Goal: Transaction & Acquisition: Purchase product/service

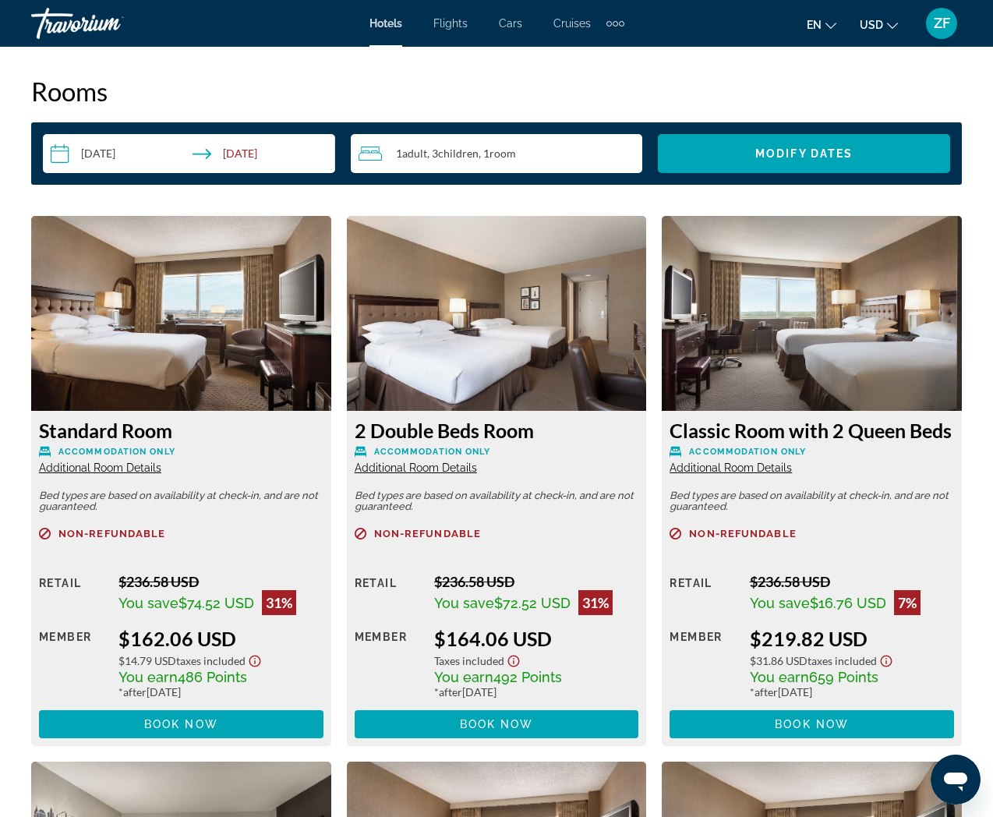
scroll to position [2214, 0]
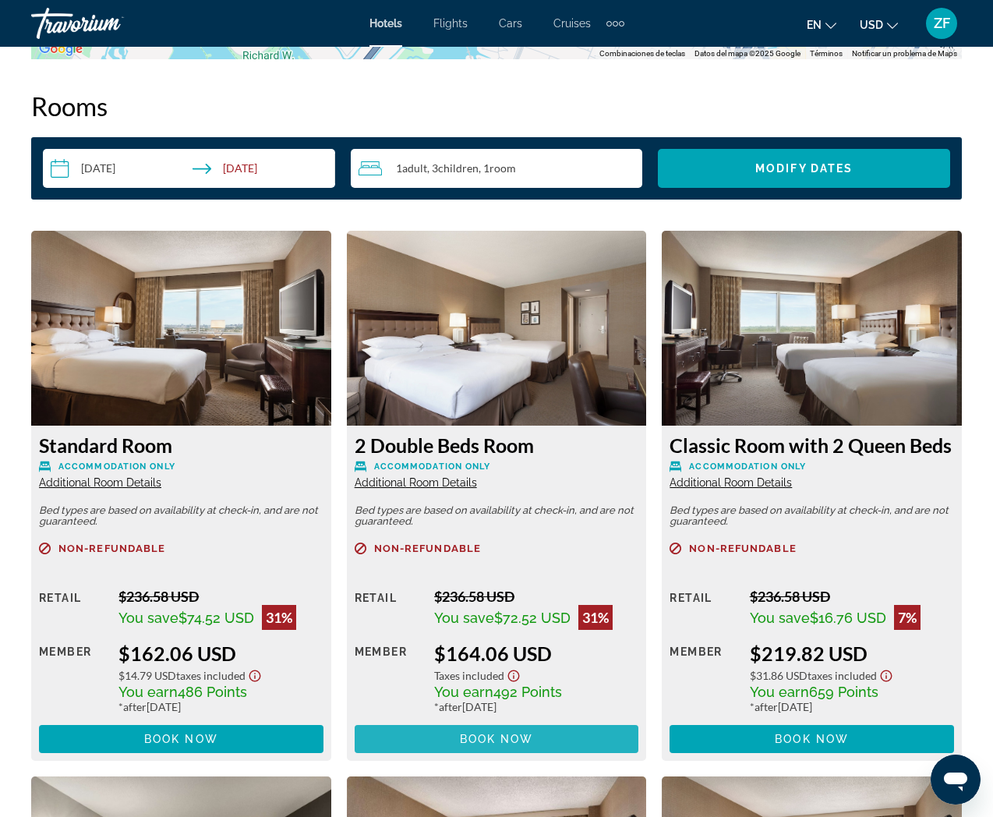
click at [528, 734] on span "Book now" at bounding box center [497, 738] width 74 height 12
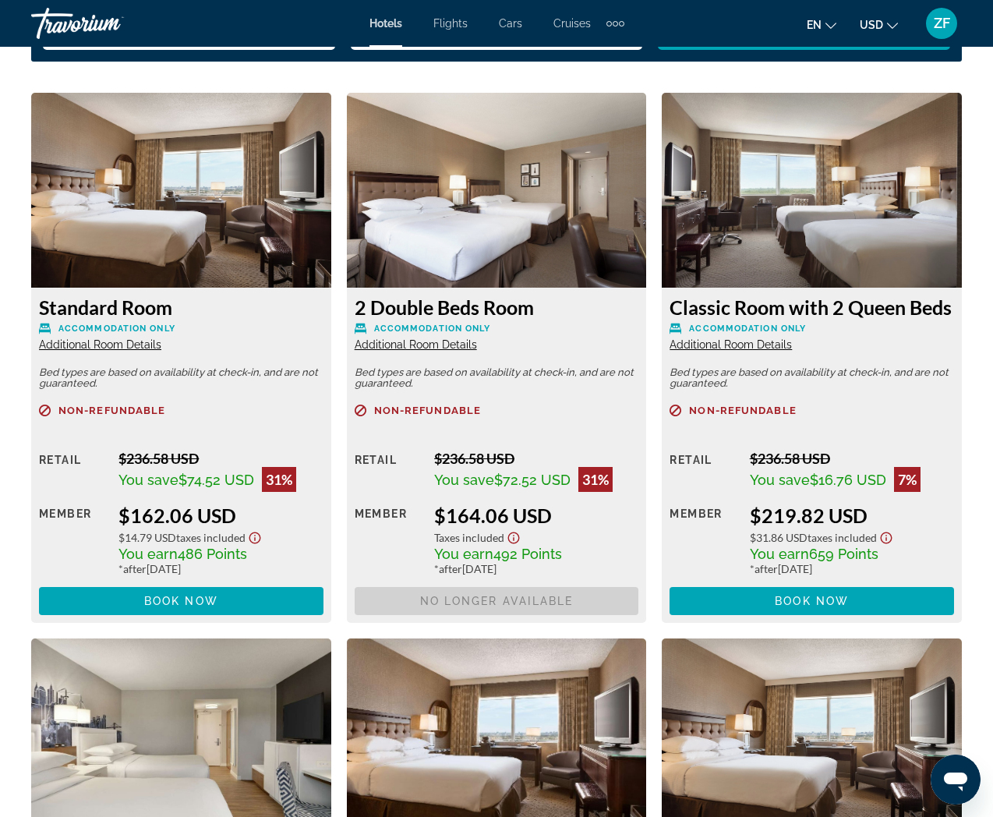
scroll to position [2352, 0]
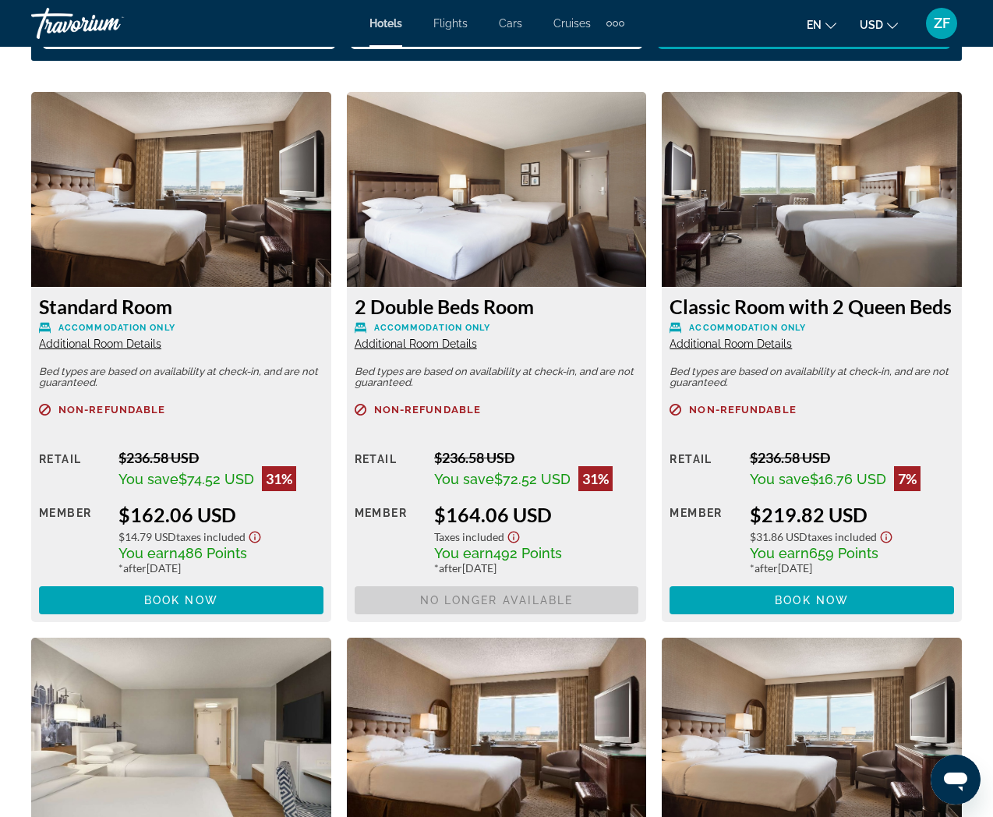
click at [500, 259] on img "Main content" at bounding box center [497, 189] width 300 height 195
drag, startPoint x: 491, startPoint y: 269, endPoint x: 496, endPoint y: 284, distance: 16.5
click at [491, 269] on img "Main content" at bounding box center [497, 189] width 300 height 195
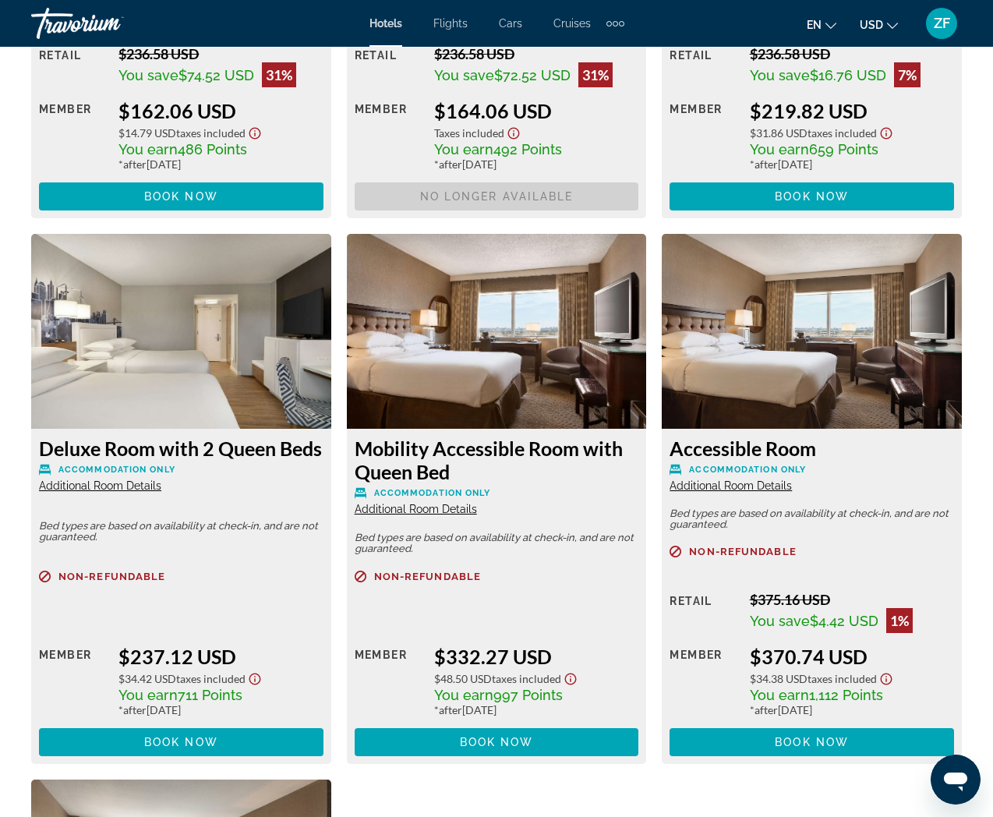
scroll to position [2537, 0]
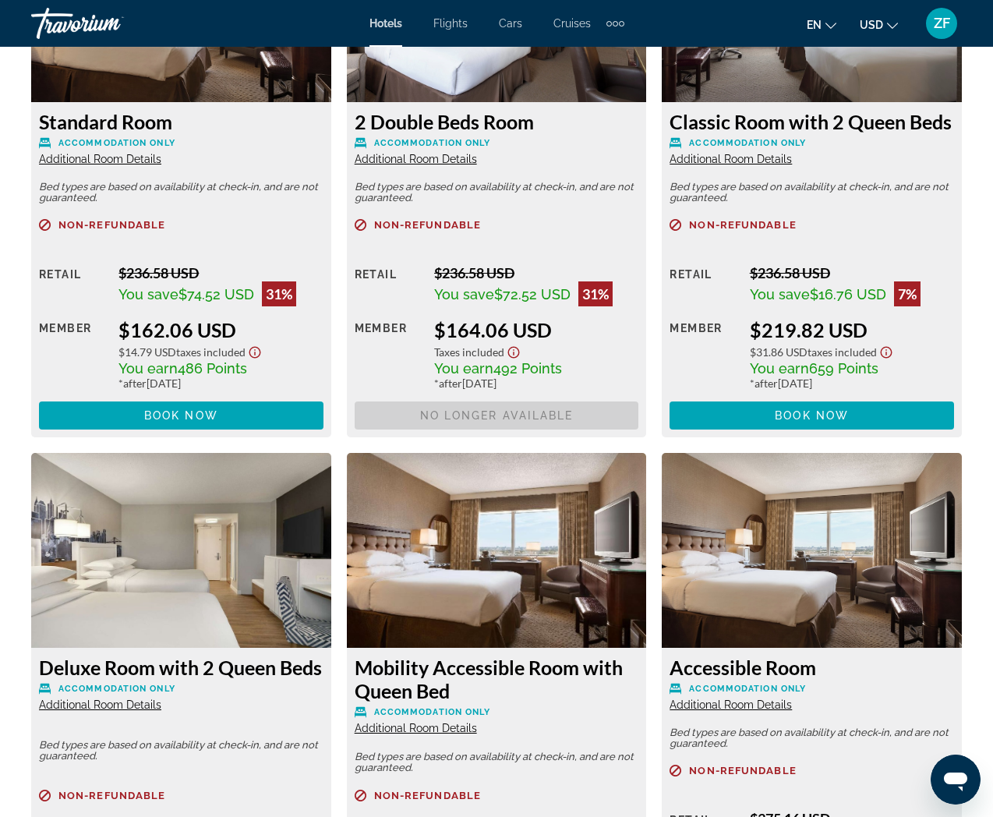
click at [516, 341] on button "Show Taxes and Fees disclaimer" at bounding box center [513, 350] width 19 height 18
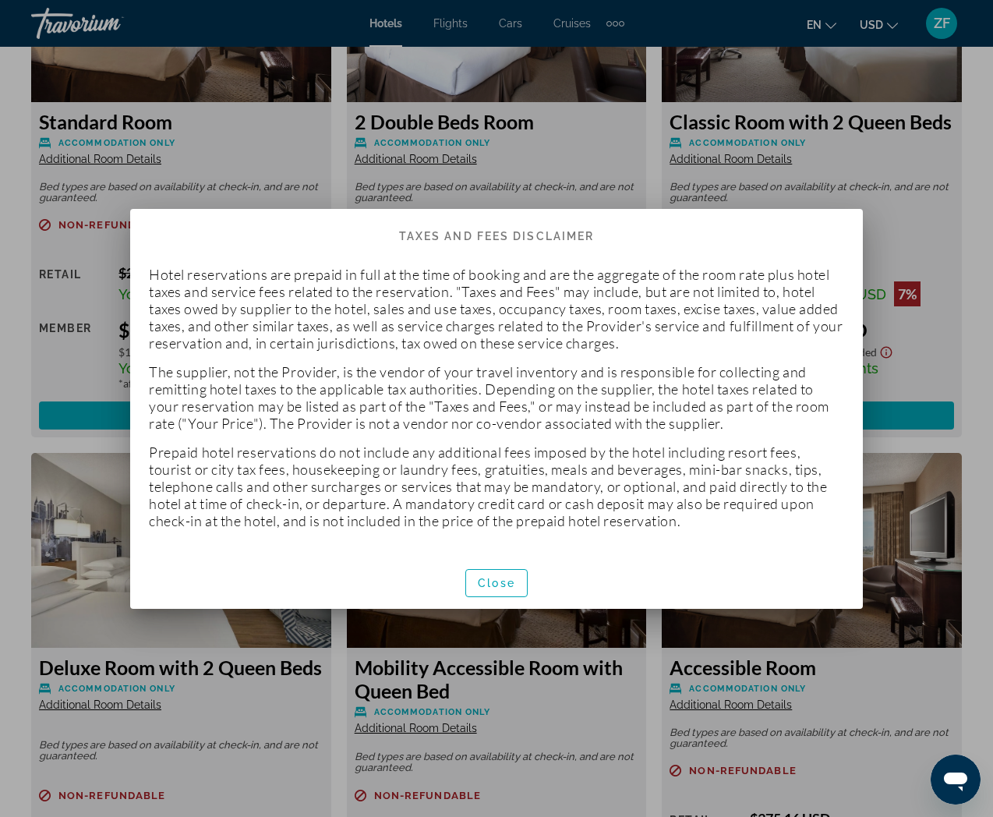
scroll to position [0, 0]
click at [150, 274] on p "Hotel reservations are prepaid in full at the time of booking and are the aggre…" at bounding box center [496, 309] width 695 height 86
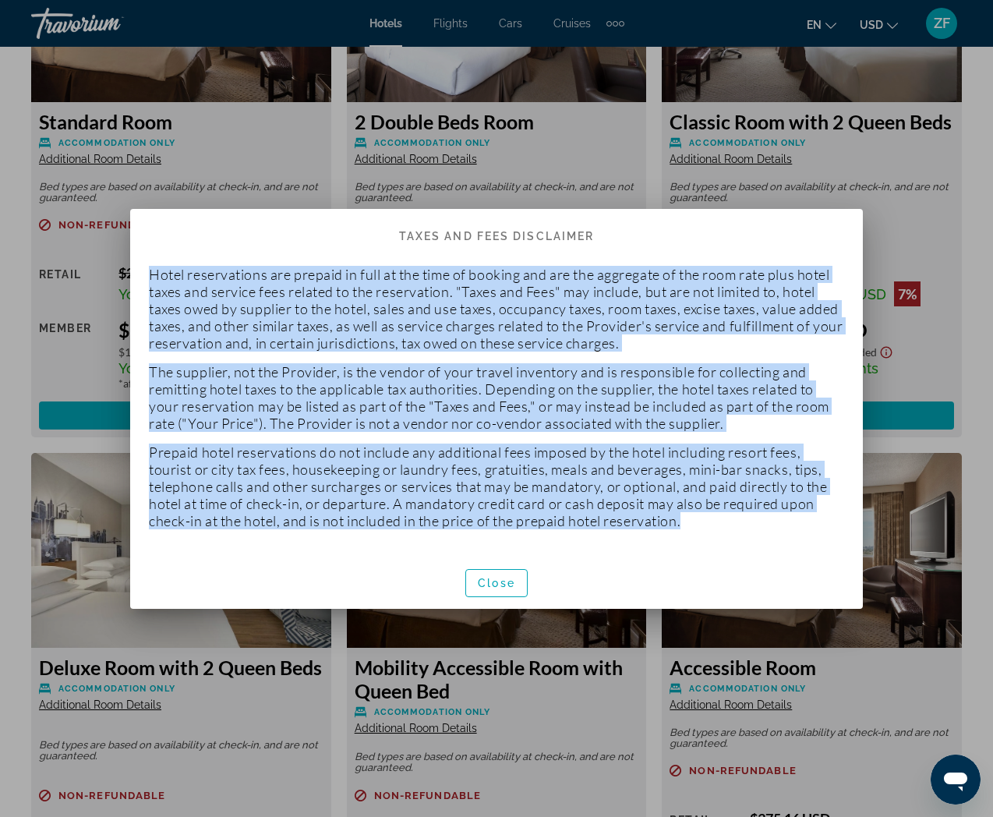
drag, startPoint x: 150, startPoint y: 274, endPoint x: 716, endPoint y: 517, distance: 615.7
click at [718, 517] on p "Hotel reservations are prepaid in full at the time of booking and are the aggre…" at bounding box center [496, 397] width 695 height 263
copy p "Hotel reservations are prepaid in full at the time of booking and are the aggre…"
click at [503, 579] on span "Close" at bounding box center [496, 583] width 37 height 12
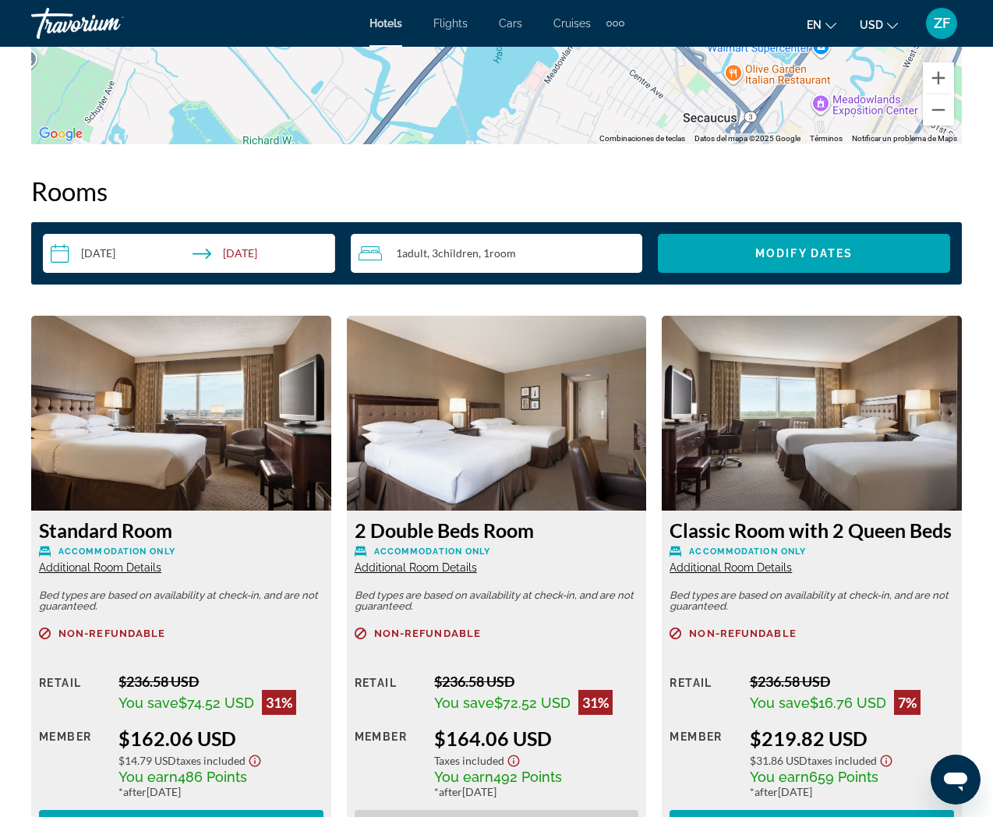
scroll to position [2098, 0]
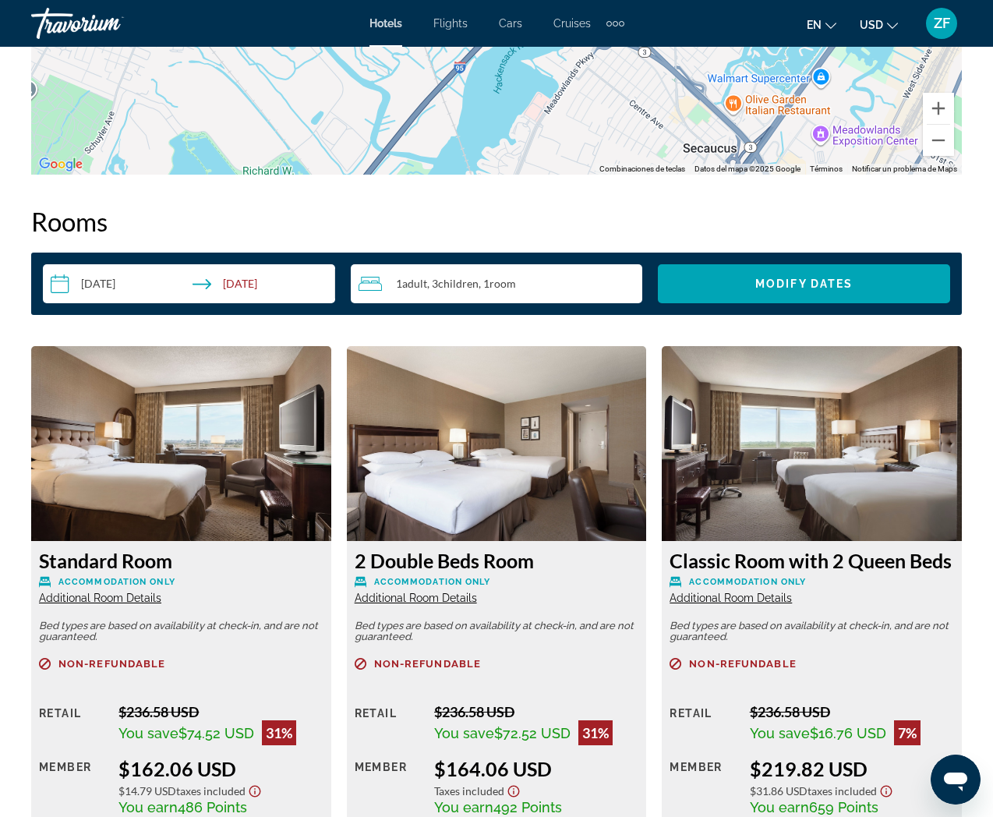
click at [538, 426] on img "Main content" at bounding box center [497, 443] width 300 height 195
click at [508, 419] on img "Main content" at bounding box center [497, 443] width 300 height 195
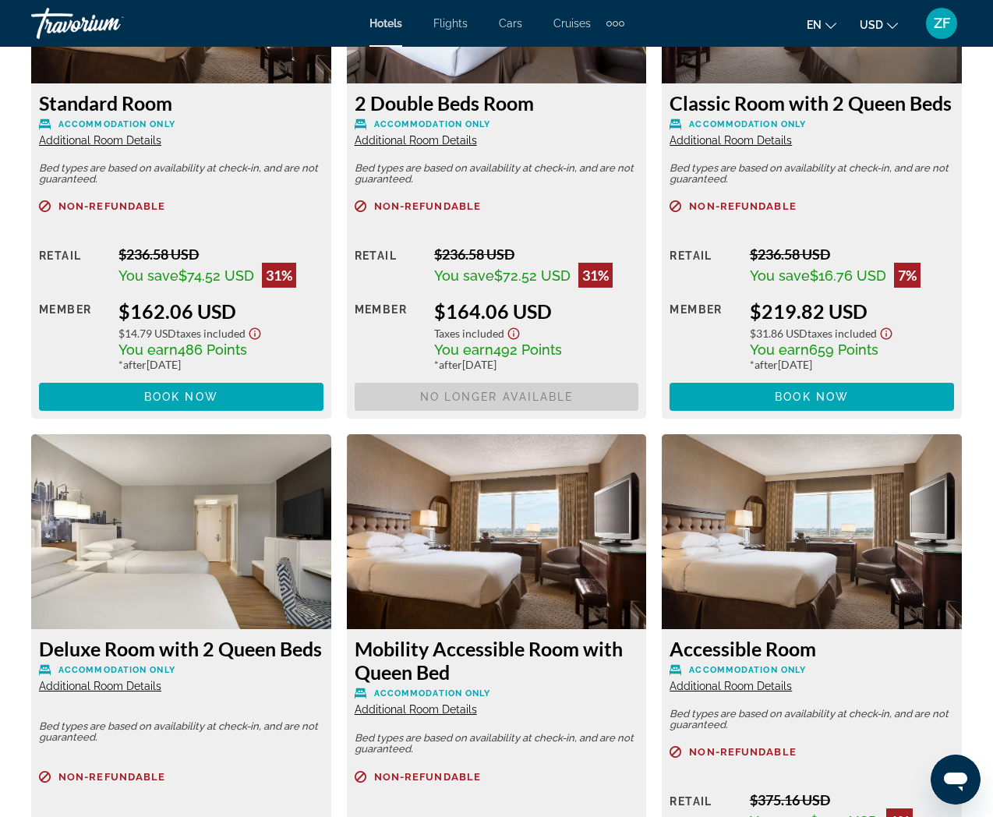
scroll to position [2585, 0]
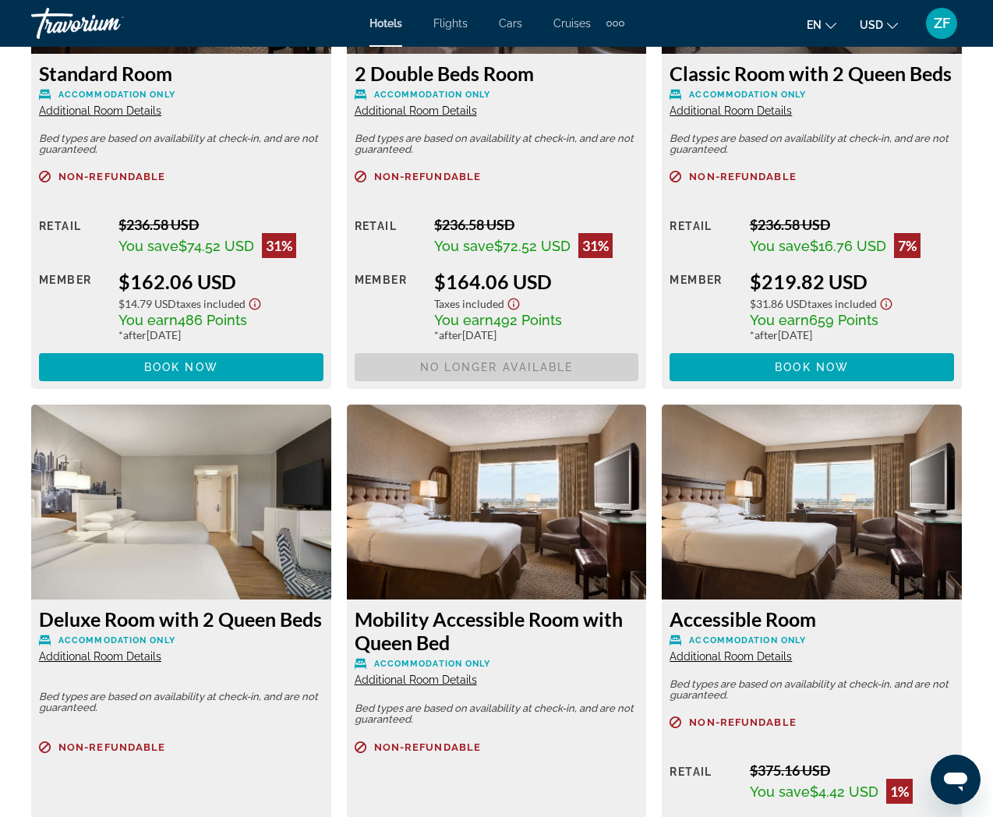
click at [486, 280] on div "$164.06 USD" at bounding box center [536, 281] width 204 height 23
click at [582, 184] on div "Non-refundable" at bounding box center [497, 186] width 284 height 30
click at [229, 375] on span "Main content" at bounding box center [181, 366] width 284 height 37
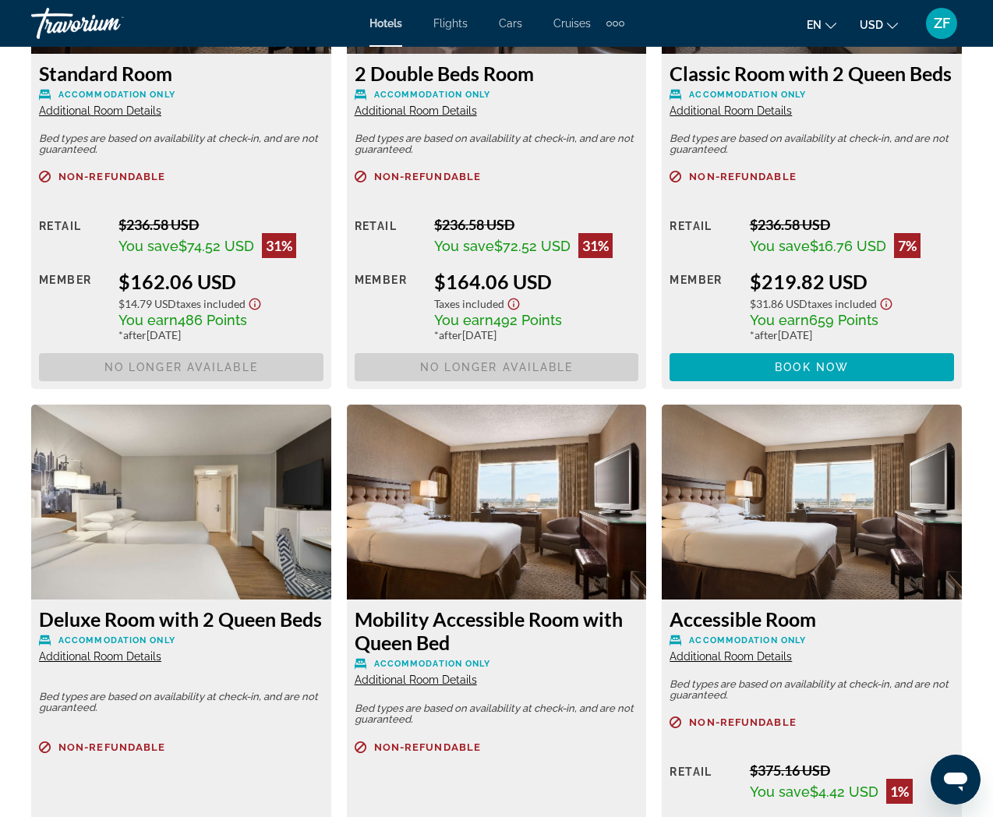
click at [423, 372] on span "Book now No longer available" at bounding box center [497, 367] width 284 height 28
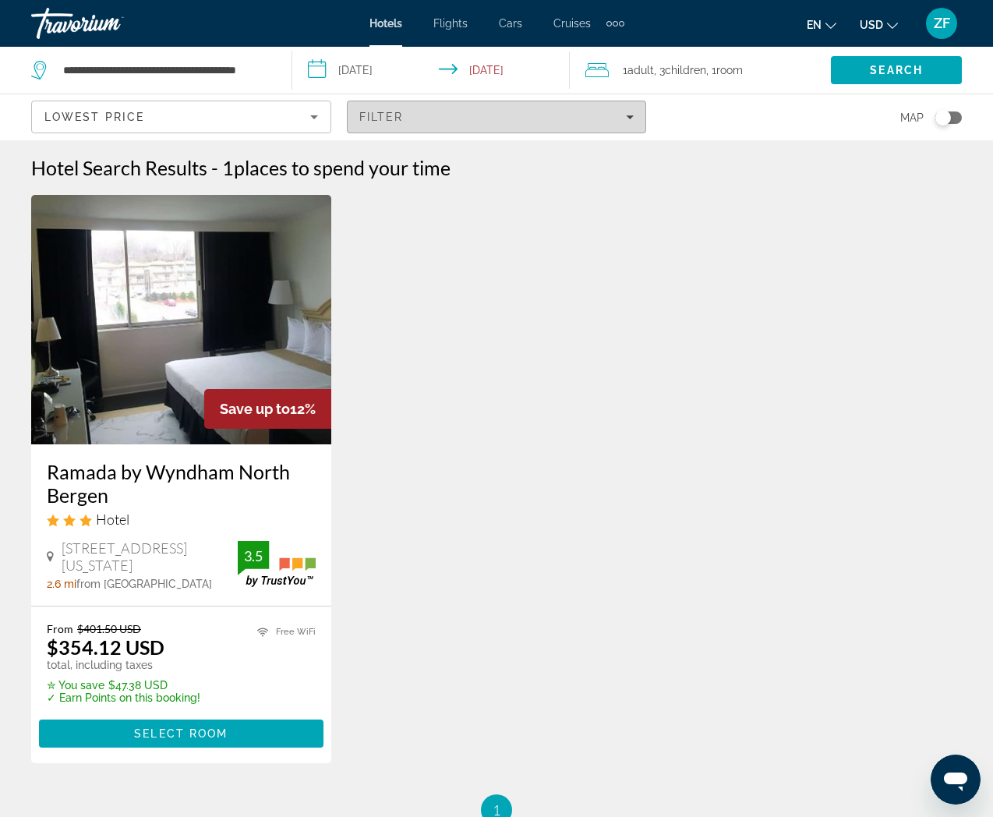
click at [468, 129] on span "Filters" at bounding box center [497, 116] width 298 height 37
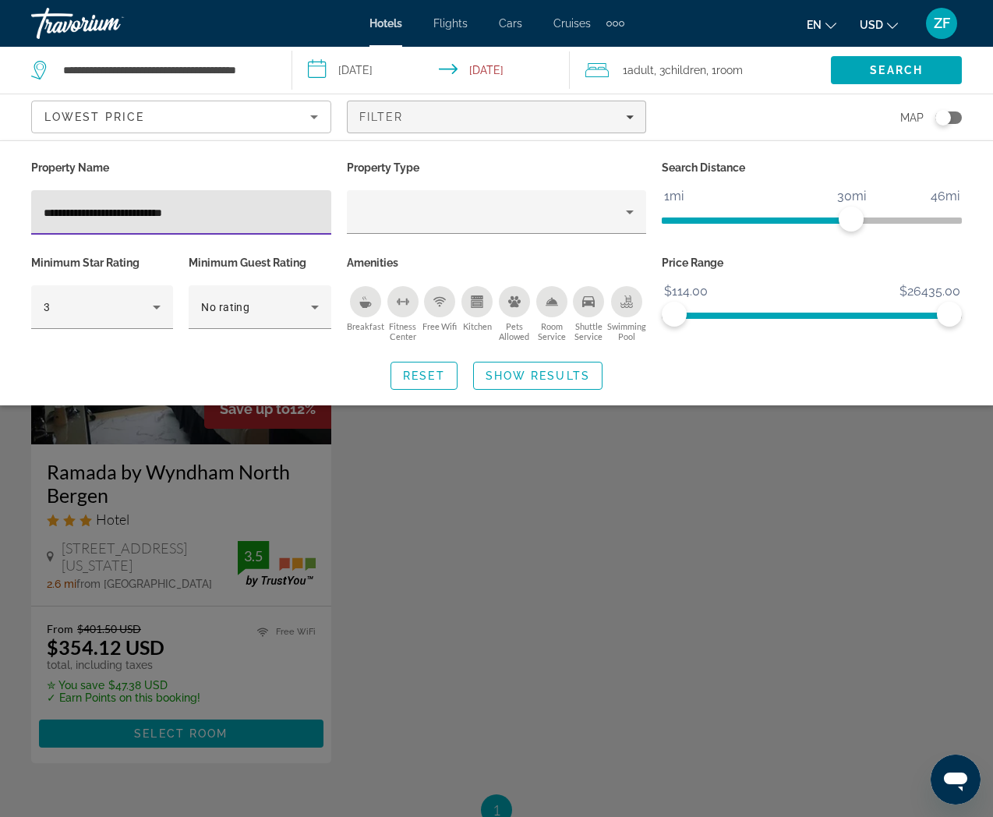
drag, startPoint x: 235, startPoint y: 207, endPoint x: 24, endPoint y: 206, distance: 211.2
click at [29, 212] on div "**********" at bounding box center [181, 204] width 316 height 95
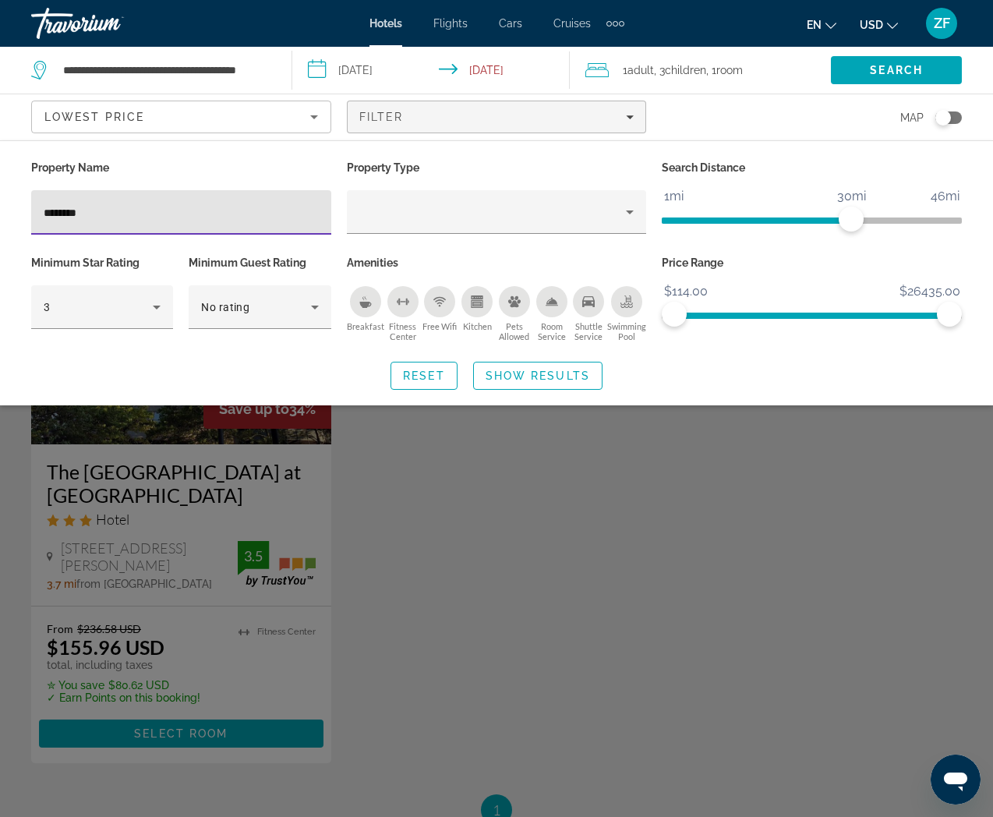
type input "********"
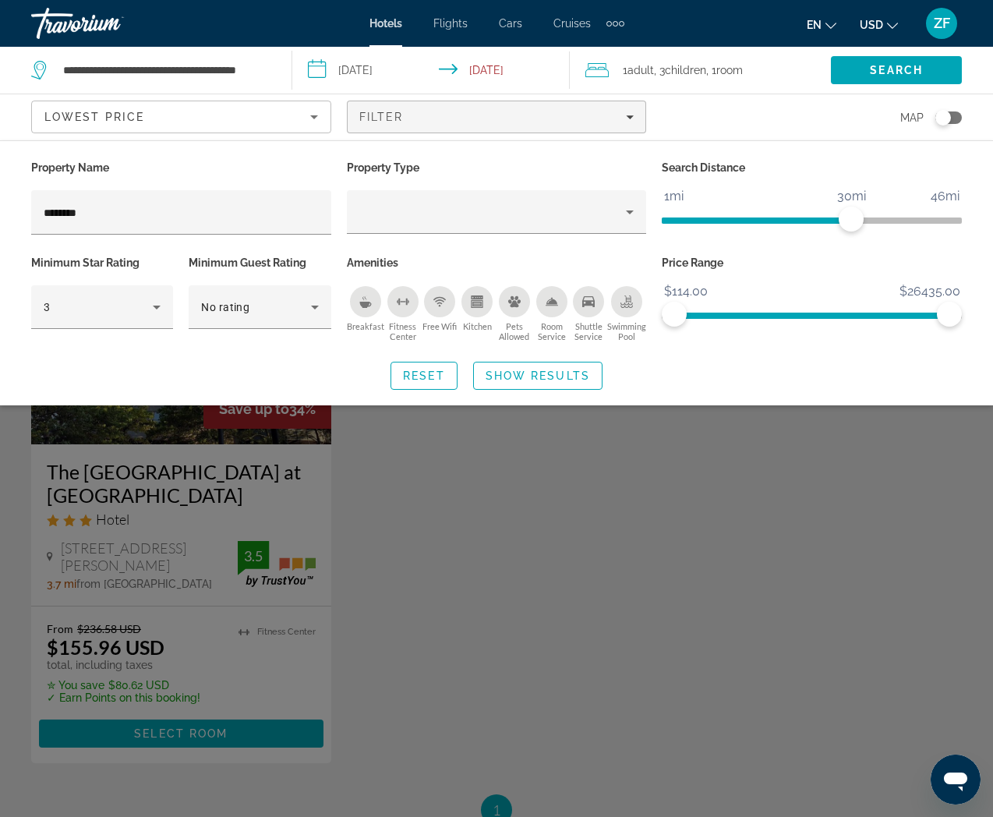
click at [300, 498] on div "Search widget" at bounding box center [496, 525] width 993 height 583
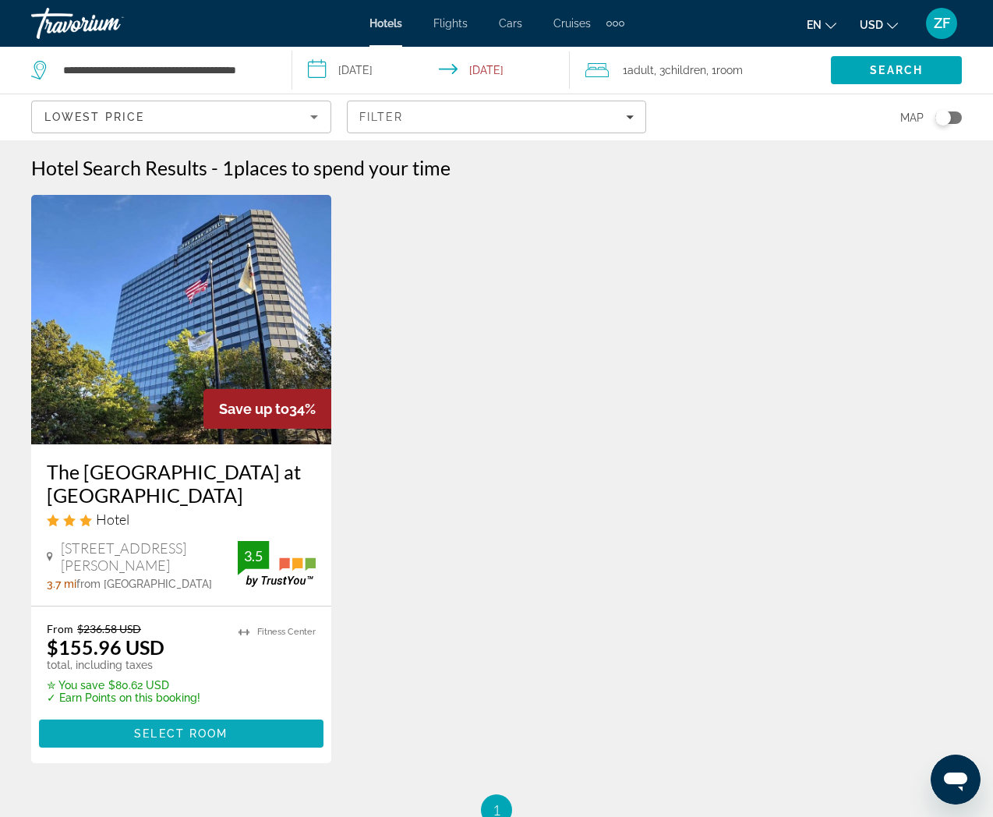
click at [183, 729] on span "Select Room" at bounding box center [181, 733] width 94 height 12
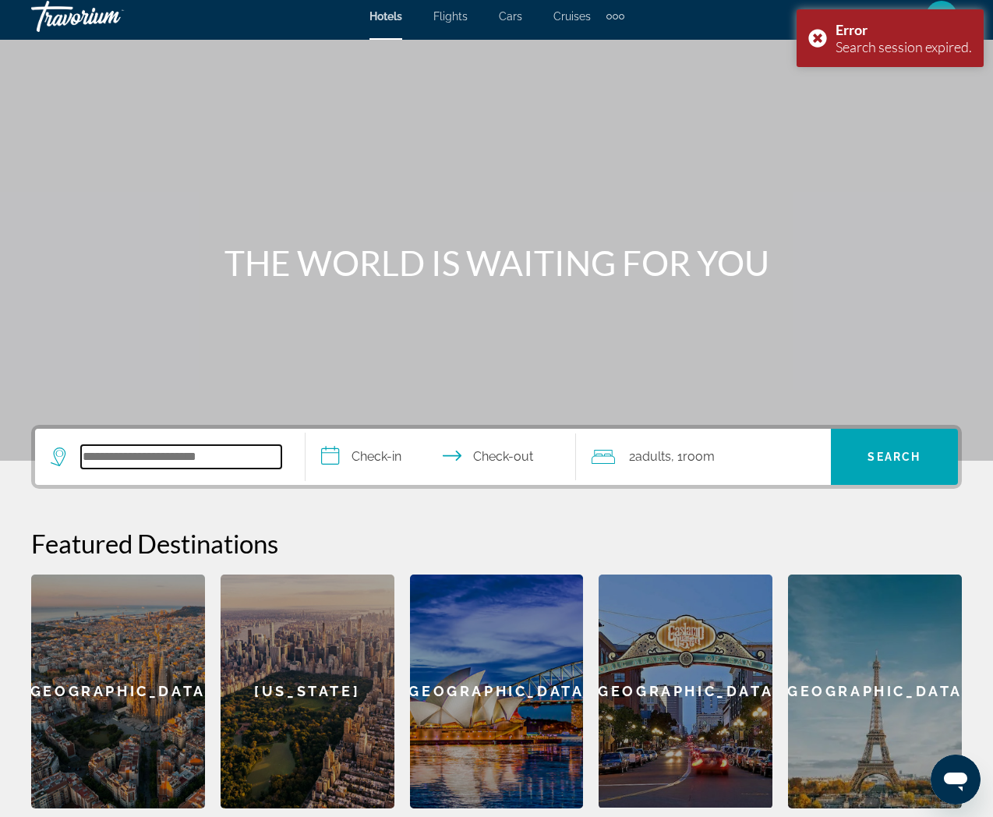
click at [216, 450] on input "Search hotel destination" at bounding box center [181, 456] width 200 height 23
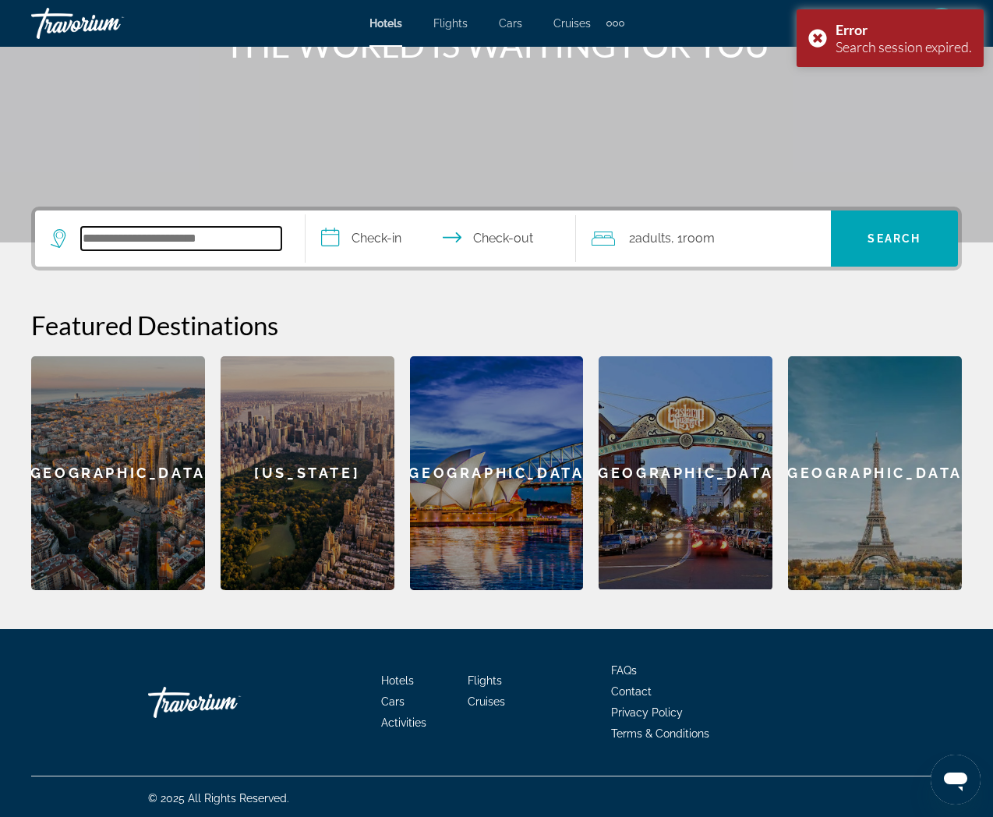
scroll to position [228, 0]
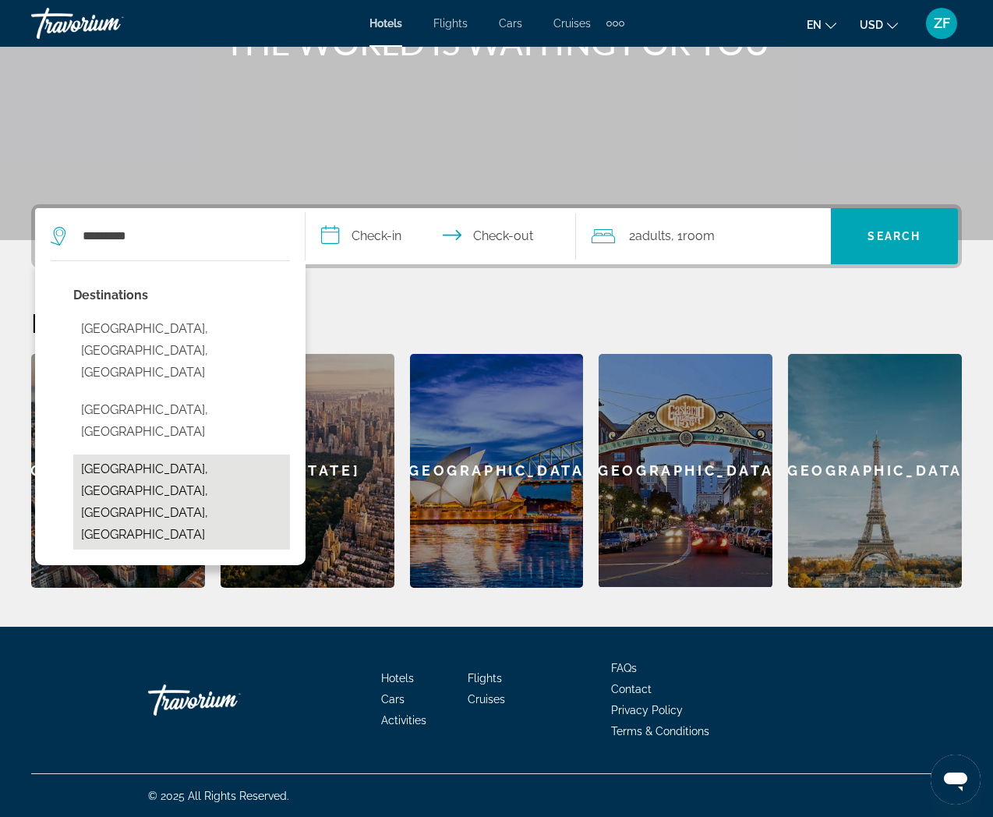
click at [161, 454] on button "North Bergen, Jersey City, NJ, United States" at bounding box center [181, 501] width 217 height 95
type input "**********"
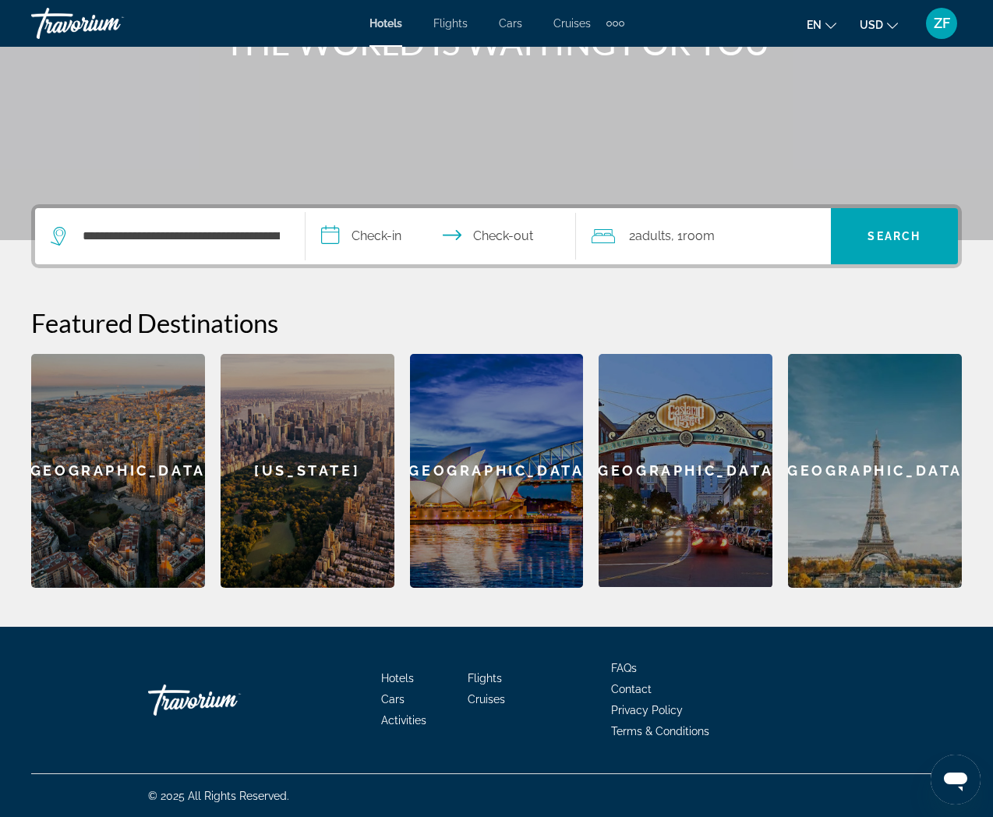
click at [407, 234] on input "**********" at bounding box center [443, 238] width 277 height 61
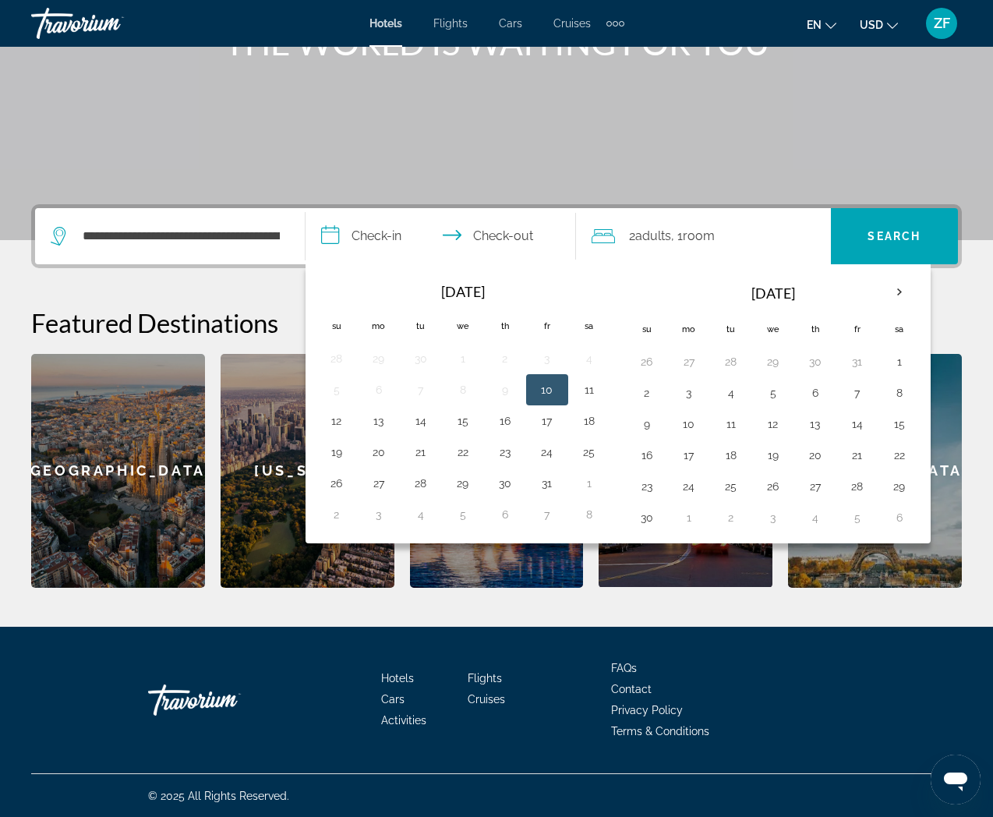
click at [539, 382] on button "10" at bounding box center [547, 390] width 25 height 22
click at [510, 233] on input "**********" at bounding box center [443, 238] width 277 height 61
click at [594, 399] on button "11" at bounding box center [589, 390] width 25 height 22
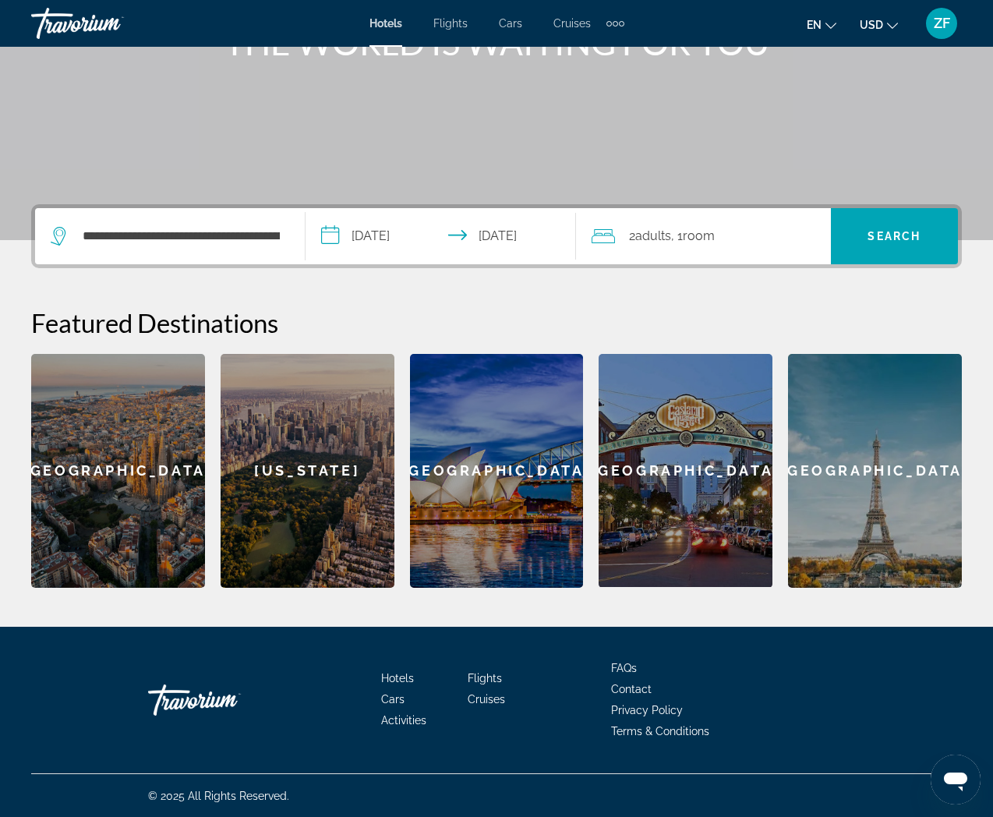
scroll to position [225, 0]
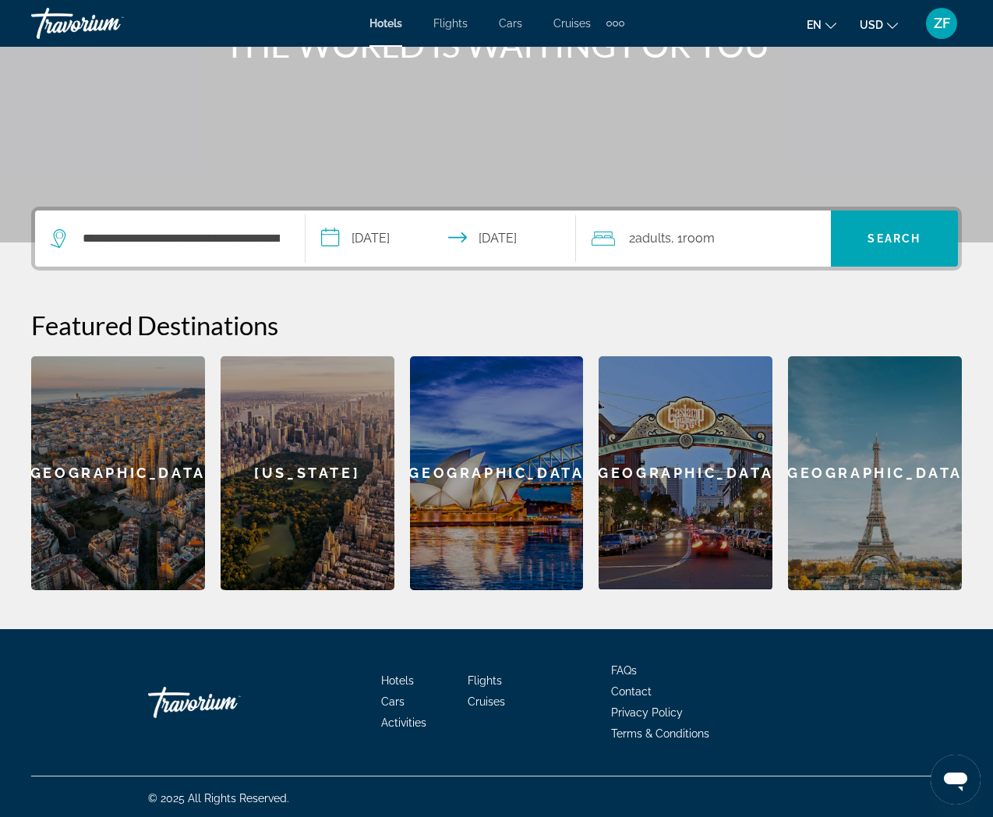
click at [531, 235] on input "**********" at bounding box center [443, 240] width 277 height 61
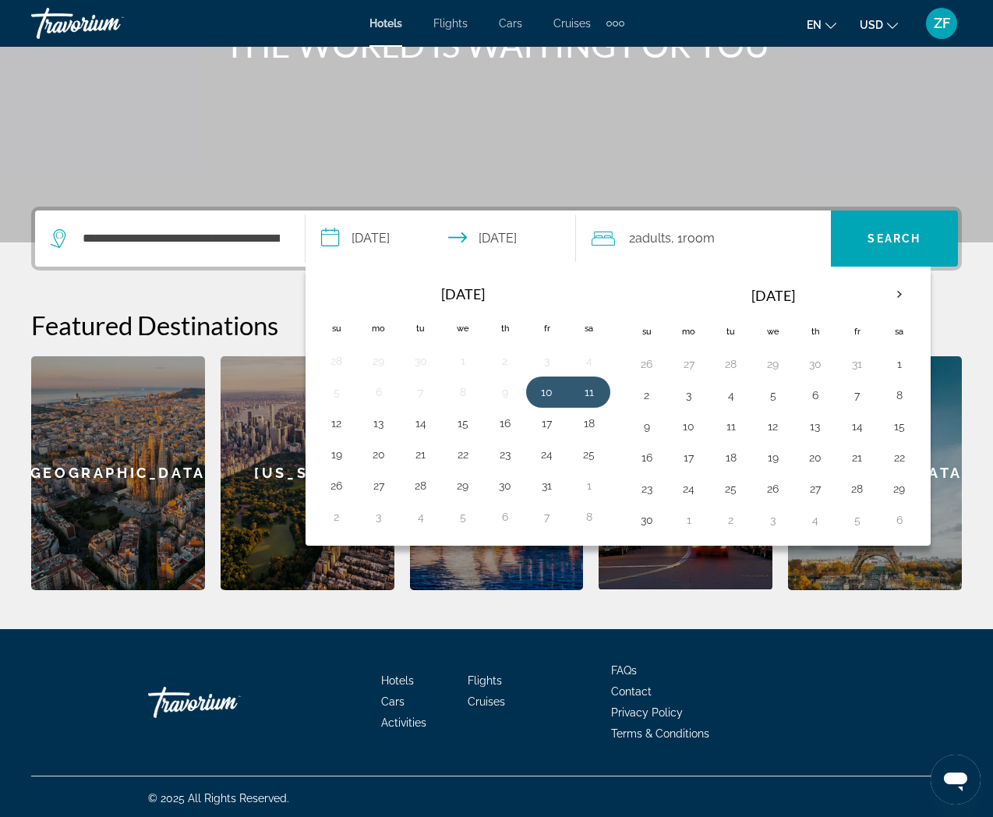
scroll to position [228, 0]
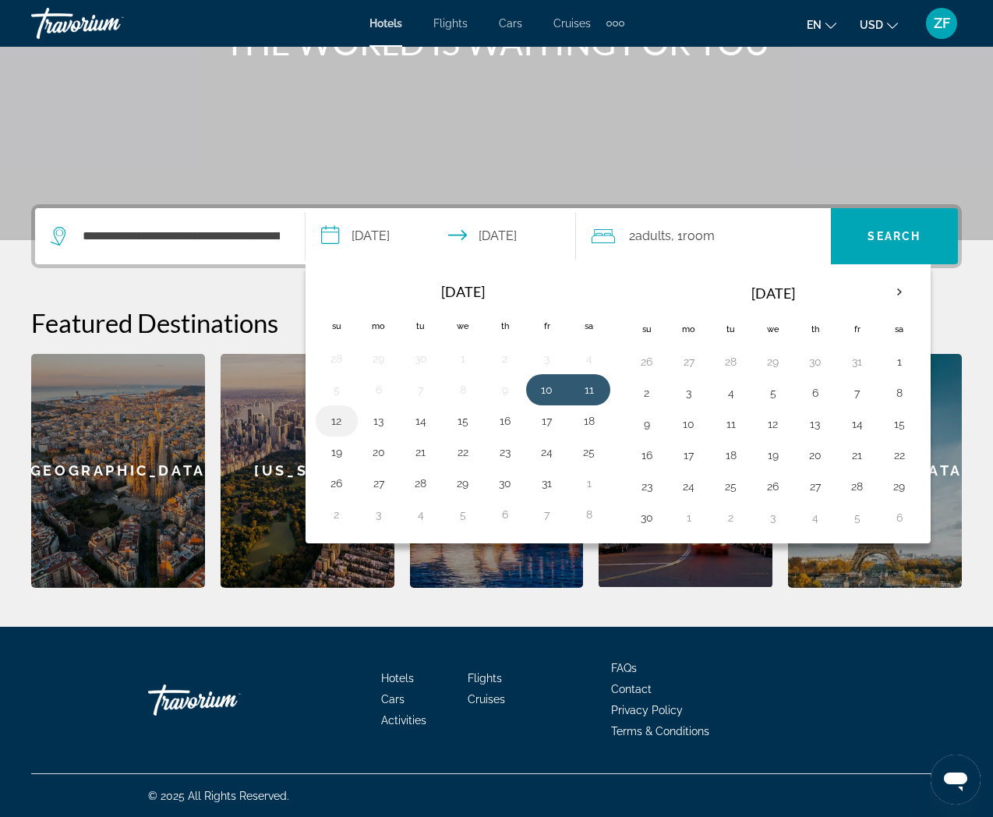
click at [329, 419] on button "12" at bounding box center [336, 421] width 25 height 22
click at [545, 383] on button "10" at bounding box center [547, 390] width 25 height 22
type input "**********"
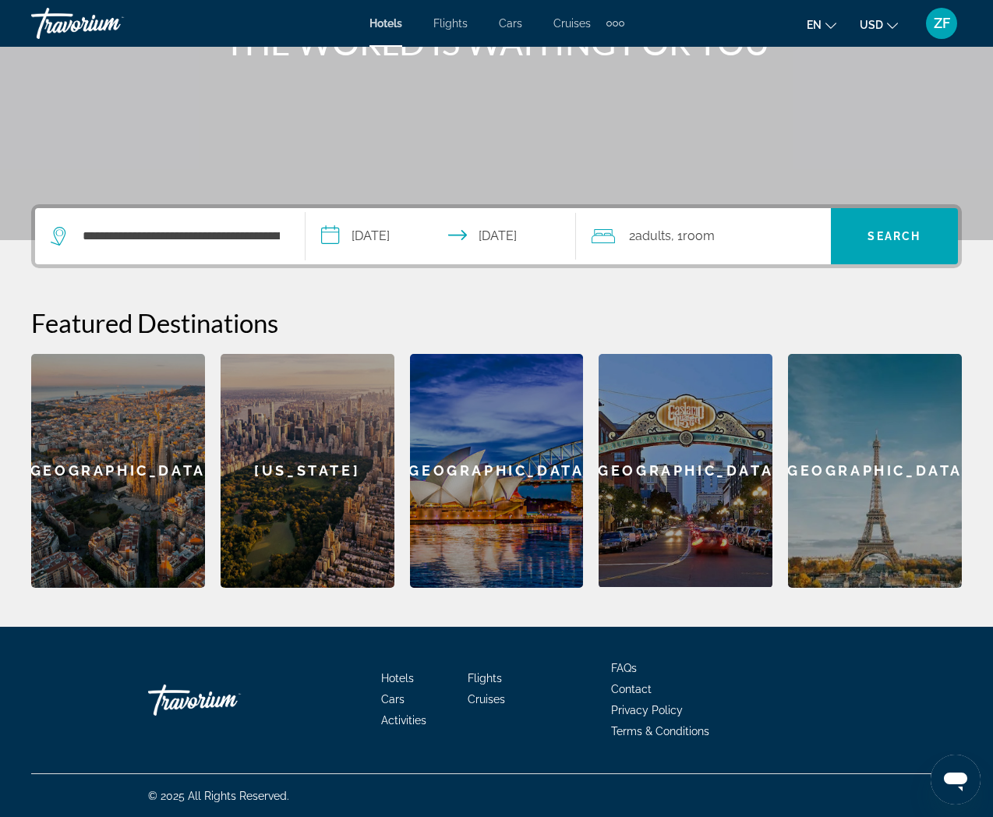
click at [733, 244] on div "2 Adult Adults , 1 Room rooms" at bounding box center [710, 236] width 239 height 22
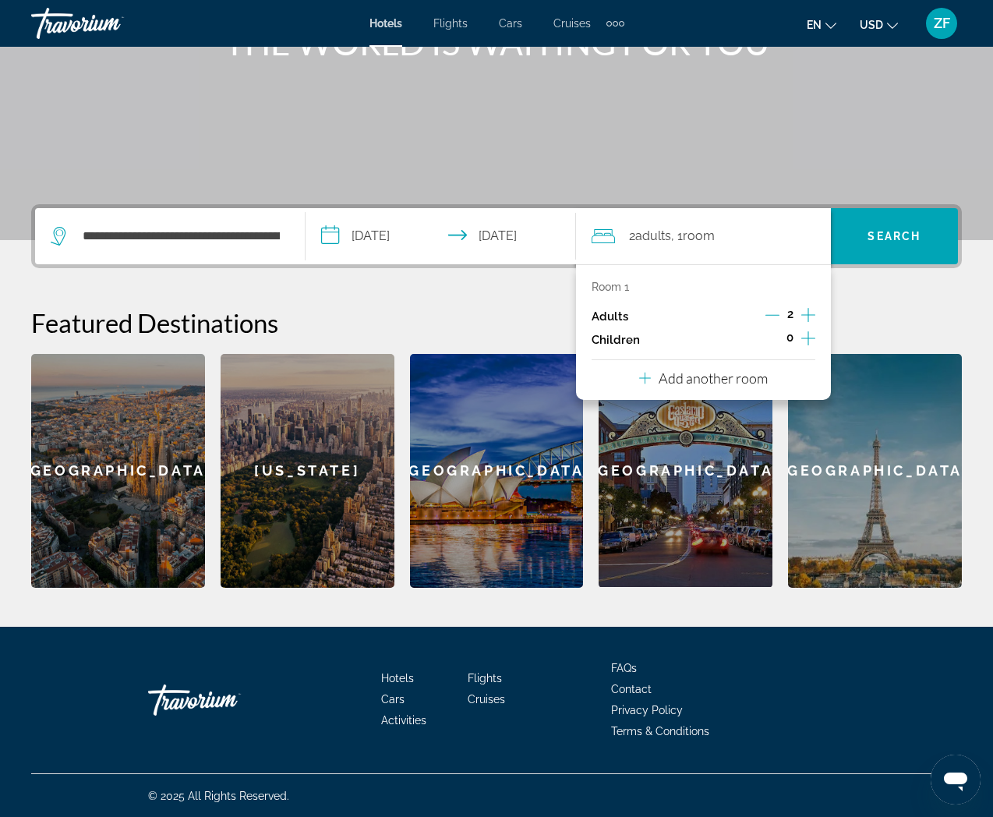
click at [778, 315] on icon "Decrement adults" at bounding box center [772, 315] width 14 height 1
click at [803, 338] on icon "Increment children" at bounding box center [808, 338] width 14 height 19
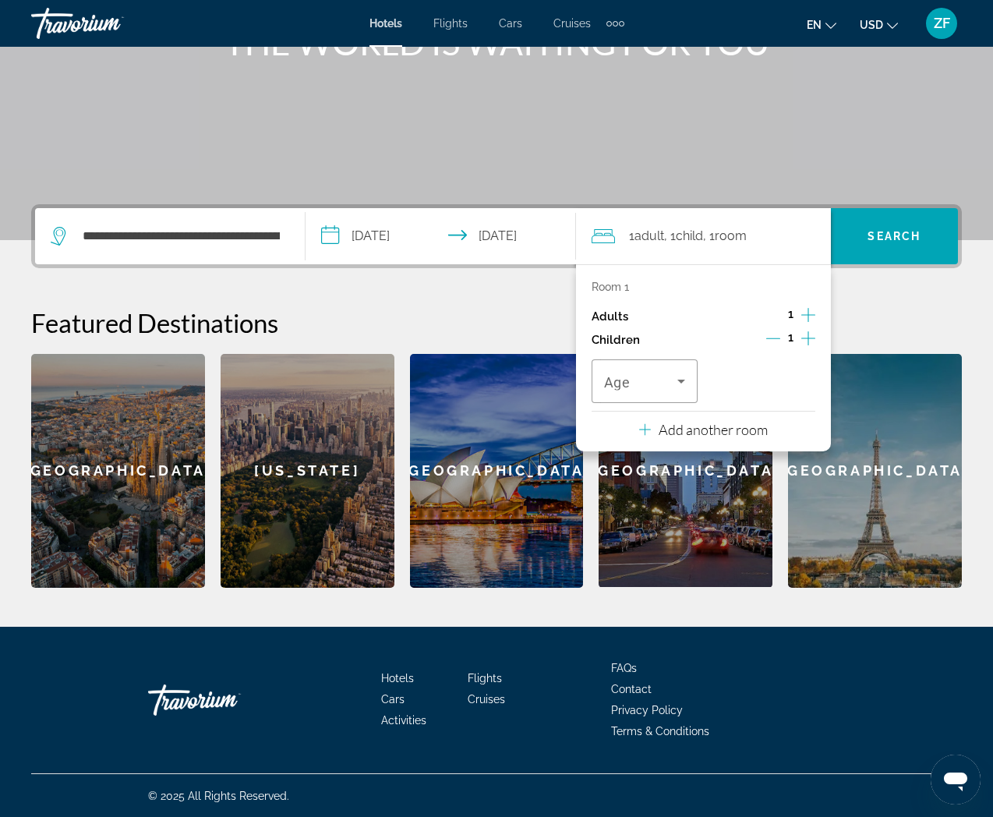
click at [803, 338] on icon "Increment children" at bounding box center [808, 338] width 14 height 19
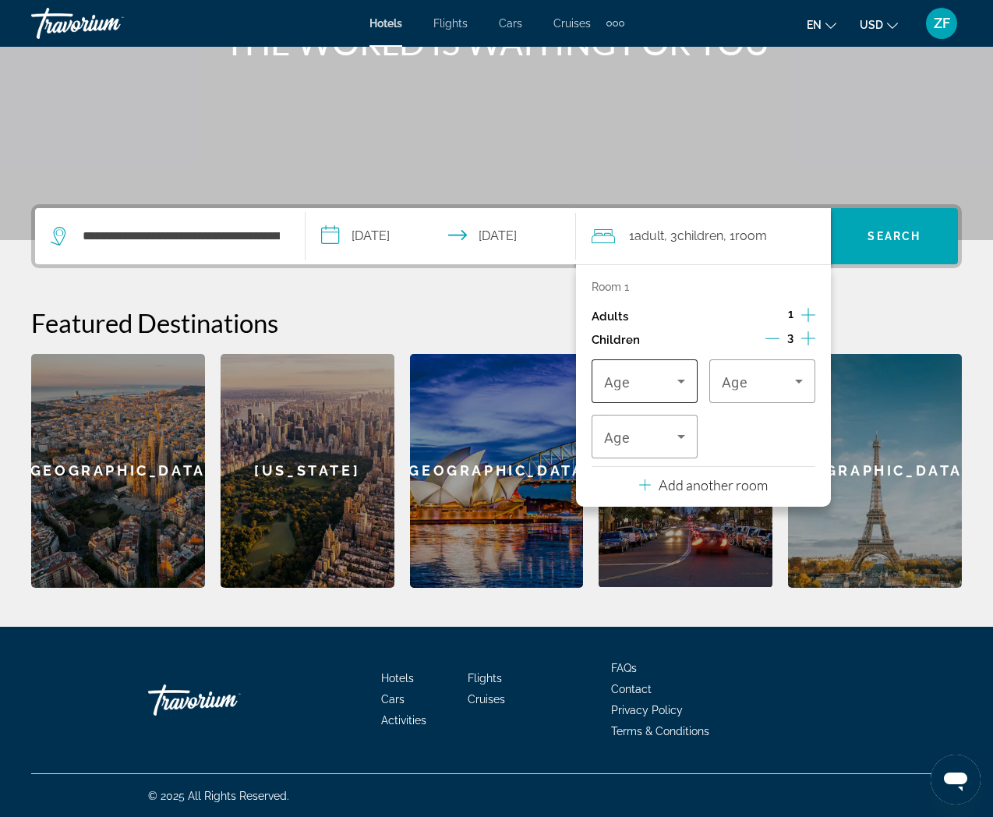
click at [669, 395] on div "Travelers: 1 adult, 3 children" at bounding box center [644, 381] width 81 height 44
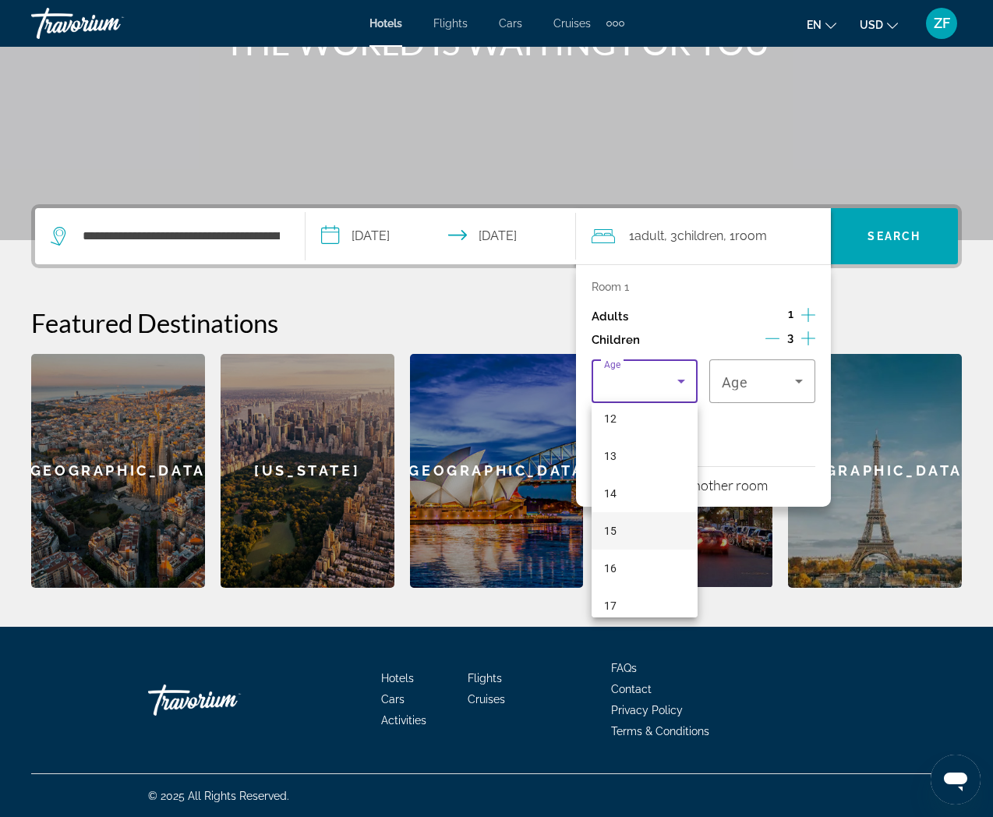
scroll to position [471, 0]
click at [642, 588] on mat-option "17" at bounding box center [644, 592] width 106 height 37
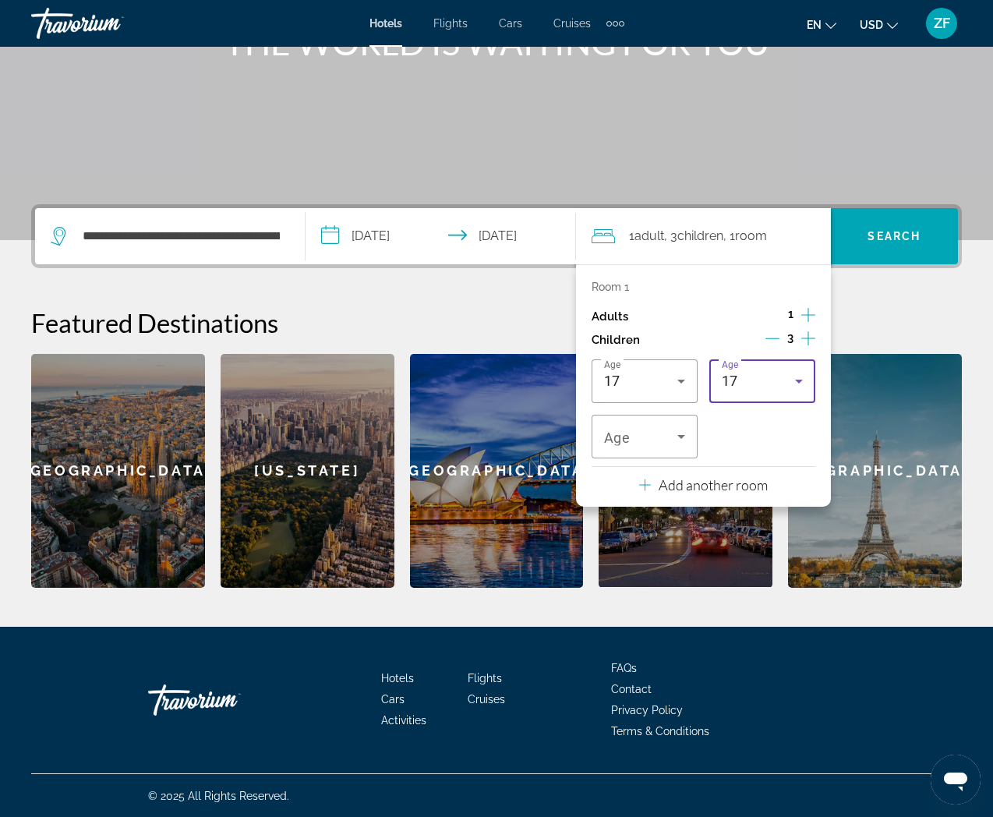
click at [764, 388] on div "17" at bounding box center [758, 381] width 73 height 19
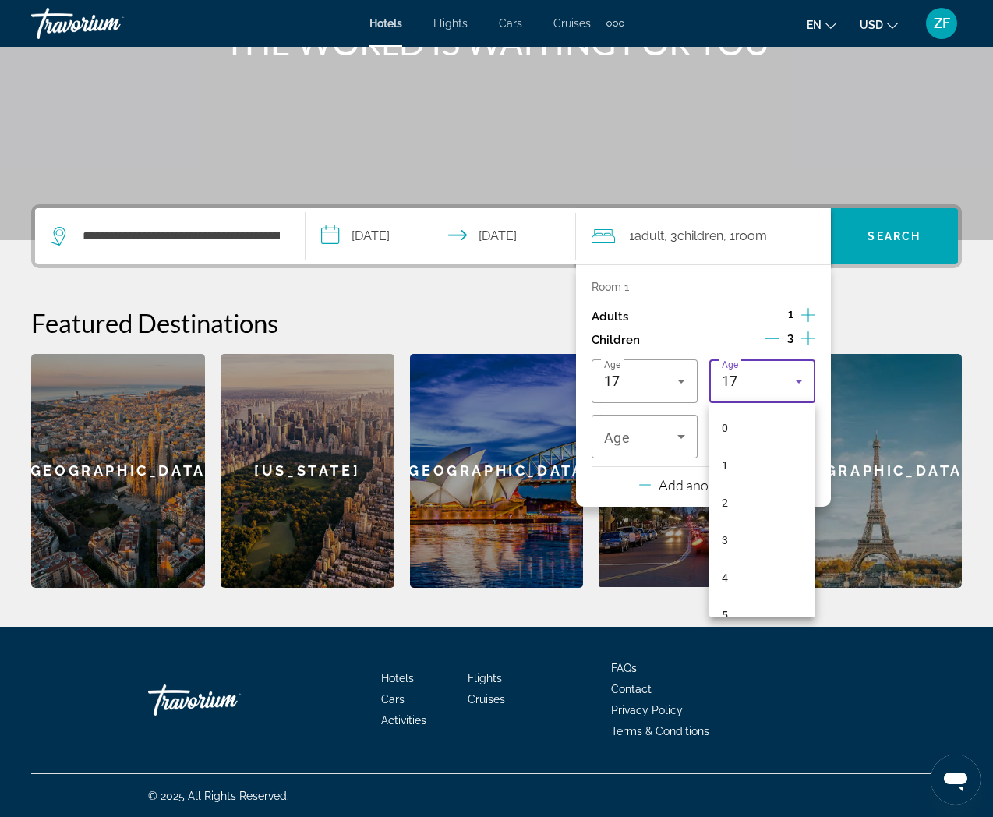
scroll to position [465, 0]
click at [756, 558] on mat-option "16" at bounding box center [762, 560] width 106 height 37
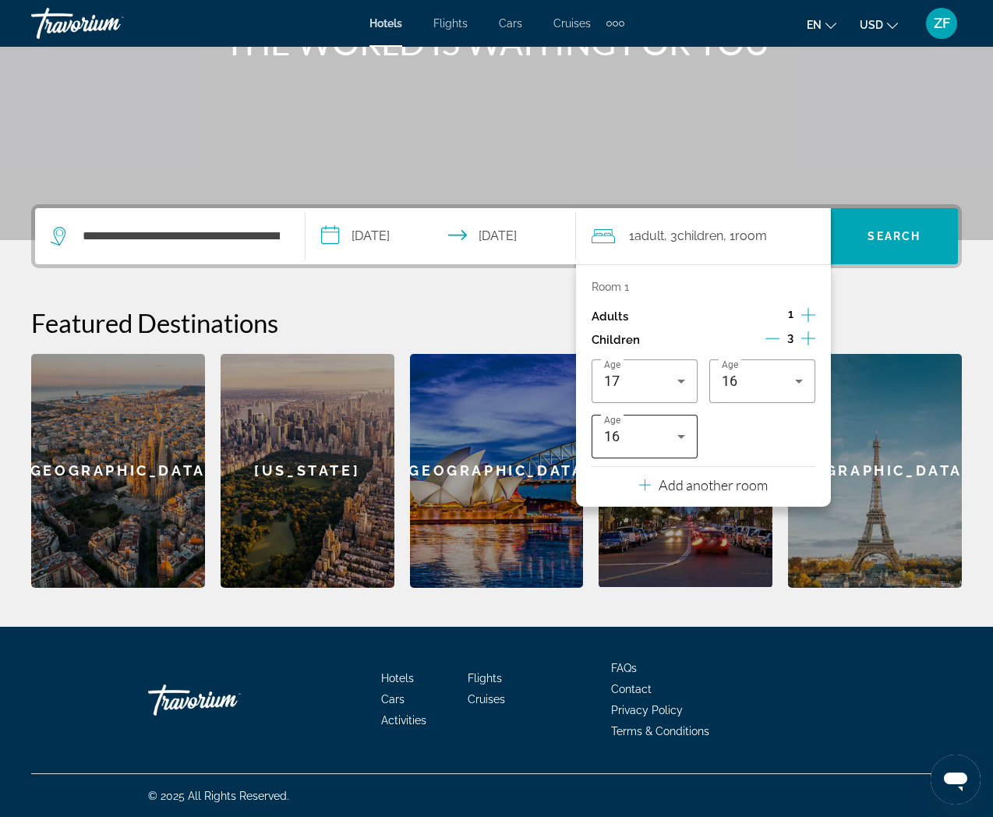
click at [662, 445] on div "16" at bounding box center [644, 437] width 81 height 44
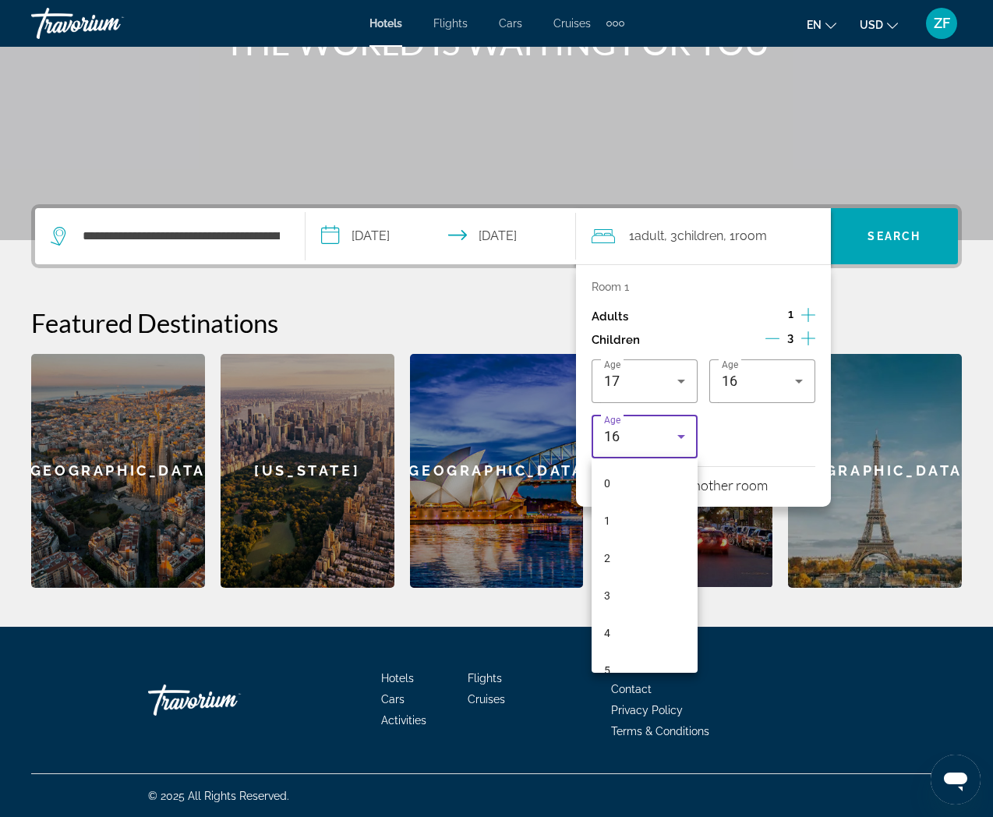
scroll to position [428, 0]
click at [644, 544] on mat-option "13" at bounding box center [644, 541] width 106 height 37
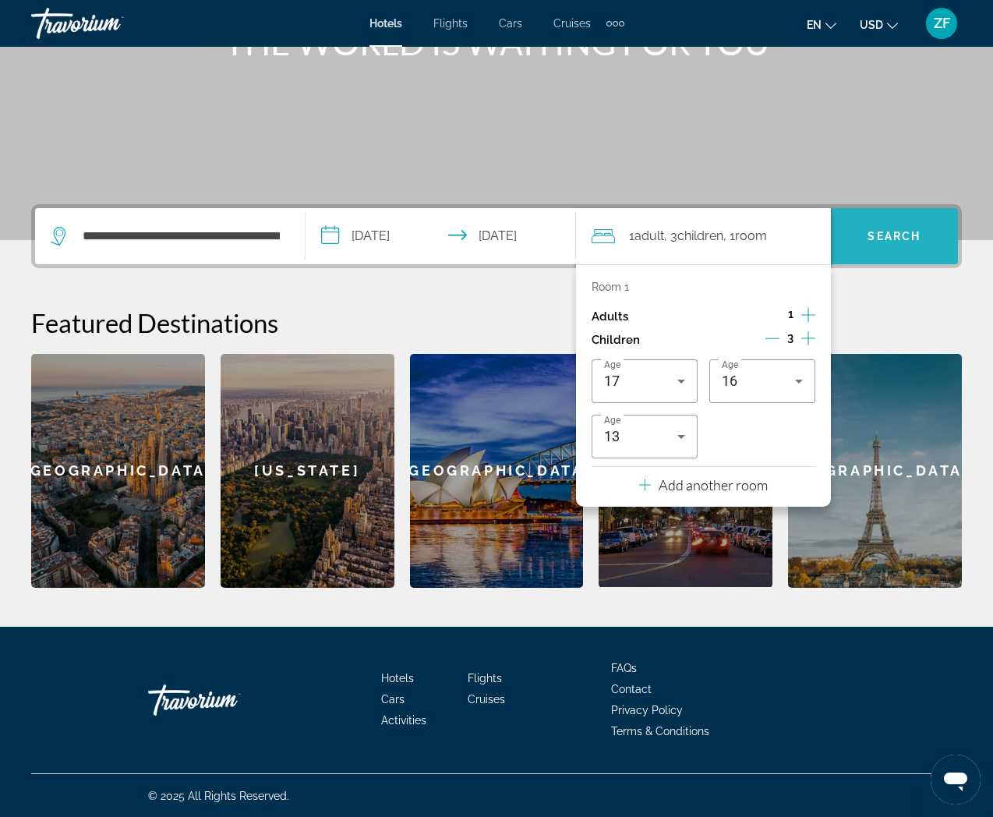
click at [879, 237] on span "Search" at bounding box center [893, 236] width 53 height 12
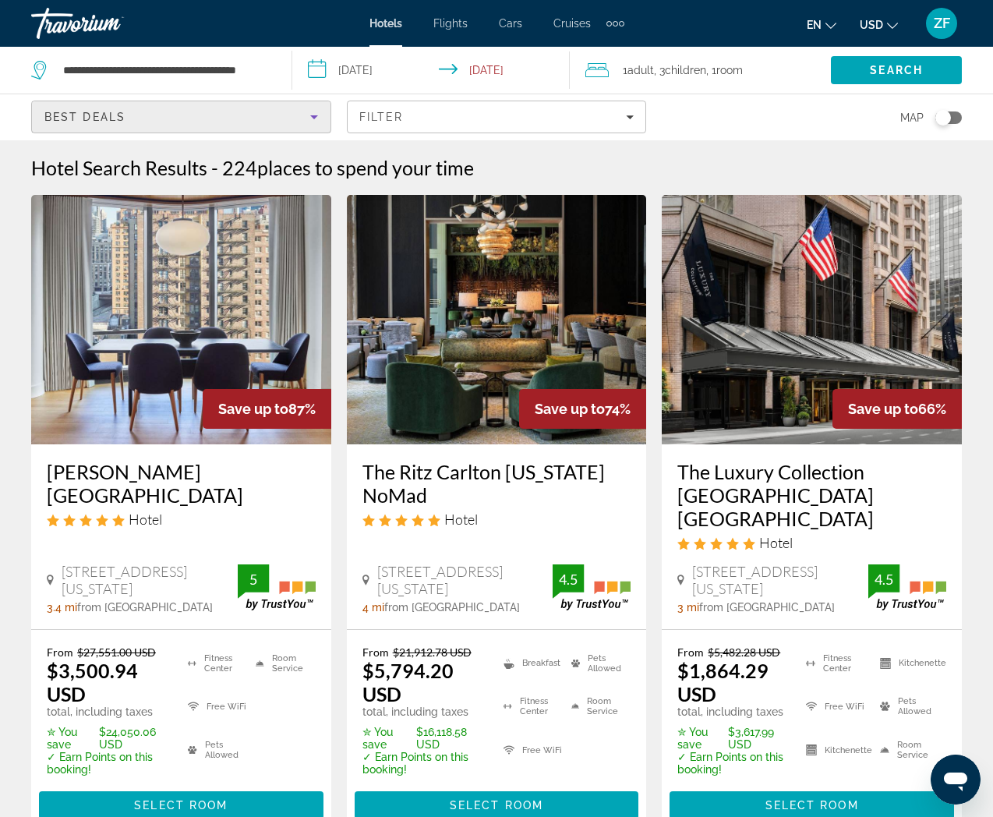
click at [259, 123] on div "Best Deals" at bounding box center [177, 117] width 266 height 19
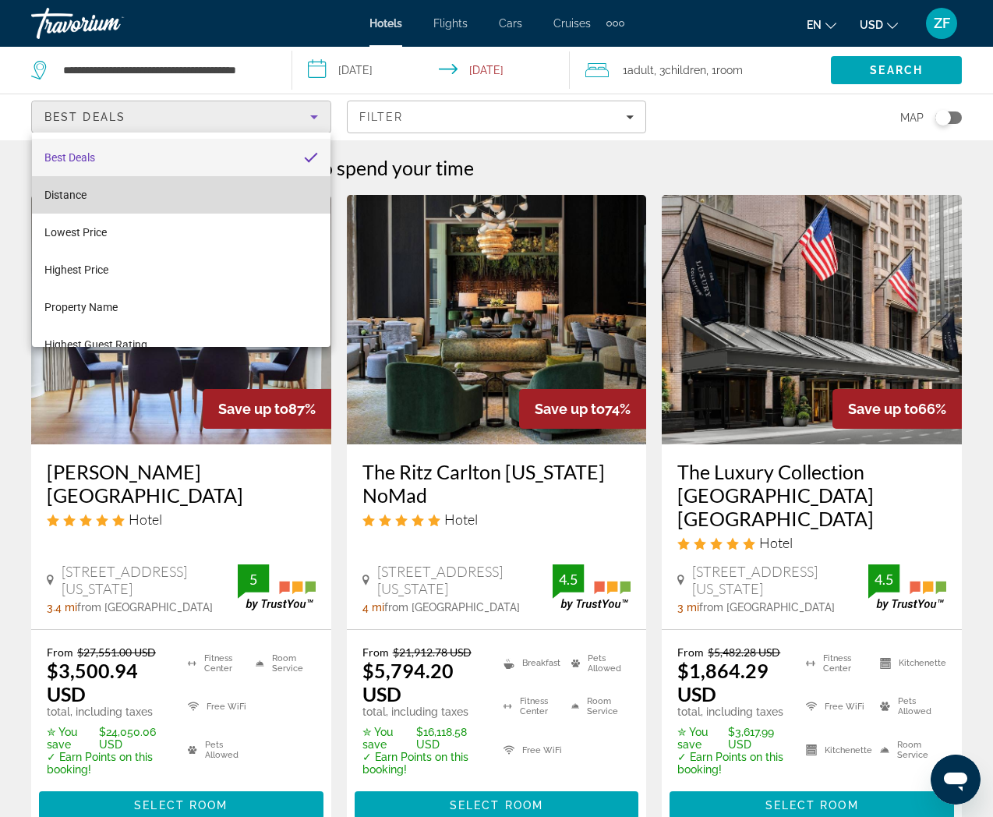
click at [69, 204] on mat-option "Distance" at bounding box center [181, 194] width 298 height 37
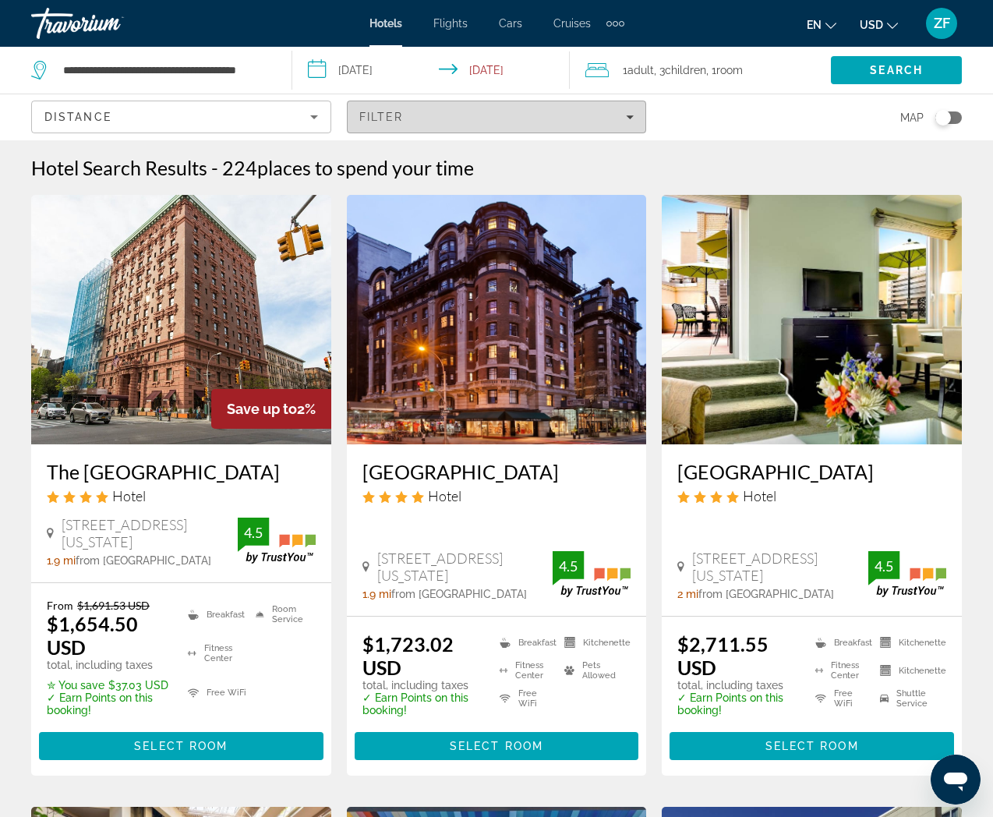
click at [490, 131] on span "Filters" at bounding box center [497, 116] width 298 height 37
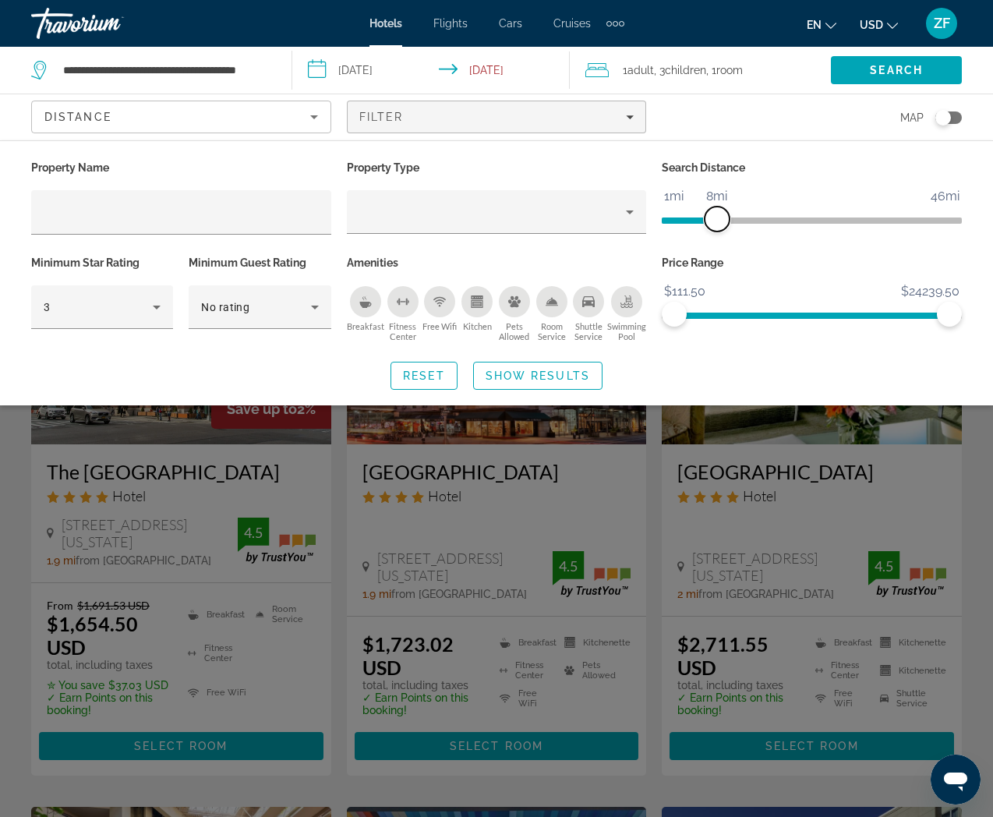
drag, startPoint x: 851, startPoint y: 214, endPoint x: 716, endPoint y: 217, distance: 134.8
click at [716, 217] on span "ngx-slider" at bounding box center [716, 218] width 25 height 25
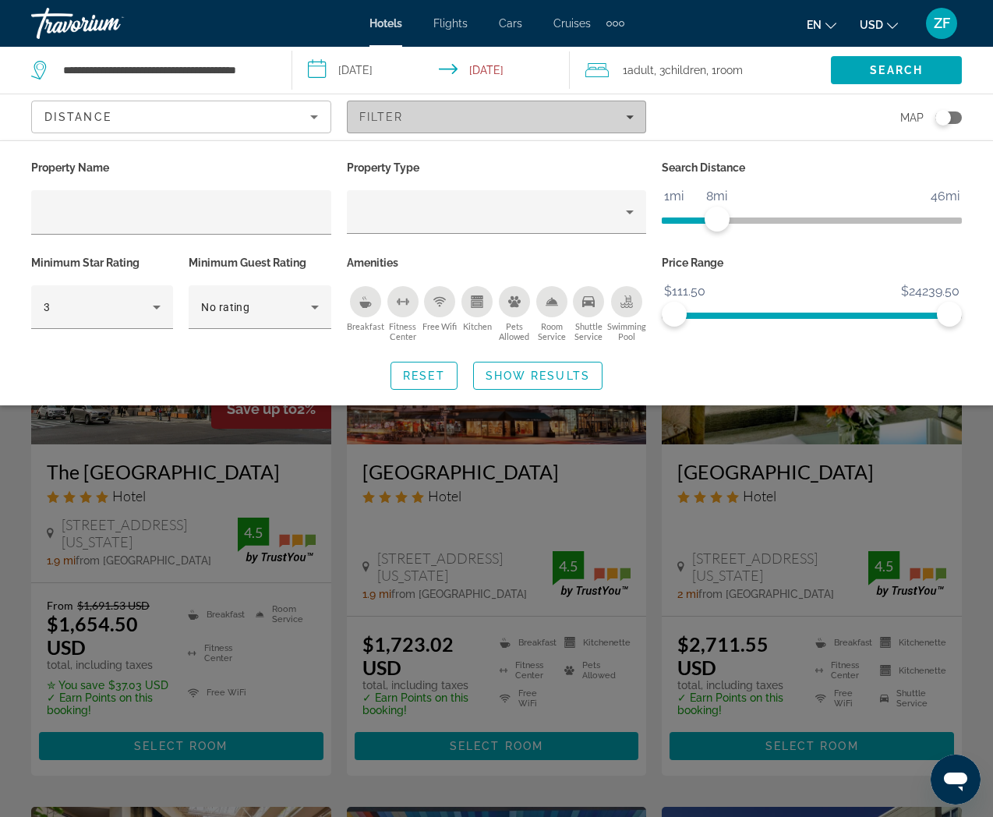
click at [429, 110] on span "Filters" at bounding box center [497, 116] width 298 height 37
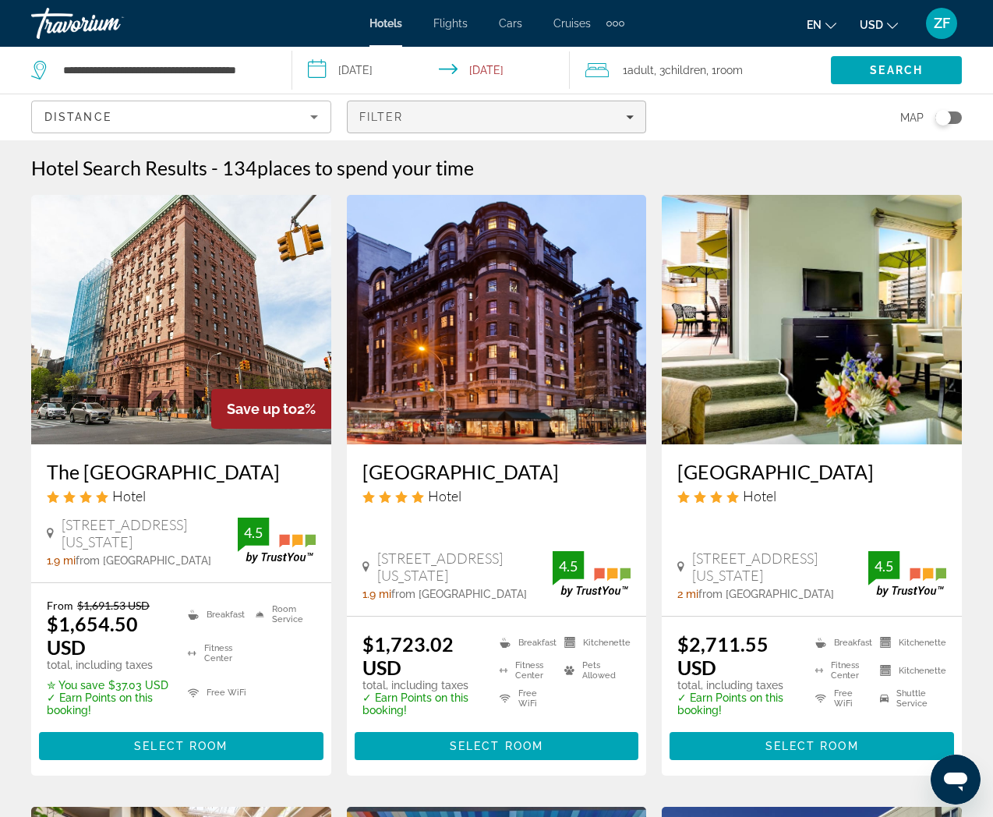
click at [429, 110] on span "Filters" at bounding box center [497, 116] width 298 height 37
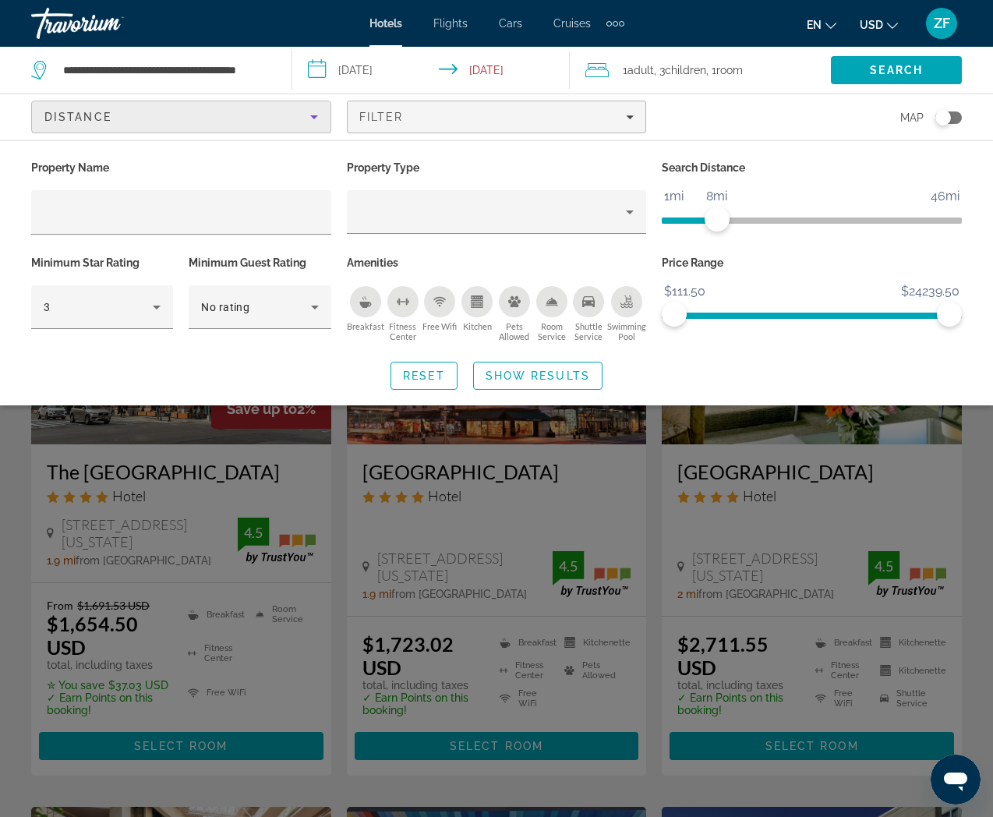
click at [236, 122] on div "Distance" at bounding box center [177, 117] width 266 height 19
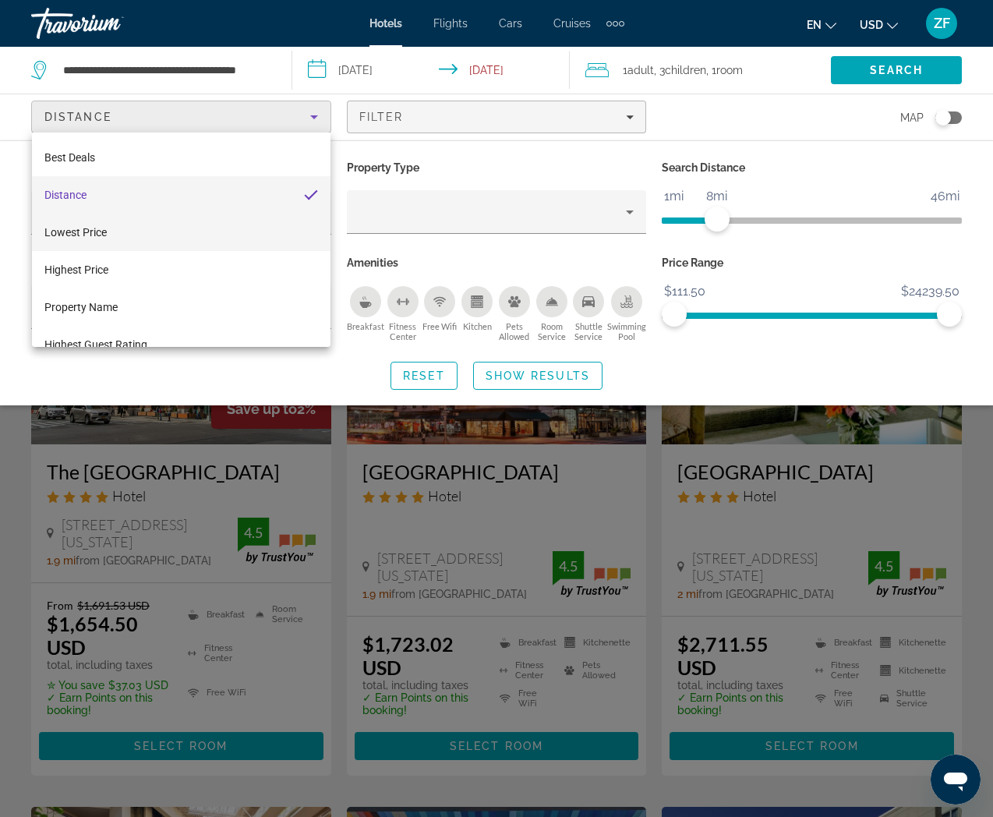
click at [109, 235] on mat-option "Lowest Price" at bounding box center [181, 232] width 298 height 37
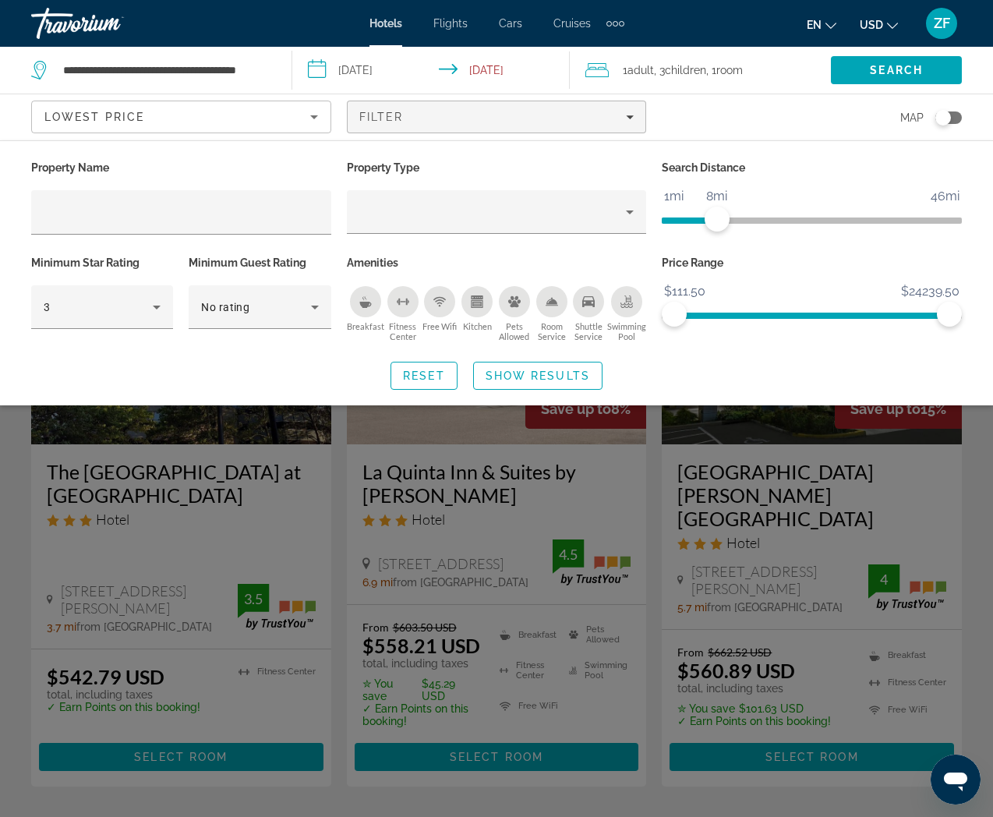
click at [264, 471] on div "Search widget" at bounding box center [496, 525] width 993 height 583
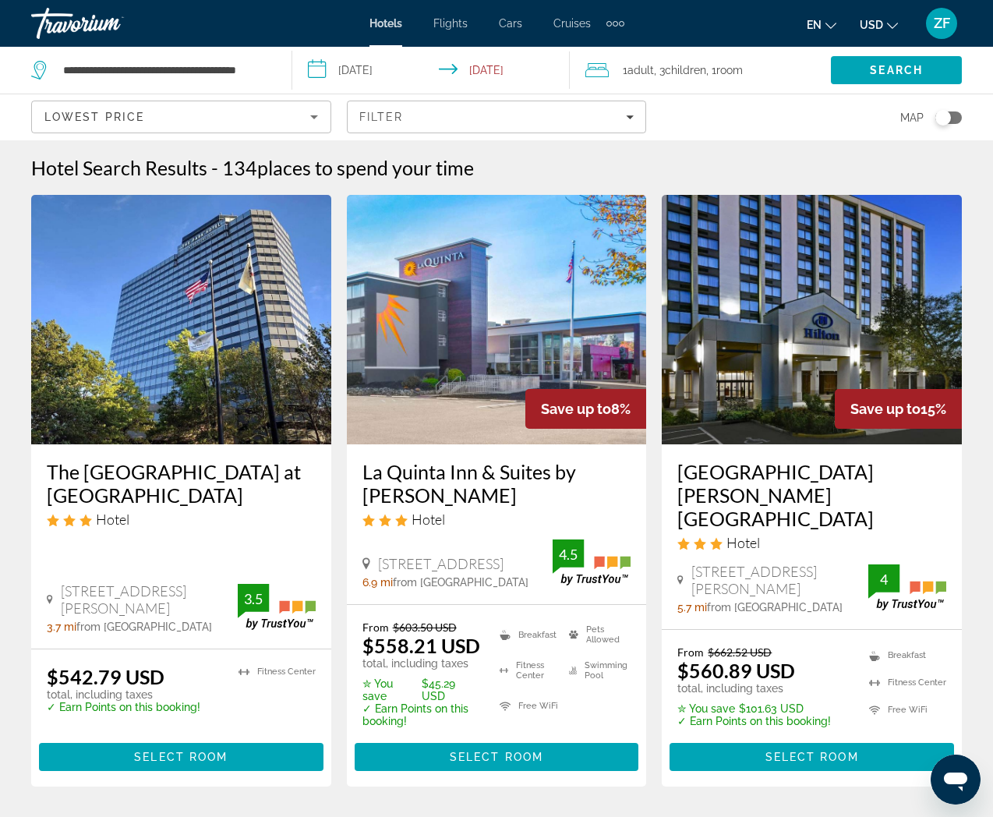
click at [475, 77] on input "**********" at bounding box center [433, 72] width 283 height 51
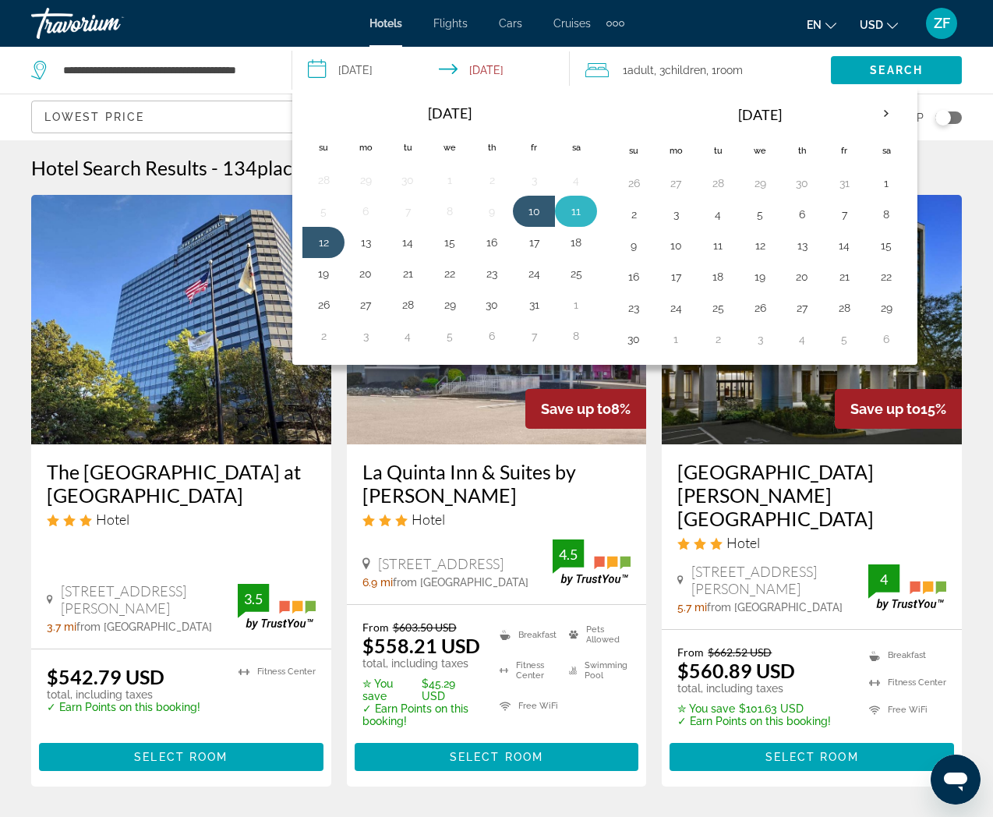
click at [578, 211] on button "11" at bounding box center [575, 211] width 25 height 22
click at [541, 217] on button "10" at bounding box center [533, 211] width 25 height 22
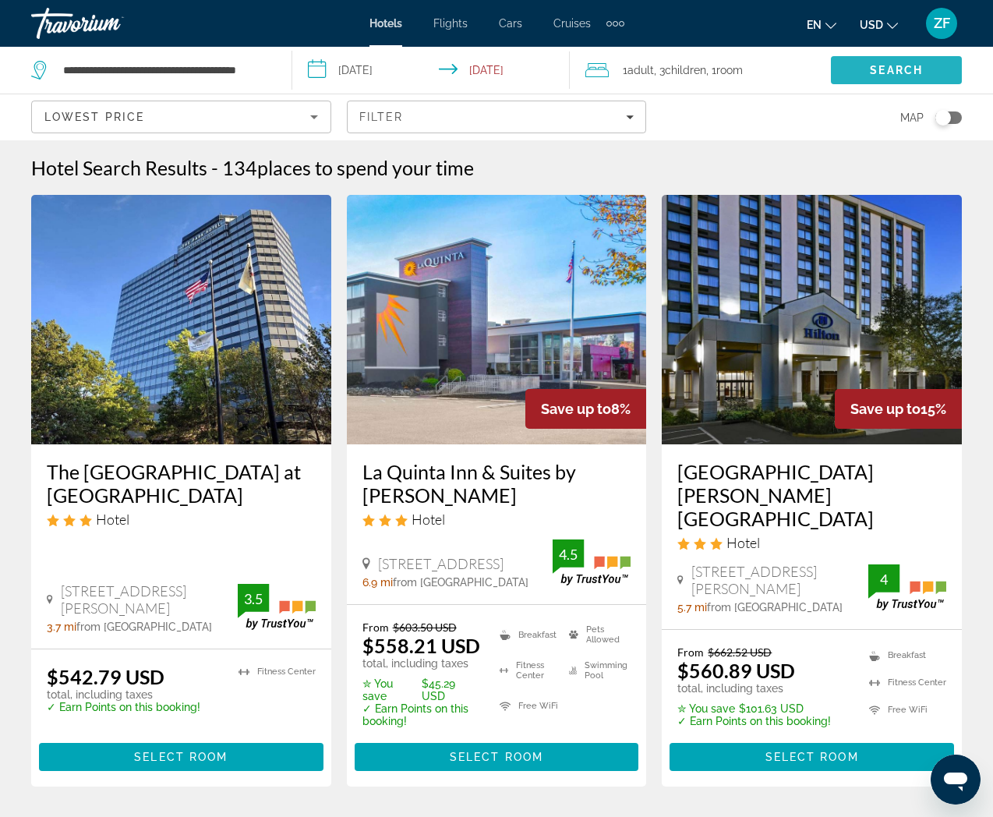
click at [882, 73] on span "Search" at bounding box center [896, 70] width 53 height 12
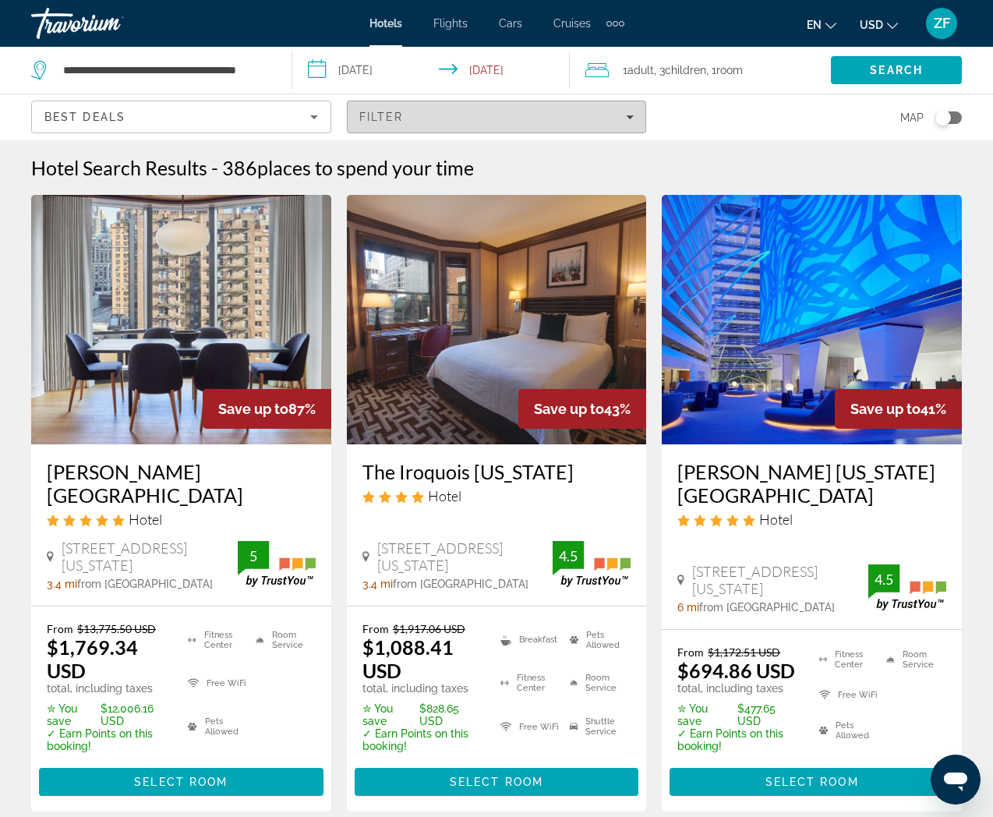
click at [423, 115] on div "Filter" at bounding box center [496, 117] width 275 height 12
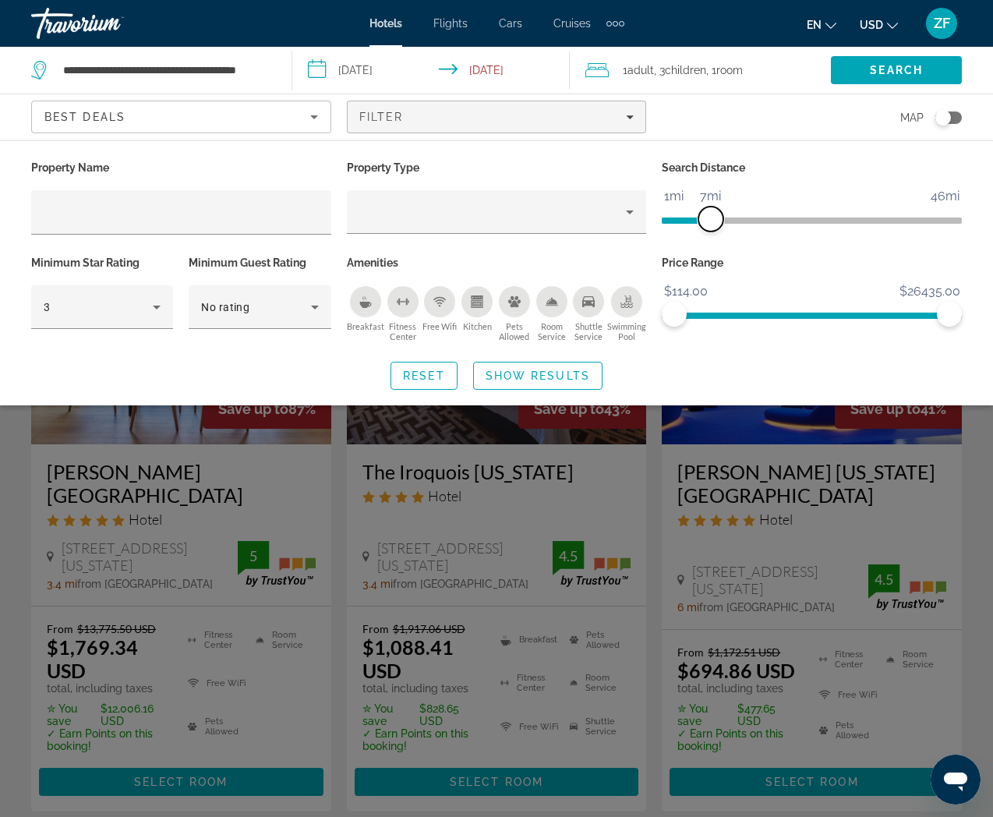
drag, startPoint x: 845, startPoint y: 221, endPoint x: 709, endPoint y: 229, distance: 136.6
click at [709, 229] on span "ngx-slider" at bounding box center [710, 218] width 25 height 25
drag, startPoint x: 949, startPoint y: 313, endPoint x: 682, endPoint y: 329, distance: 267.7
click at [682, 330] on div "Price Range $114.00 $26435.00 $114.00 $836.00 $114.00 - $836.00" at bounding box center [812, 299] width 316 height 94
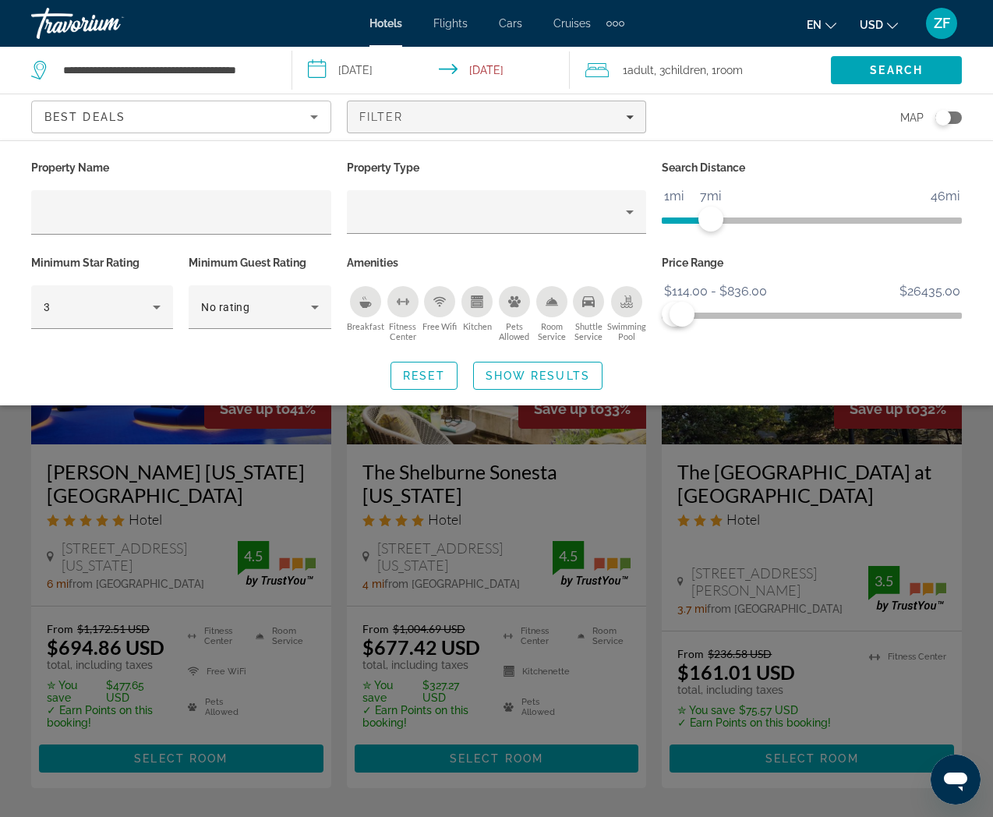
click at [223, 118] on div "Best Deals" at bounding box center [177, 117] width 266 height 19
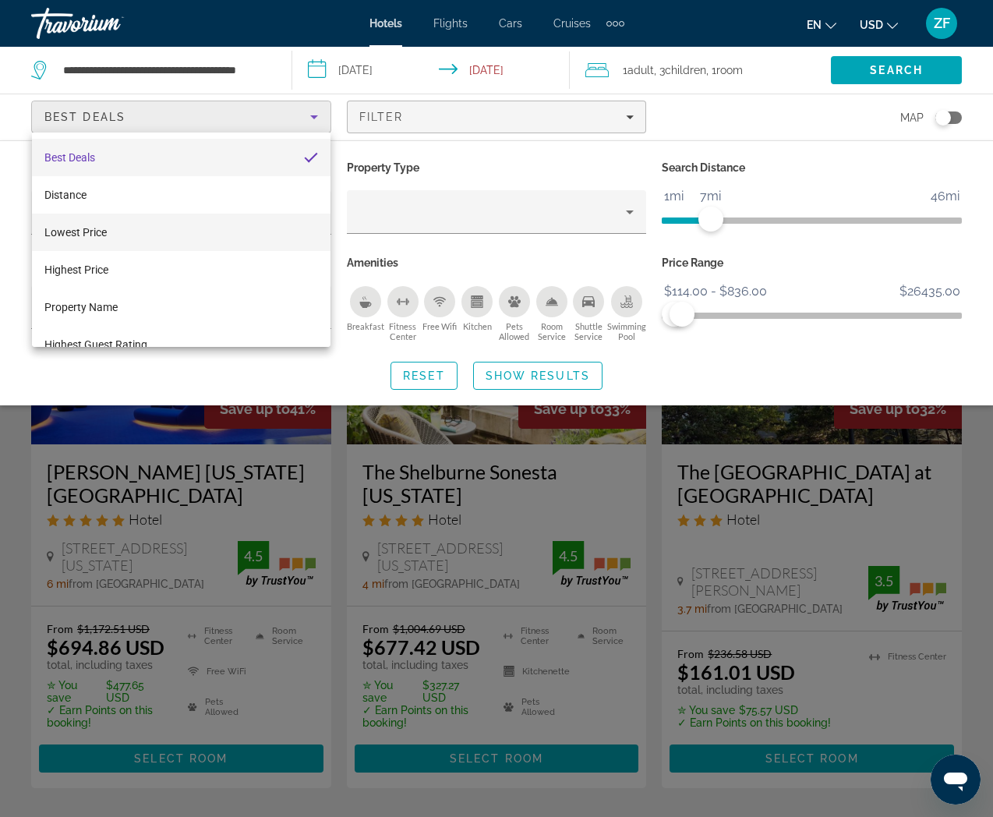
click at [97, 230] on span "Lowest Price" at bounding box center [75, 232] width 62 height 12
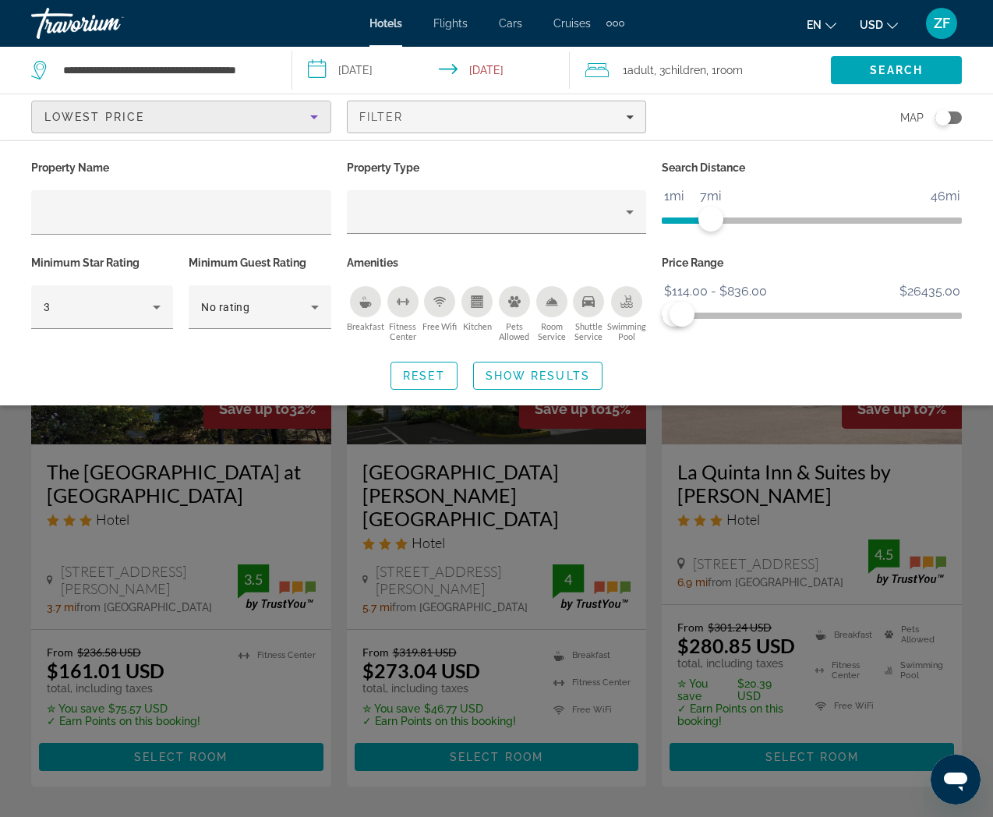
click at [226, 476] on div "Search widget" at bounding box center [496, 525] width 993 height 583
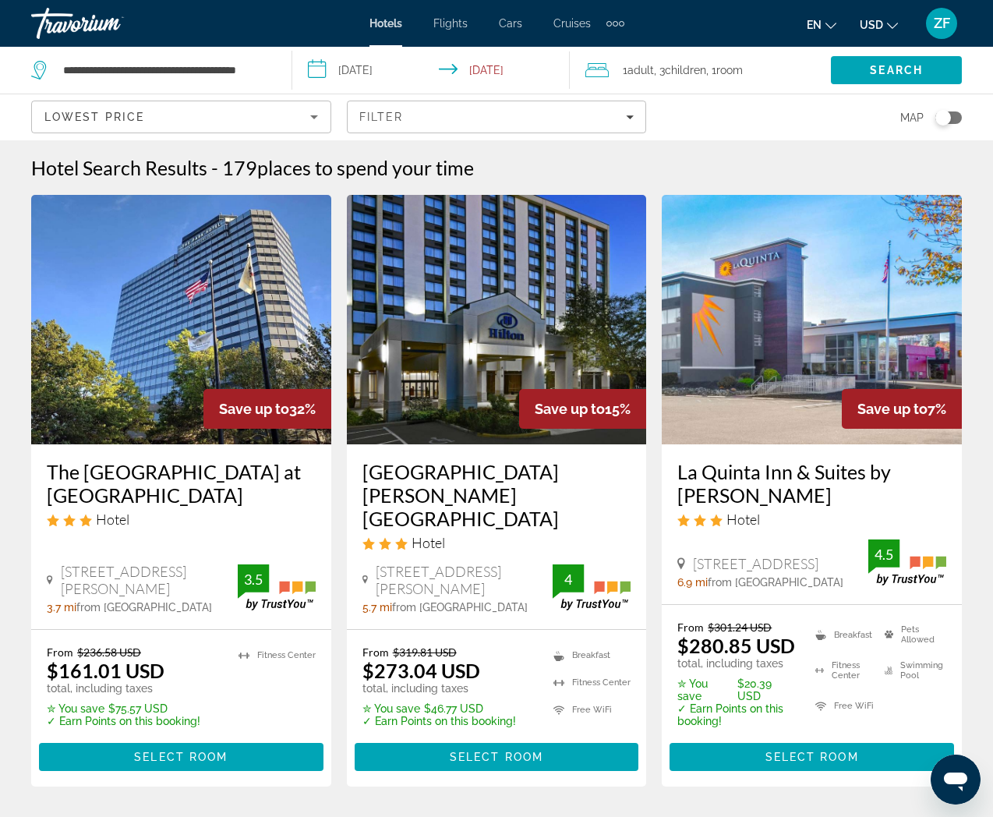
click at [500, 72] on input "**********" at bounding box center [433, 72] width 283 height 51
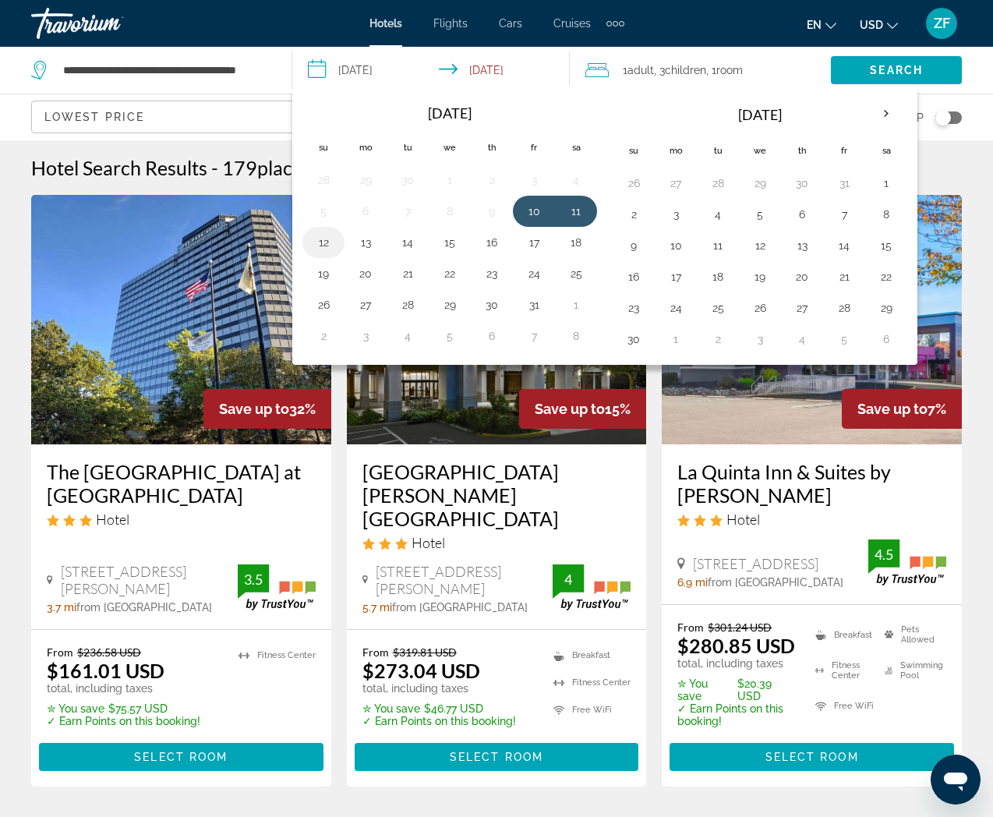
click at [322, 238] on button "12" at bounding box center [323, 242] width 25 height 22
click at [531, 212] on button "10" at bounding box center [533, 211] width 25 height 22
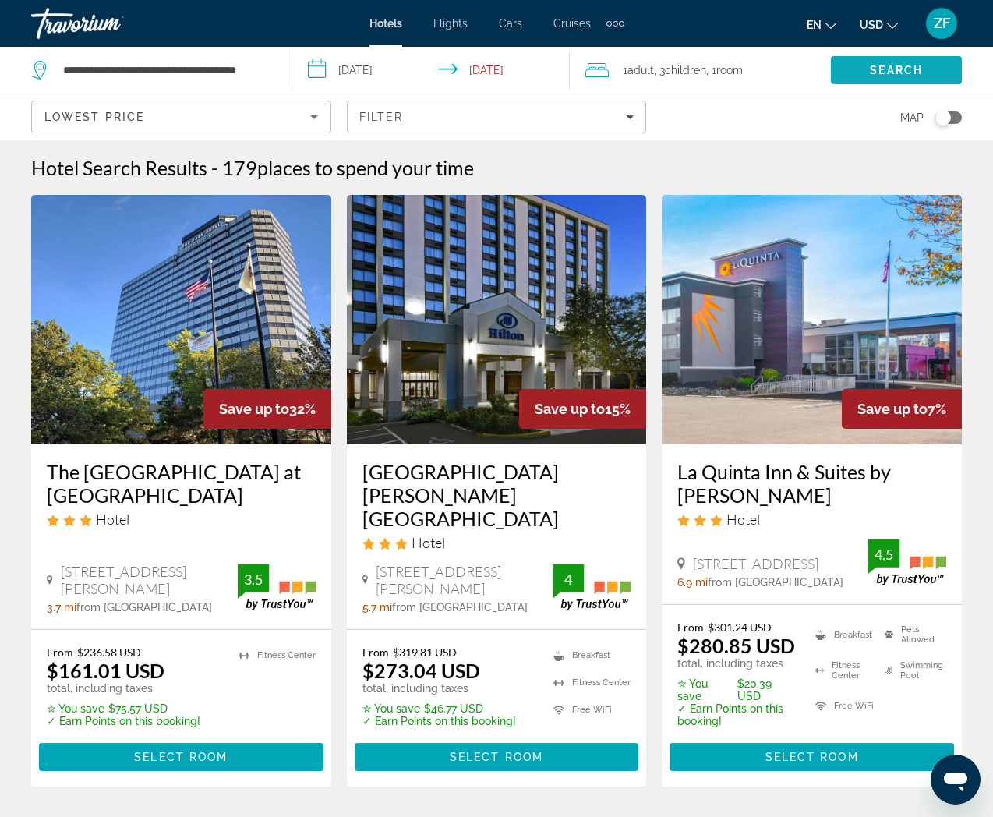
click at [855, 74] on span "Search" at bounding box center [896, 69] width 131 height 37
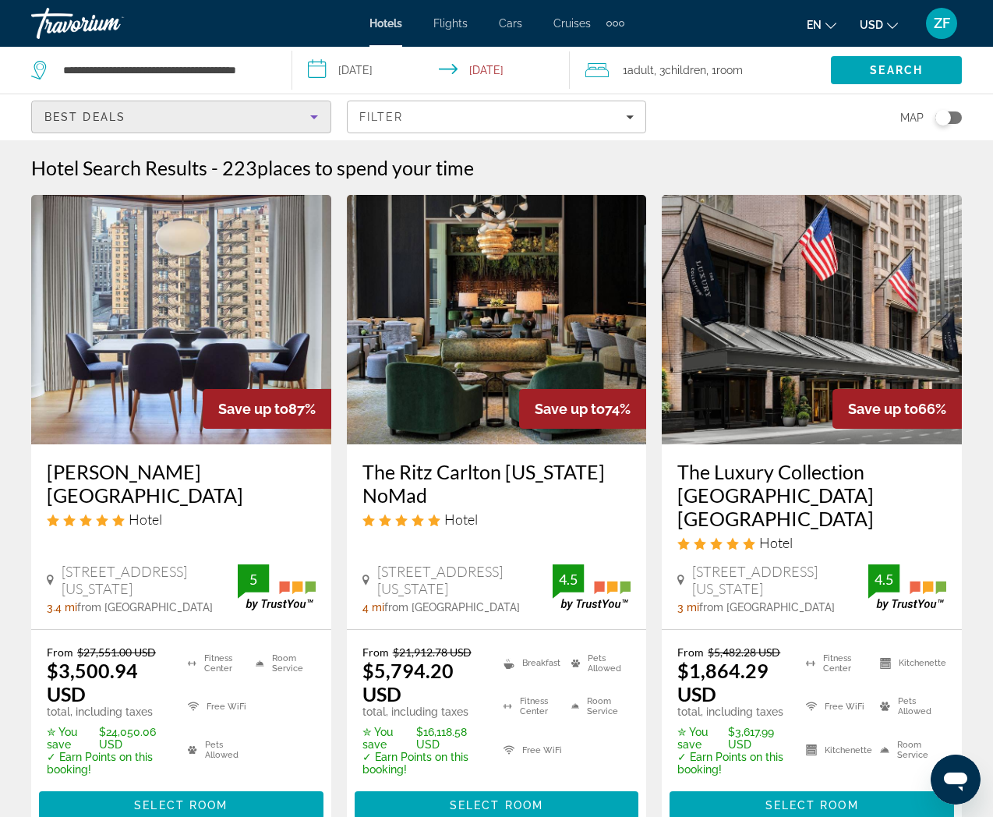
click at [220, 108] on div "Best Deals" at bounding box center [177, 117] width 266 height 19
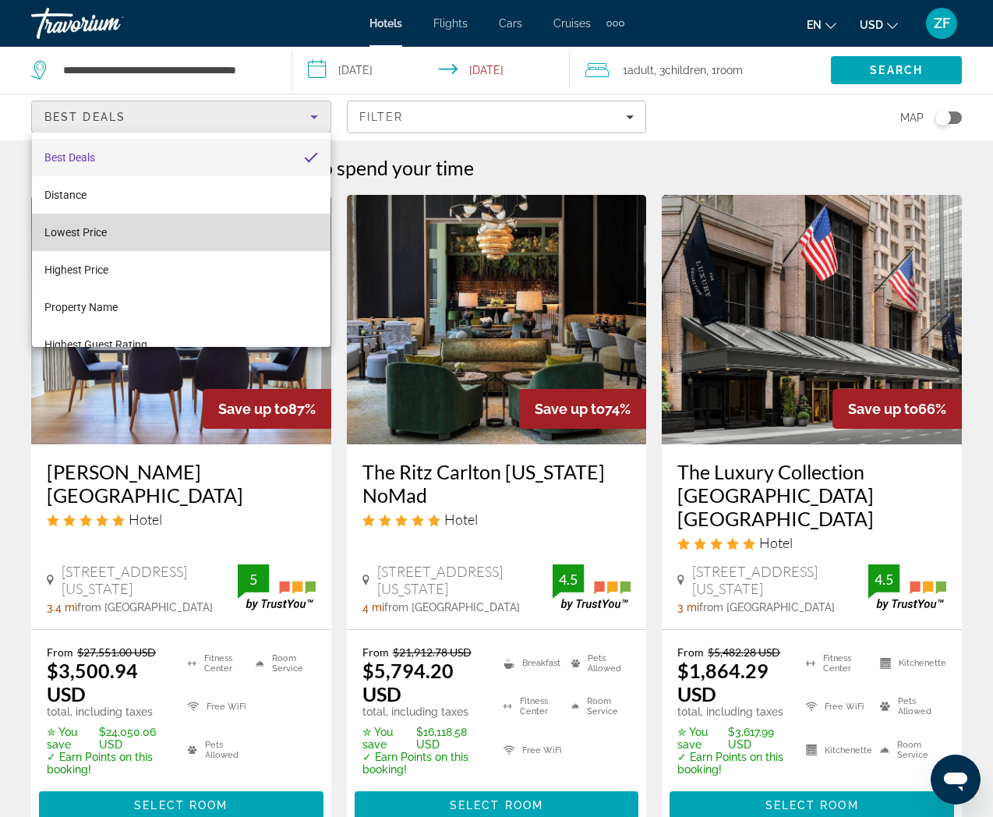
click at [139, 234] on mat-option "Lowest Price" at bounding box center [181, 232] width 298 height 37
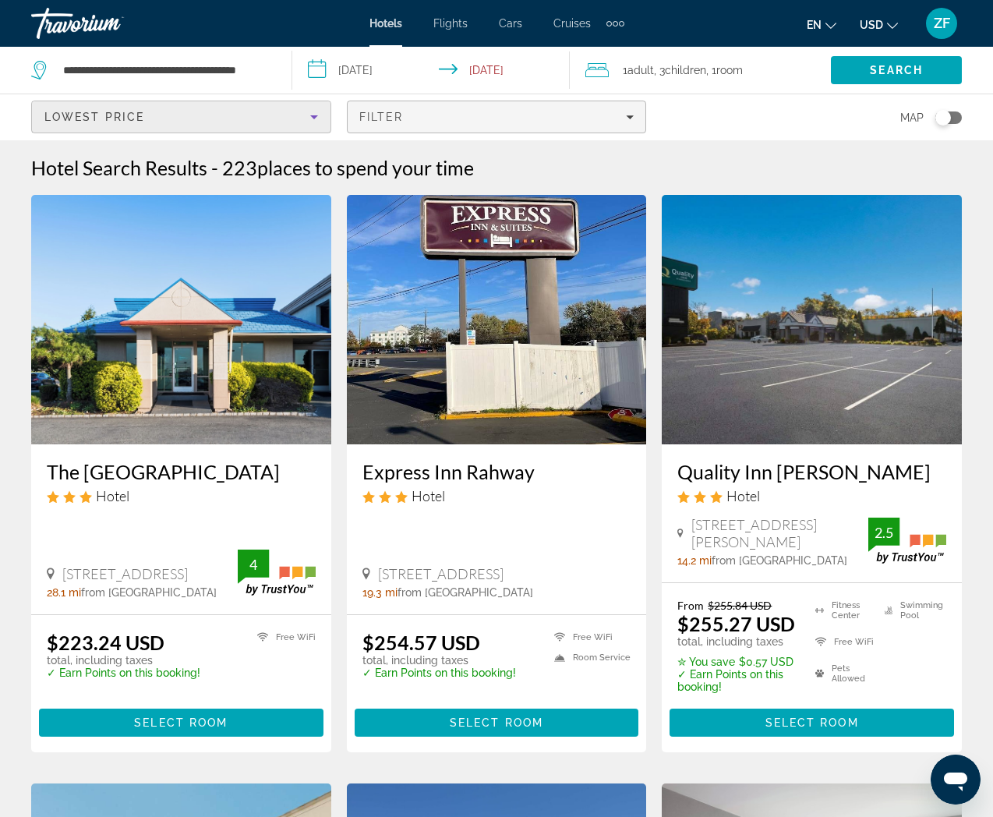
click at [444, 129] on span "Filters" at bounding box center [497, 116] width 298 height 37
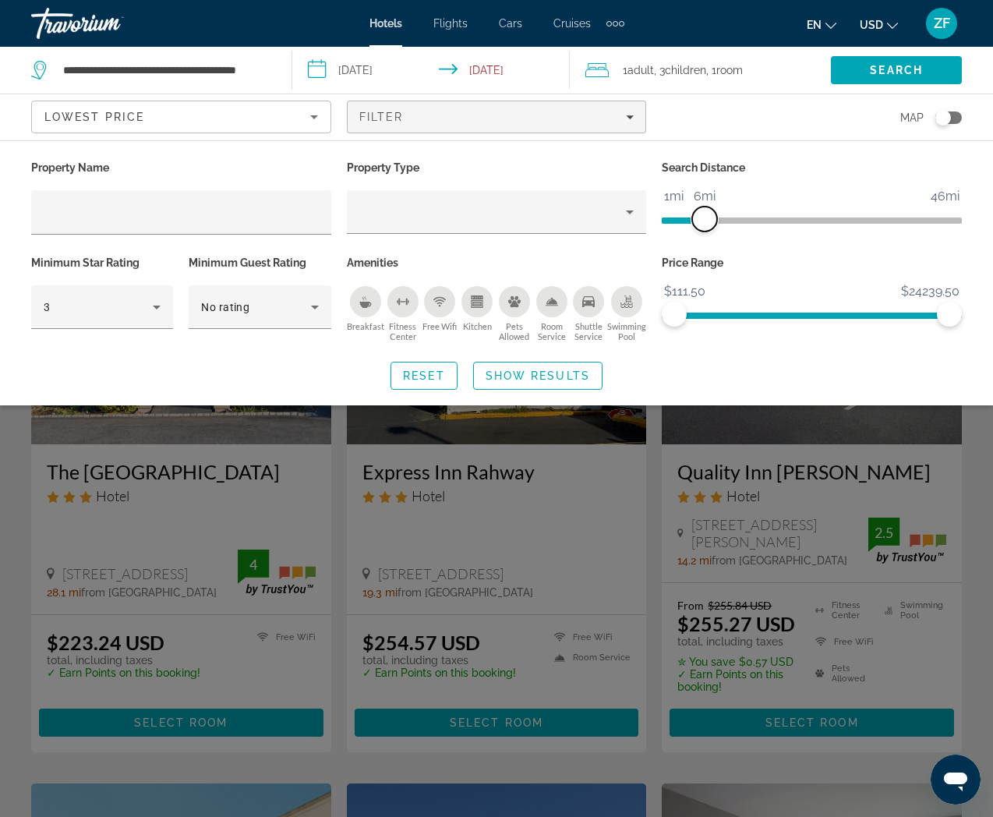
drag, startPoint x: 847, startPoint y: 217, endPoint x: 706, endPoint y: 227, distance: 141.3
click at [706, 227] on span "ngx-slider" at bounding box center [704, 218] width 25 height 25
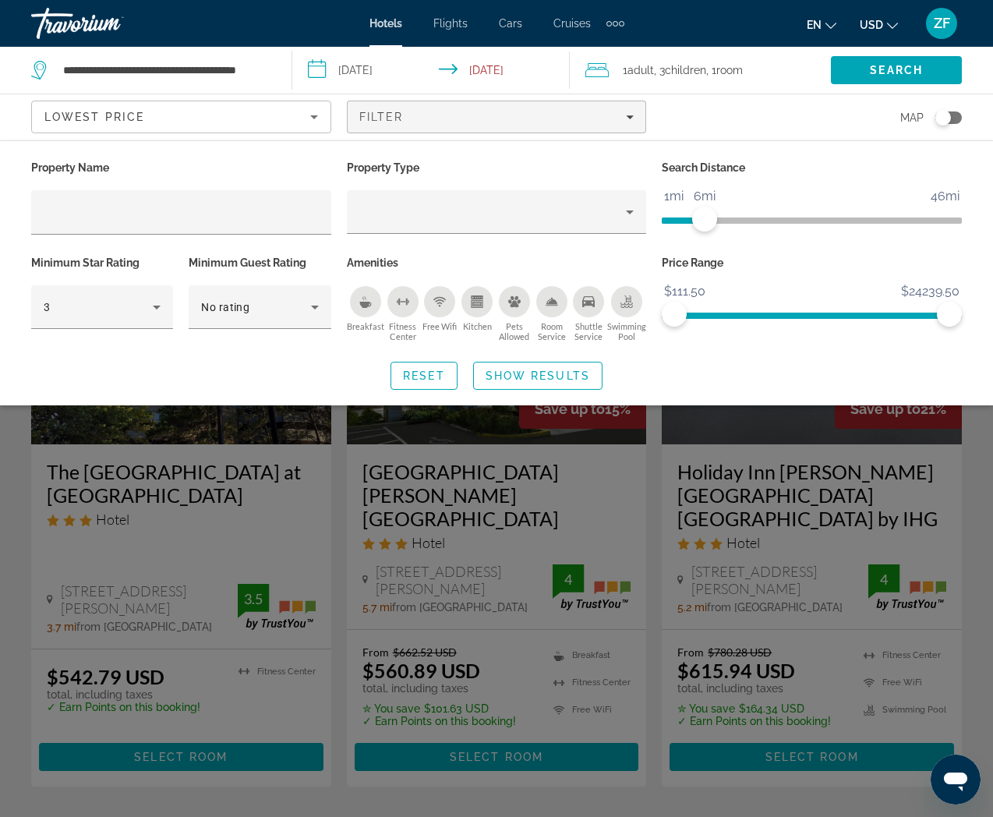
click at [480, 72] on input "**********" at bounding box center [433, 72] width 283 height 51
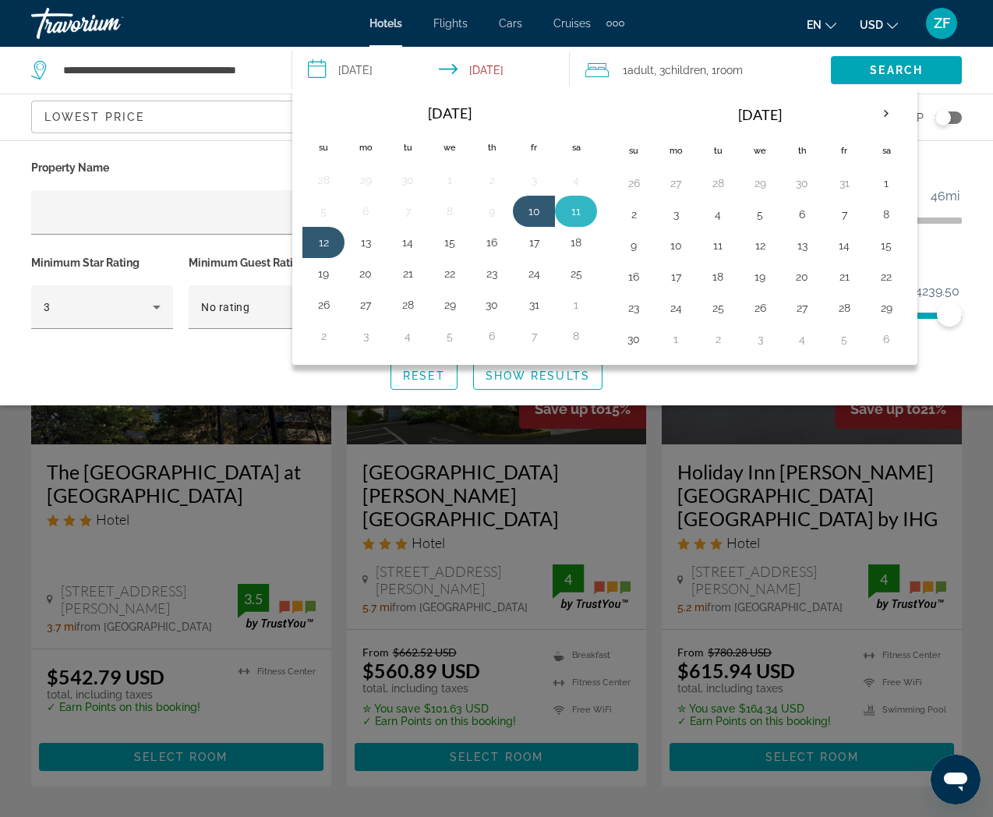
click at [587, 197] on td "11" at bounding box center [576, 211] width 42 height 31
click at [544, 203] on button "10" at bounding box center [533, 211] width 25 height 22
click at [579, 205] on button "11" at bounding box center [575, 211] width 25 height 22
type input "**********"
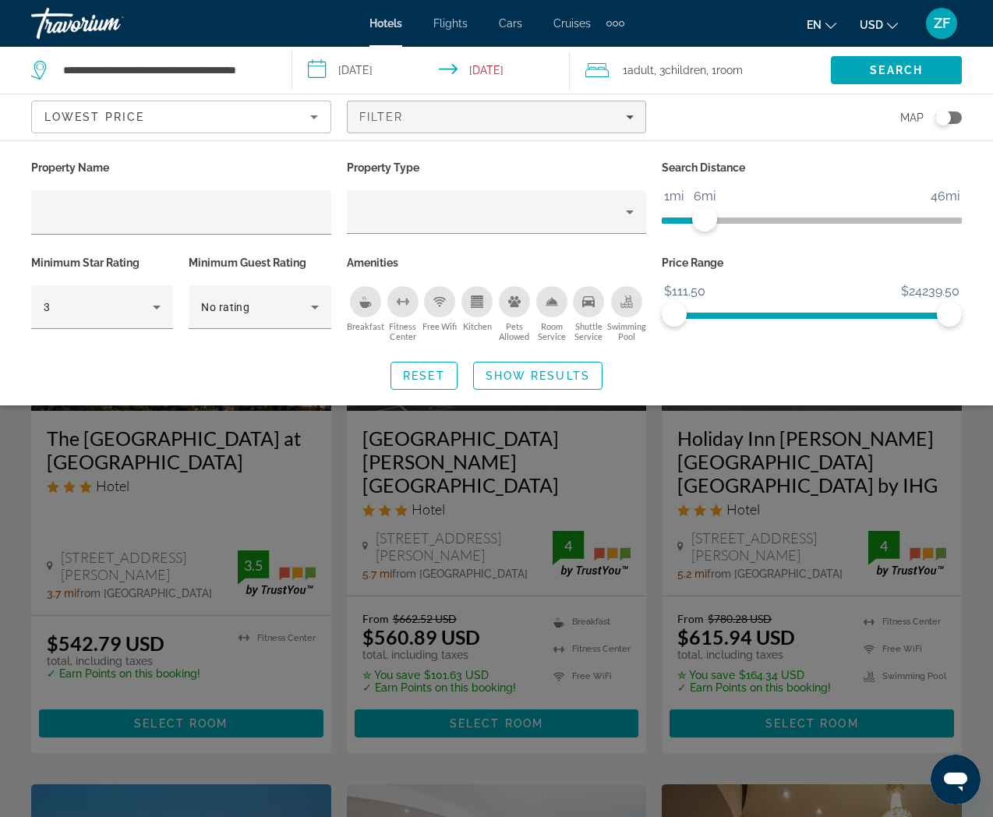
scroll to position [46, 0]
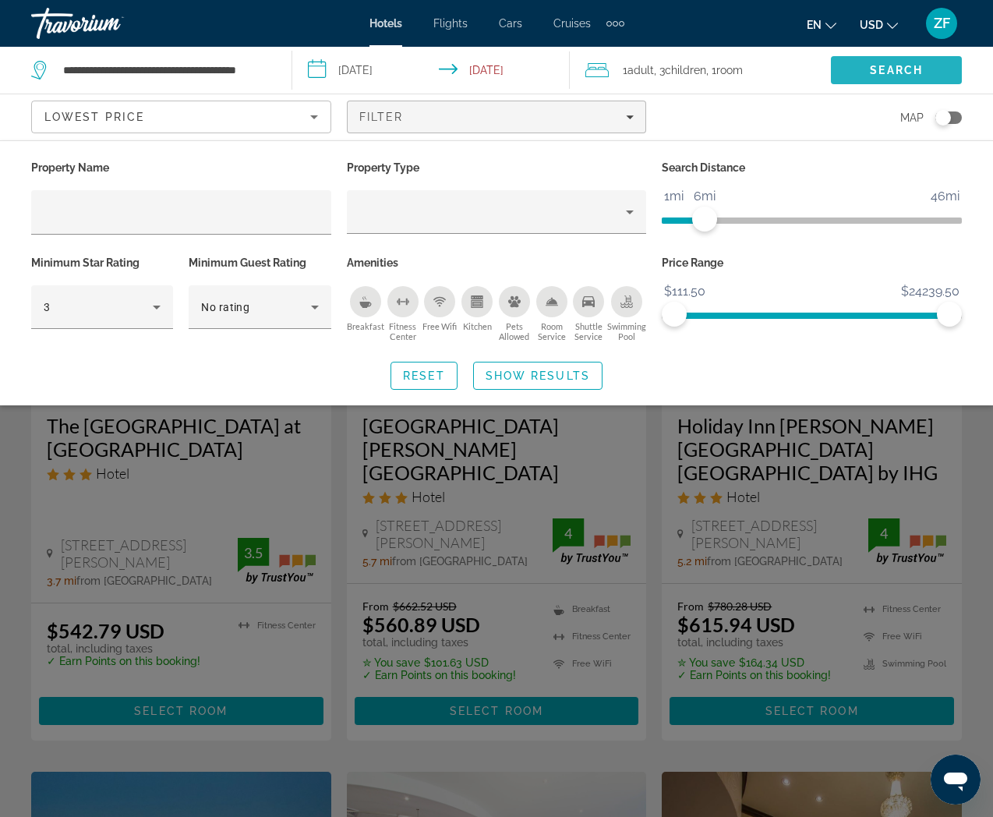
click at [870, 86] on span "Search" at bounding box center [896, 69] width 131 height 37
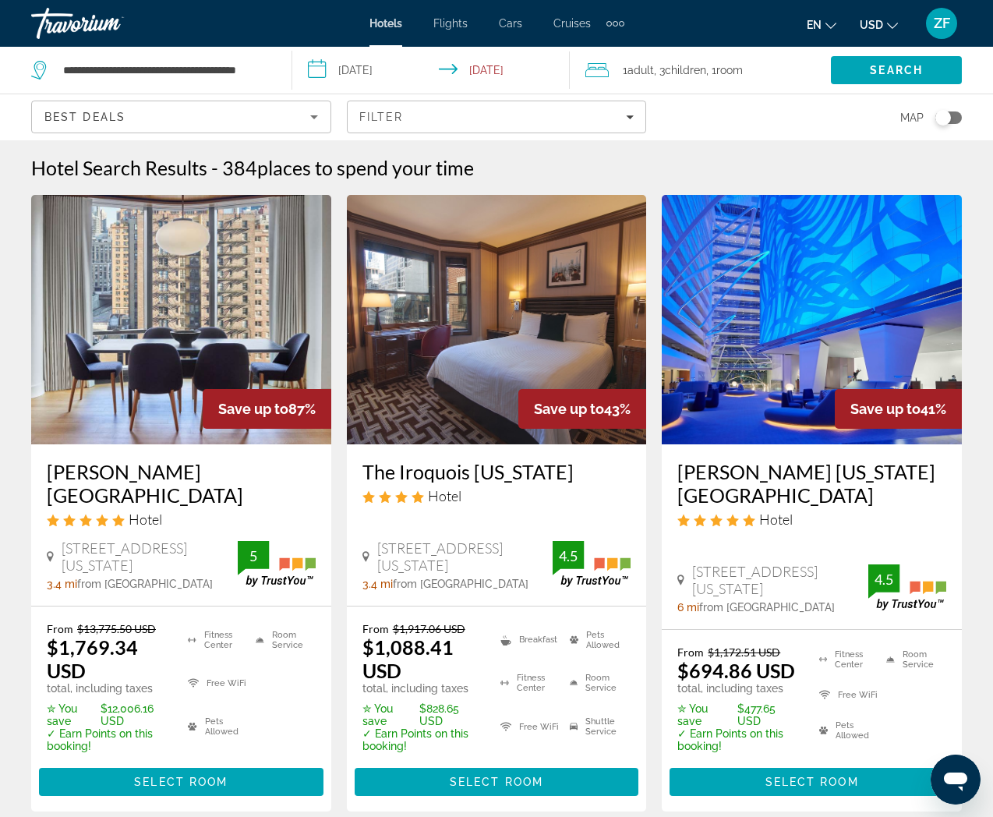
click at [944, 117] on div "Toggle map" at bounding box center [943, 118] width 16 height 16
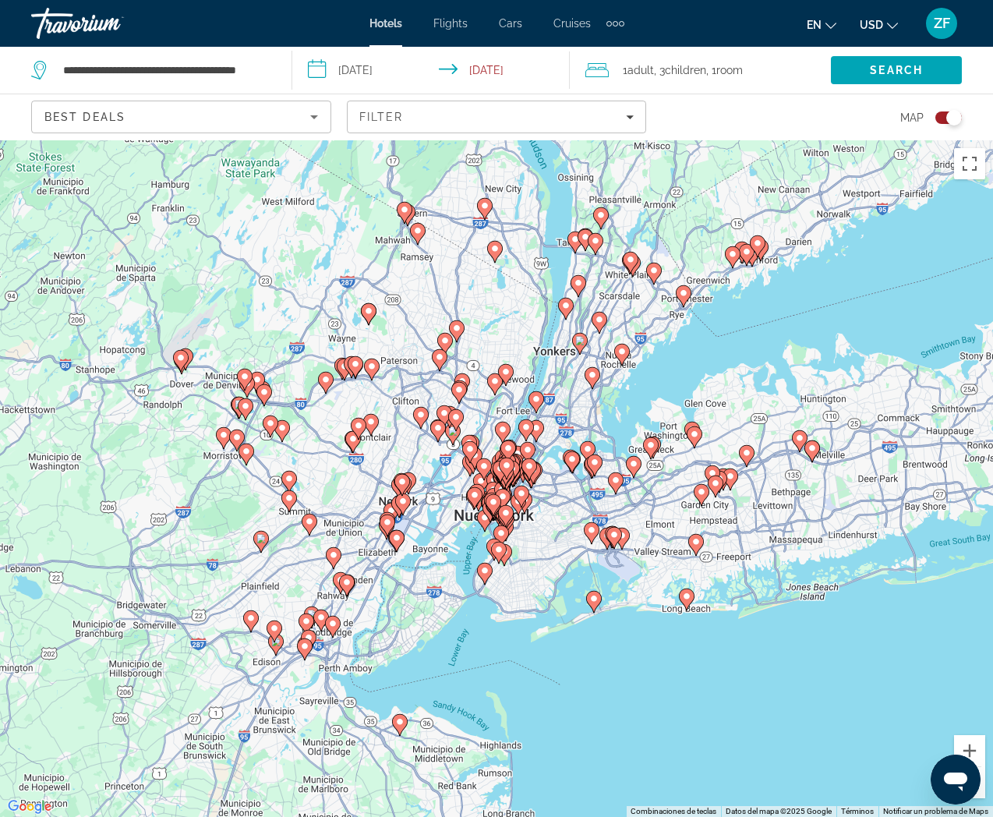
click at [954, 118] on div "Toggle map" at bounding box center [954, 118] width 16 height 16
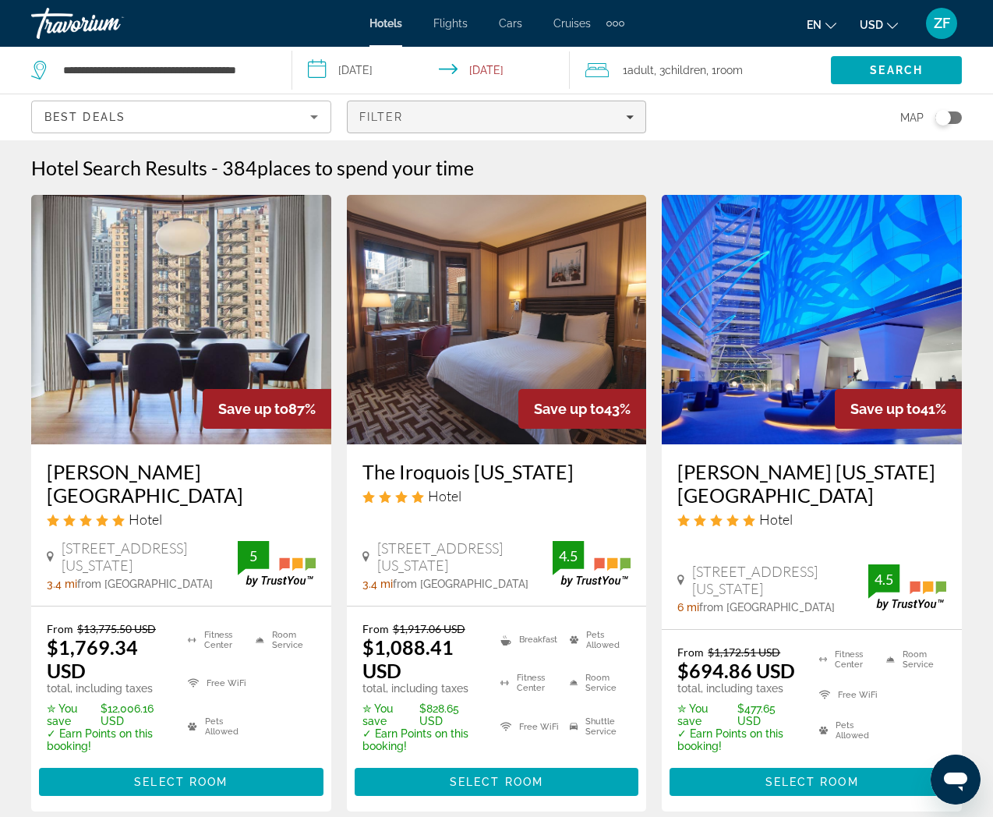
click at [528, 111] on div "Filter" at bounding box center [496, 117] width 275 height 12
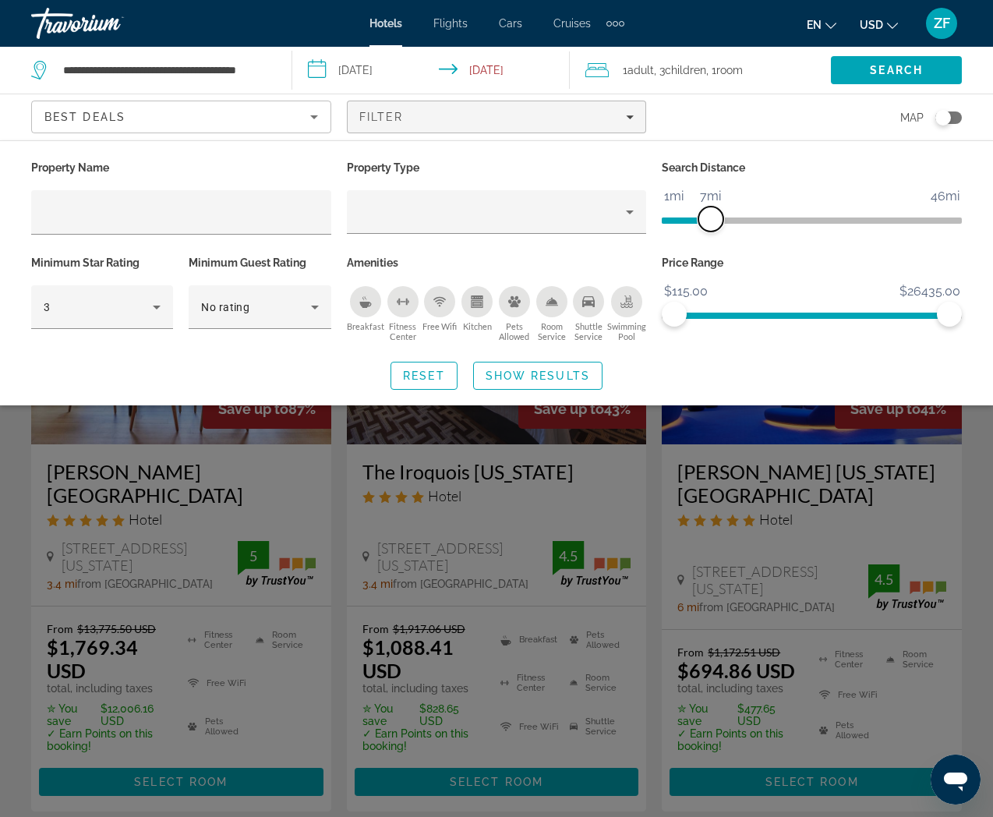
drag, startPoint x: 850, startPoint y: 211, endPoint x: 710, endPoint y: 227, distance: 141.1
click at [710, 227] on span "ngx-slider" at bounding box center [710, 218] width 25 height 25
click at [252, 118] on div "Best Deals" at bounding box center [177, 117] width 266 height 19
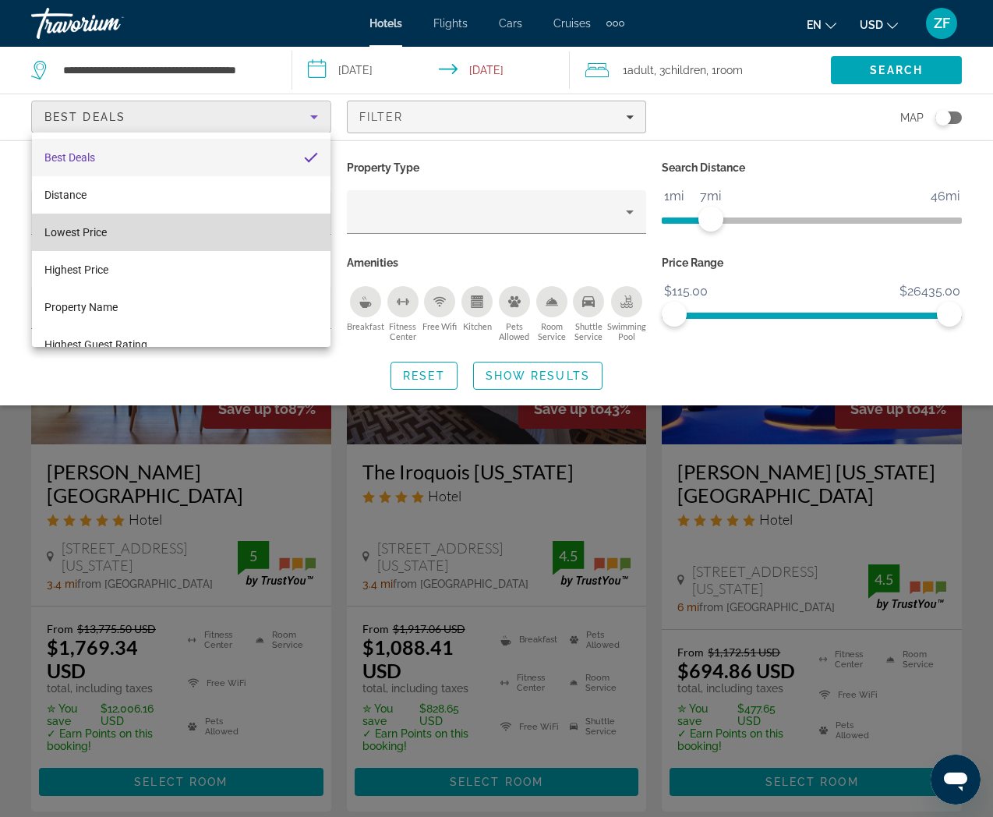
click at [188, 238] on mat-option "Lowest Price" at bounding box center [181, 232] width 298 height 37
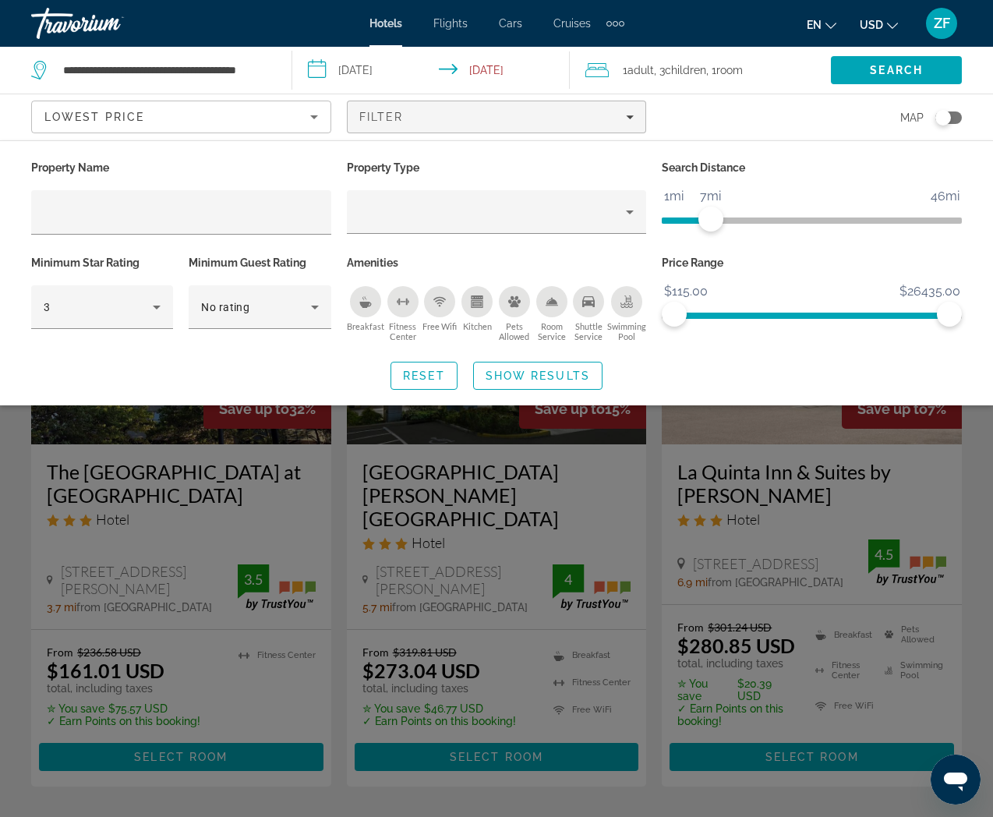
click at [439, 531] on div "Search widget" at bounding box center [496, 525] width 993 height 583
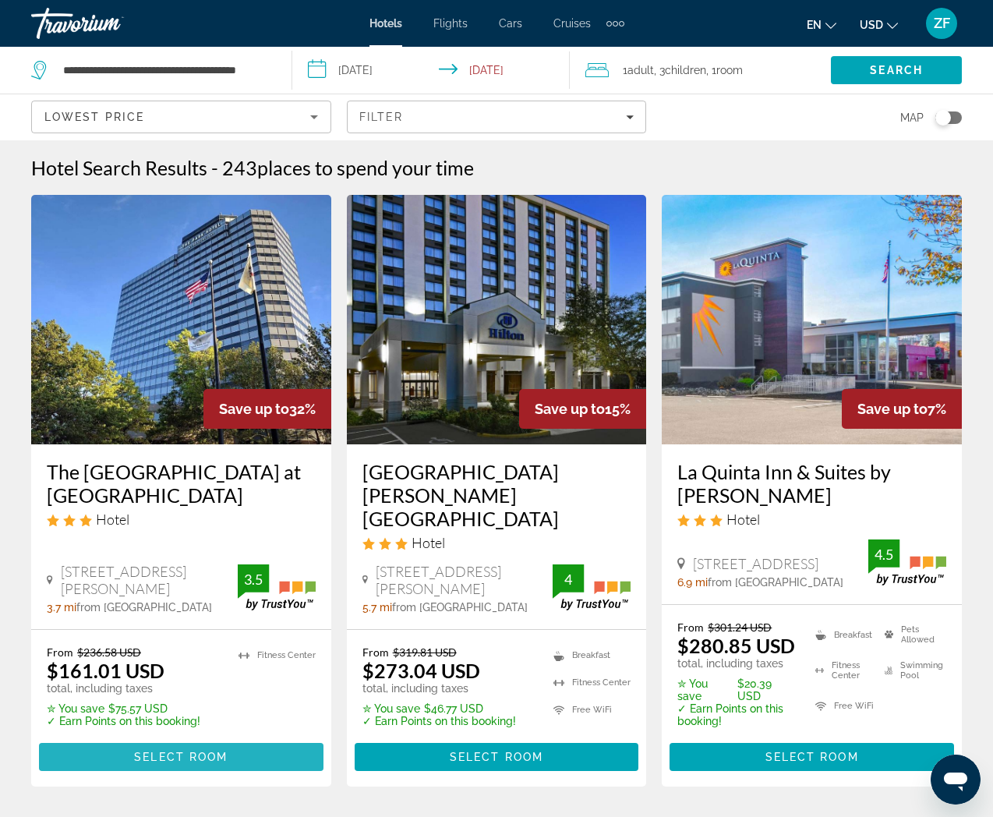
click at [213, 756] on span "Select Room" at bounding box center [181, 756] width 94 height 12
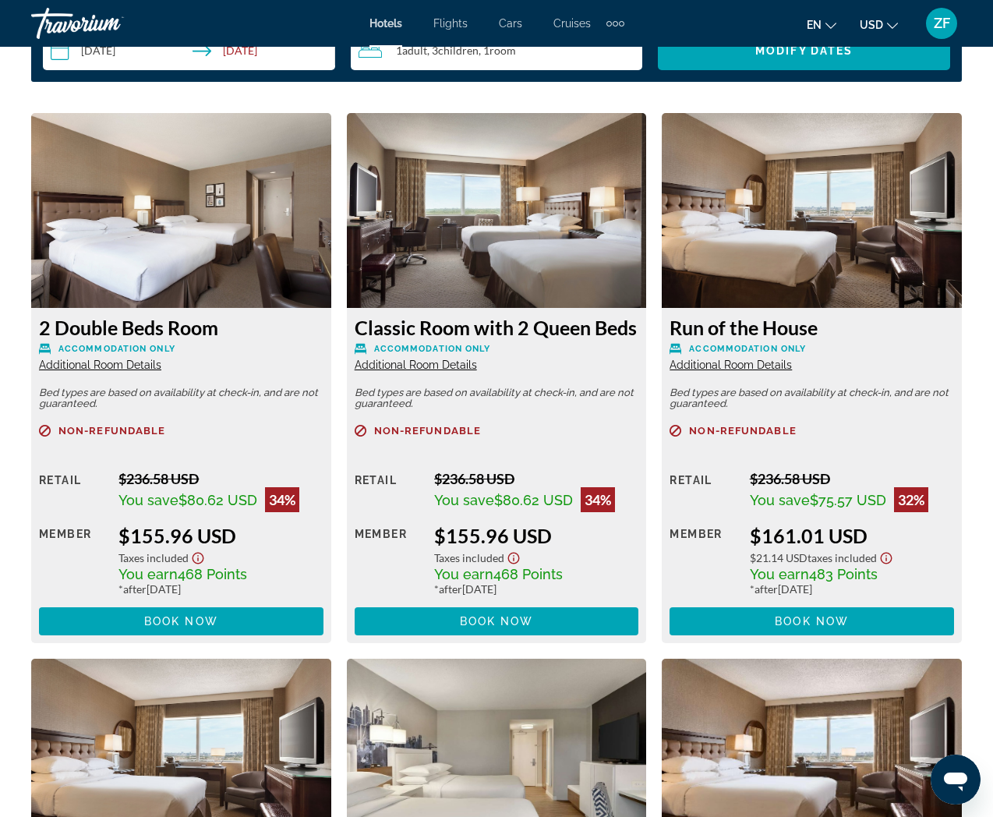
scroll to position [2344, 0]
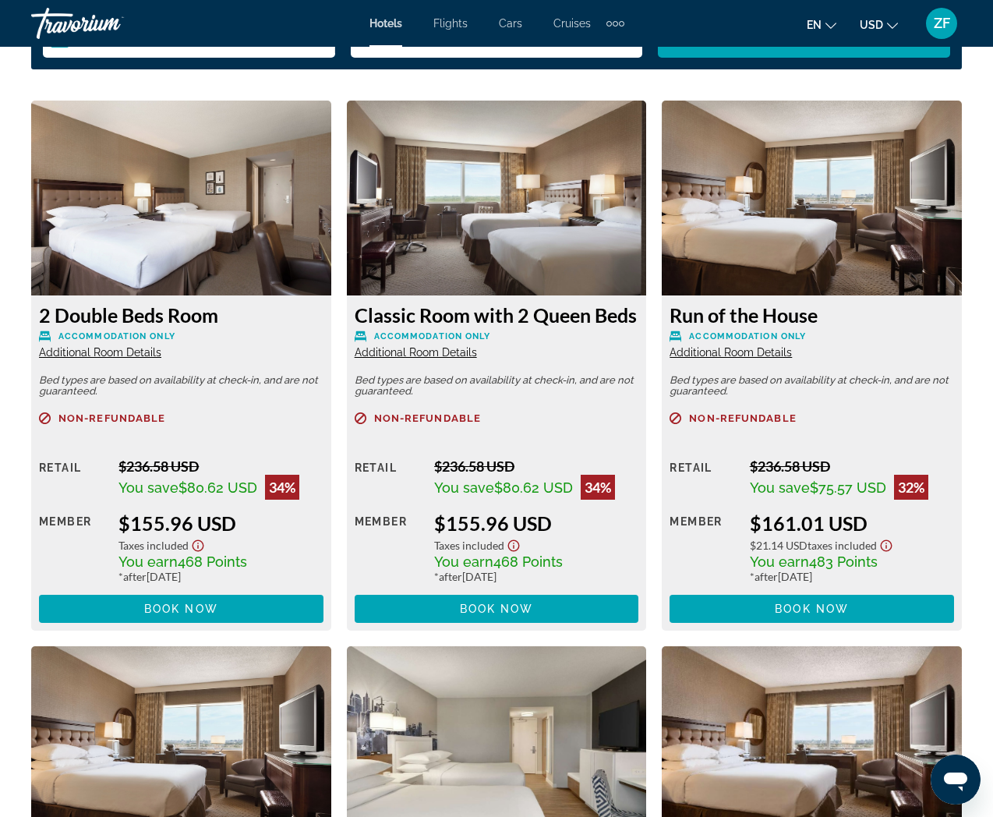
click at [259, 242] on img "Main content" at bounding box center [181, 198] width 300 height 195
click at [446, 355] on span "Additional Room Details" at bounding box center [416, 352] width 122 height 12
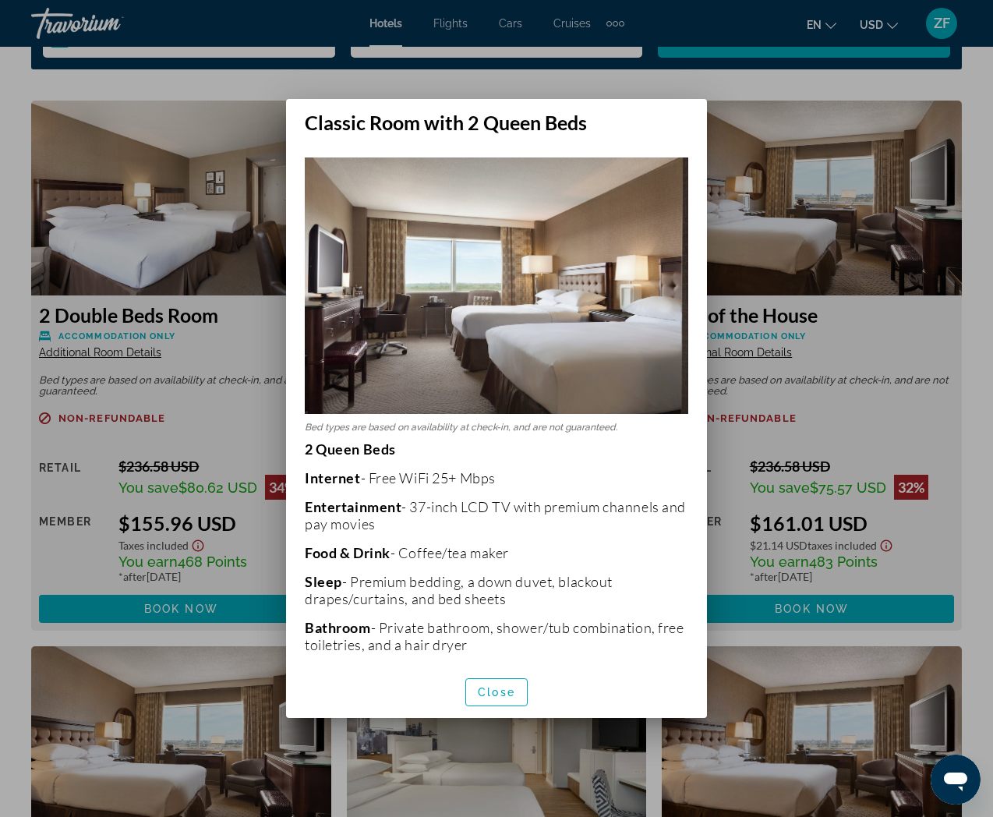
click at [133, 371] on div at bounding box center [496, 408] width 993 height 817
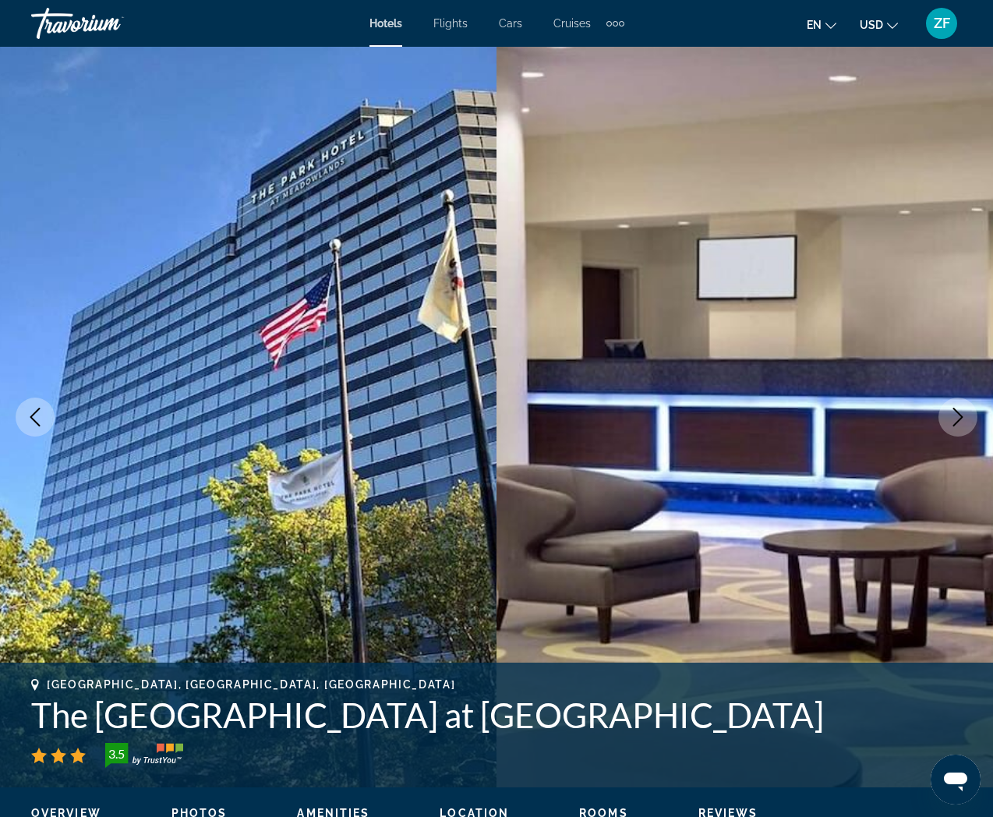
scroll to position [2344, 0]
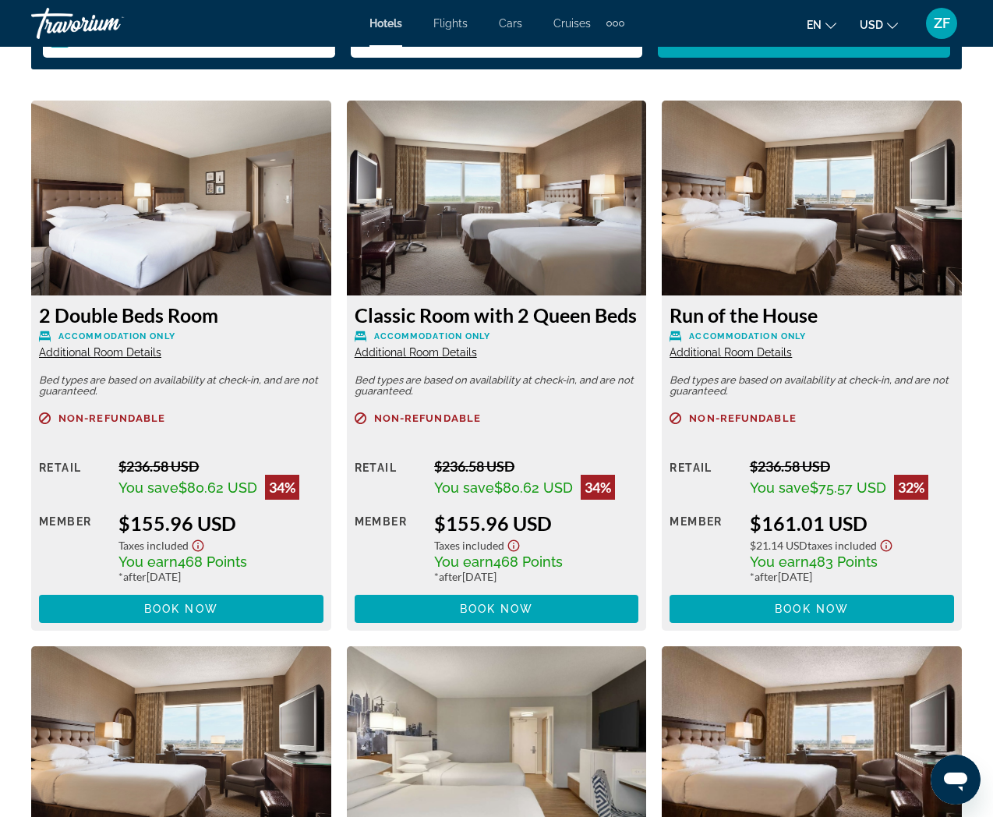
click at [138, 354] on span "Additional Room Details" at bounding box center [100, 352] width 122 height 12
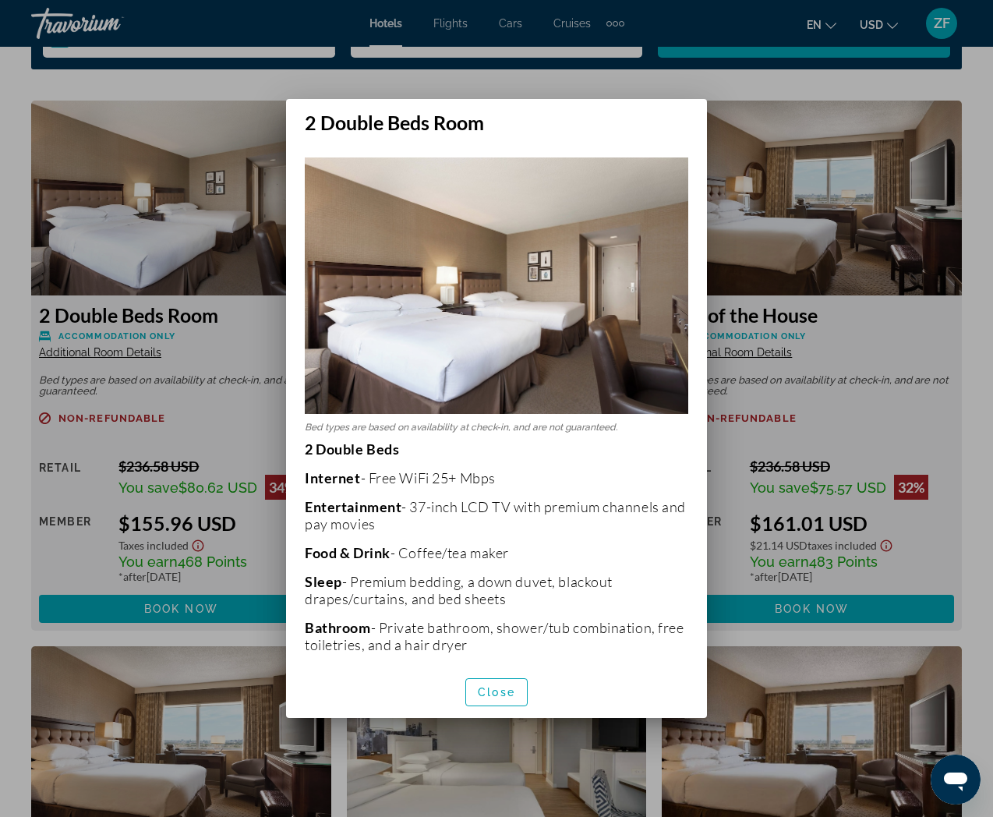
scroll to position [0, 0]
click at [204, 353] on div at bounding box center [496, 408] width 993 height 817
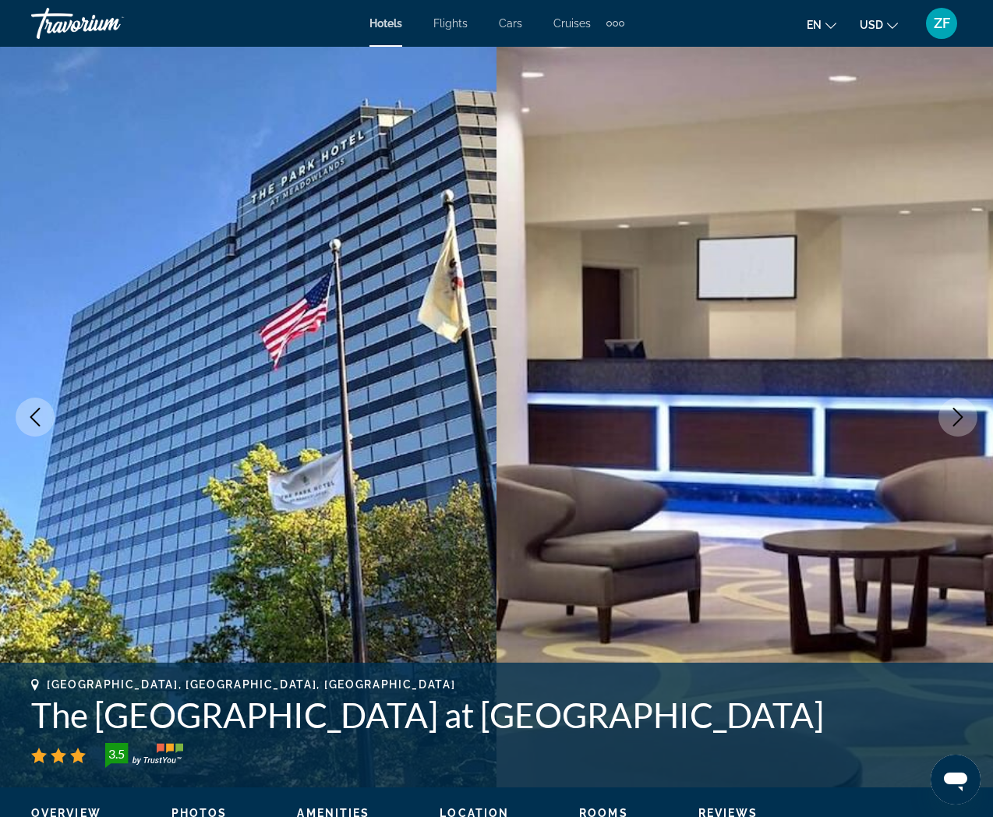
scroll to position [2344, 0]
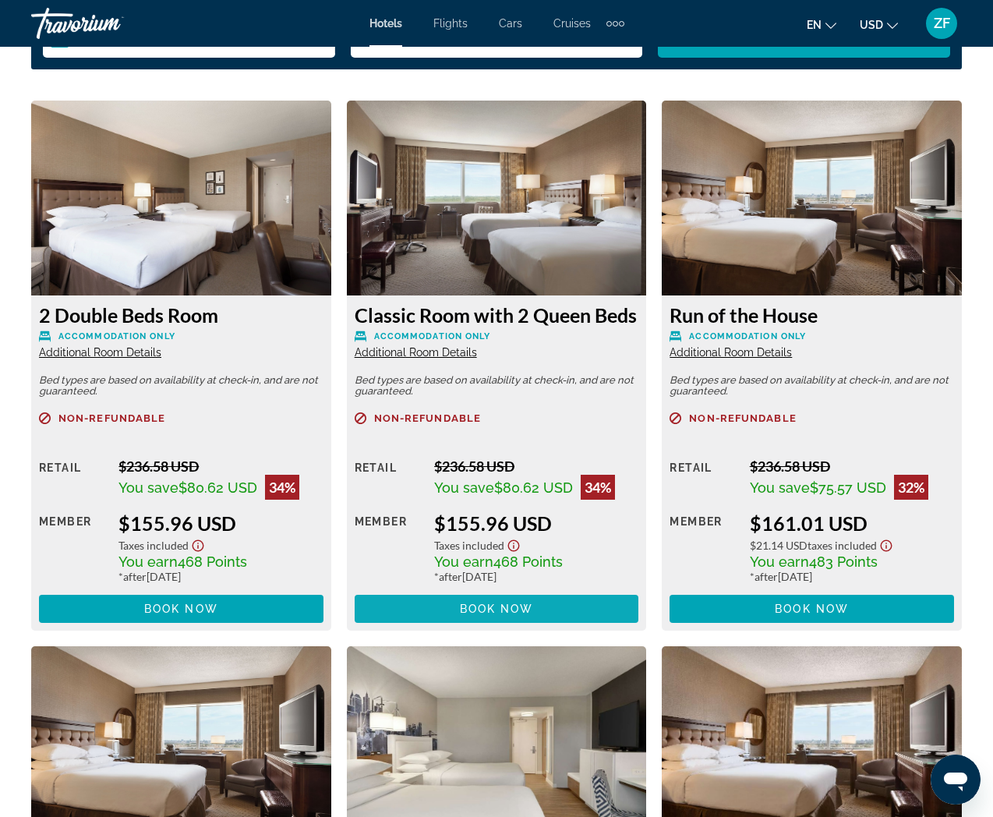
click at [545, 607] on span "Main content" at bounding box center [497, 608] width 284 height 37
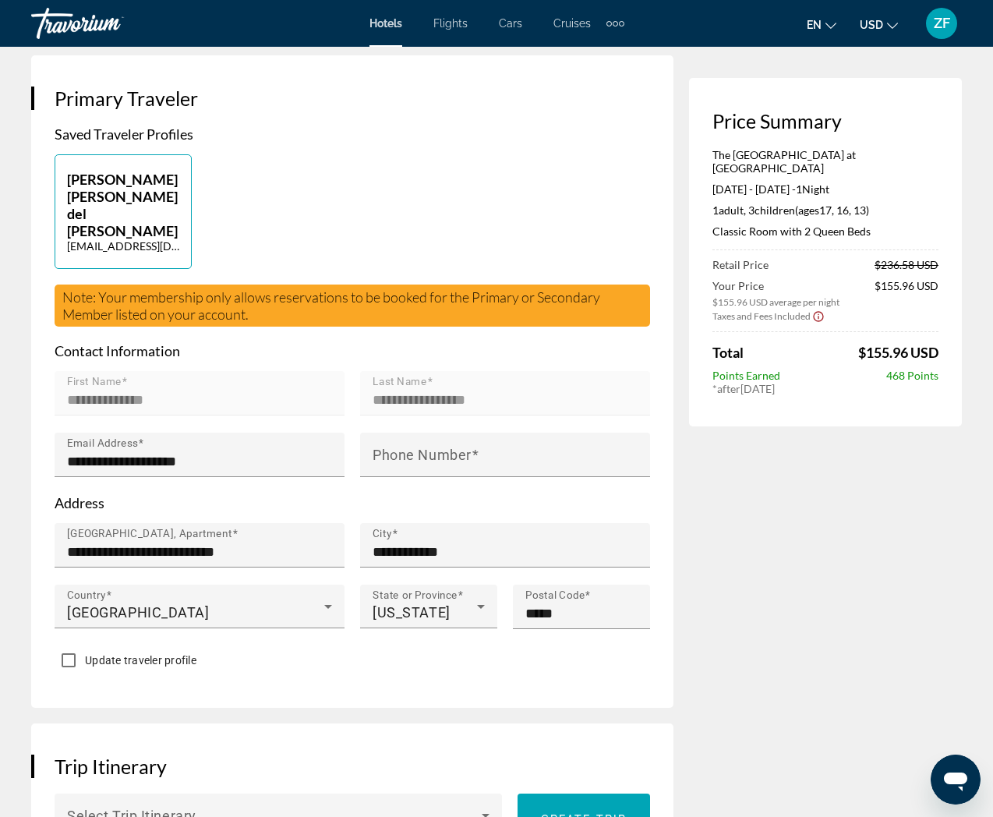
scroll to position [362, 0]
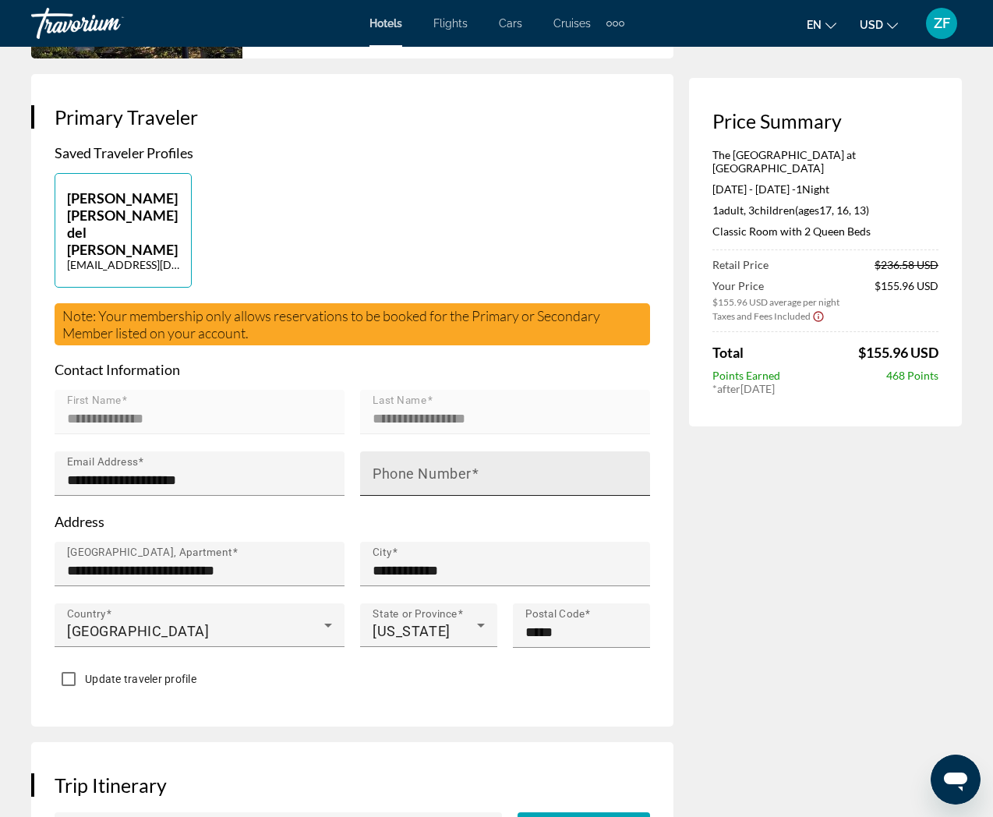
click at [424, 465] on mat-label "Phone Number" at bounding box center [421, 473] width 99 height 16
click at [424, 471] on input "Phone Number" at bounding box center [509, 480] width 274 height 19
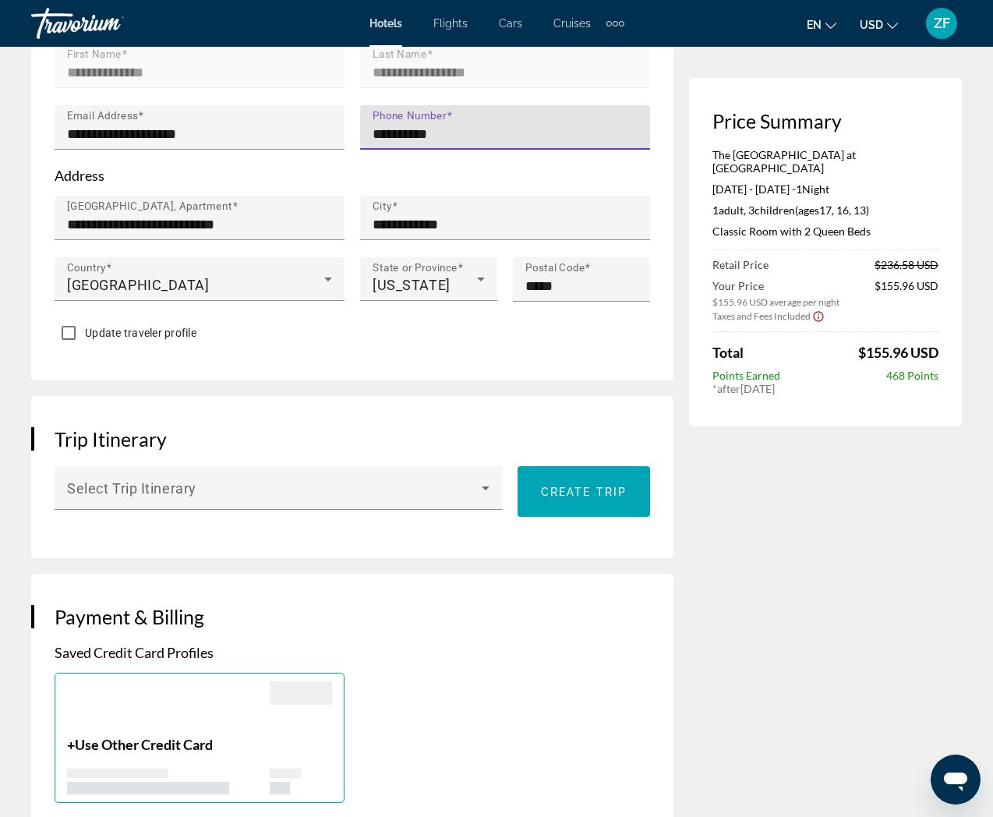
scroll to position [709, 0]
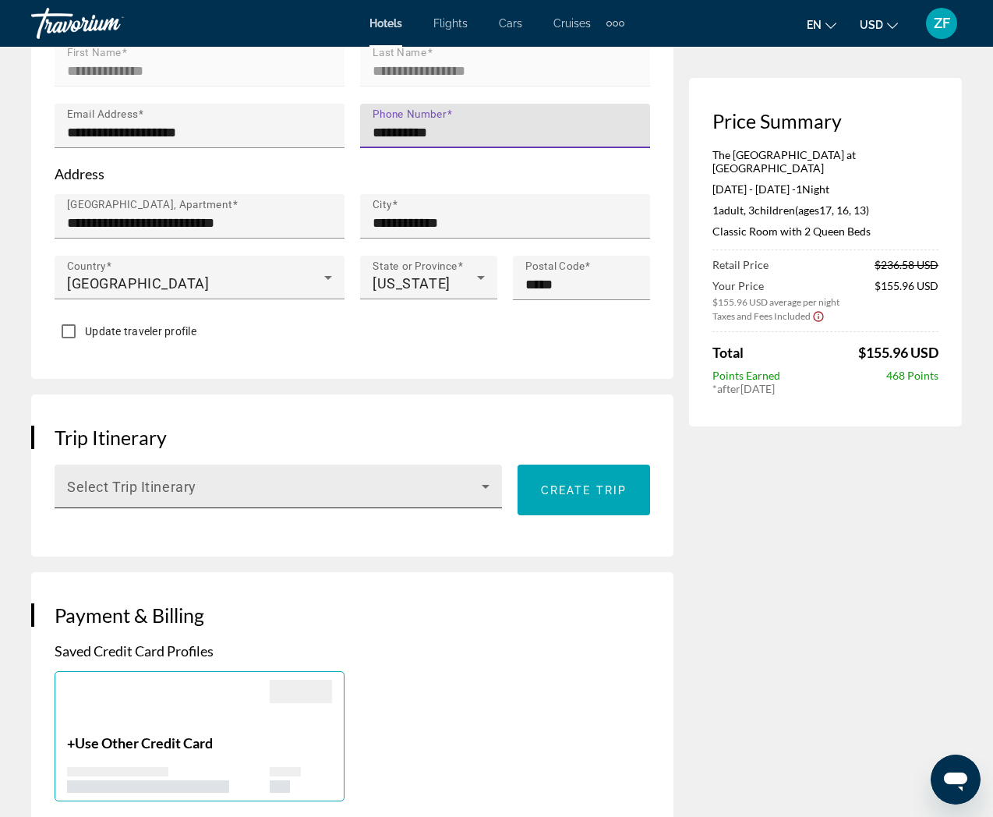
type input "**********"
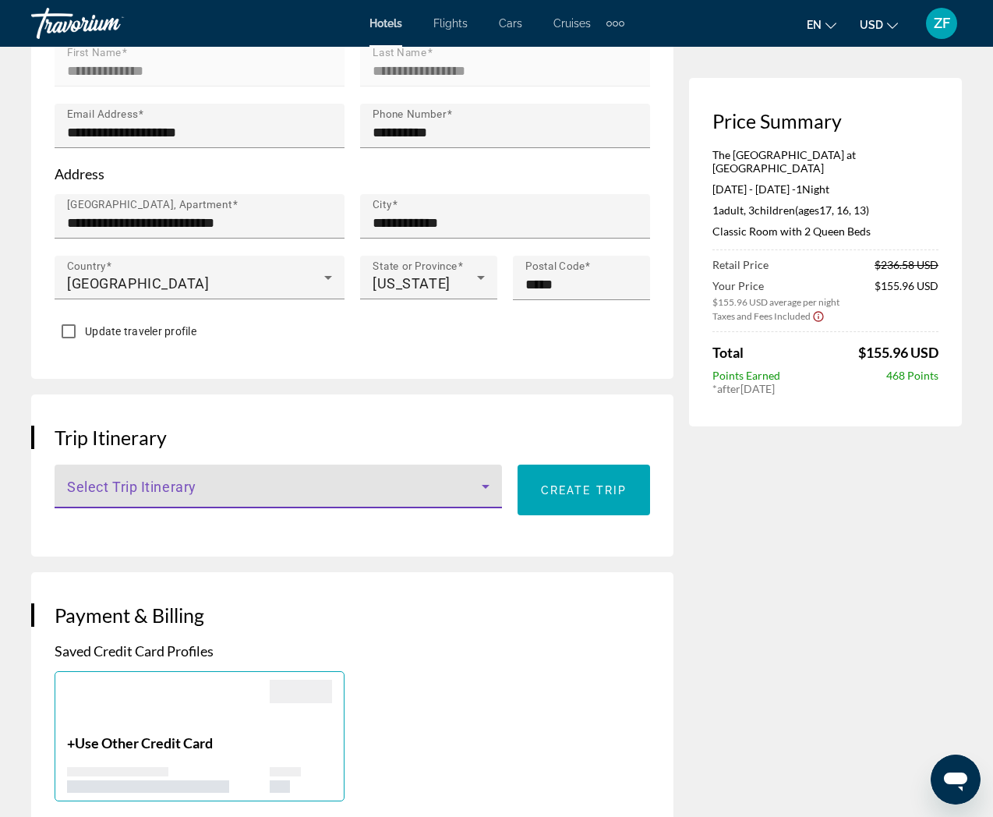
click at [478, 477] on icon "Main content" at bounding box center [485, 486] width 19 height 19
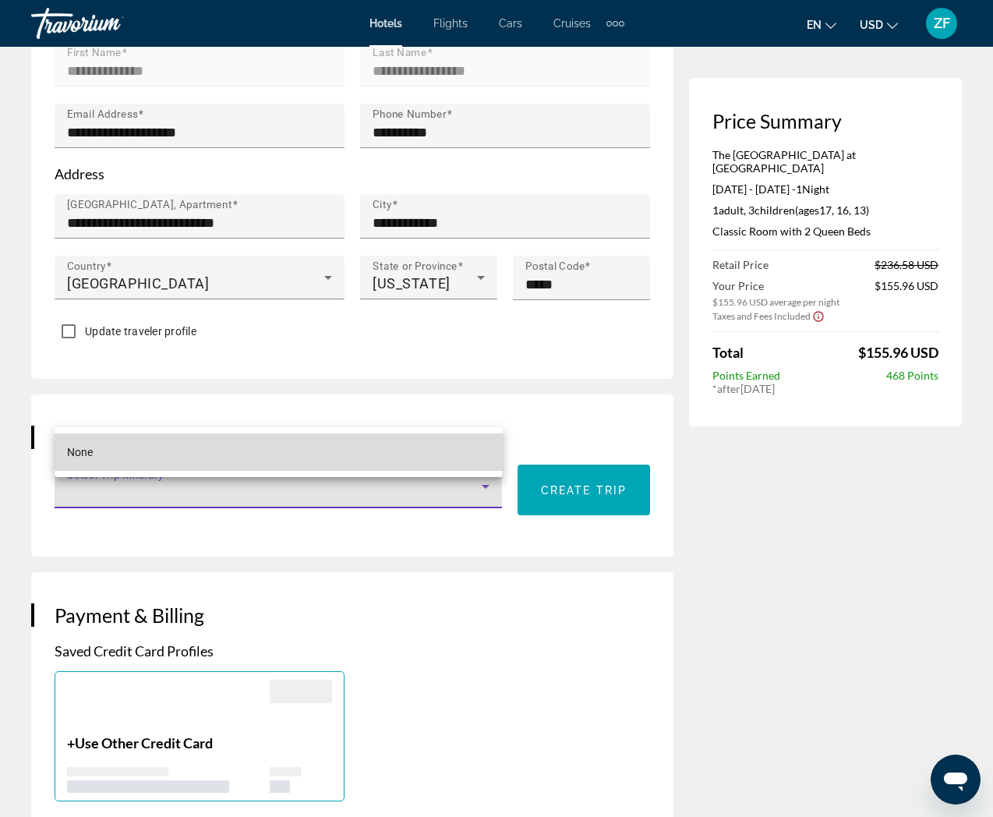
click at [248, 450] on mat-option "None" at bounding box center [279, 451] width 448 height 37
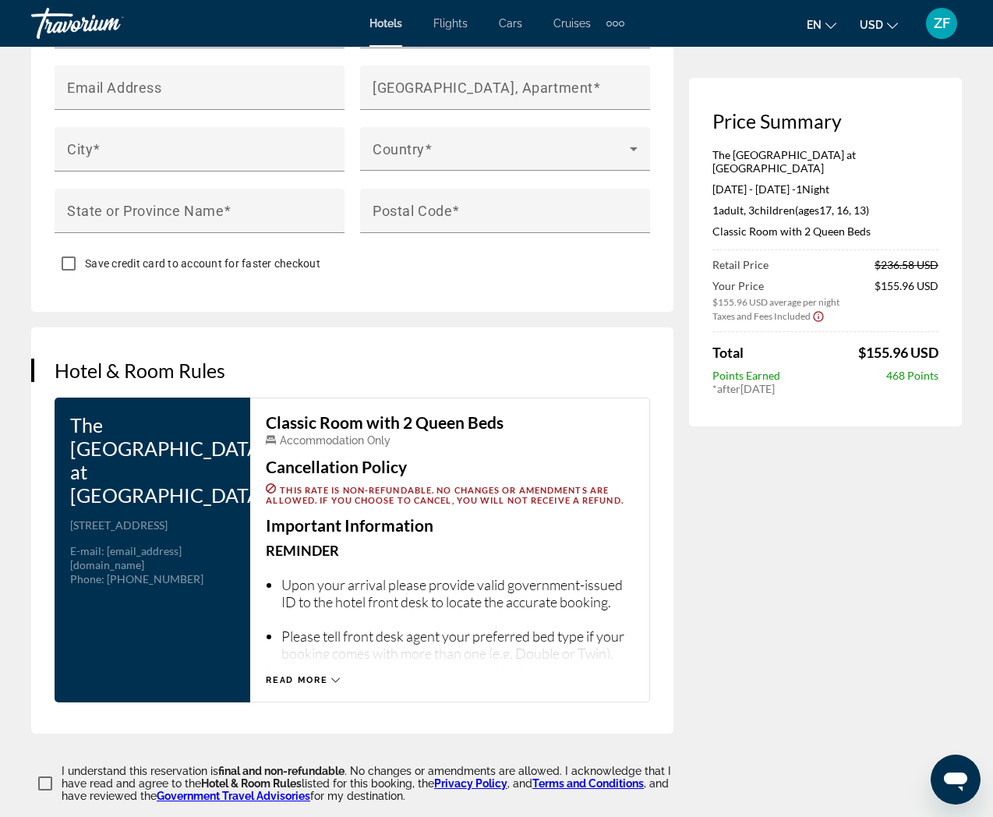
scroll to position [1837, 0]
click at [314, 674] on span "Read more" at bounding box center [297, 679] width 62 height 10
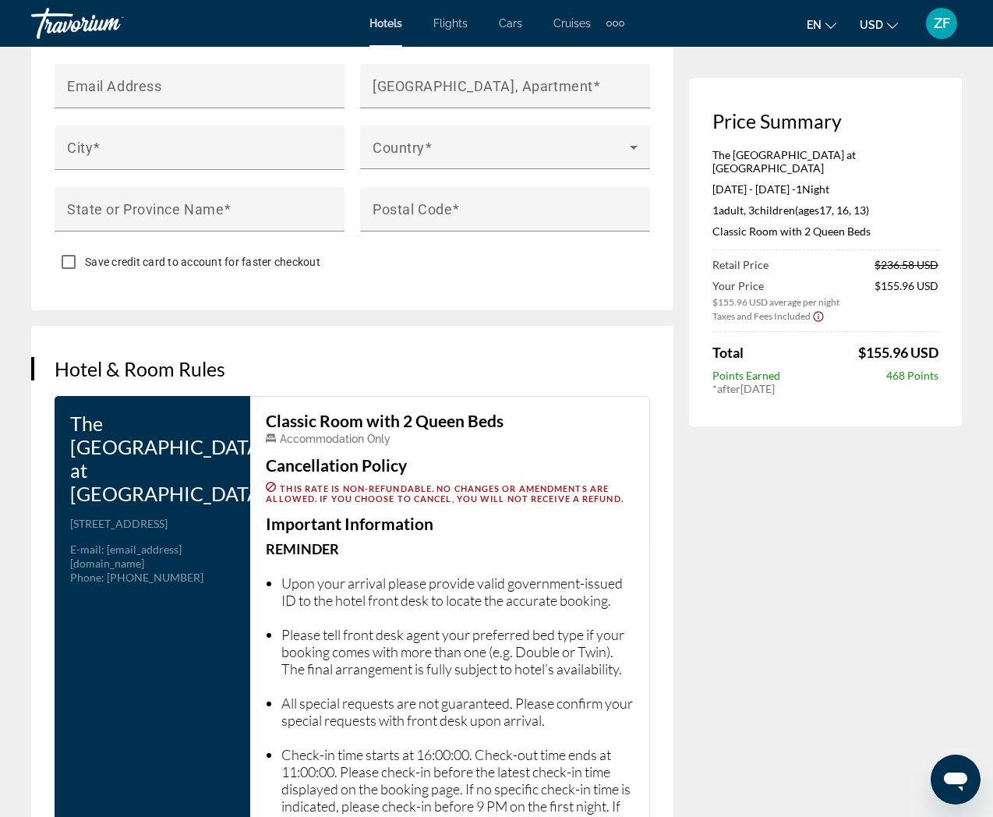
click at [821, 26] on span "en" at bounding box center [813, 25] width 15 height 12
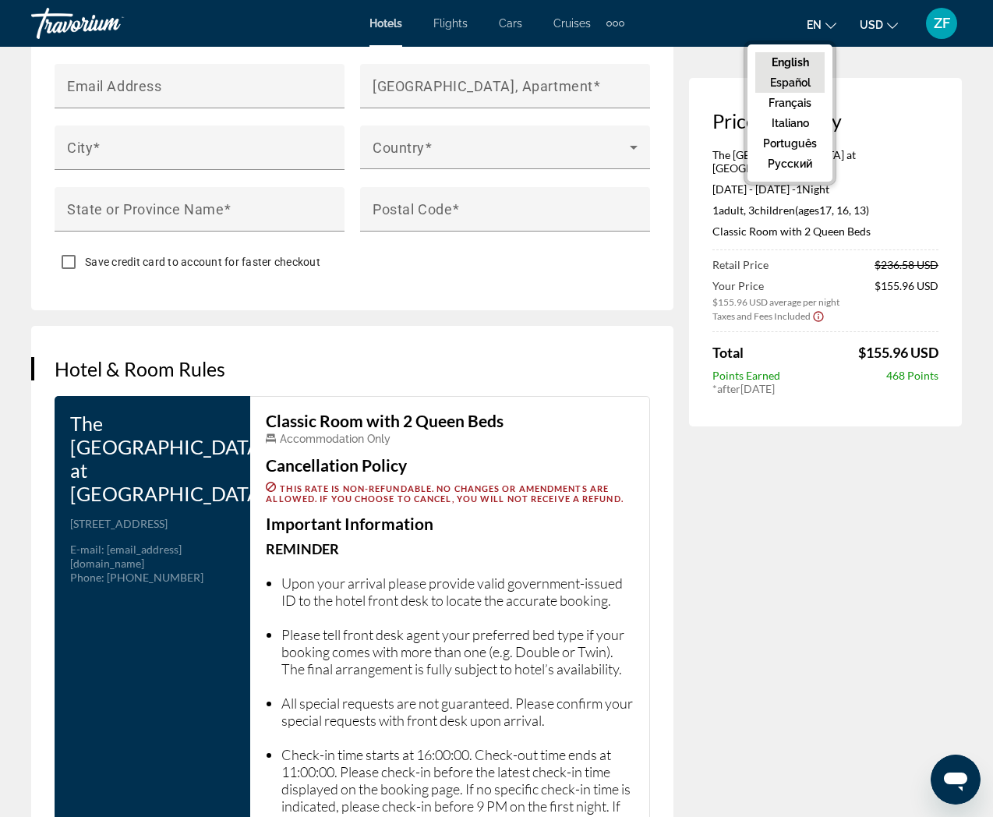
click at [810, 80] on button "Español" at bounding box center [789, 82] width 69 height 20
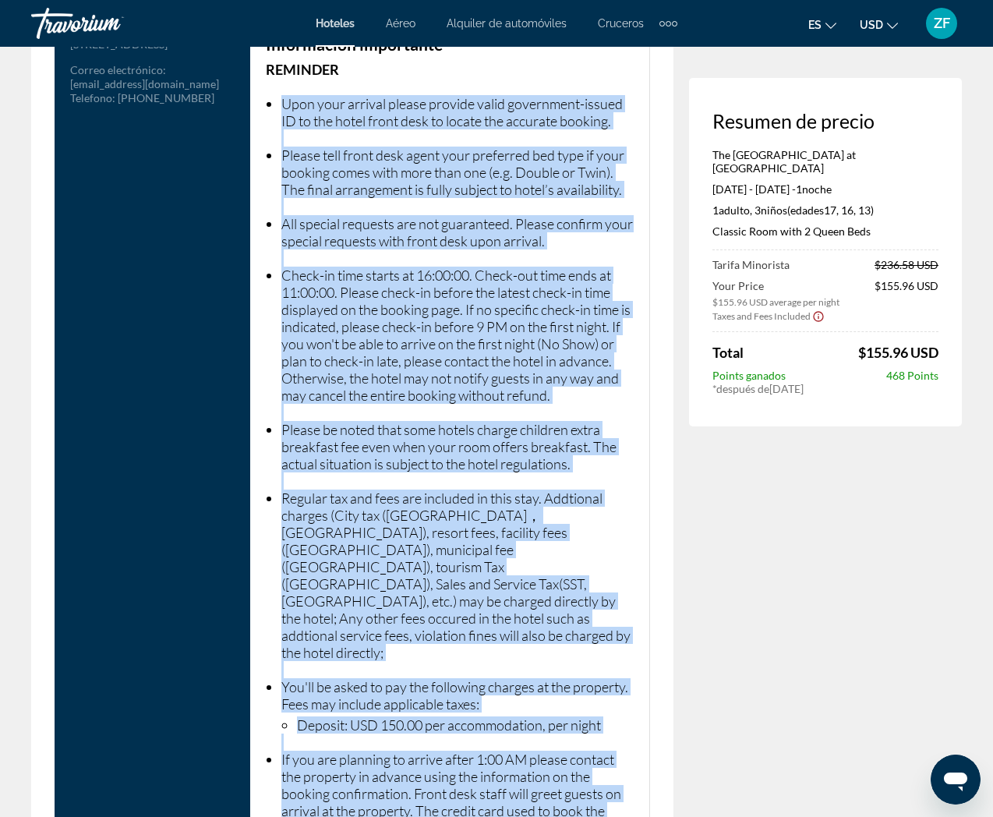
scroll to position [2442, 0]
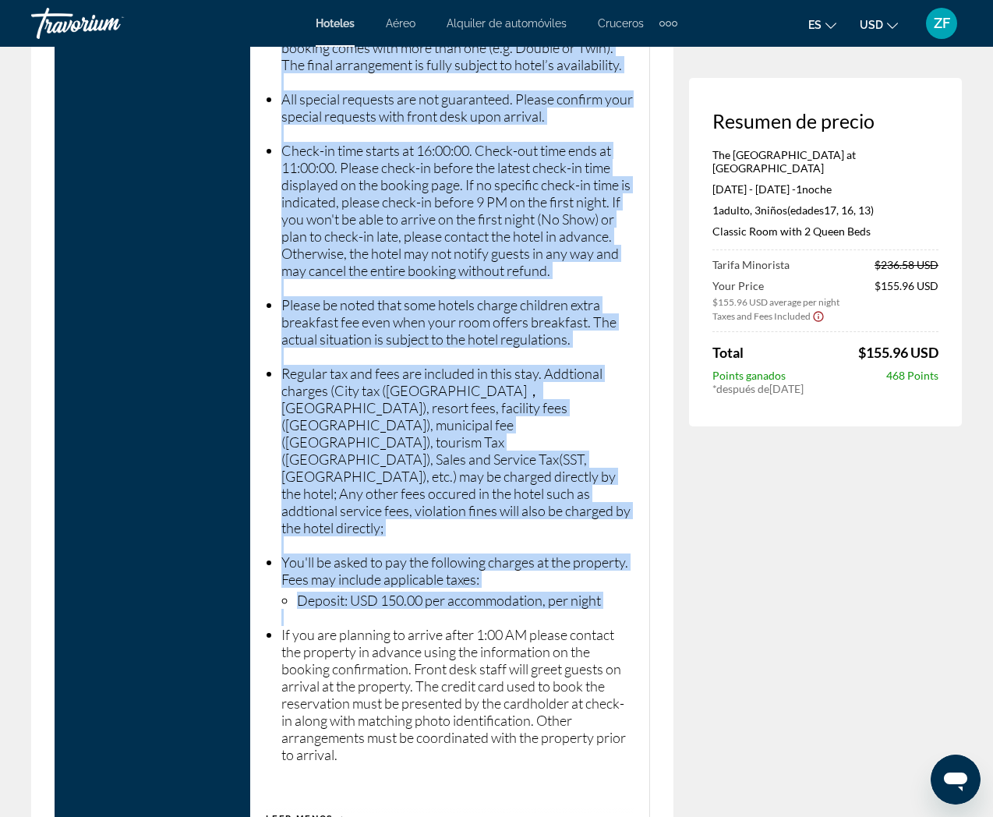
drag, startPoint x: 281, startPoint y: 281, endPoint x: 443, endPoint y: 634, distance: 388.1
click at [443, 634] on ul "Upon your arrival please provide valid government-issued ID to the hotel front …" at bounding box center [450, 366] width 368 height 827
copy ul "Upon your arrival please provide valid government-issued ID to the hotel front …"
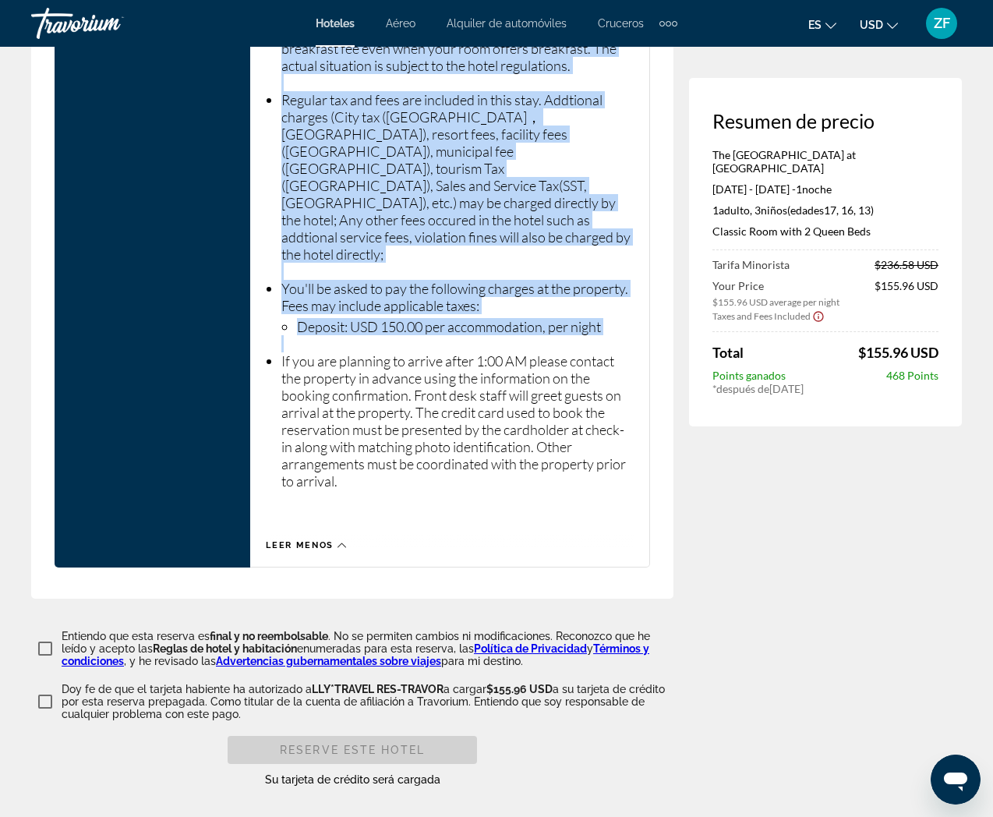
scroll to position [2772, 0]
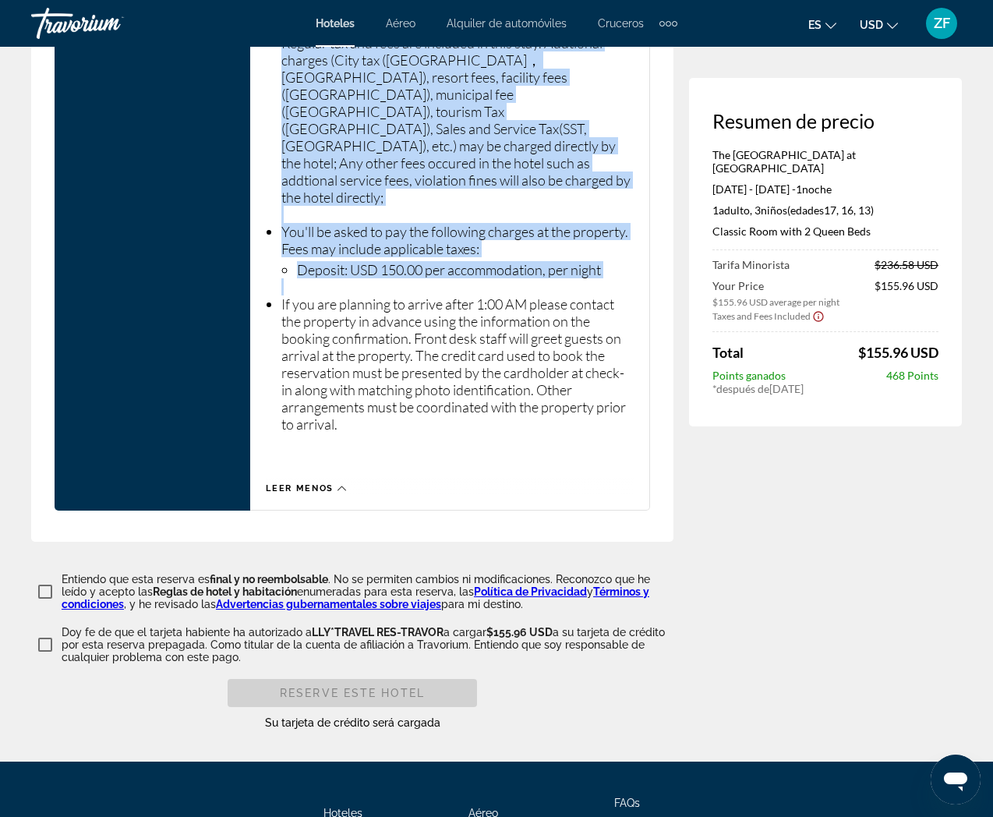
click at [301, 598] on link "Advertencias gubernamentales sobre viajes" at bounding box center [328, 604] width 225 height 12
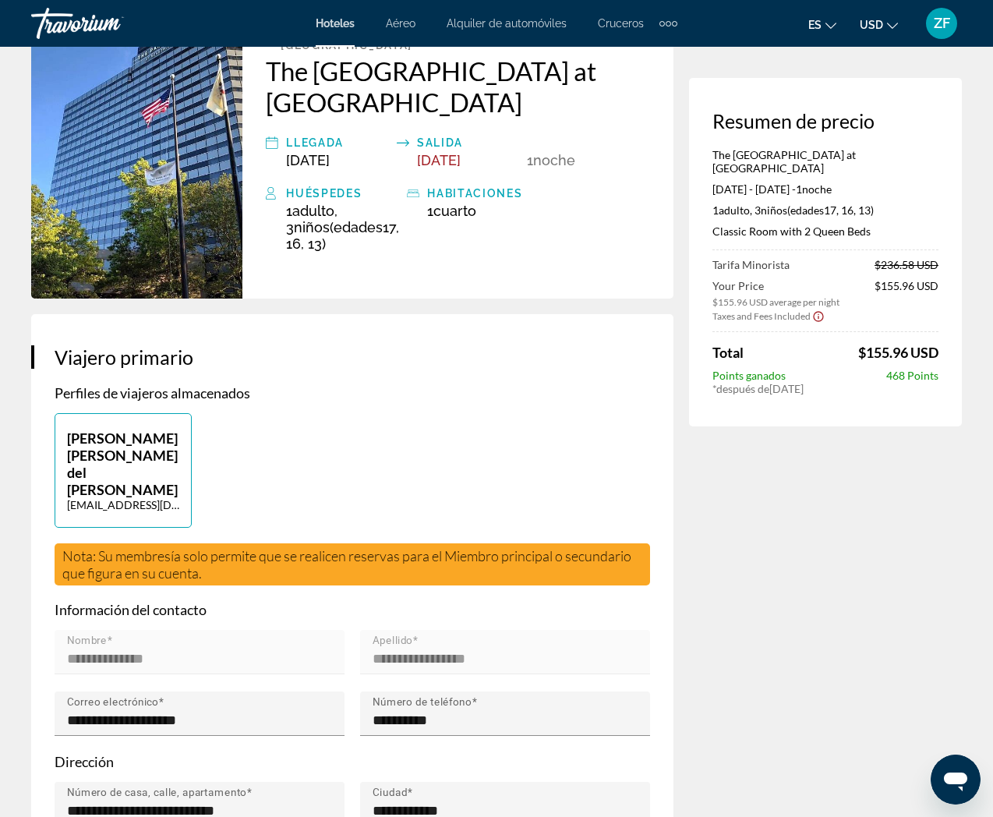
scroll to position [0, 0]
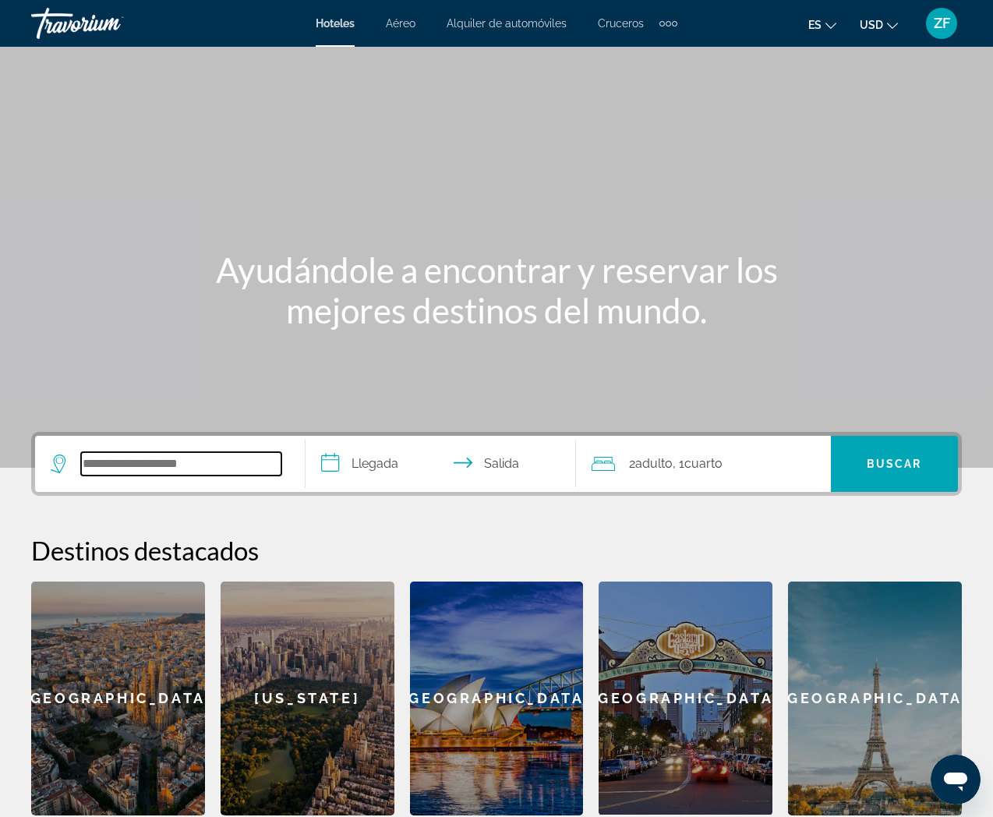
click at [124, 457] on input "Search hotel destination" at bounding box center [181, 463] width 200 height 23
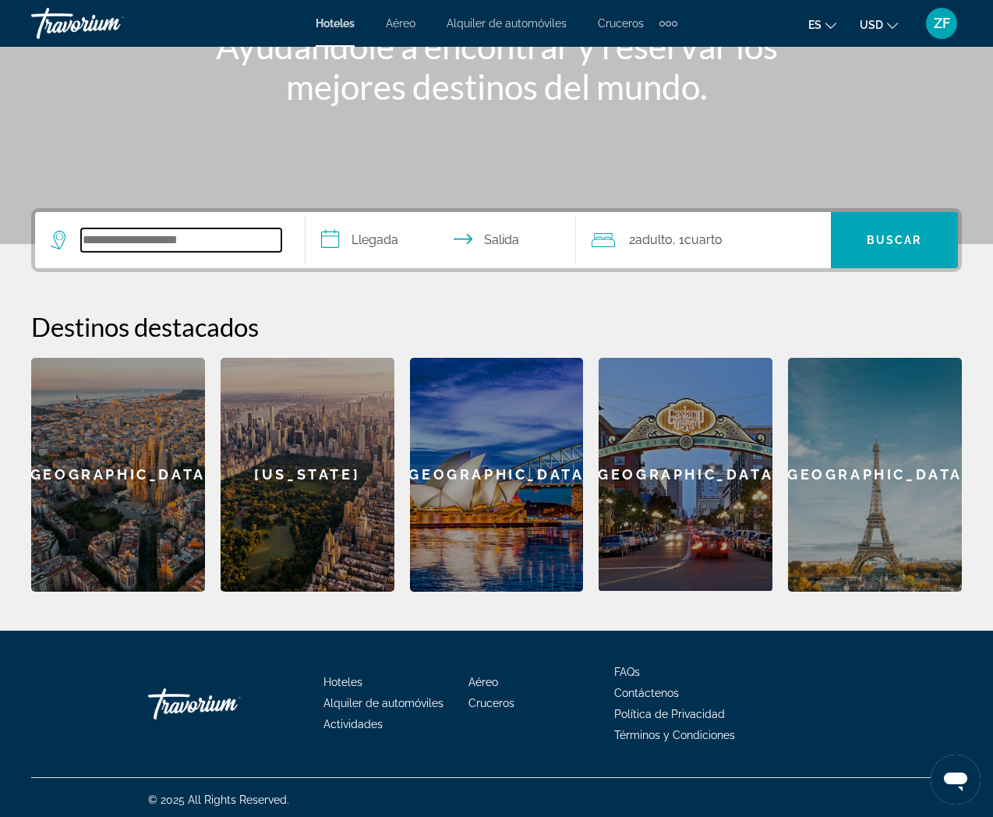
scroll to position [228, 0]
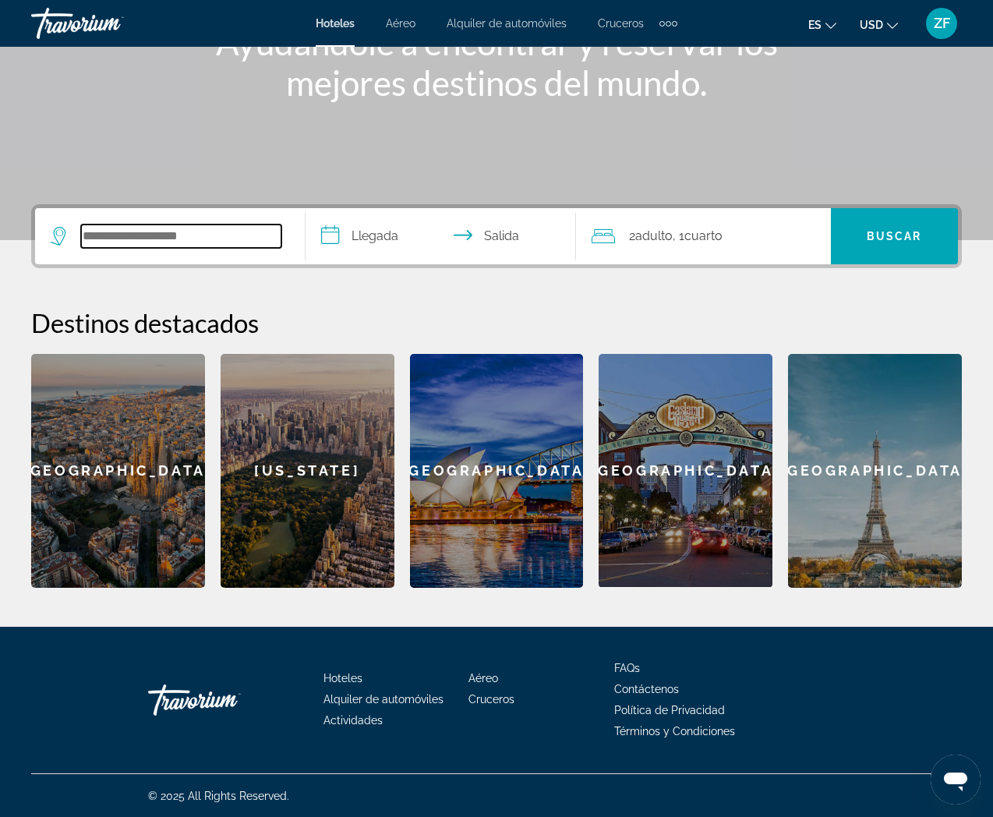
click at [153, 238] on input "Search hotel destination" at bounding box center [181, 235] width 200 height 23
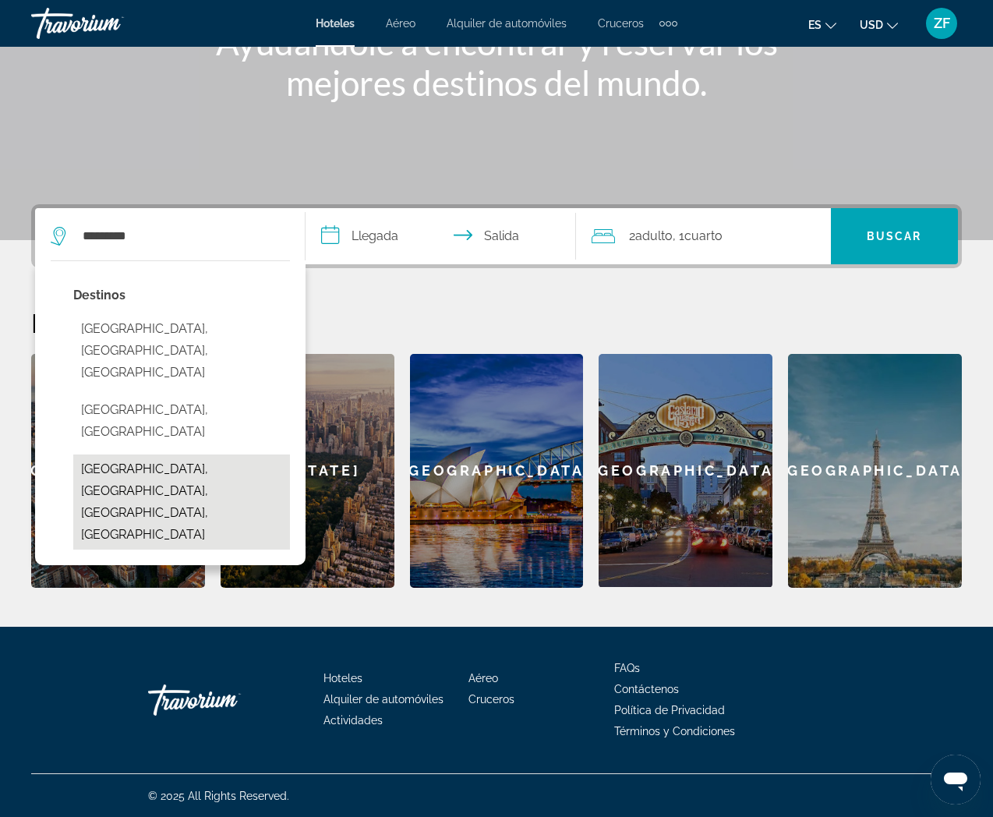
click at [171, 454] on button "North Bergen, Jersey City, NJ, United States" at bounding box center [181, 501] width 217 height 95
type input "**********"
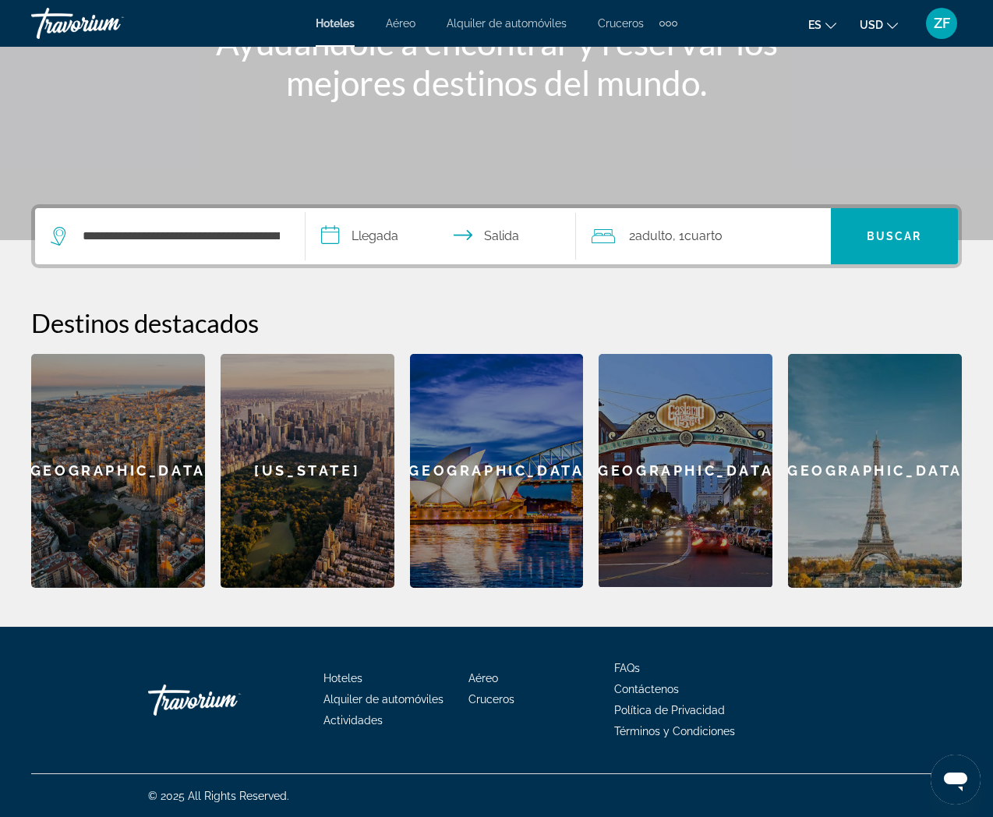
click at [352, 240] on input "**********" at bounding box center [443, 238] width 277 height 61
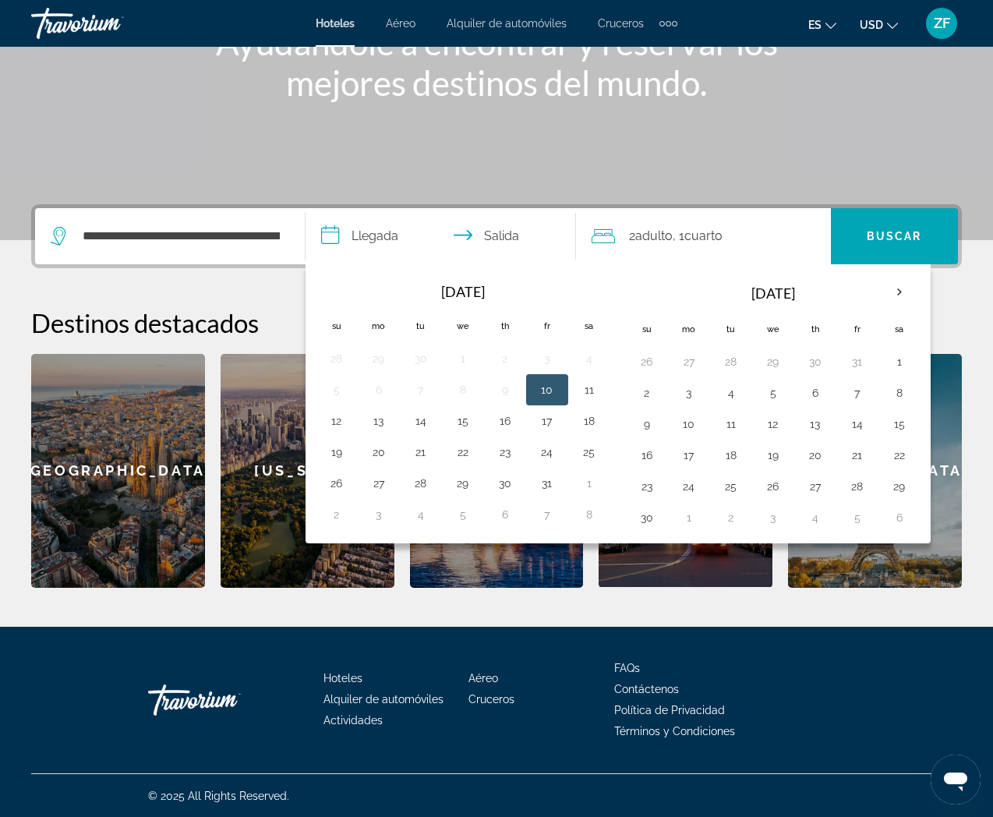
click at [552, 387] on button "10" at bounding box center [547, 390] width 25 height 22
click at [485, 234] on input "**********" at bounding box center [443, 238] width 277 height 61
click at [592, 393] on button "11" at bounding box center [589, 390] width 25 height 22
type input "**********"
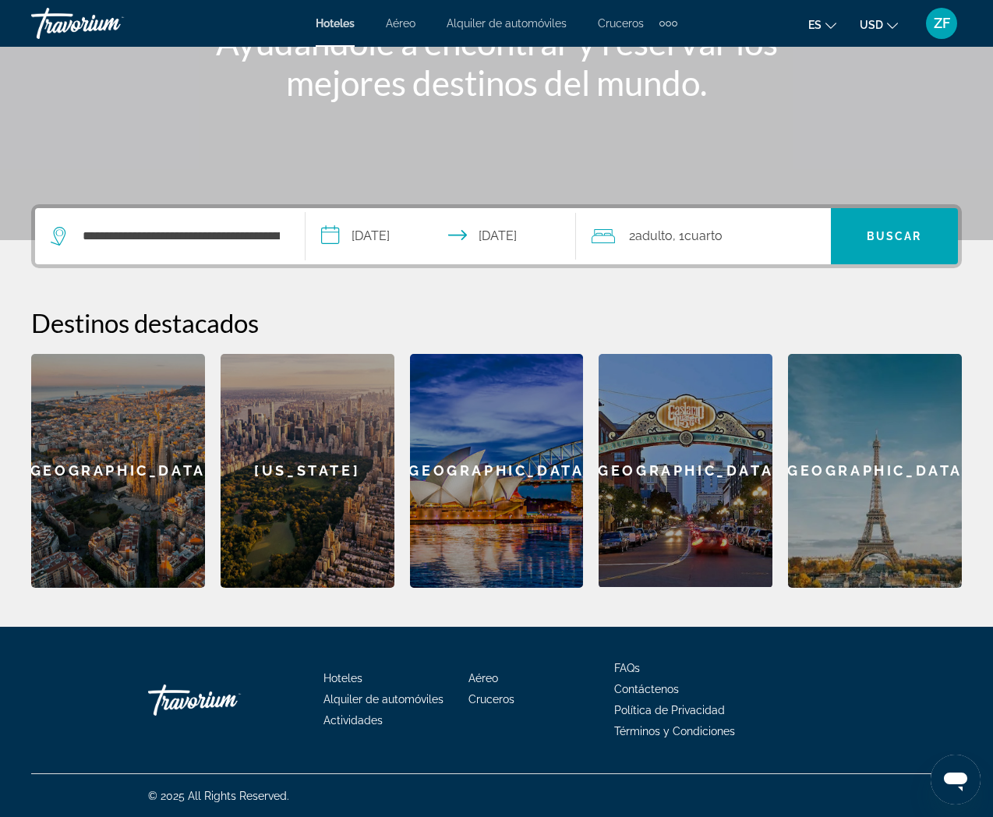
click at [711, 236] on span "Cuarto" at bounding box center [703, 235] width 38 height 15
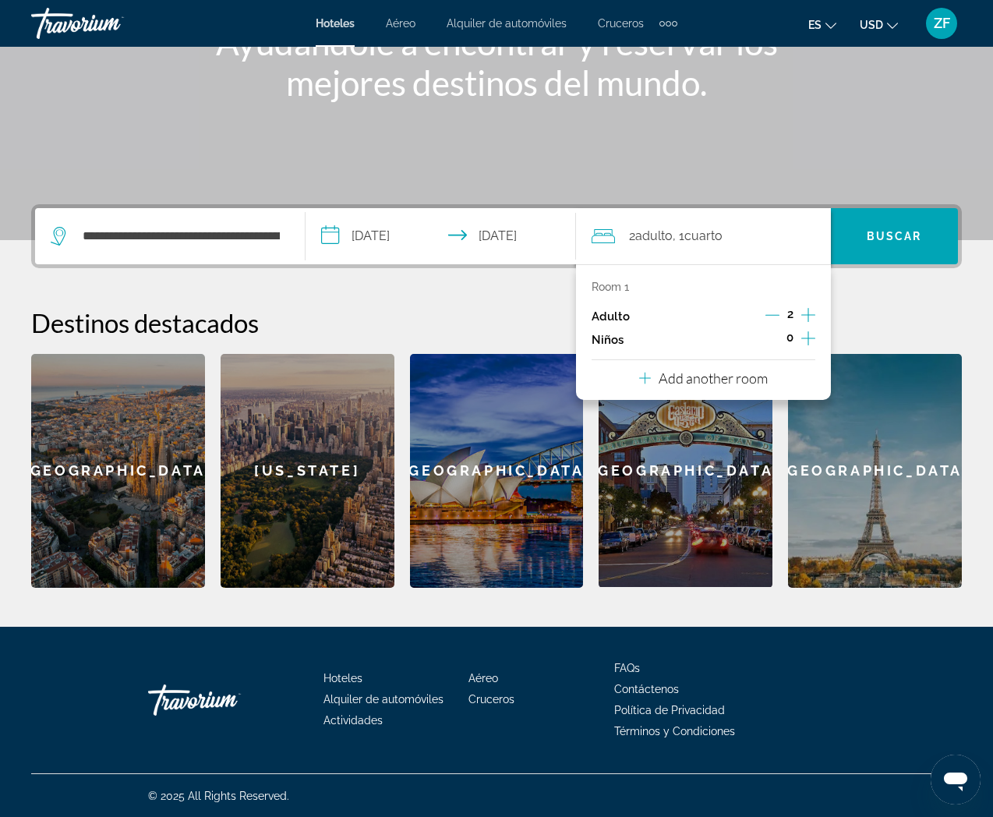
click at [772, 312] on icon "Decrement adults" at bounding box center [772, 315] width 14 height 14
click at [801, 335] on icon "Increment children" at bounding box center [808, 338] width 14 height 19
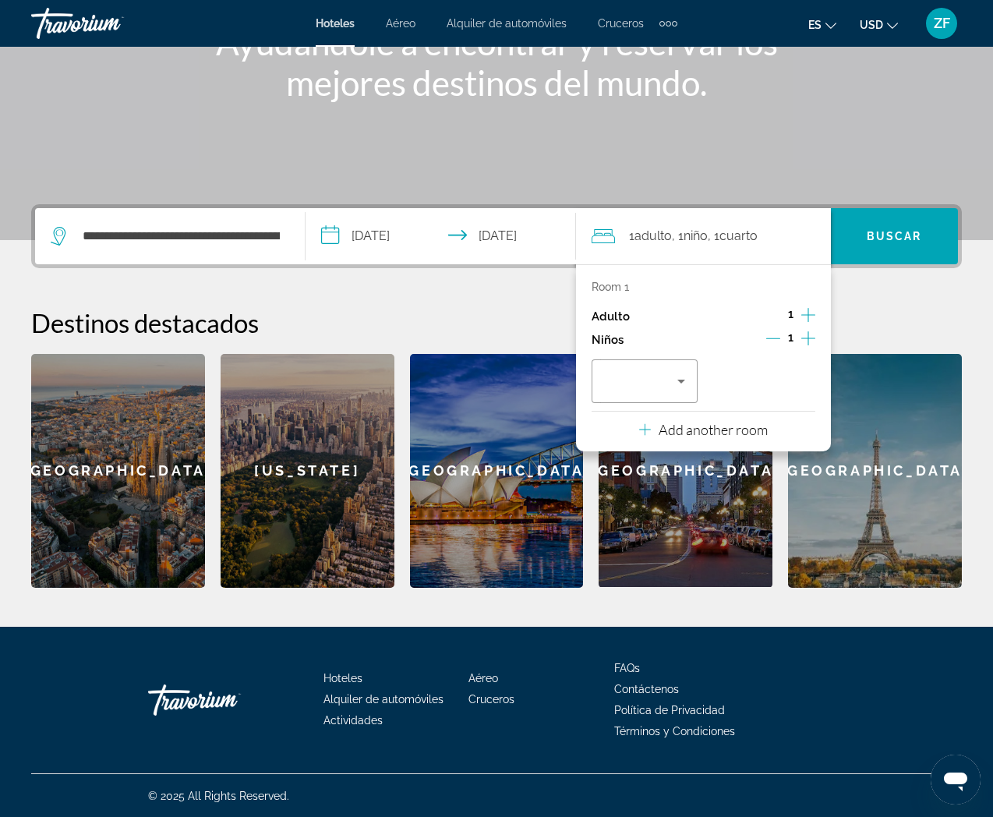
click at [801, 334] on icon "Increment children" at bounding box center [808, 338] width 14 height 19
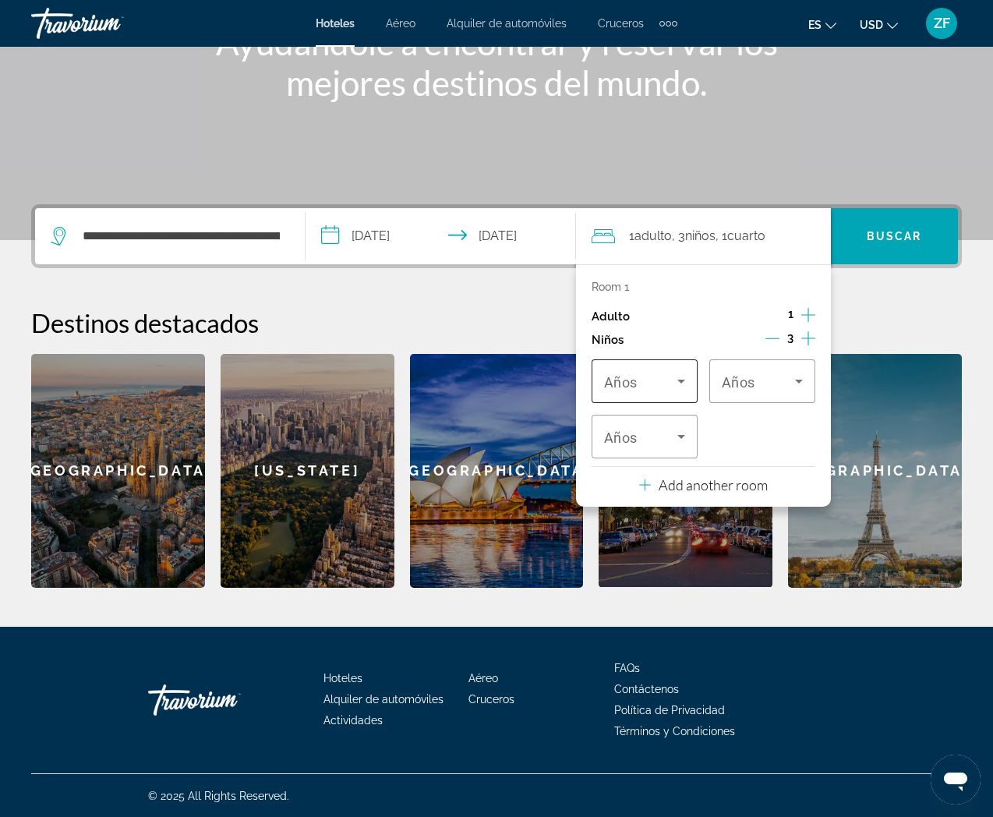
click at [640, 384] on span "Travelers: 1 adult, 3 children" at bounding box center [640, 381] width 73 height 19
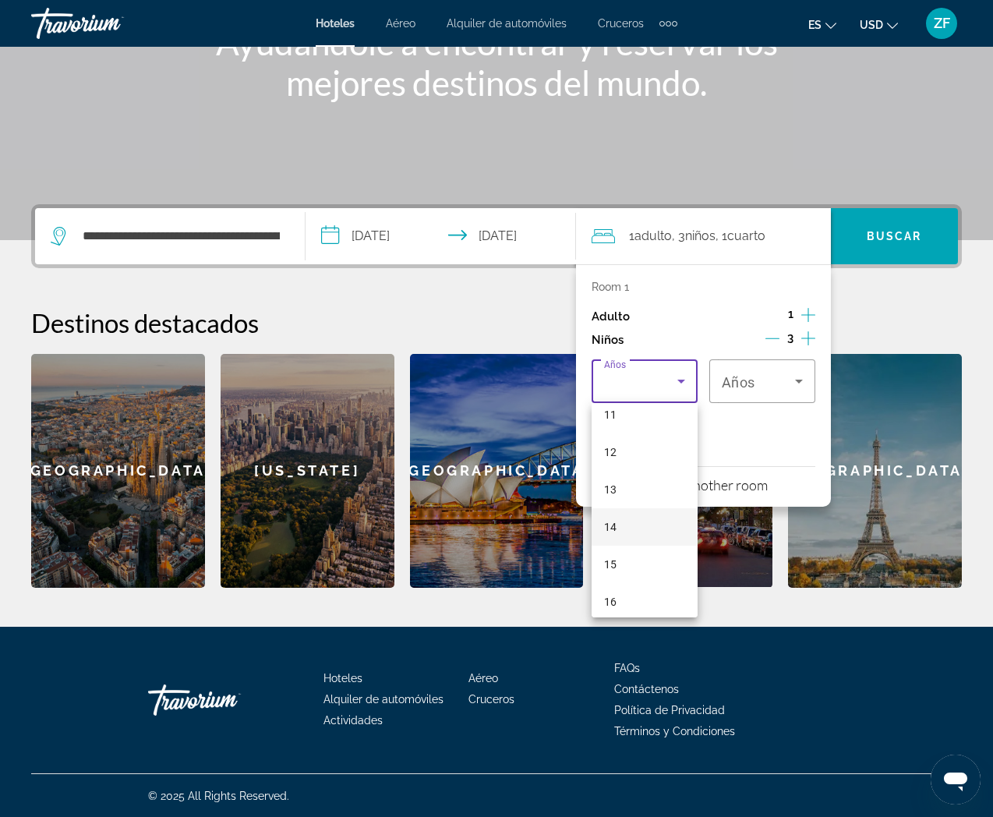
scroll to position [471, 0]
click at [616, 589] on mat-option "17" at bounding box center [644, 592] width 106 height 37
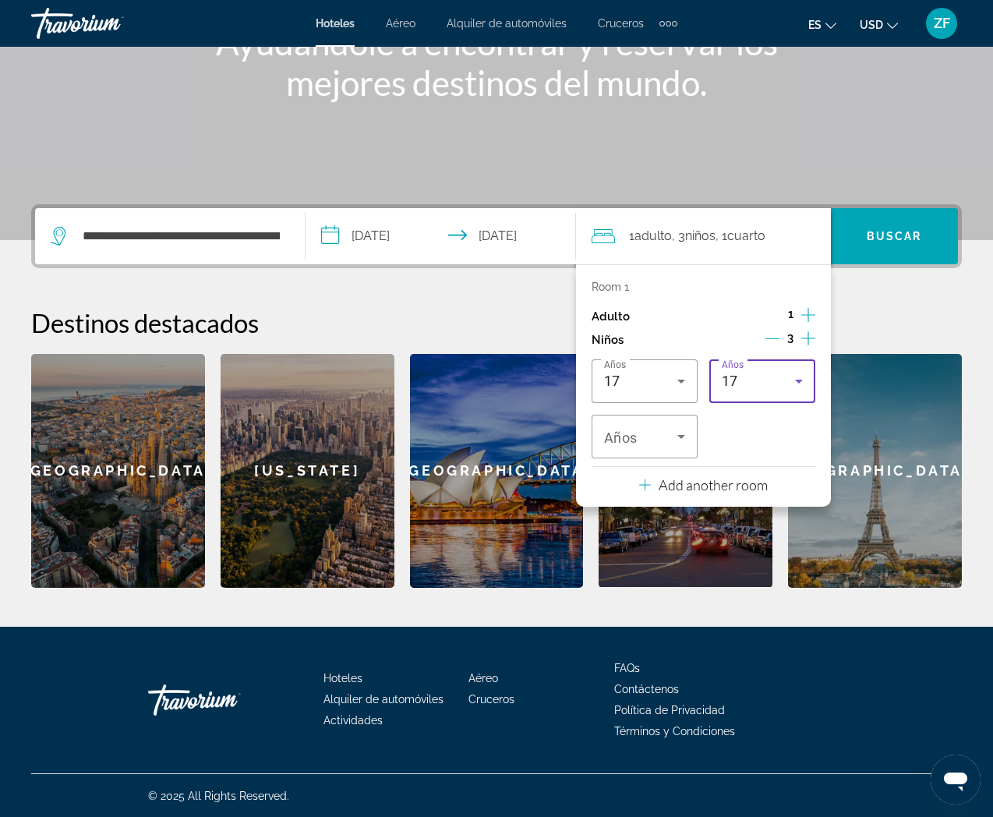
click at [746, 386] on div "17" at bounding box center [758, 381] width 73 height 19
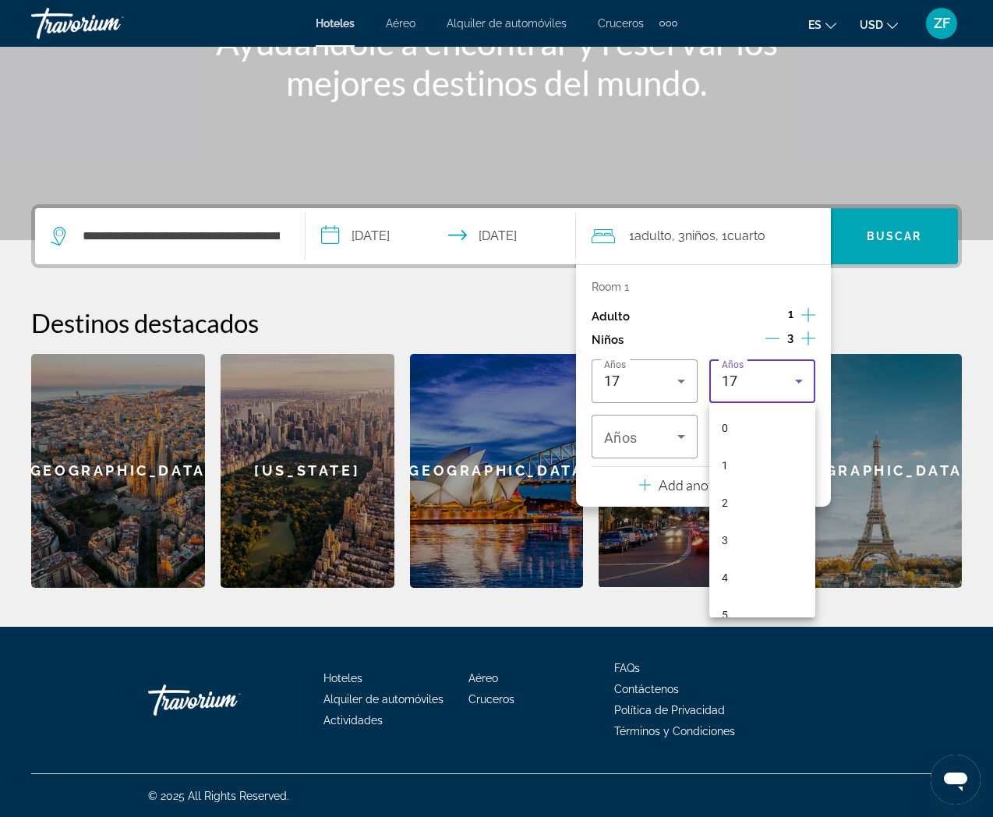
scroll to position [465, 0]
click at [730, 549] on mat-option "16" at bounding box center [762, 560] width 106 height 37
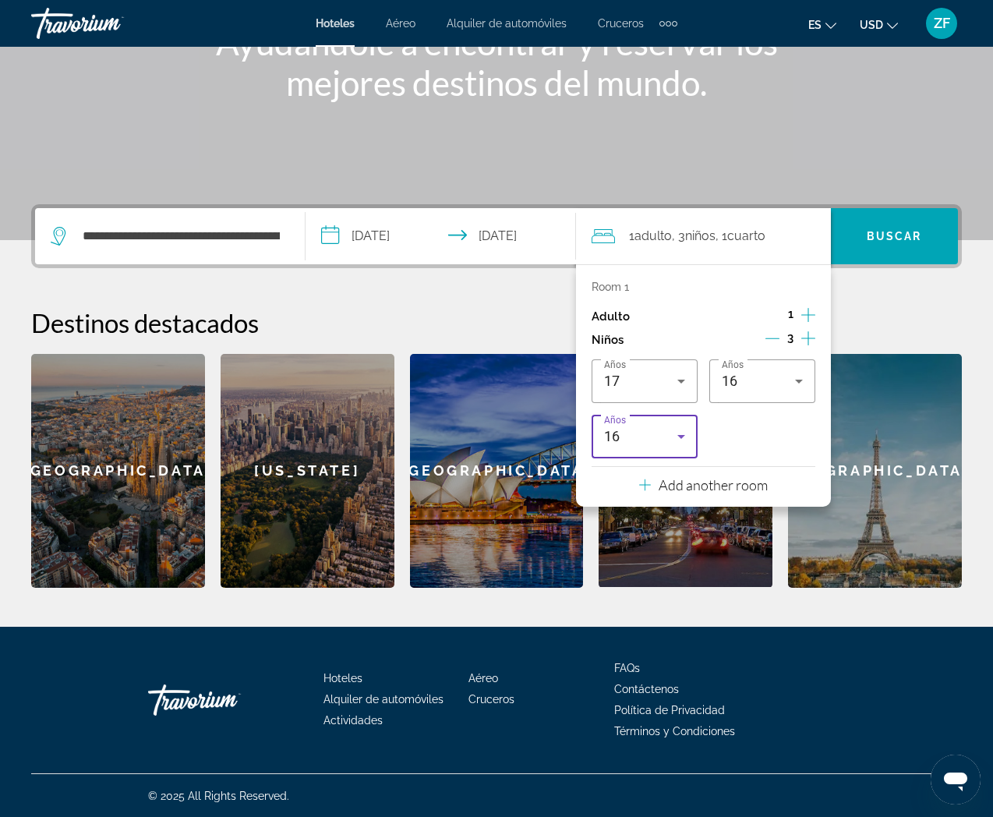
click at [664, 433] on div "16" at bounding box center [640, 436] width 73 height 19
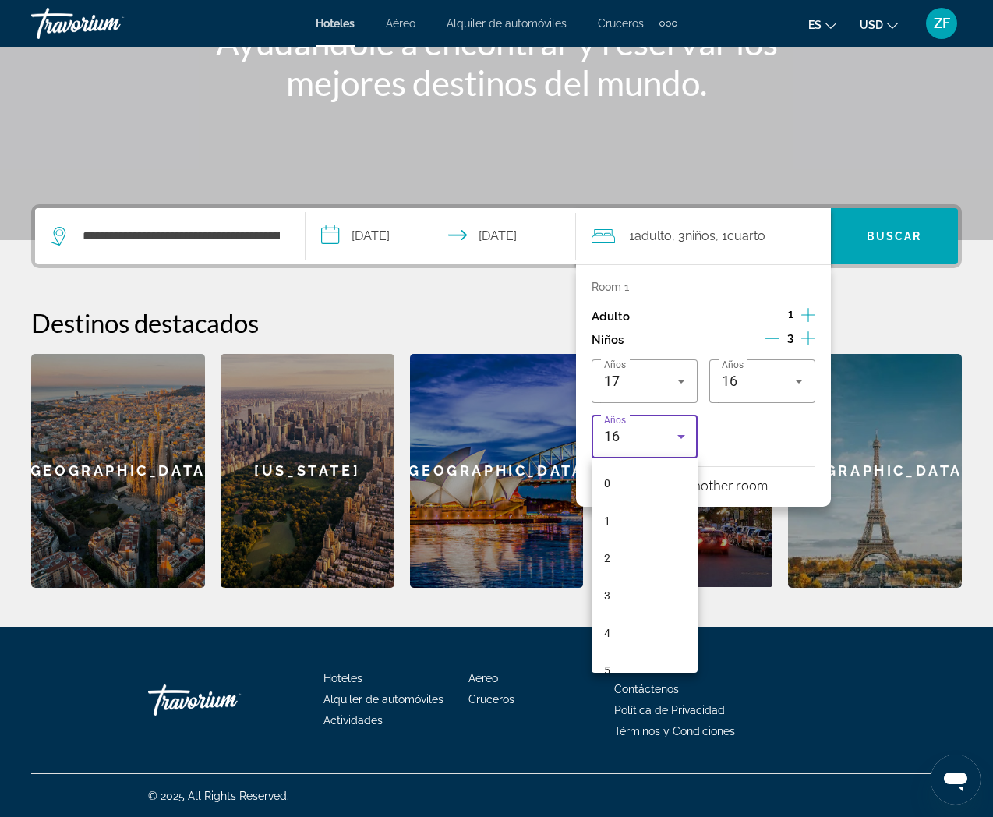
scroll to position [428, 0]
click at [627, 540] on mat-option "13" at bounding box center [644, 541] width 106 height 37
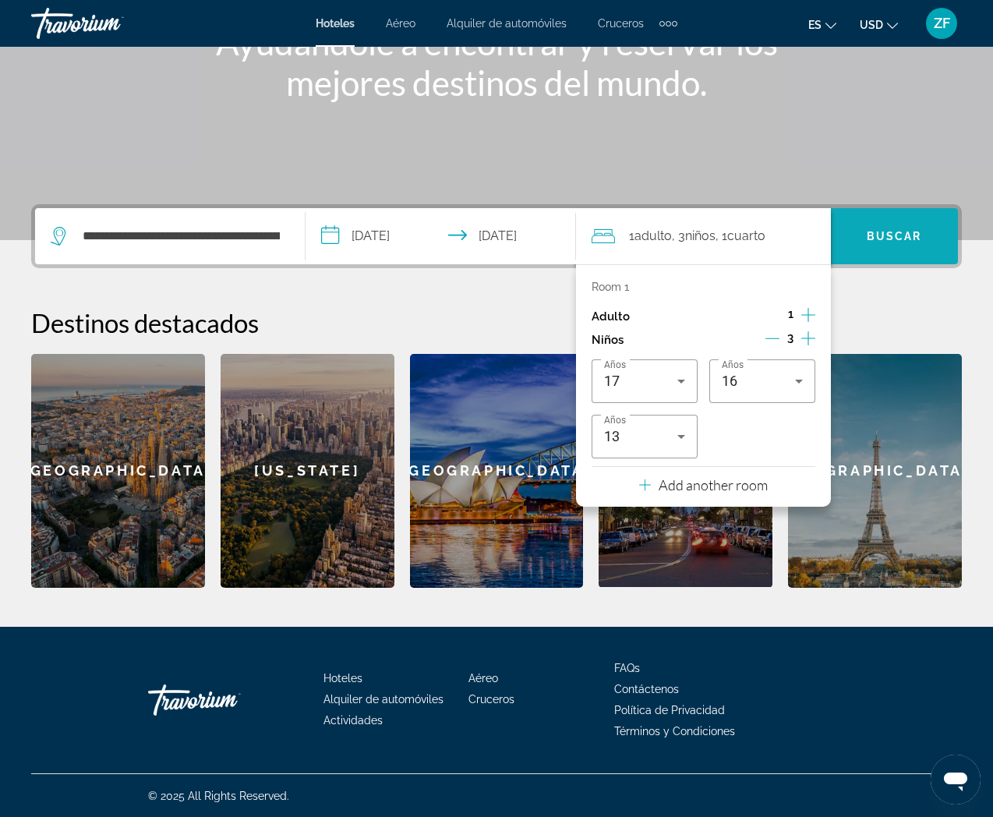
click at [872, 242] on span "Buscar" at bounding box center [893, 236] width 55 height 12
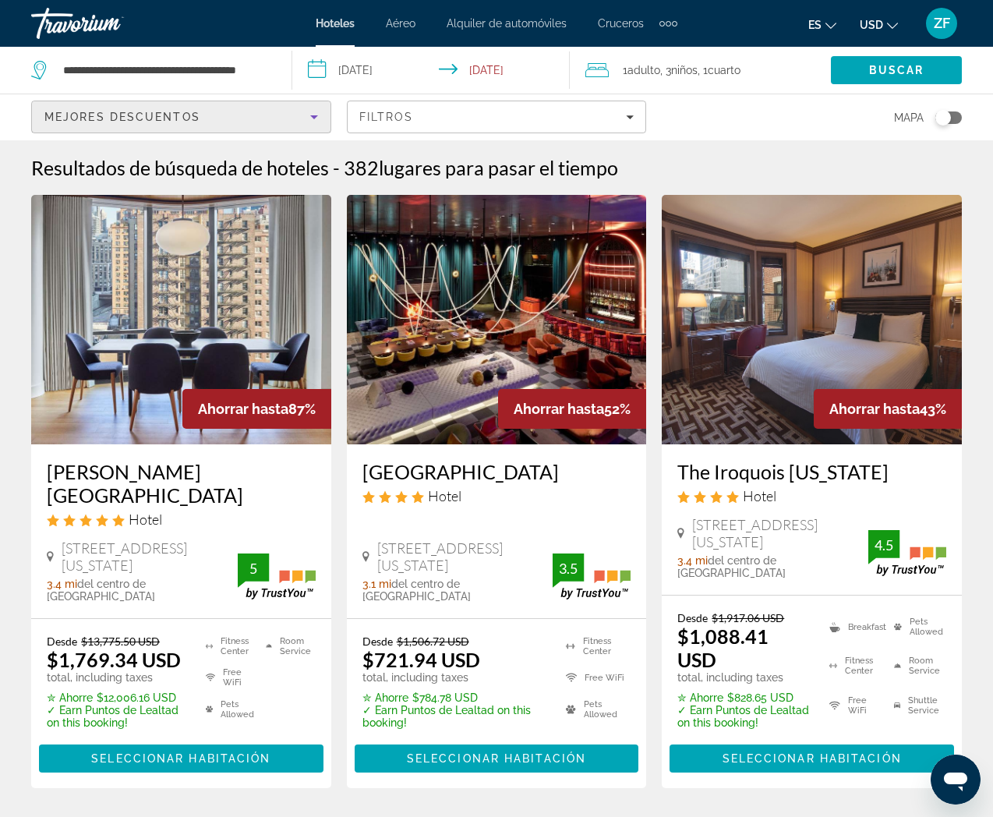
click at [259, 123] on div "Mejores descuentos" at bounding box center [177, 117] width 266 height 19
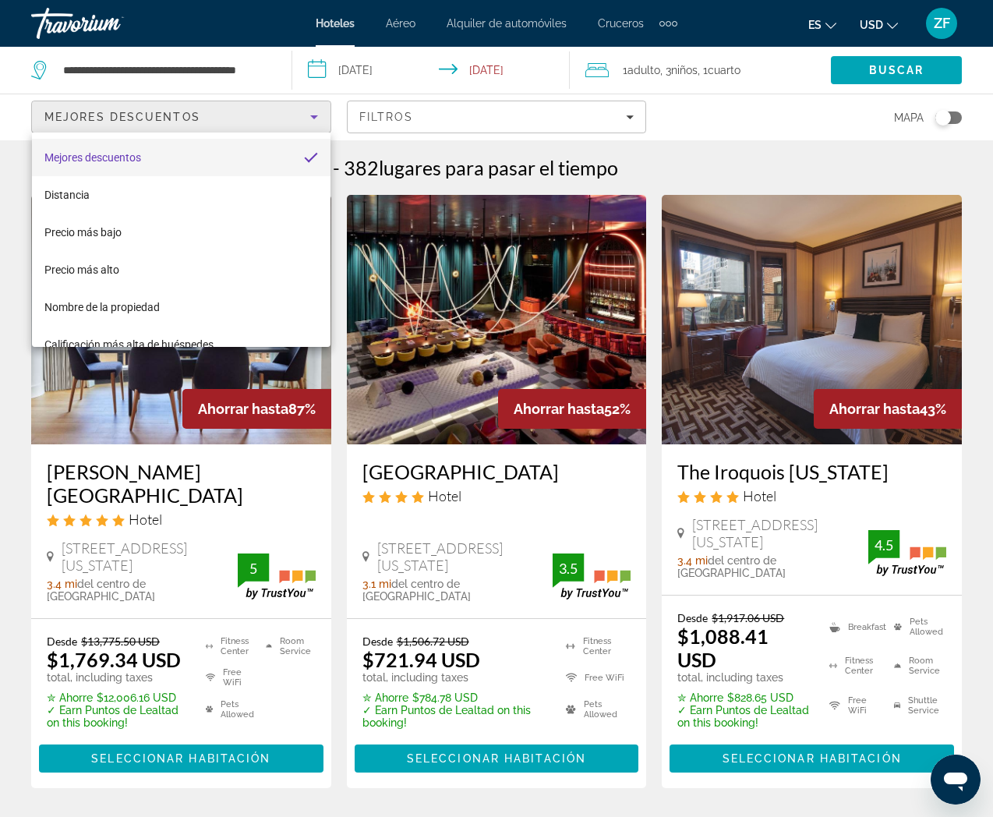
click at [485, 116] on div at bounding box center [496, 408] width 993 height 817
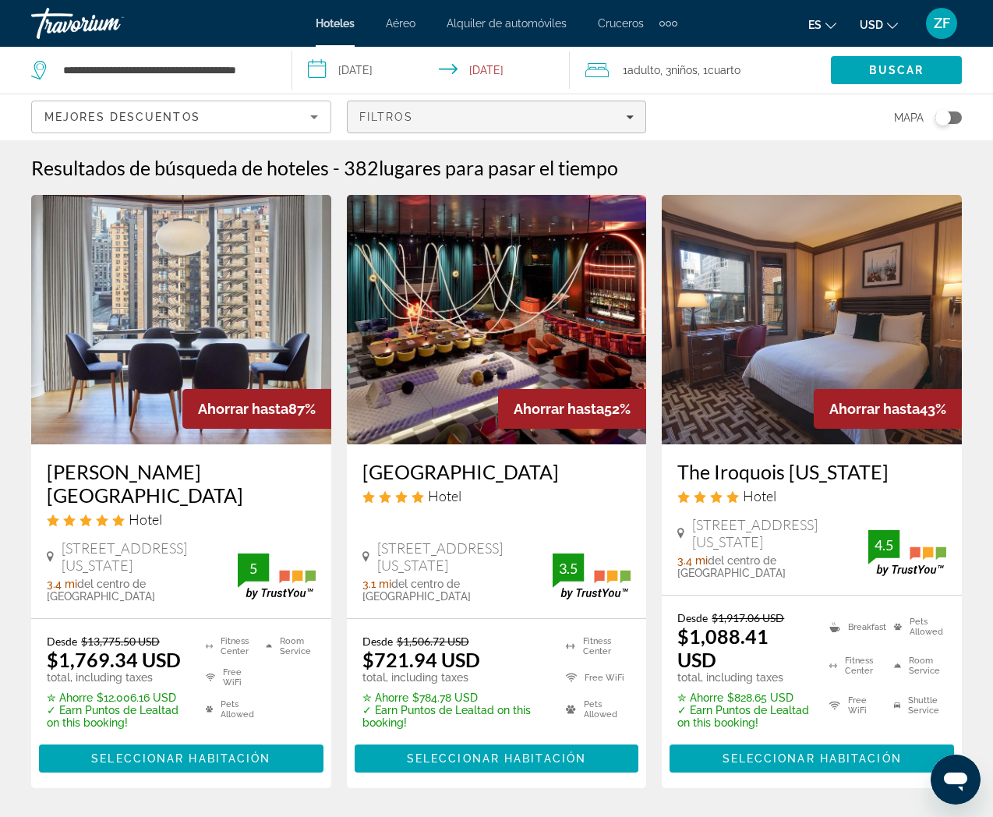
click at [485, 117] on div "Filtros" at bounding box center [496, 117] width 275 height 12
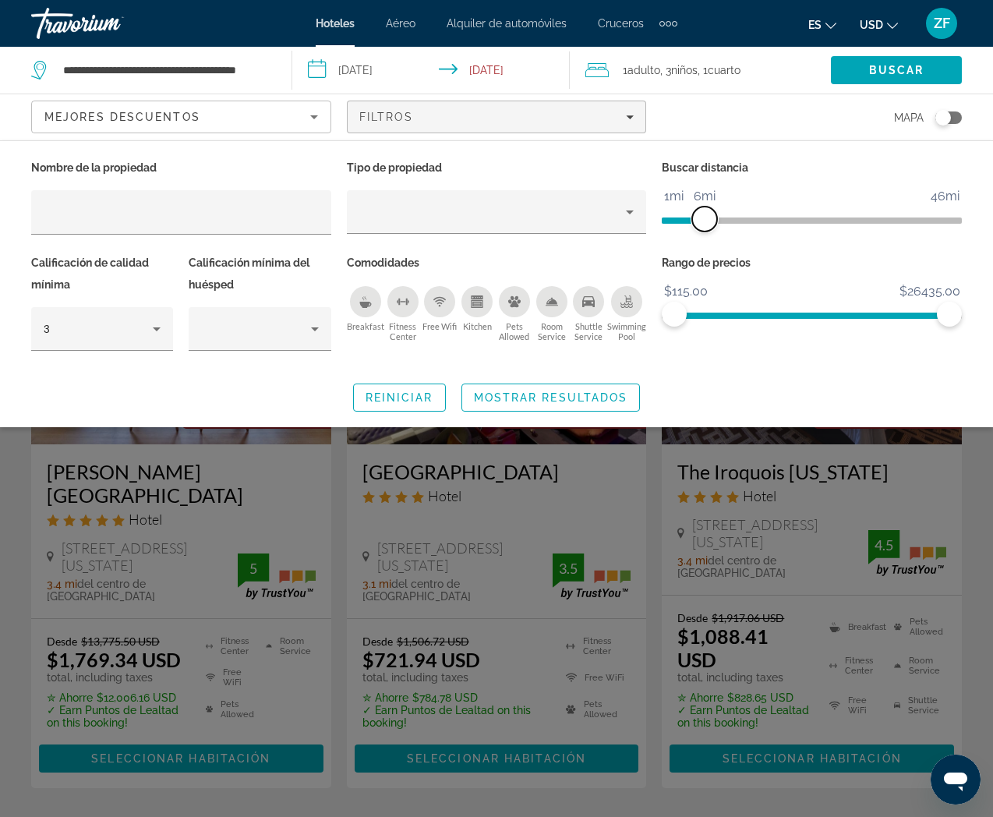
drag, startPoint x: 856, startPoint y: 217, endPoint x: 708, endPoint y: 236, distance: 149.2
click at [708, 236] on div "Buscar distancia 1mi 46mi 6mi" at bounding box center [812, 204] width 316 height 95
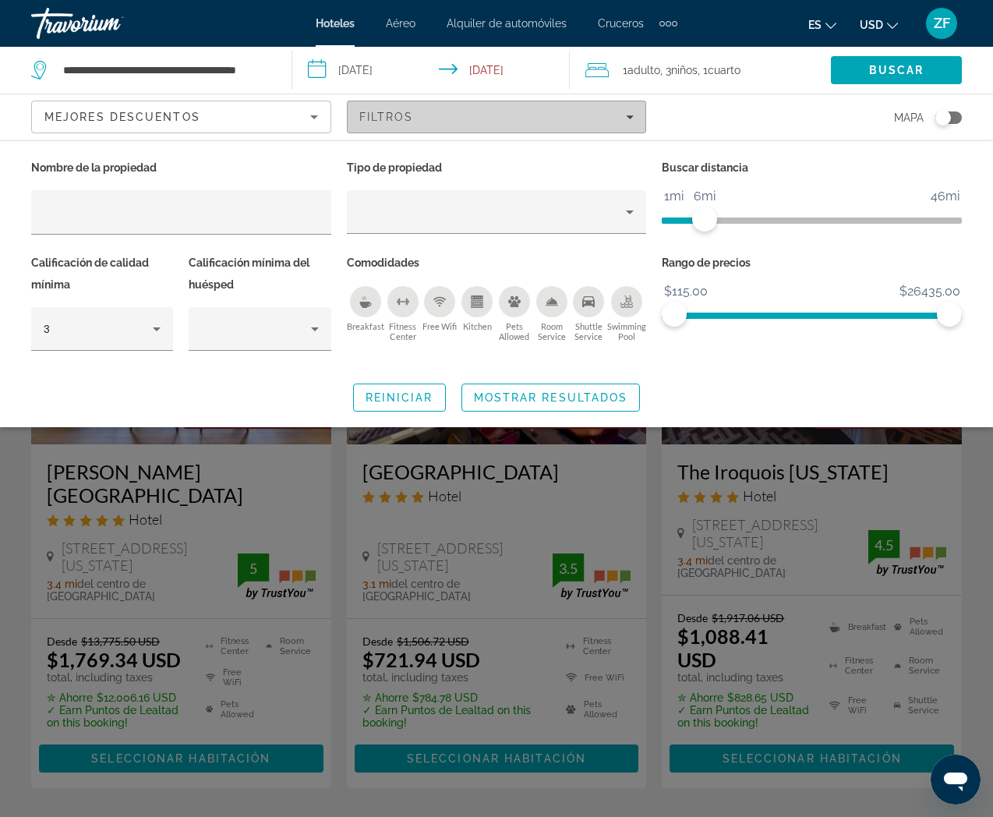
click at [436, 117] on div "Filtros" at bounding box center [496, 117] width 275 height 12
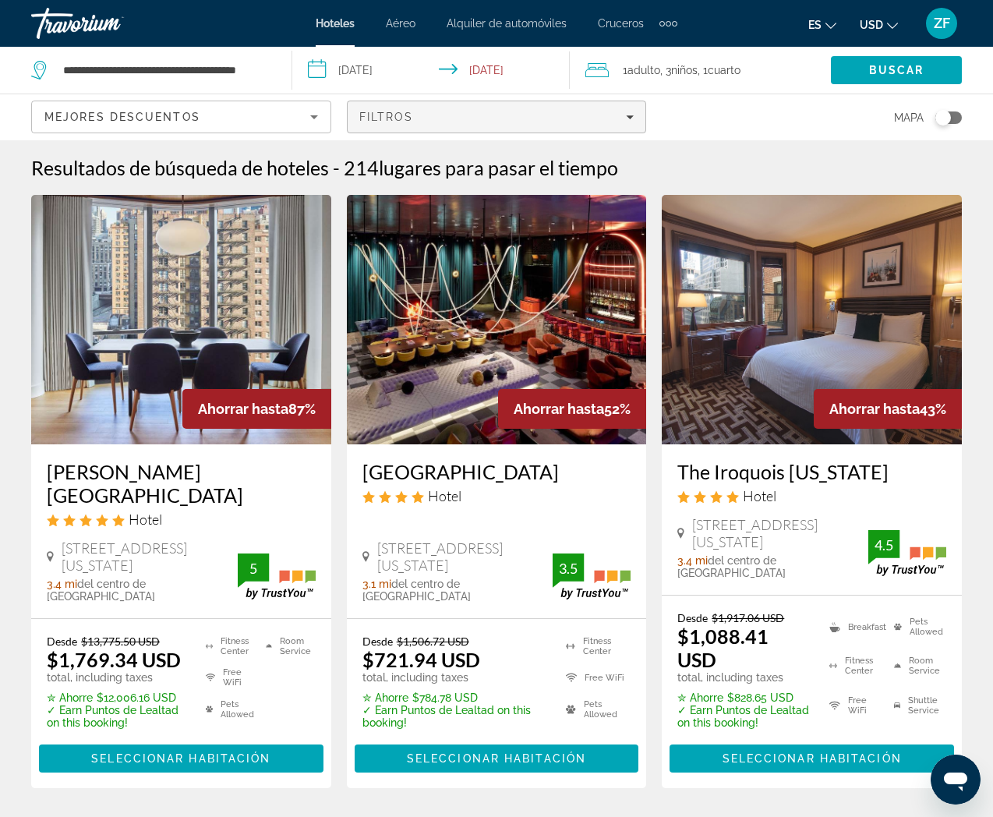
click at [436, 117] on div "Filtros" at bounding box center [496, 117] width 275 height 12
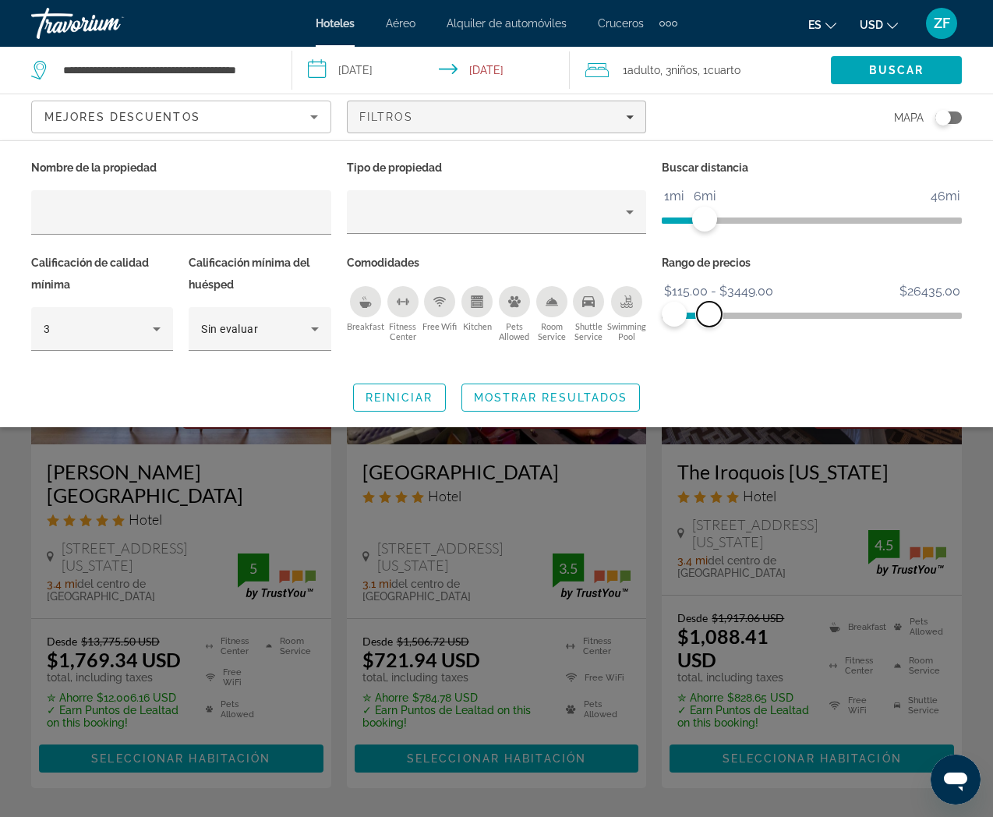
drag, startPoint x: 911, startPoint y: 315, endPoint x: 709, endPoint y: 325, distance: 202.1
click at [709, 325] on span "ngx-slider-max" at bounding box center [709, 314] width 25 height 25
drag, startPoint x: 709, startPoint y: 325, endPoint x: 679, endPoint y: 328, distance: 29.8
click at [679, 328] on div "Rango de precios $115.00 $26435.00 $115.00 $613.00 $115.00 - $613.00" at bounding box center [812, 310] width 316 height 116
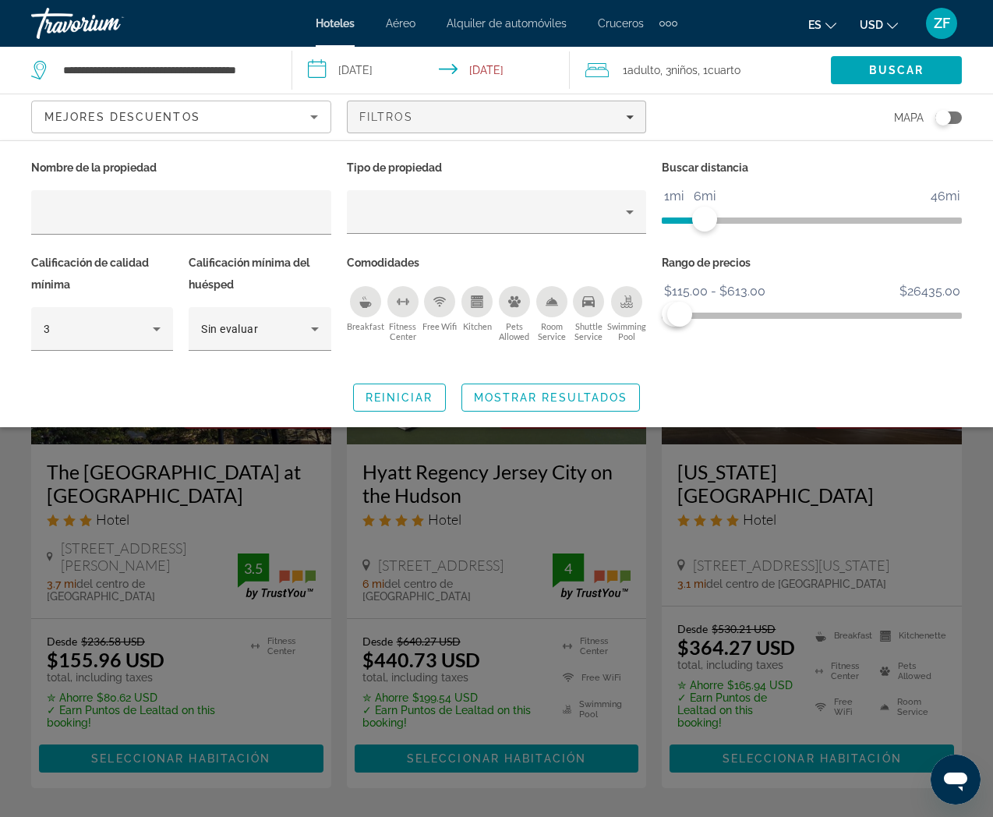
click at [222, 116] on div "Mejores descuentos" at bounding box center [177, 117] width 266 height 19
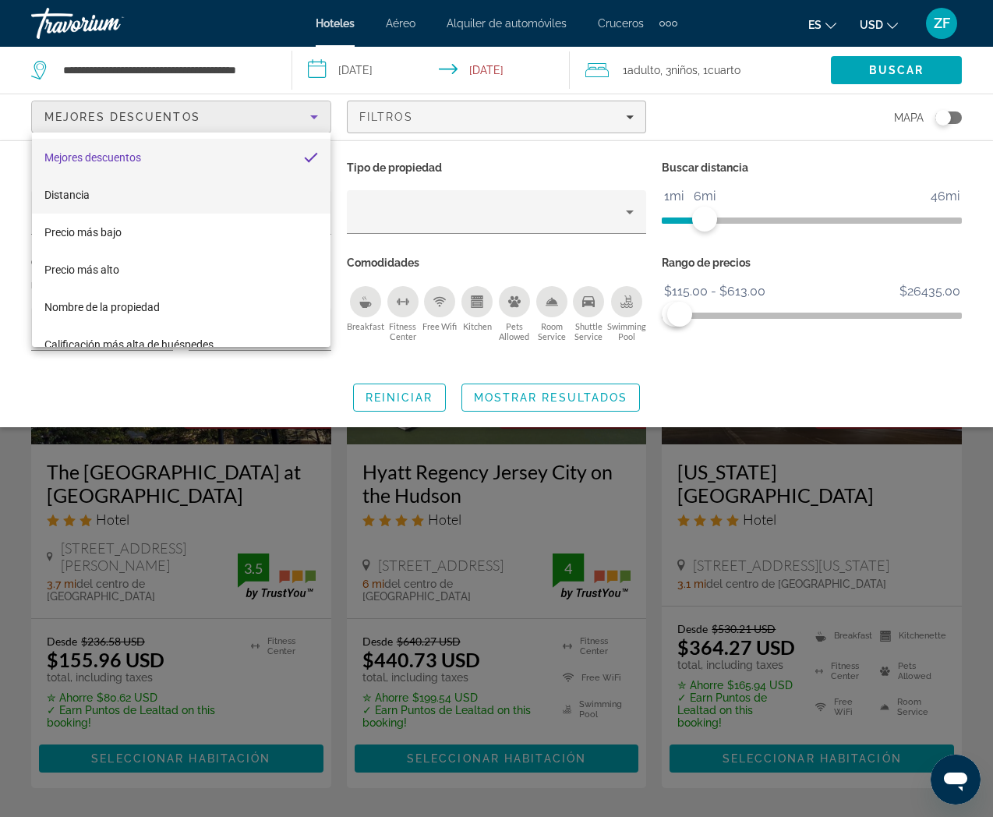
click at [101, 197] on mat-option "Distancia" at bounding box center [181, 194] width 298 height 37
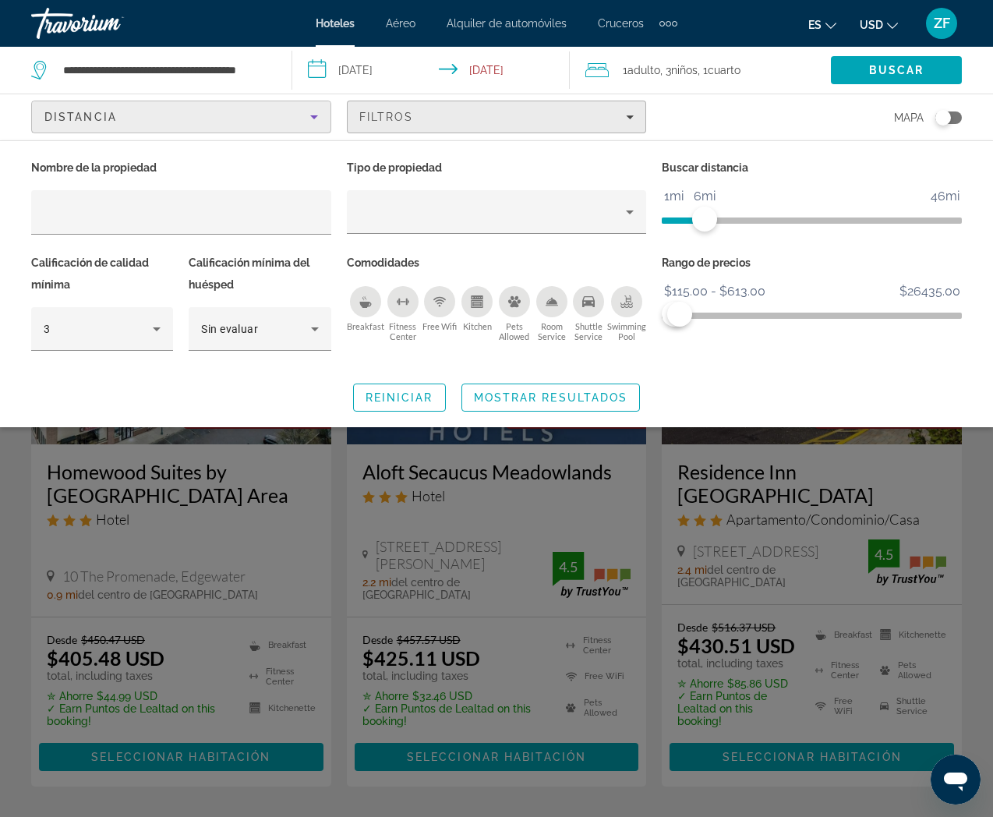
click at [448, 117] on div "Filtros" at bounding box center [496, 117] width 275 height 12
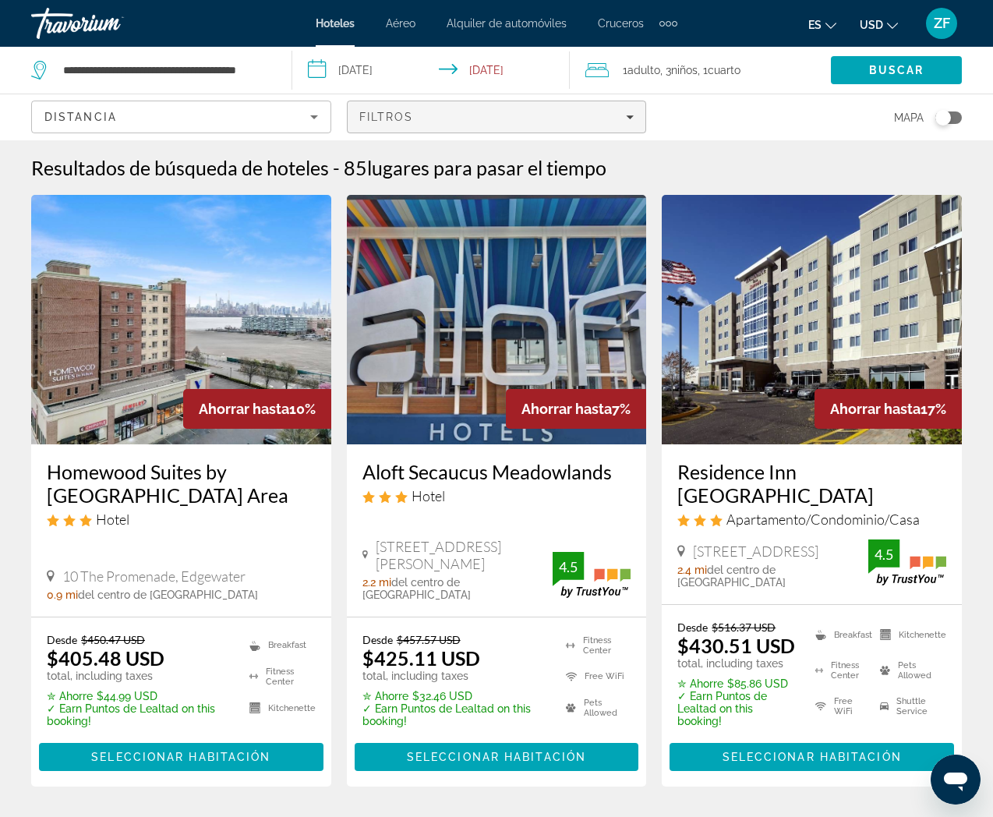
click at [448, 118] on div "Filtros" at bounding box center [496, 117] width 275 height 12
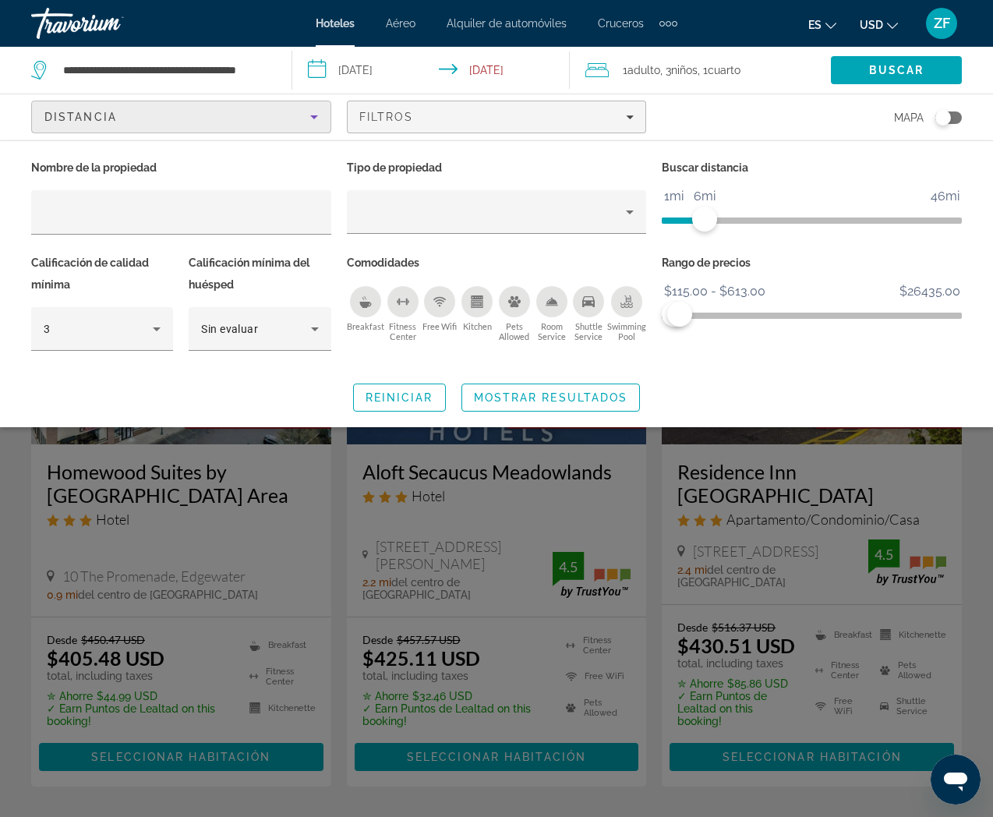
click at [220, 111] on div "Distancia" at bounding box center [177, 117] width 266 height 19
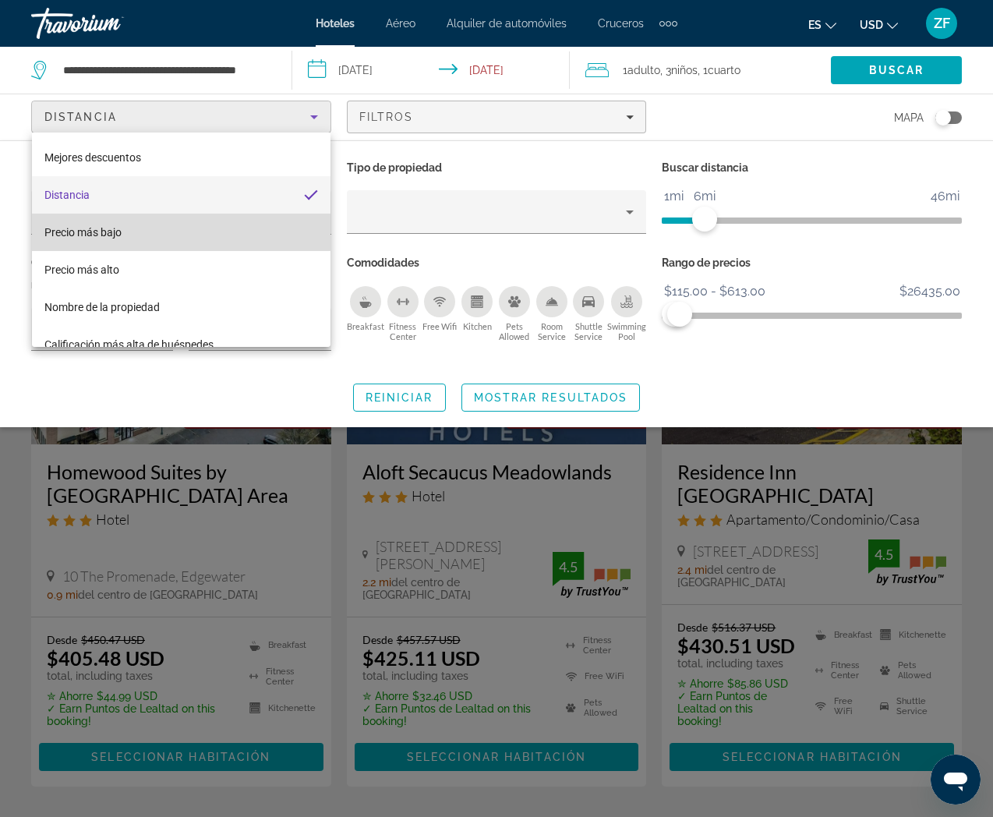
click at [170, 228] on mat-option "Precio más bajo" at bounding box center [181, 232] width 298 height 37
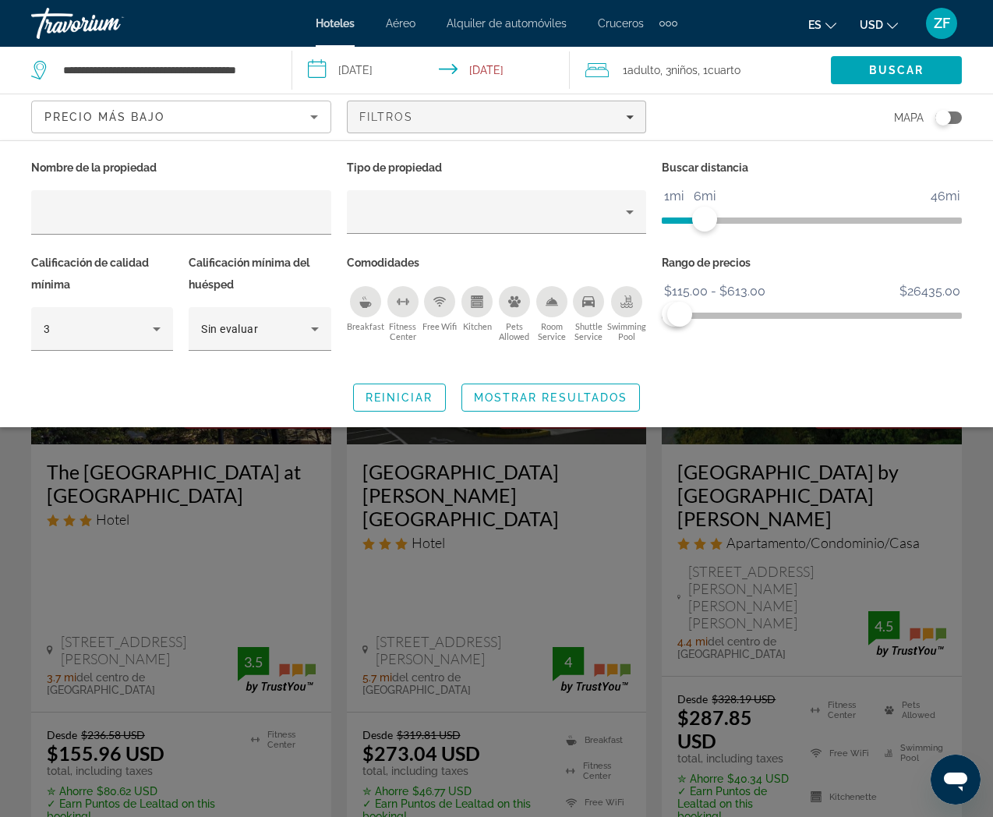
click at [222, 495] on div "Search widget" at bounding box center [496, 525] width 993 height 583
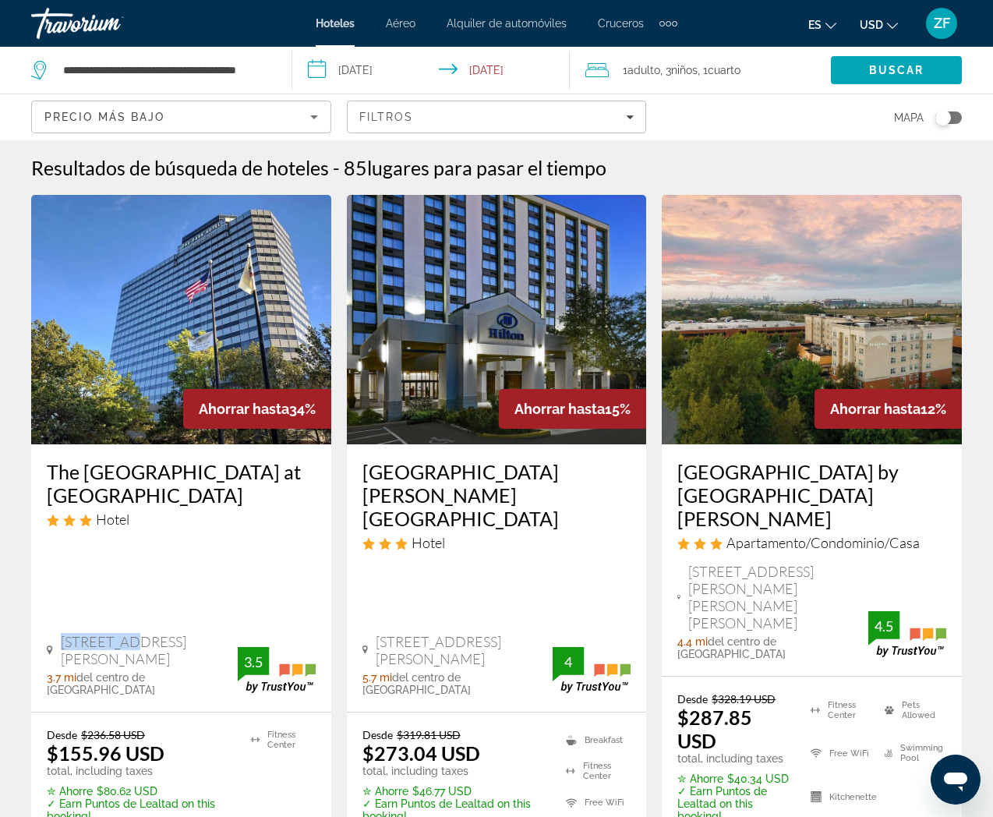
drag, startPoint x: 62, startPoint y: 584, endPoint x: 137, endPoint y: 584, distance: 74.8
click at [134, 633] on span "2 Meadowlands Plaza, East Rutherford" at bounding box center [149, 650] width 177 height 34
copy span "2 Meadowlands Plaza, East Rutherford"
click at [269, 311] on img "Main content" at bounding box center [181, 319] width 300 height 249
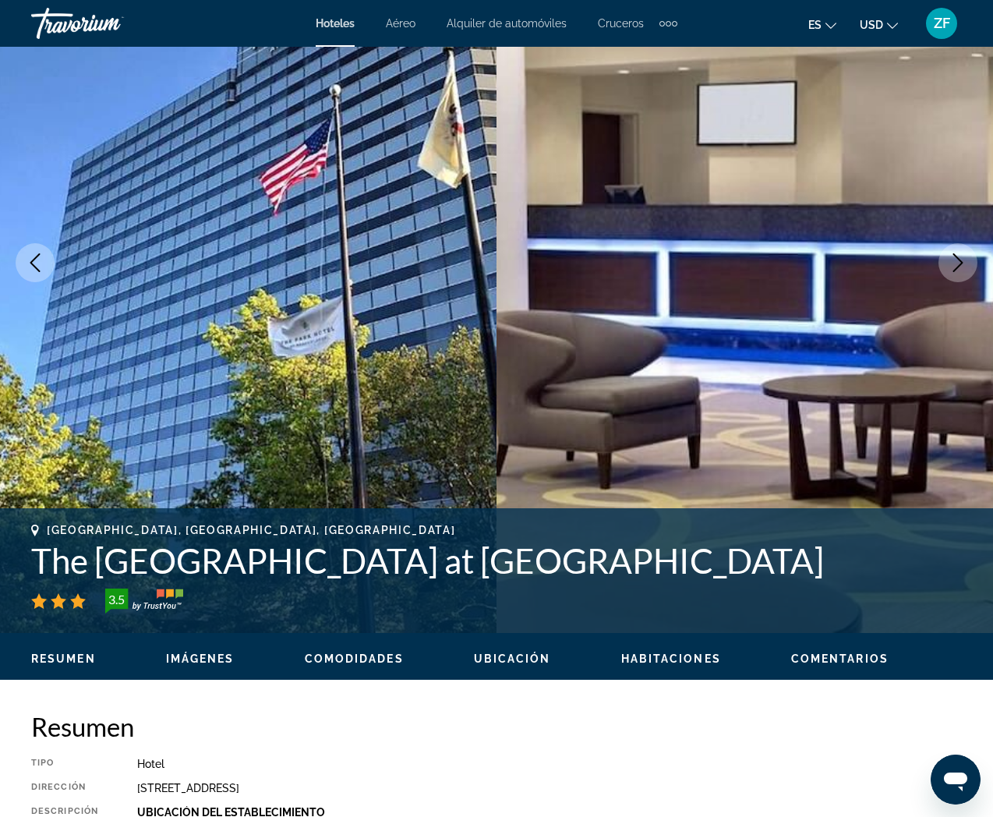
scroll to position [153, 0]
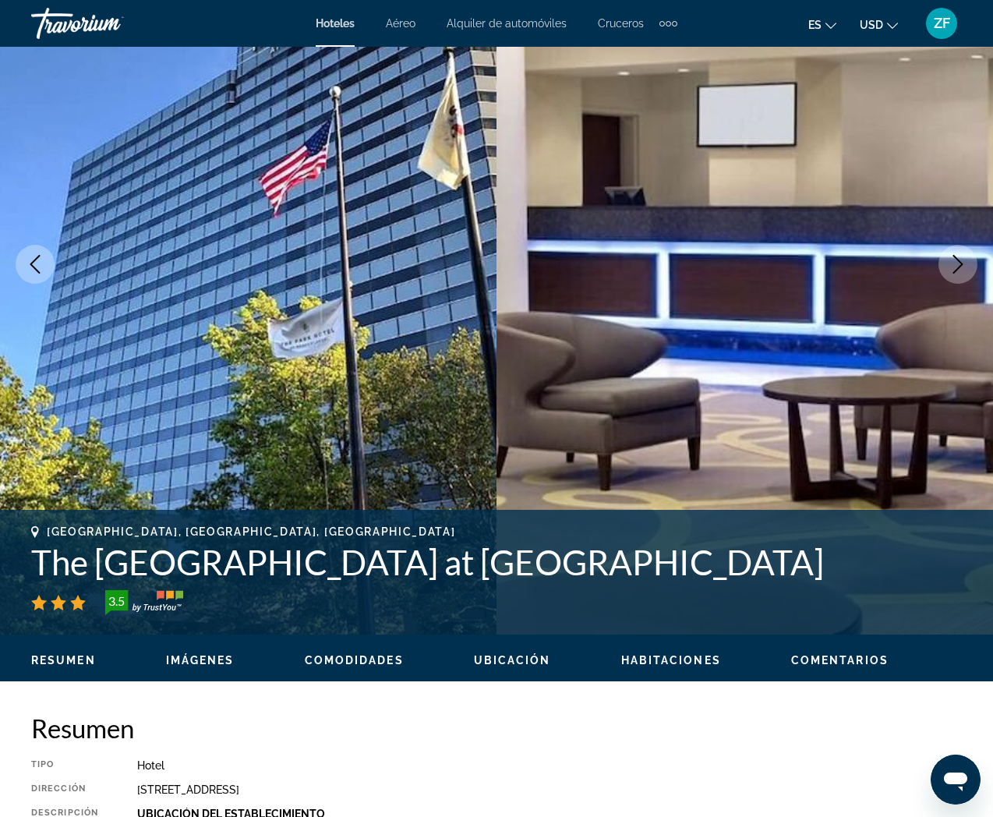
click at [228, 669] on div "Resumen Imágenes Comodidades Ubicación Habitaciones Comentarios Modify Dates" at bounding box center [496, 658] width 993 height 48
click at [220, 659] on span "Imágenes" at bounding box center [200, 660] width 69 height 12
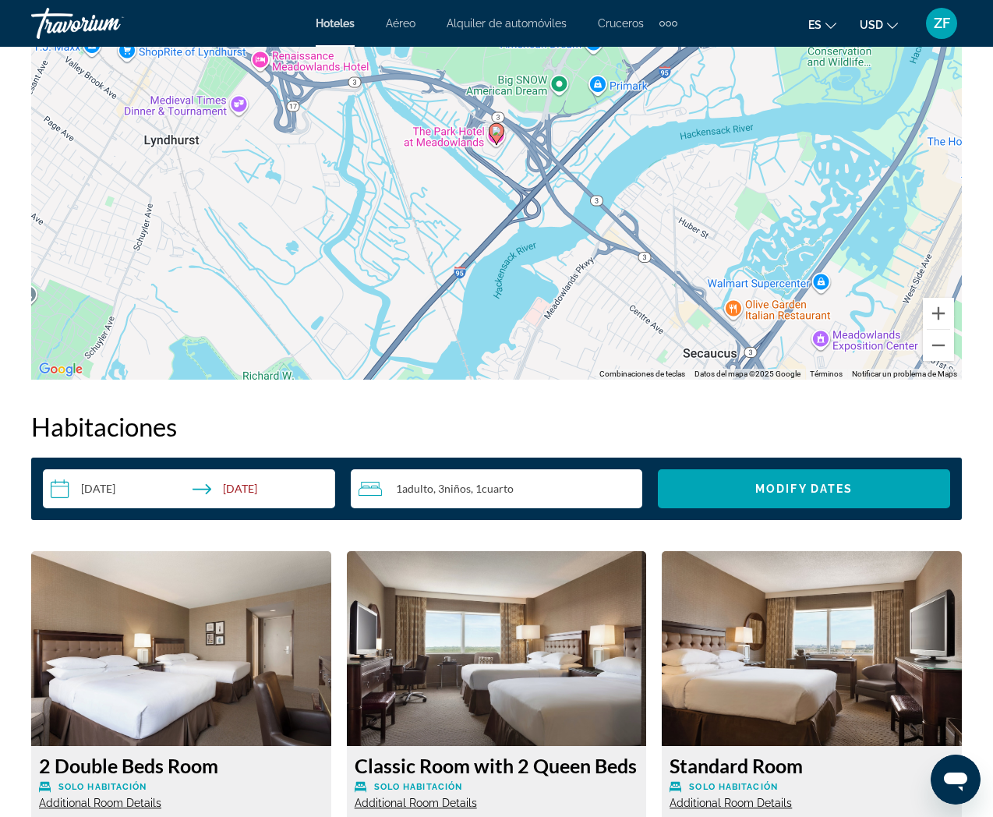
scroll to position [1895, 0]
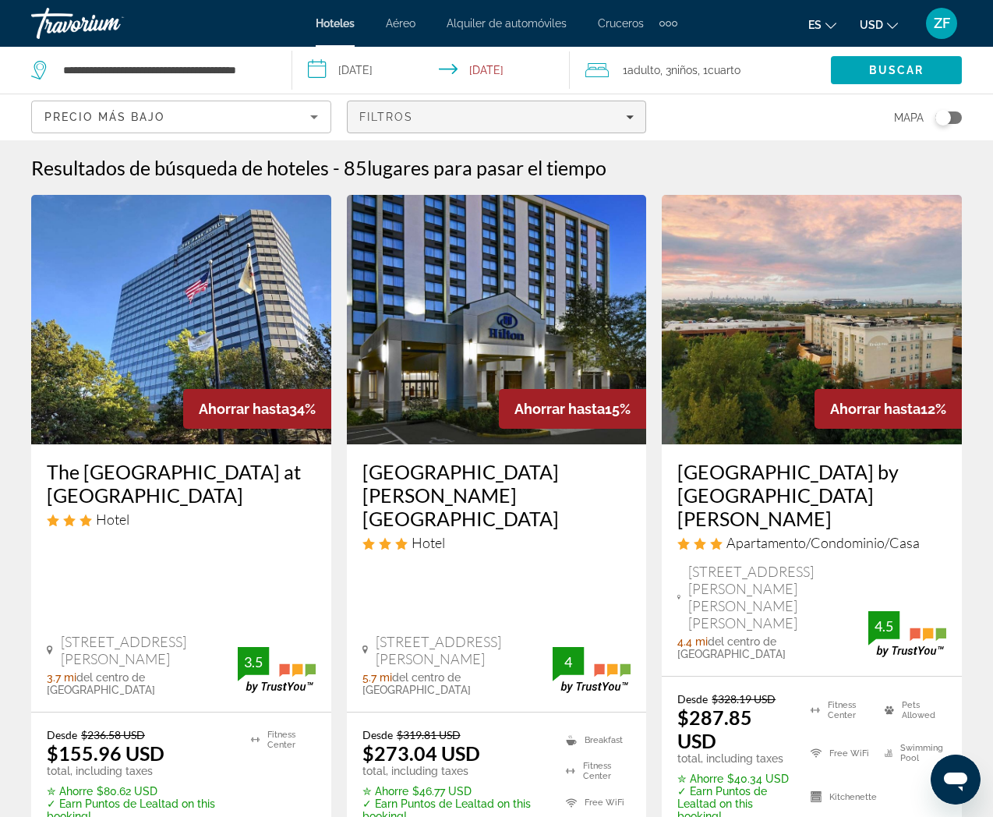
click at [423, 118] on div "Filtros" at bounding box center [496, 117] width 275 height 12
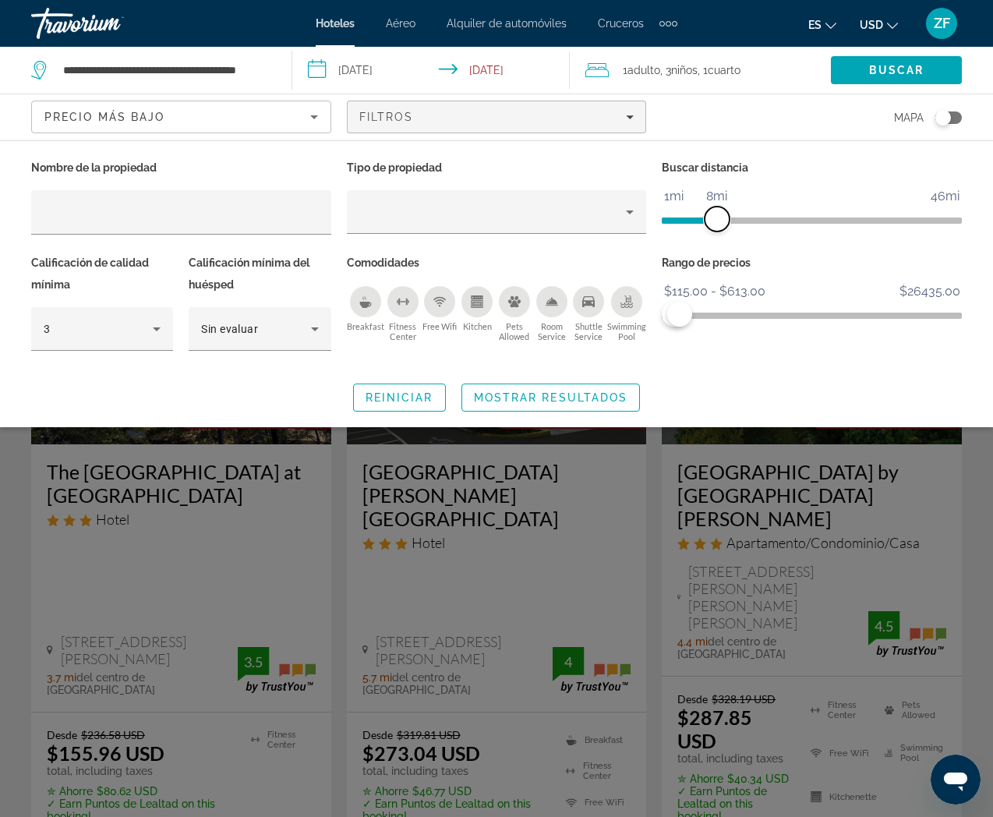
drag, startPoint x: 708, startPoint y: 221, endPoint x: 717, endPoint y: 221, distance: 9.4
click at [717, 221] on span "ngx-slider" at bounding box center [716, 218] width 25 height 25
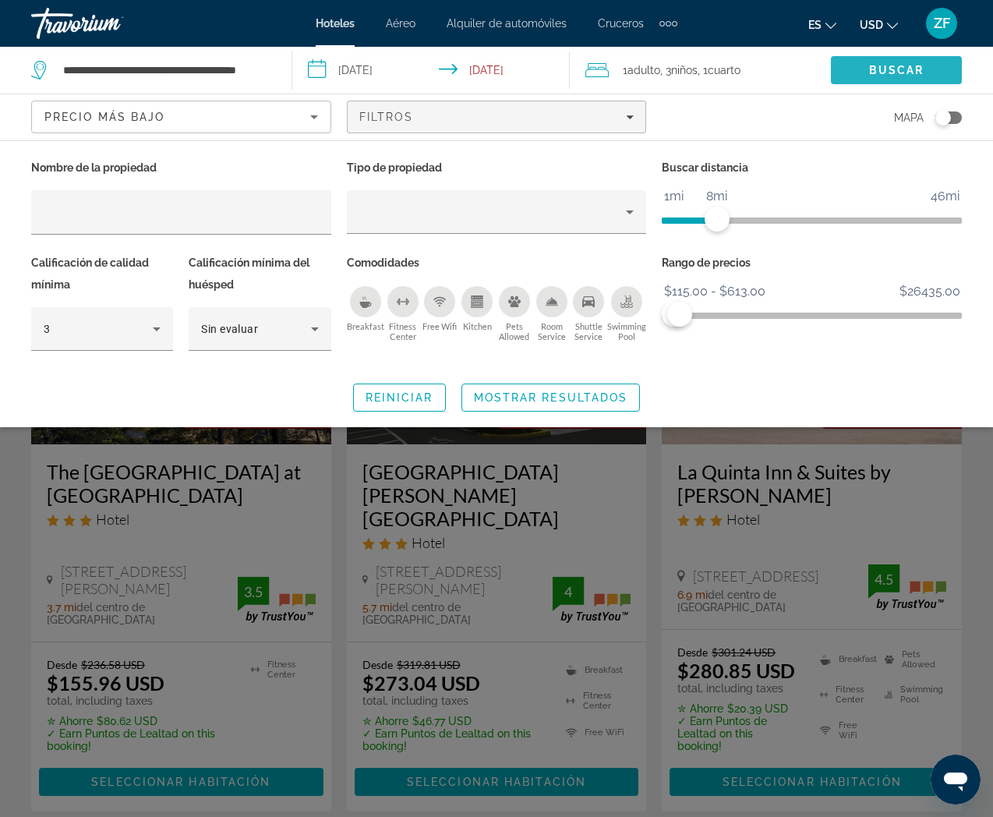
click at [893, 72] on span "Buscar" at bounding box center [896, 70] width 55 height 12
drag, startPoint x: 715, startPoint y: 216, endPoint x: 729, endPoint y: 216, distance: 14.8
click at [729, 216] on span "ngx-slider" at bounding box center [729, 218] width 25 height 25
click at [895, 78] on span "Search" at bounding box center [896, 69] width 131 height 37
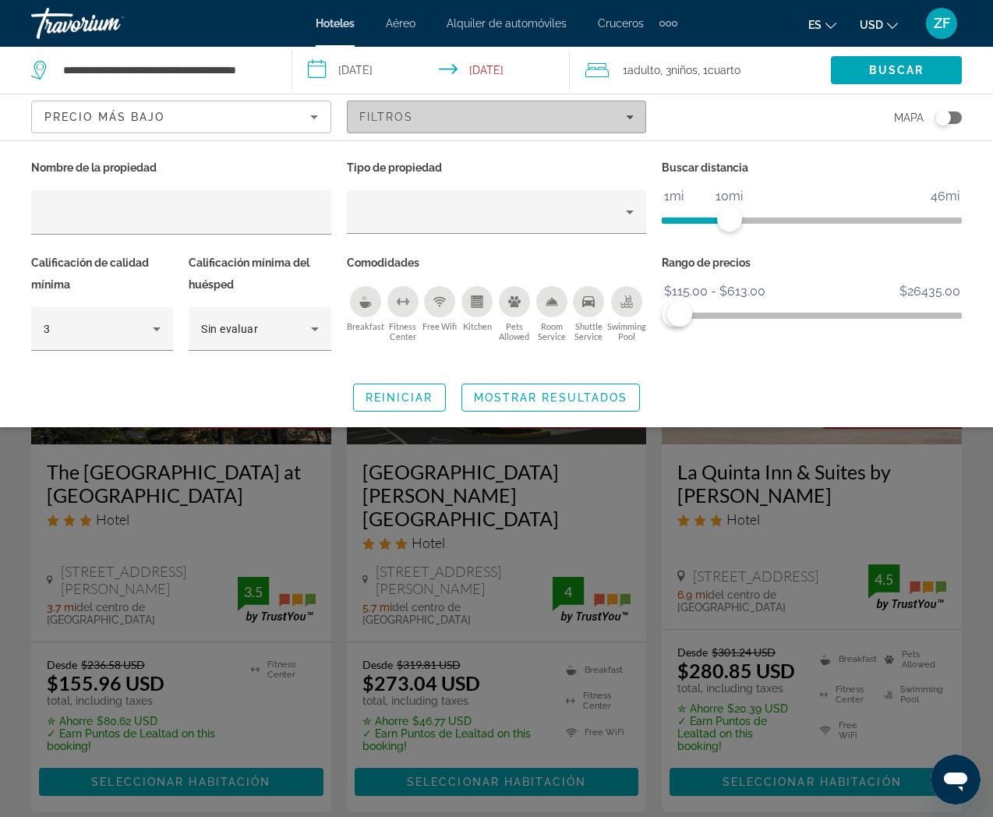
click at [447, 124] on span "Filters" at bounding box center [497, 116] width 298 height 37
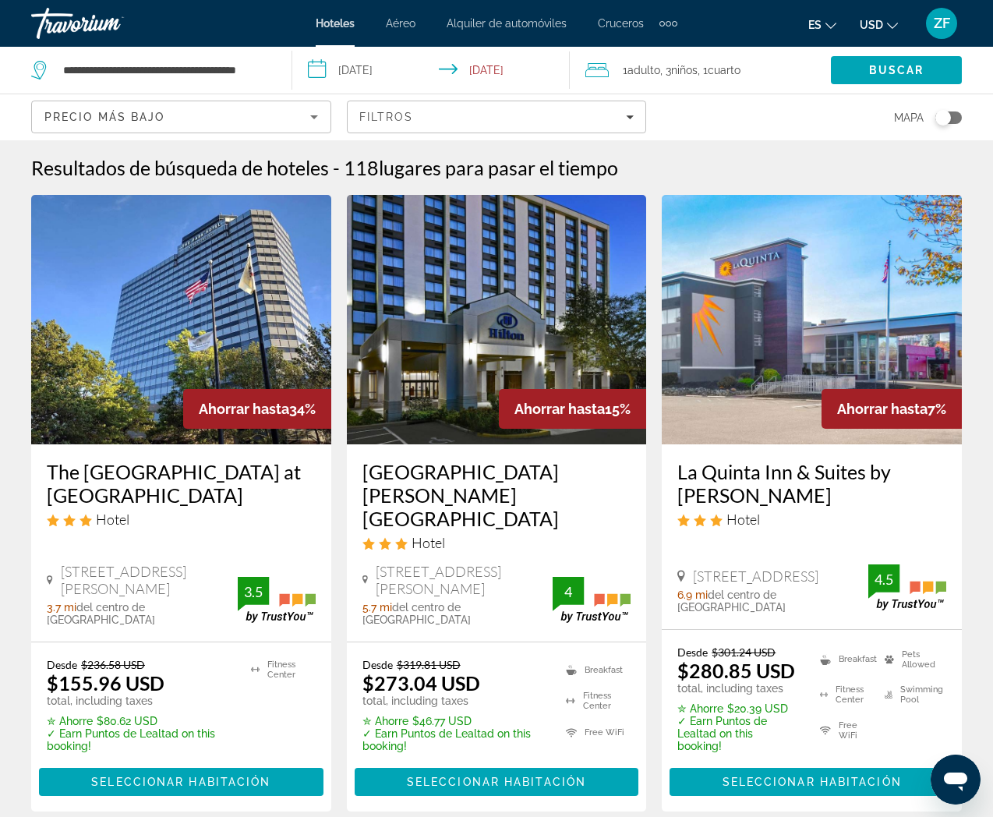
click at [192, 124] on div "Precio más bajo" at bounding box center [177, 117] width 266 height 19
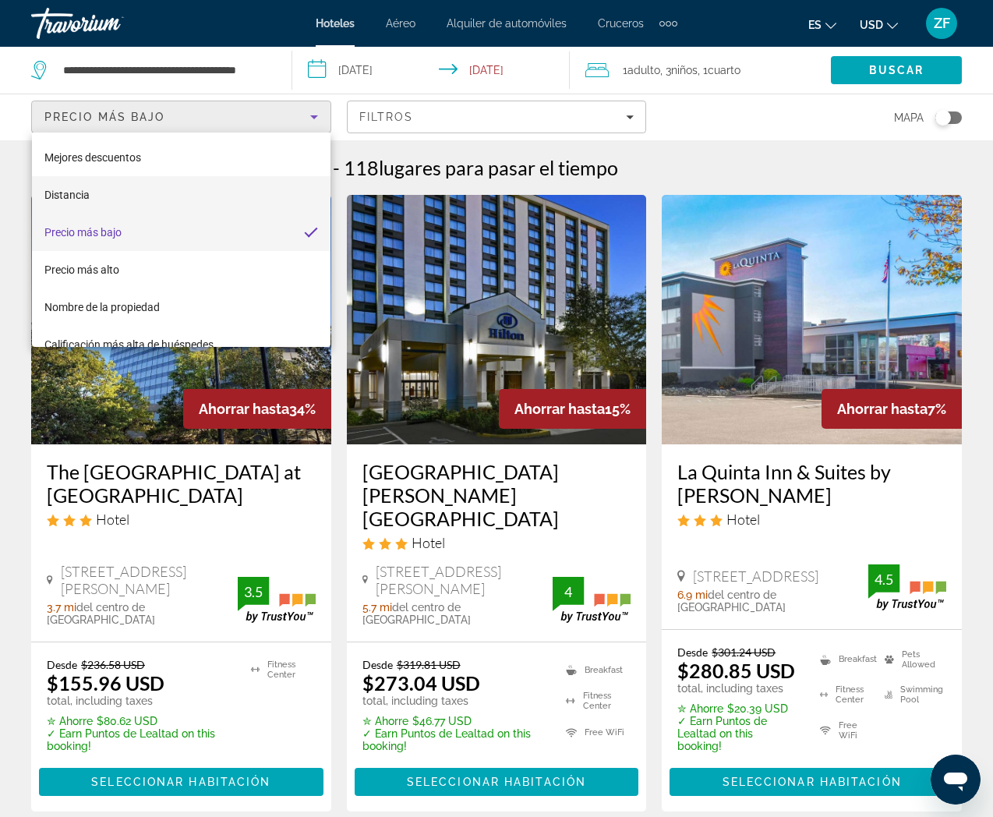
click at [115, 198] on mat-option "Distancia" at bounding box center [181, 194] width 298 height 37
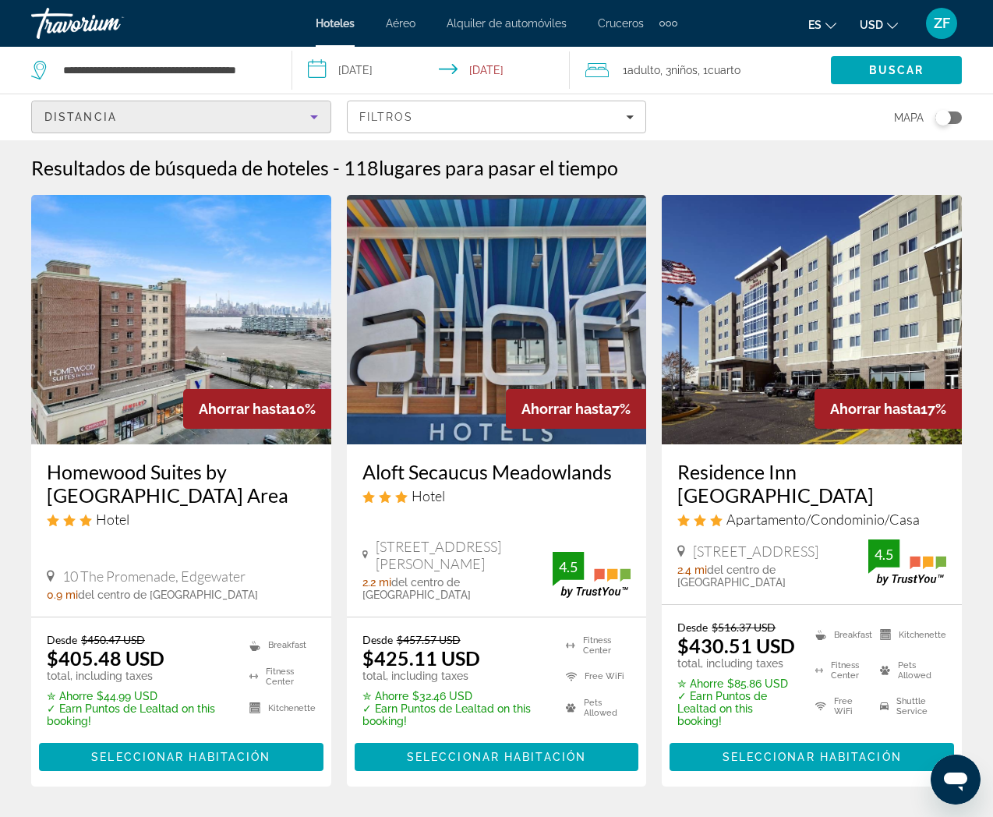
click at [283, 118] on div "Distancia" at bounding box center [177, 117] width 266 height 19
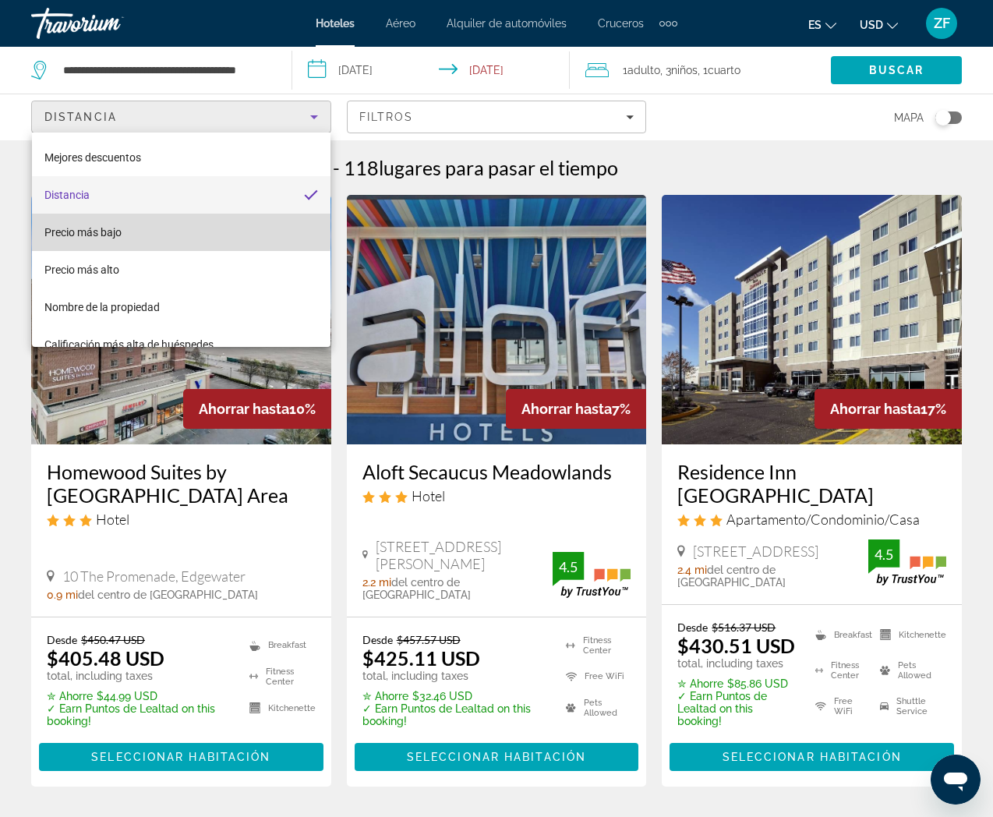
click at [139, 230] on mat-option "Precio más bajo" at bounding box center [181, 232] width 298 height 37
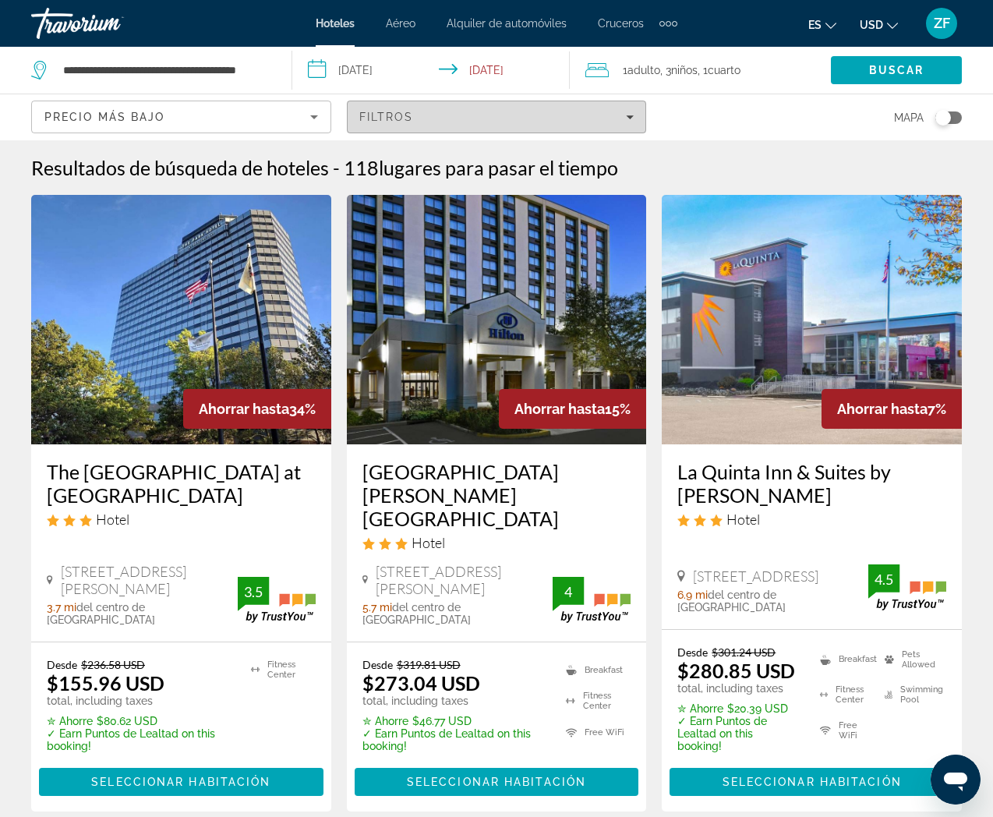
click at [503, 116] on div "Filtros" at bounding box center [496, 117] width 275 height 12
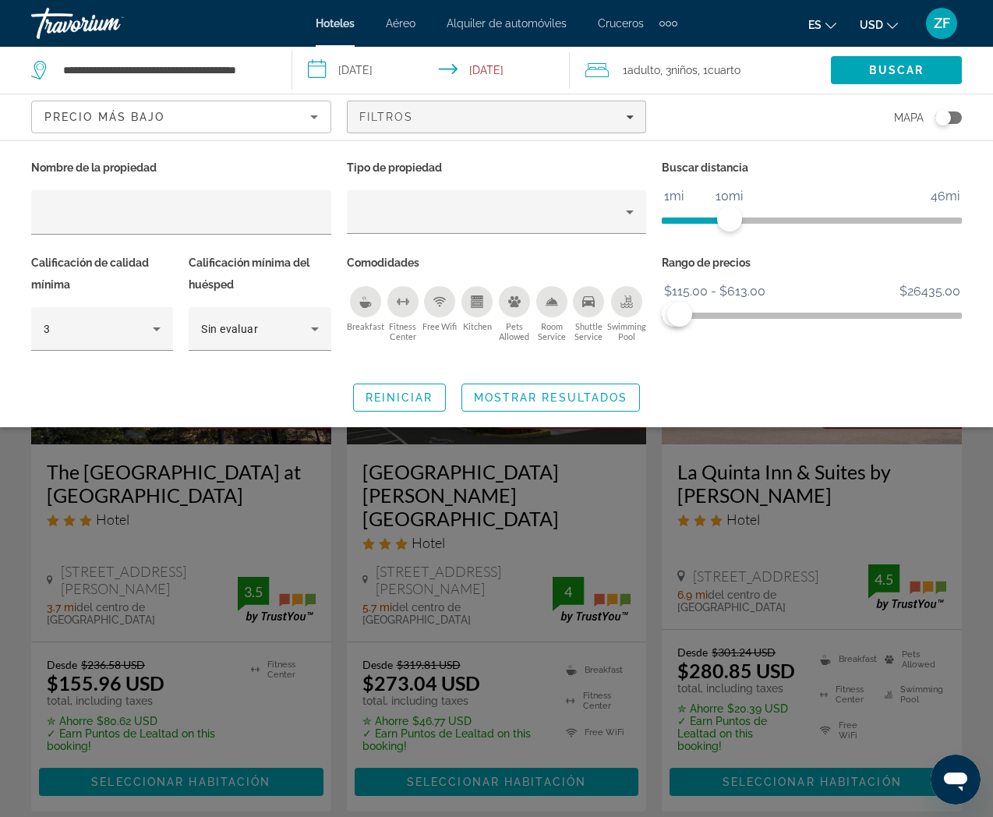
click at [225, 527] on div "Search widget" at bounding box center [496, 525] width 993 height 583
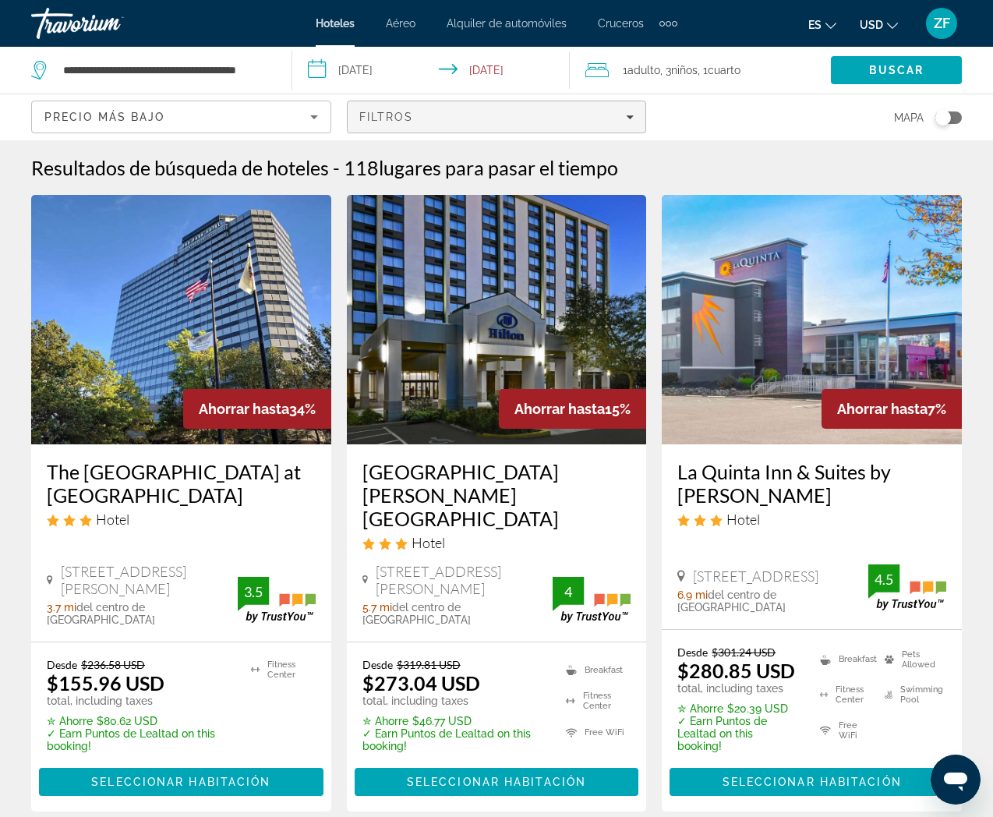
click at [534, 121] on div "Filtros" at bounding box center [496, 117] width 275 height 12
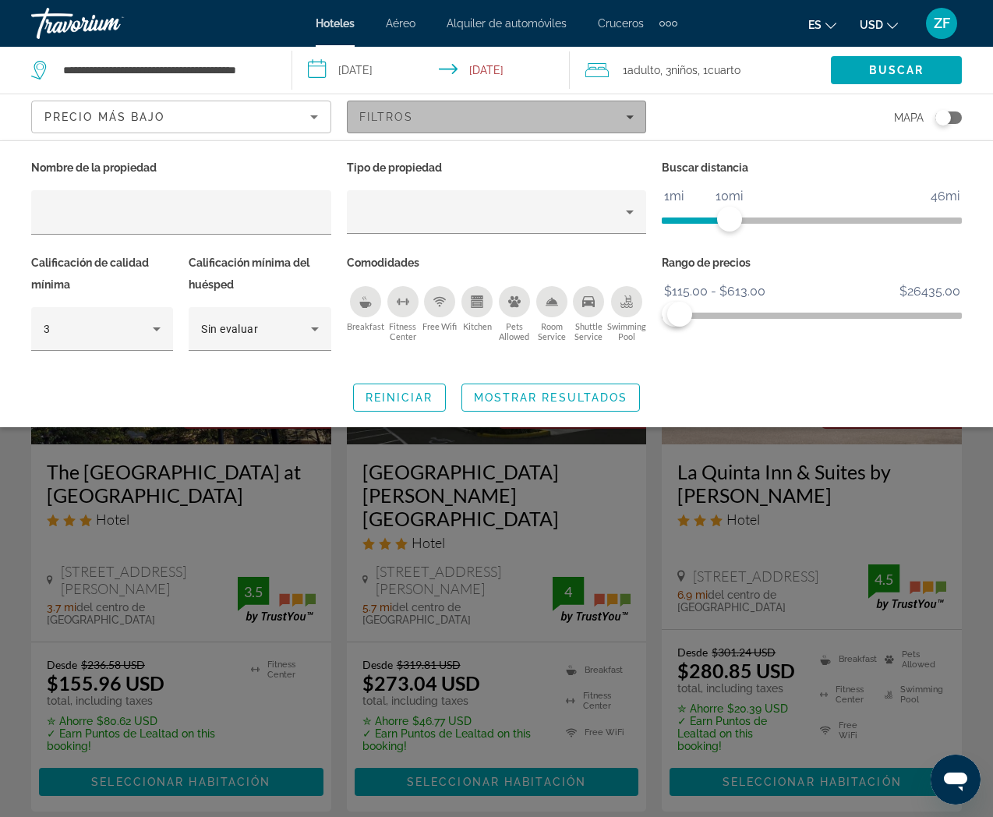
click at [534, 121] on div "Filtros" at bounding box center [496, 117] width 275 height 12
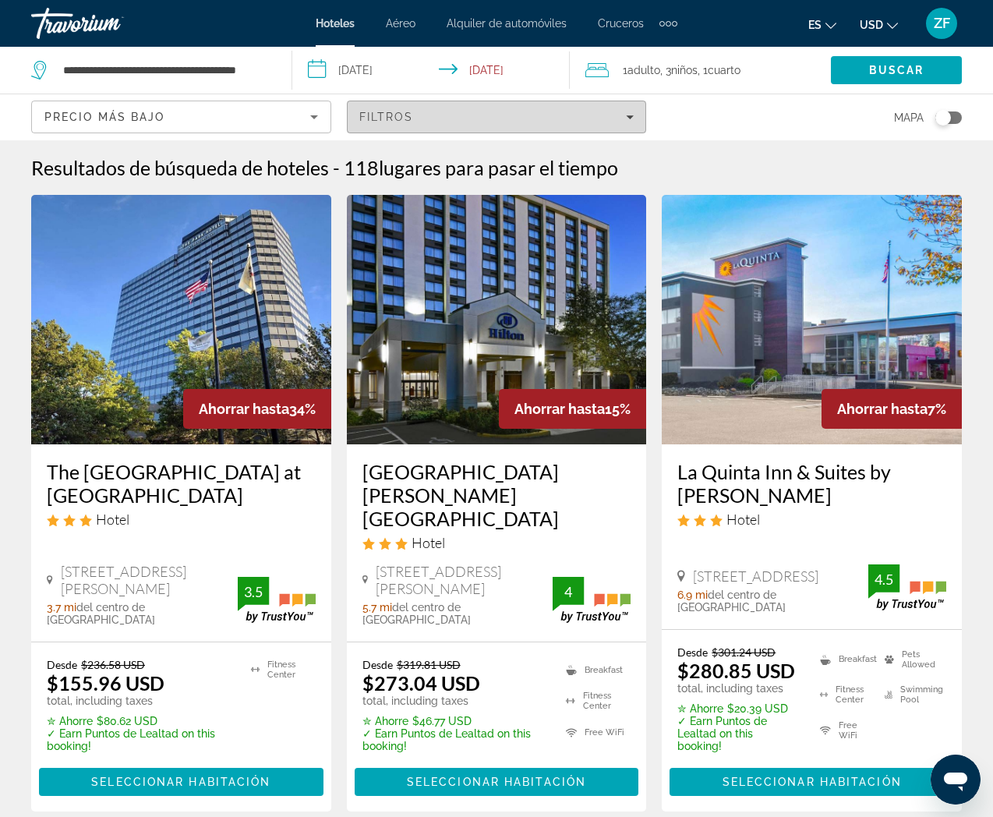
drag, startPoint x: 493, startPoint y: 112, endPoint x: 512, endPoint y: 127, distance: 23.9
click at [495, 114] on div "Filtros" at bounding box center [496, 117] width 275 height 12
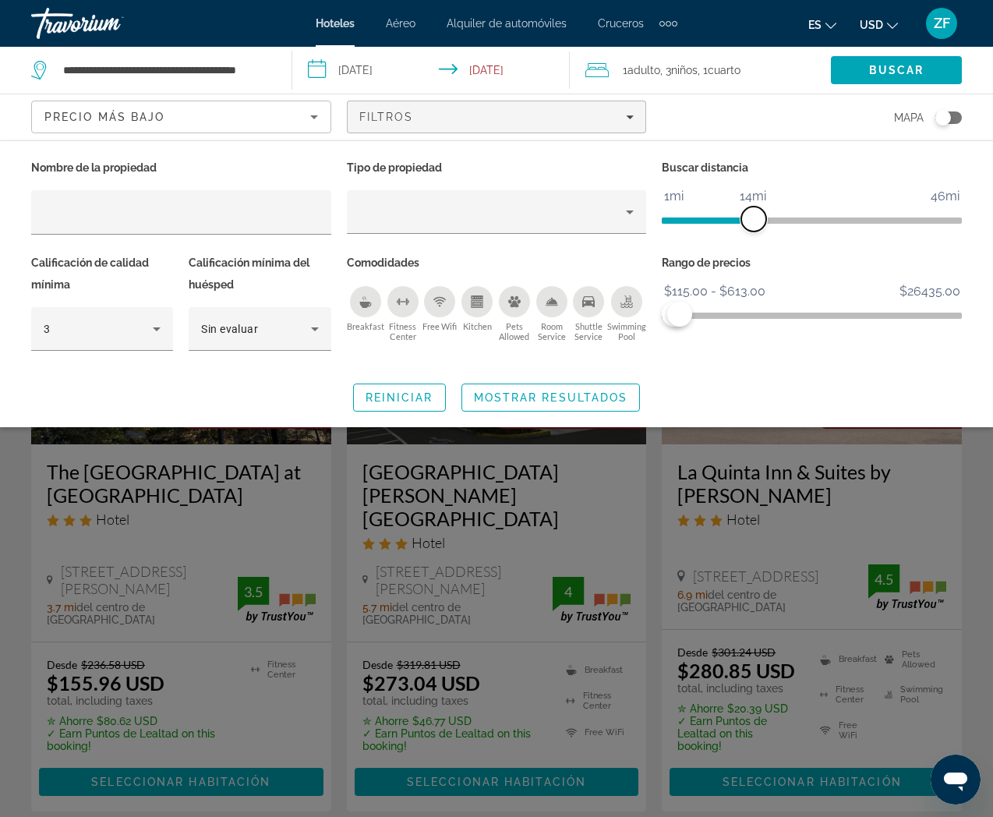
drag, startPoint x: 734, startPoint y: 221, endPoint x: 752, endPoint y: 221, distance: 17.9
click at [752, 221] on span "ngx-slider" at bounding box center [753, 218] width 25 height 25
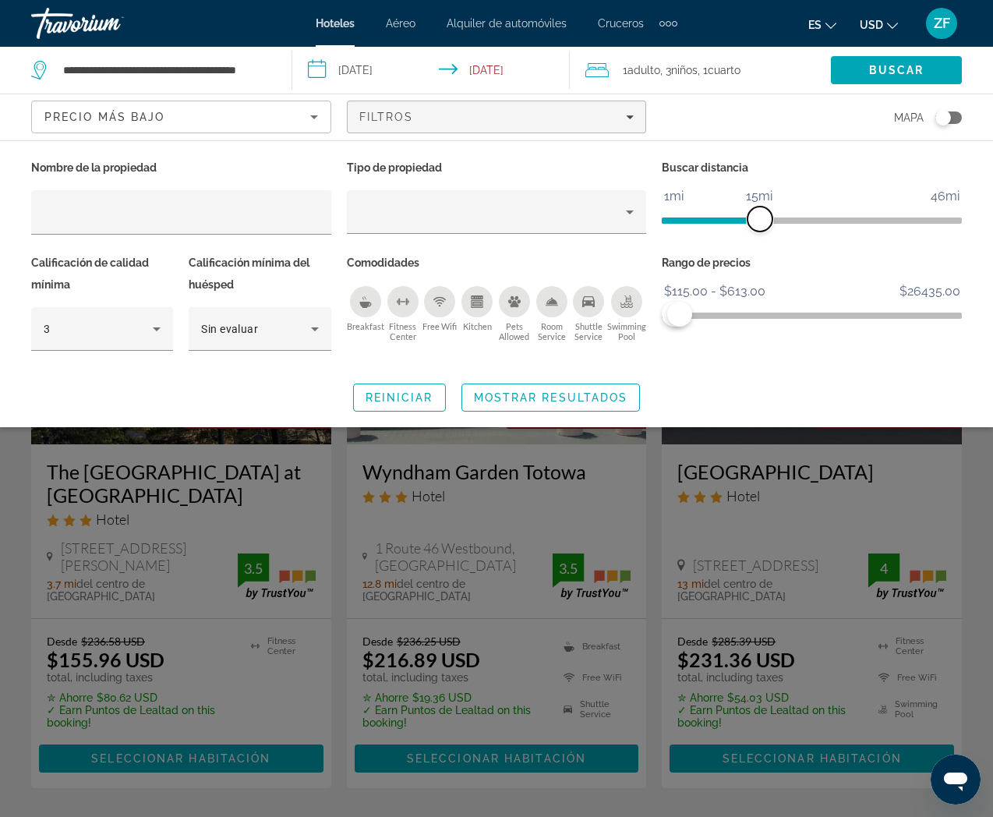
drag, startPoint x: 752, startPoint y: 221, endPoint x: 761, endPoint y: 222, distance: 9.4
click at [761, 222] on span "ngx-slider" at bounding box center [759, 218] width 25 height 25
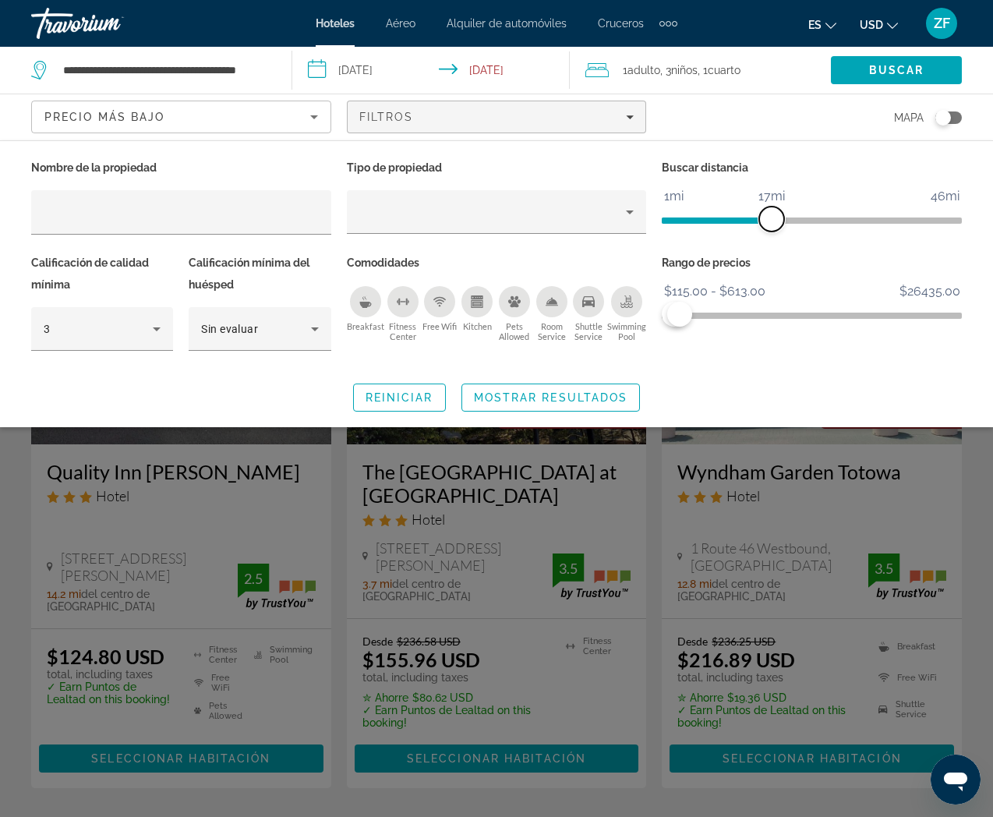
drag, startPoint x: 761, startPoint y: 222, endPoint x: 770, endPoint y: 223, distance: 8.6
click at [770, 223] on span "ngx-slider" at bounding box center [771, 218] width 25 height 25
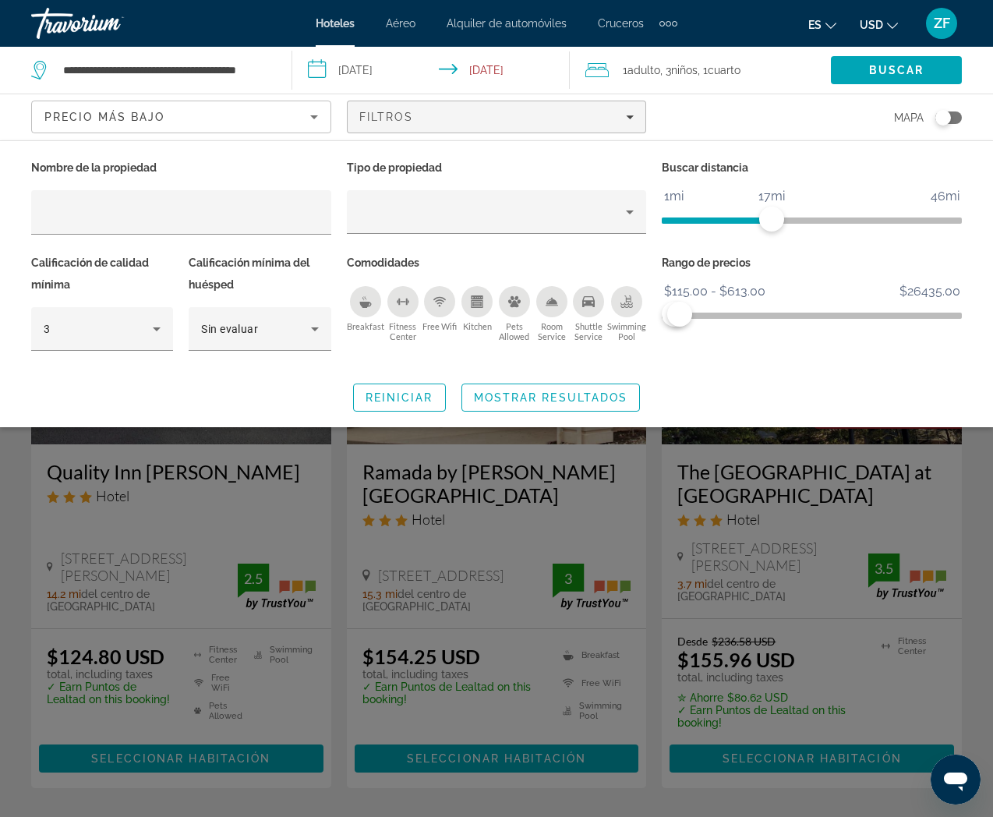
click at [231, 500] on div "Search widget" at bounding box center [496, 525] width 993 height 583
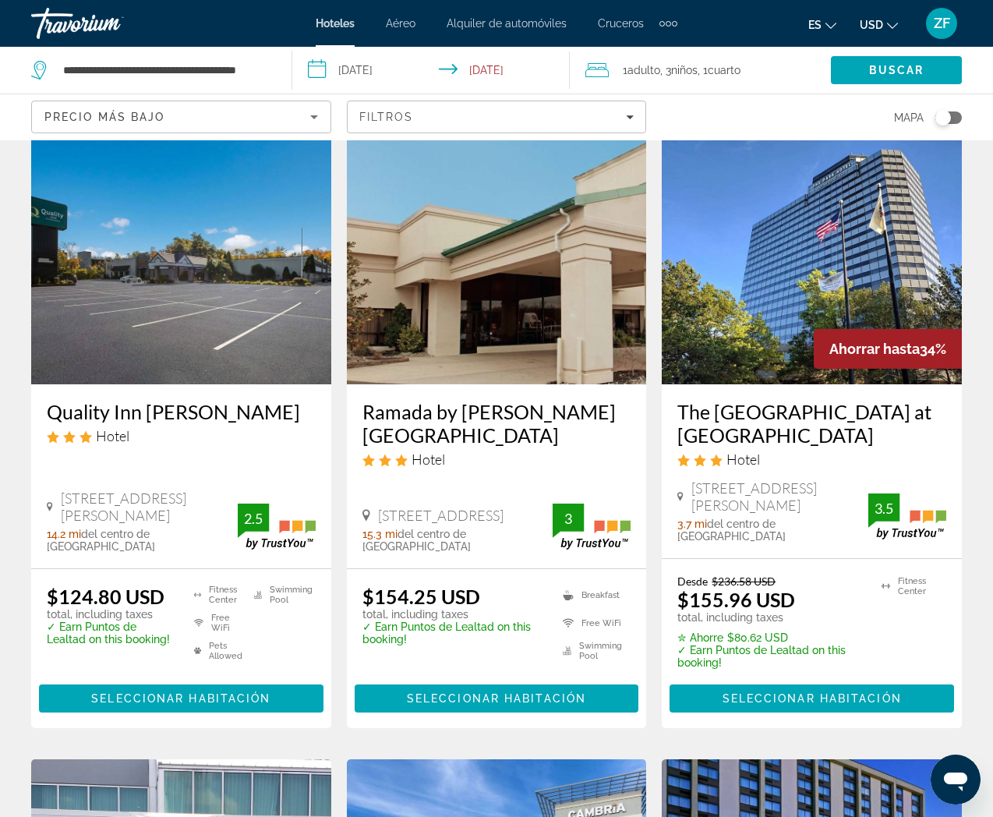
scroll to position [41, 0]
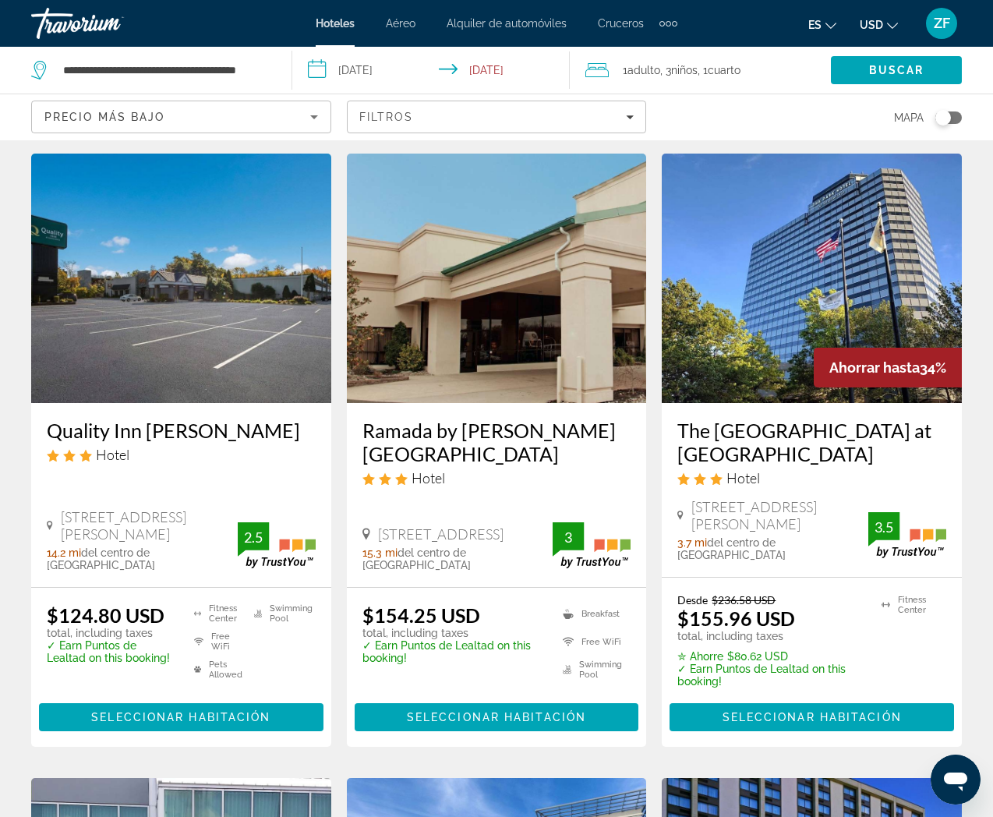
click at [285, 111] on div "Precio más bajo" at bounding box center [177, 117] width 266 height 19
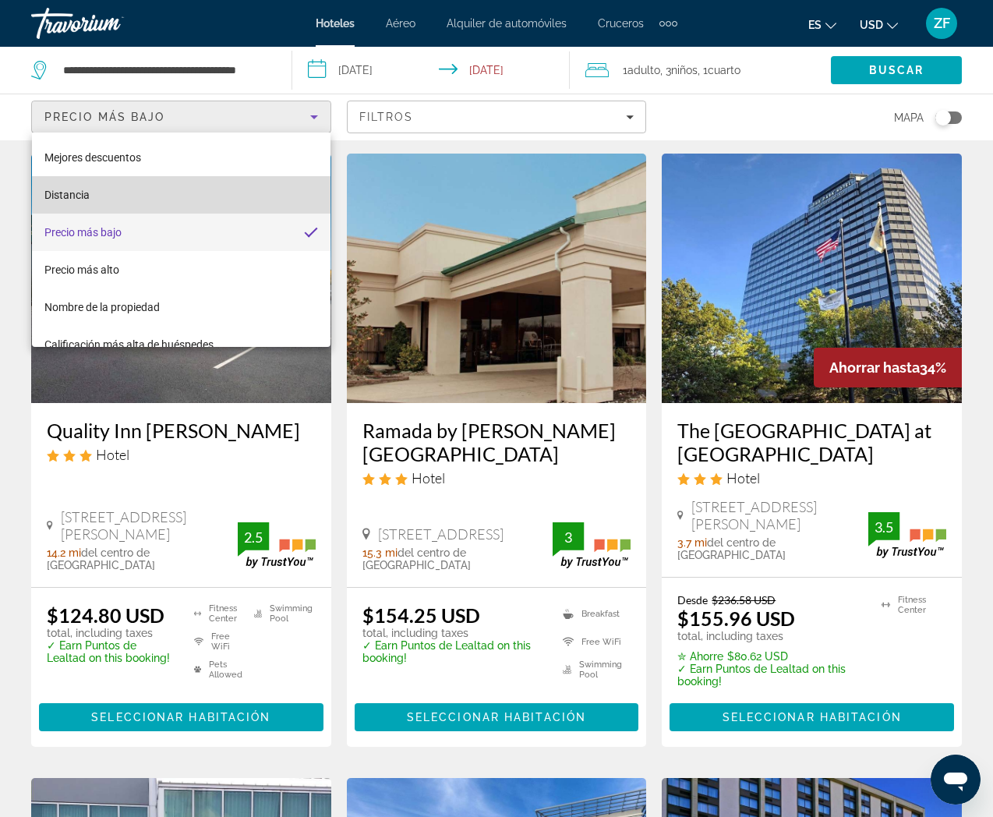
click at [242, 192] on mat-option "Distancia" at bounding box center [181, 194] width 298 height 37
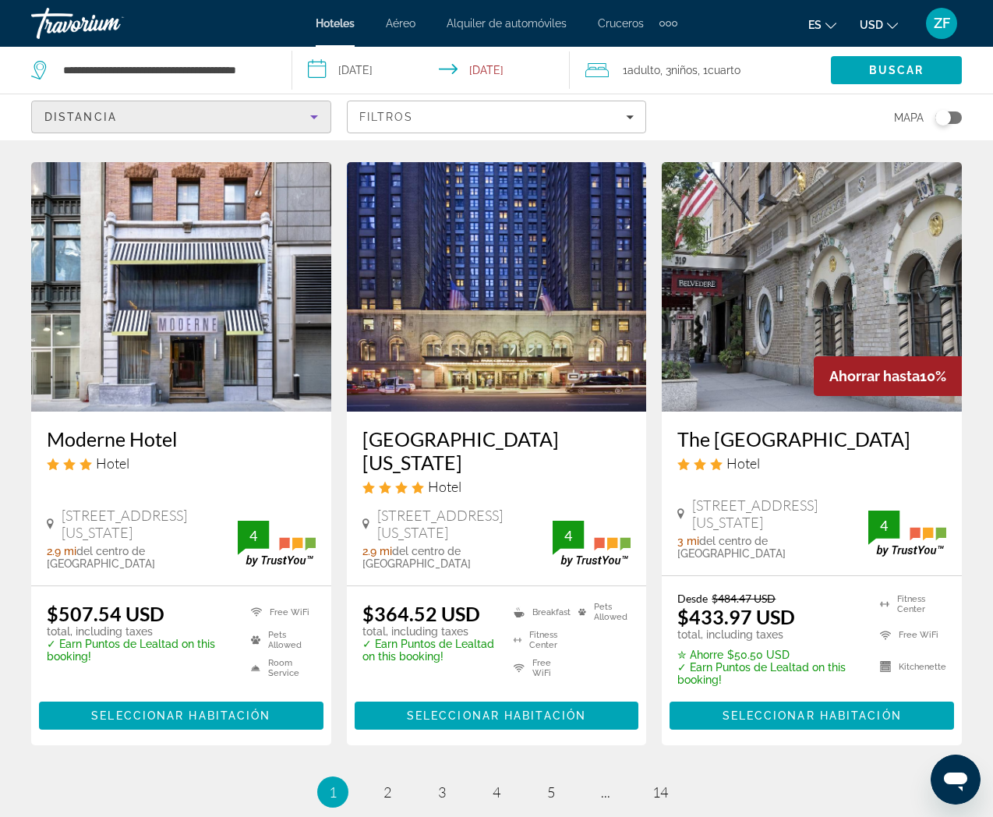
scroll to position [2088, 0]
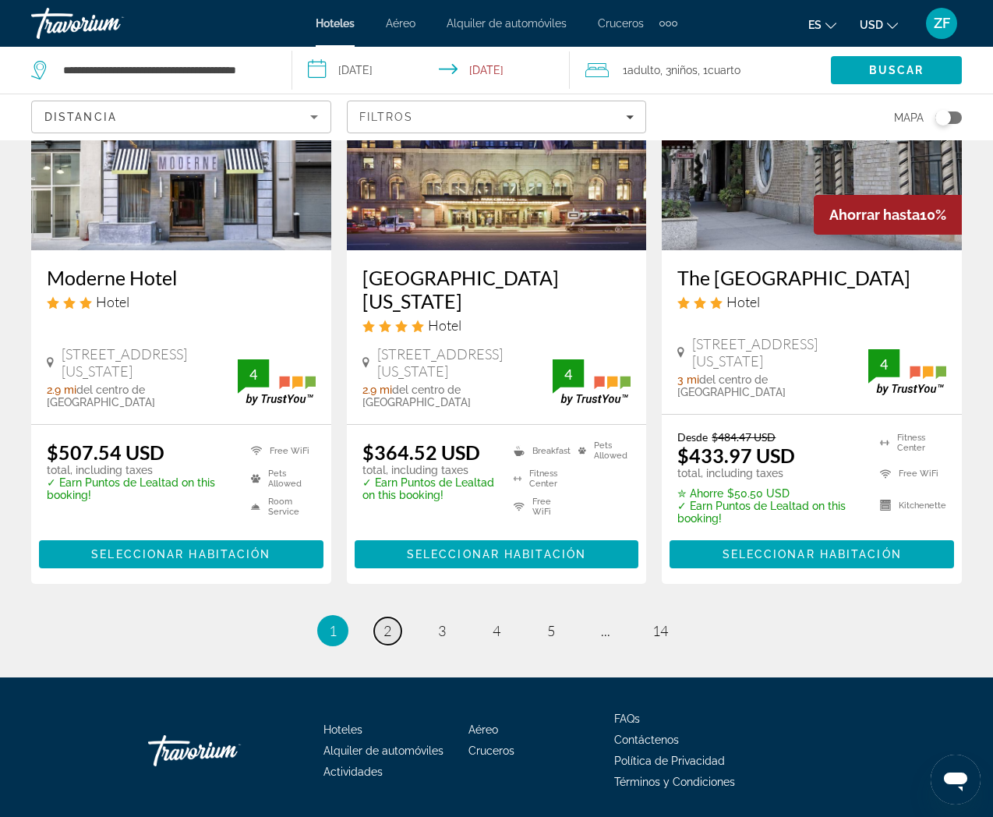
click at [390, 622] on span "2" at bounding box center [387, 630] width 8 height 17
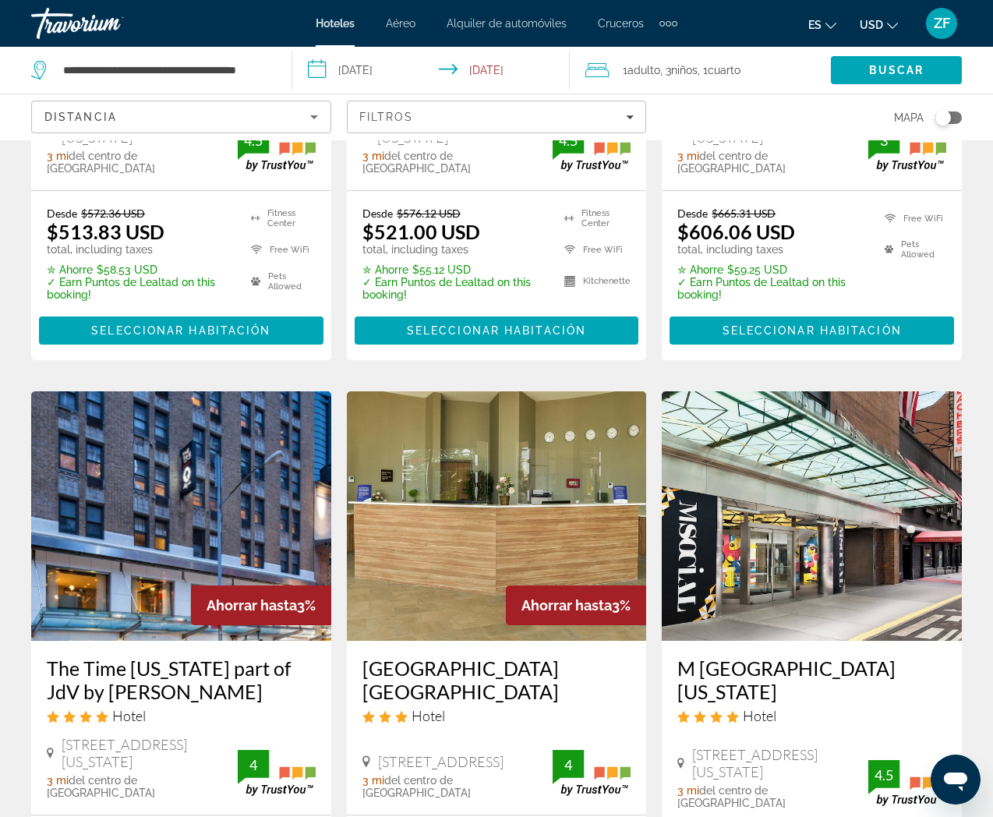
scroll to position [468, 0]
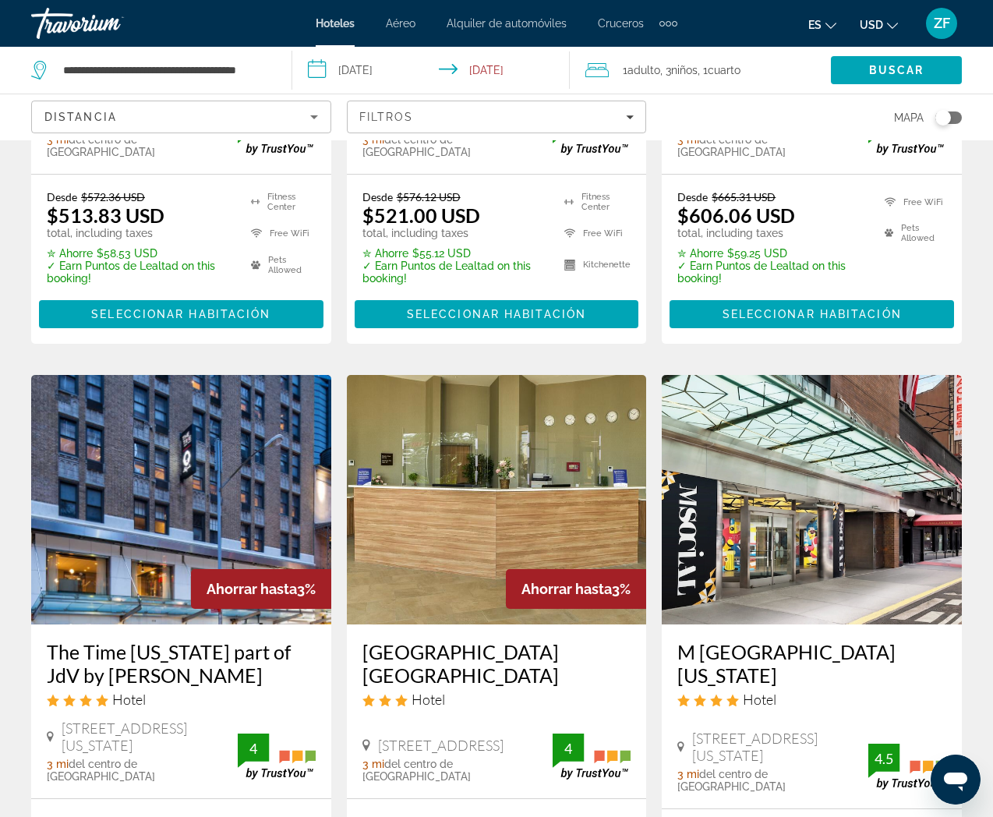
click at [273, 123] on div "Distancia" at bounding box center [177, 117] width 266 height 19
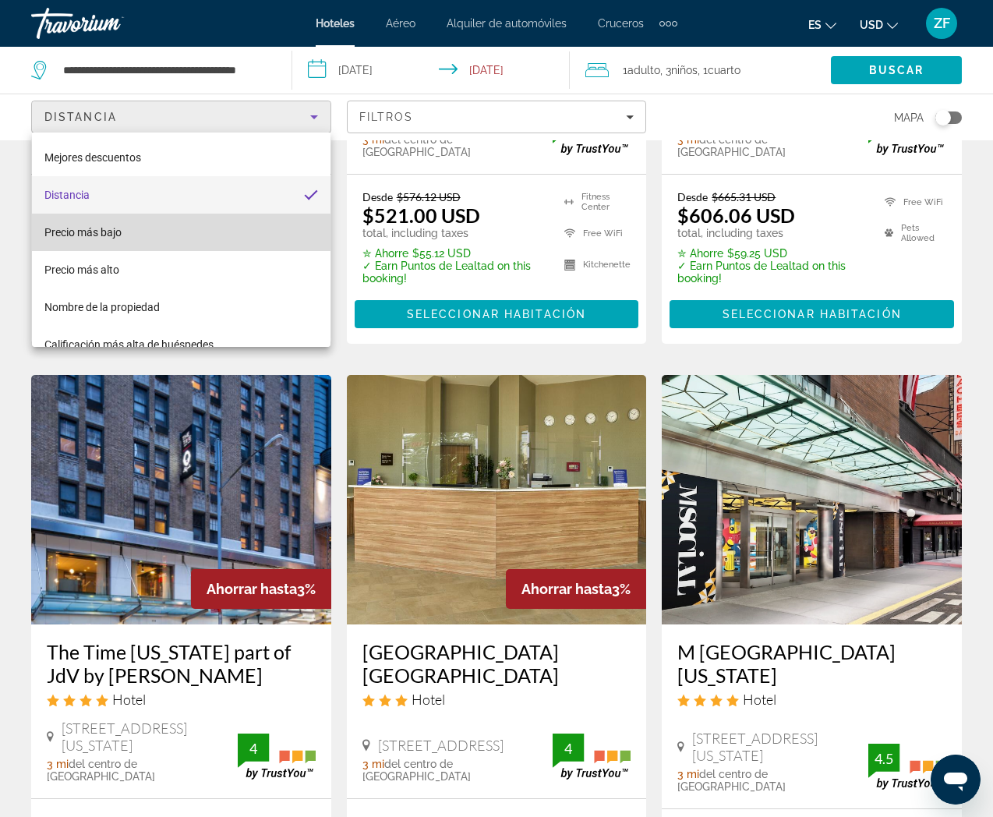
click at [127, 233] on mat-option "Precio más bajo" at bounding box center [181, 232] width 298 height 37
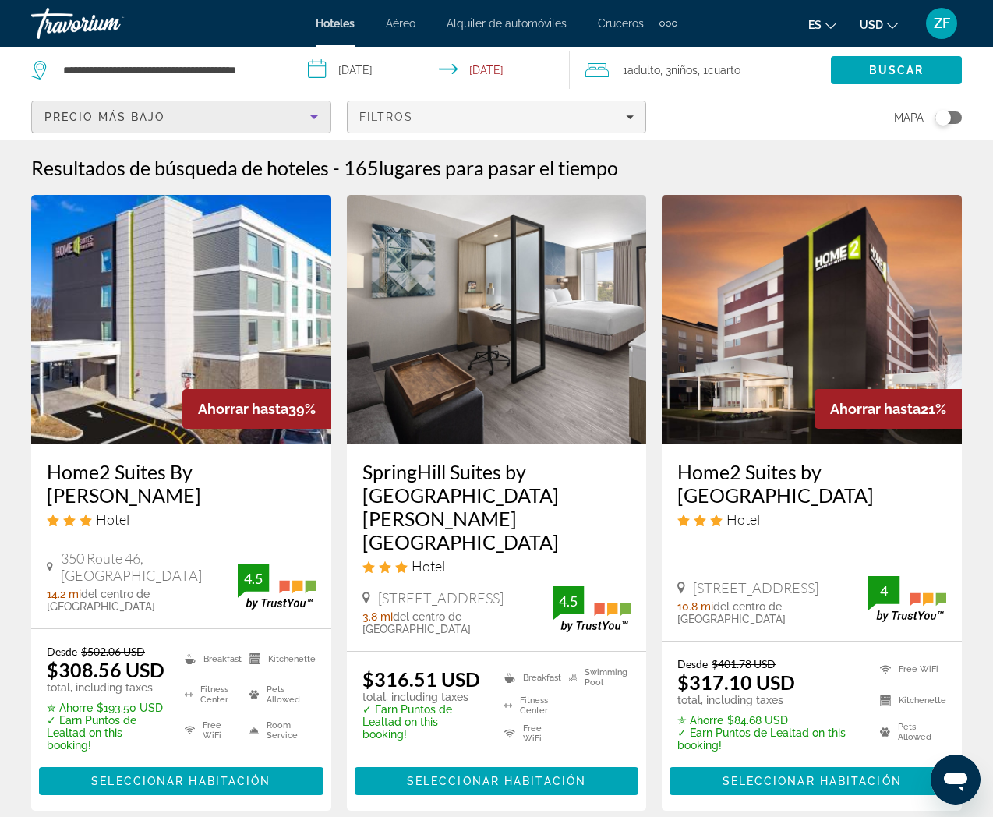
click at [379, 112] on span "Filtros" at bounding box center [386, 117] width 55 height 12
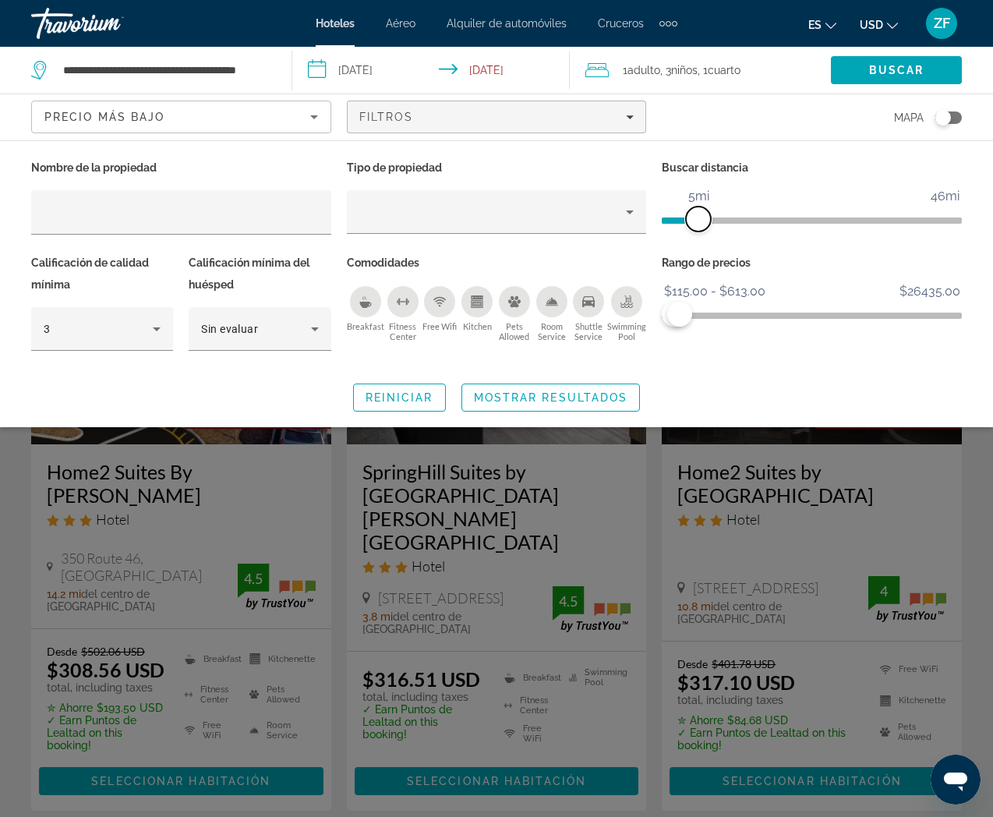
drag, startPoint x: 765, startPoint y: 217, endPoint x: 698, endPoint y: 224, distance: 67.4
click at [698, 224] on span "ngx-slider" at bounding box center [698, 218] width 25 height 25
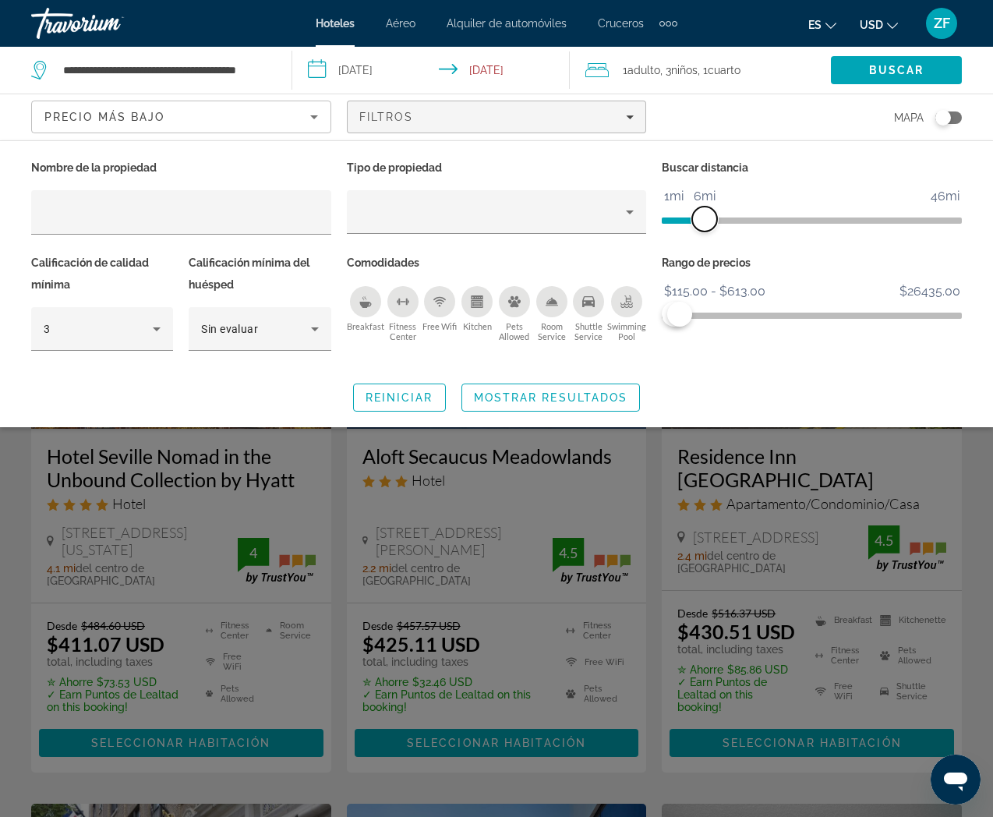
scroll to position [15, 0]
click at [711, 219] on span "ngx-slider" at bounding box center [710, 218] width 25 height 25
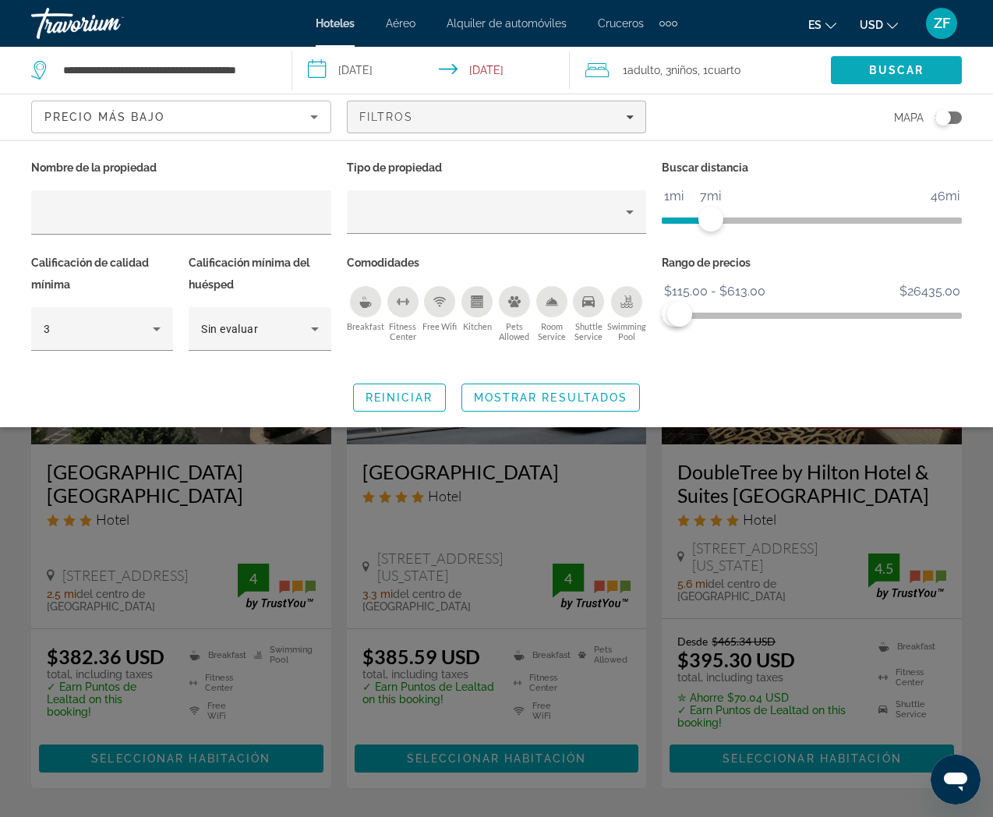
click at [888, 72] on span "Buscar" at bounding box center [896, 70] width 55 height 12
click at [582, 473] on div "Search widget" at bounding box center [496, 525] width 993 height 583
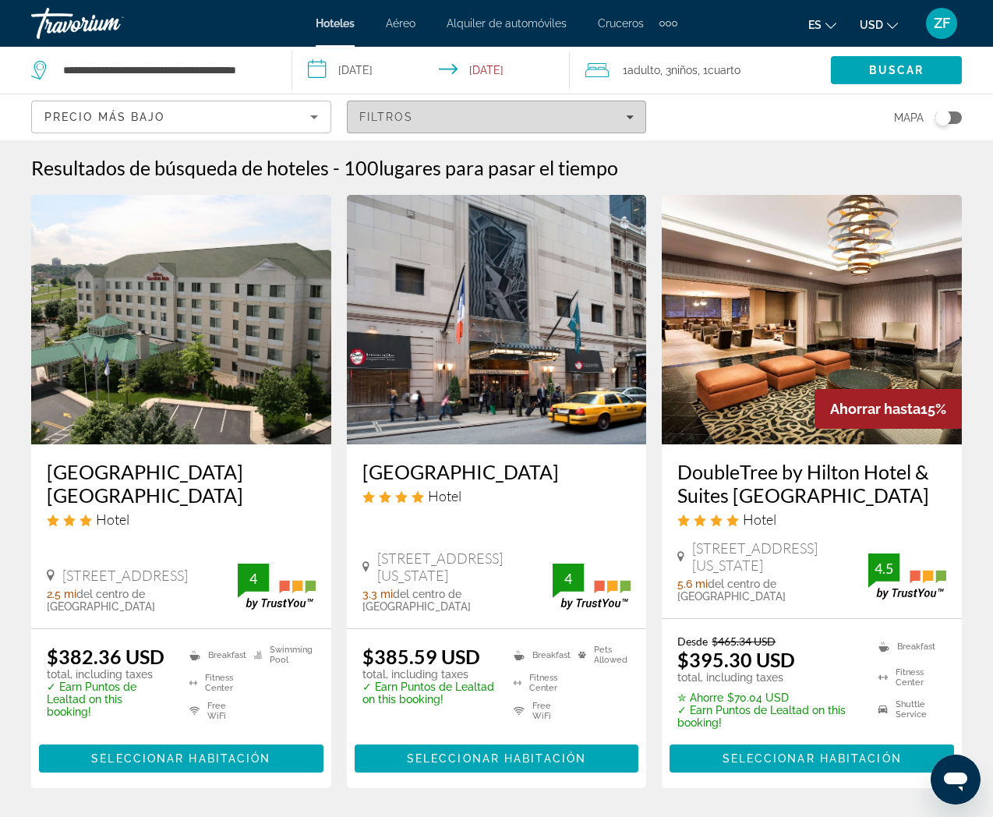
click at [380, 117] on span "Filtros" at bounding box center [386, 117] width 55 height 12
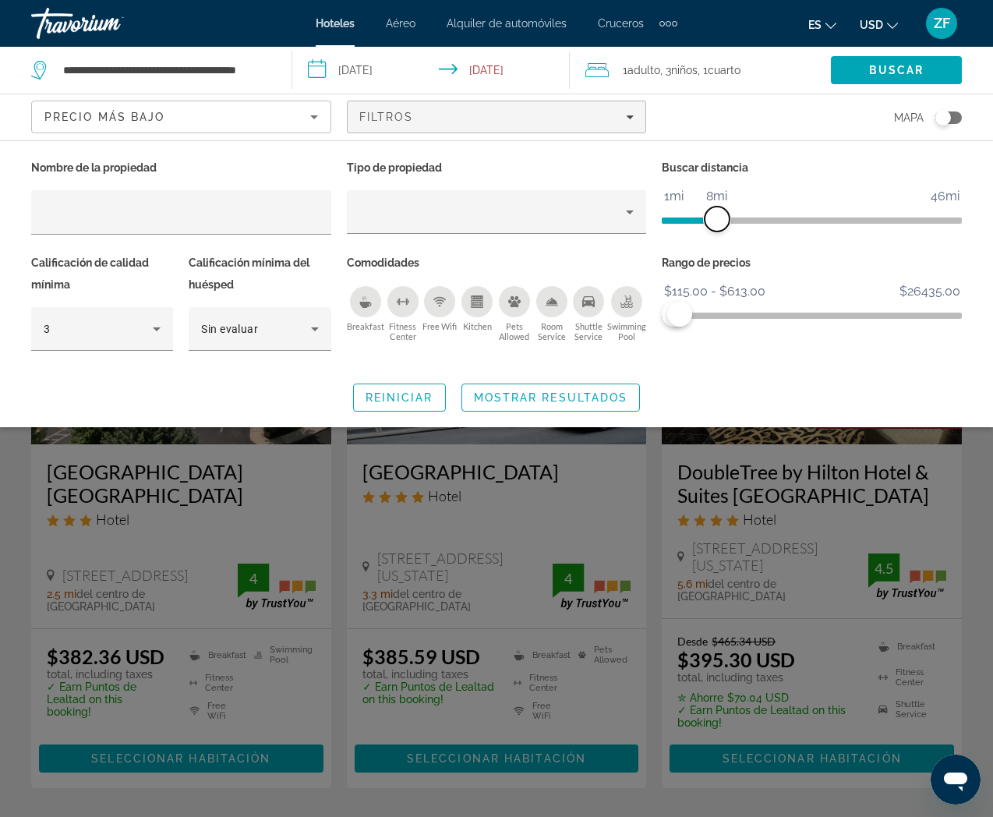
click at [715, 217] on span "ngx-slider" at bounding box center [716, 218] width 25 height 25
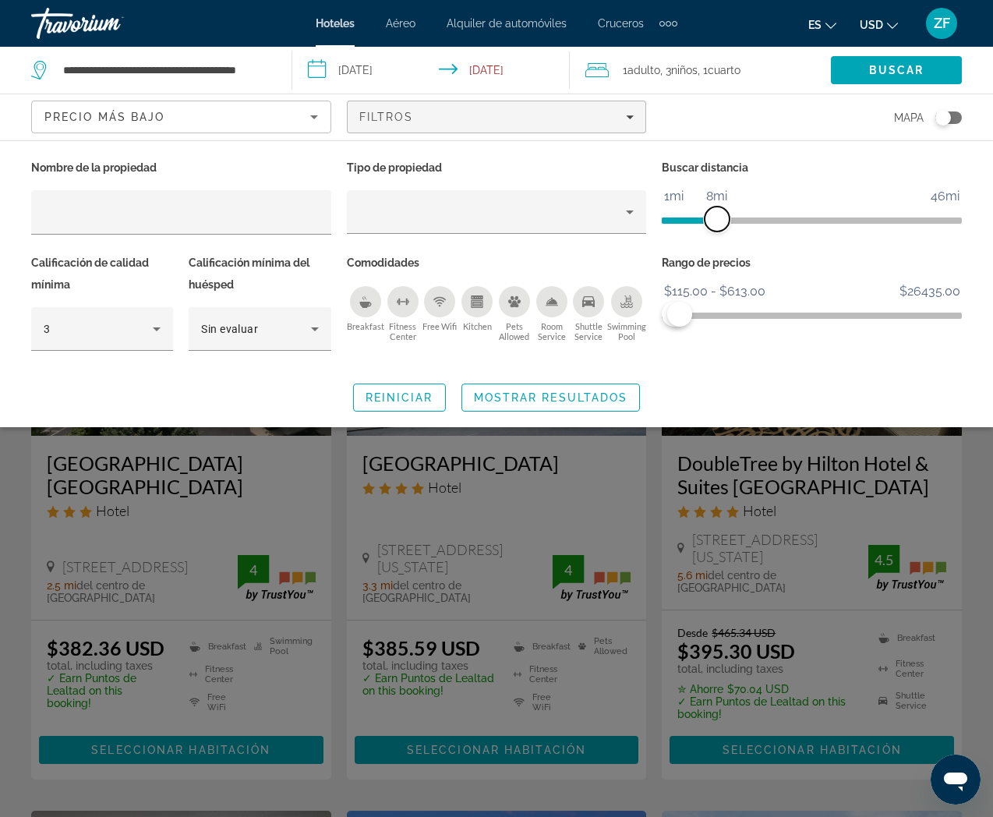
scroll to position [3, 0]
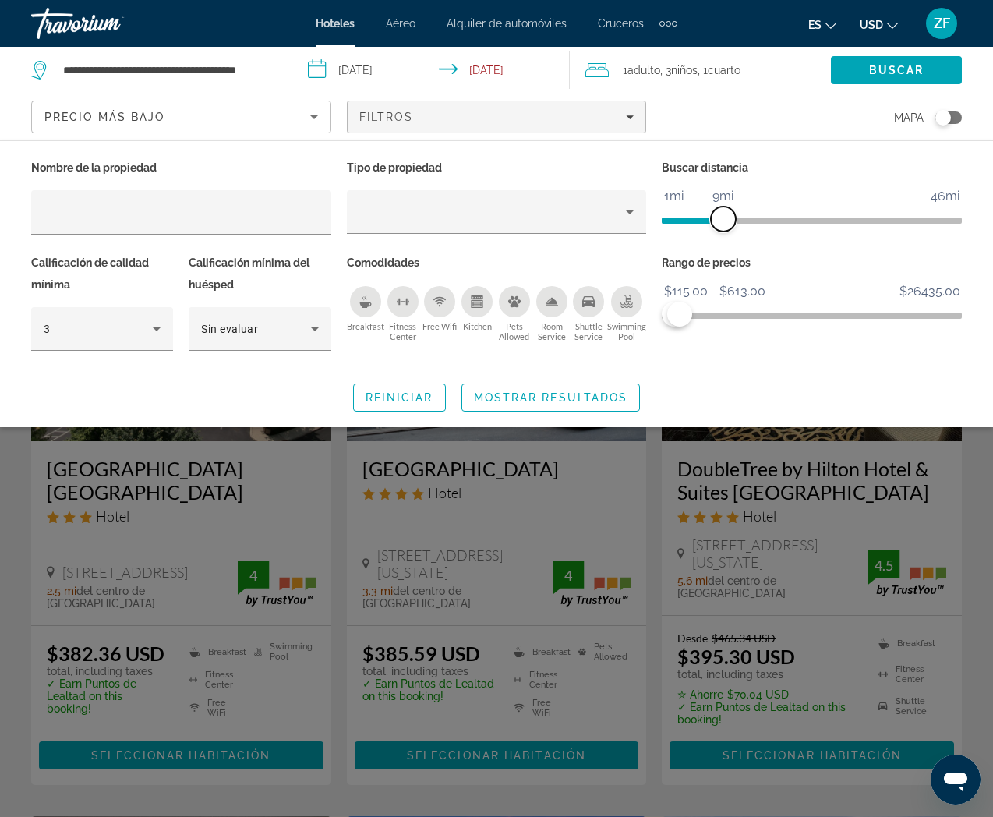
drag, startPoint x: 713, startPoint y: 217, endPoint x: 722, endPoint y: 217, distance: 9.4
click at [722, 217] on span "ngx-slider" at bounding box center [723, 218] width 25 height 25
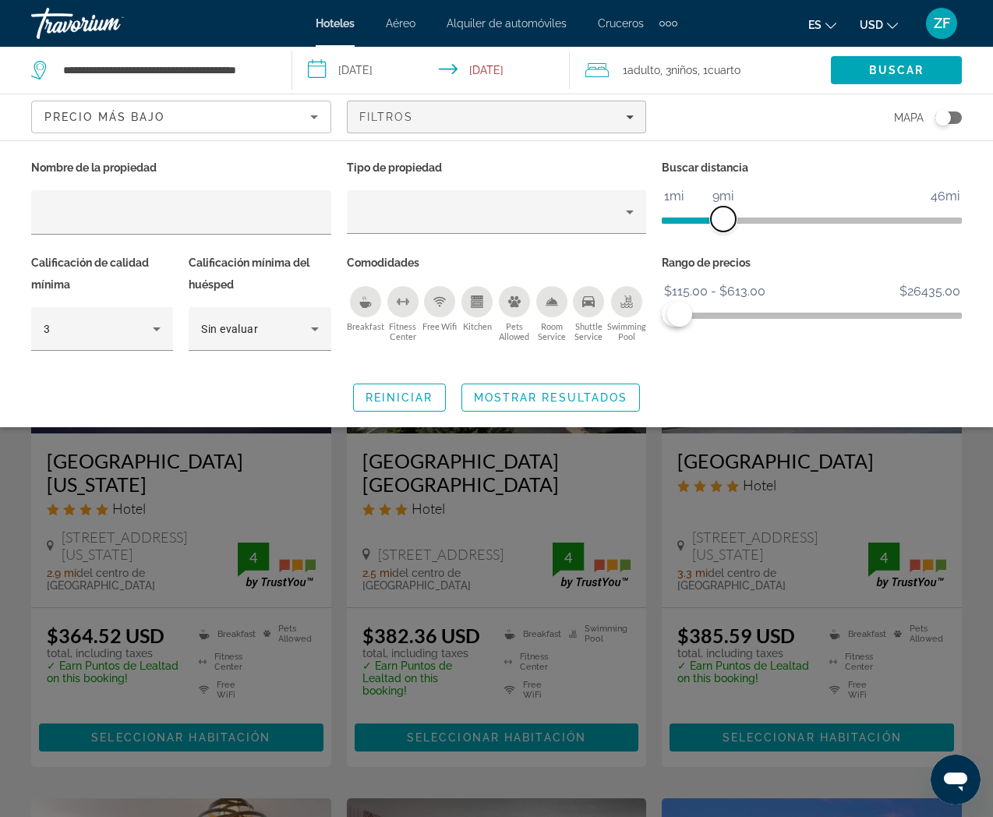
scroll to position [2, 0]
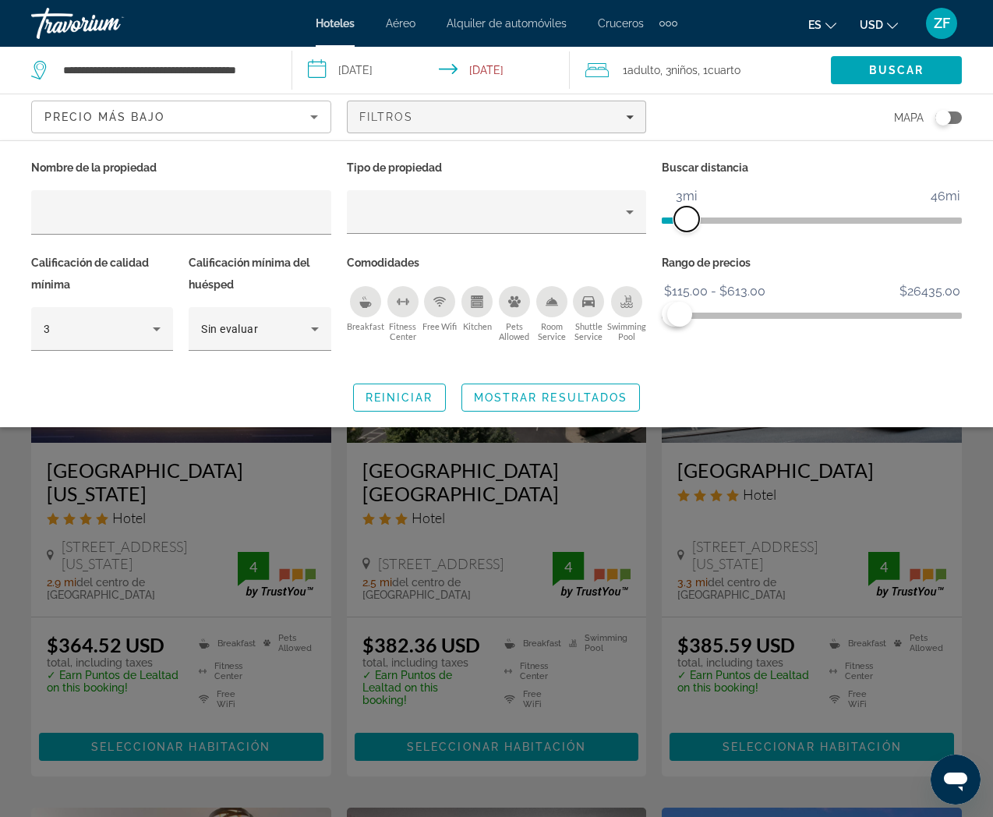
drag, startPoint x: 722, startPoint y: 217, endPoint x: 687, endPoint y: 218, distance: 35.1
click at [687, 218] on span "ngx-slider" at bounding box center [686, 218] width 25 height 25
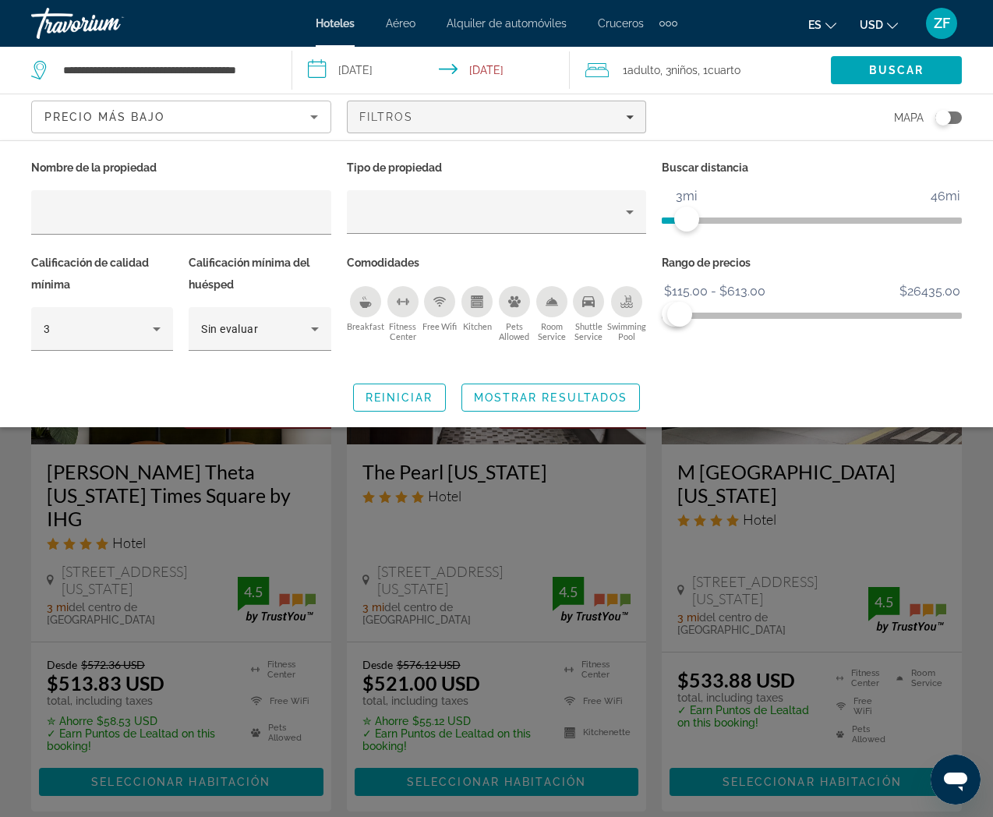
click at [221, 112] on div "Precio más bajo" at bounding box center [177, 117] width 266 height 19
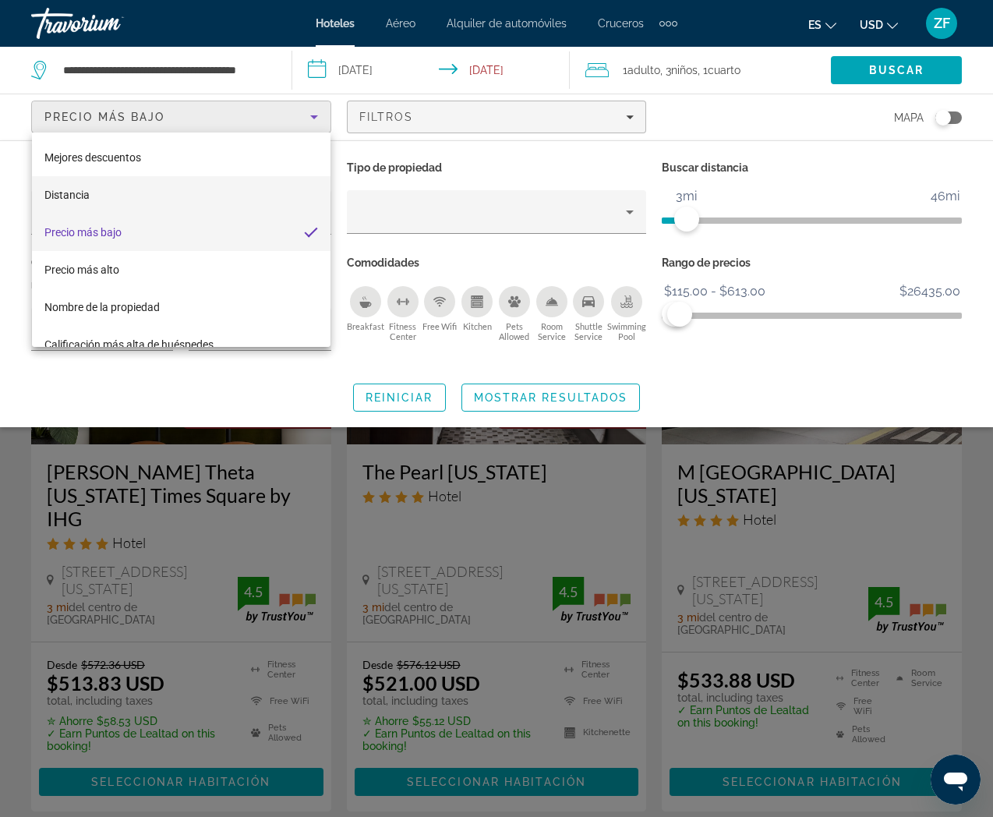
click at [175, 205] on mat-option "Distancia" at bounding box center [181, 194] width 298 height 37
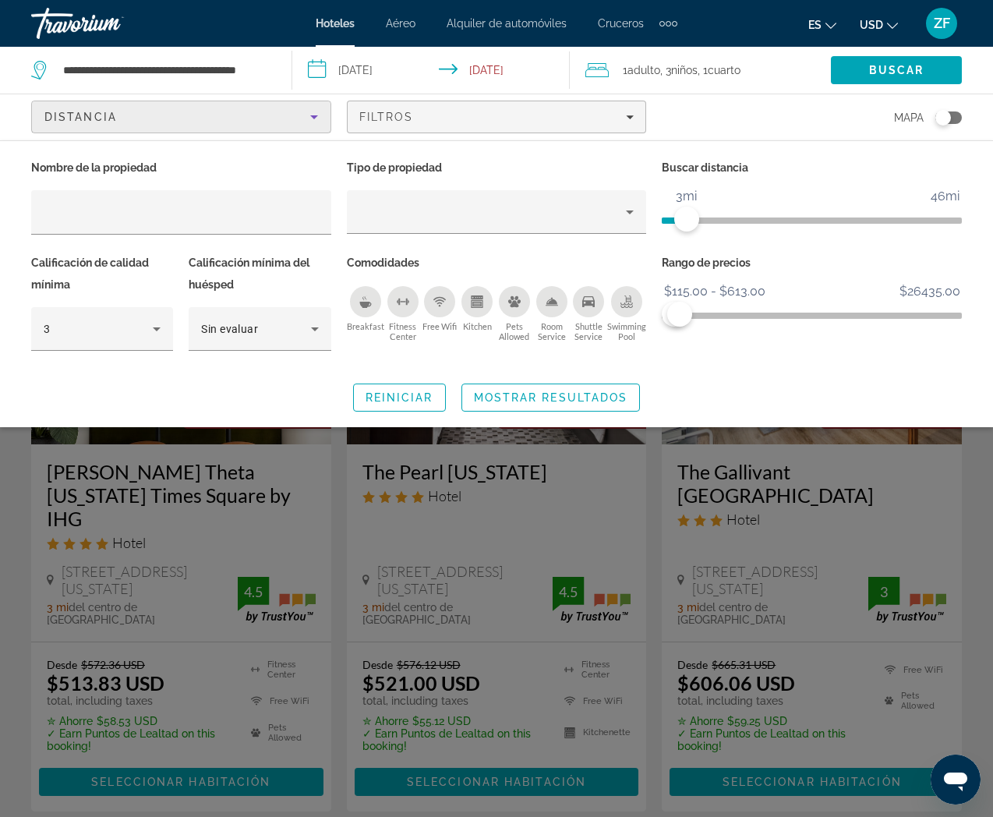
click at [201, 125] on div "Distancia" at bounding box center [177, 117] width 266 height 19
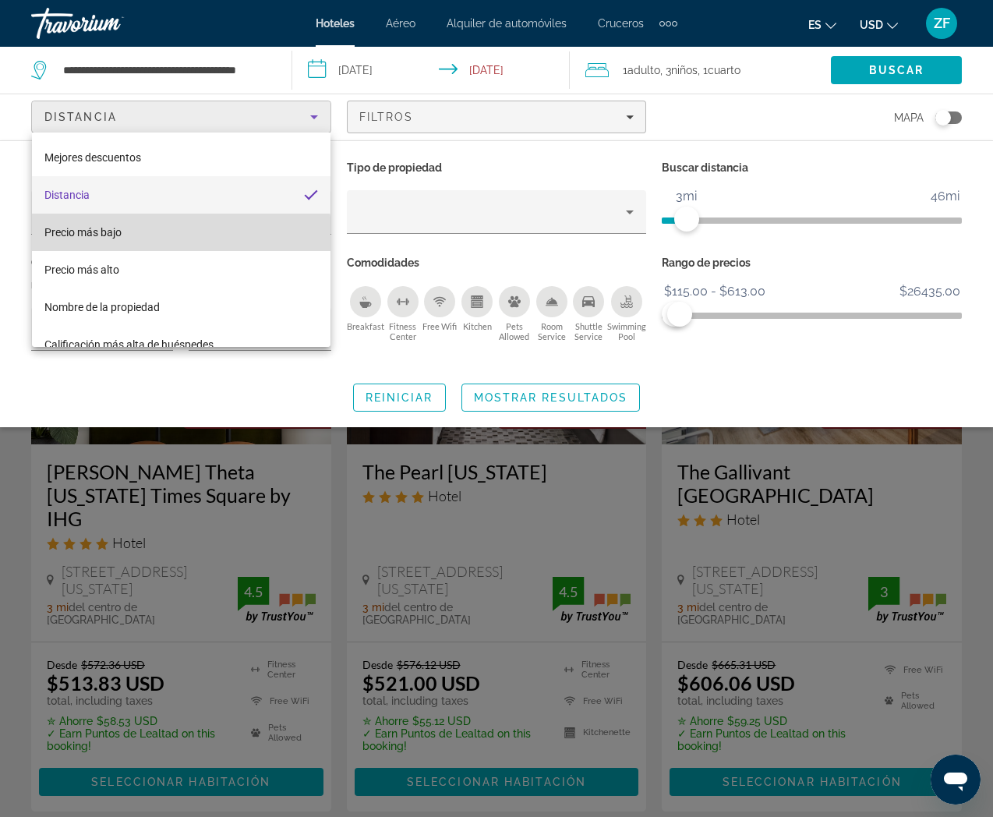
click at [179, 238] on mat-option "Precio más bajo" at bounding box center [181, 232] width 298 height 37
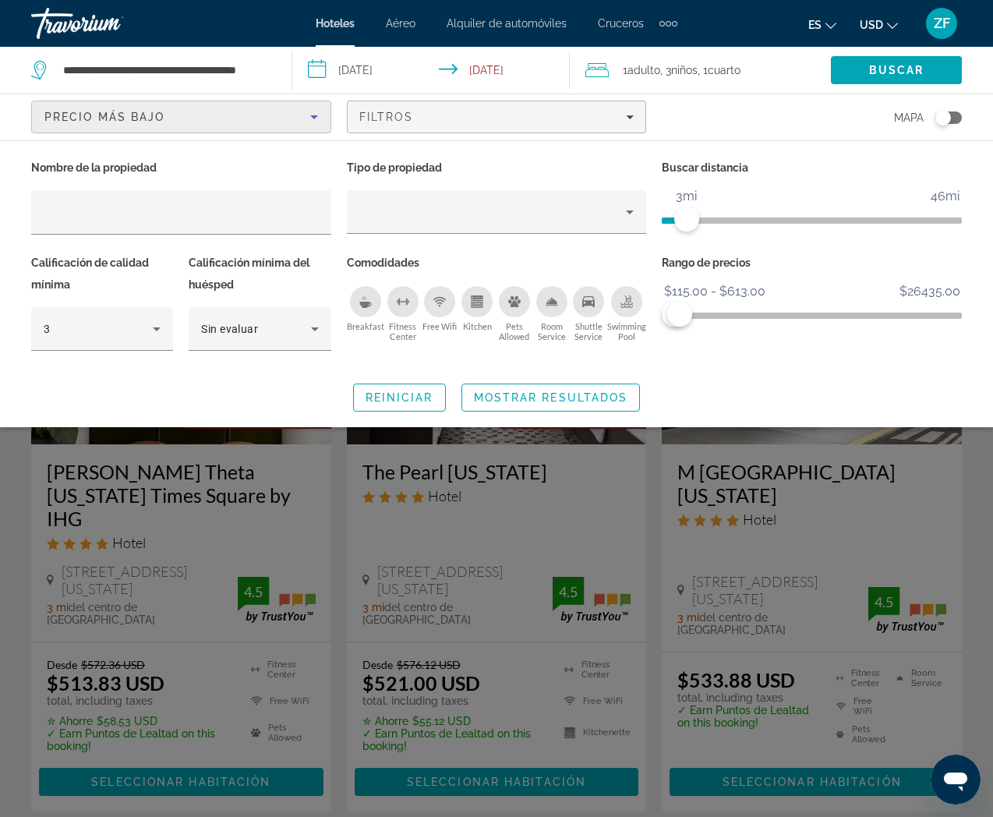
click at [763, 394] on div "Reiniciar Mostrar resultados" at bounding box center [496, 397] width 930 height 28
click at [634, 481] on div "Search widget" at bounding box center [496, 525] width 993 height 583
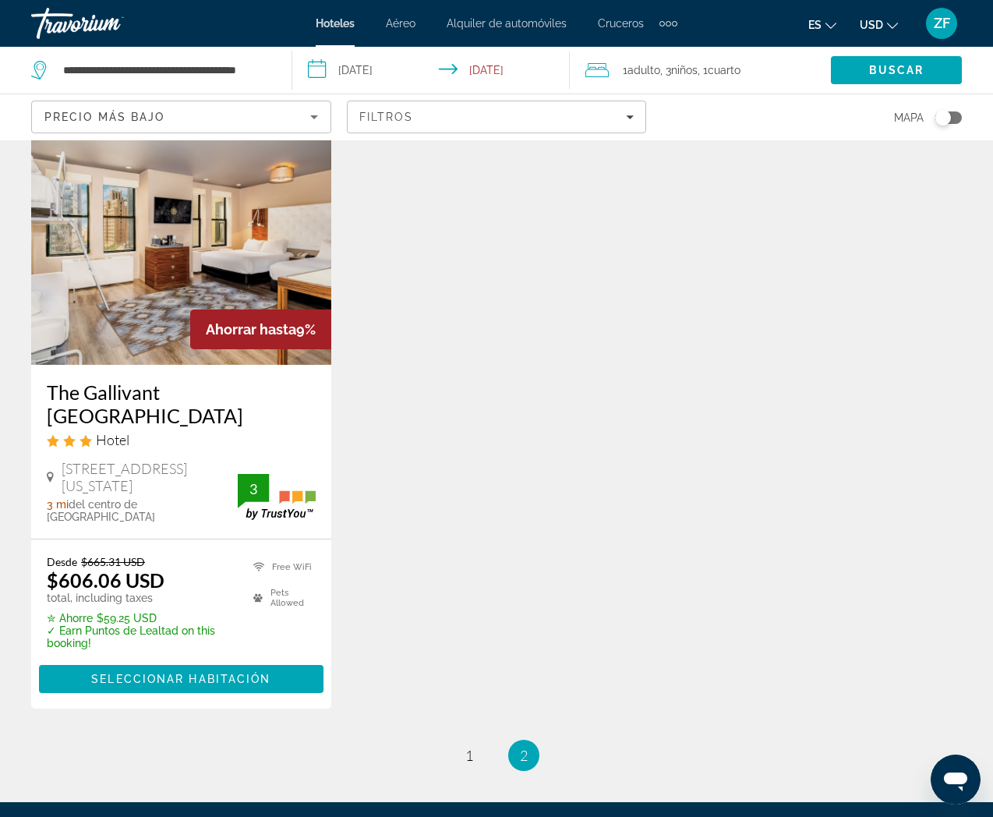
scroll to position [1443, 0]
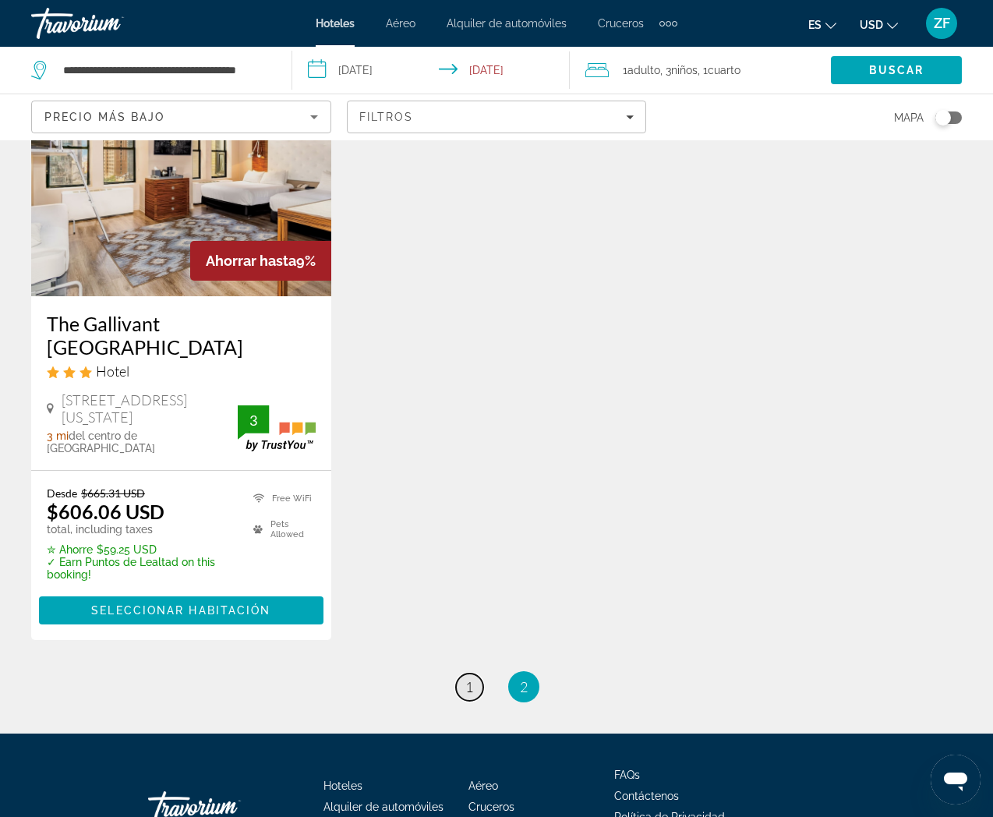
click at [470, 678] on span "1" at bounding box center [469, 686] width 8 height 17
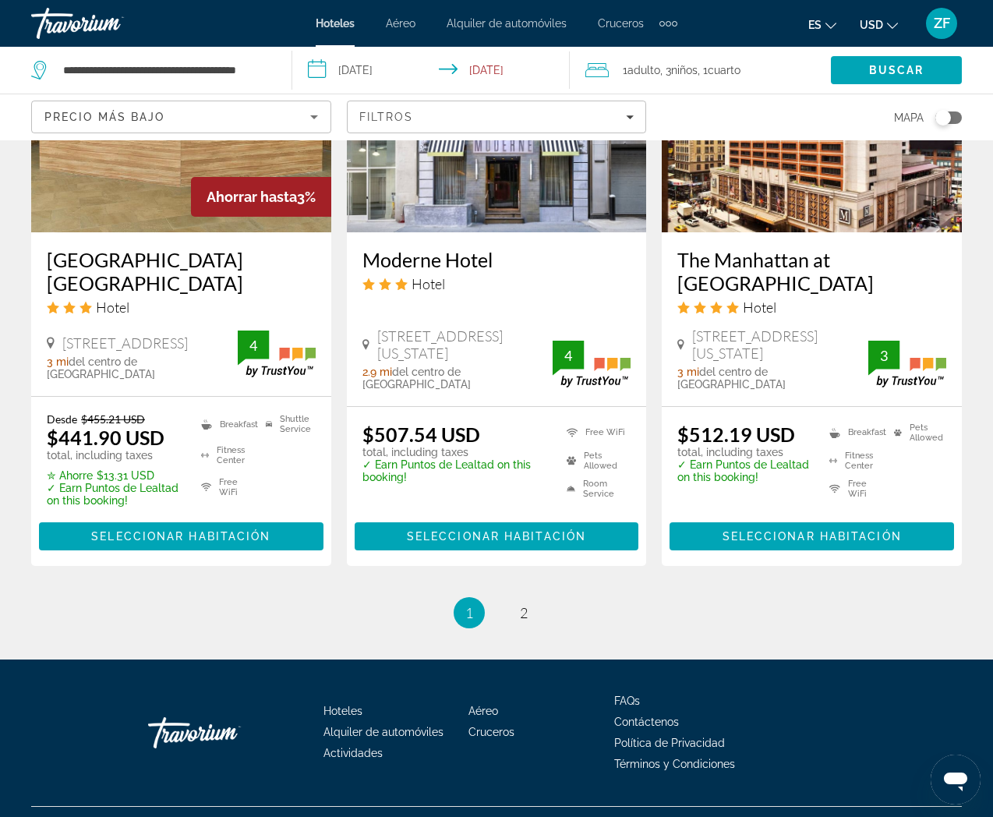
scroll to position [2112, 0]
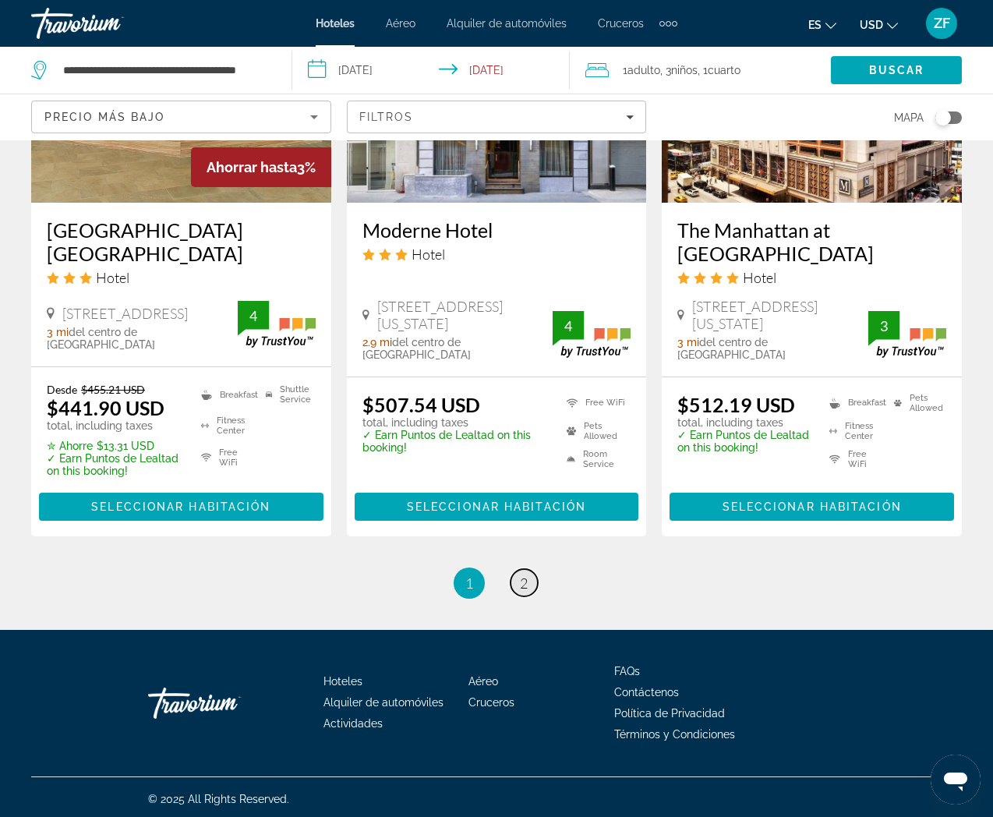
click at [512, 574] on link "page 2" at bounding box center [523, 582] width 27 height 27
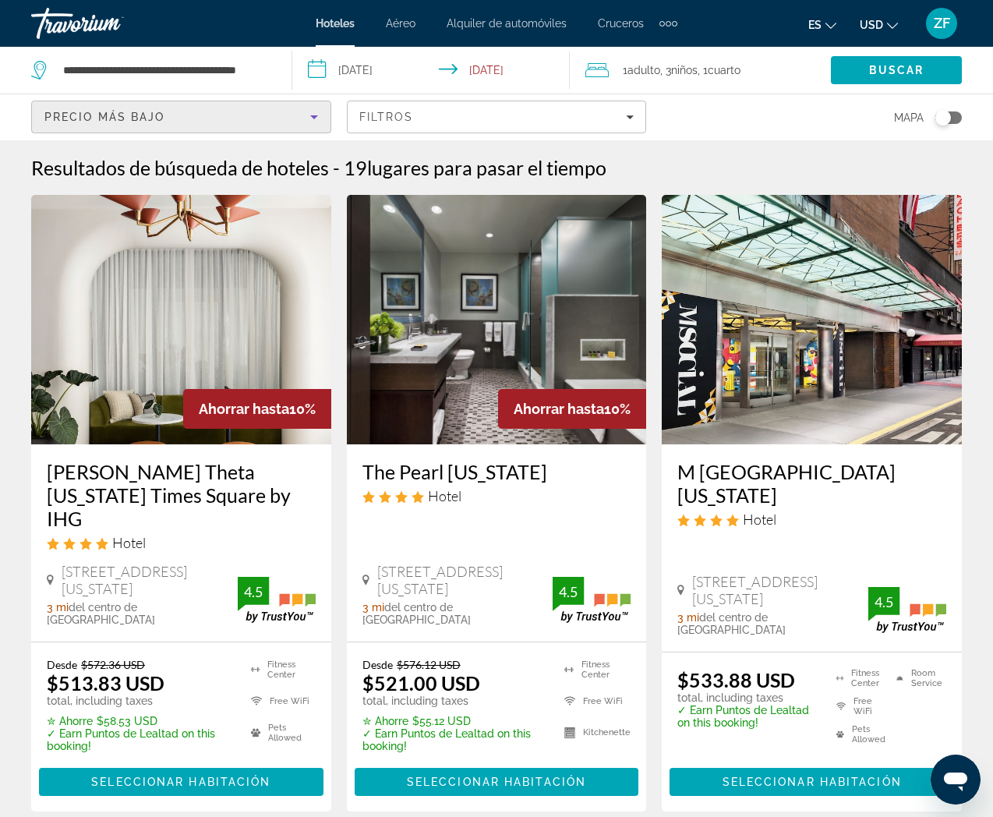
click at [176, 122] on div "Precio más bajo" at bounding box center [177, 117] width 266 height 19
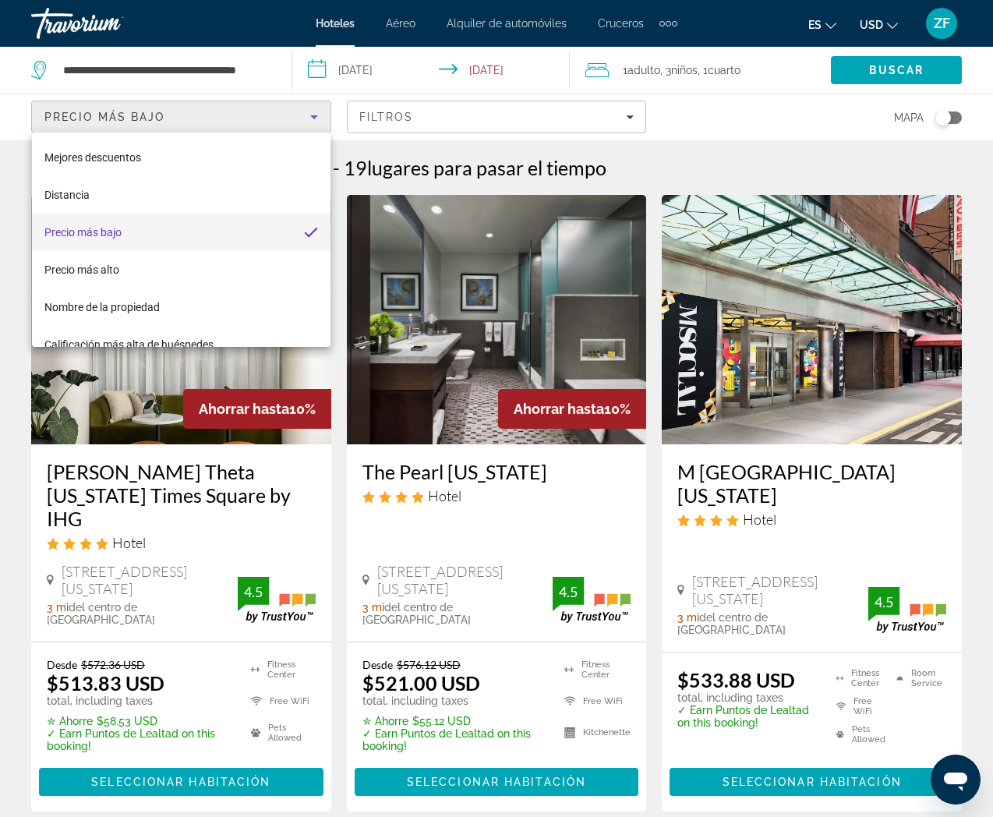
click at [471, 123] on div at bounding box center [496, 408] width 993 height 817
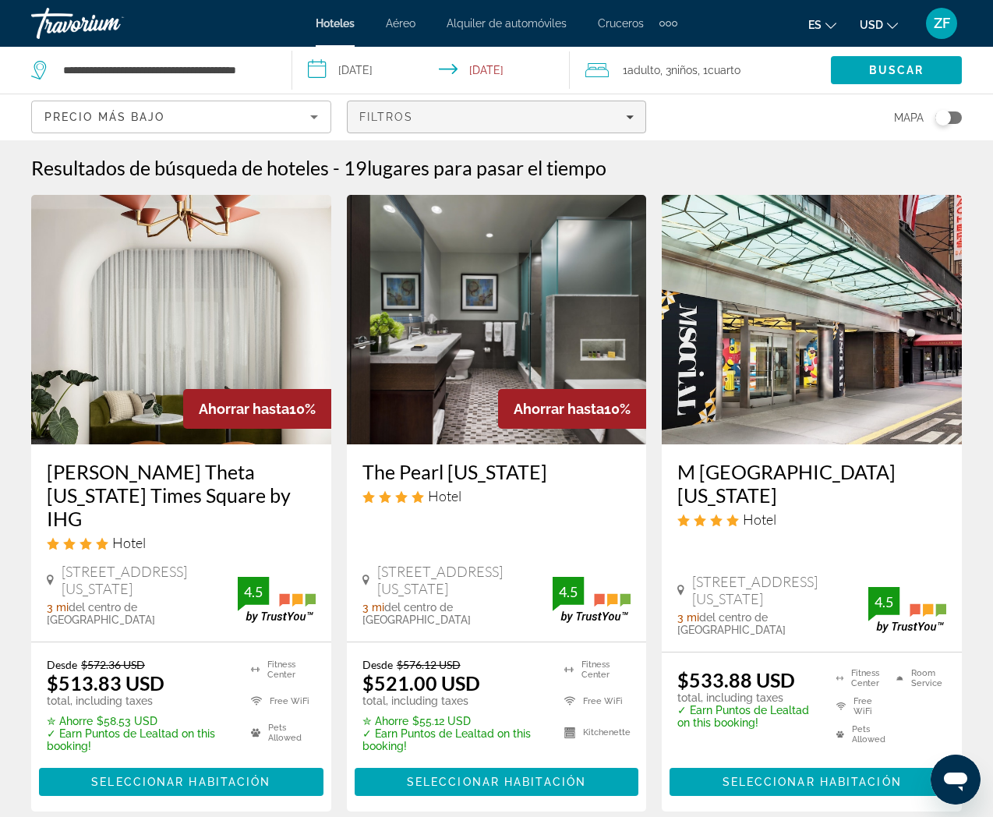
click at [437, 122] on div "Filtros" at bounding box center [496, 117] width 275 height 12
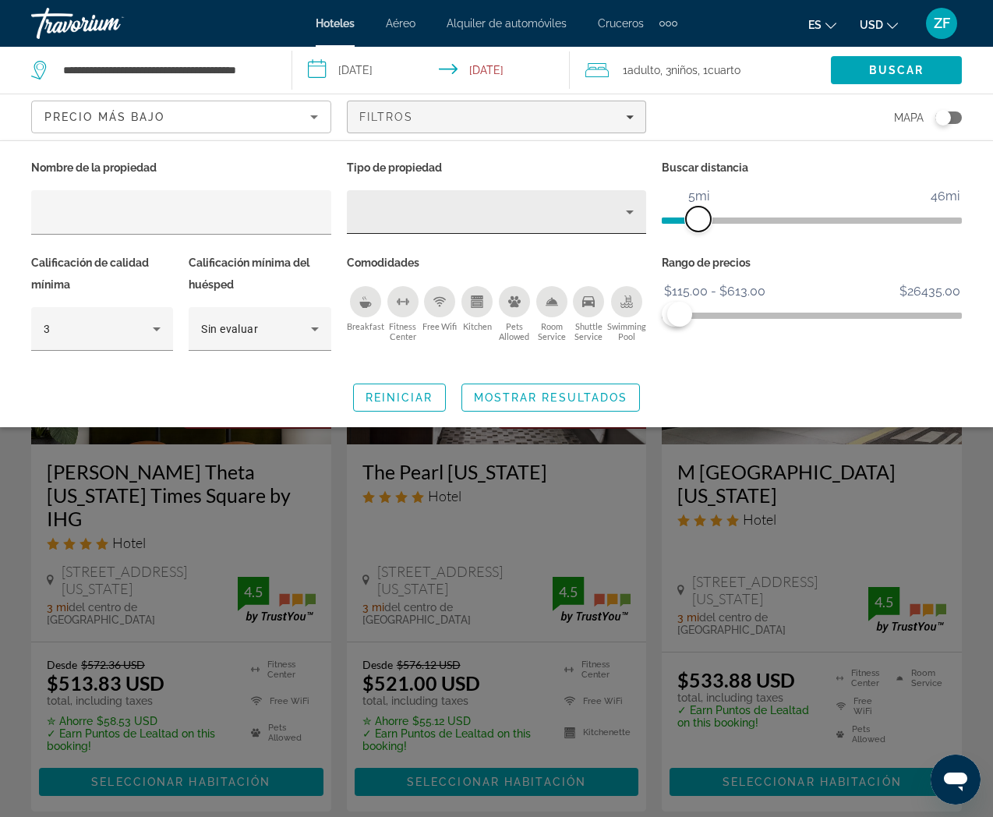
drag, startPoint x: 686, startPoint y: 217, endPoint x: 643, endPoint y: 223, distance: 43.2
click at [694, 218] on span "ngx-slider" at bounding box center [698, 218] width 25 height 25
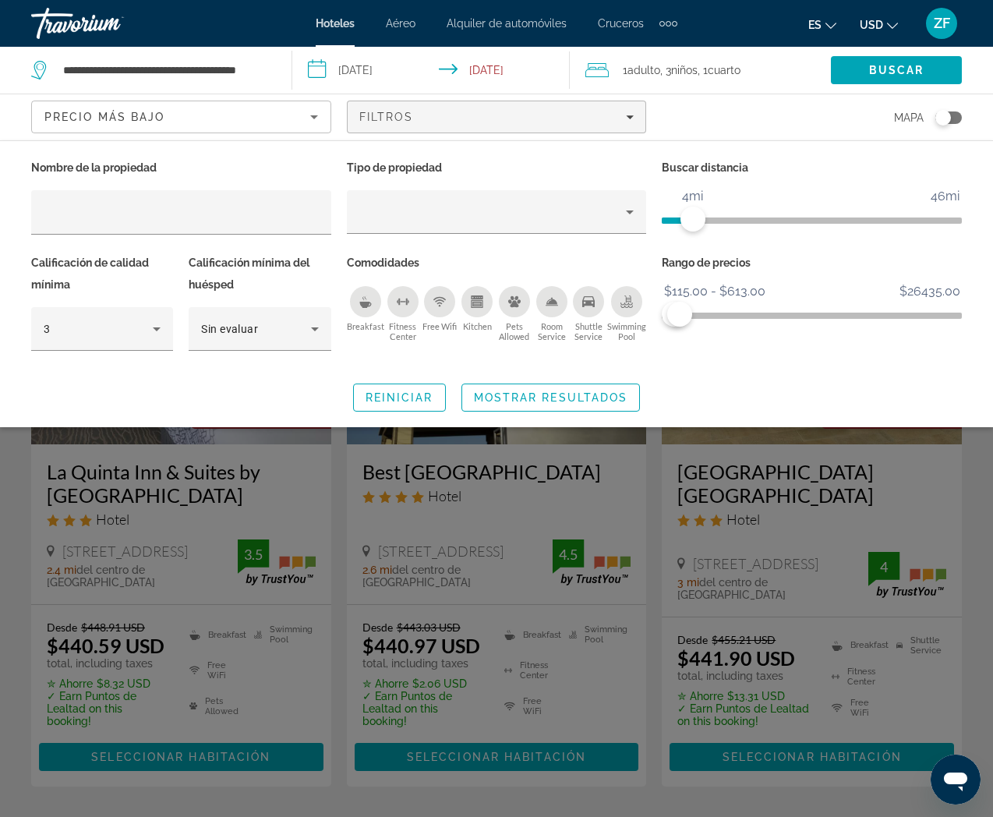
click at [249, 122] on div "Precio más bajo" at bounding box center [177, 117] width 266 height 19
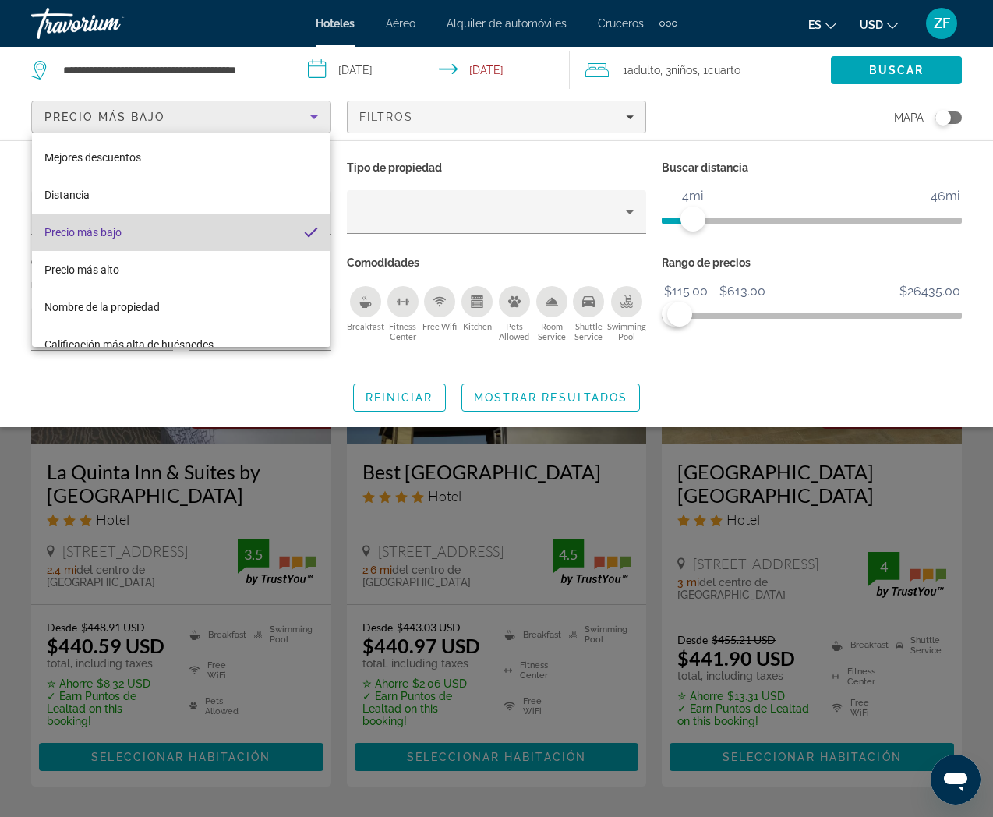
click at [146, 233] on mat-option "Precio más bajo" at bounding box center [181, 232] width 298 height 37
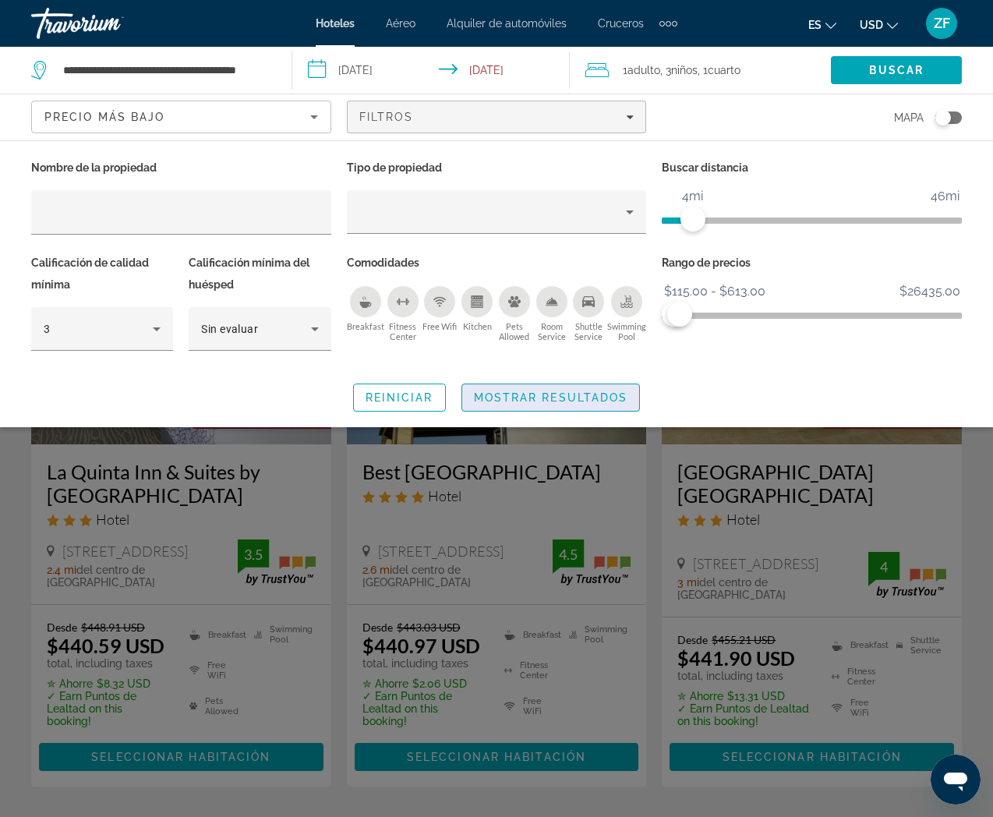
click at [600, 397] on span "Mostrar resultados" at bounding box center [551, 397] width 154 height 12
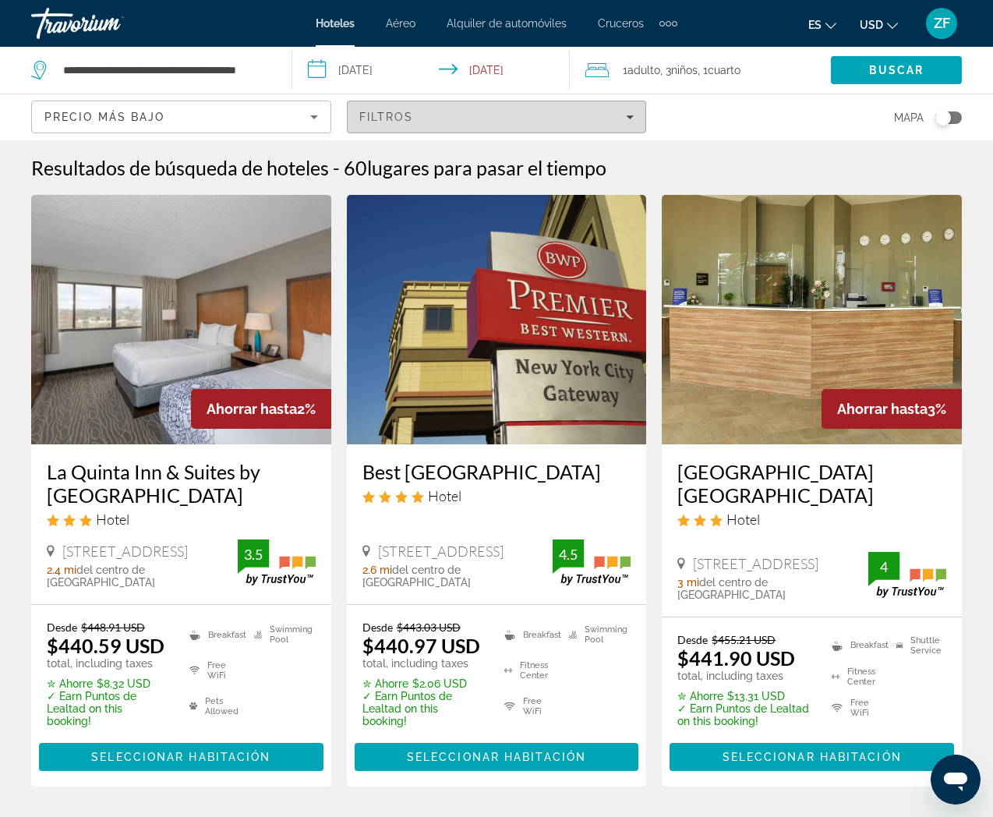
click at [549, 123] on span "Filters" at bounding box center [497, 116] width 298 height 37
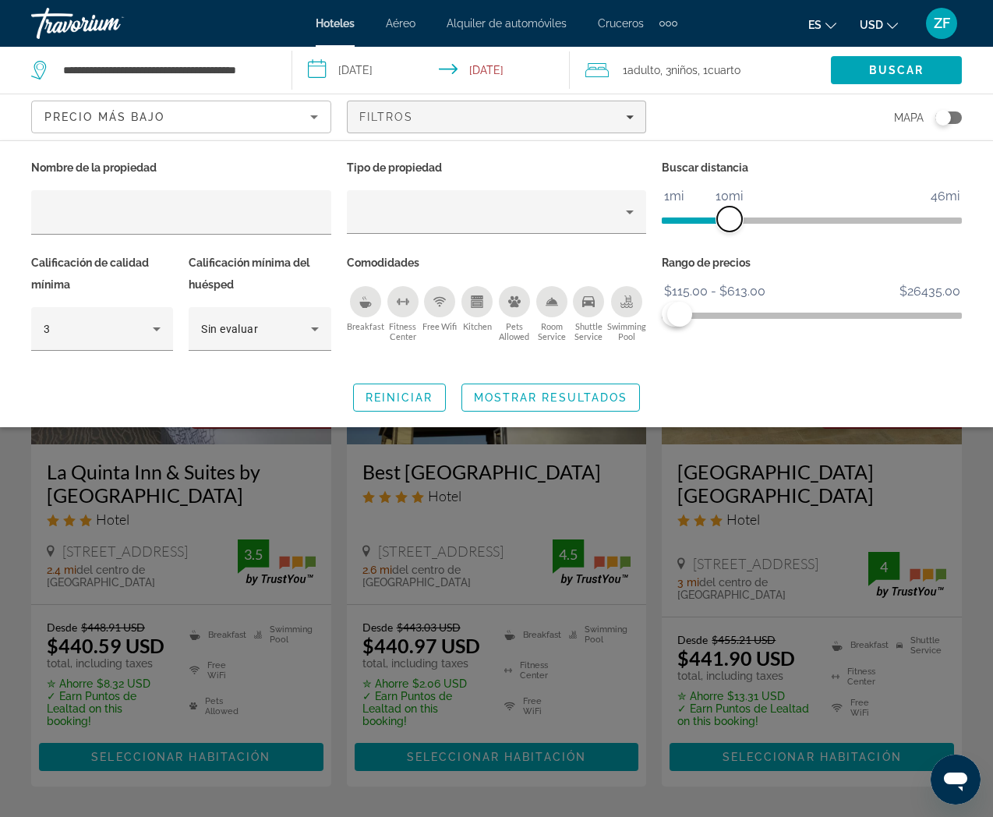
drag, startPoint x: 696, startPoint y: 220, endPoint x: 726, endPoint y: 222, distance: 30.5
click at [726, 222] on span "ngx-slider" at bounding box center [729, 218] width 25 height 25
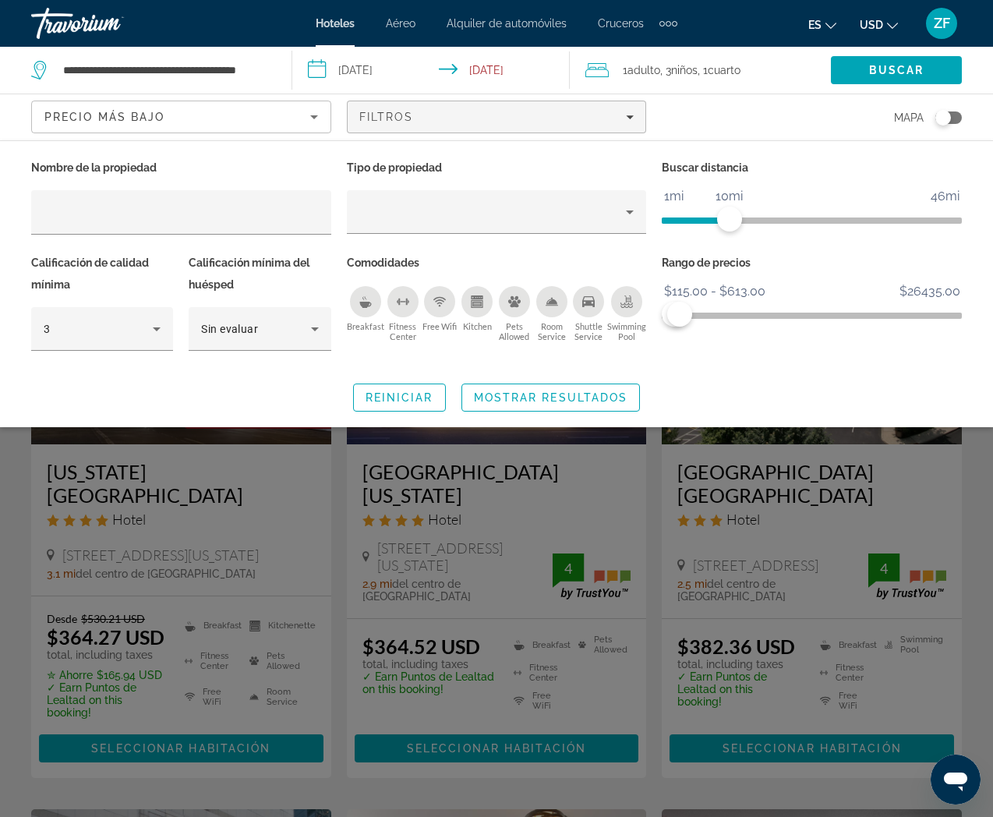
click at [237, 117] on div "Precio más bajo" at bounding box center [177, 117] width 266 height 19
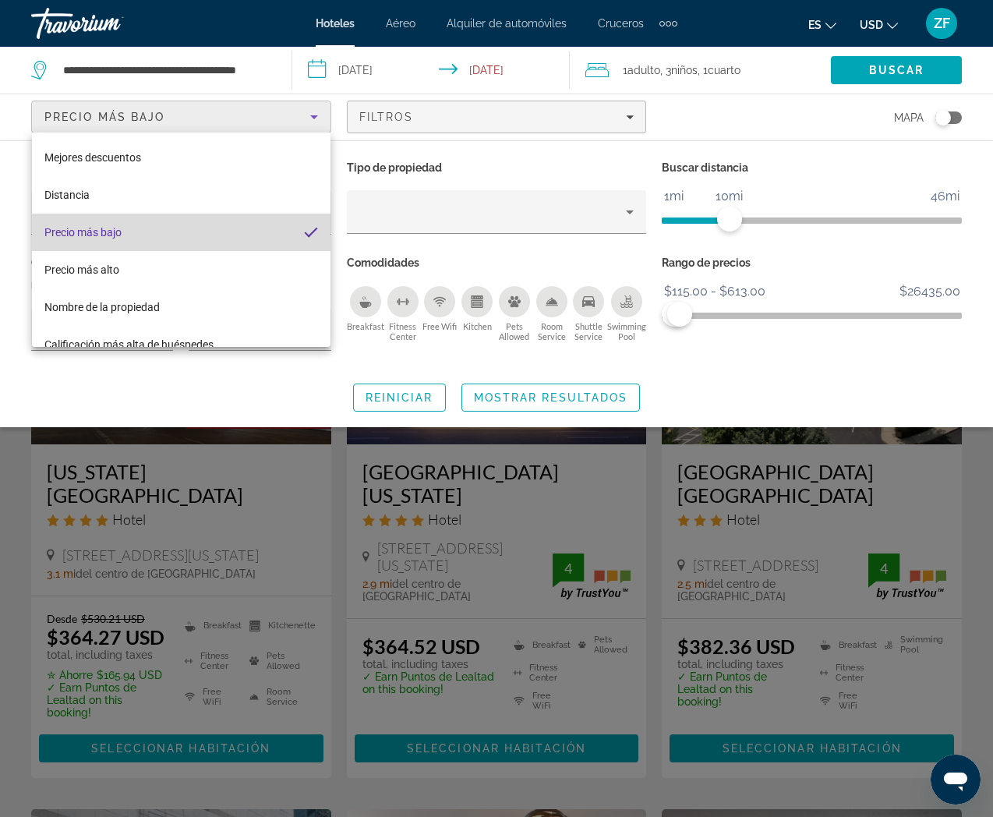
drag, startPoint x: 185, startPoint y: 236, endPoint x: 365, endPoint y: 152, distance: 199.4
click at [185, 236] on mat-option "Precio más bajo" at bounding box center [181, 232] width 298 height 37
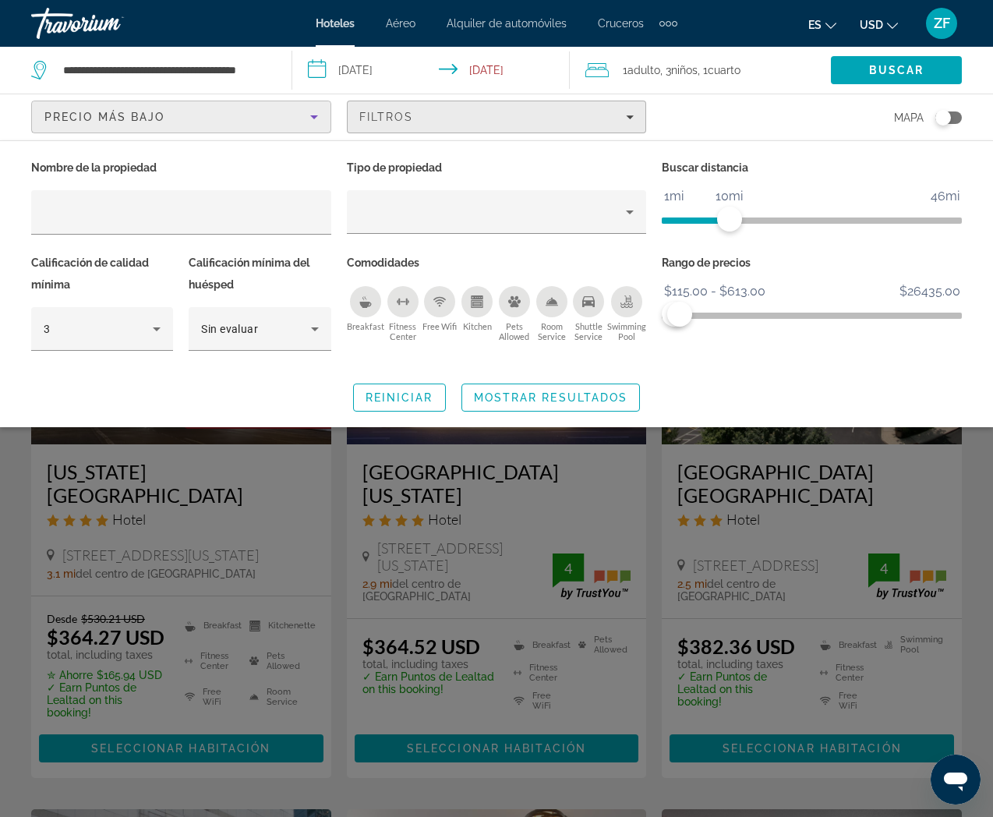
click at [449, 117] on div "Filtros" at bounding box center [496, 117] width 275 height 12
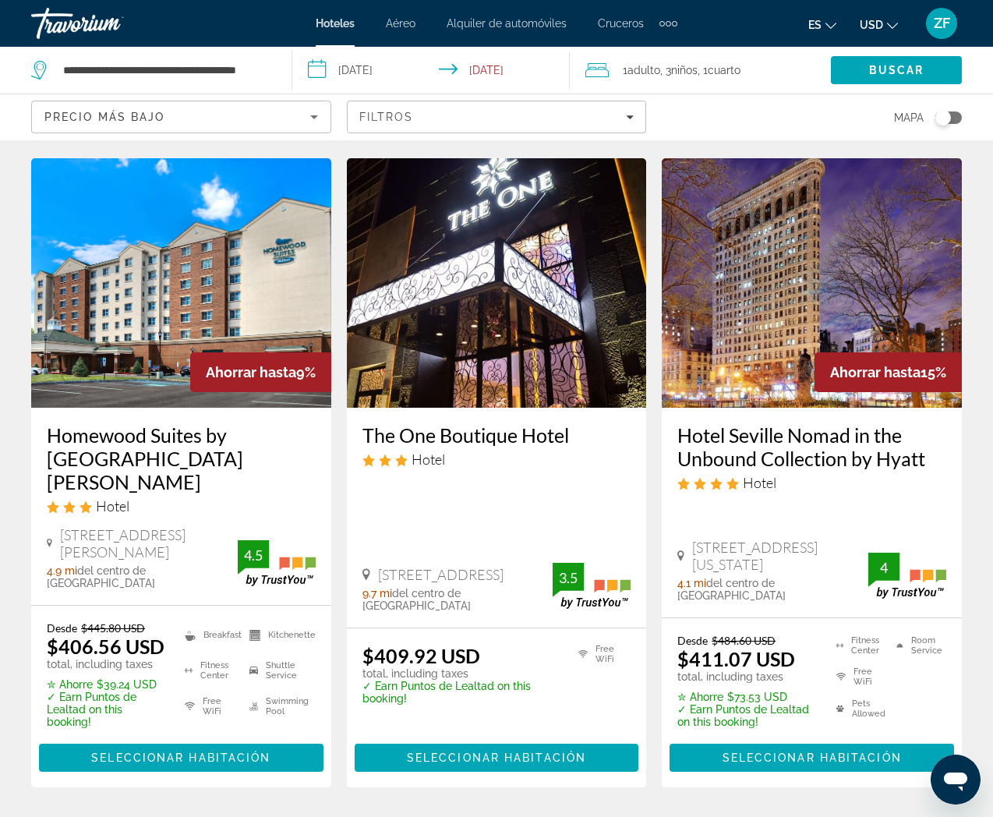
scroll to position [1929, 0]
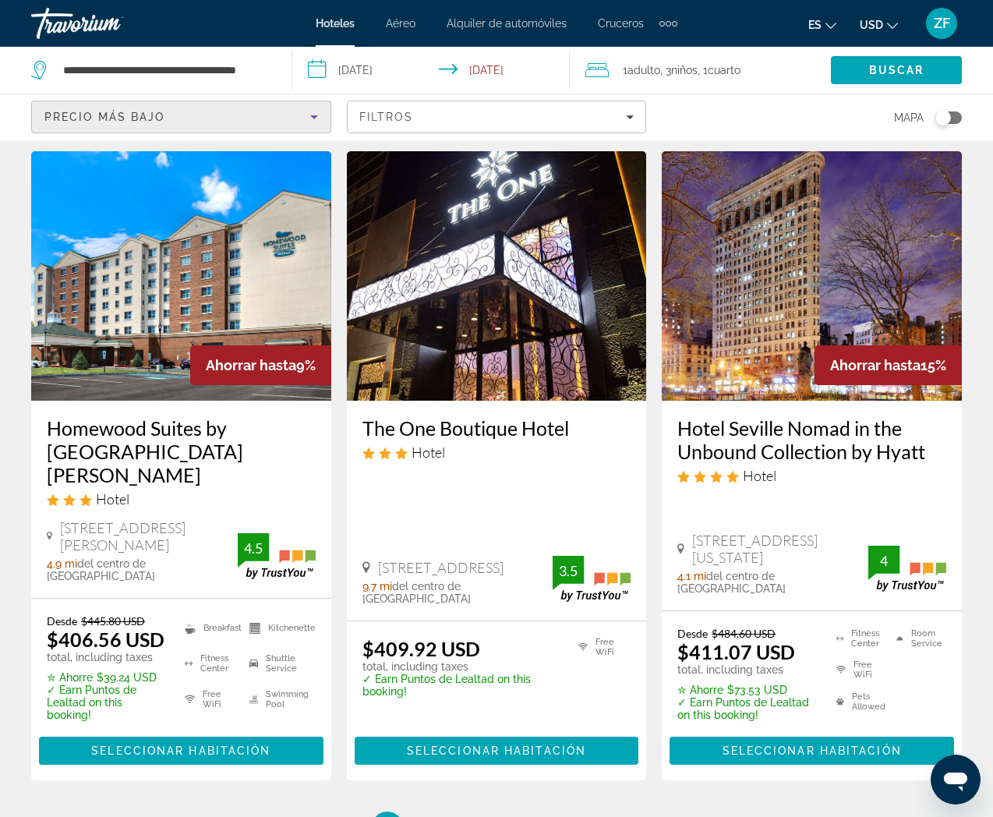
click at [293, 119] on div "Precio más bajo" at bounding box center [177, 117] width 266 height 19
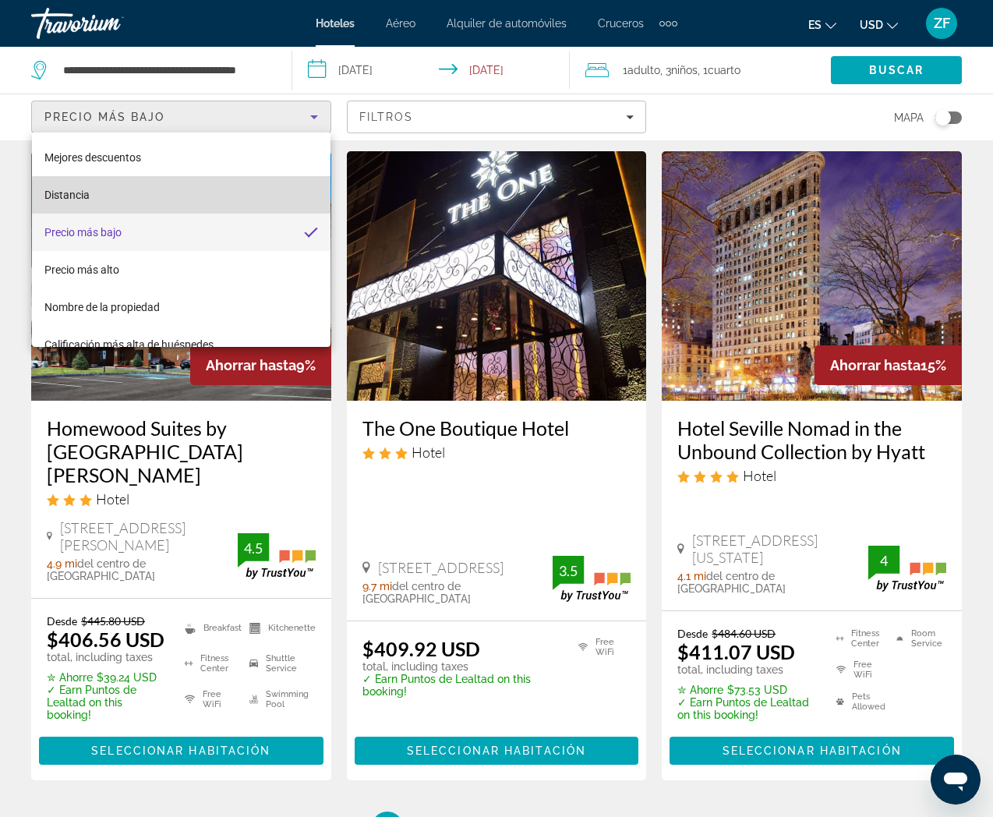
click at [196, 195] on mat-option "Distancia" at bounding box center [181, 194] width 298 height 37
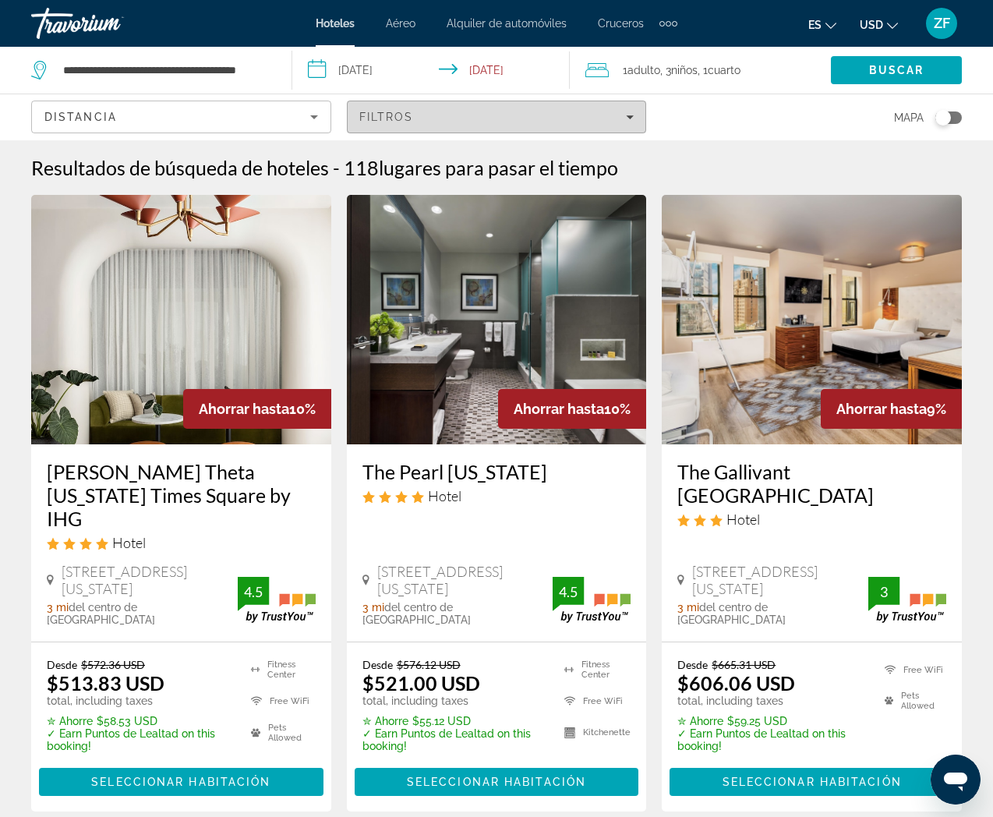
click at [499, 122] on div "Filtros" at bounding box center [496, 117] width 275 height 12
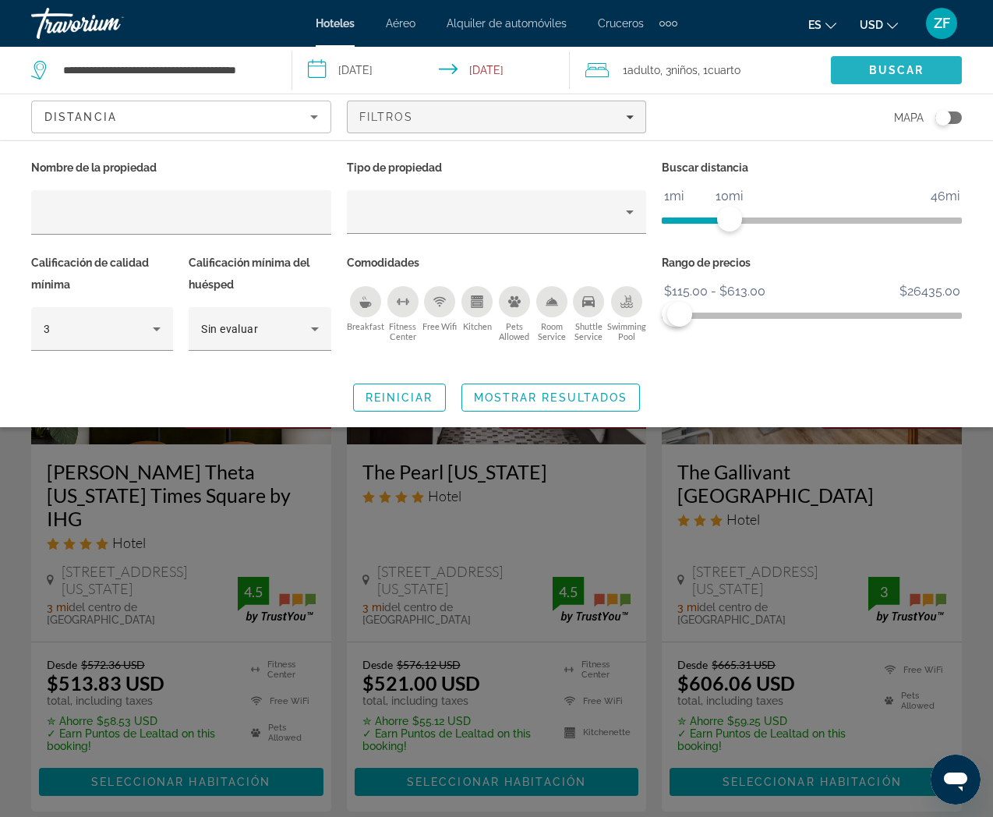
click at [940, 66] on span "Search" at bounding box center [896, 69] width 131 height 37
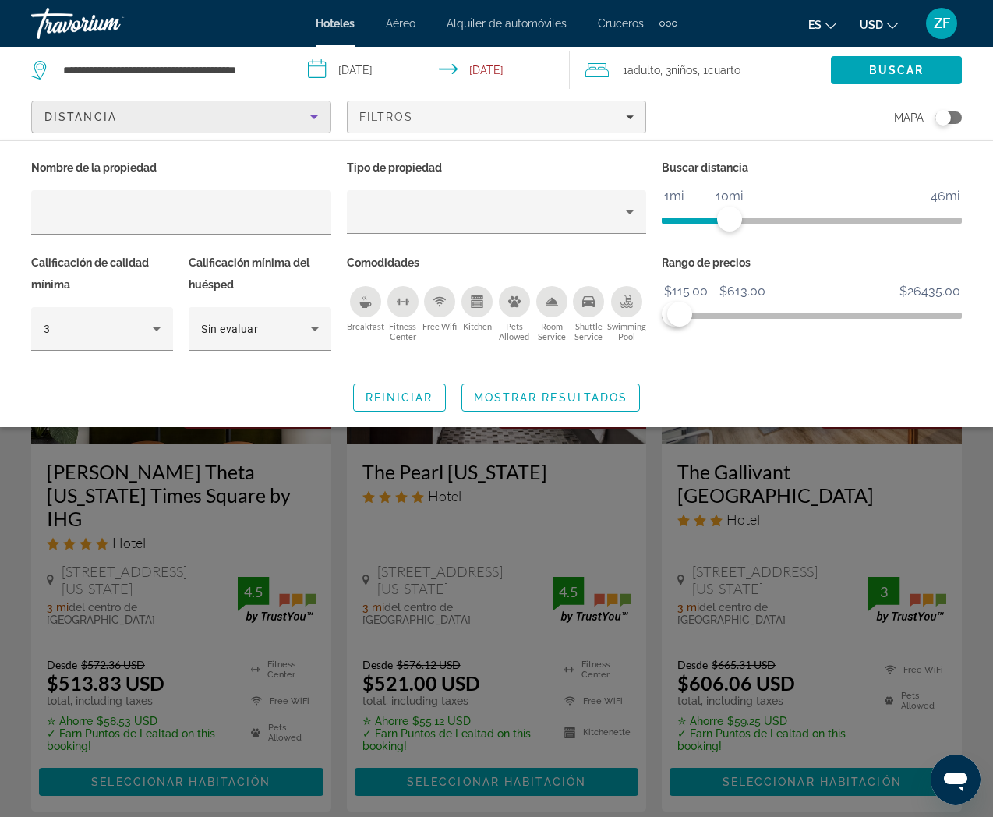
click at [266, 123] on div "Distancia" at bounding box center [177, 117] width 266 height 19
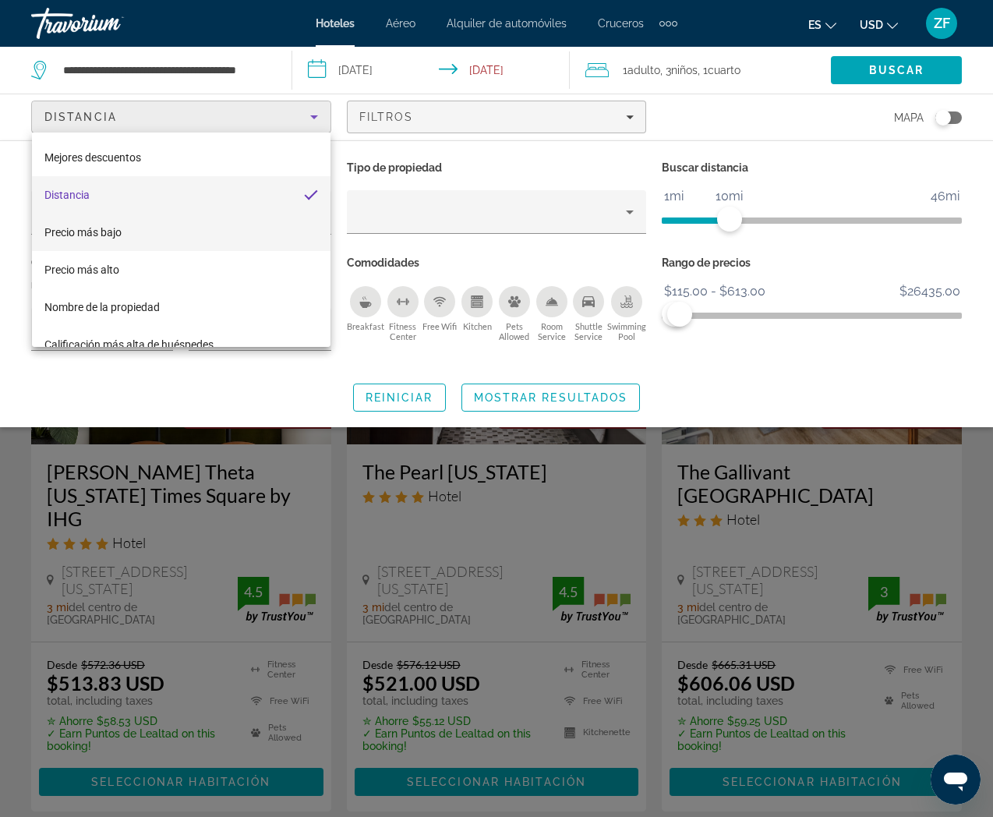
click at [201, 236] on mat-option "Precio más bajo" at bounding box center [181, 232] width 298 height 37
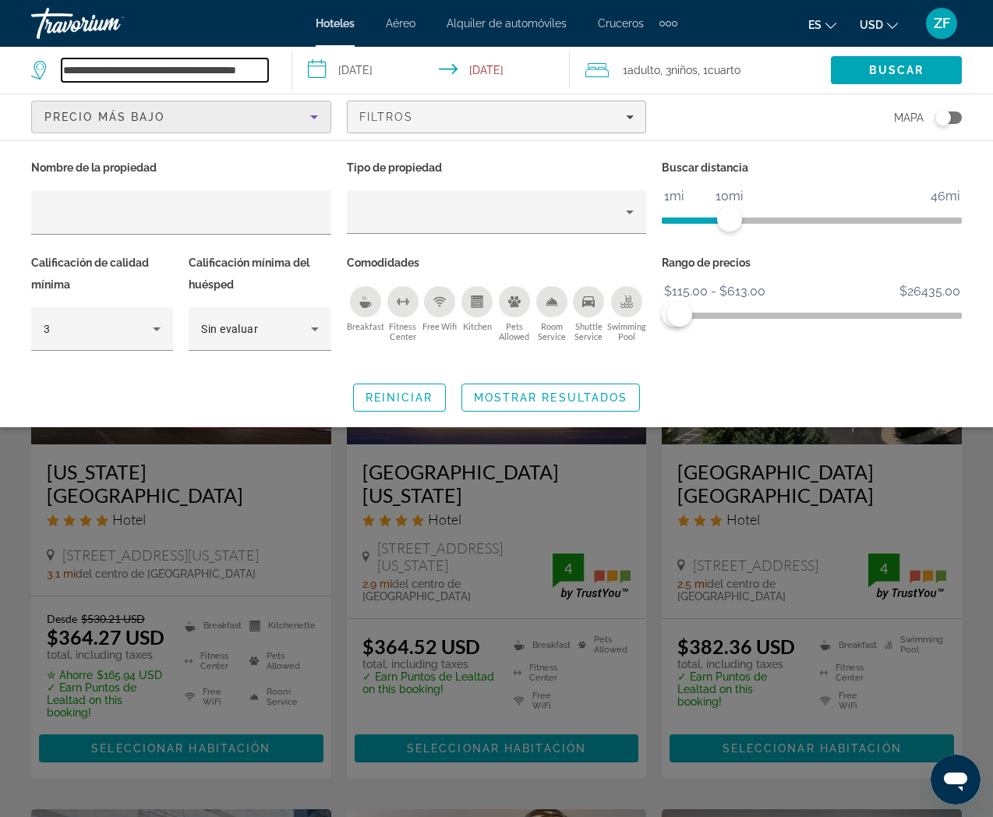
click at [231, 73] on input "**********" at bounding box center [165, 69] width 206 height 23
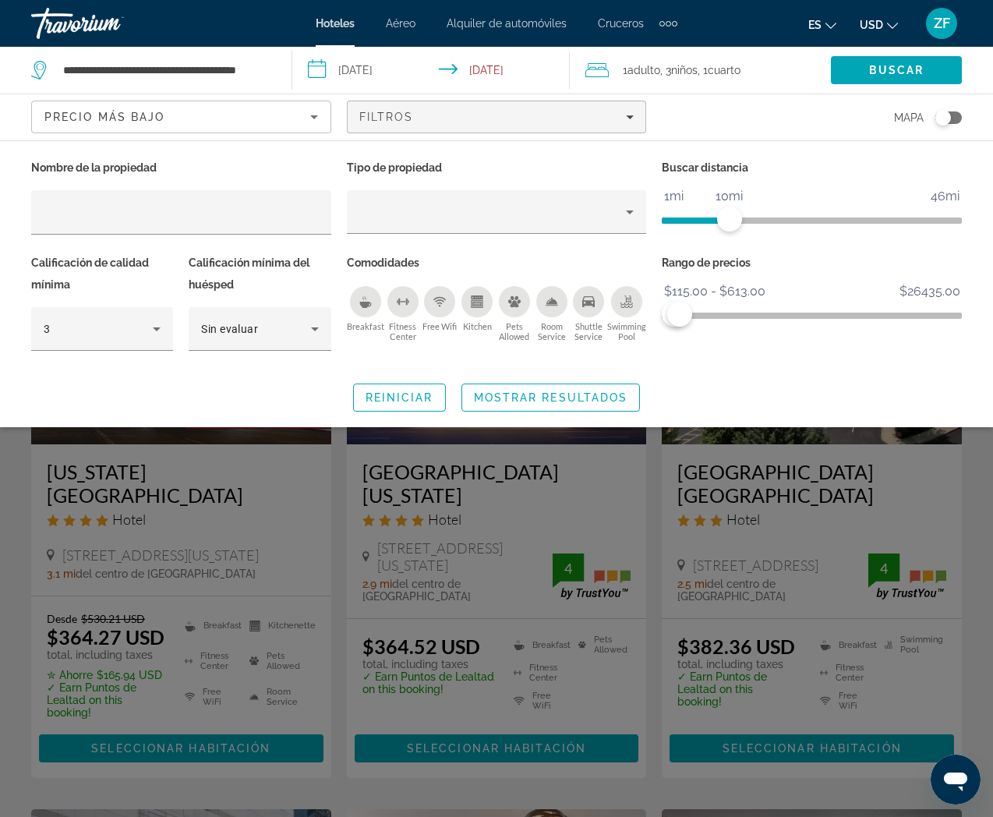
click at [397, 71] on input "**********" at bounding box center [433, 72] width 283 height 51
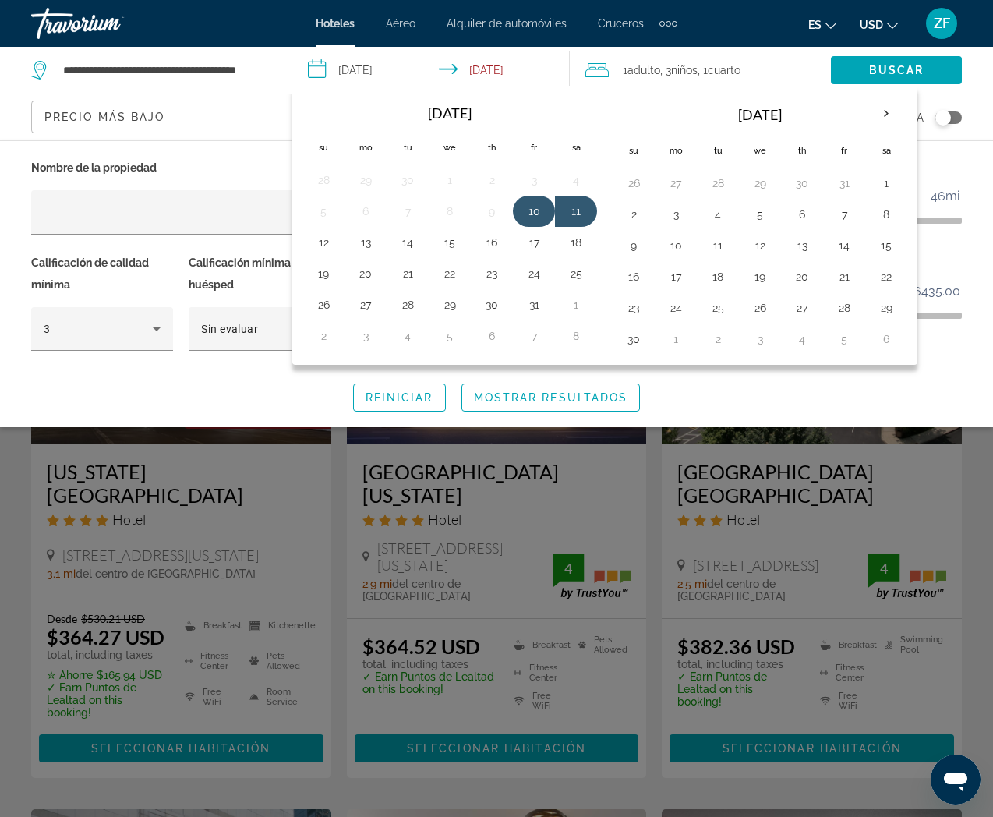
click at [519, 203] on td "10" at bounding box center [534, 211] width 42 height 31
click at [489, 240] on button "16" at bounding box center [491, 242] width 25 height 22
click at [534, 212] on button "10" at bounding box center [533, 211] width 25 height 22
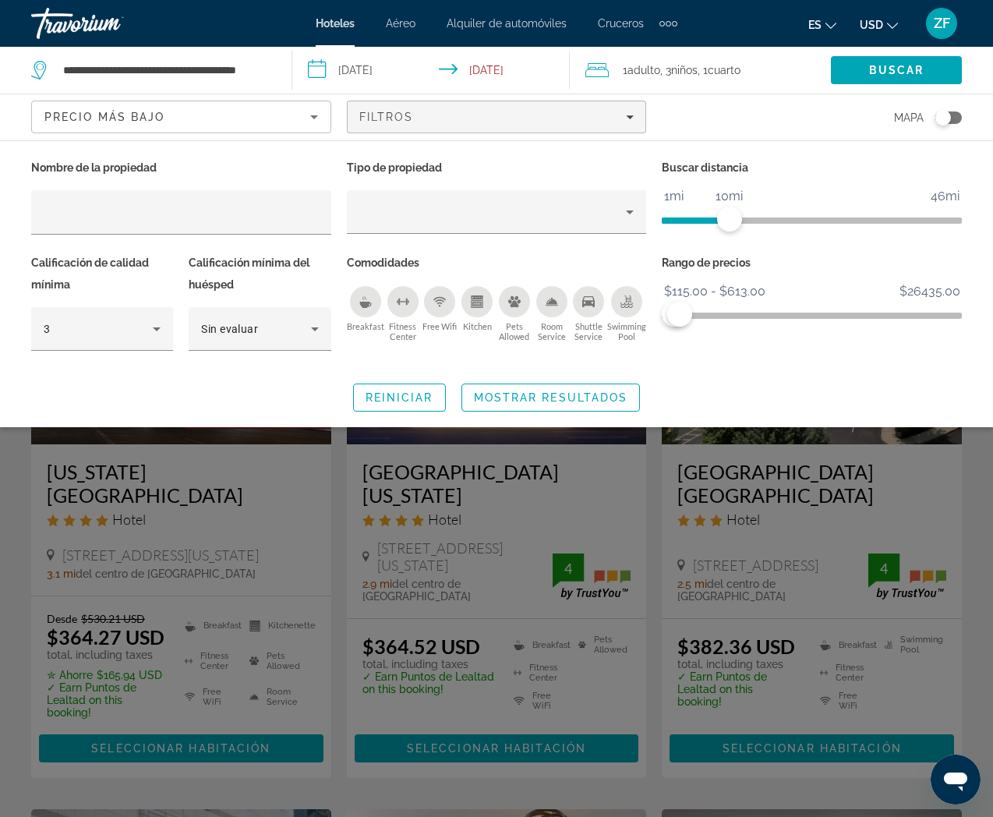
click at [489, 66] on input "**********" at bounding box center [433, 72] width 283 height 51
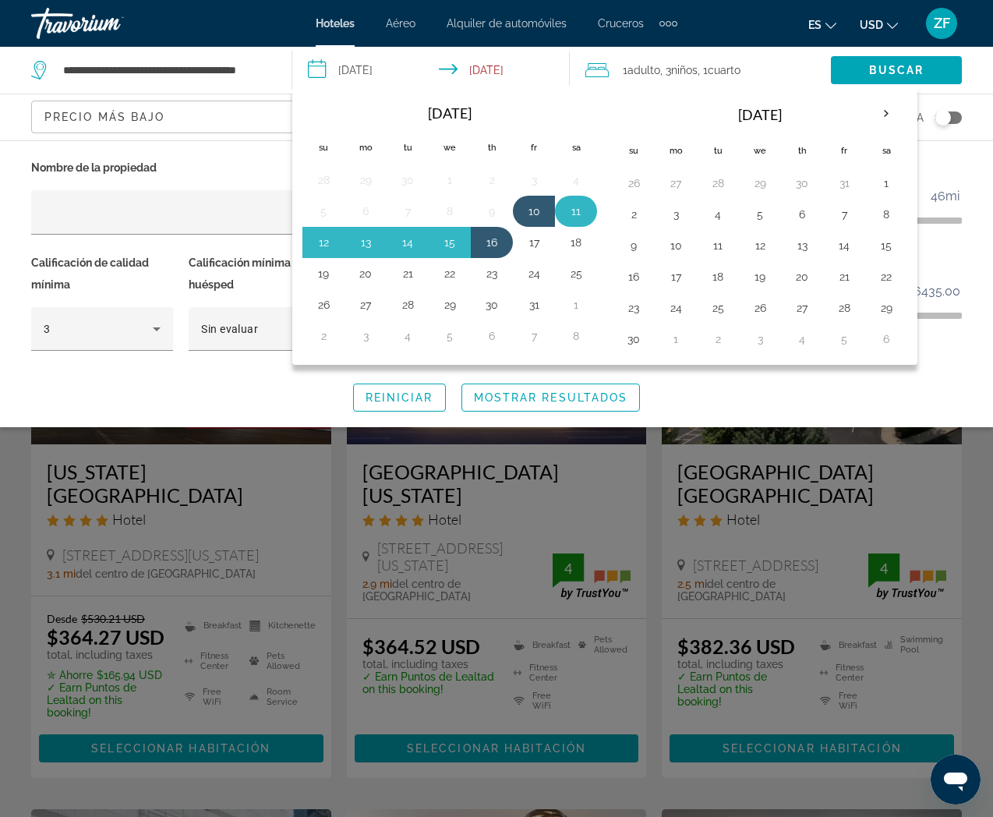
click at [580, 209] on button "11" at bounding box center [575, 211] width 25 height 22
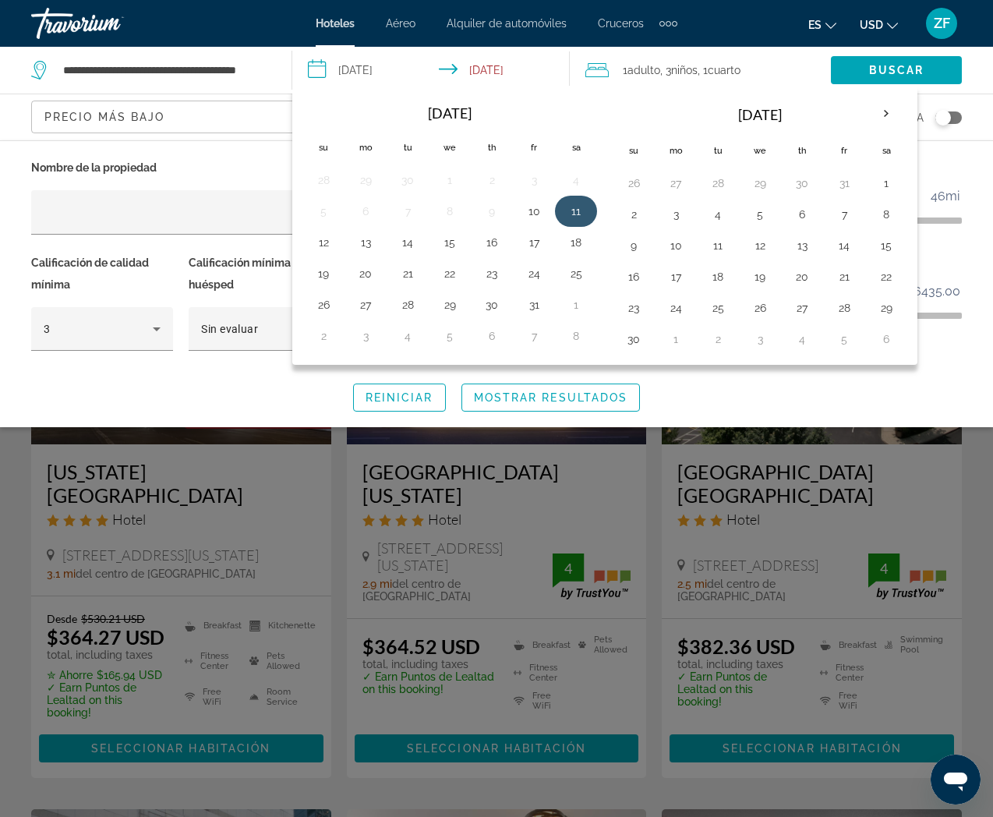
click at [582, 210] on button "11" at bounding box center [575, 211] width 25 height 22
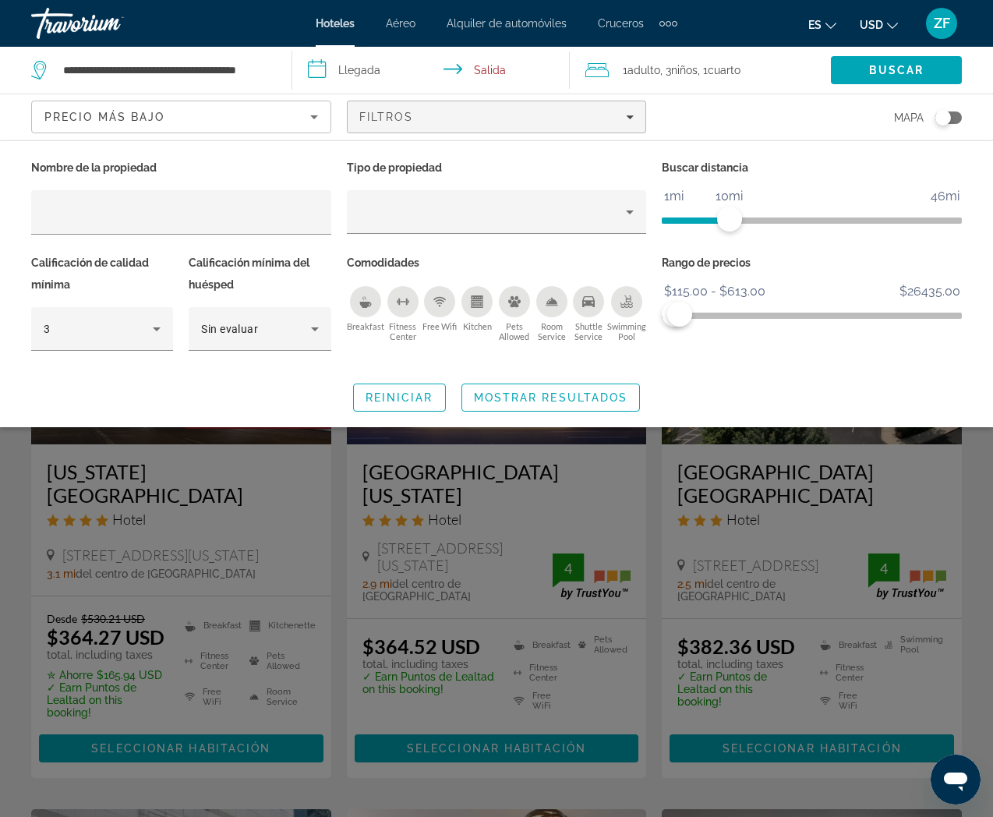
click at [480, 68] on input "**********" at bounding box center [433, 72] width 283 height 51
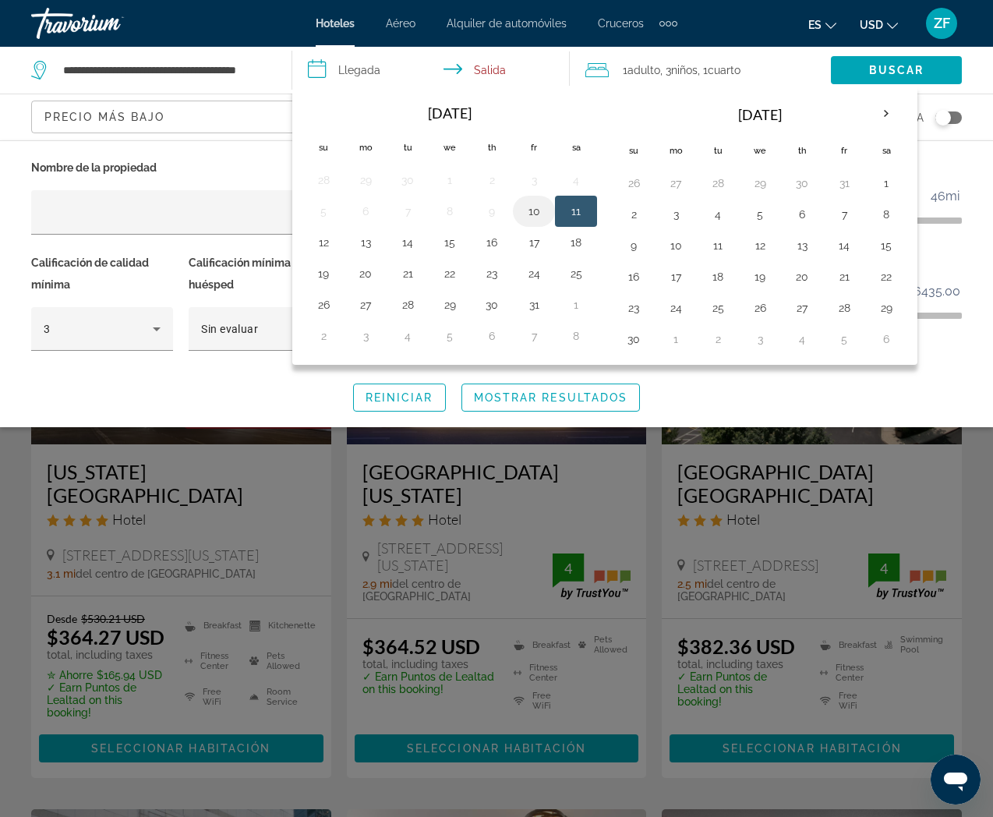
click at [538, 207] on button "10" at bounding box center [533, 211] width 25 height 22
click at [565, 211] on button "11" at bounding box center [575, 211] width 25 height 22
type input "**********"
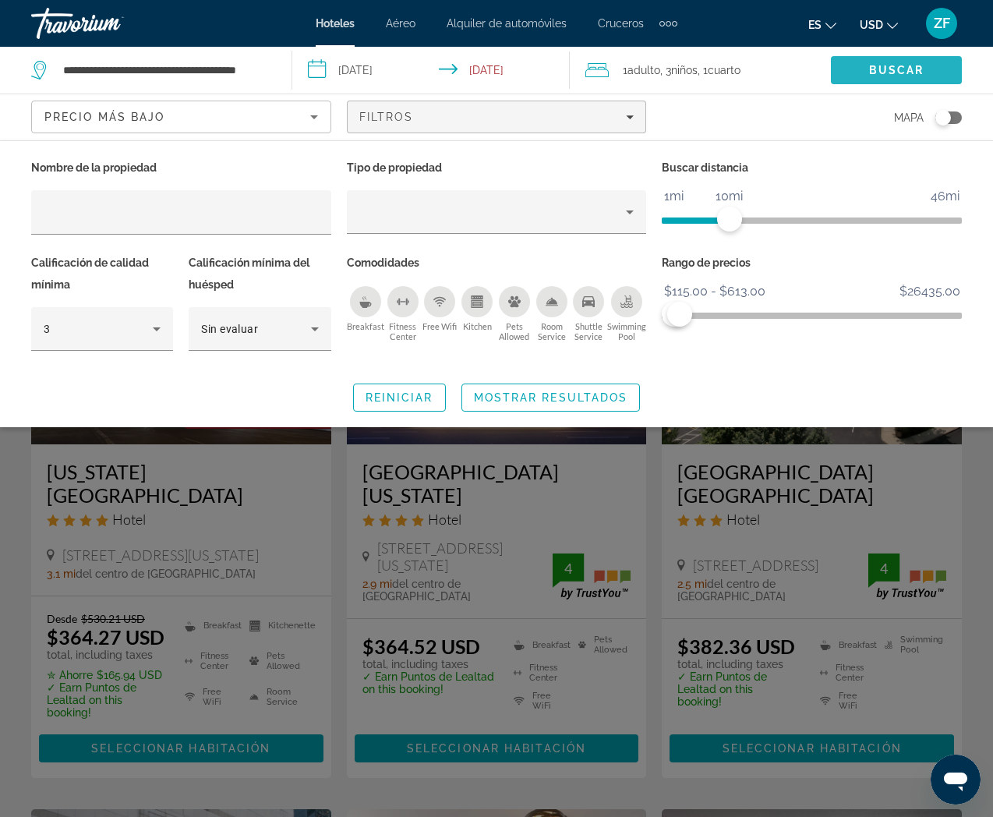
click at [882, 61] on span "Search" at bounding box center [896, 69] width 131 height 37
click at [888, 71] on span "Buscar" at bounding box center [896, 70] width 55 height 12
click at [451, 113] on div "Filtros" at bounding box center [496, 117] width 275 height 12
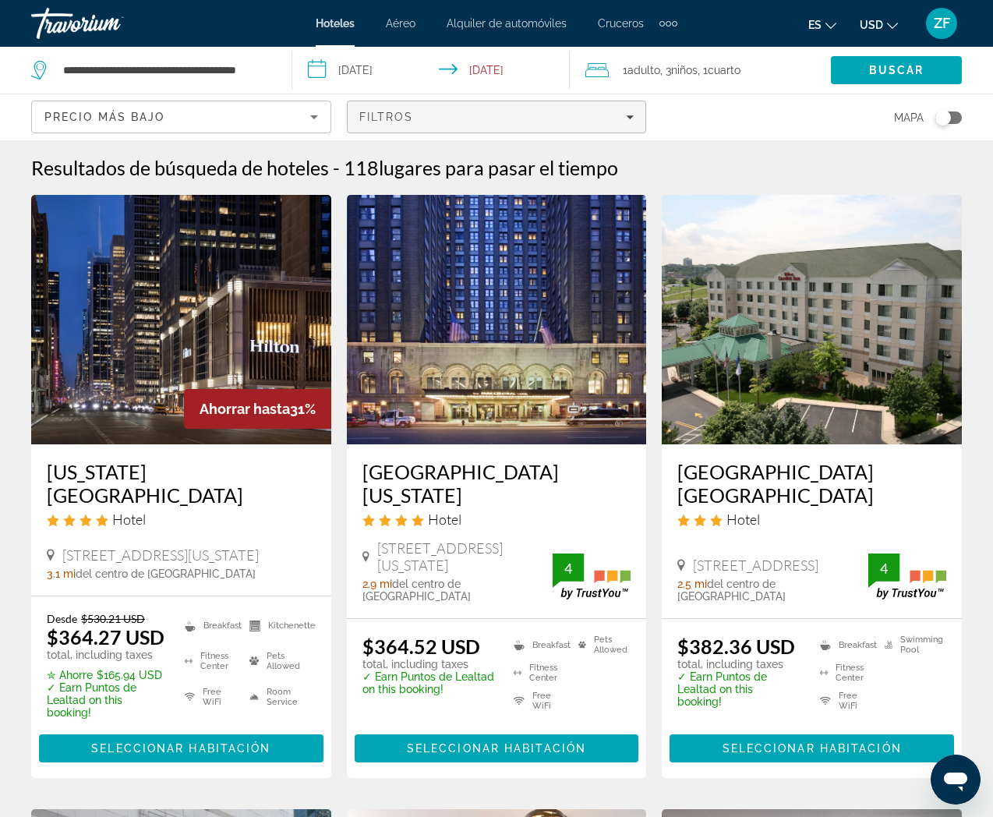
click at [438, 119] on div "Filtros" at bounding box center [496, 117] width 275 height 12
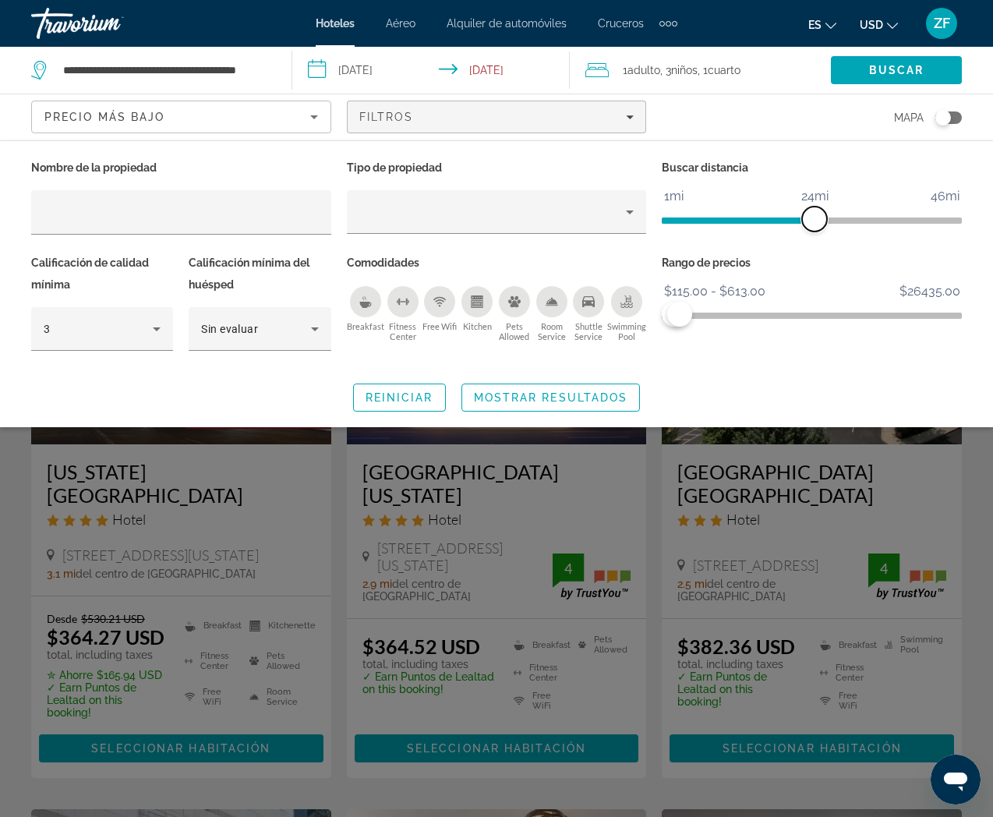
drag, startPoint x: 746, startPoint y: 213, endPoint x: 812, endPoint y: 217, distance: 66.3
click at [812, 217] on span "ngx-slider" at bounding box center [814, 218] width 25 height 25
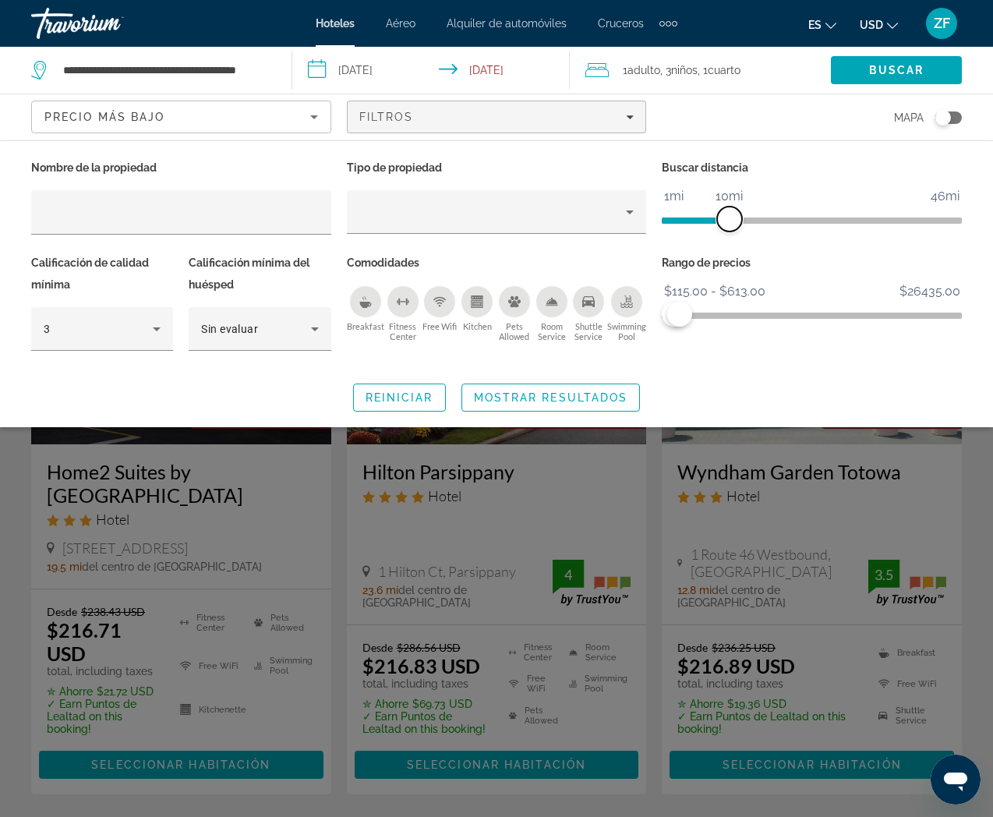
drag, startPoint x: 812, startPoint y: 217, endPoint x: 729, endPoint y: 218, distance: 83.4
click at [729, 218] on span "ngx-slider" at bounding box center [729, 218] width 25 height 25
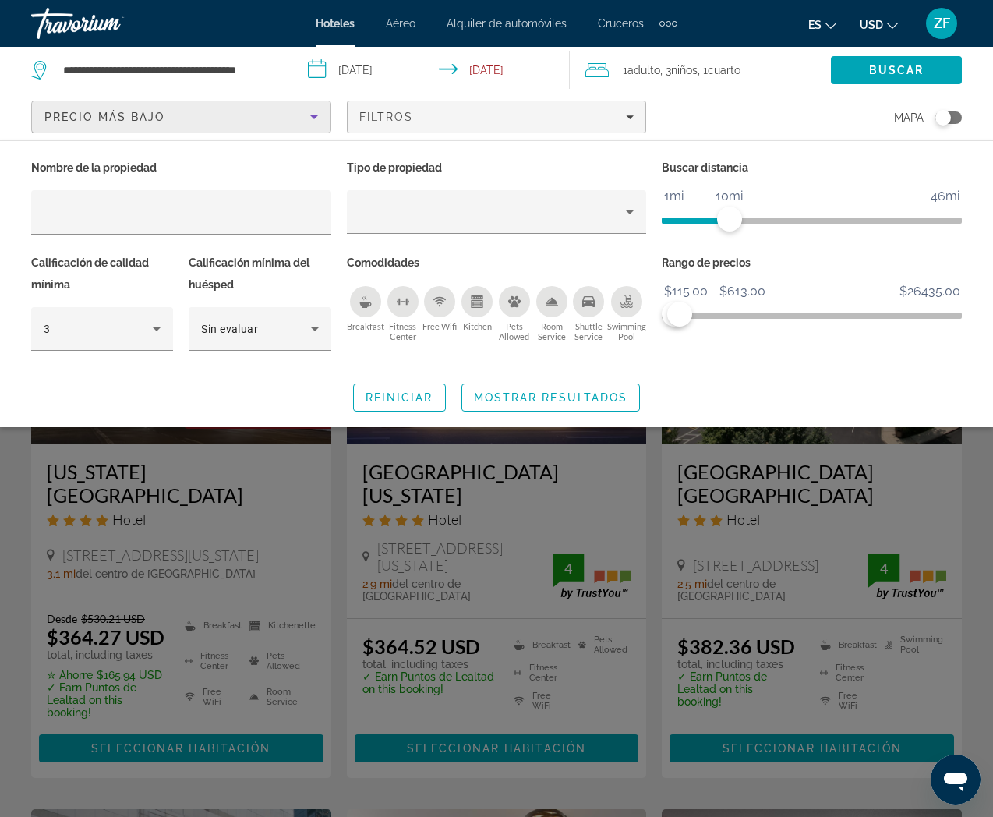
click at [165, 117] on div "Precio más bajo" at bounding box center [177, 117] width 266 height 19
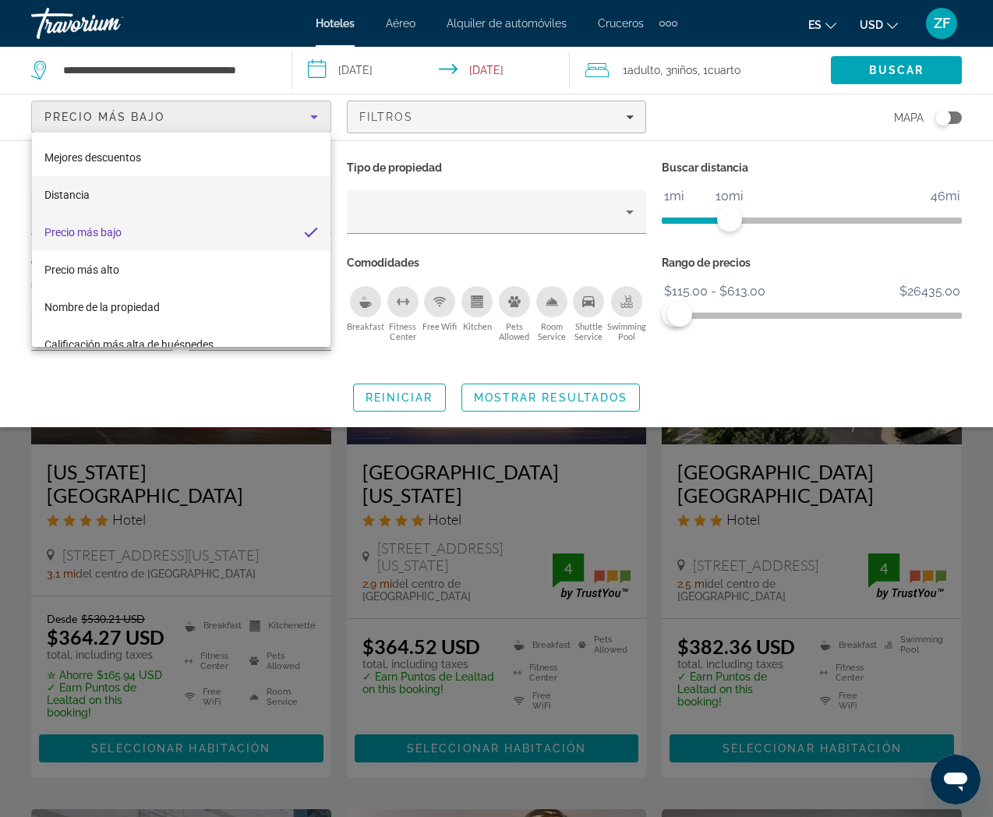
click at [155, 206] on mat-option "Distancia" at bounding box center [181, 194] width 298 height 37
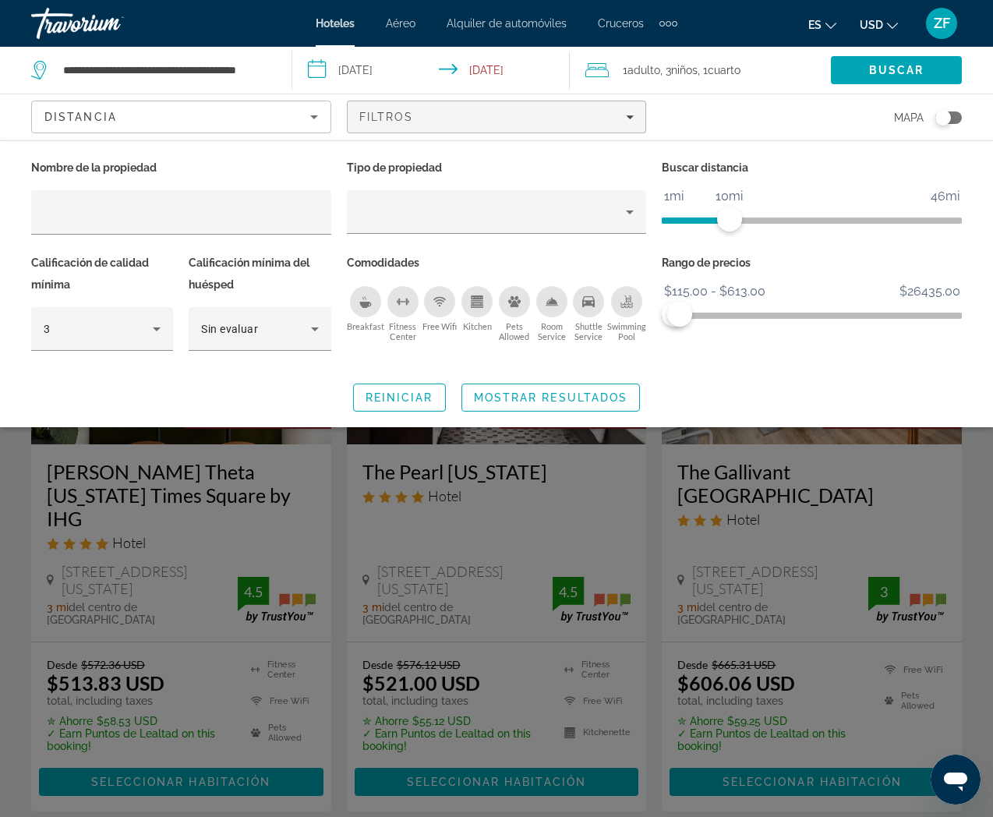
click at [355, 458] on div "Search widget" at bounding box center [496, 525] width 993 height 583
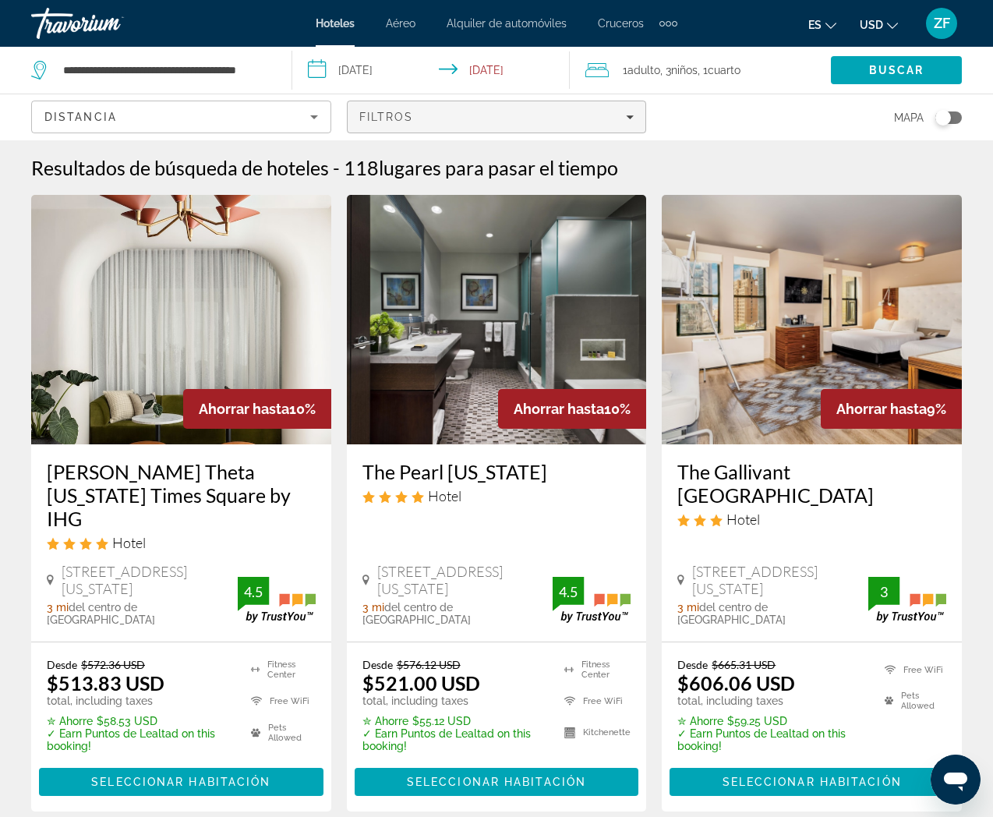
click at [625, 119] on div "Filtros" at bounding box center [496, 117] width 275 height 12
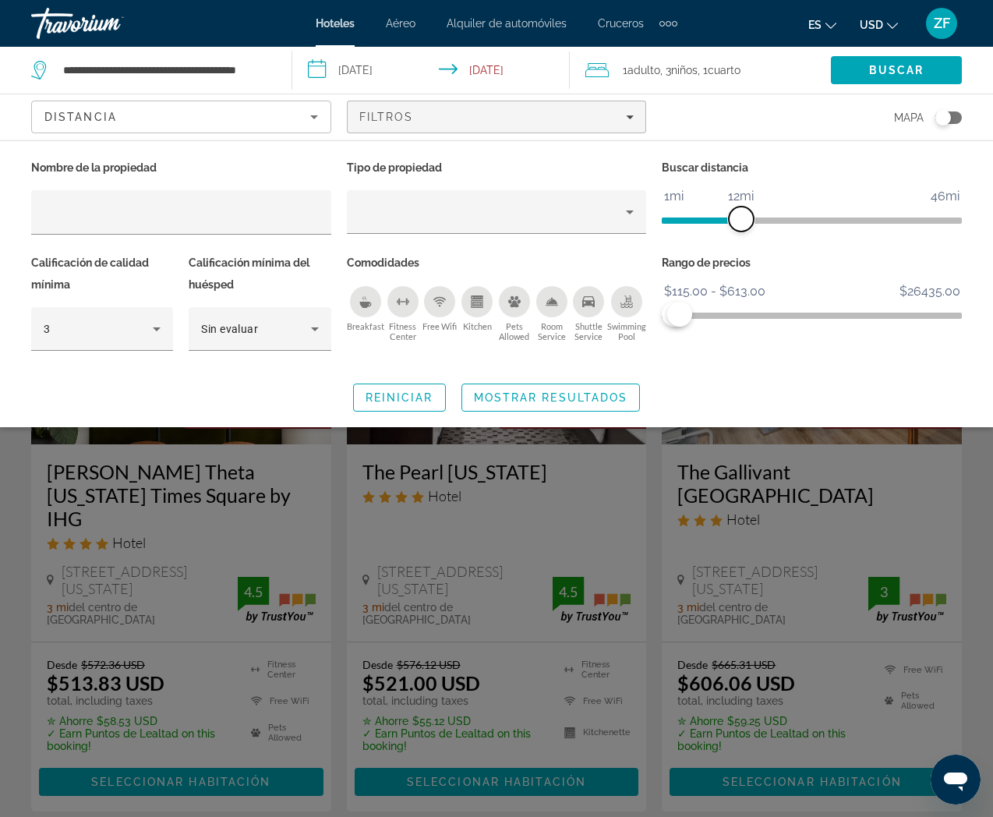
drag, startPoint x: 730, startPoint y: 219, endPoint x: 739, endPoint y: 219, distance: 8.6
click at [739, 219] on span "ngx-slider" at bounding box center [741, 218] width 25 height 25
click at [98, 30] on div "Travorium" at bounding box center [109, 23] width 156 height 41
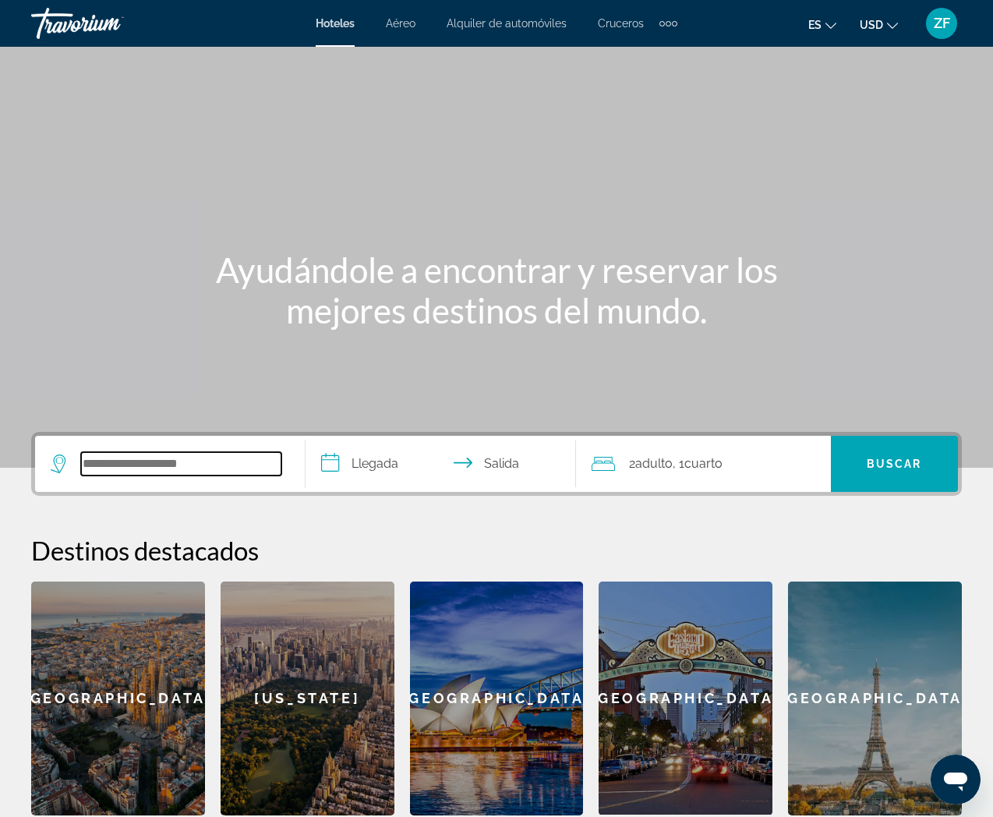
click at [143, 471] on input "Search hotel destination" at bounding box center [181, 463] width 200 height 23
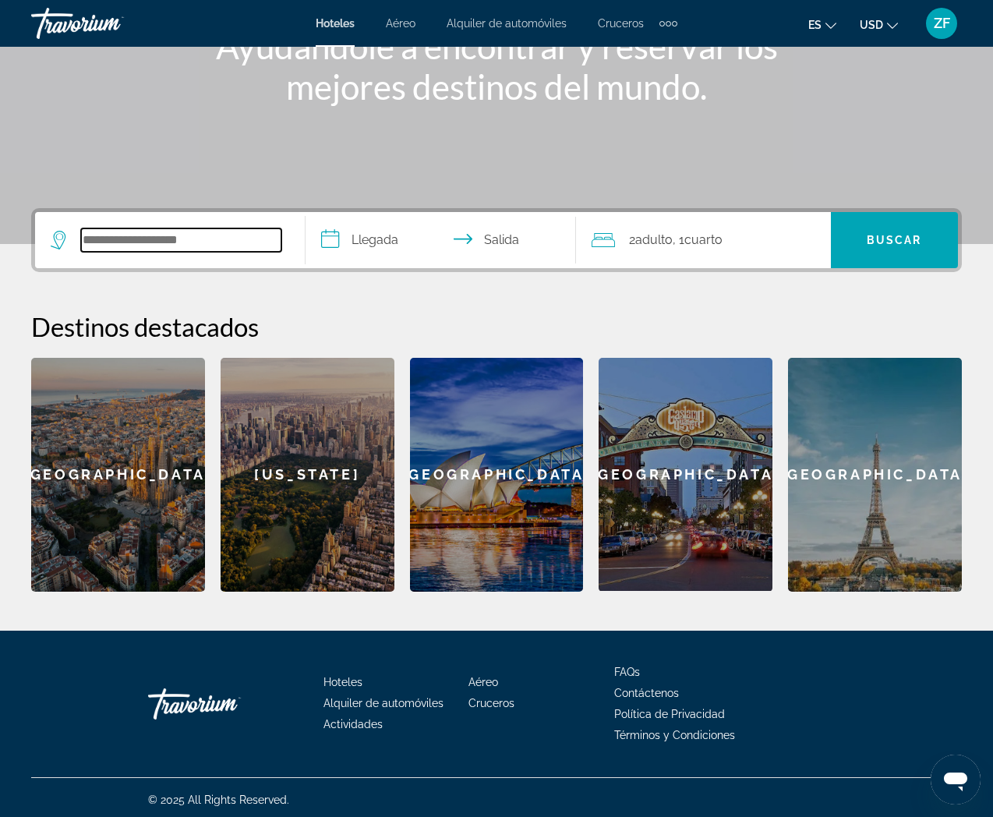
scroll to position [228, 0]
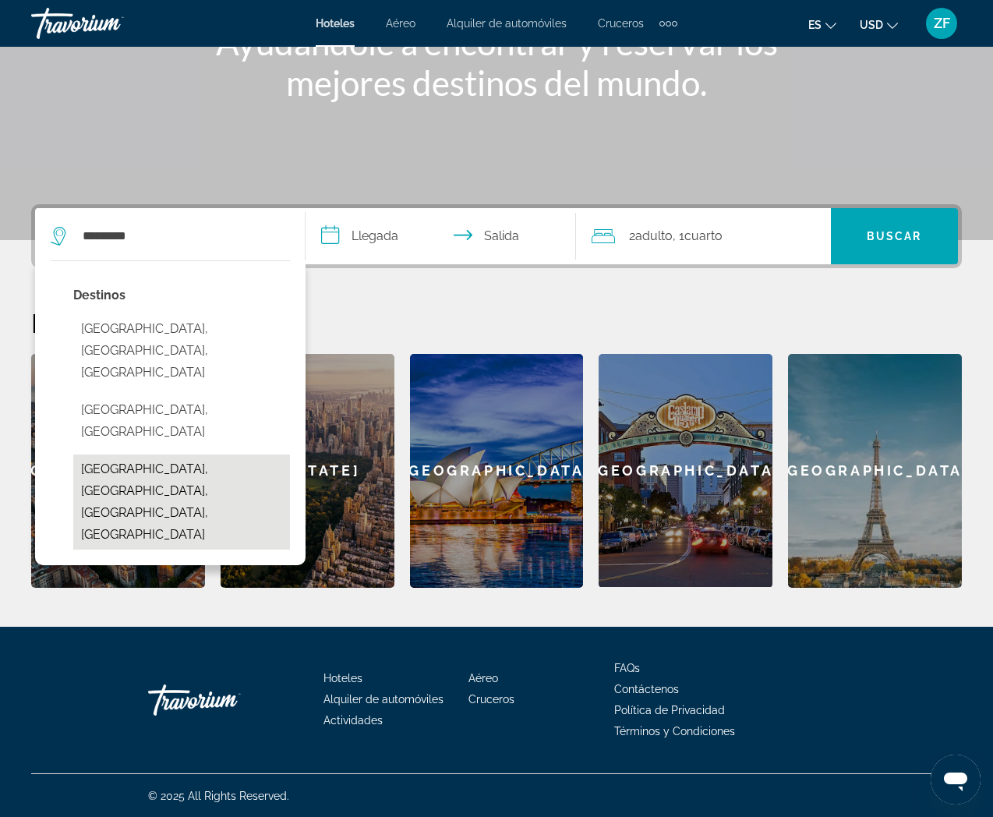
drag, startPoint x: 150, startPoint y: 428, endPoint x: 169, endPoint y: 414, distance: 24.0
click at [150, 454] on button "North Bergen, Jersey City, NJ, United States" at bounding box center [181, 501] width 217 height 95
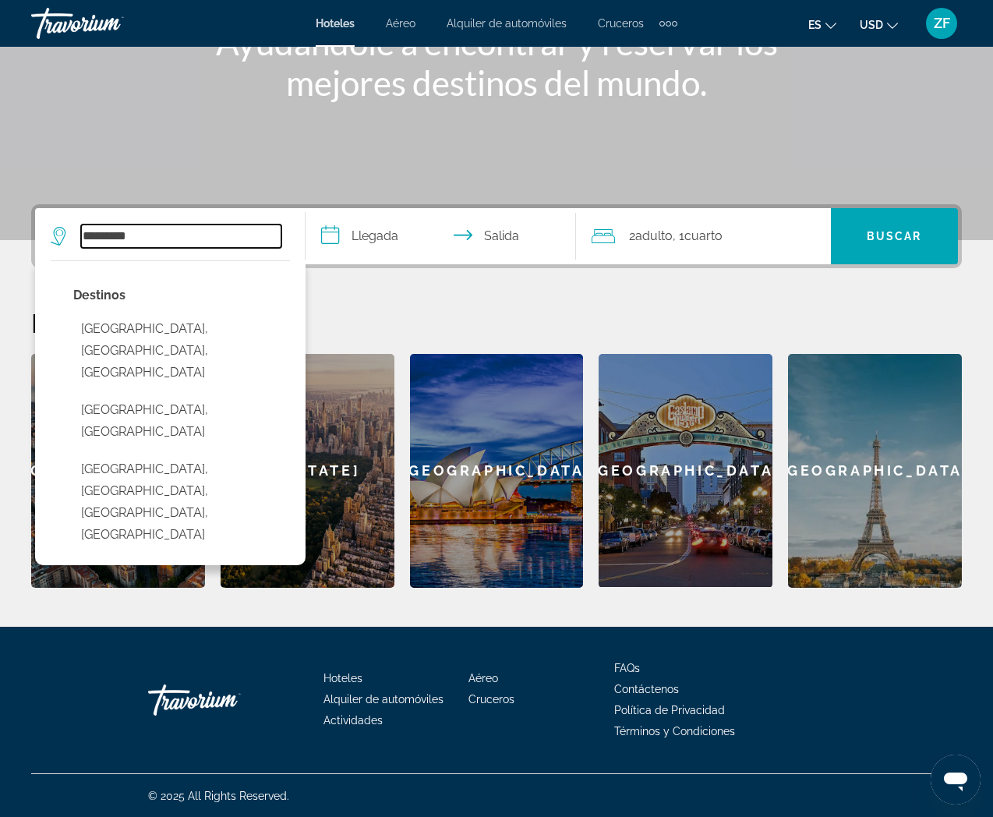
type input "**********"
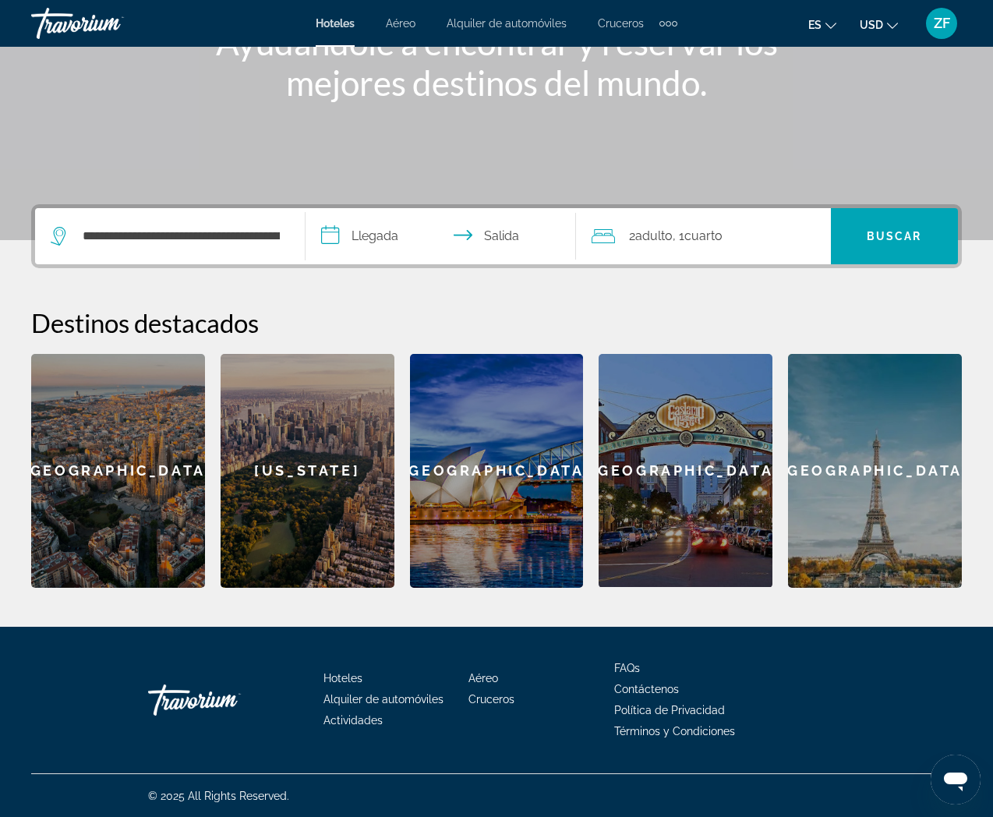
click at [380, 244] on input "**********" at bounding box center [443, 238] width 277 height 61
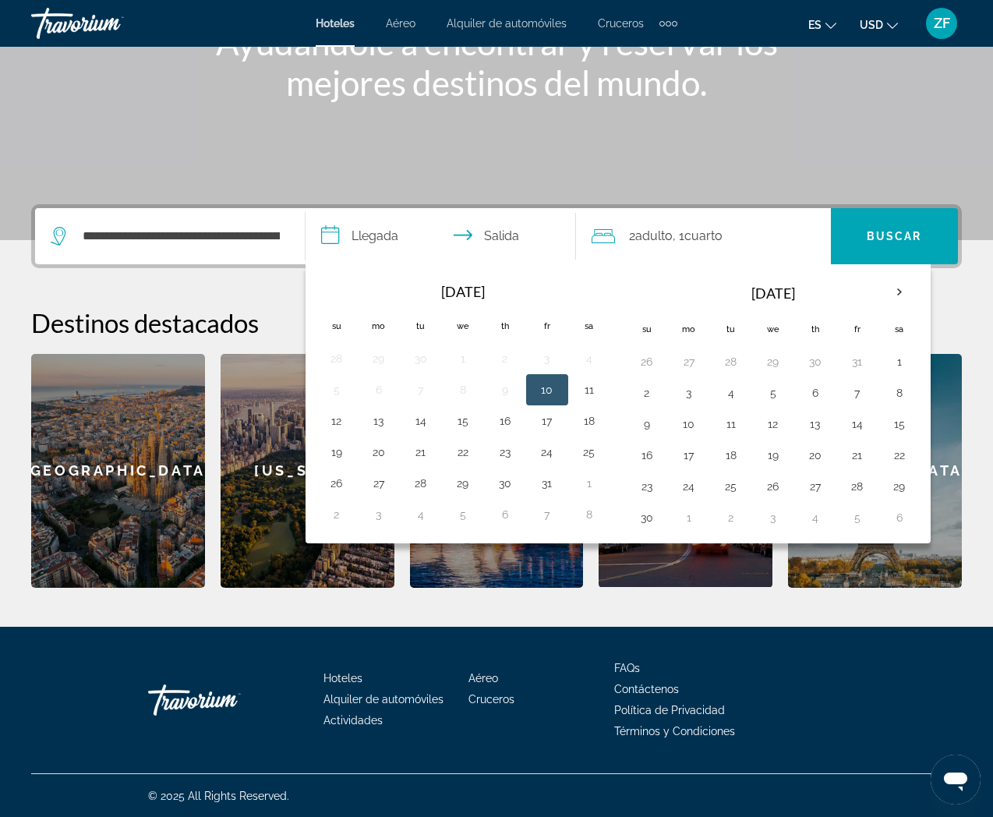
click at [543, 383] on button "10" at bounding box center [547, 390] width 25 height 22
click at [589, 392] on button "11" at bounding box center [589, 390] width 25 height 22
type input "**********"
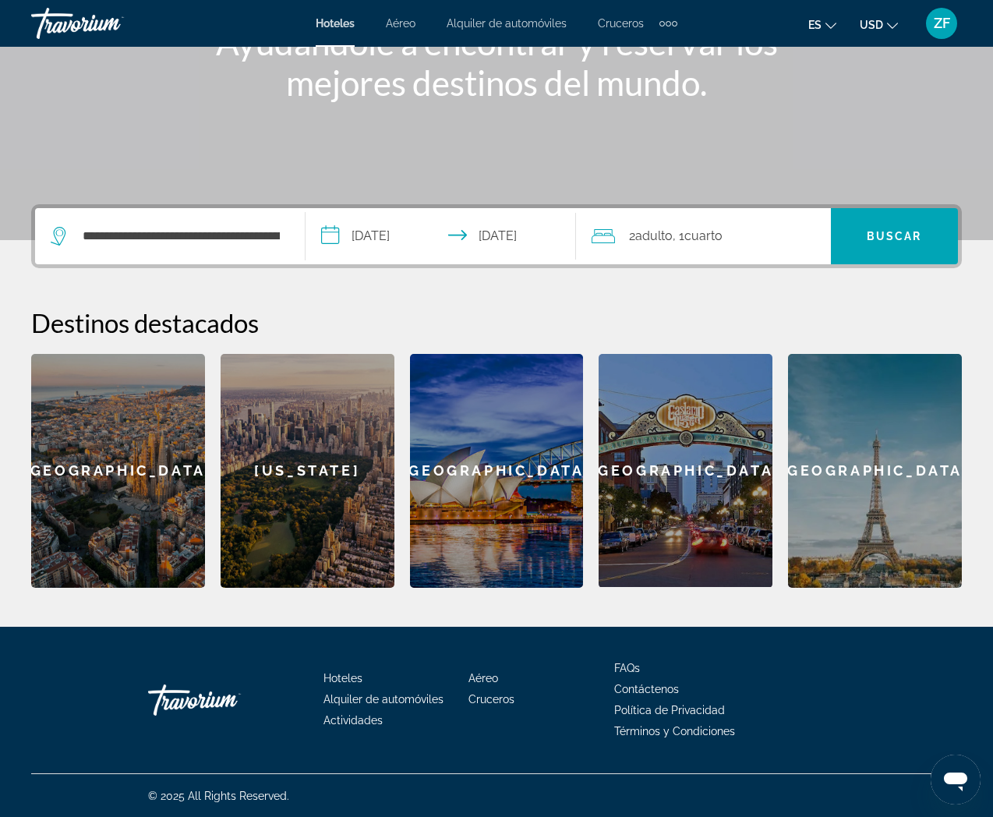
click at [690, 237] on span "Cuarto" at bounding box center [703, 235] width 38 height 15
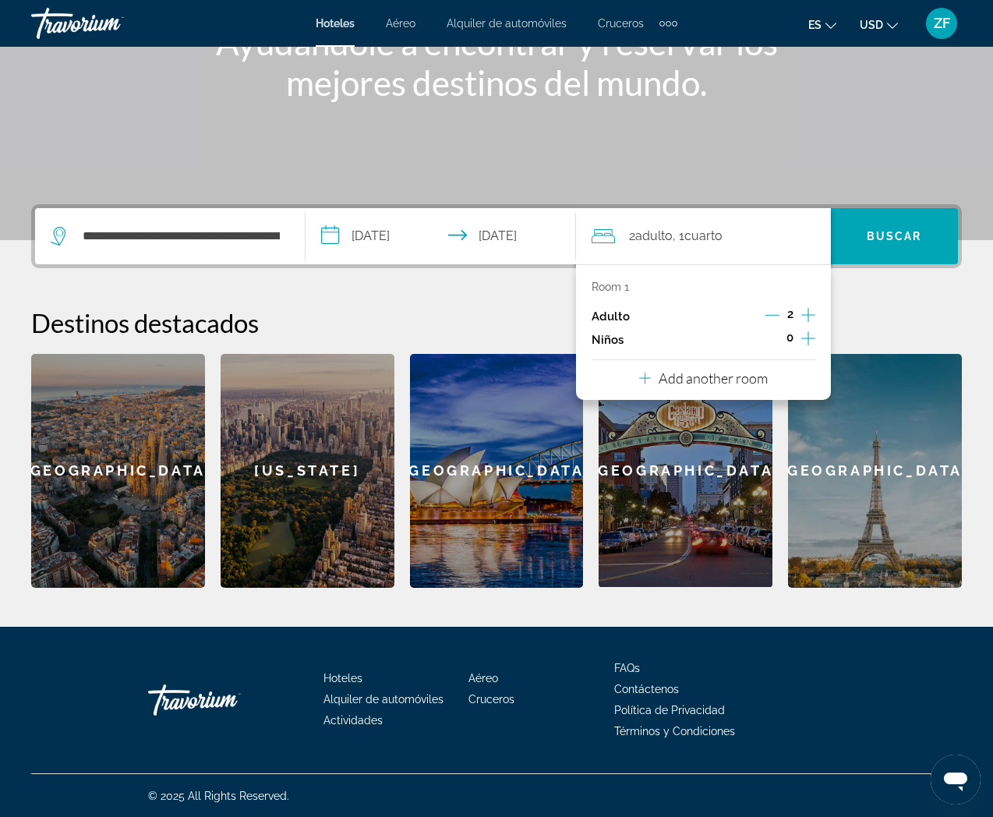
click at [778, 310] on icon "Decrement adults" at bounding box center [772, 315] width 14 height 14
click at [808, 340] on icon "Increment children" at bounding box center [808, 338] width 14 height 19
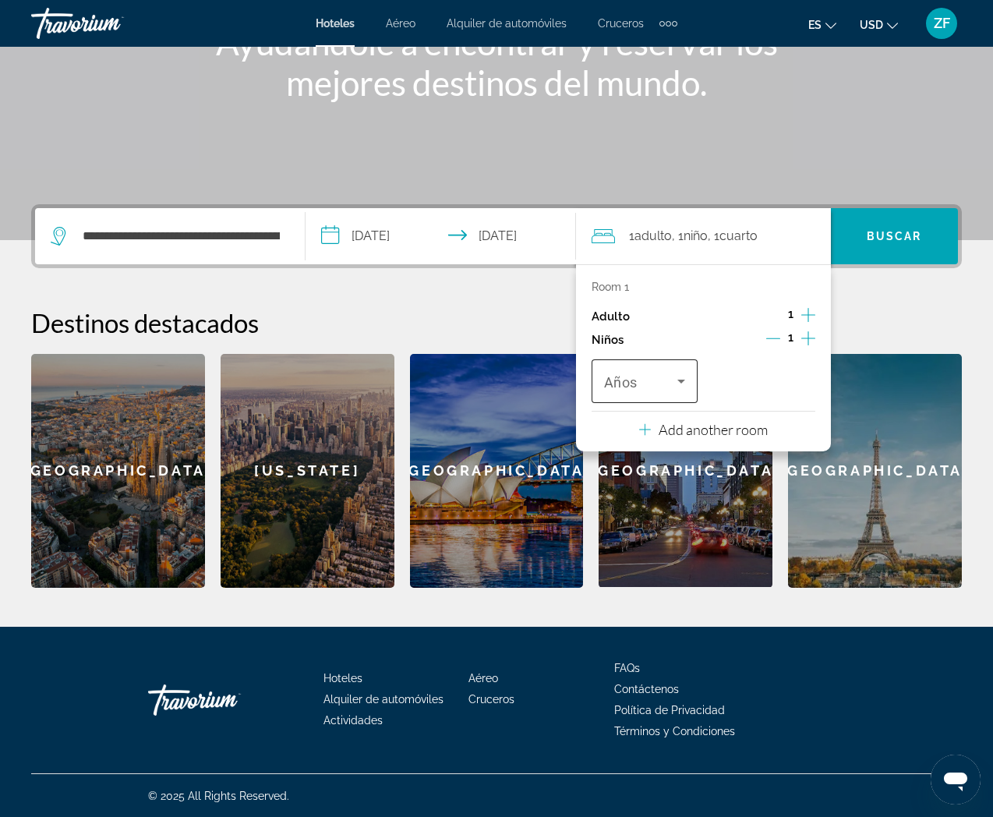
click at [683, 382] on icon "Travelers: 1 adult, 1 child" at bounding box center [681, 381] width 19 height 19
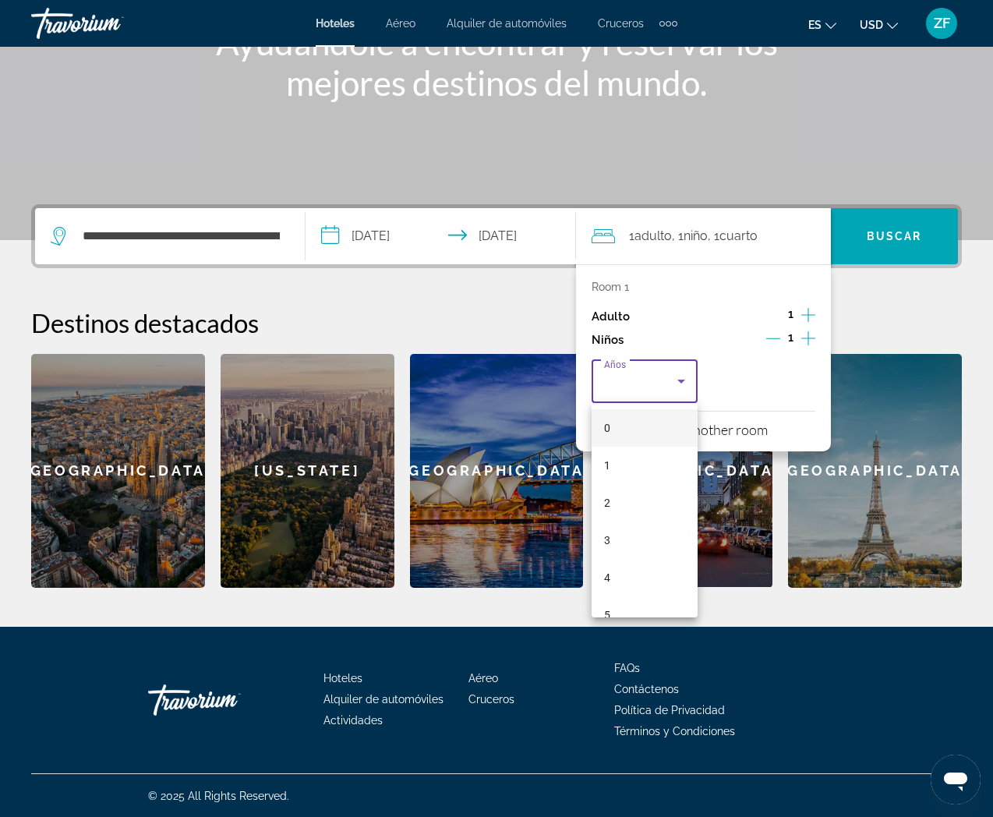
click at [807, 338] on div at bounding box center [496, 408] width 993 height 817
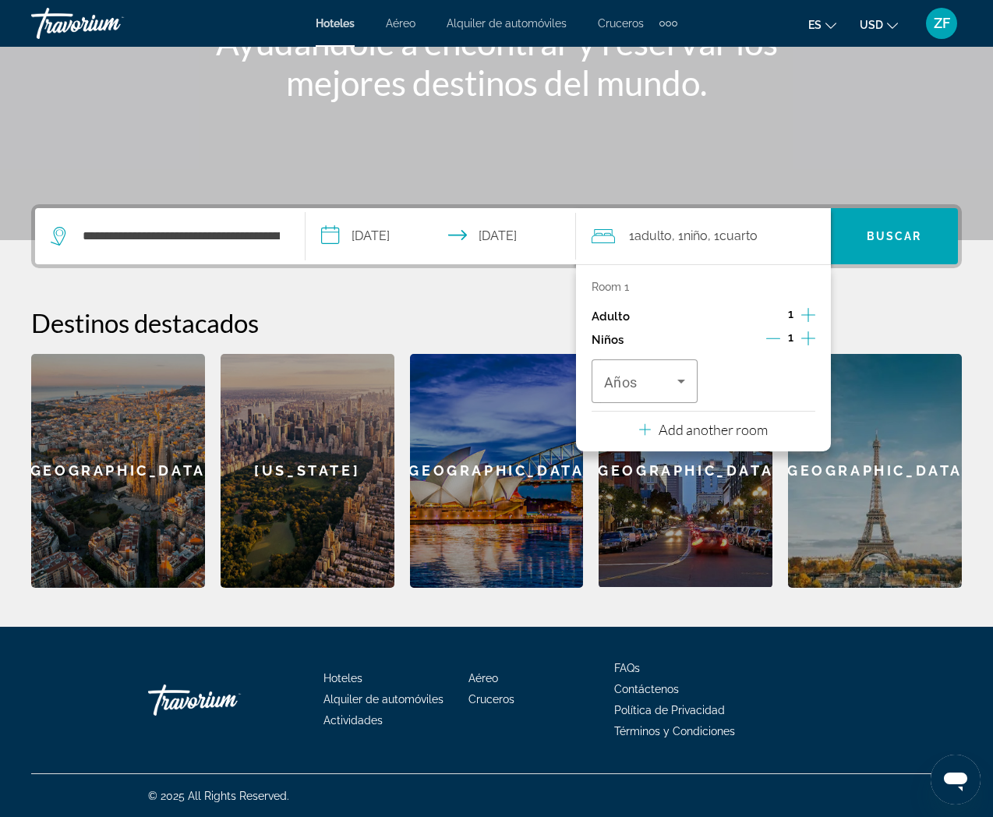
click at [807, 338] on icon "Increment children" at bounding box center [808, 338] width 14 height 14
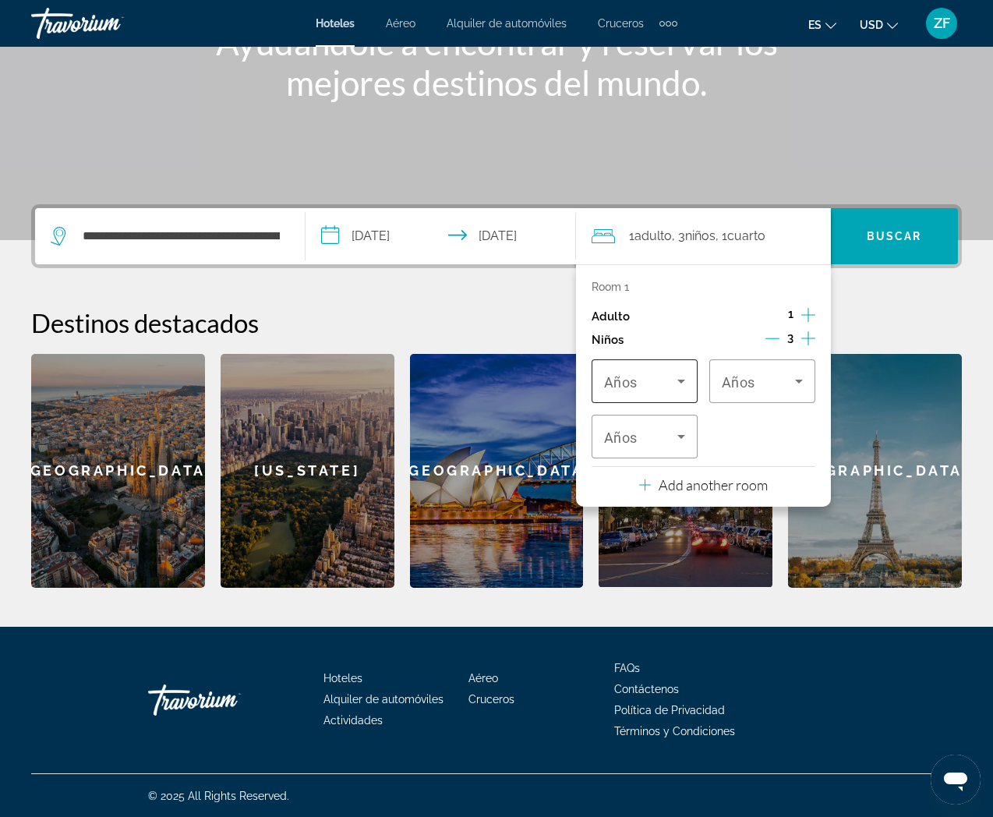
click at [669, 380] on span "Travelers: 1 adult, 3 children" at bounding box center [640, 381] width 73 height 19
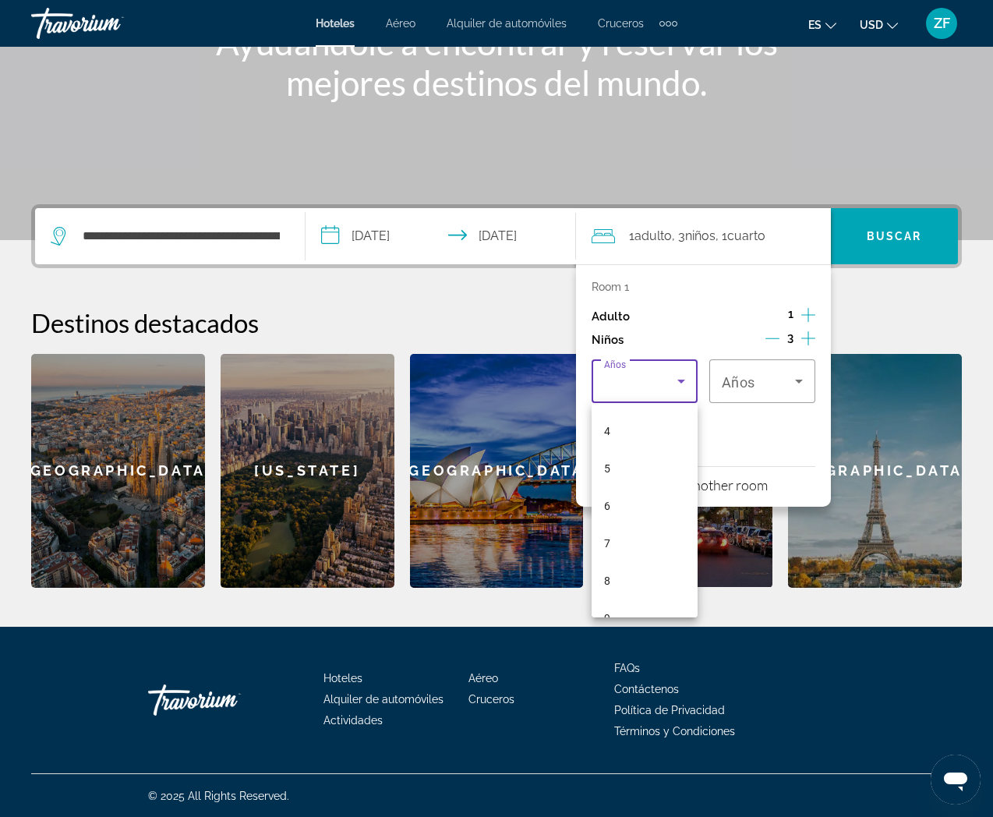
scroll to position [471, 0]
click at [638, 588] on mat-option "17" at bounding box center [644, 592] width 106 height 37
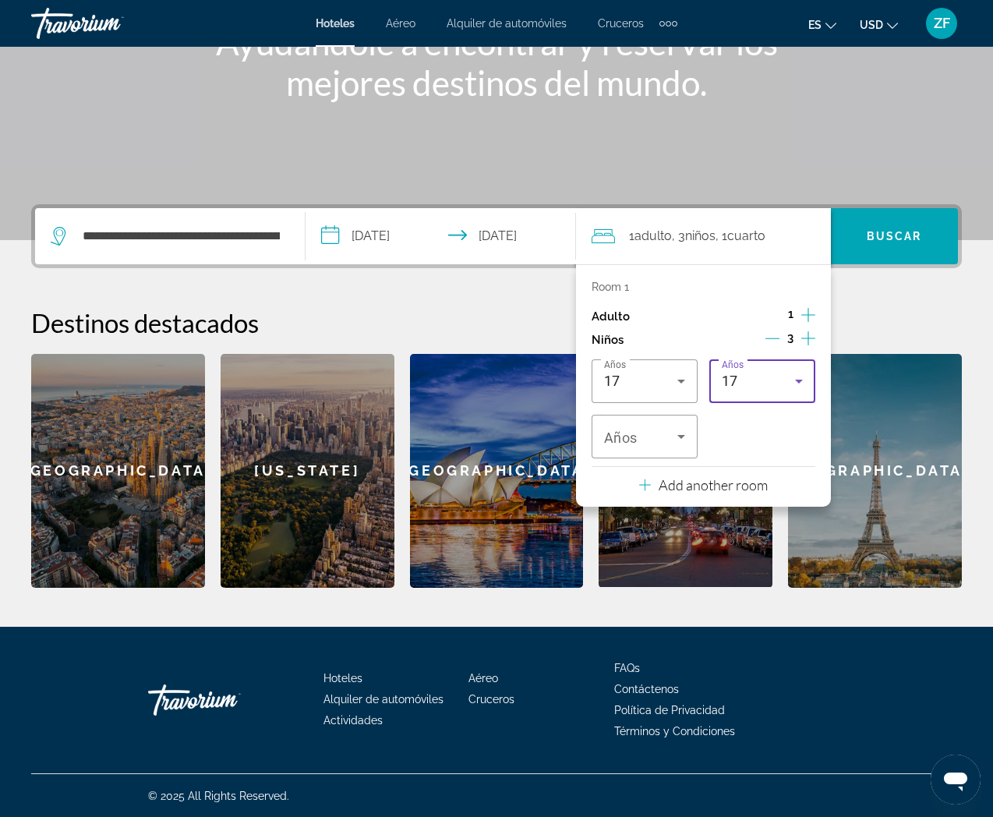
click at [785, 389] on div "17" at bounding box center [758, 381] width 73 height 19
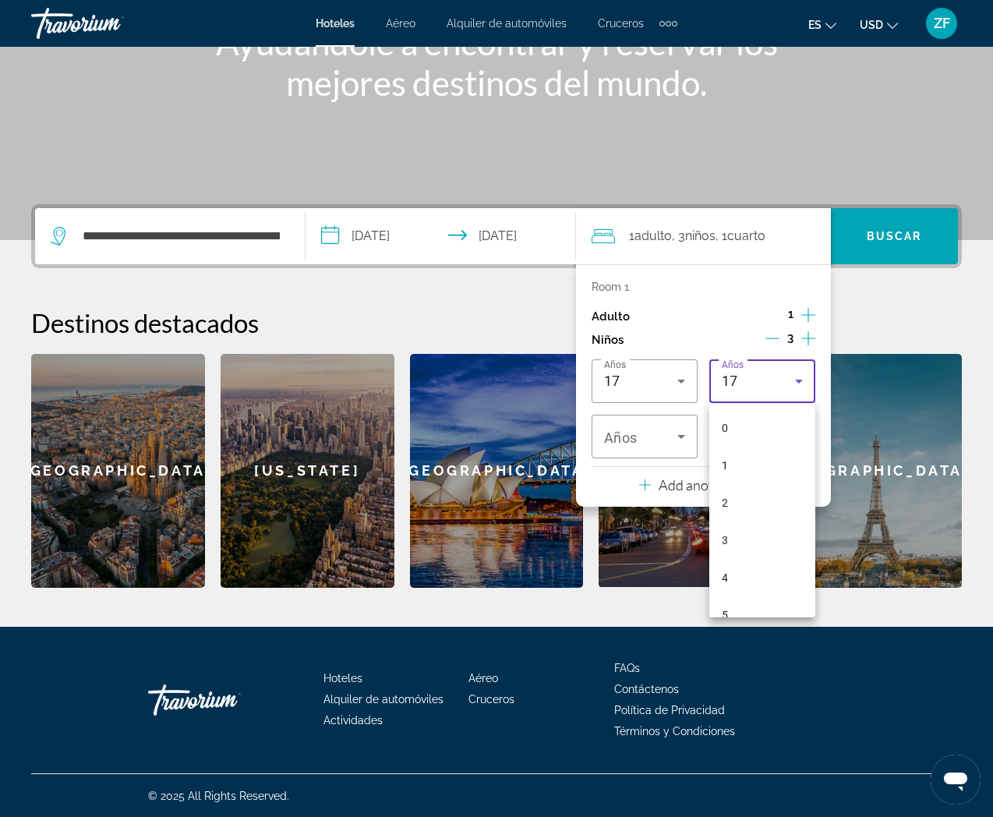
scroll to position [465, 0]
drag, startPoint x: 751, startPoint y: 557, endPoint x: 745, endPoint y: 548, distance: 11.2
click at [751, 556] on mat-option "16" at bounding box center [762, 560] width 106 height 37
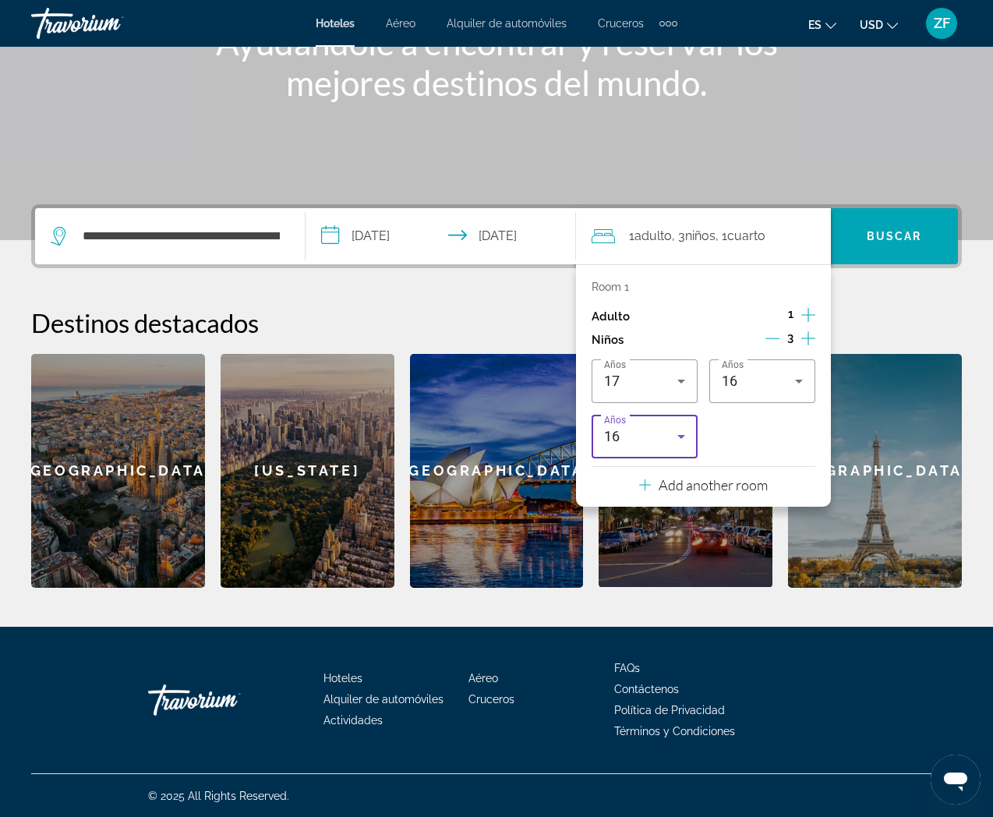
click at [655, 425] on div "16" at bounding box center [644, 437] width 81 height 44
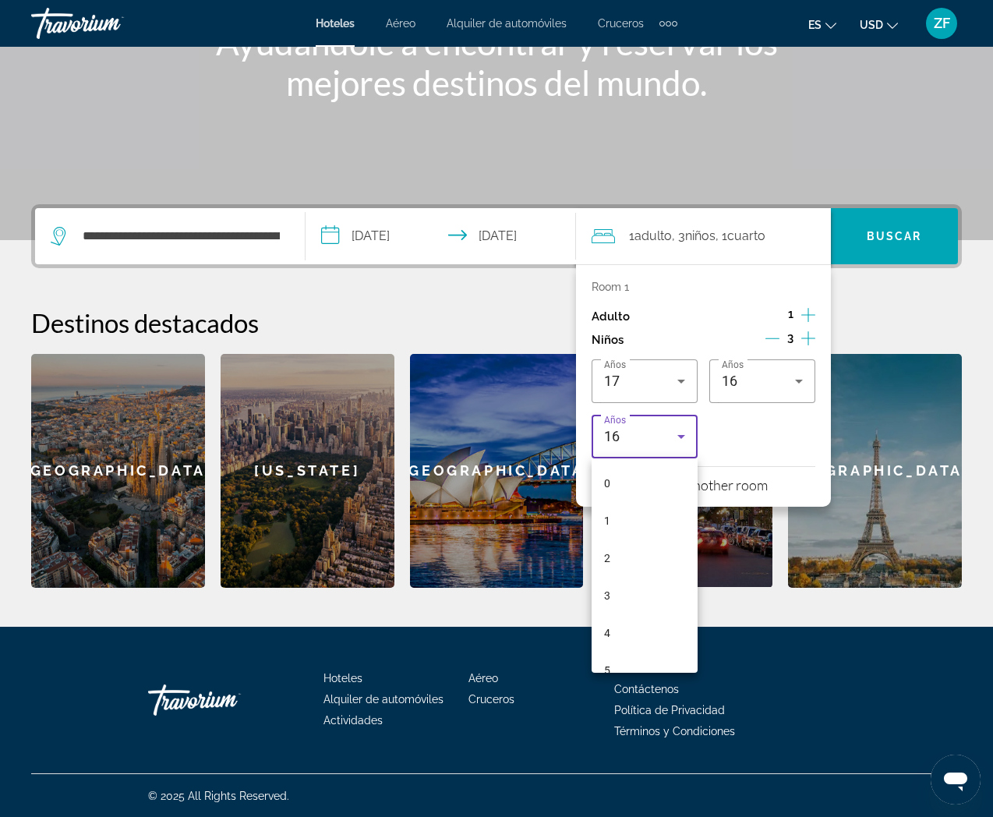
scroll to position [428, 0]
click at [655, 537] on mat-option "13" at bounding box center [644, 541] width 106 height 37
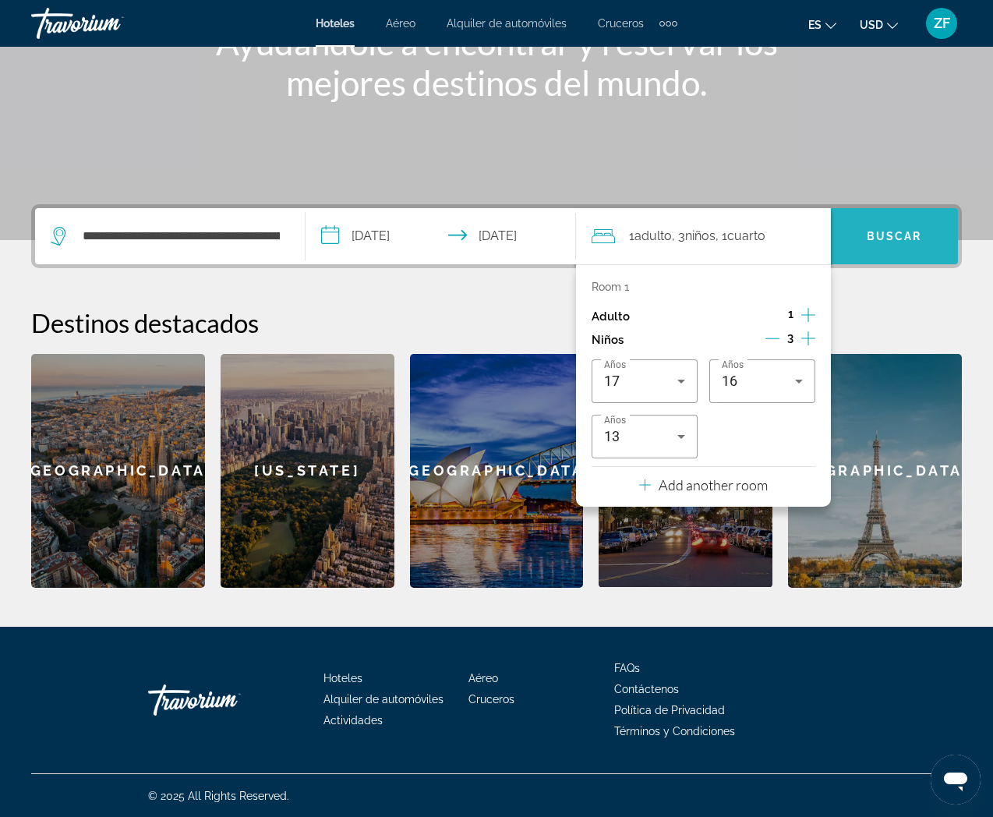
click at [898, 247] on span "Search" at bounding box center [894, 235] width 127 height 37
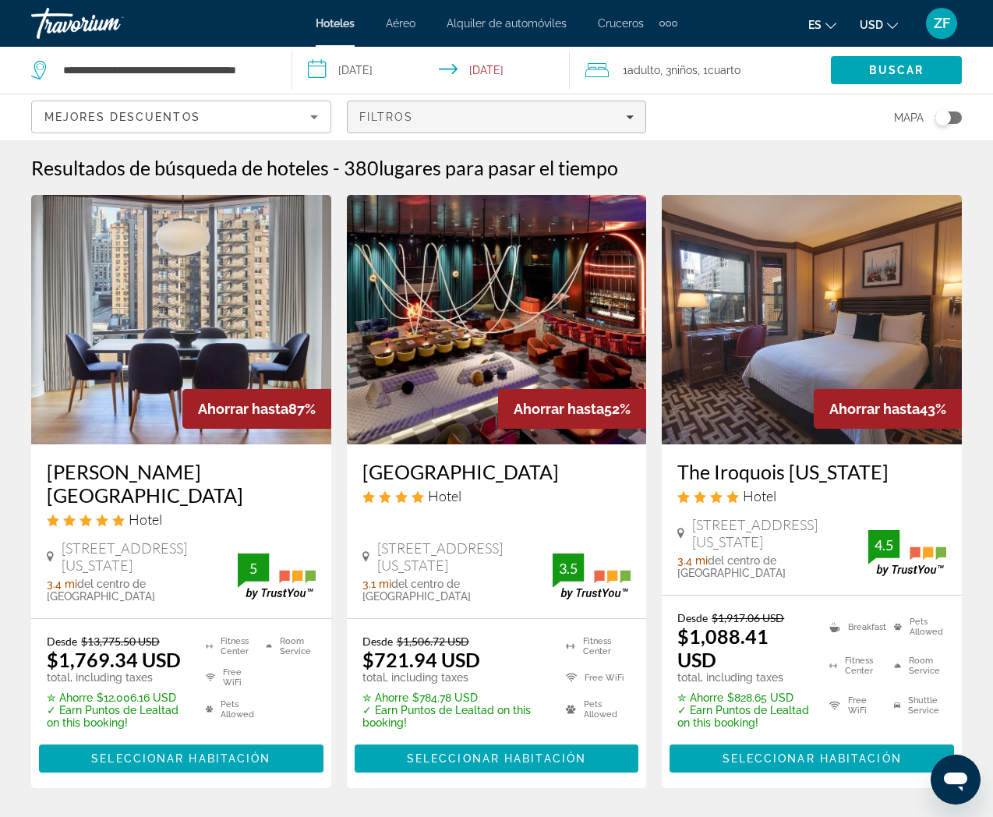
click at [533, 120] on div "Filtros" at bounding box center [496, 117] width 275 height 12
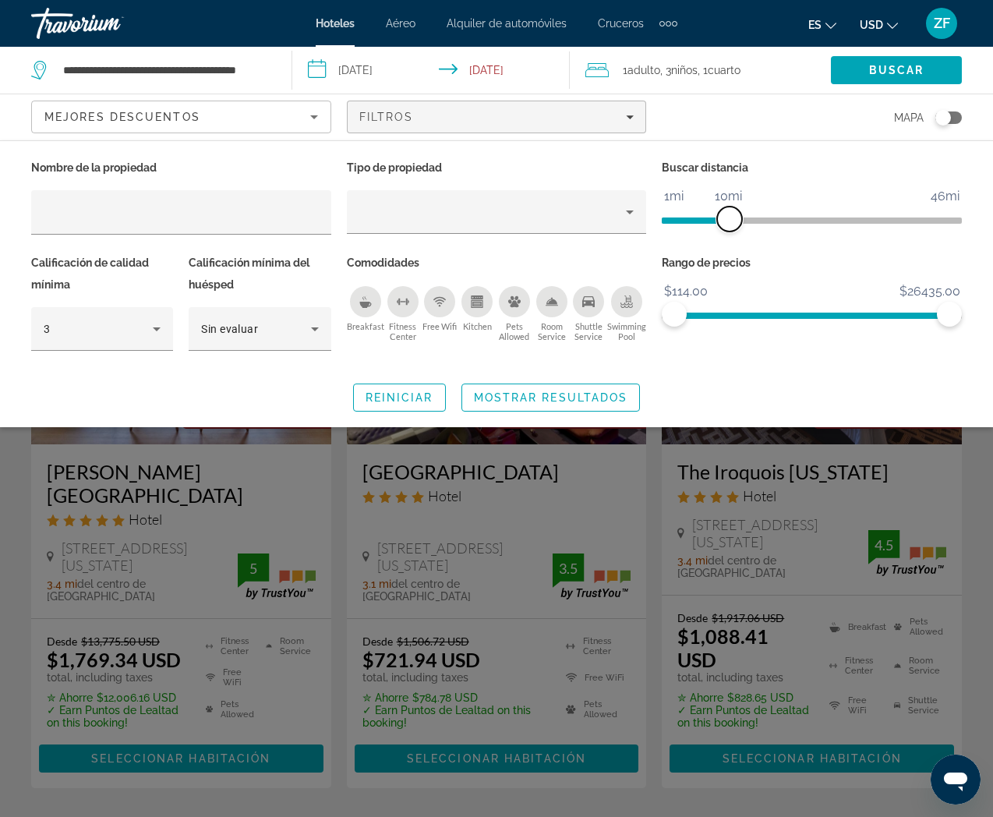
drag, startPoint x: 845, startPoint y: 217, endPoint x: 715, endPoint y: 236, distance: 132.2
click at [729, 235] on div "Buscar distancia 1mi 46mi 10mi" at bounding box center [812, 204] width 316 height 95
click at [867, 72] on span "Search" at bounding box center [896, 69] width 131 height 37
click at [280, 124] on div "Mejores descuentos" at bounding box center [177, 117] width 266 height 19
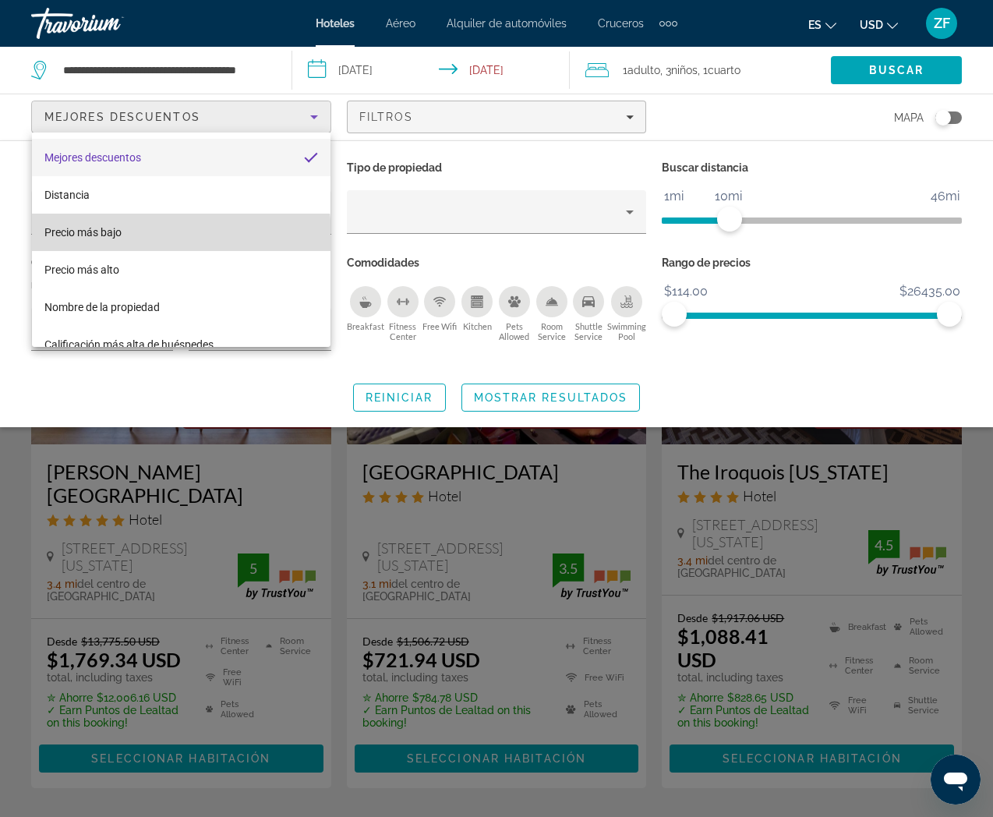
click at [150, 236] on mat-option "Precio más bajo" at bounding box center [181, 232] width 298 height 37
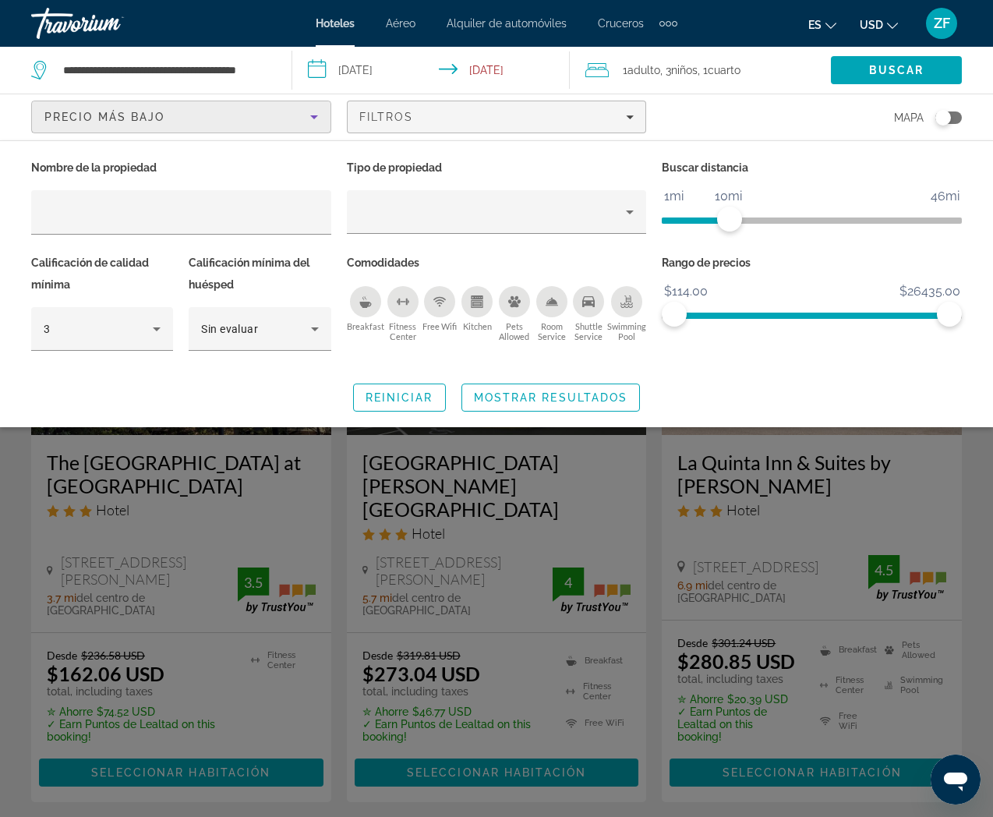
scroll to position [10, 0]
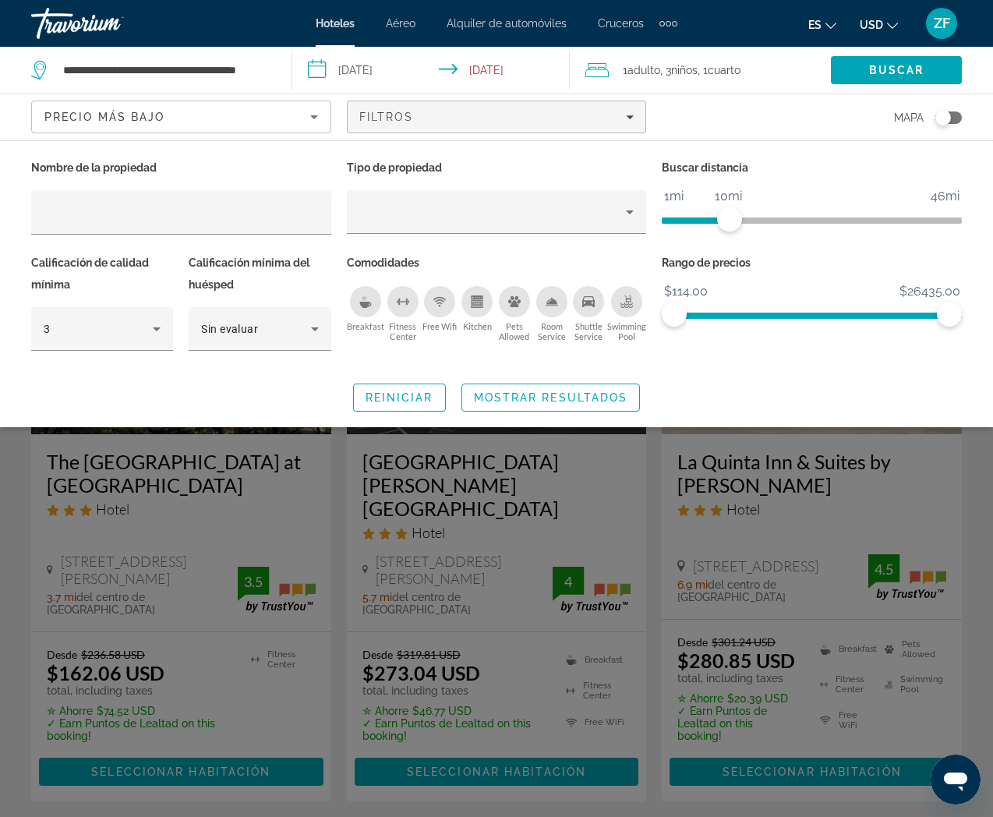
click at [195, 499] on div "Search widget" at bounding box center [496, 525] width 993 height 583
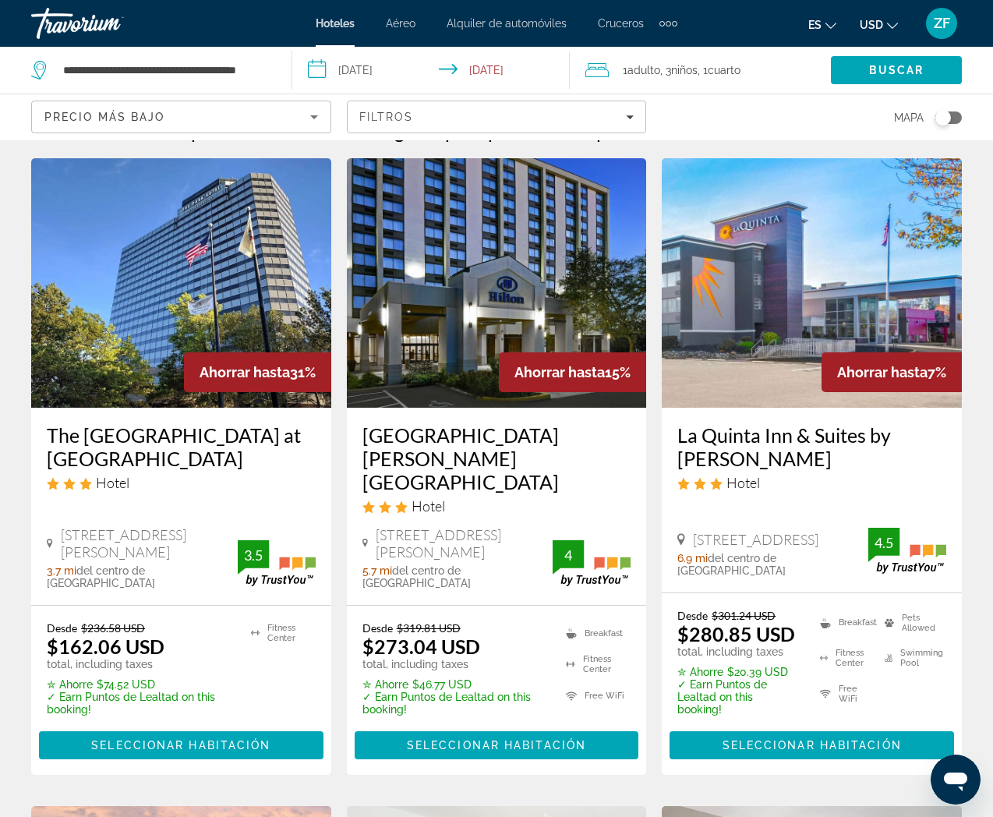
scroll to position [38, 0]
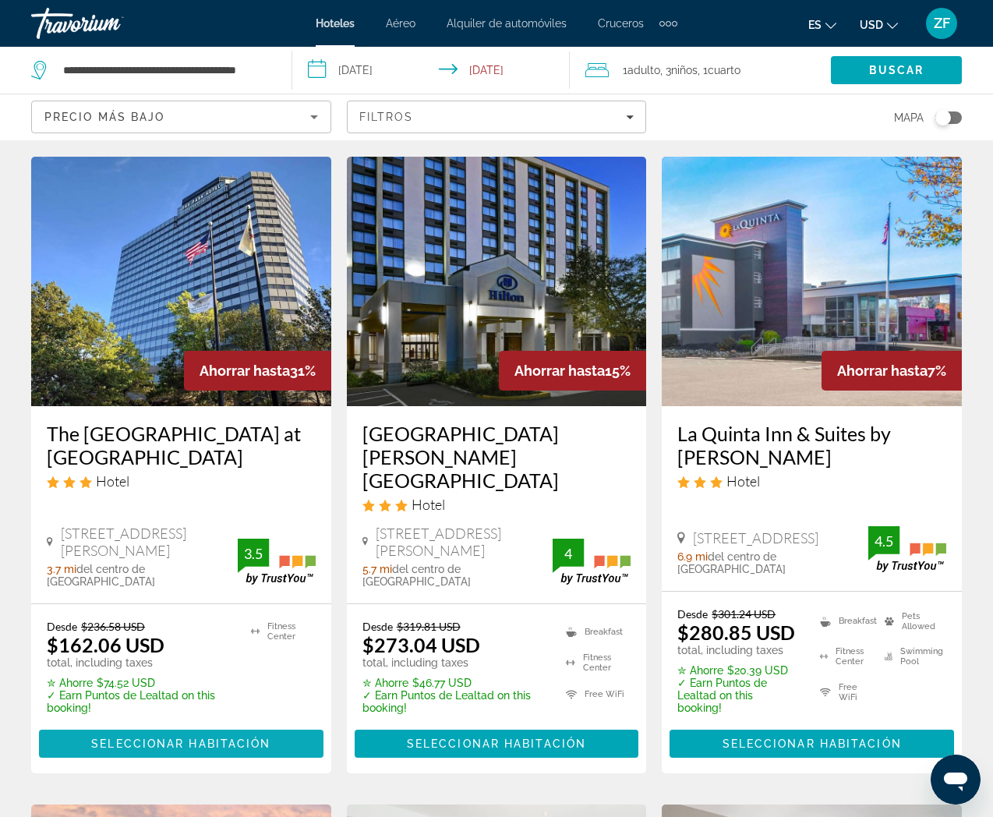
click at [207, 737] on span "Seleccionar habitación" at bounding box center [180, 743] width 179 height 12
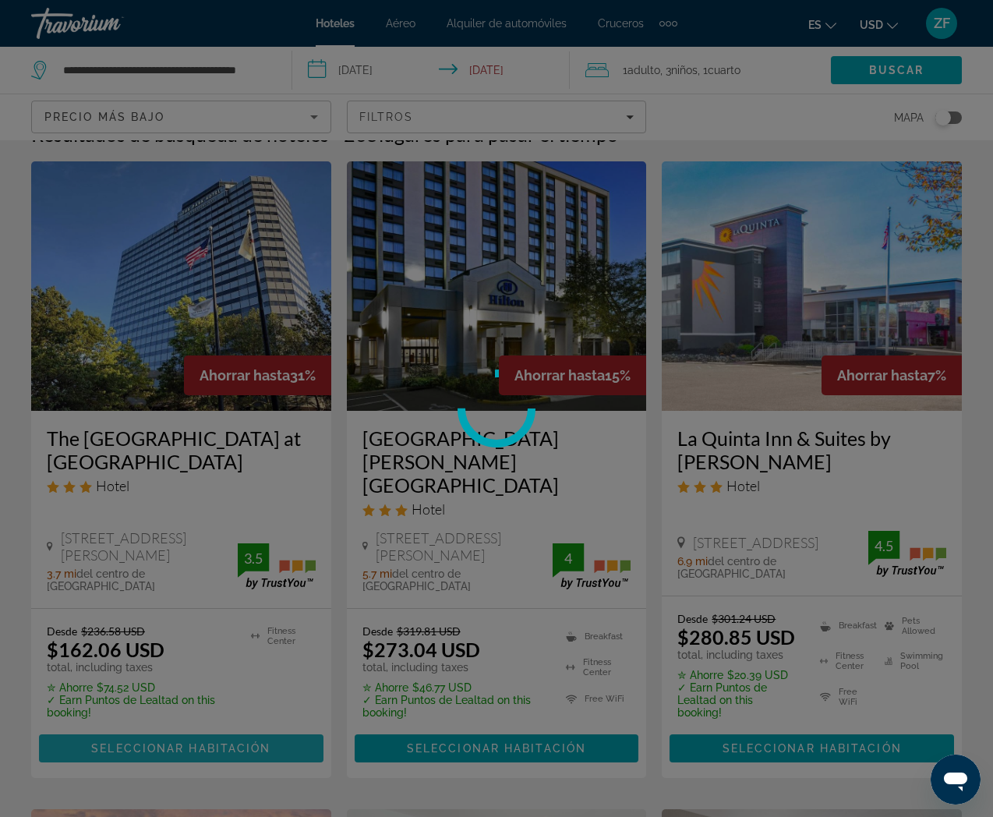
scroll to position [32, 0]
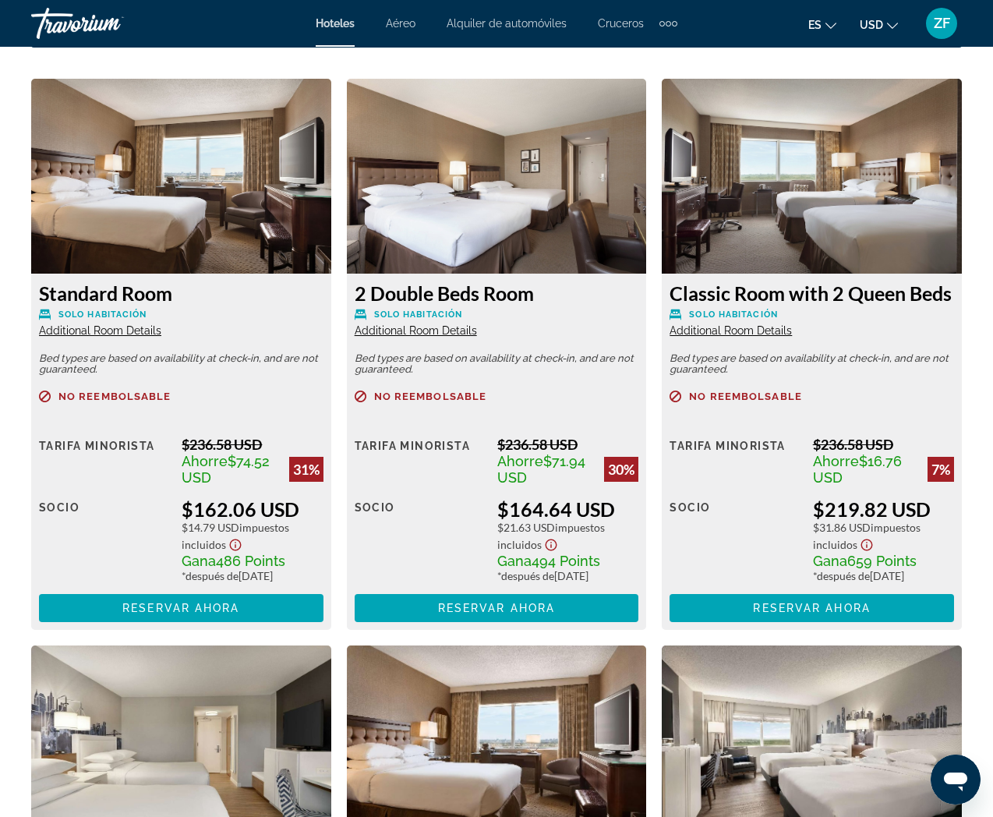
scroll to position [2391, 0]
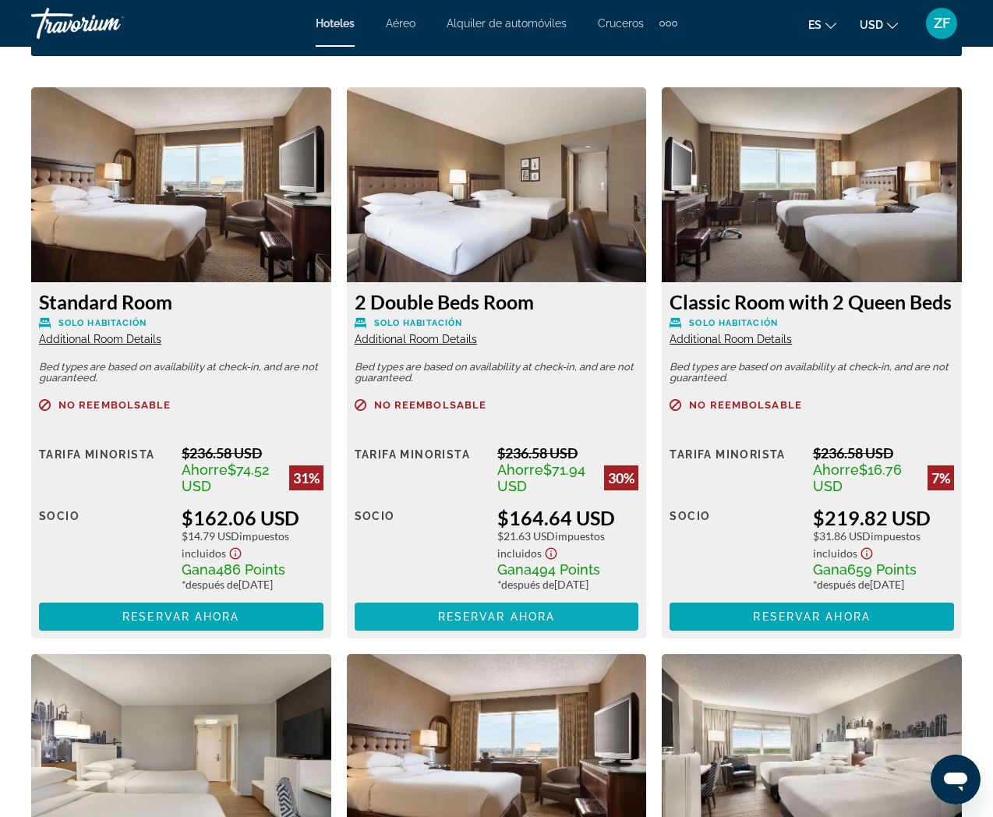
click at [513, 623] on span "Reservar ahora" at bounding box center [496, 616] width 117 height 12
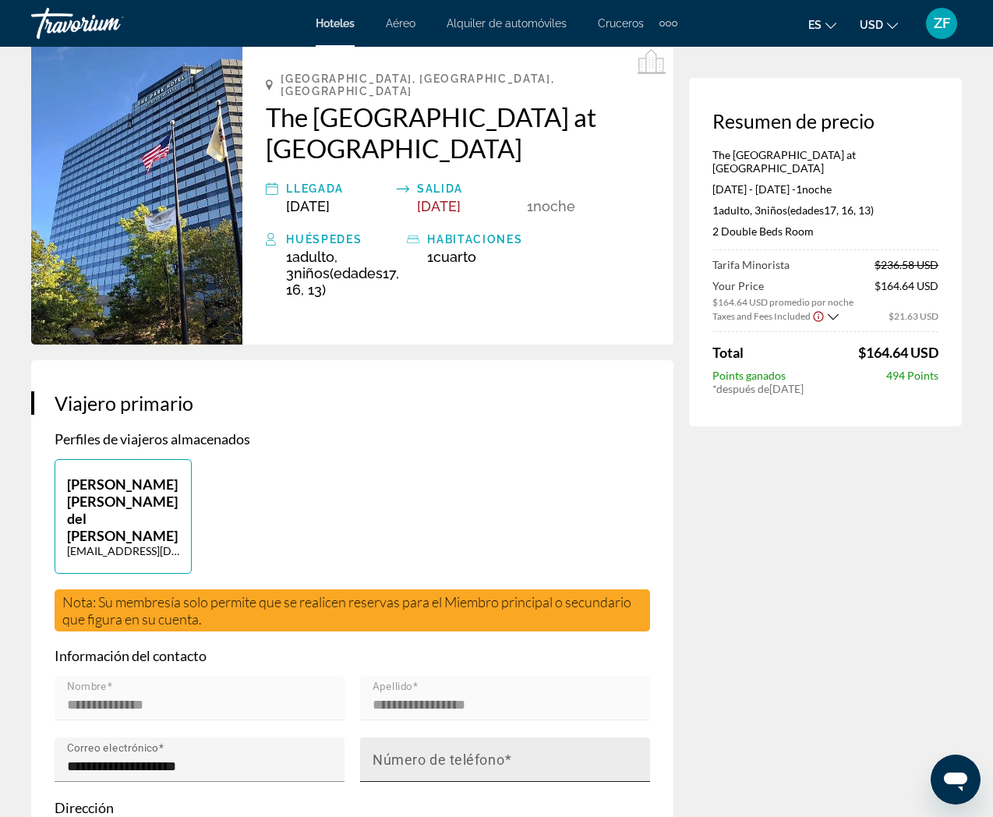
scroll to position [86, 0]
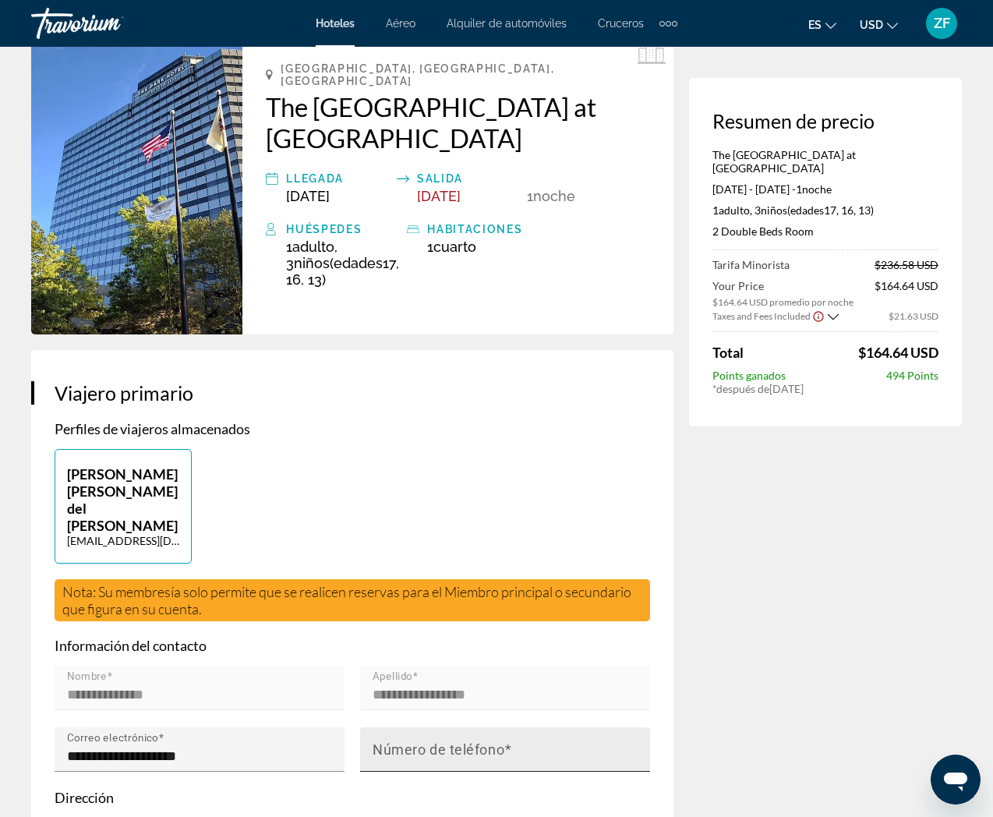
click at [481, 741] on mat-label "Número de teléfono" at bounding box center [438, 749] width 132 height 16
click at [481, 746] on input "Número de teléfono" at bounding box center [509, 755] width 274 height 19
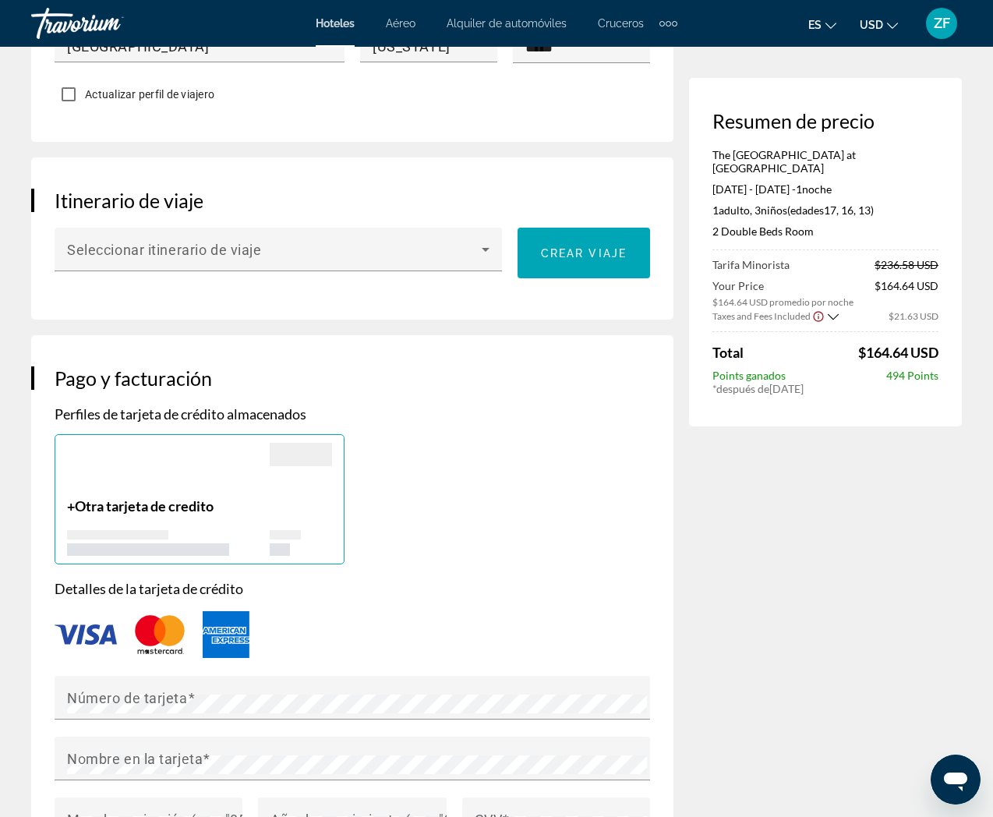
scroll to position [955, 0]
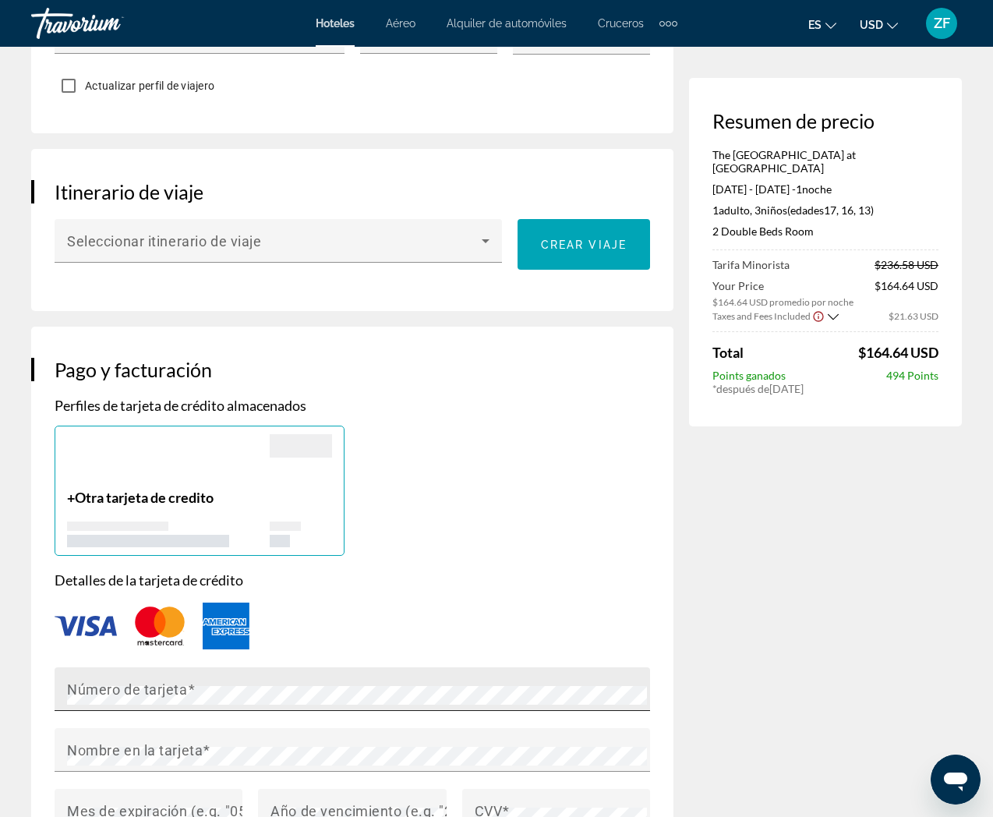
type input "**********"
click at [156, 680] on mat-label "Número de tarjeta" at bounding box center [127, 688] width 121 height 16
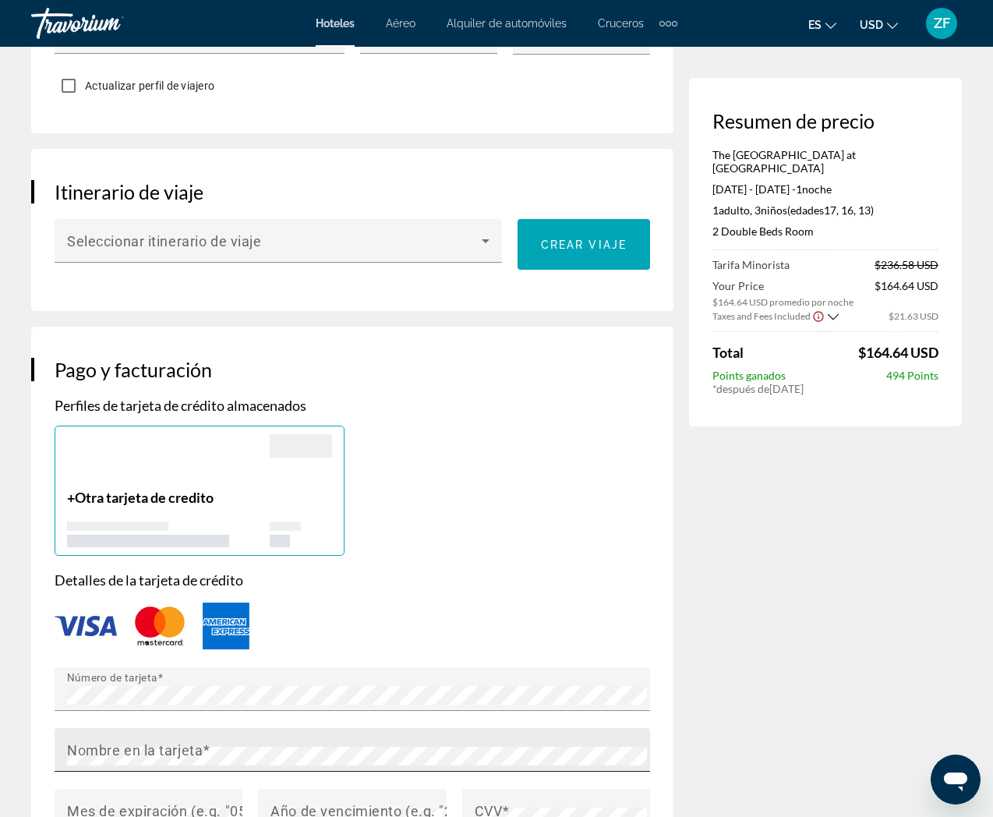
click at [213, 728] on div "Nombre en la tarjeta" at bounding box center [357, 750] width 580 height 44
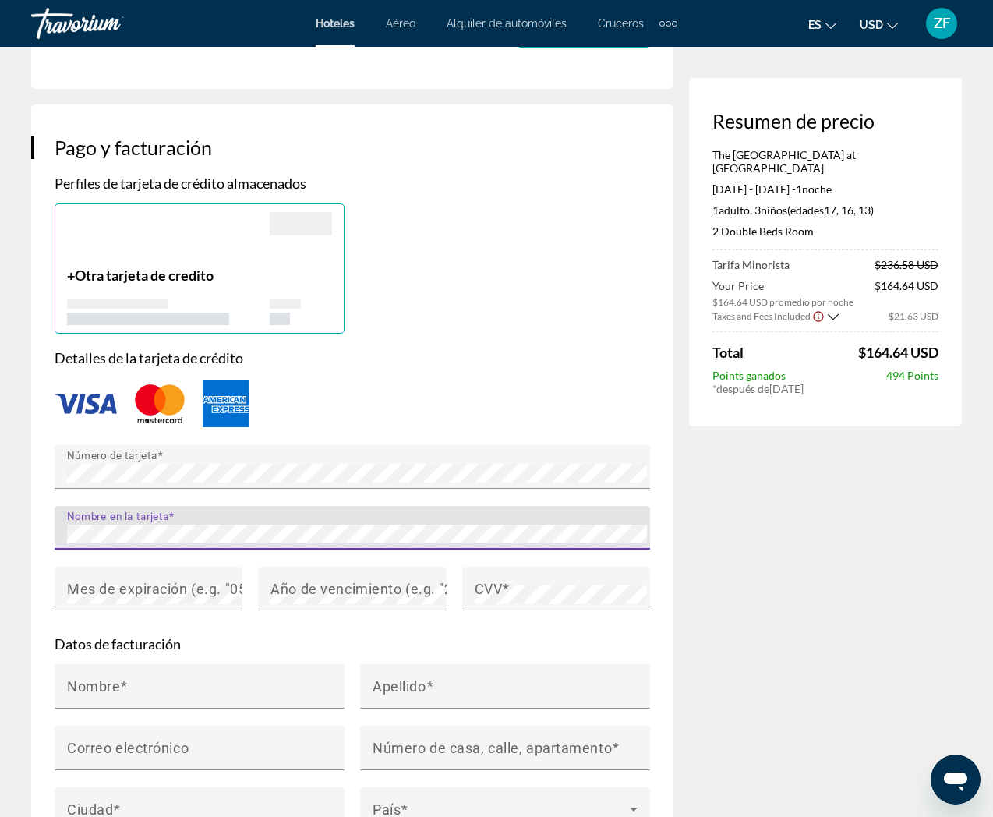
scroll to position [1318, 0]
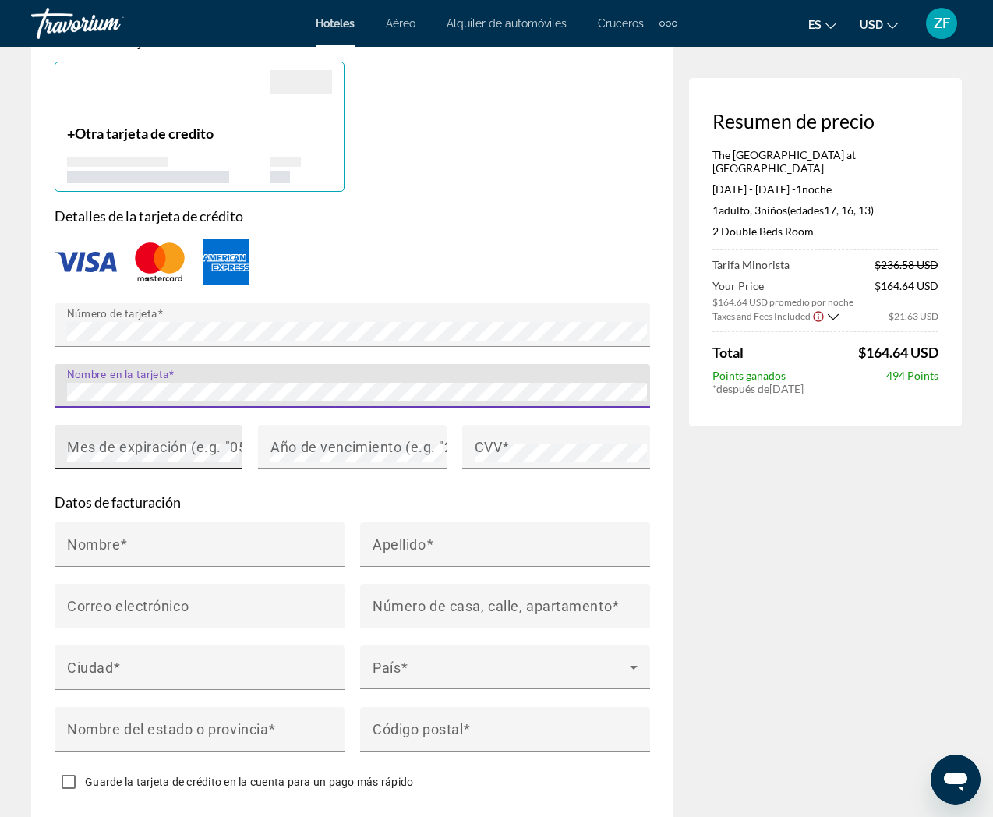
click at [183, 438] on mat-label "Mes de expiración (e.g. "05")" at bounding box center [161, 446] width 189 height 16
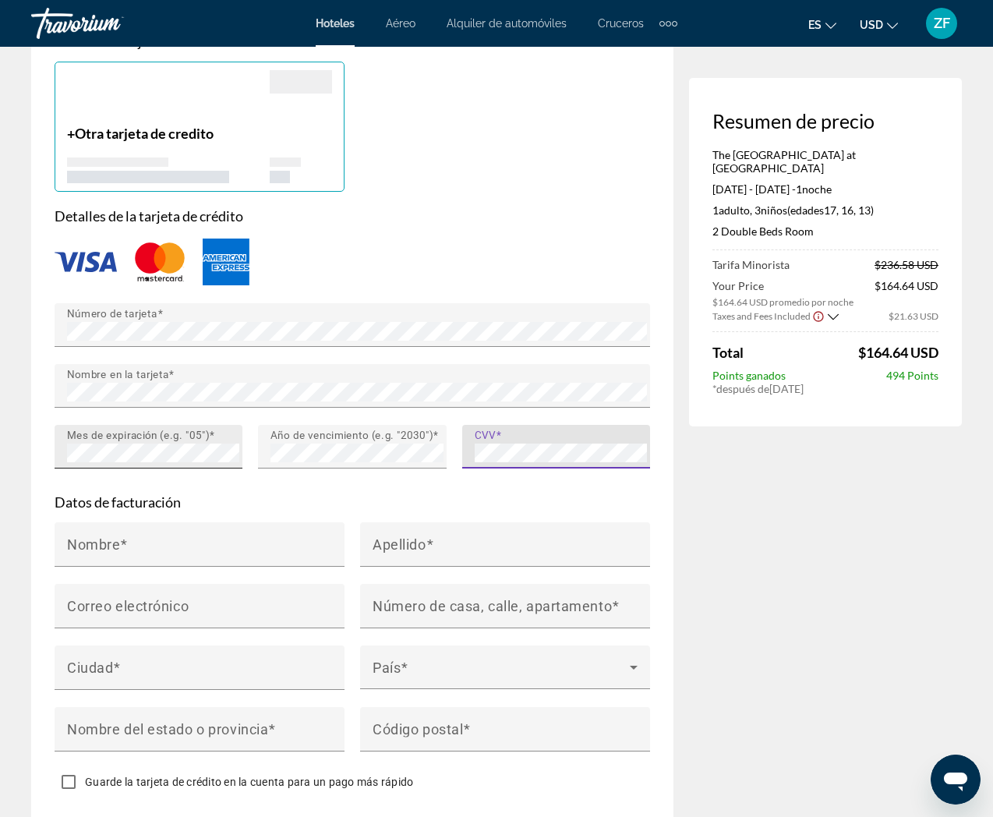
scroll to position [1399, 0]
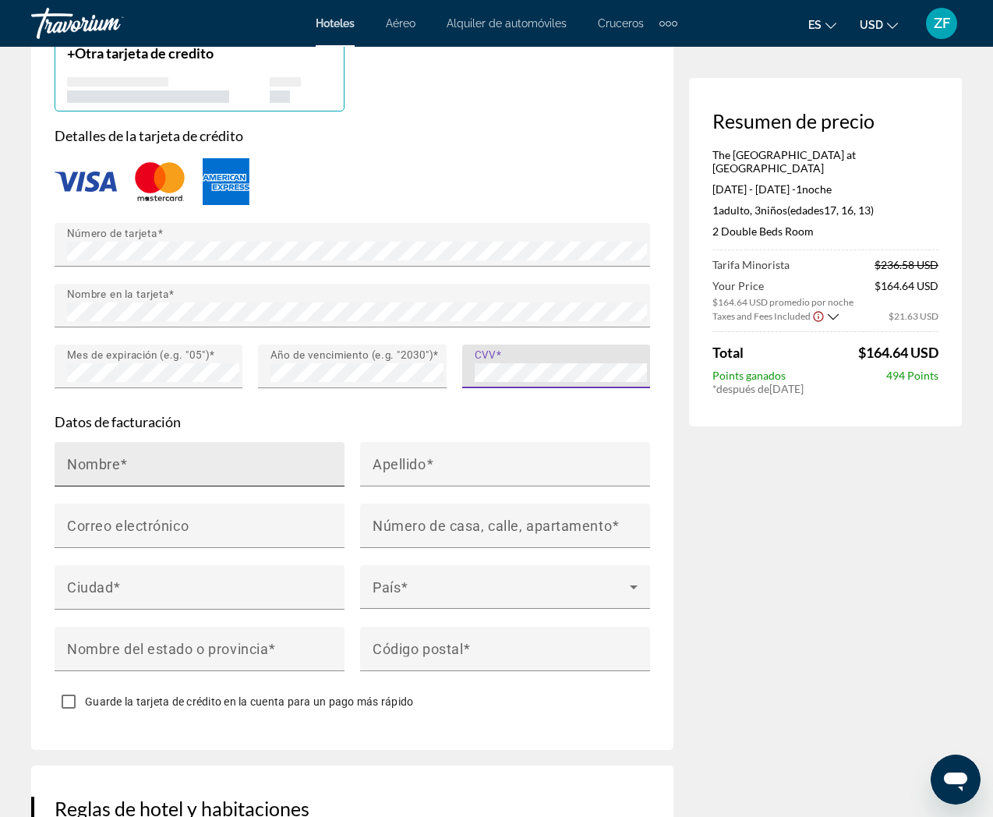
click at [98, 455] on mat-label "Nombre" at bounding box center [93, 463] width 53 height 16
click at [98, 461] on input "Nombre" at bounding box center [204, 470] width 274 height 19
type input "*****"
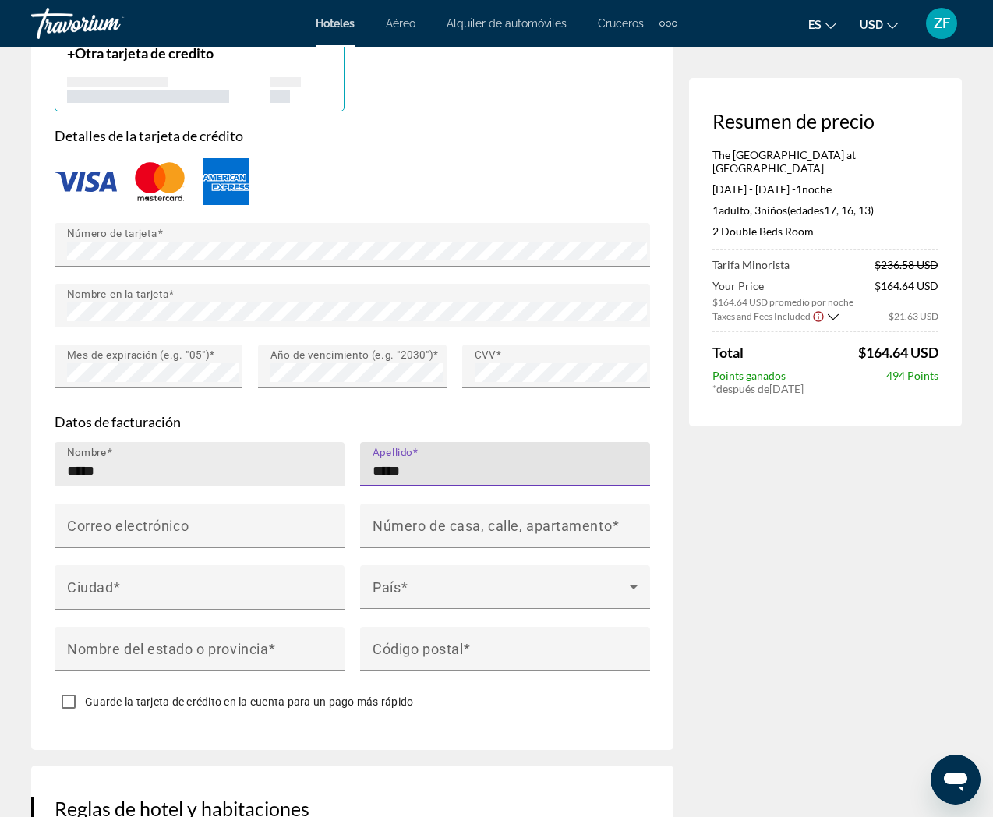
type input "*****"
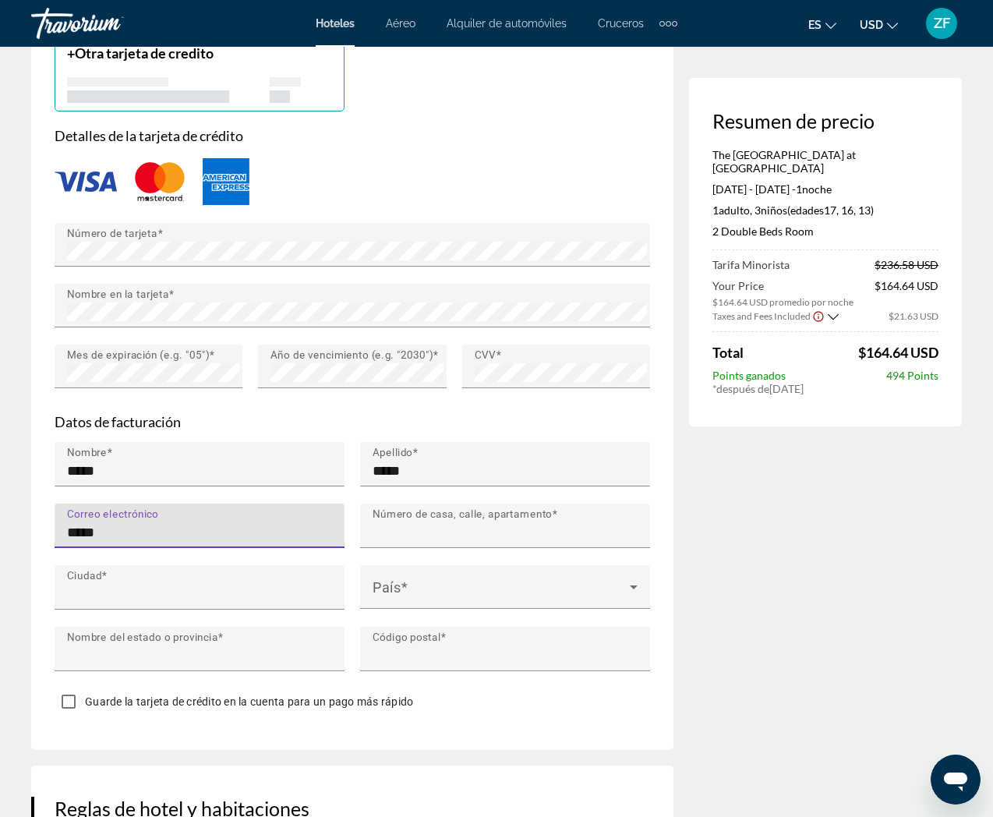
type input "**********"
type input "**"
type input "*****"
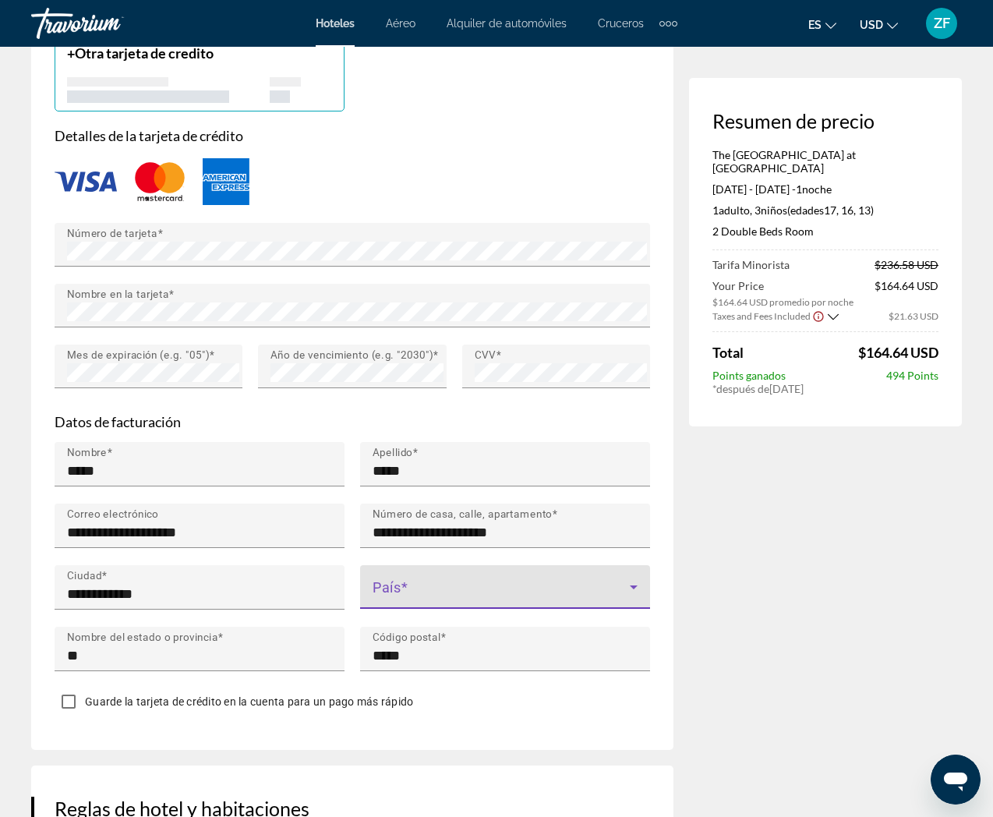
click at [431, 584] on span "Main content" at bounding box center [500, 593] width 257 height 19
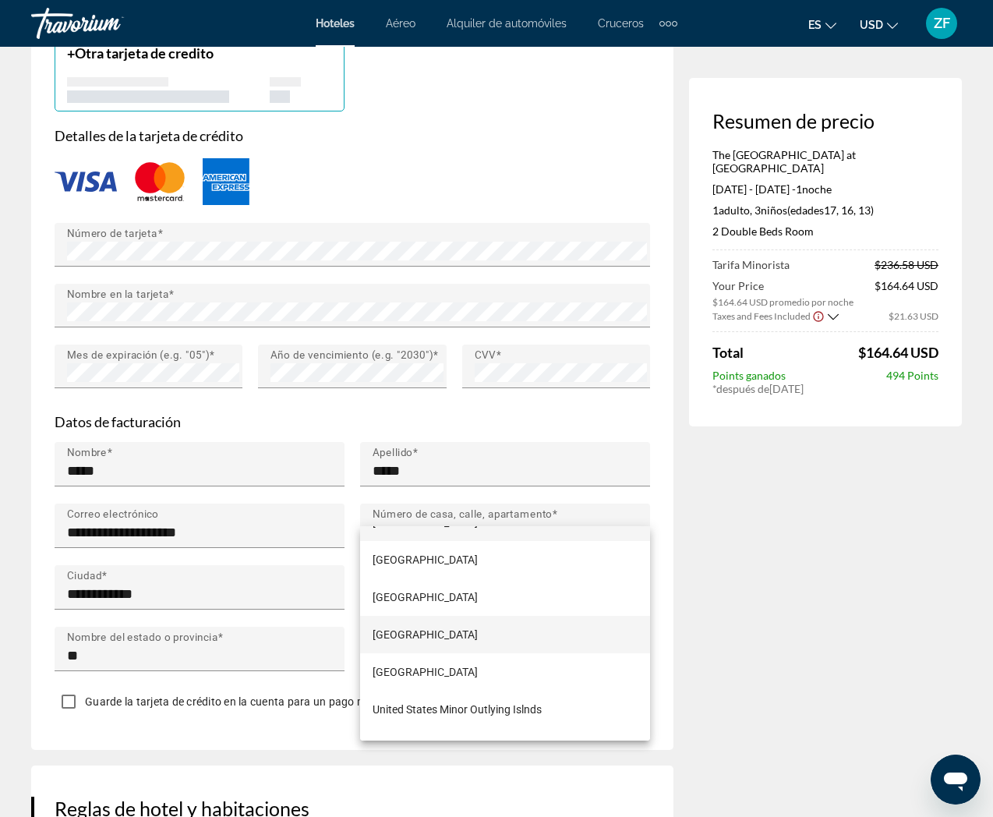
scroll to position [8943, 0]
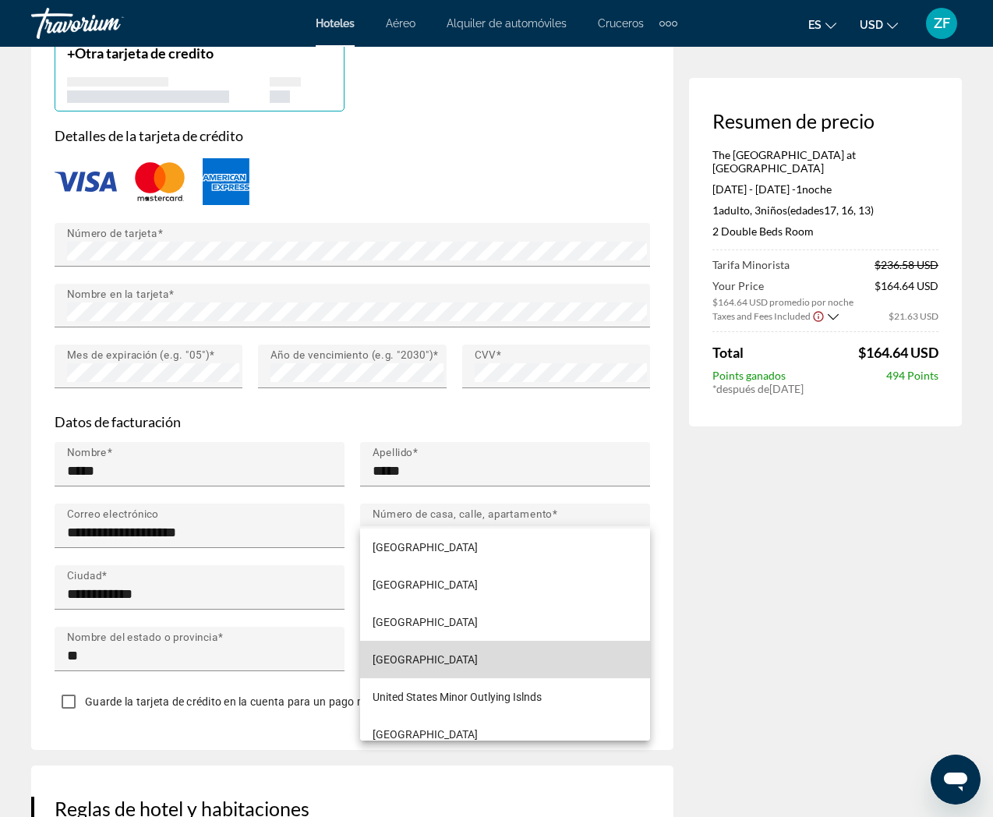
click at [429, 652] on span "United States of America" at bounding box center [424, 659] width 105 height 19
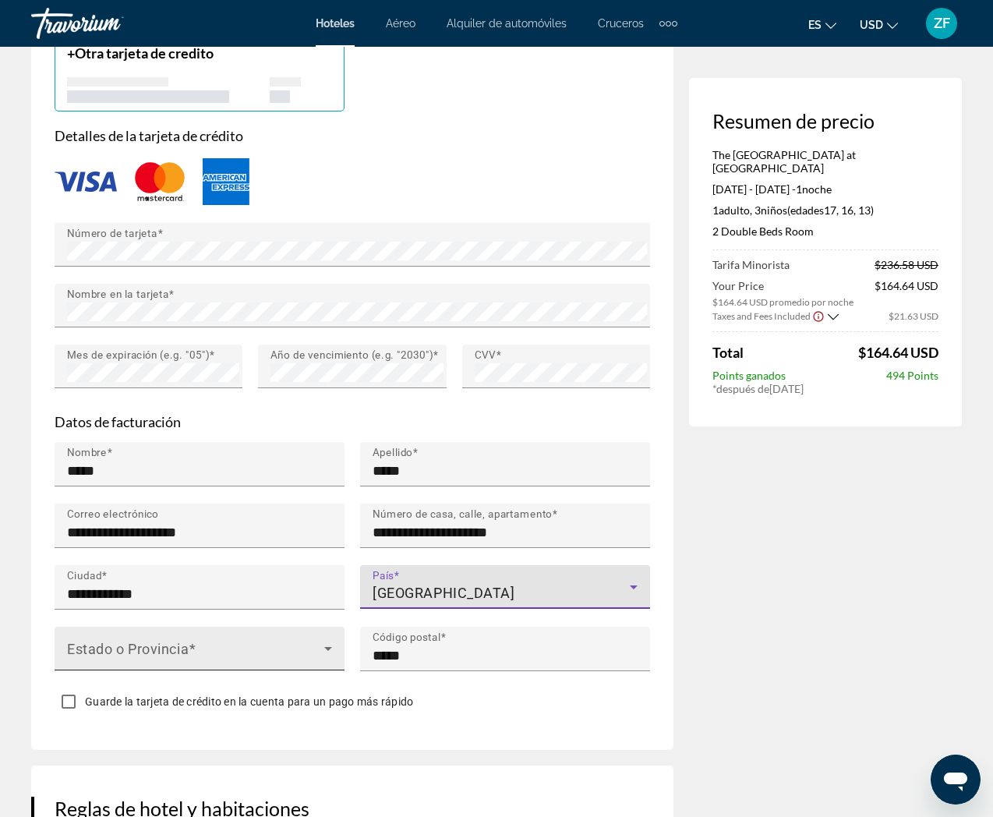
click at [235, 645] on span "Main content" at bounding box center [195, 654] width 257 height 19
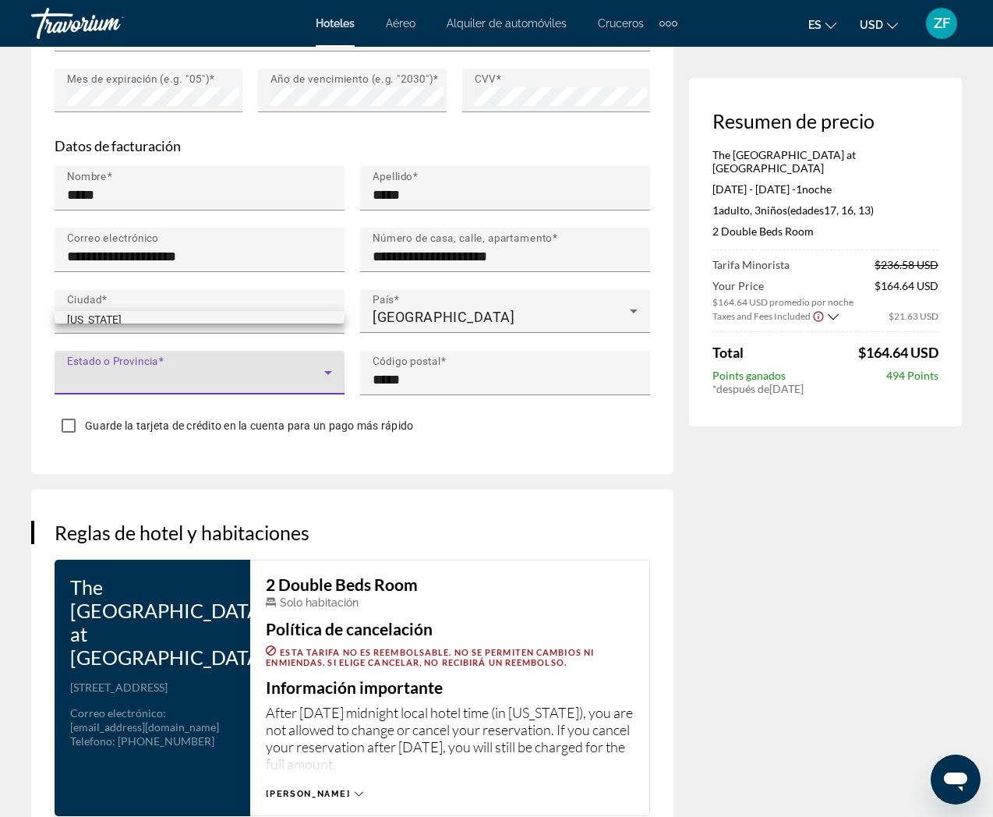
scroll to position [1250, 0]
click at [178, 314] on mat-option "North Carolina" at bounding box center [200, 320] width 290 height 37
click at [179, 369] on div "North Carolina" at bounding box center [195, 378] width 257 height 19
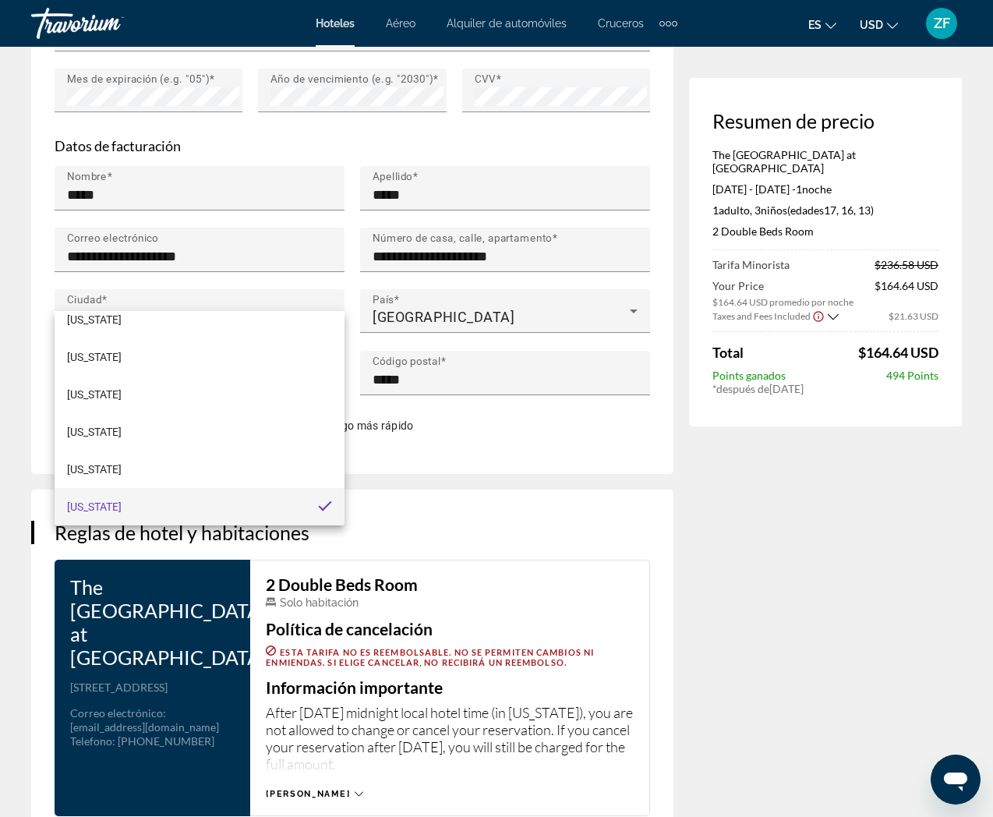
scroll to position [1251, 0]
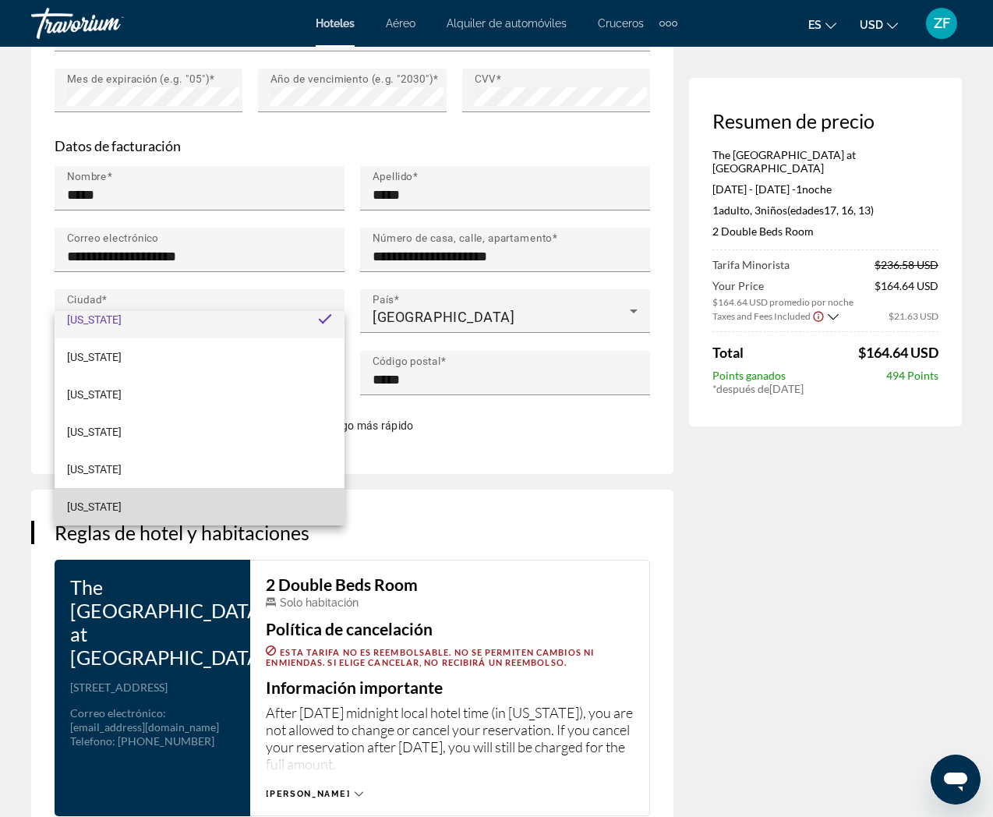
click at [99, 501] on span "Pennsylvania" at bounding box center [94, 506] width 55 height 19
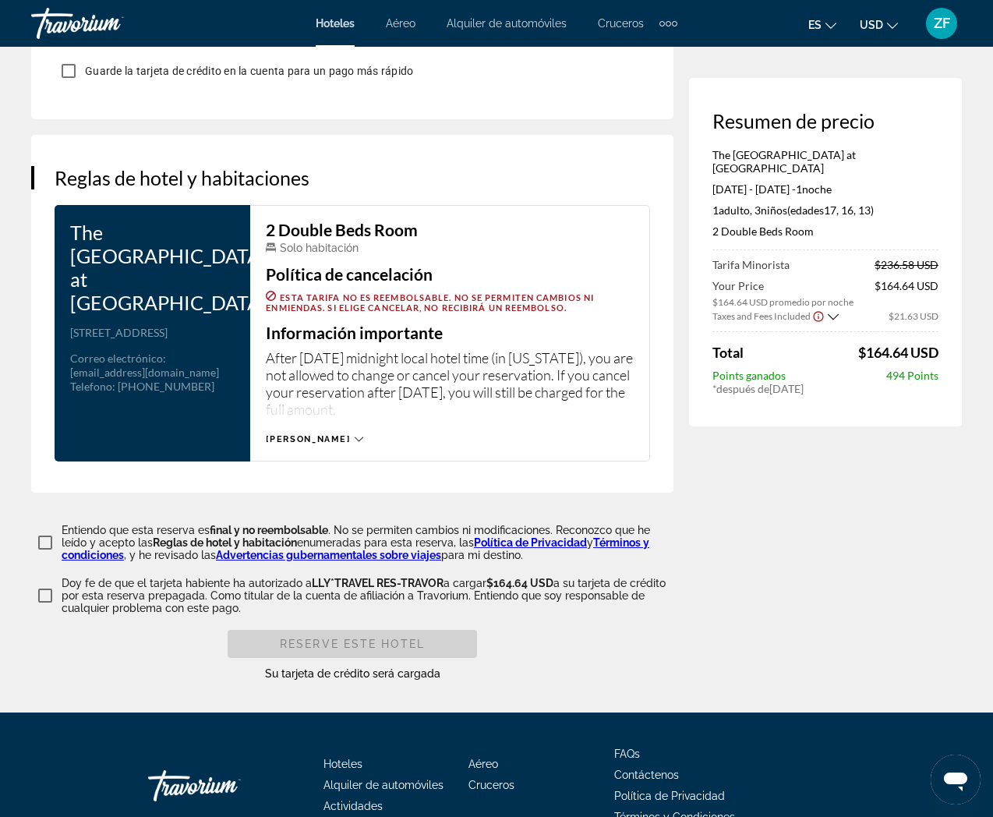
scroll to position [2031, 0]
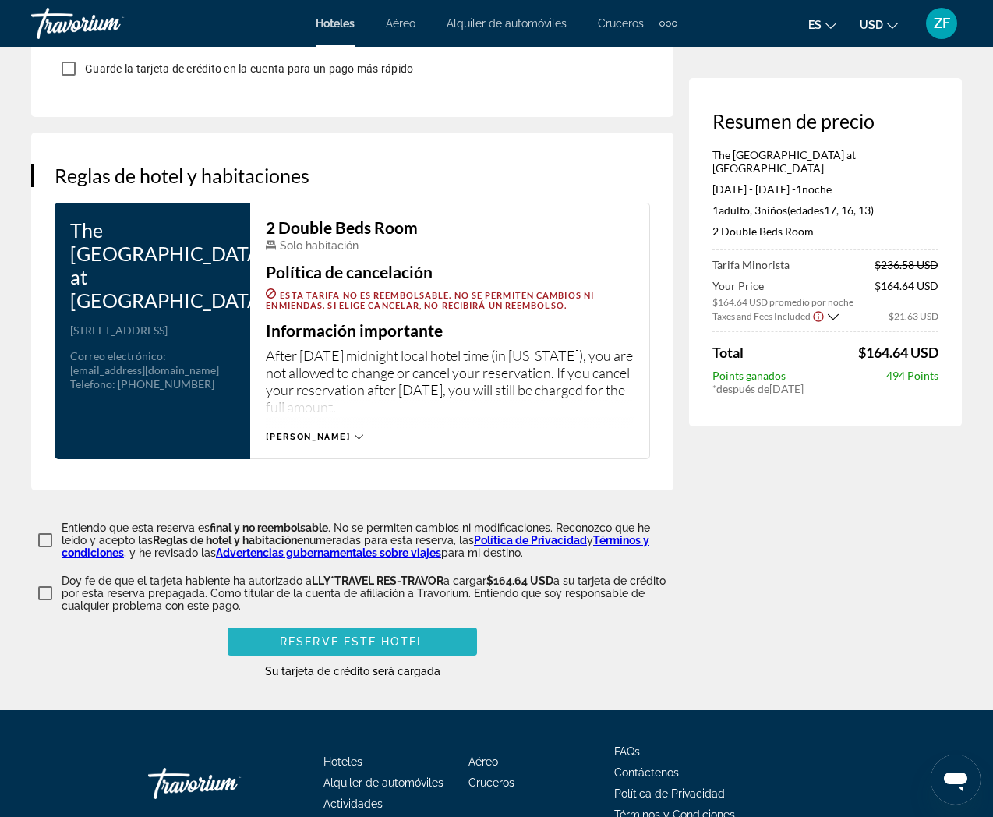
click at [396, 635] on span "Reserve este hotel" at bounding box center [352, 641] width 145 height 12
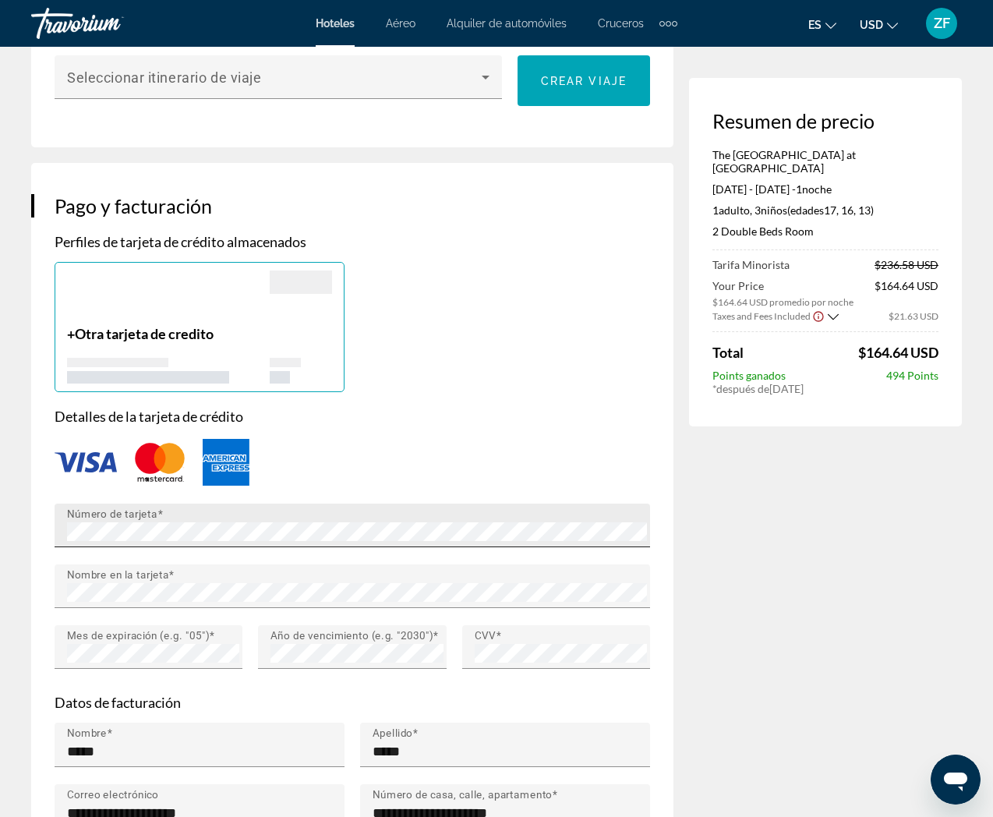
scroll to position [1209, 0]
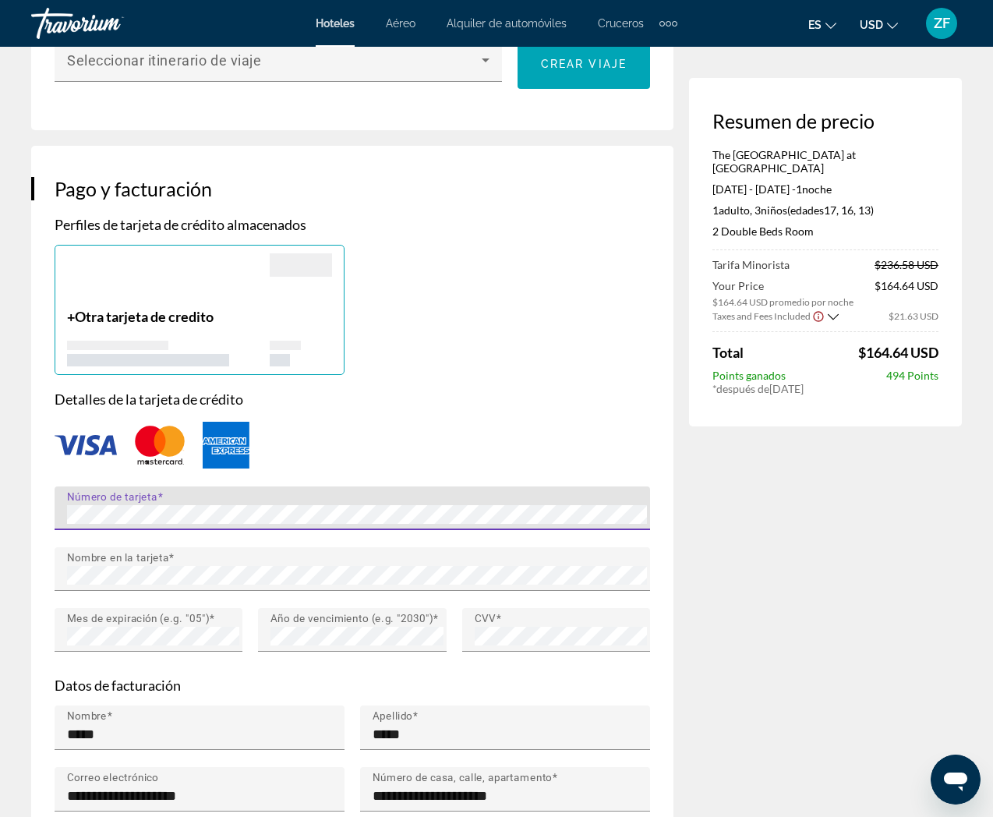
click at [30, 425] on div "Reserva de hotel Su pago fue rechazado porque se marcó como una transacción pos…" at bounding box center [496, 222] width 993 height 2768
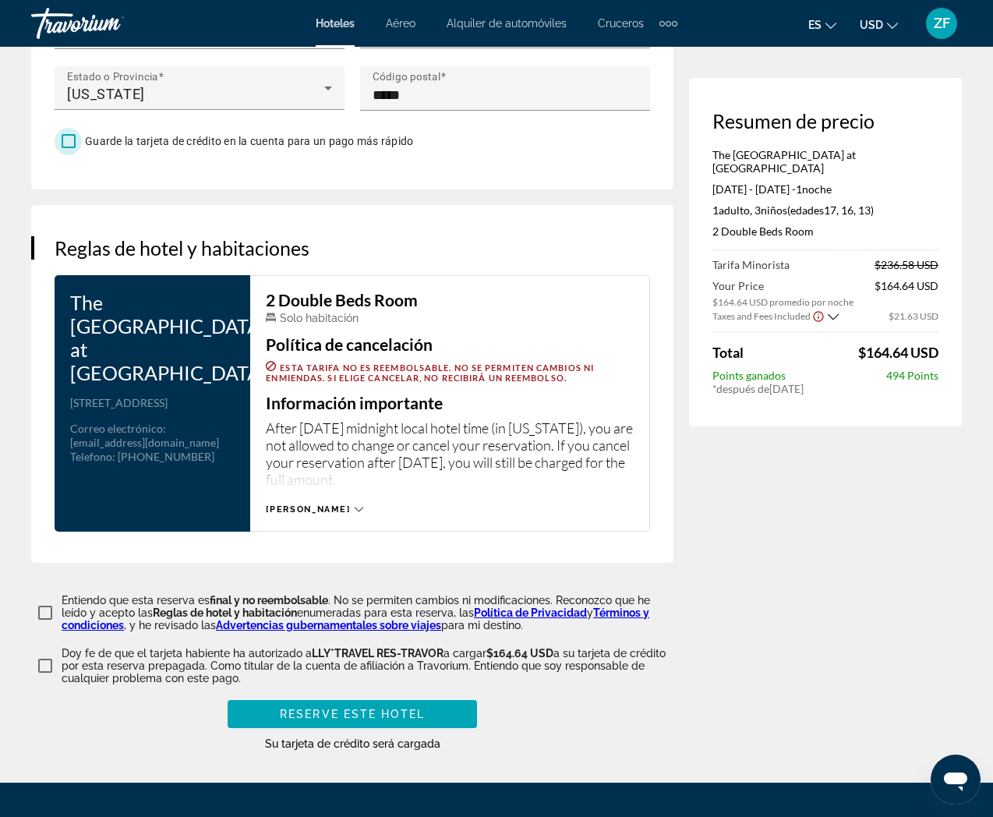
scroll to position [2105, 0]
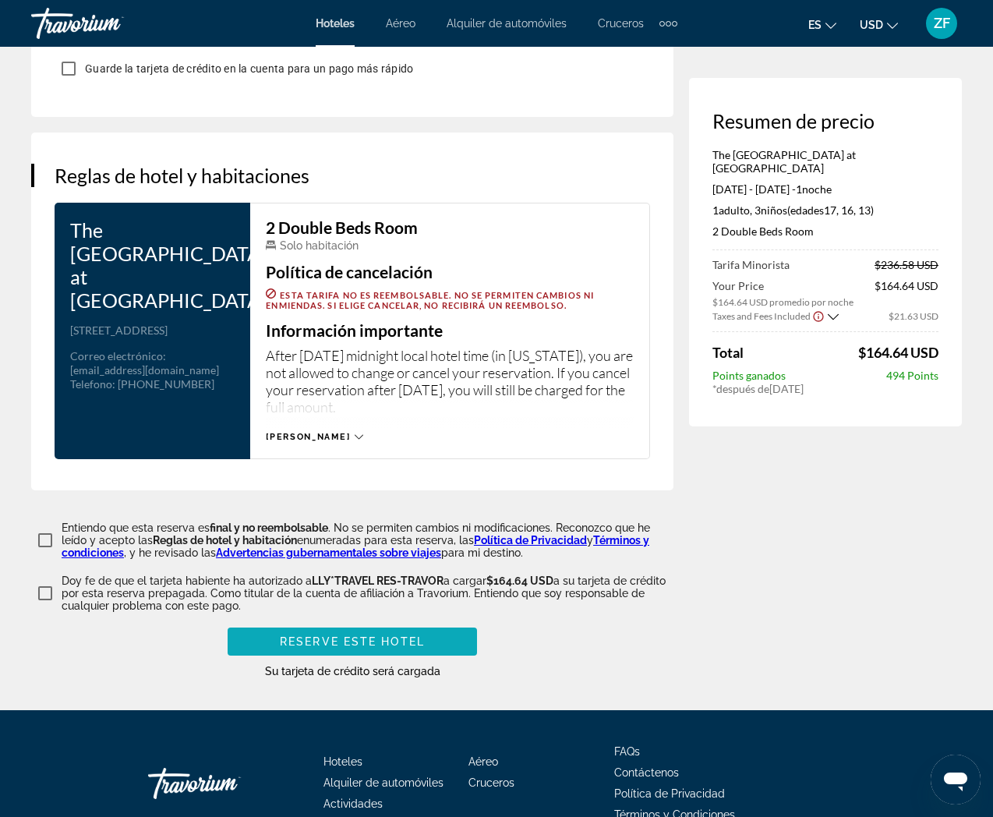
click at [351, 635] on span "Reserve este hotel" at bounding box center [352, 641] width 145 height 12
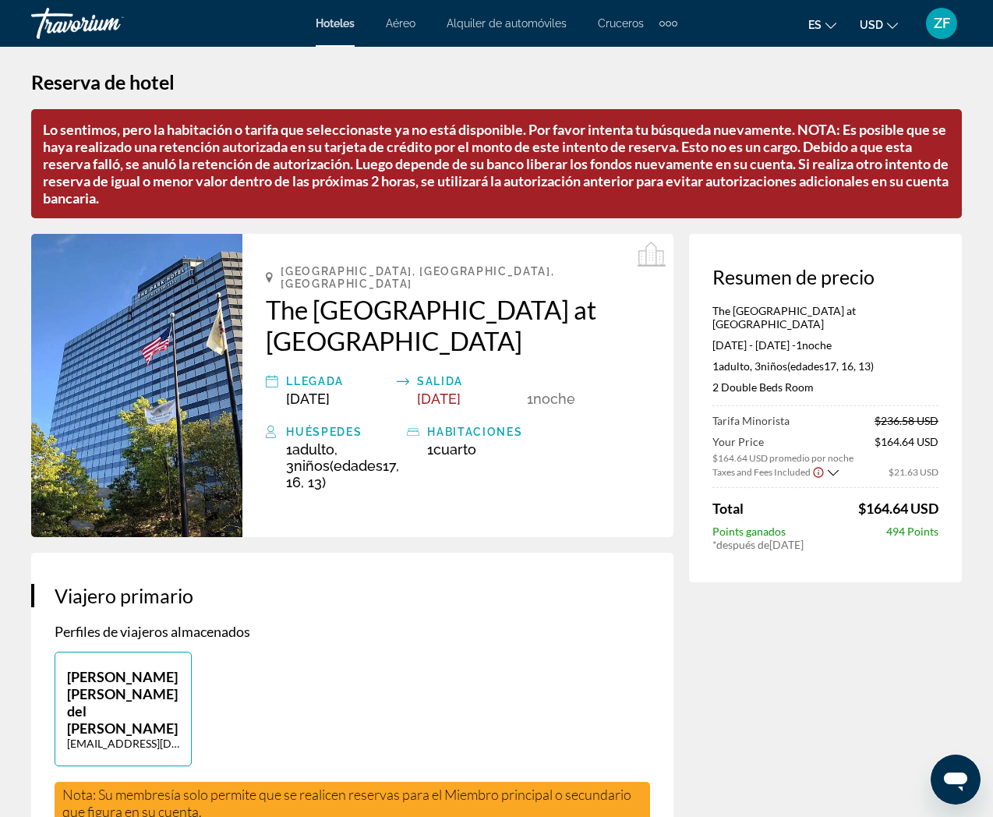
scroll to position [0, 0]
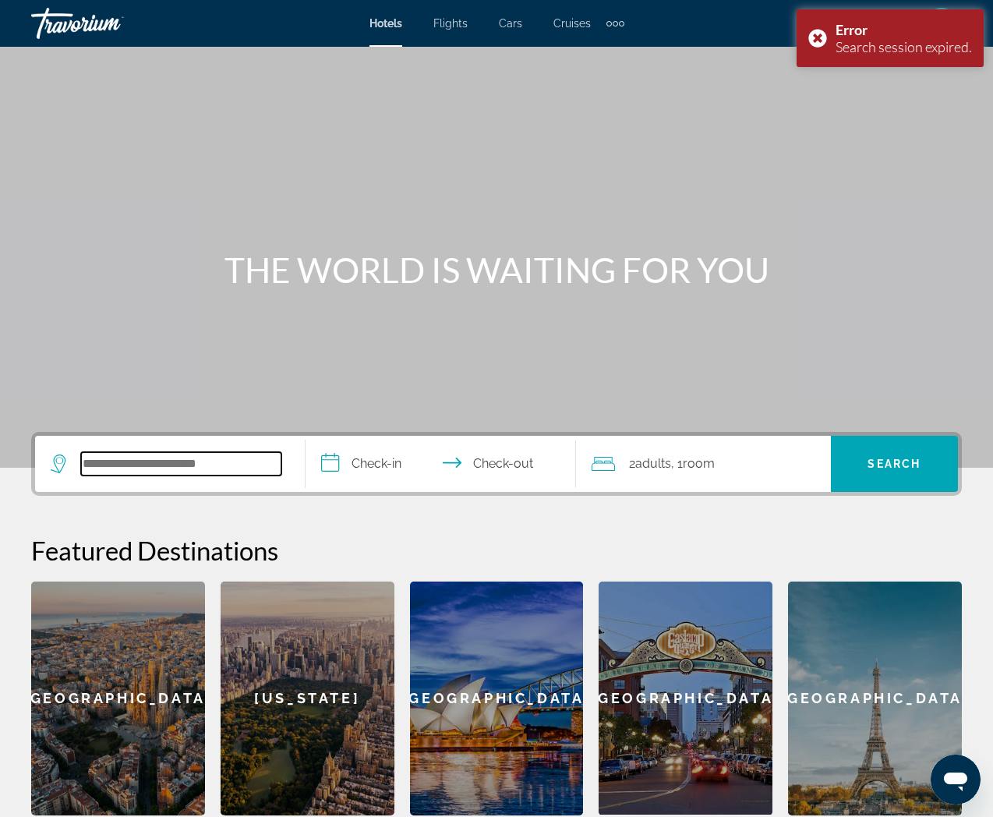
click at [90, 464] on input "Search hotel destination" at bounding box center [181, 463] width 200 height 23
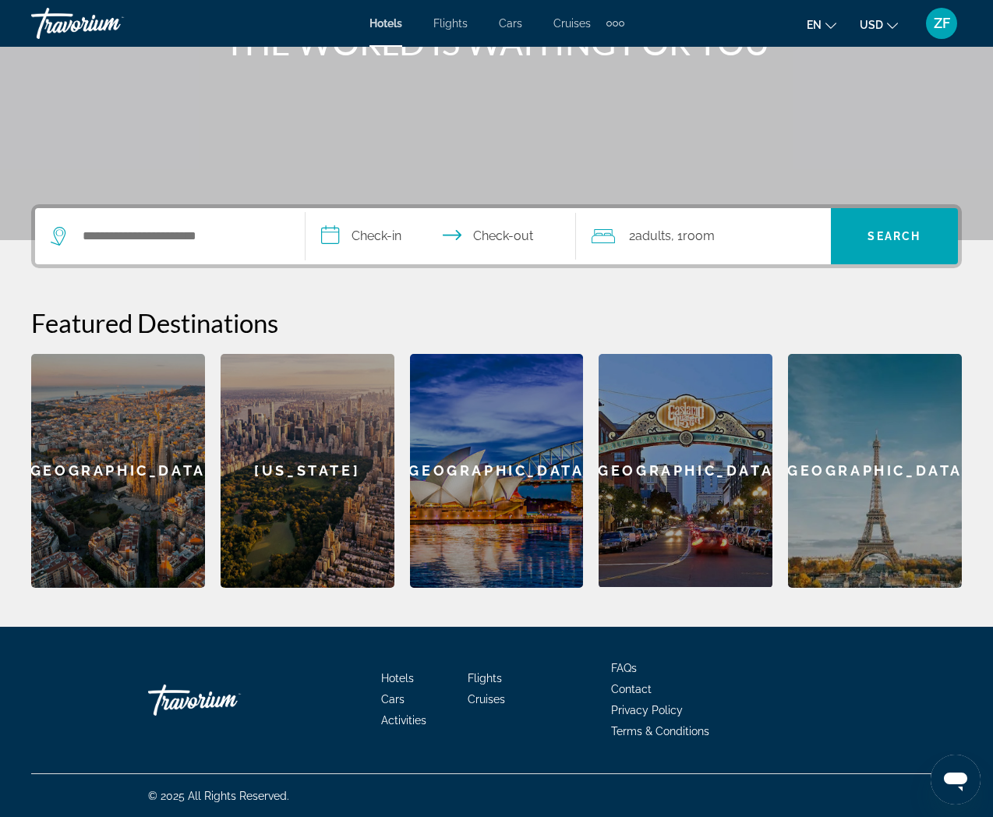
scroll to position [224, 0]
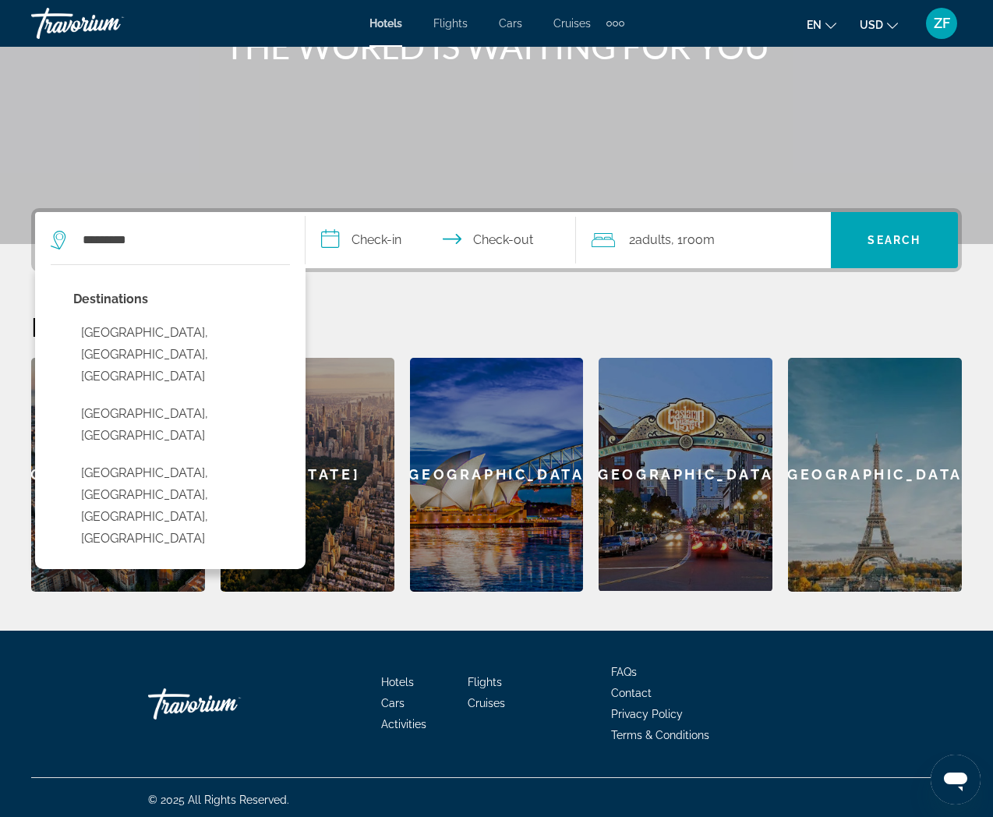
click at [154, 458] on button "[GEOGRAPHIC_DATA], [GEOGRAPHIC_DATA], [GEOGRAPHIC_DATA], [GEOGRAPHIC_DATA]" at bounding box center [181, 505] width 217 height 95
type input "**********"
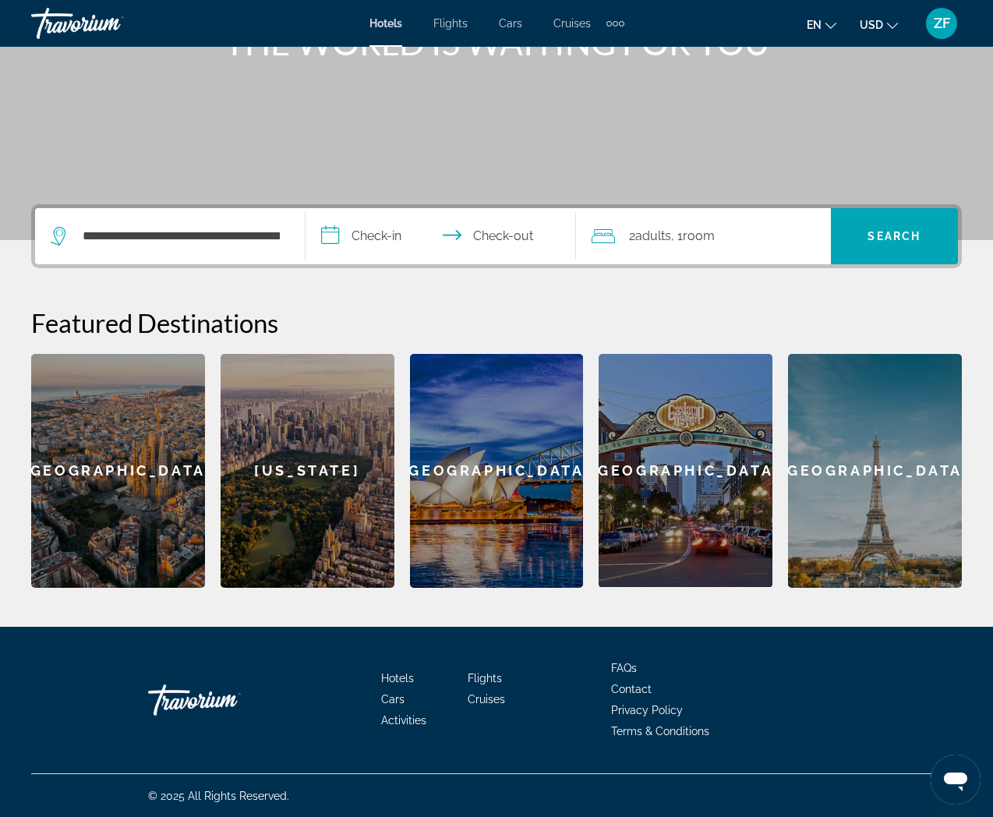
click at [374, 239] on input "**********" at bounding box center [443, 238] width 277 height 61
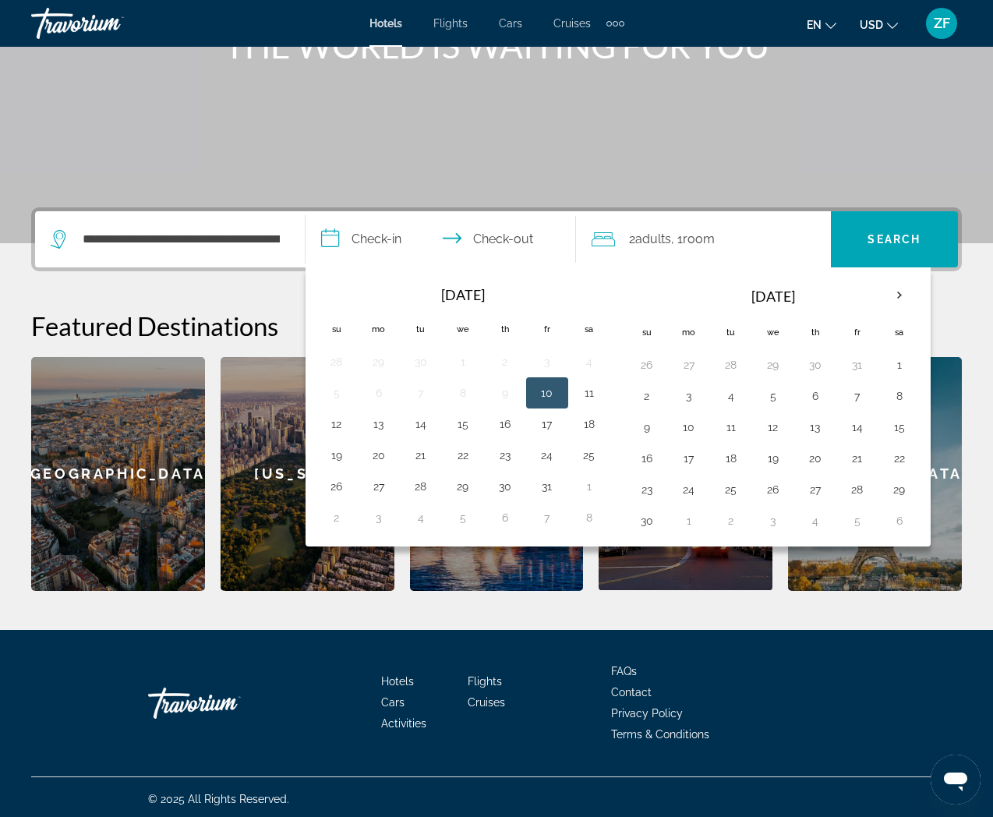
scroll to position [226, 0]
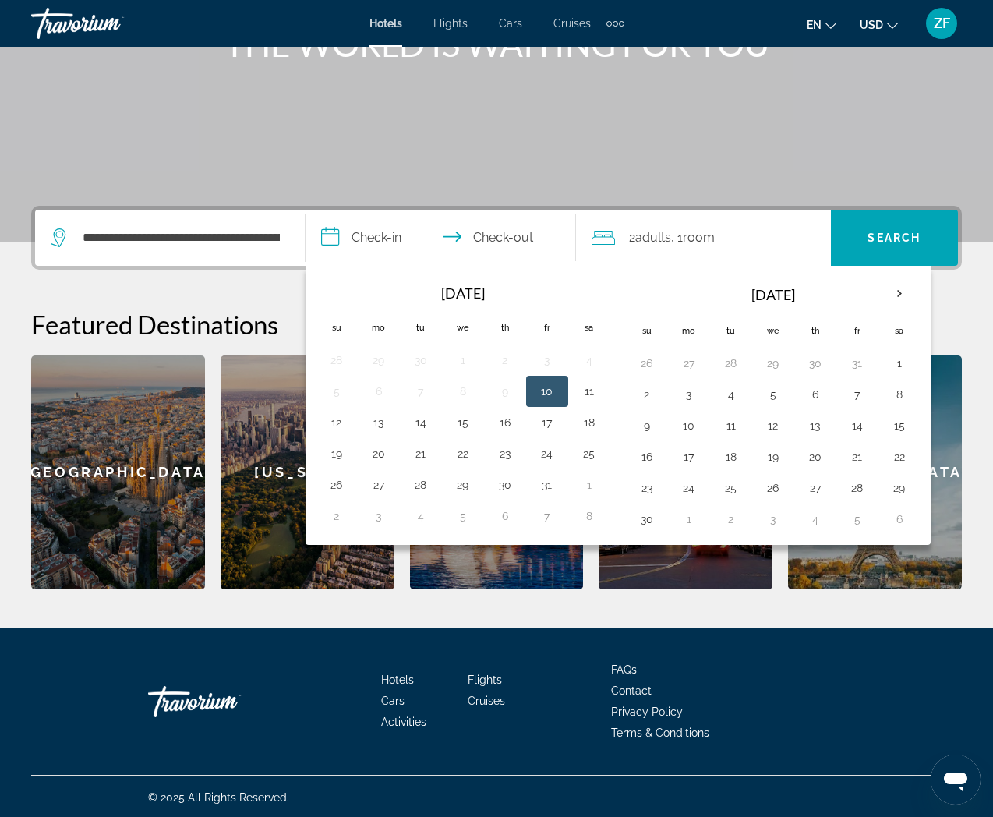
click at [544, 388] on button "10" at bounding box center [547, 391] width 25 height 22
click at [583, 387] on button "11" at bounding box center [589, 391] width 25 height 22
type input "**********"
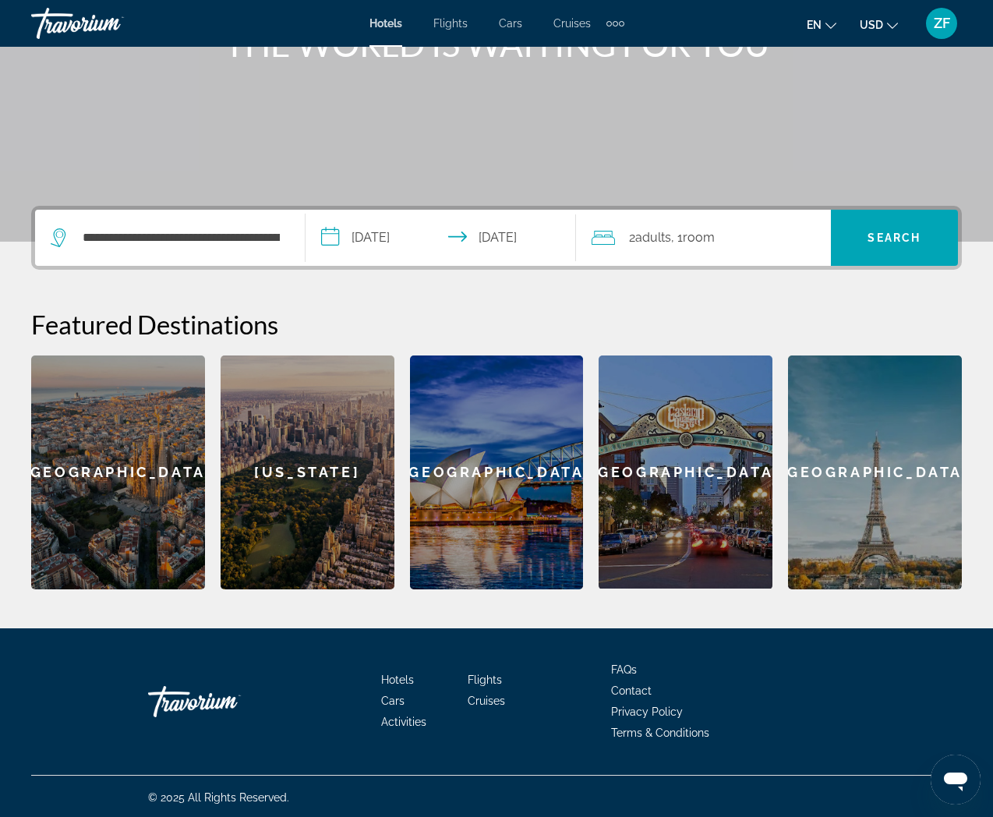
click at [719, 231] on div "2 Adult Adults , 1 Room rooms" at bounding box center [710, 238] width 239 height 22
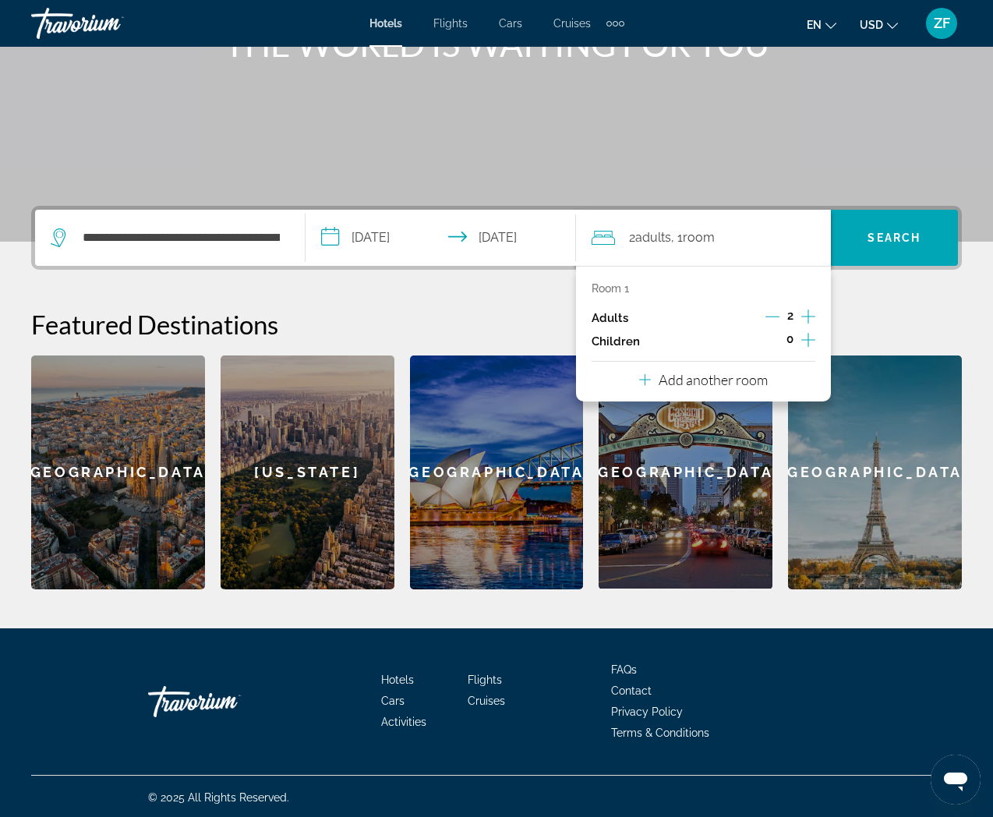
scroll to position [228, 0]
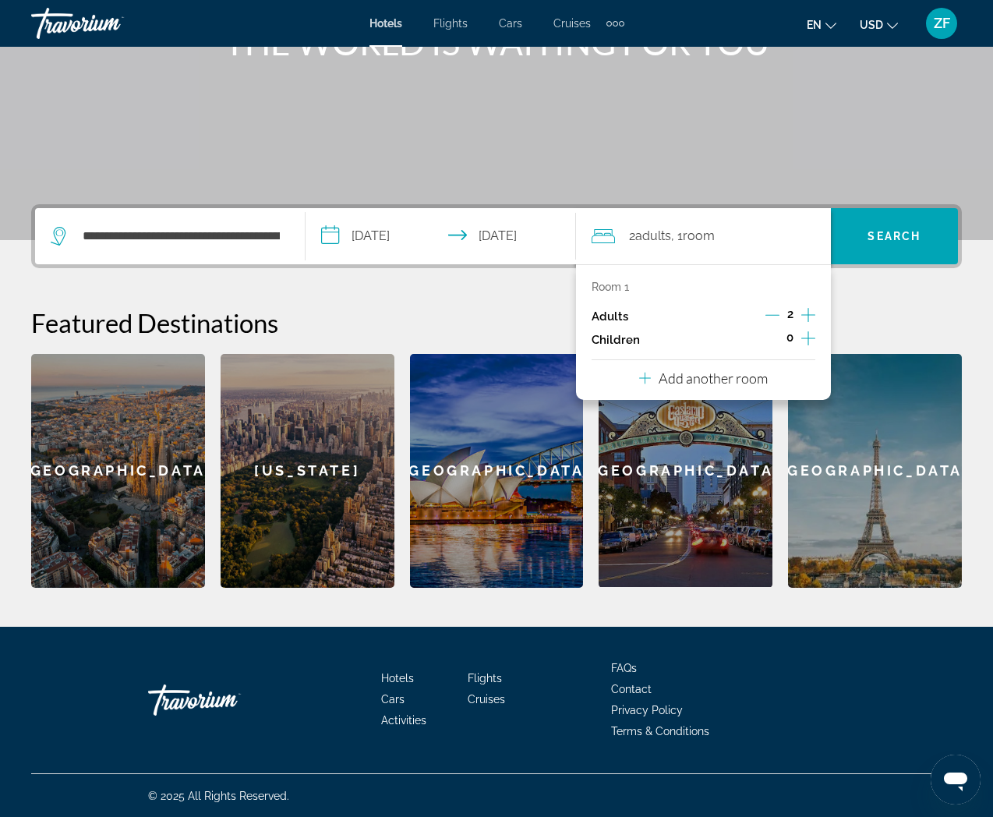
click at [775, 315] on icon "Decrement adults" at bounding box center [772, 315] width 14 height 1
click at [799, 336] on div "0" at bounding box center [789, 339] width 51 height 23
click at [806, 335] on icon "Increment children" at bounding box center [808, 338] width 14 height 19
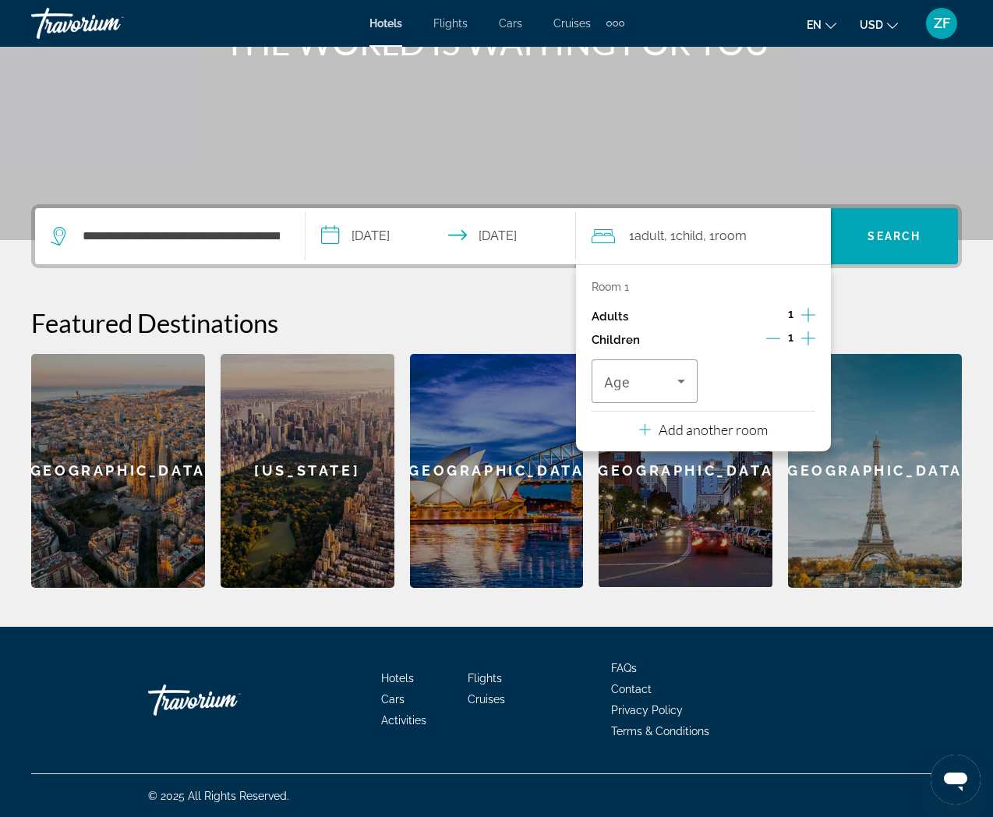
click at [806, 335] on icon "Increment children" at bounding box center [808, 338] width 14 height 19
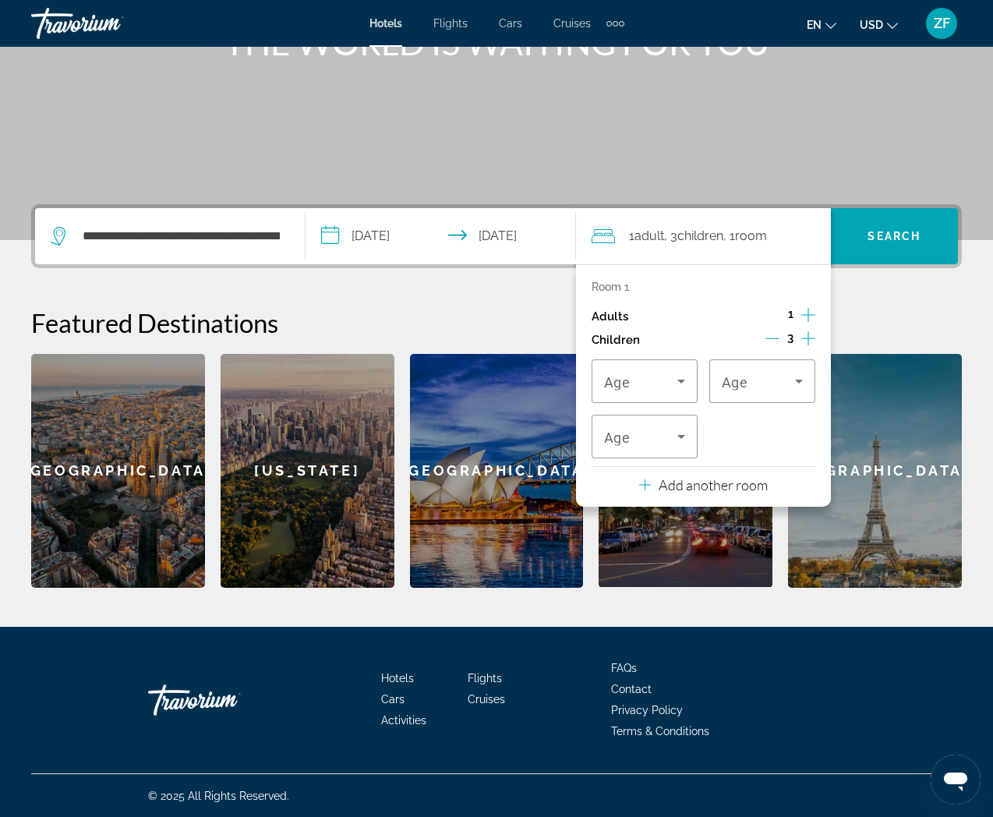
click at [806, 335] on icon "Increment children" at bounding box center [808, 338] width 14 height 19
click at [767, 333] on icon "Decrement children" at bounding box center [772, 338] width 14 height 14
click at [647, 374] on span "Travelers: 1 adult, 3 children" at bounding box center [640, 381] width 73 height 19
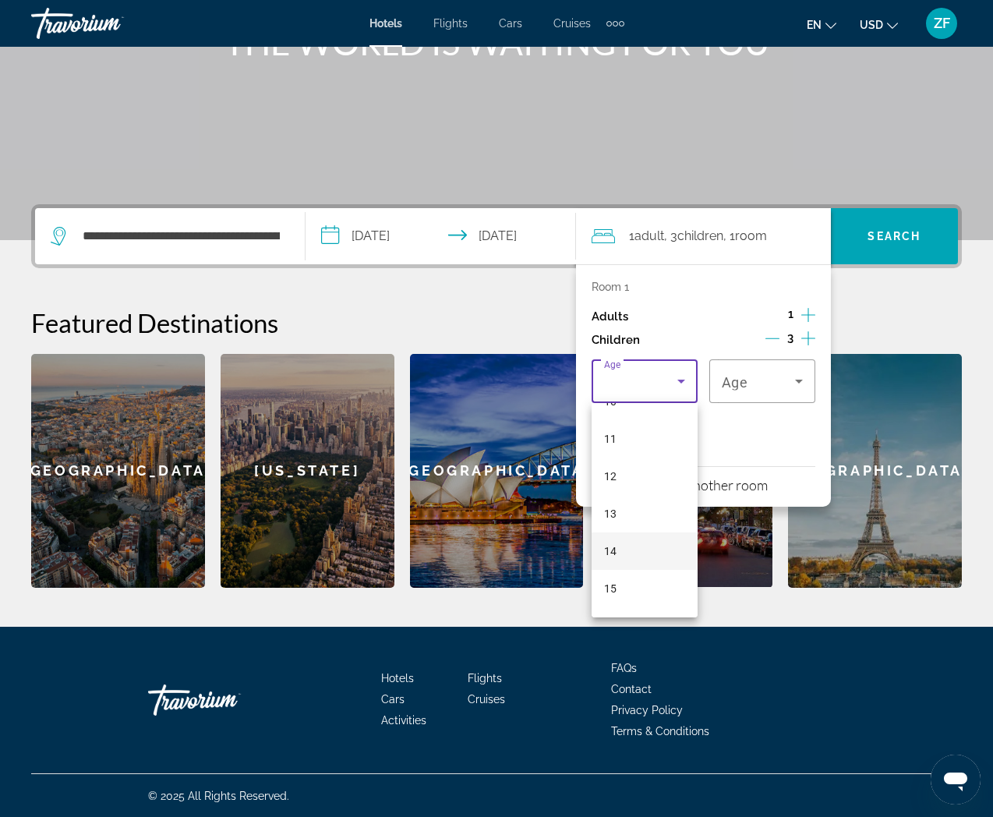
scroll to position [471, 0]
click at [614, 583] on span "17" at bounding box center [610, 592] width 12 height 19
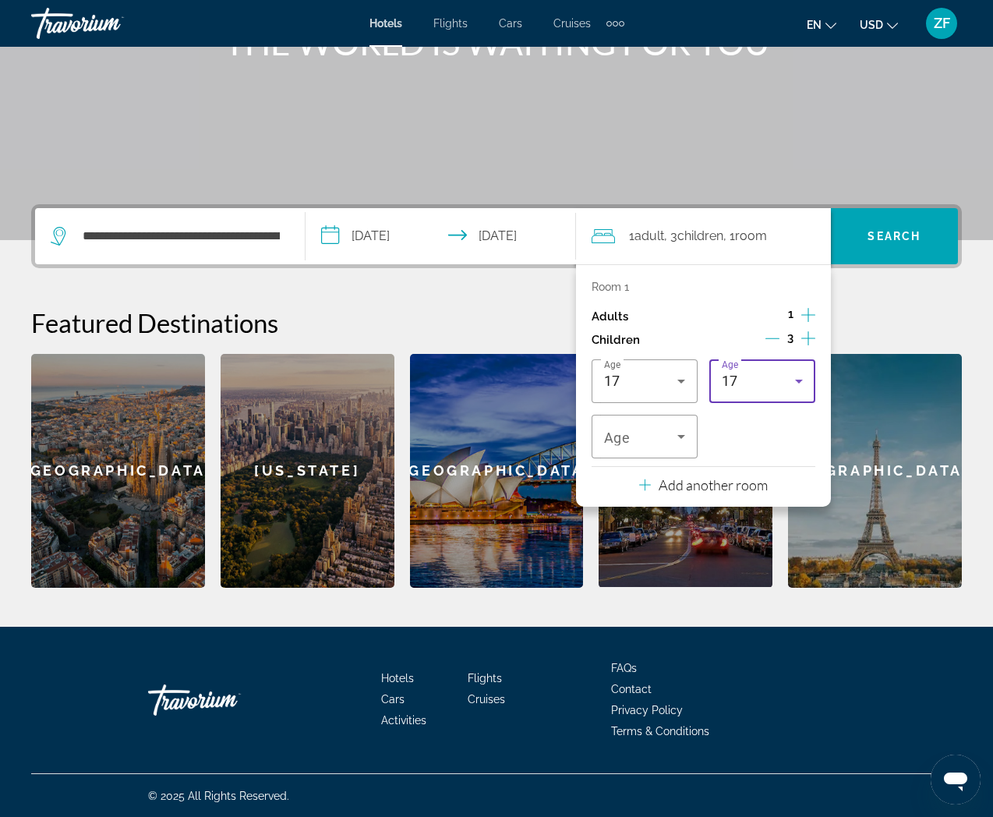
click at [754, 376] on div "17" at bounding box center [758, 381] width 73 height 19
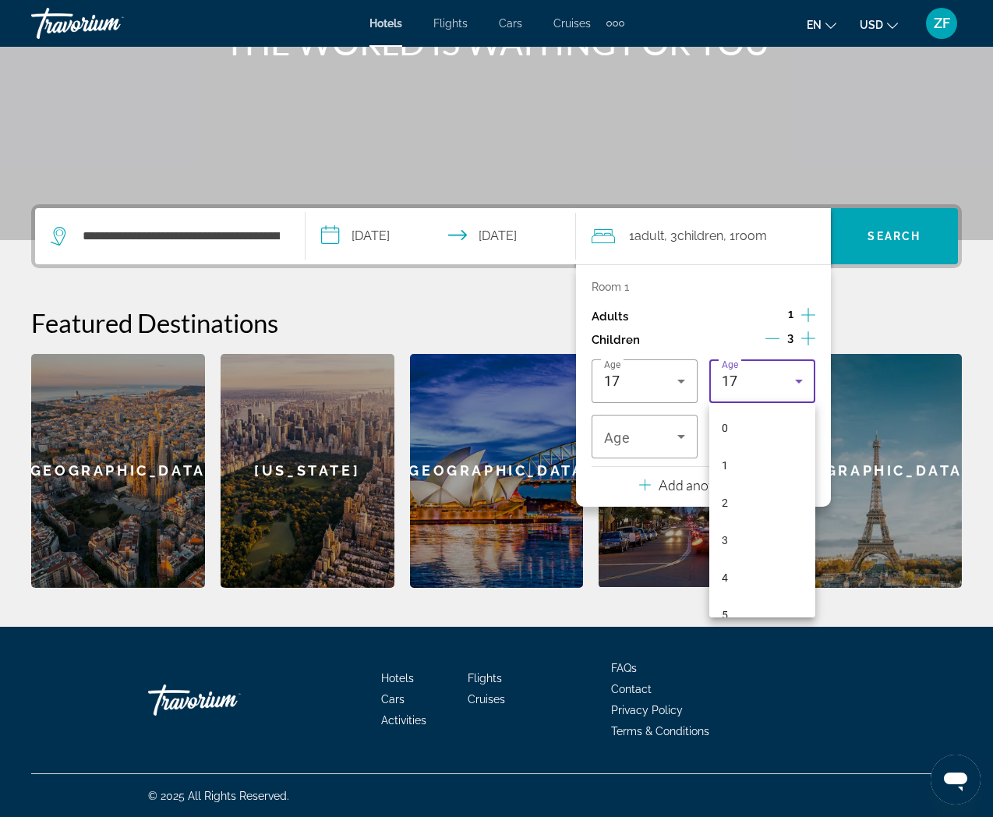
scroll to position [465, 0]
click at [732, 550] on mat-option "16" at bounding box center [762, 560] width 106 height 37
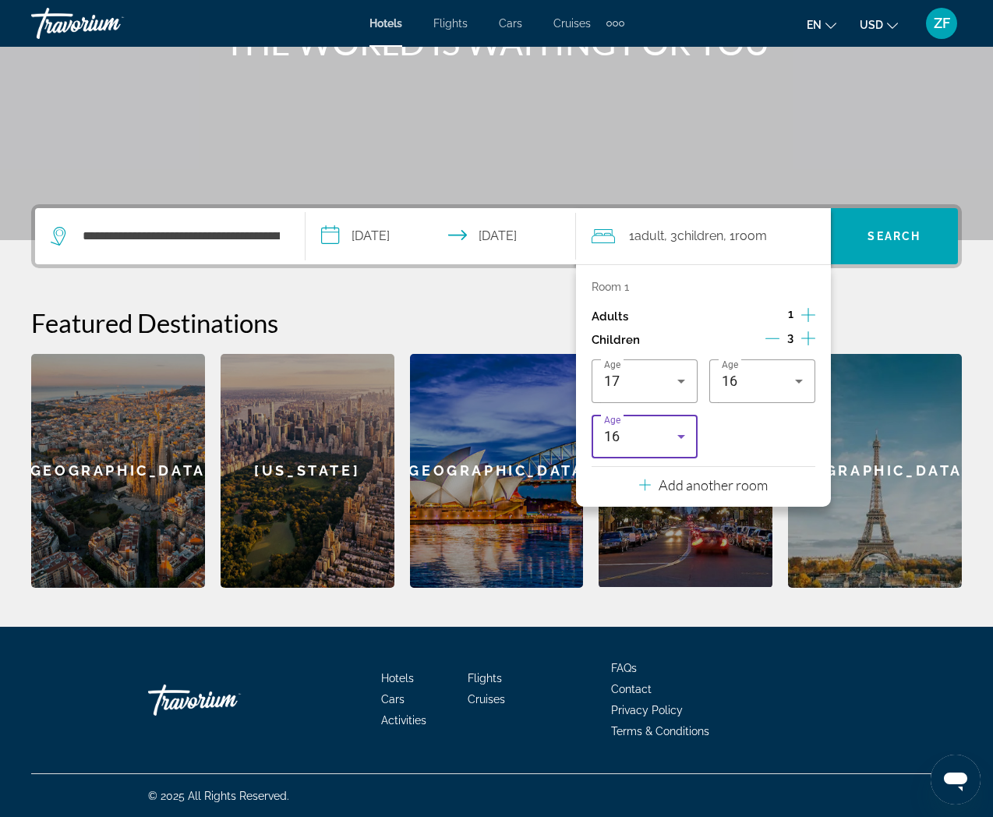
click at [669, 446] on div "16" at bounding box center [644, 437] width 81 height 44
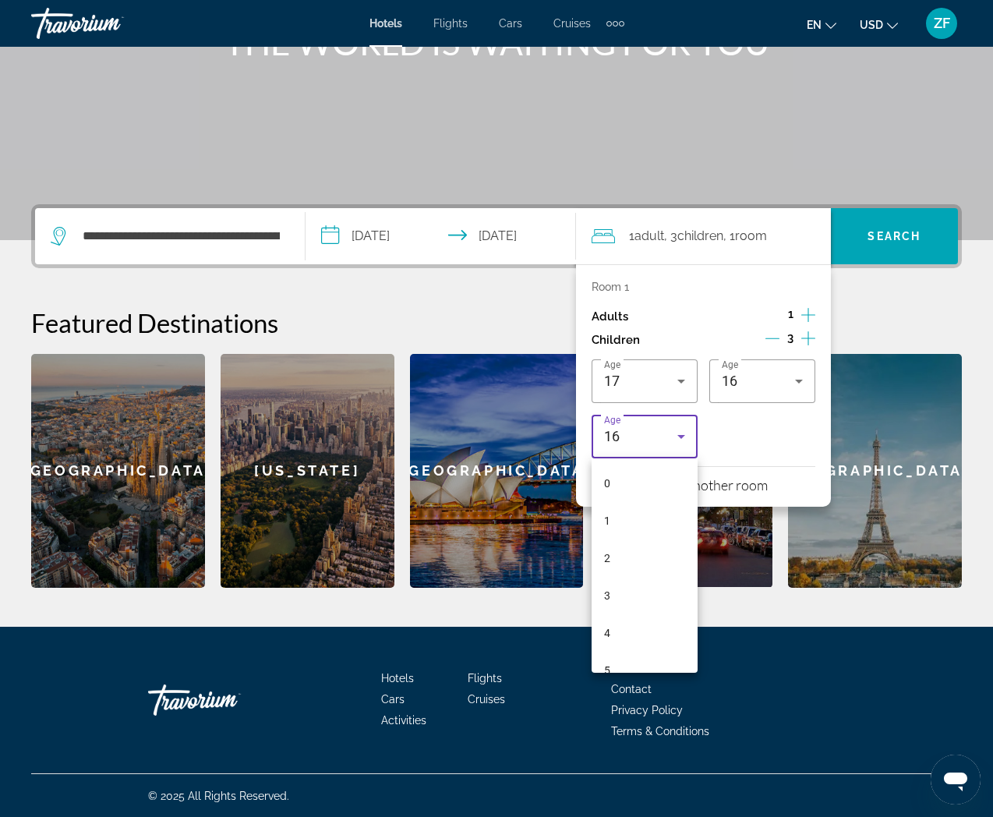
scroll to position [428, 0]
click at [652, 534] on mat-option "13" at bounding box center [644, 541] width 106 height 37
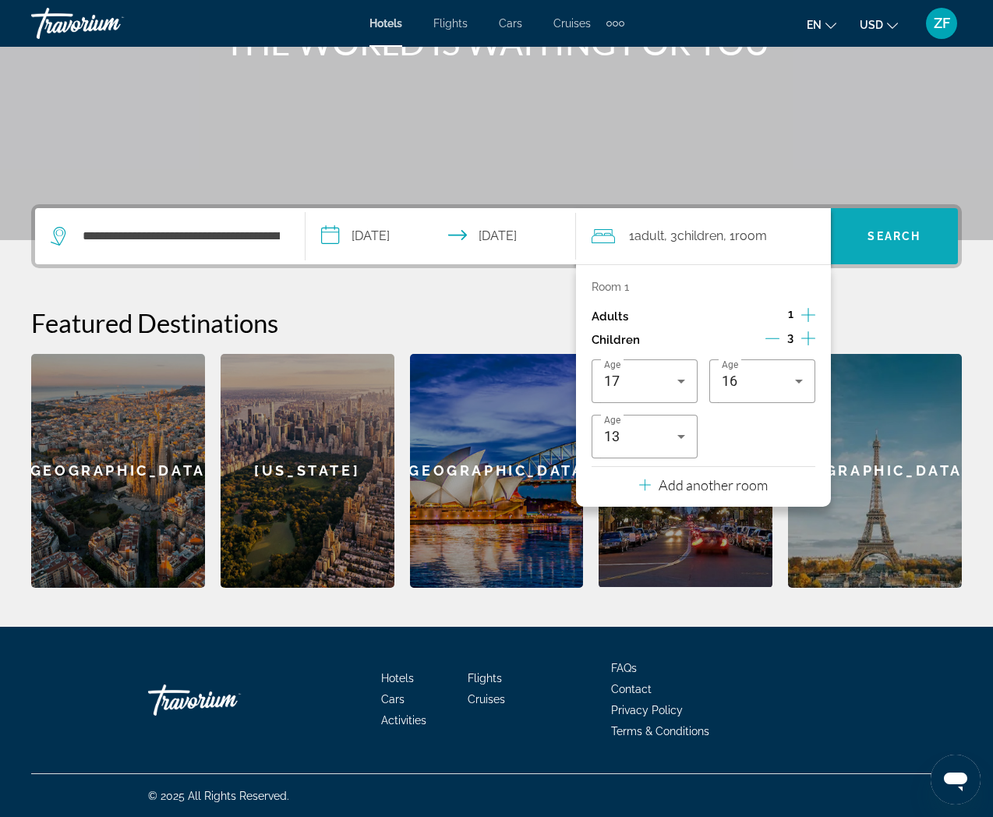
click at [889, 238] on span "Search" at bounding box center [893, 236] width 53 height 12
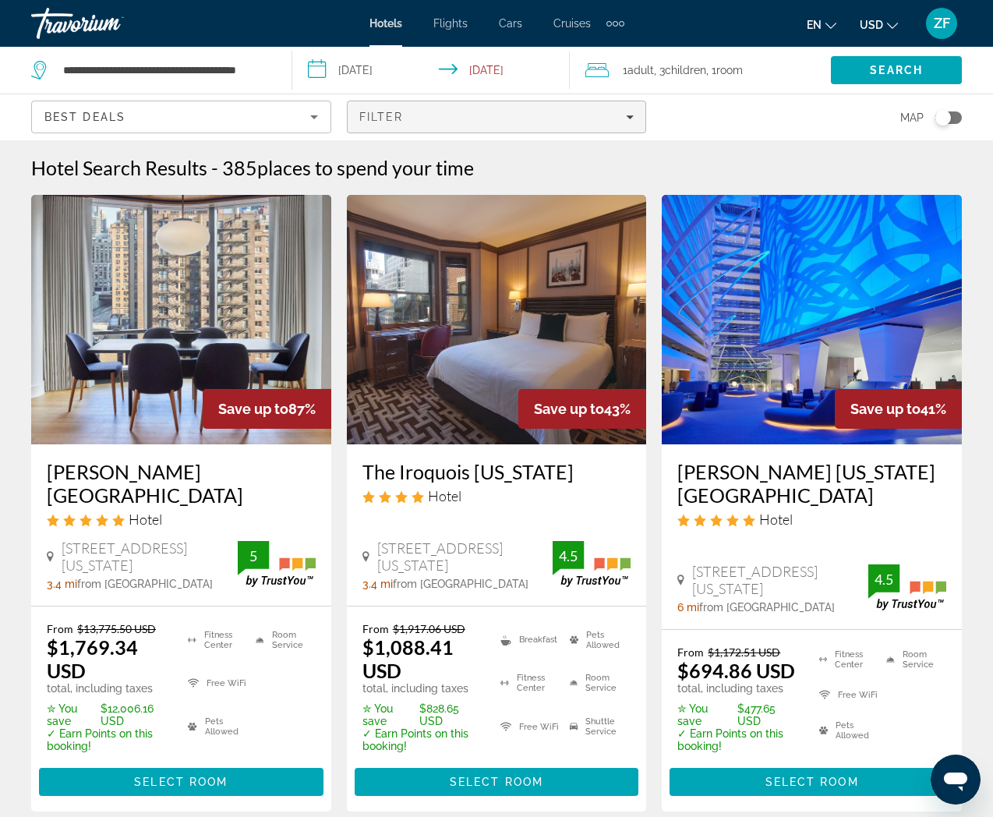
click at [472, 115] on div "Filter" at bounding box center [496, 117] width 275 height 12
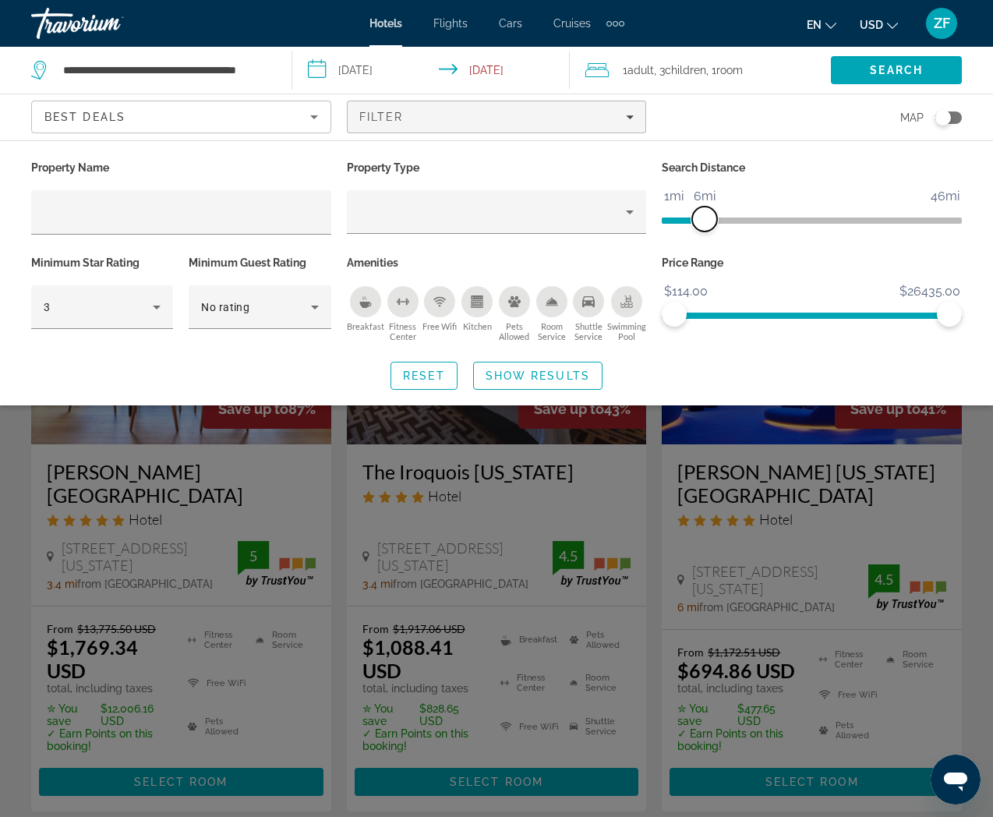
drag, startPoint x: 852, startPoint y: 224, endPoint x: 707, endPoint y: 226, distance: 145.7
click at [707, 226] on span "ngx-slider" at bounding box center [704, 218] width 25 height 25
drag, startPoint x: 904, startPoint y: 317, endPoint x: 727, endPoint y: 320, distance: 176.9
click at [727, 320] on span "ngx-slider-max" at bounding box center [727, 314] width 25 height 25
drag, startPoint x: 723, startPoint y: 316, endPoint x: 679, endPoint y: 332, distance: 46.3
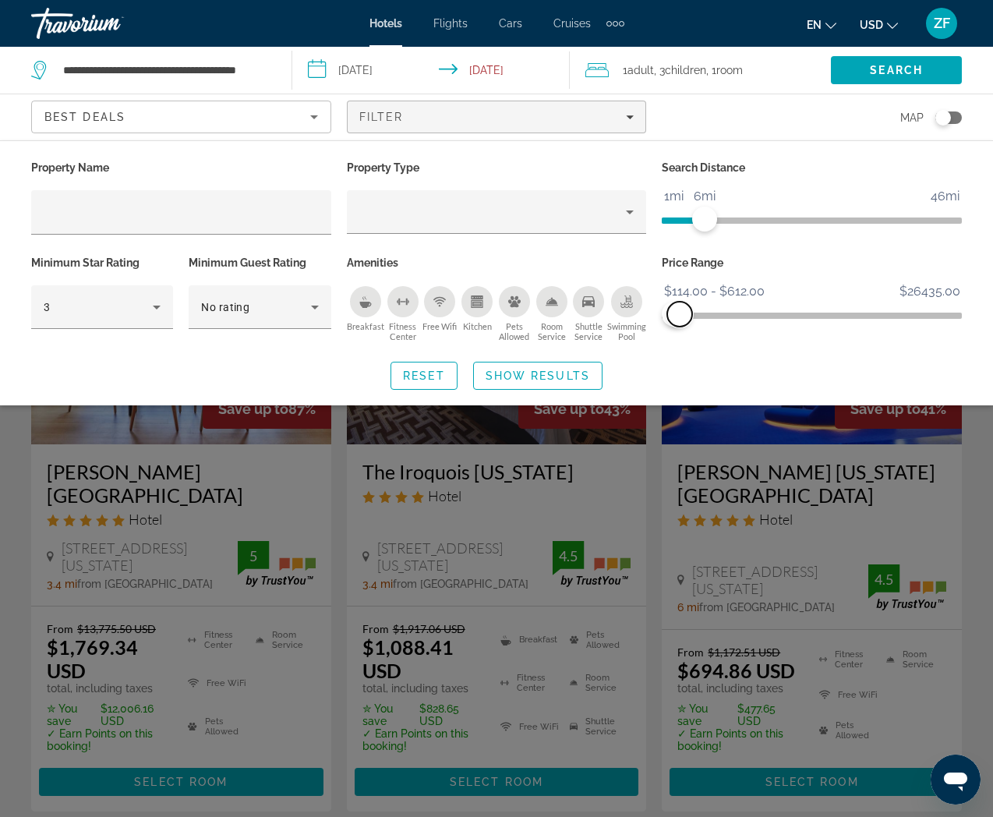
click at [679, 333] on div "Price Range $114.00 $26435.00 $114.00 $612.00 $114.00 - $612.00" at bounding box center [812, 299] width 316 height 94
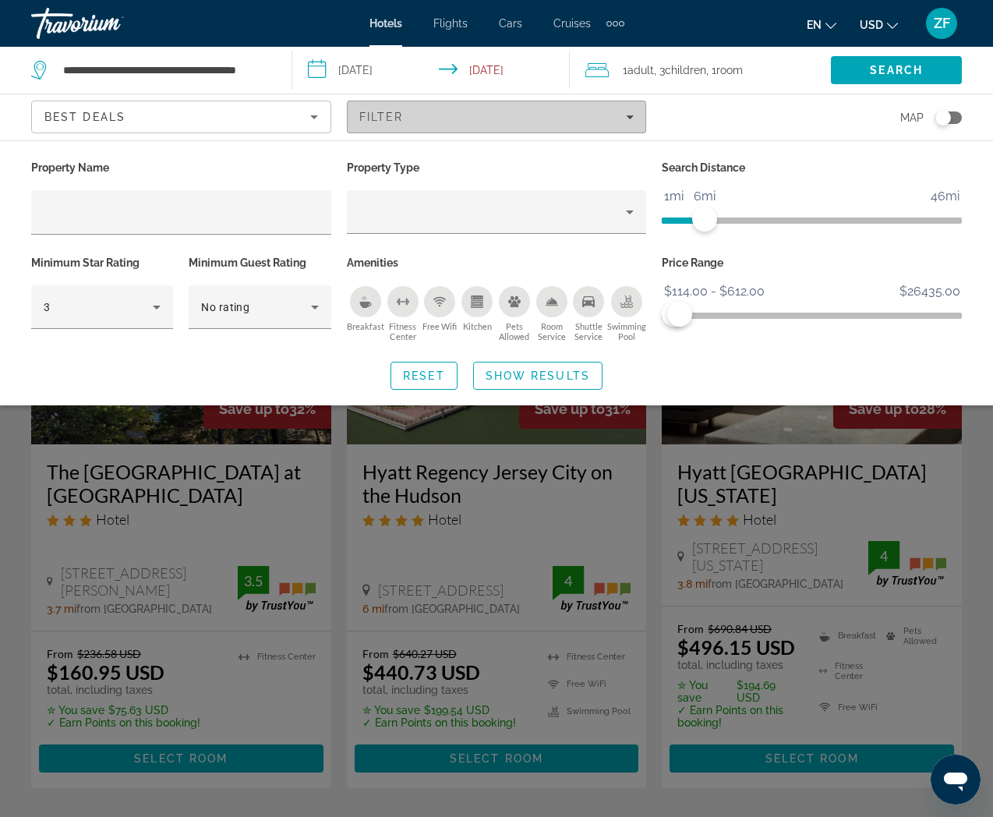
click at [529, 121] on div "Filter" at bounding box center [496, 117] width 275 height 12
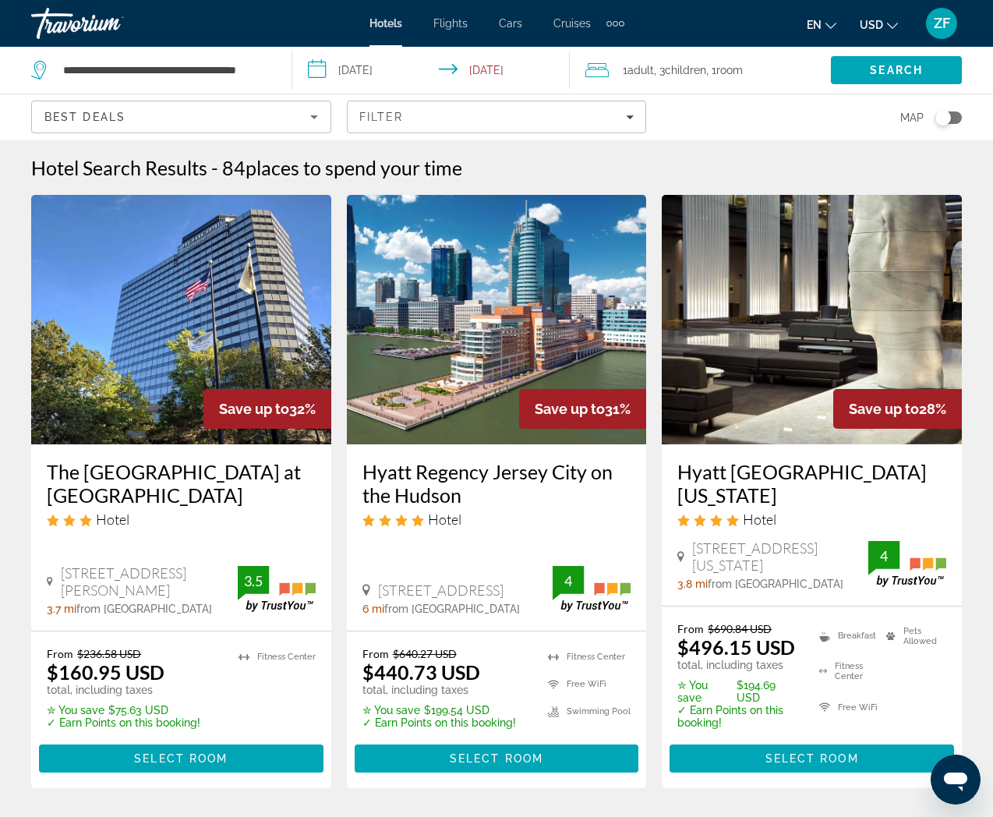
click at [196, 88] on div "**********" at bounding box center [153, 70] width 245 height 47
click at [196, 108] on div "Best Deals" at bounding box center [177, 117] width 266 height 19
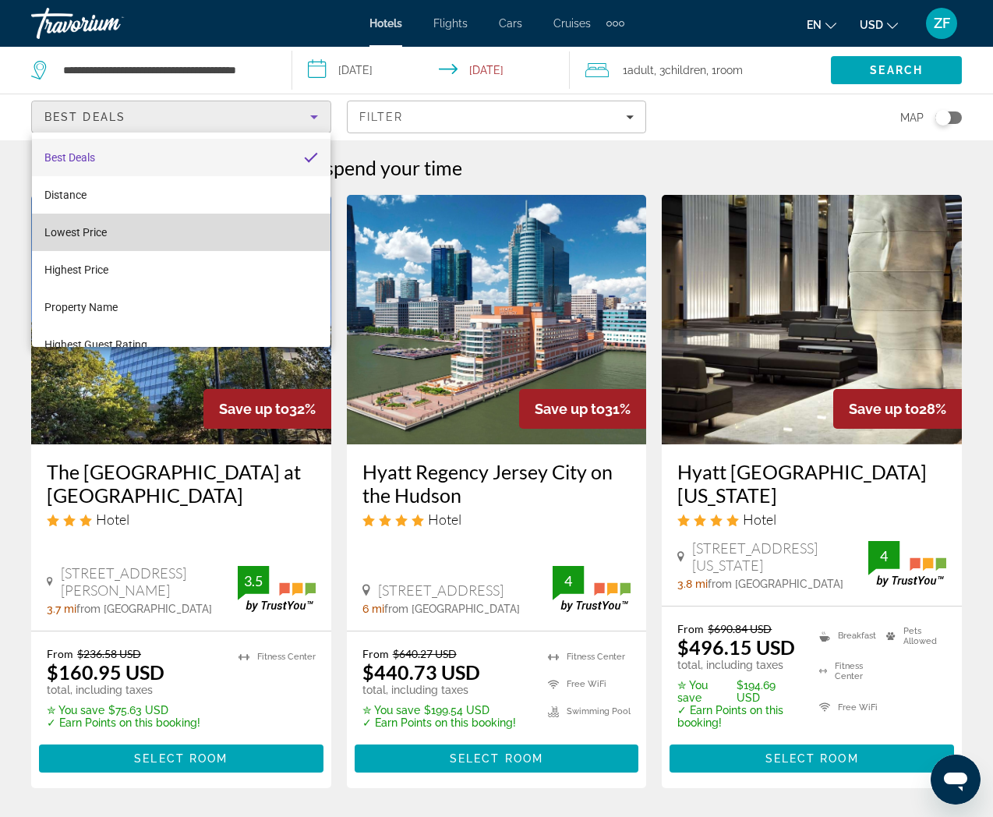
click at [80, 234] on span "Lowest Price" at bounding box center [75, 232] width 62 height 12
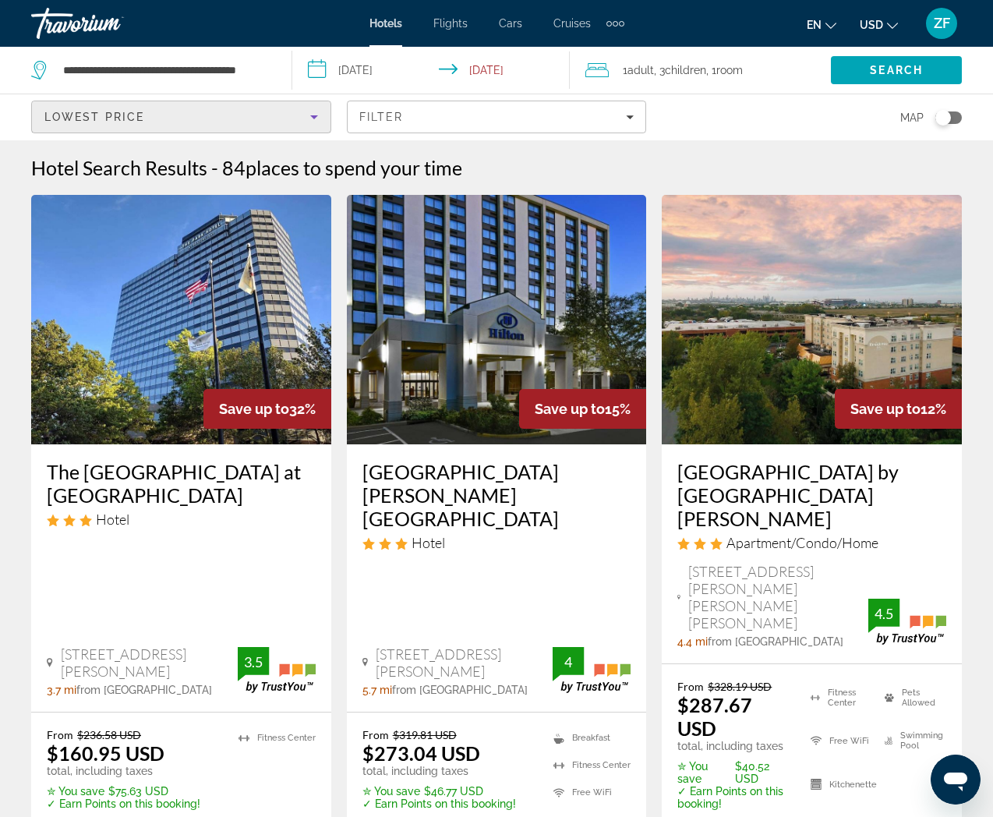
click at [212, 115] on div "Lowest Price" at bounding box center [177, 117] width 266 height 19
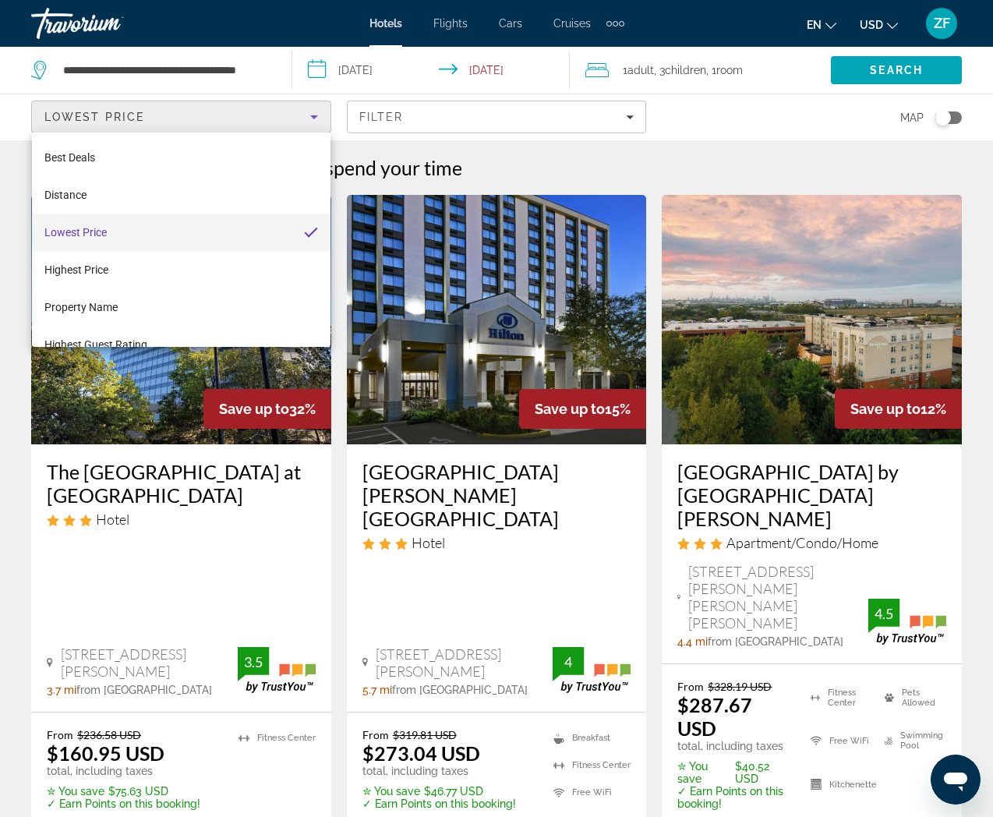
click at [746, 140] on div at bounding box center [496, 408] width 993 height 817
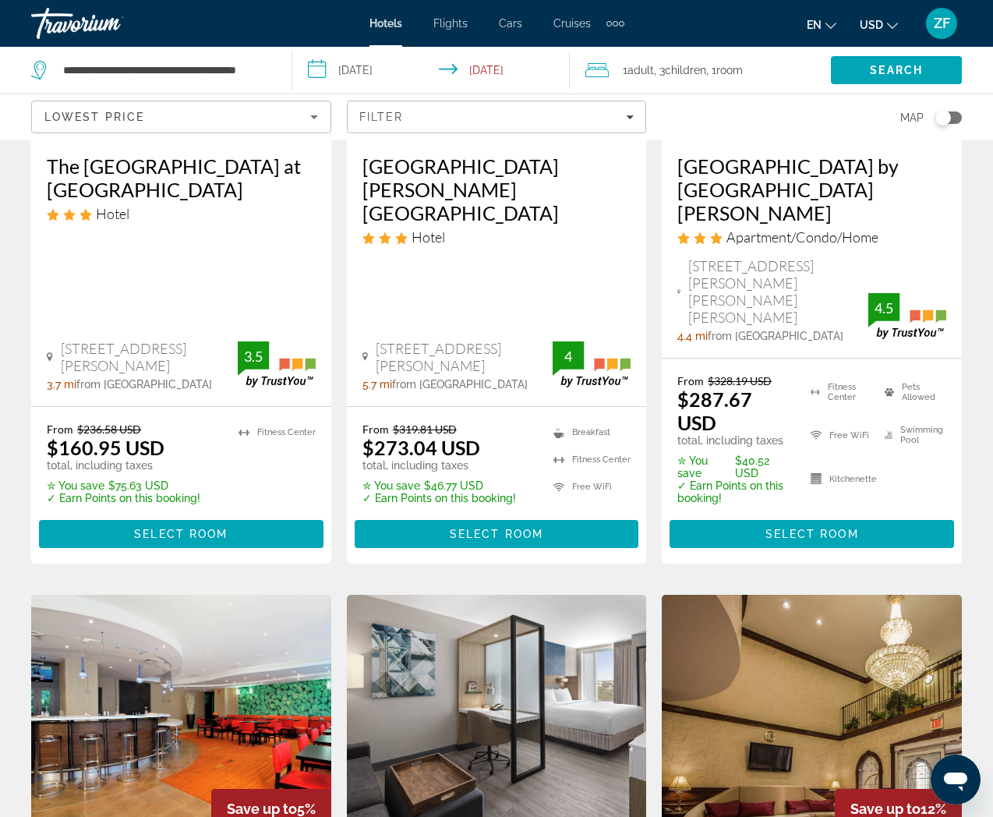
scroll to position [246, 0]
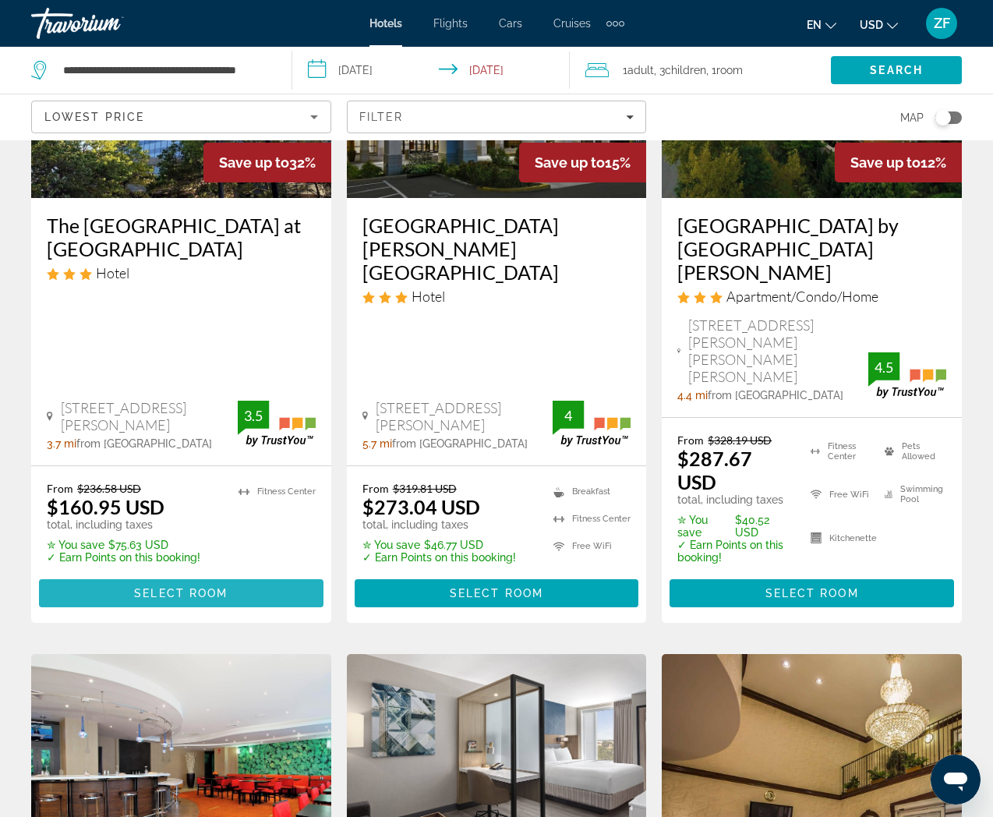
click at [192, 574] on span "Main content" at bounding box center [181, 592] width 284 height 37
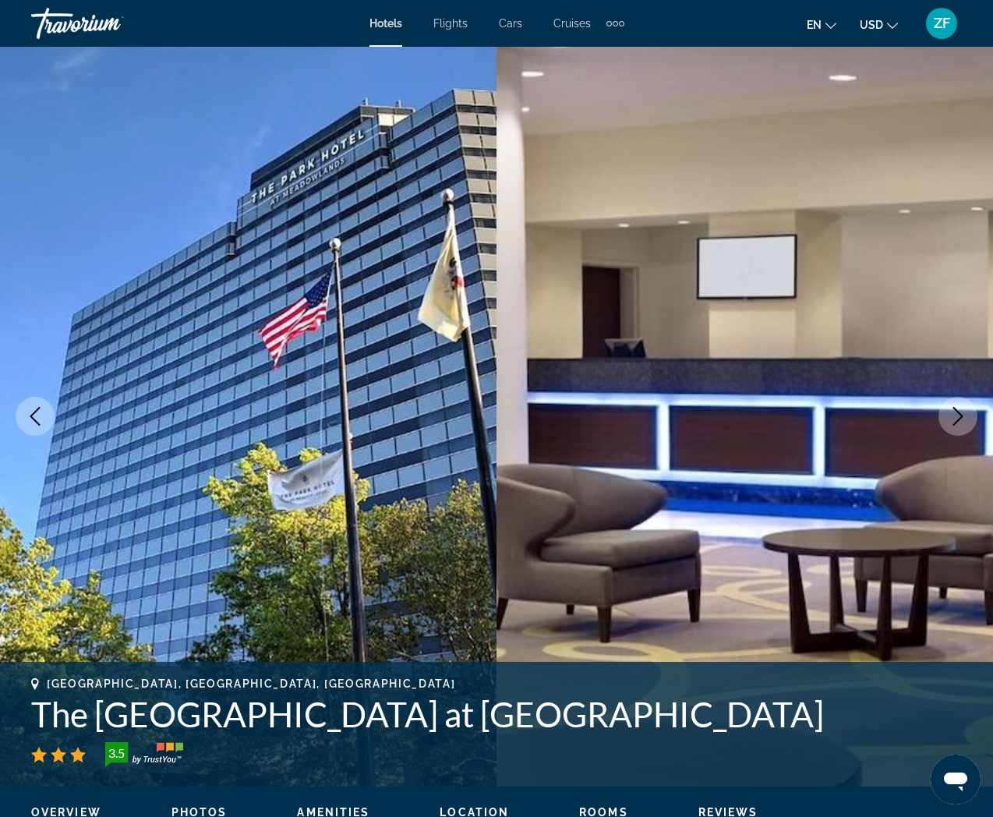
scroll to position [3, 0]
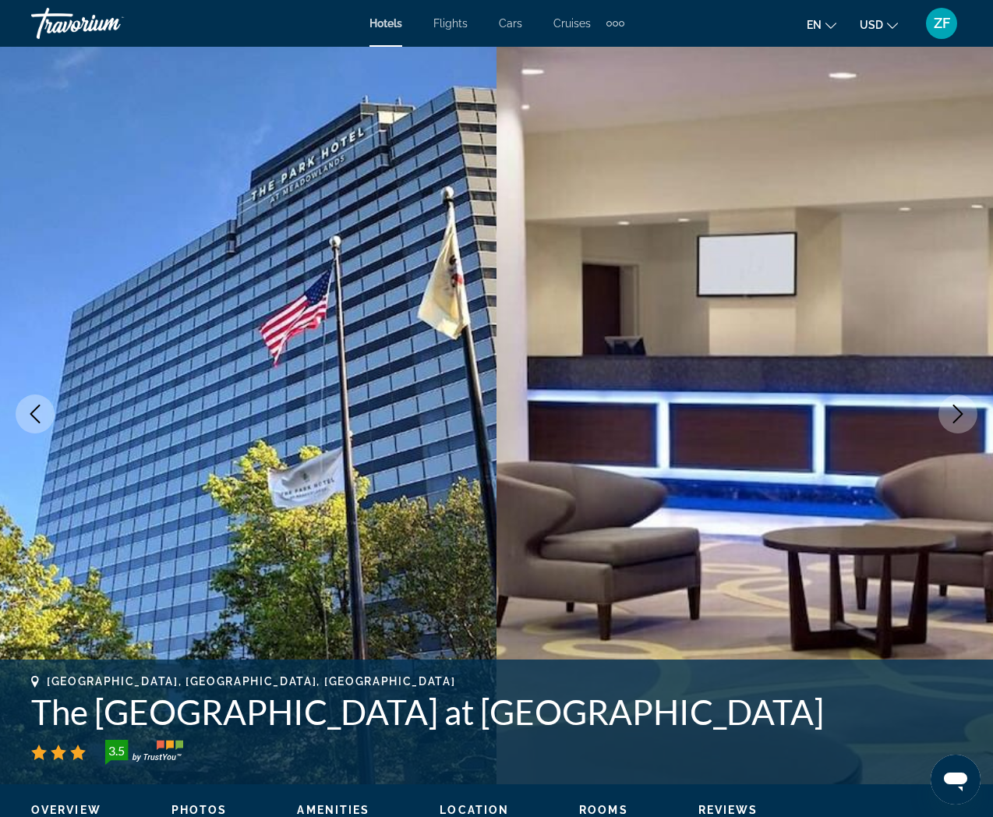
click at [952, 420] on icon "Next image" at bounding box center [957, 413] width 19 height 19
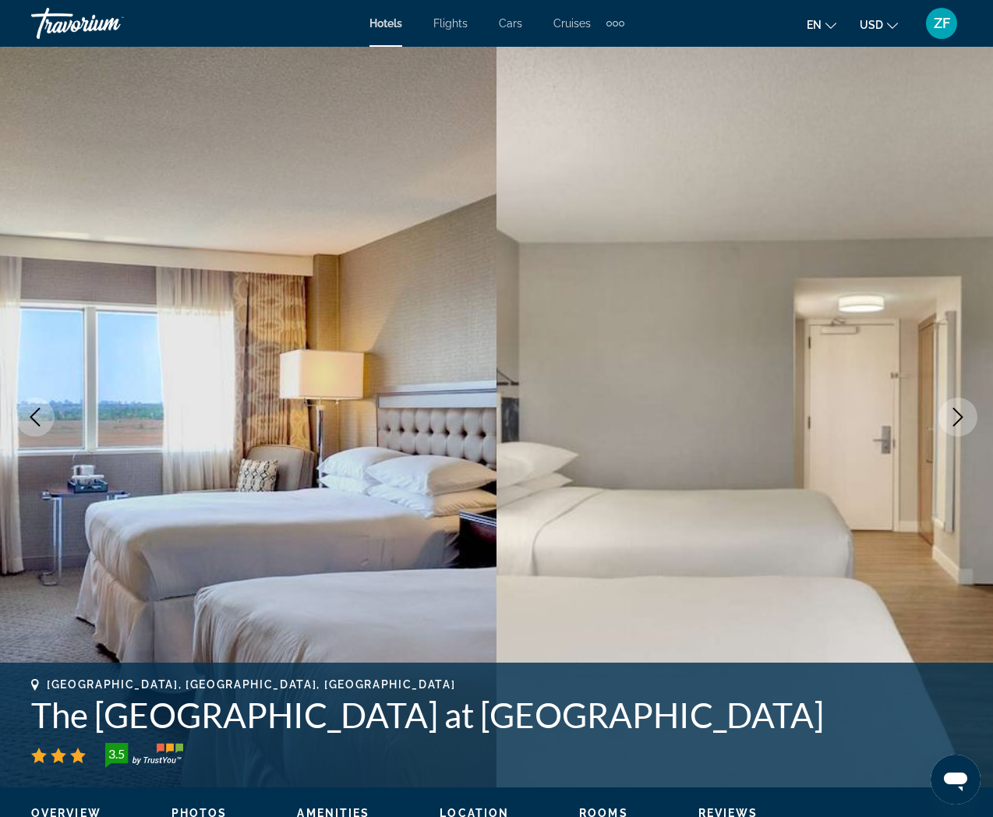
click at [952, 420] on icon "Next image" at bounding box center [957, 417] width 19 height 19
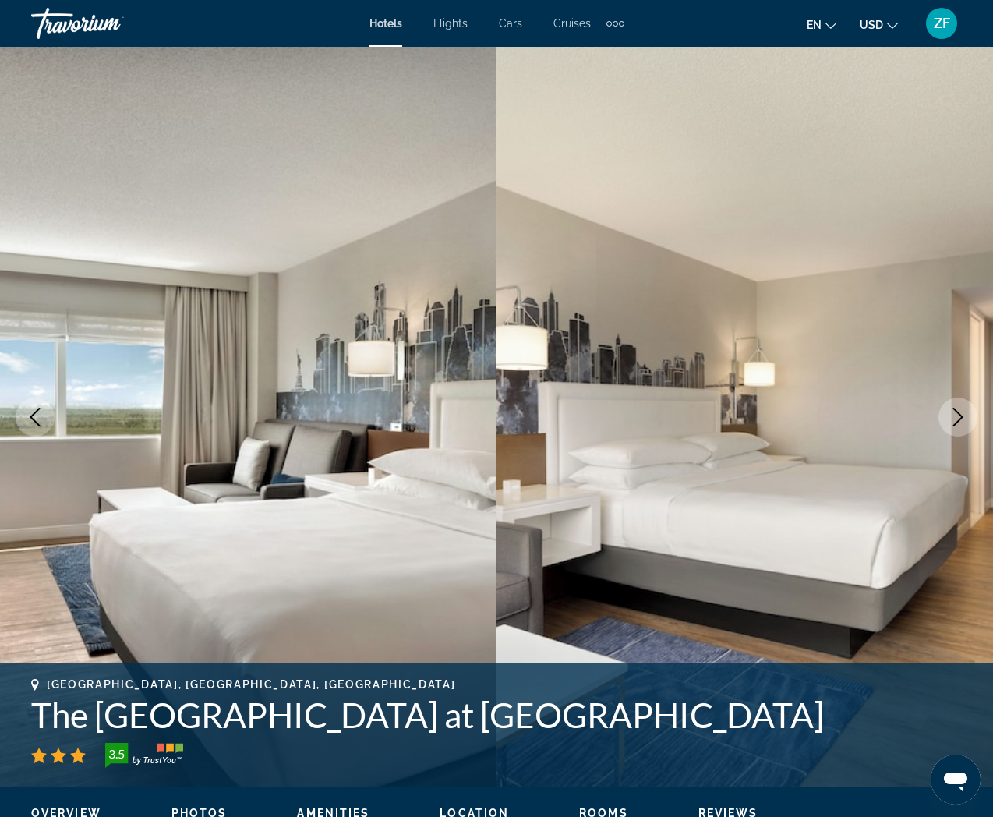
click at [952, 420] on icon "Next image" at bounding box center [957, 417] width 19 height 19
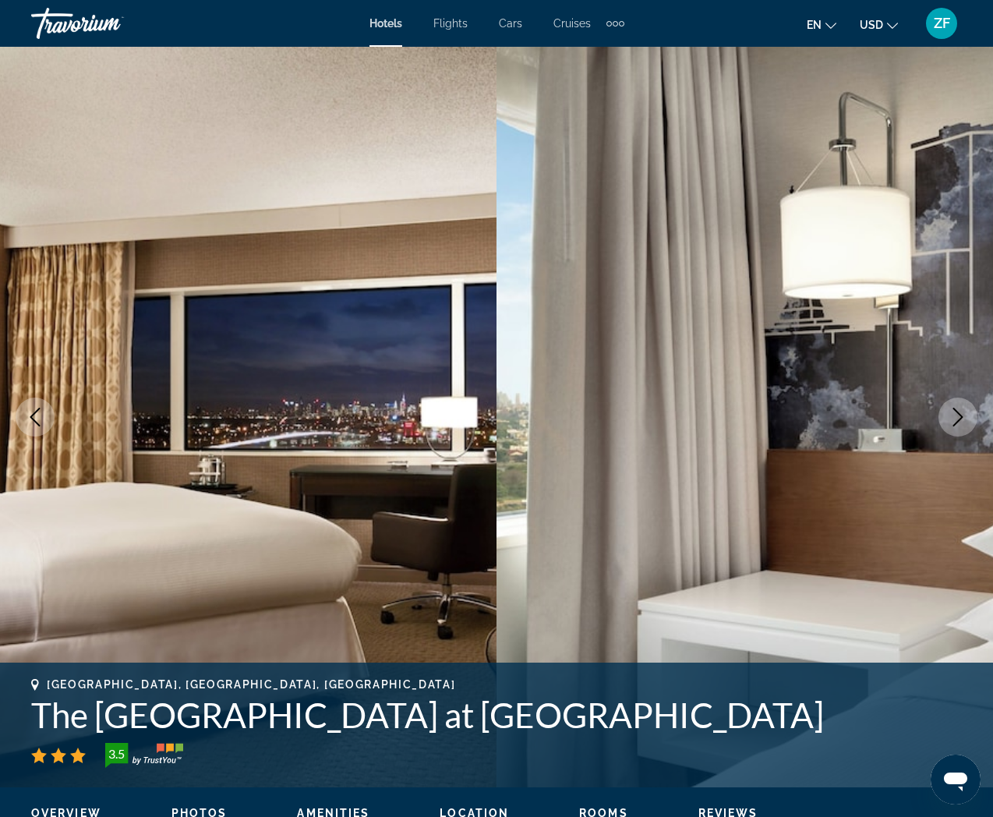
scroll to position [4, 0]
click at [952, 420] on icon "Next image" at bounding box center [957, 416] width 19 height 19
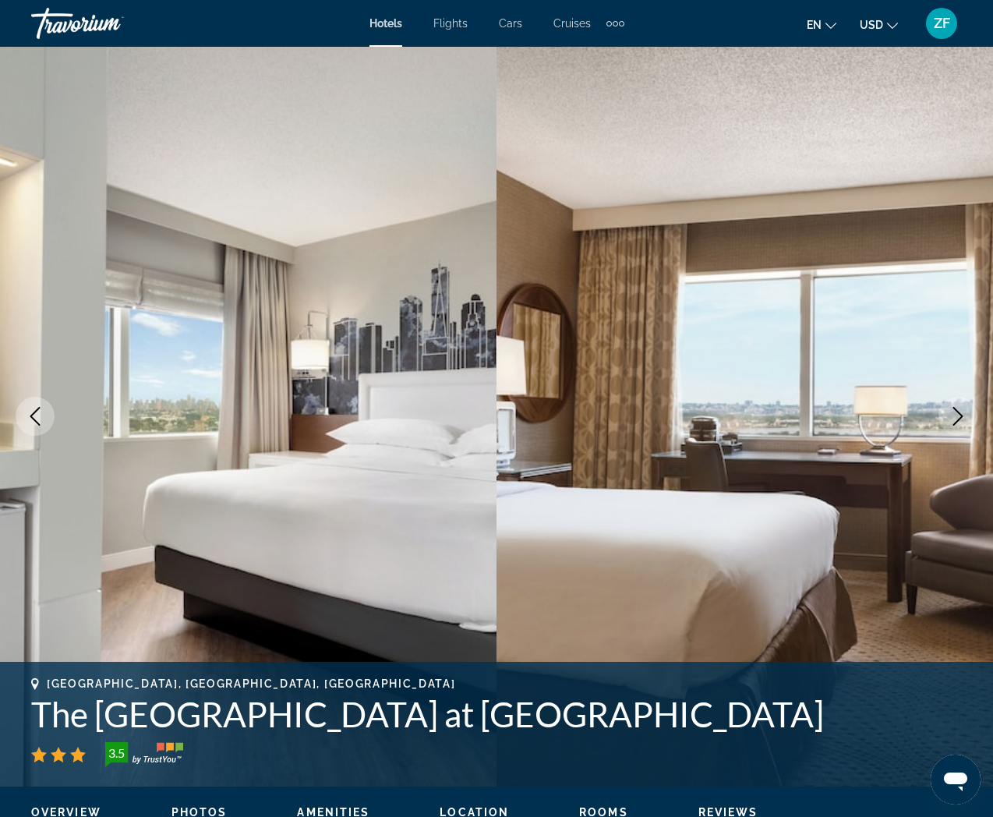
scroll to position [5, 0]
click at [952, 420] on icon "Next image" at bounding box center [957, 415] width 19 height 19
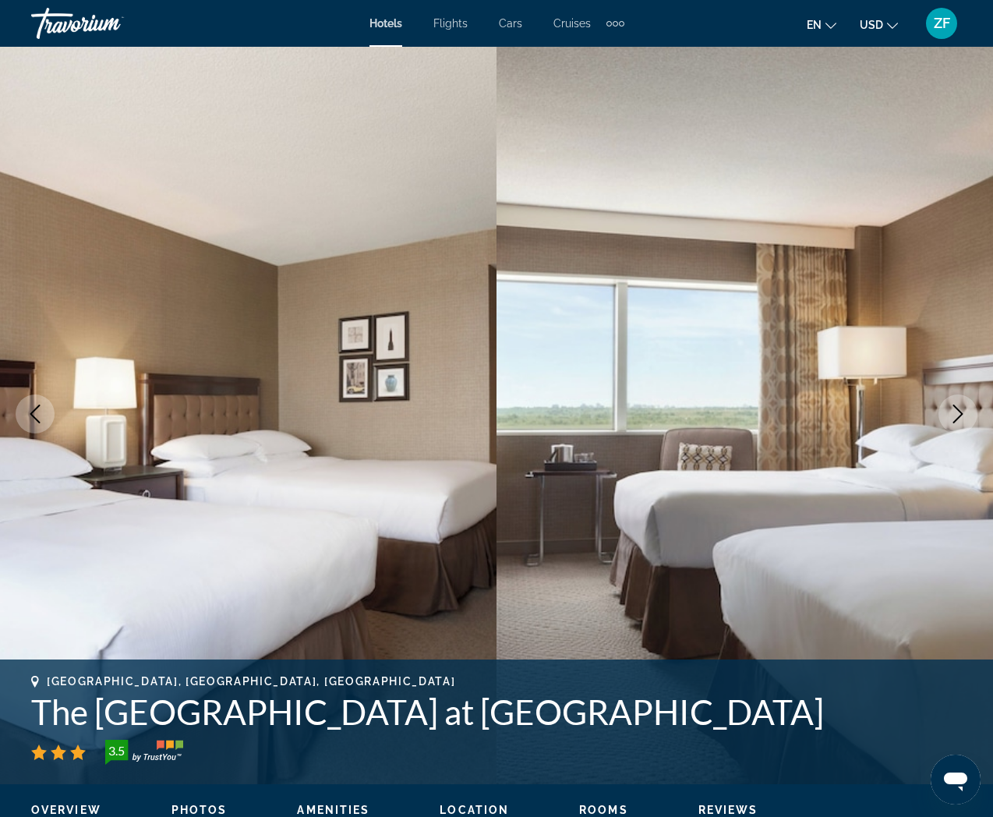
scroll to position [0, 0]
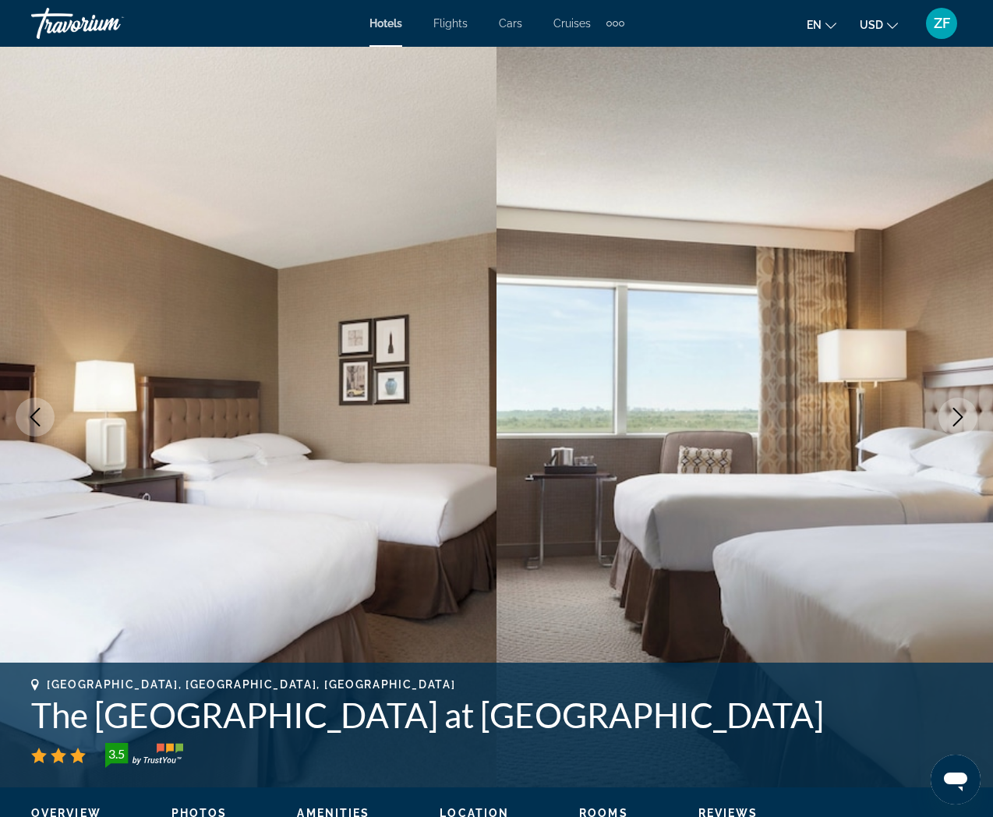
click at [952, 420] on icon "Next image" at bounding box center [957, 417] width 19 height 19
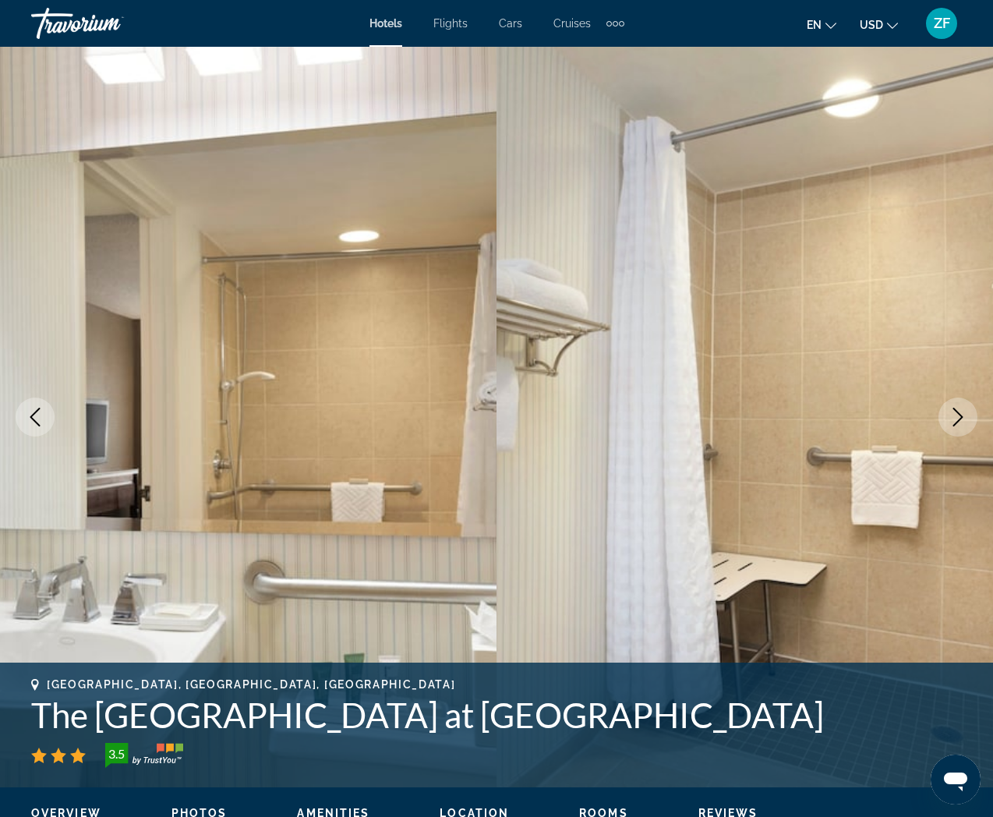
click at [952, 420] on icon "Next image" at bounding box center [957, 417] width 19 height 19
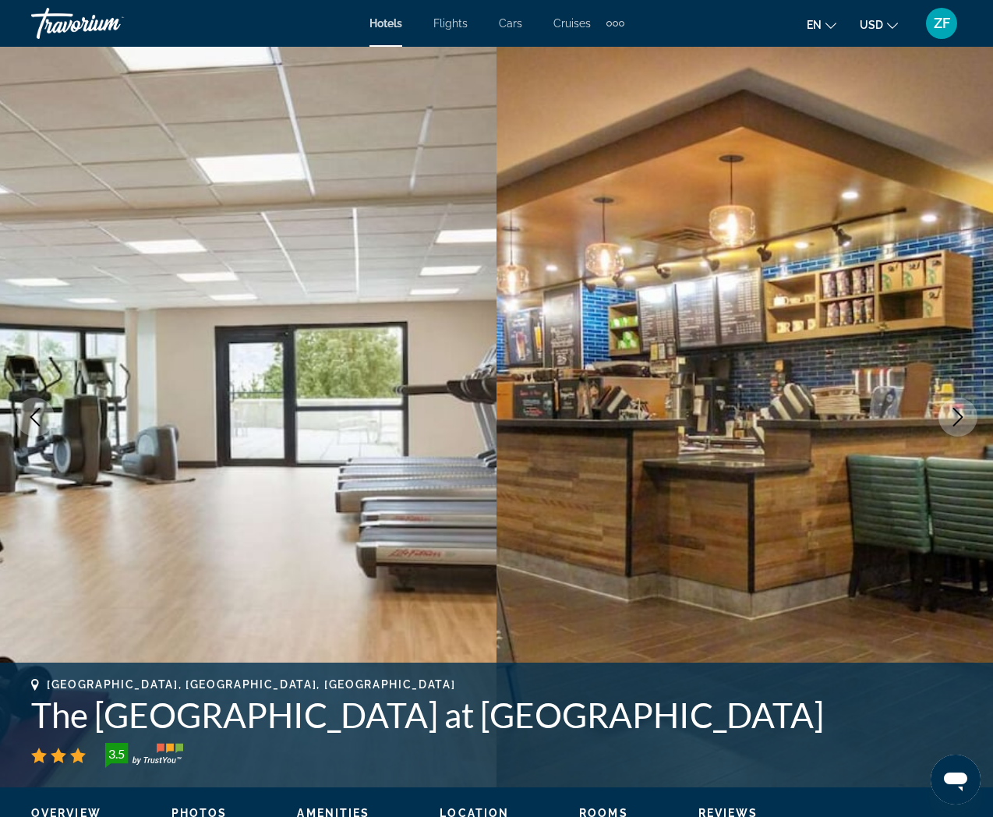
click at [952, 420] on icon "Next image" at bounding box center [957, 417] width 19 height 19
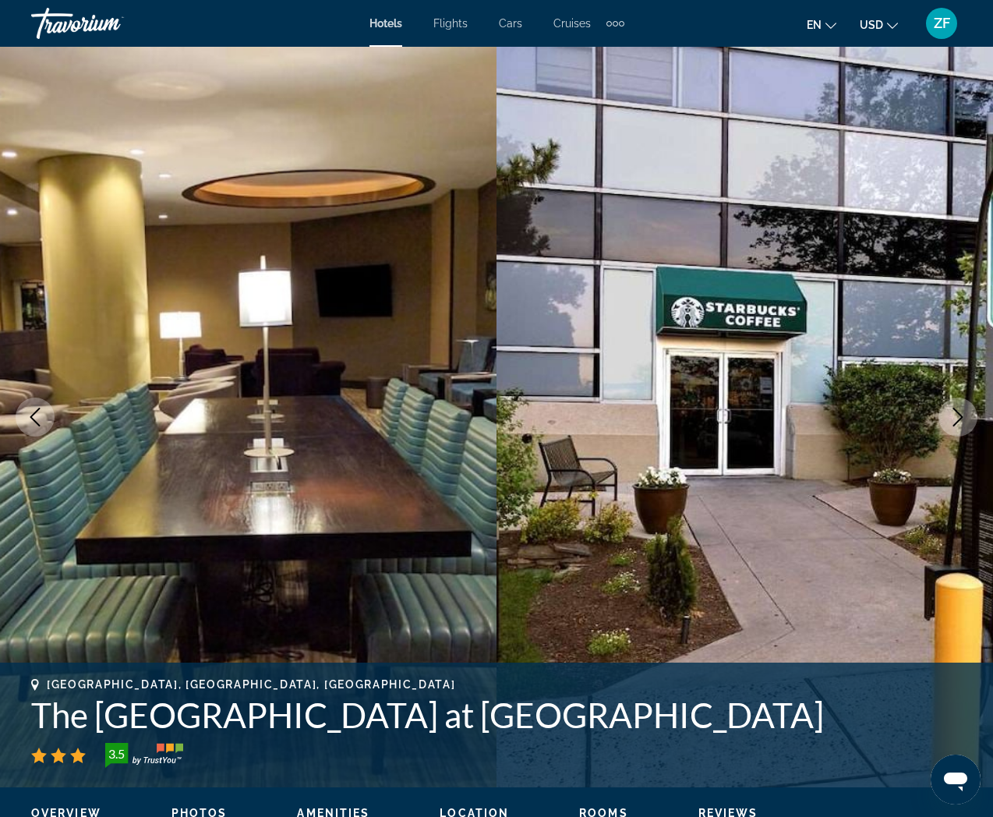
click at [952, 420] on icon "Next image" at bounding box center [957, 417] width 19 height 19
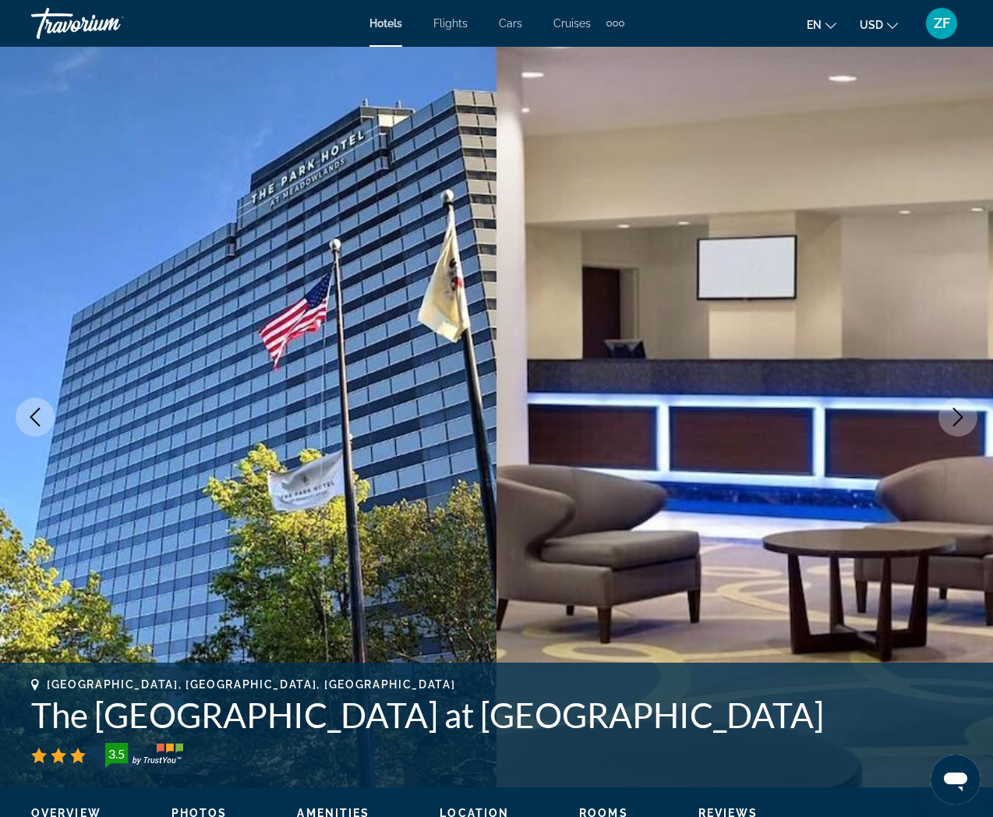
scroll to position [2, 0]
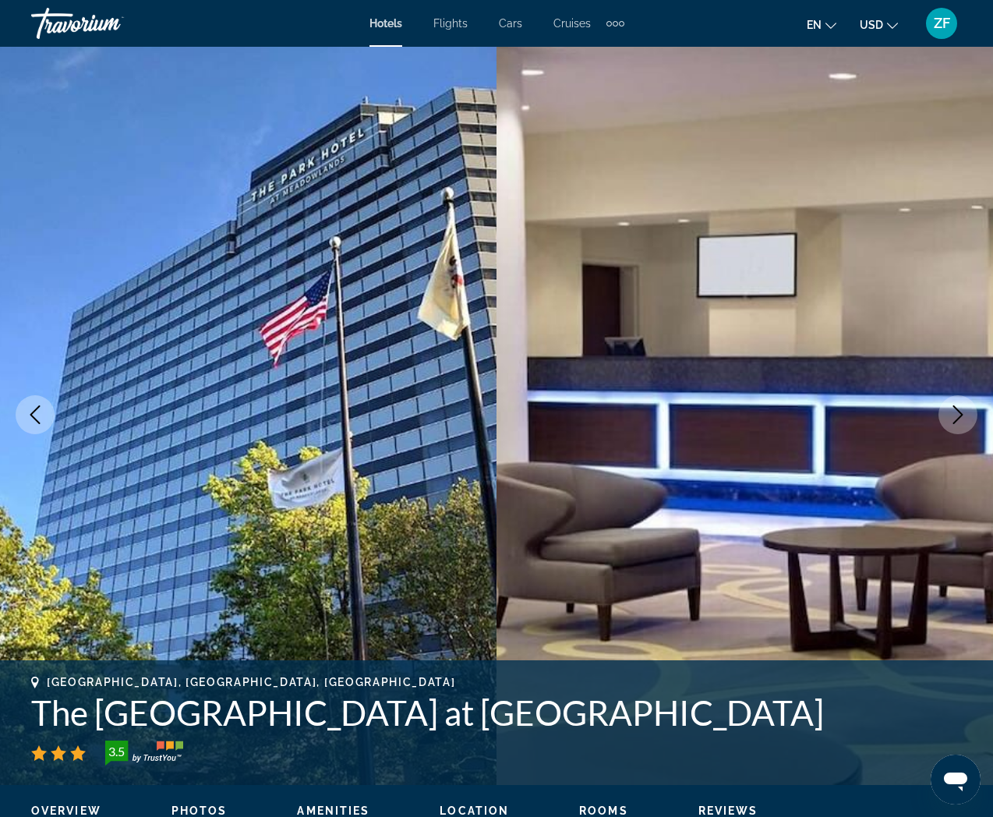
click at [952, 420] on icon "Next image" at bounding box center [957, 414] width 19 height 19
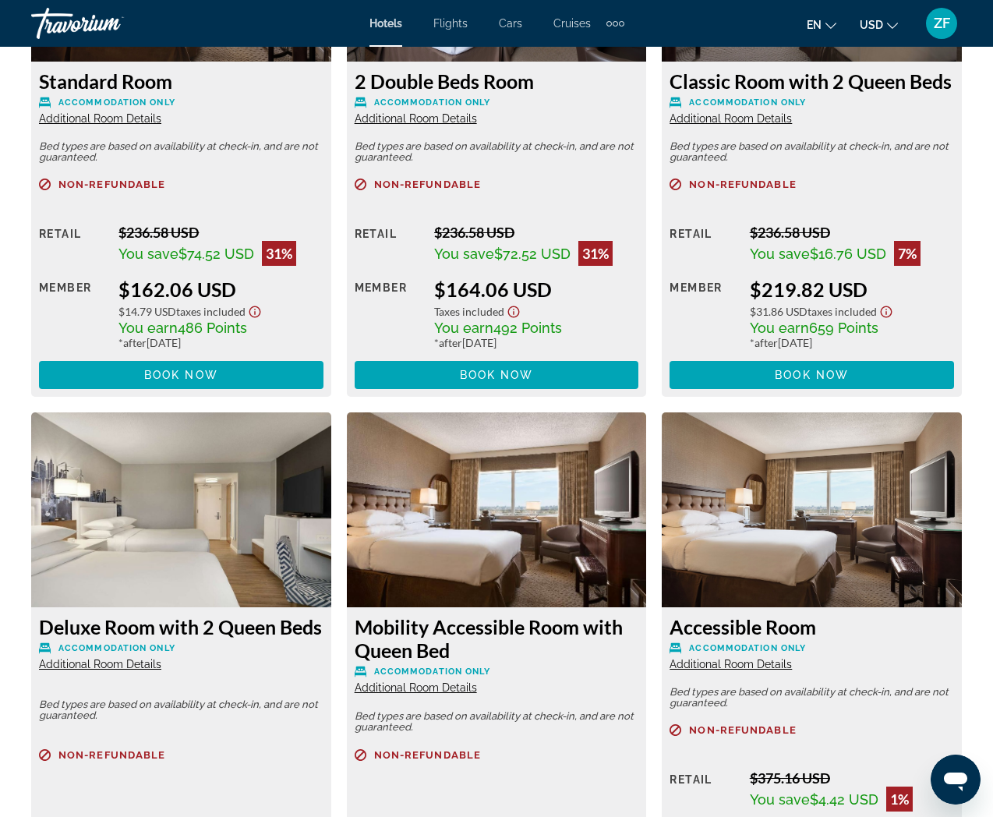
scroll to position [2580, 0]
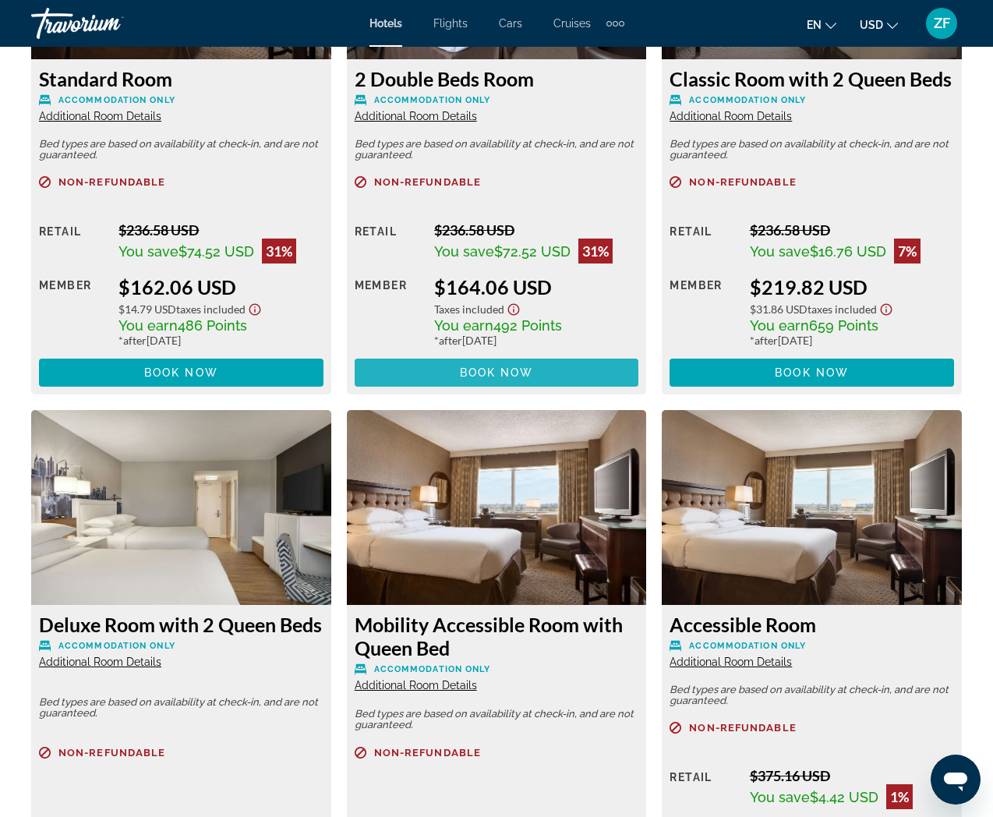
click at [485, 366] on span "Book now" at bounding box center [497, 372] width 74 height 12
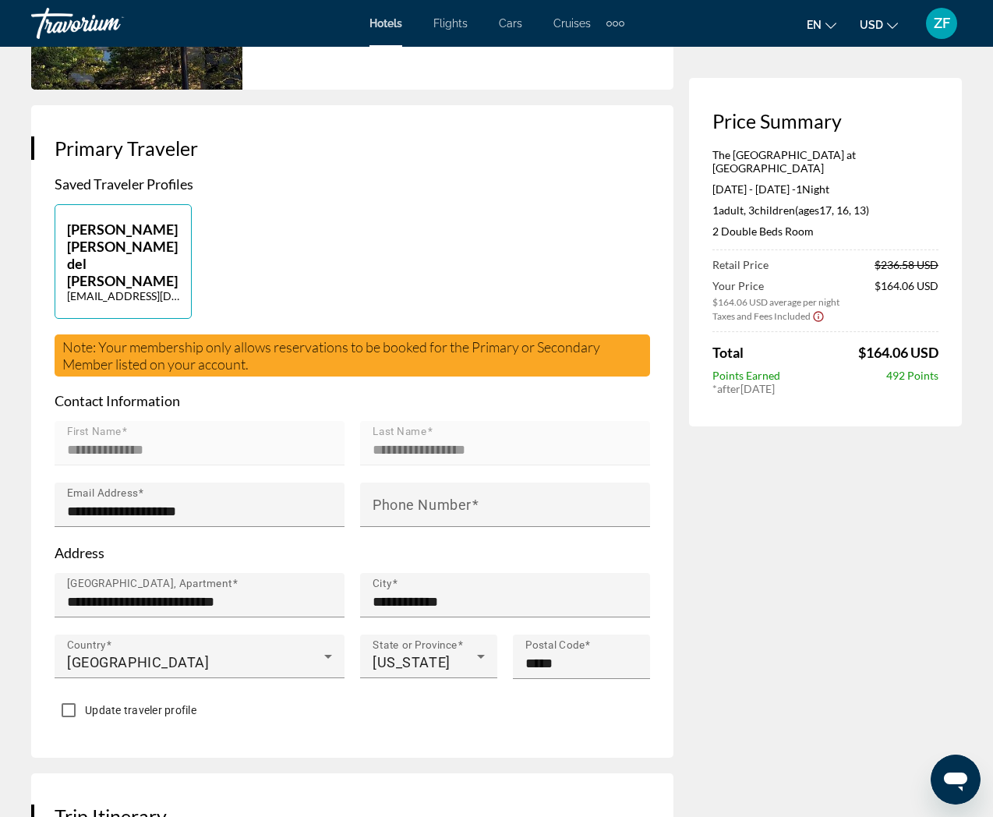
scroll to position [341, 0]
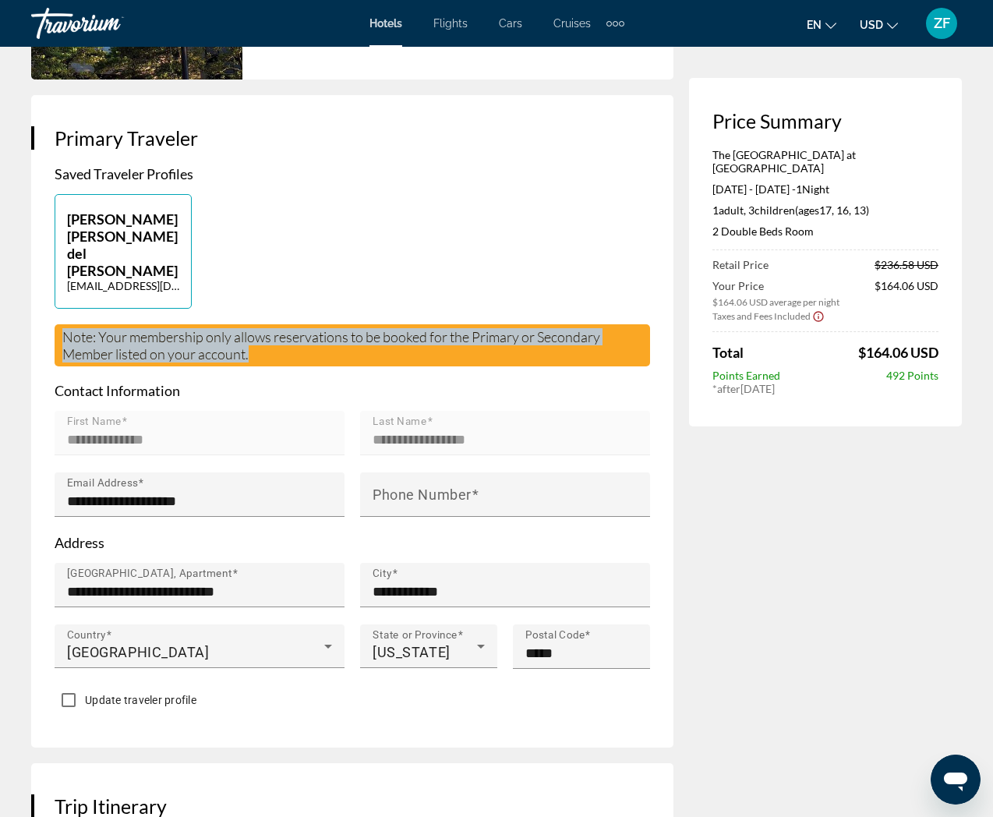
drag, startPoint x: 70, startPoint y: 258, endPoint x: 262, endPoint y: 273, distance: 192.3
click at [262, 324] on div "Note: Your membership only allows reservations to be booked for the Primary or …" at bounding box center [352, 345] width 595 height 42
copy span "Note: Your membership only allows reservations to be booked for the Primary or …"
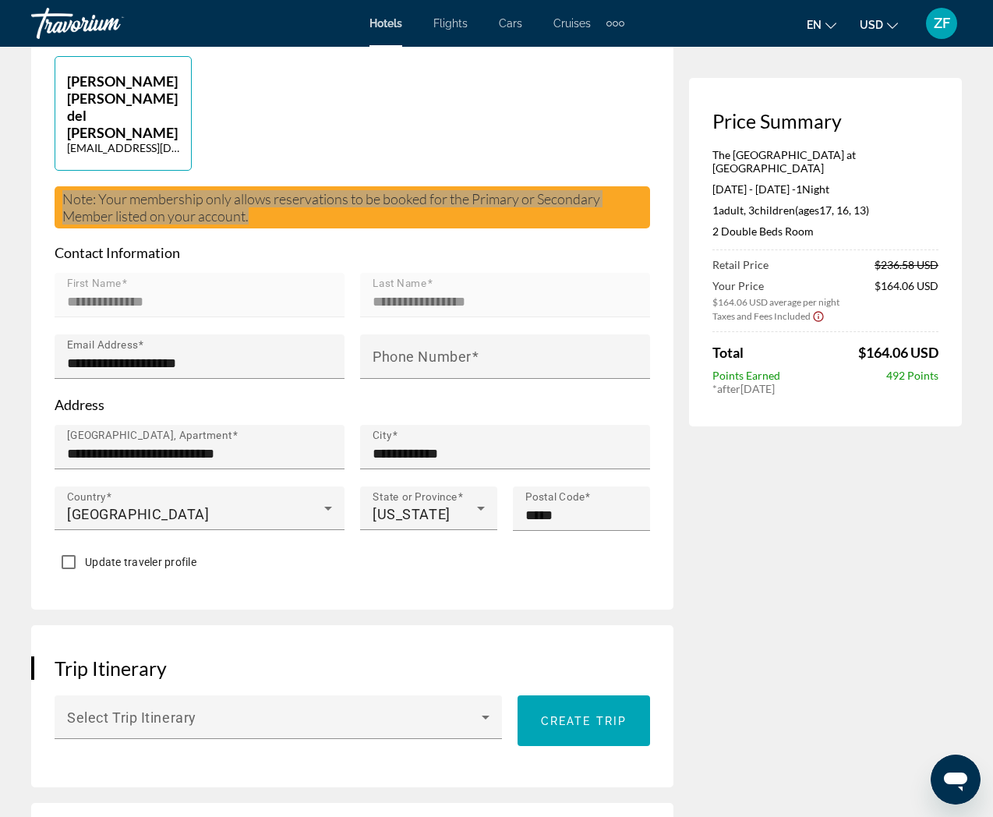
scroll to position [435, 0]
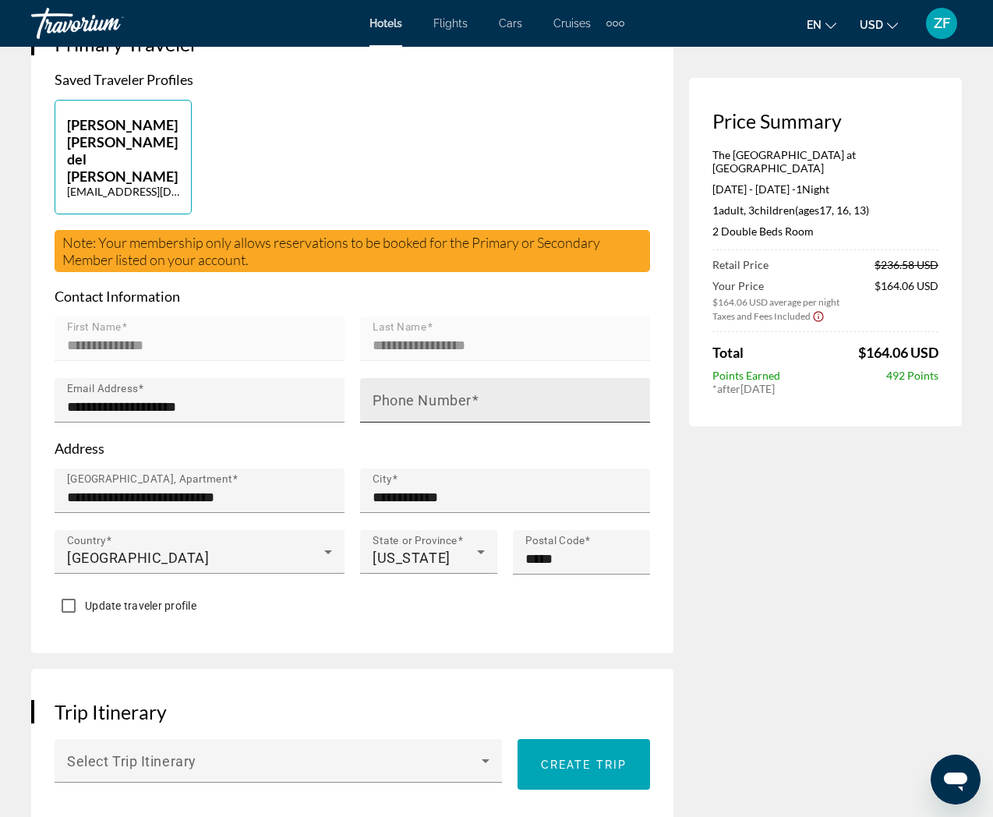
click at [441, 392] on mat-label "Phone Number" at bounding box center [421, 400] width 99 height 16
click at [441, 397] on input "Phone Number" at bounding box center [509, 406] width 274 height 19
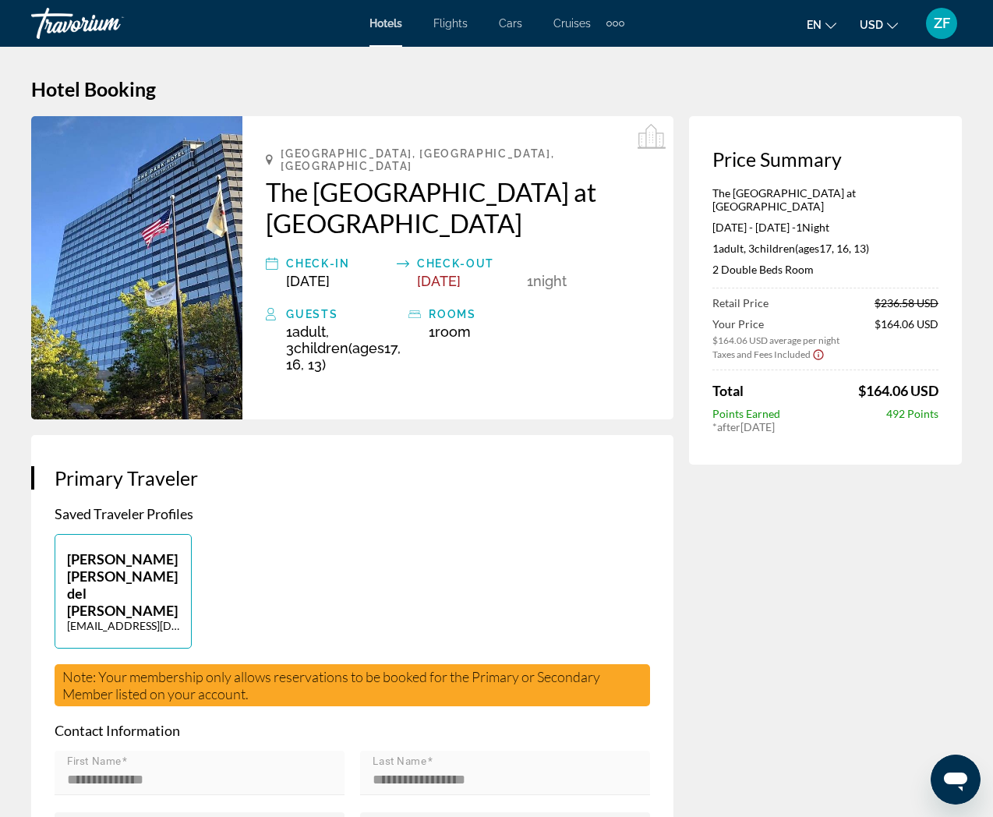
scroll to position [0, 0]
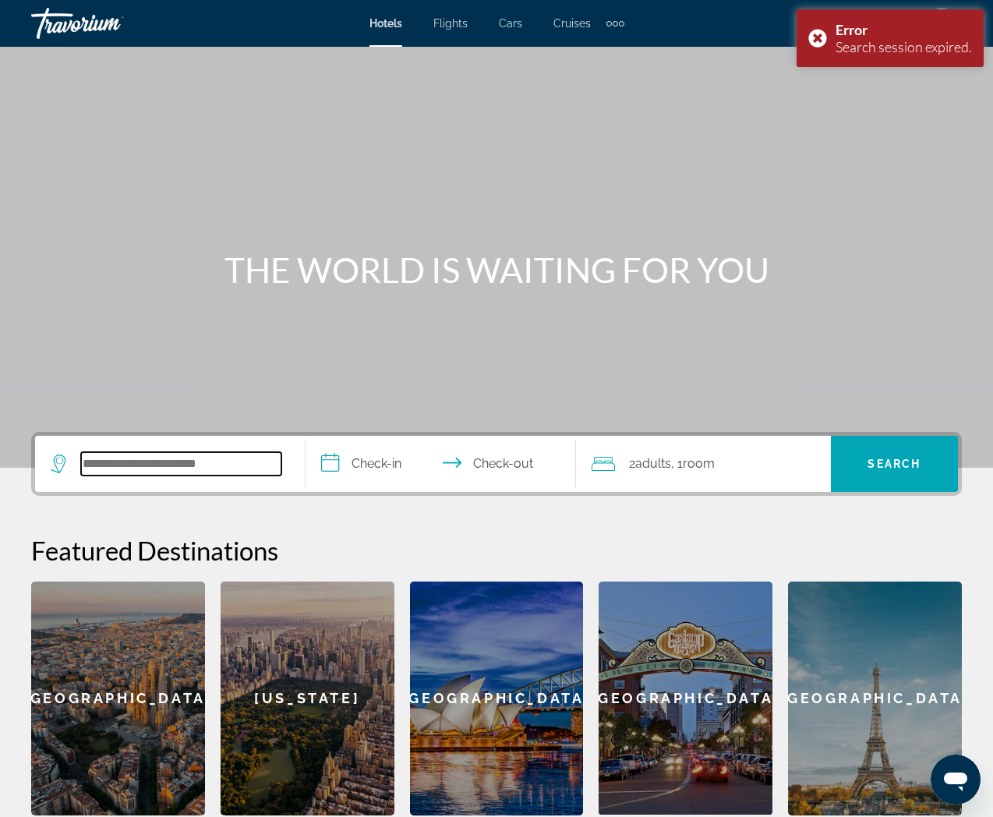
click at [213, 455] on input "Search hotel destination" at bounding box center [181, 463] width 200 height 23
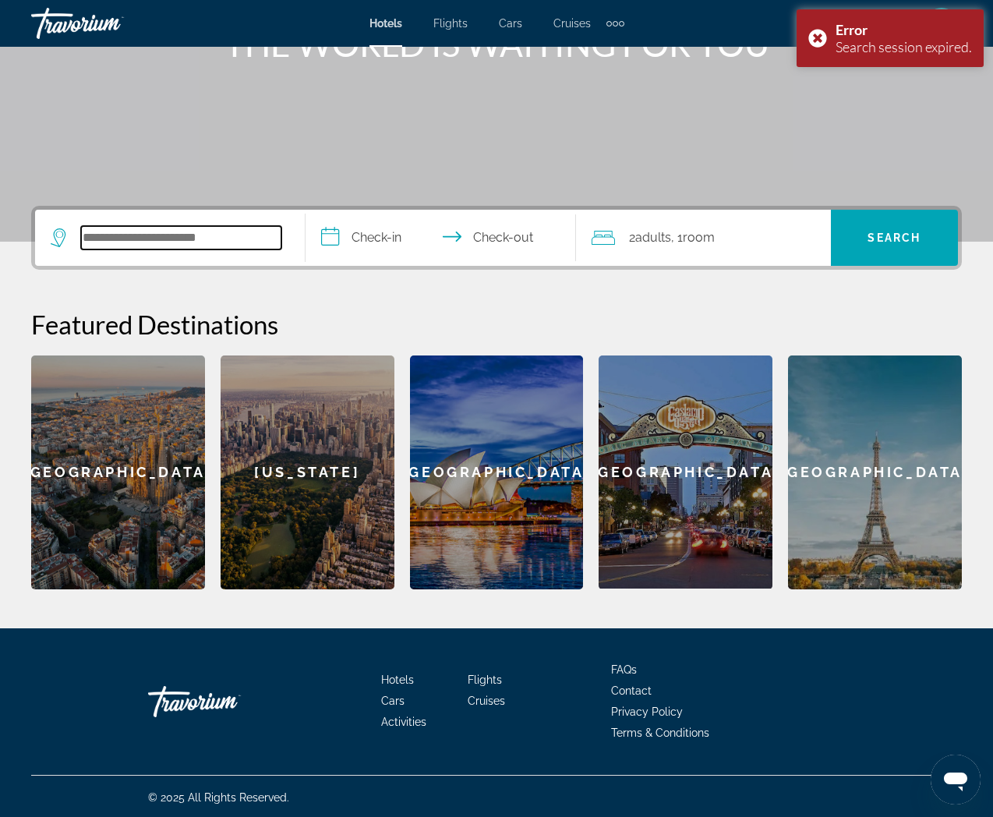
scroll to position [228, 0]
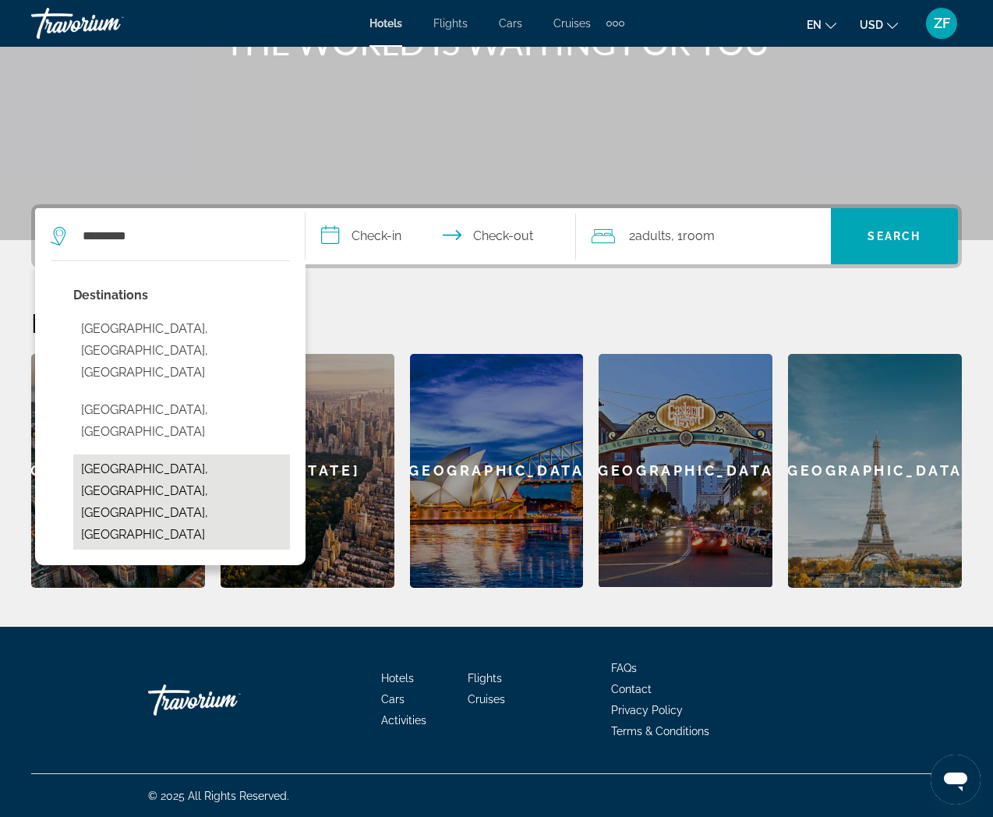
click at [263, 454] on button "North Bergen, Jersey City, NJ, United States" at bounding box center [181, 501] width 217 height 95
type input "**********"
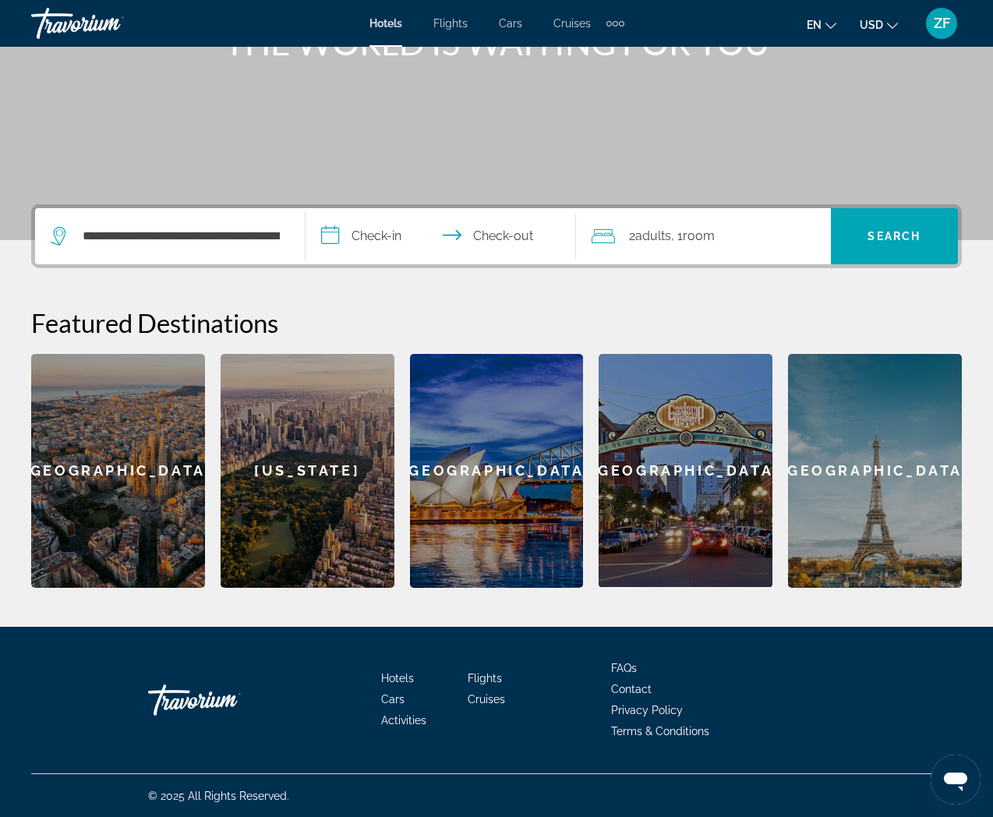
click at [403, 238] on input "**********" at bounding box center [443, 238] width 277 height 61
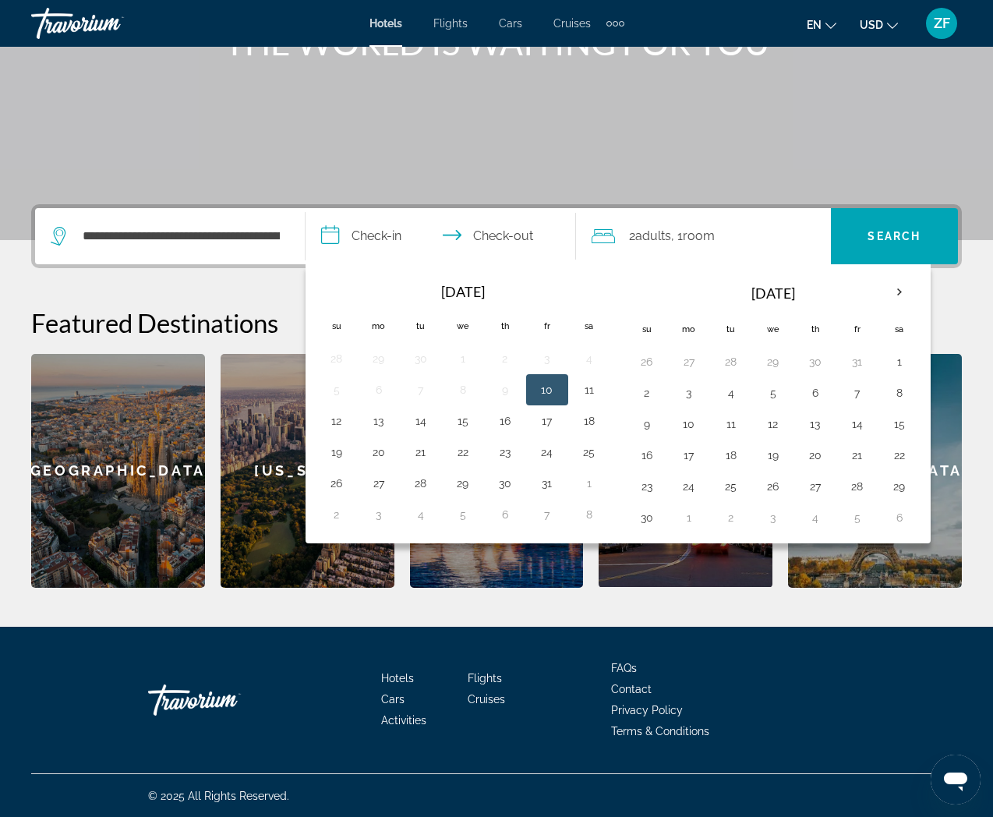
click at [543, 380] on button "10" at bounding box center [547, 390] width 25 height 22
click at [591, 391] on button "11" at bounding box center [589, 390] width 25 height 22
type input "**********"
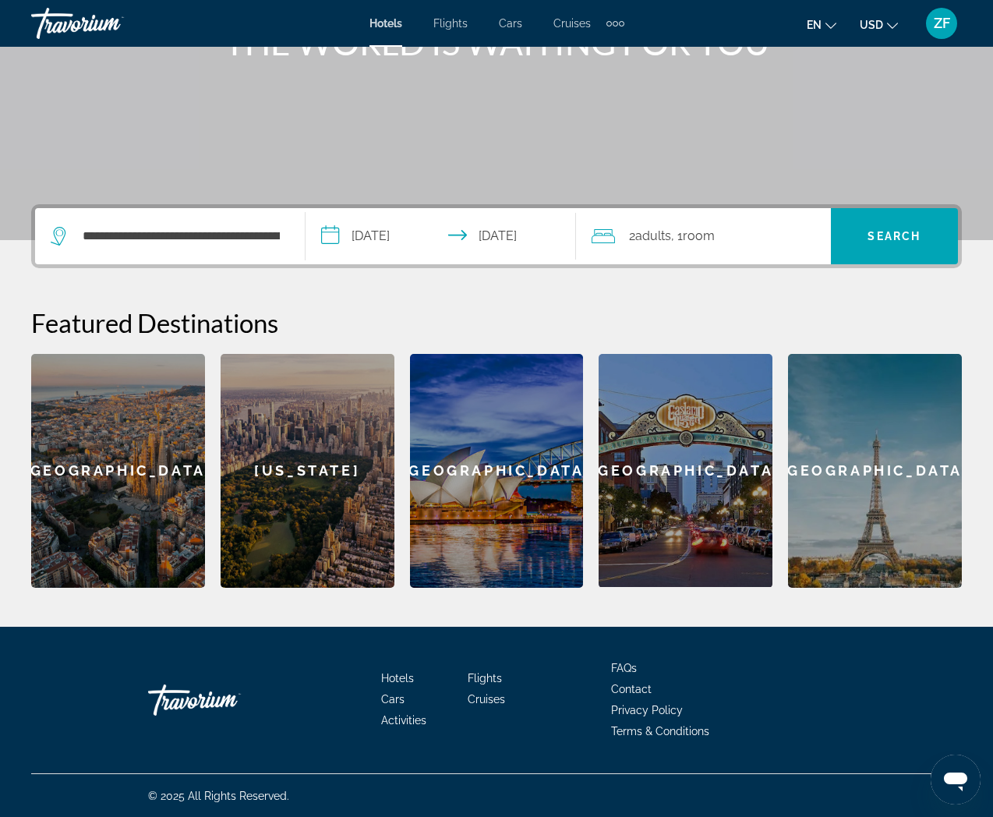
click at [667, 238] on span "Adults" at bounding box center [653, 235] width 36 height 15
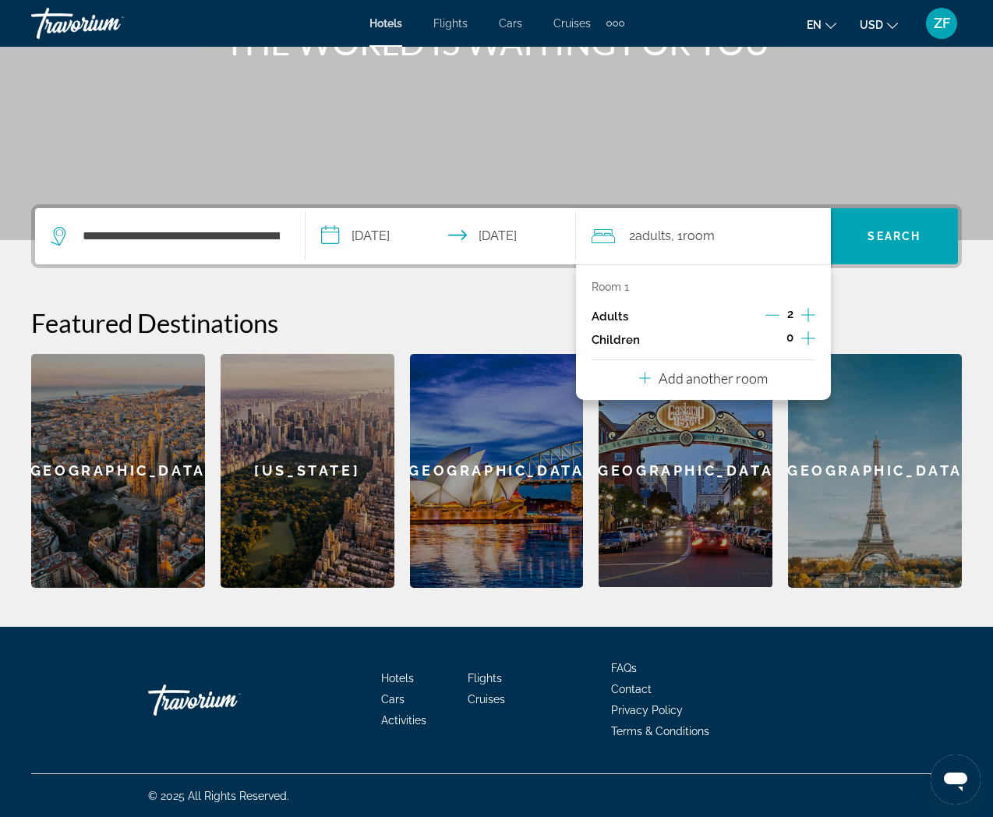
click at [809, 312] on icon "Increment adults" at bounding box center [808, 314] width 14 height 19
click at [773, 311] on icon "Decrement adults" at bounding box center [772, 315] width 14 height 14
click at [806, 341] on icon "Increment children" at bounding box center [808, 338] width 14 height 19
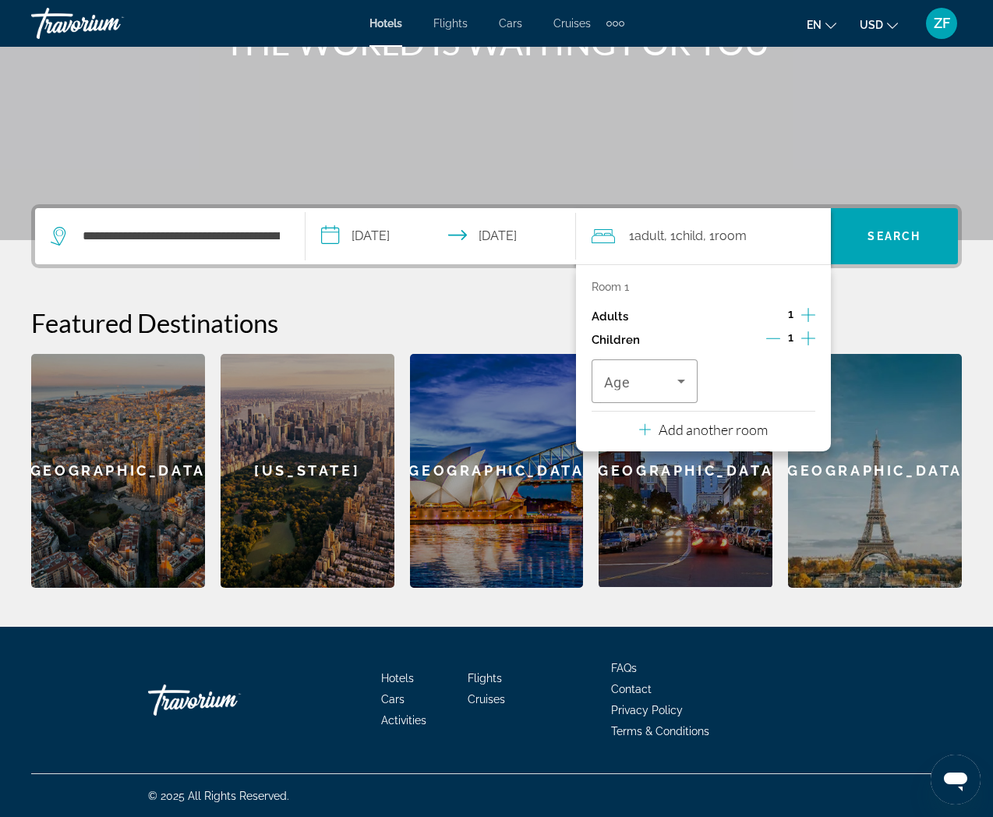
click at [807, 340] on icon "Increment children" at bounding box center [808, 338] width 14 height 19
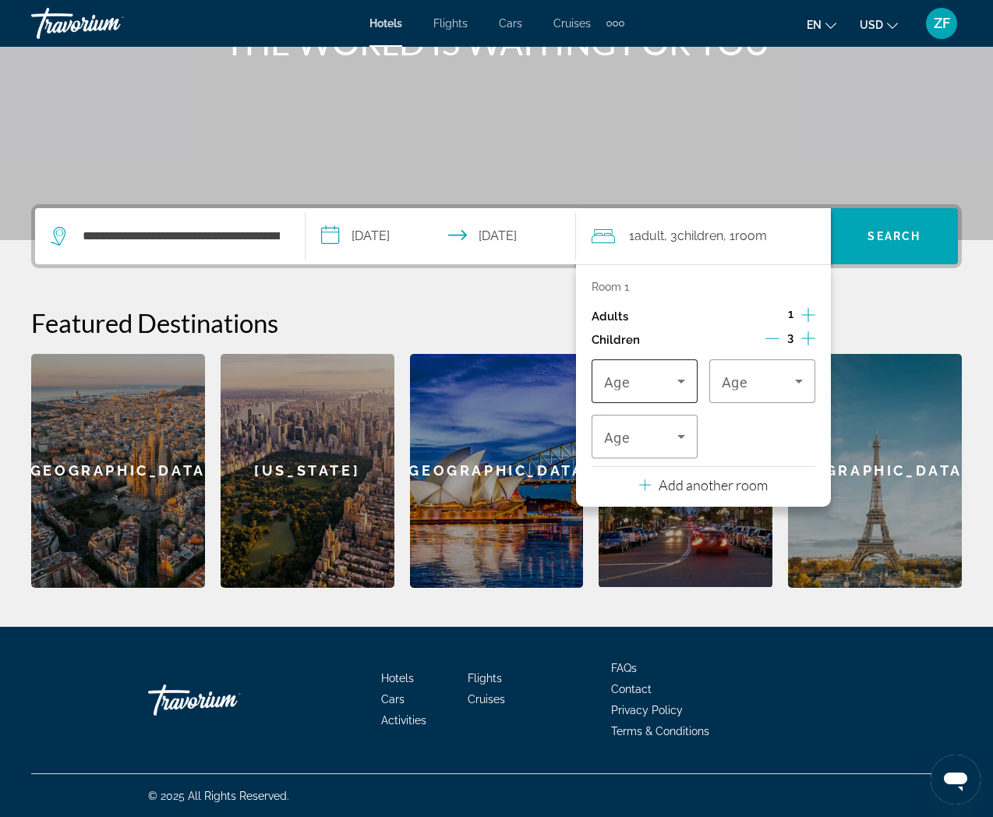
click at [647, 379] on span "Travelers: 1 adult, 3 children" at bounding box center [640, 381] width 73 height 19
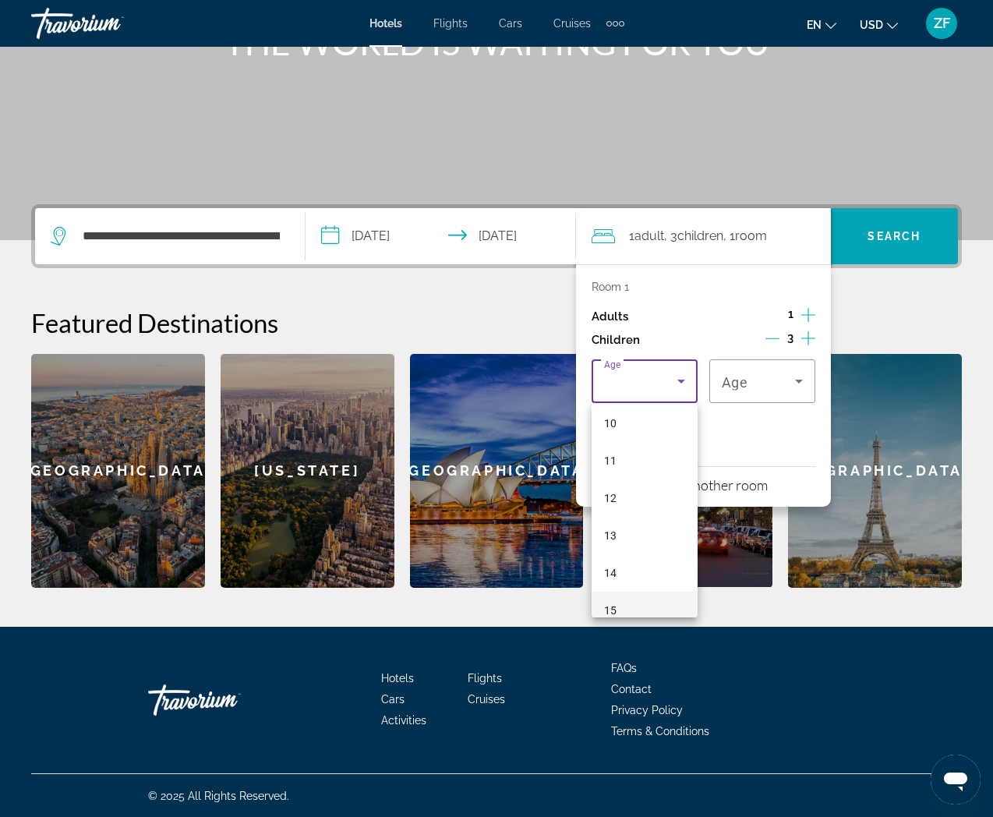
scroll to position [471, 0]
click at [646, 597] on mat-option "17" at bounding box center [644, 592] width 106 height 37
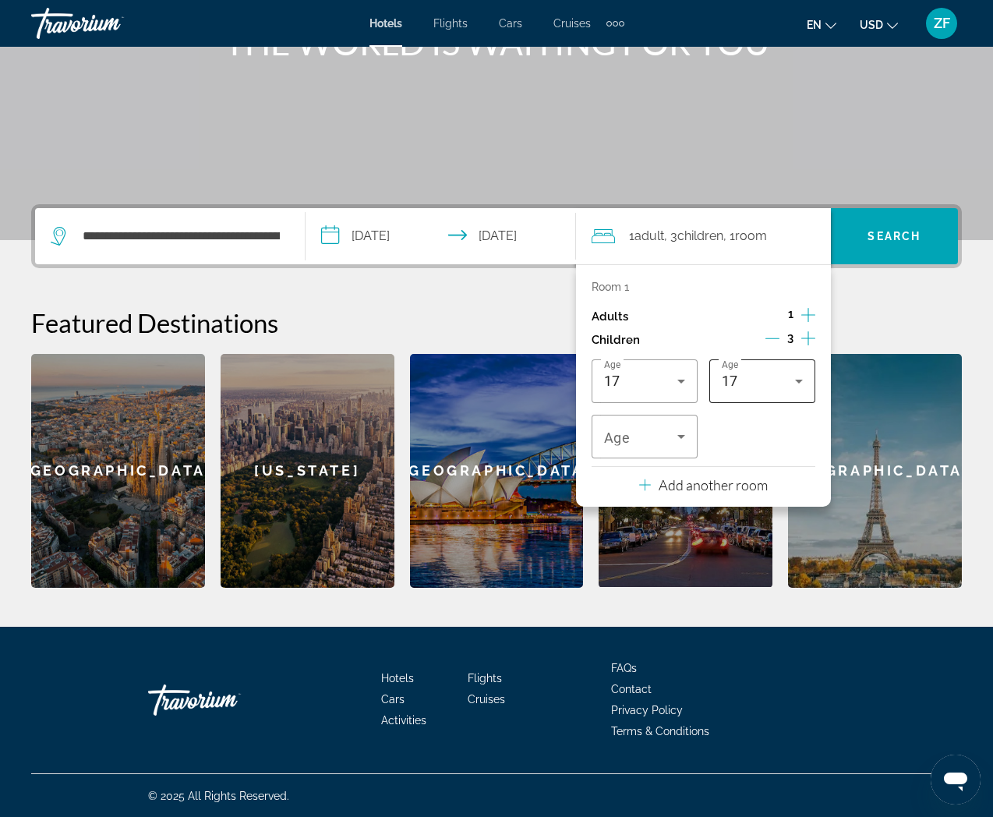
click at [742, 390] on div "17" at bounding box center [762, 381] width 81 height 44
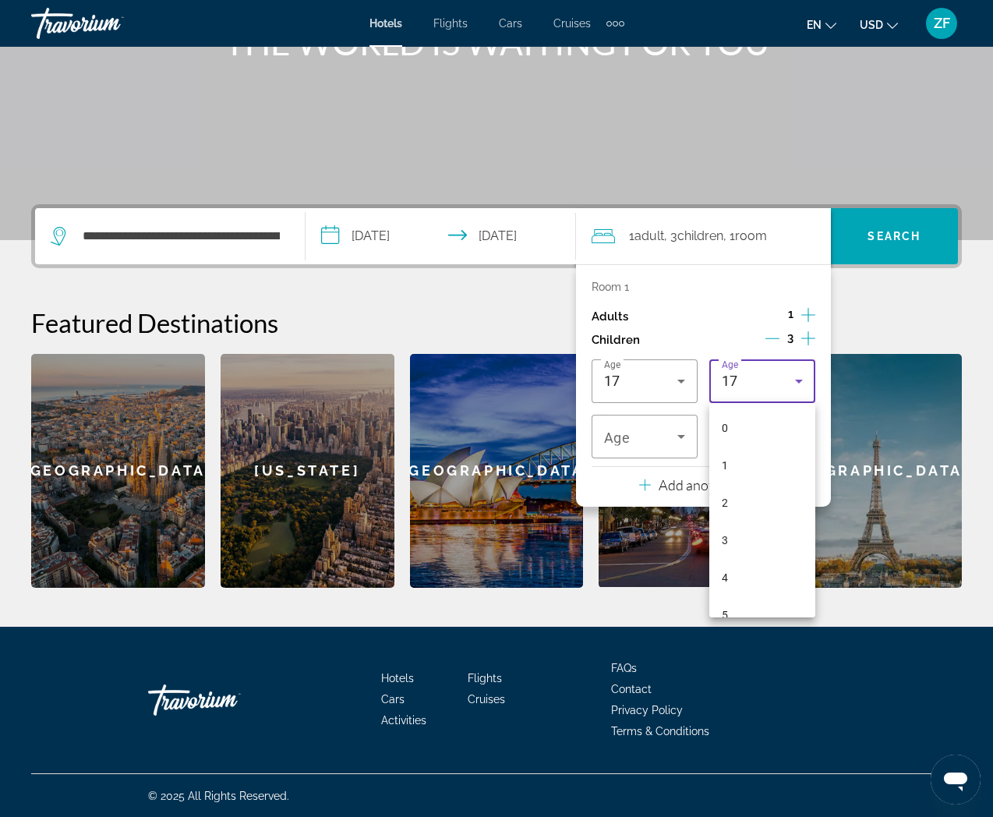
scroll to position [465, 0]
drag, startPoint x: 742, startPoint y: 557, endPoint x: 734, endPoint y: 538, distance: 21.0
click at [742, 556] on mat-option "16" at bounding box center [762, 560] width 106 height 37
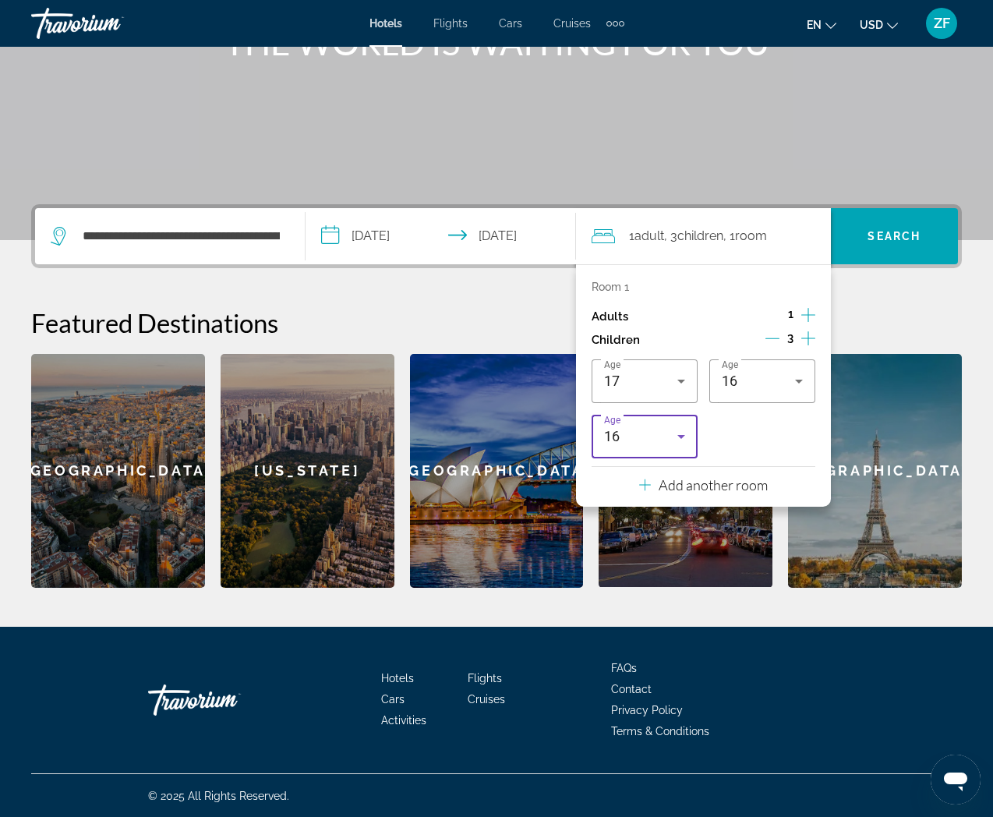
click at [650, 437] on div "16" at bounding box center [640, 436] width 73 height 19
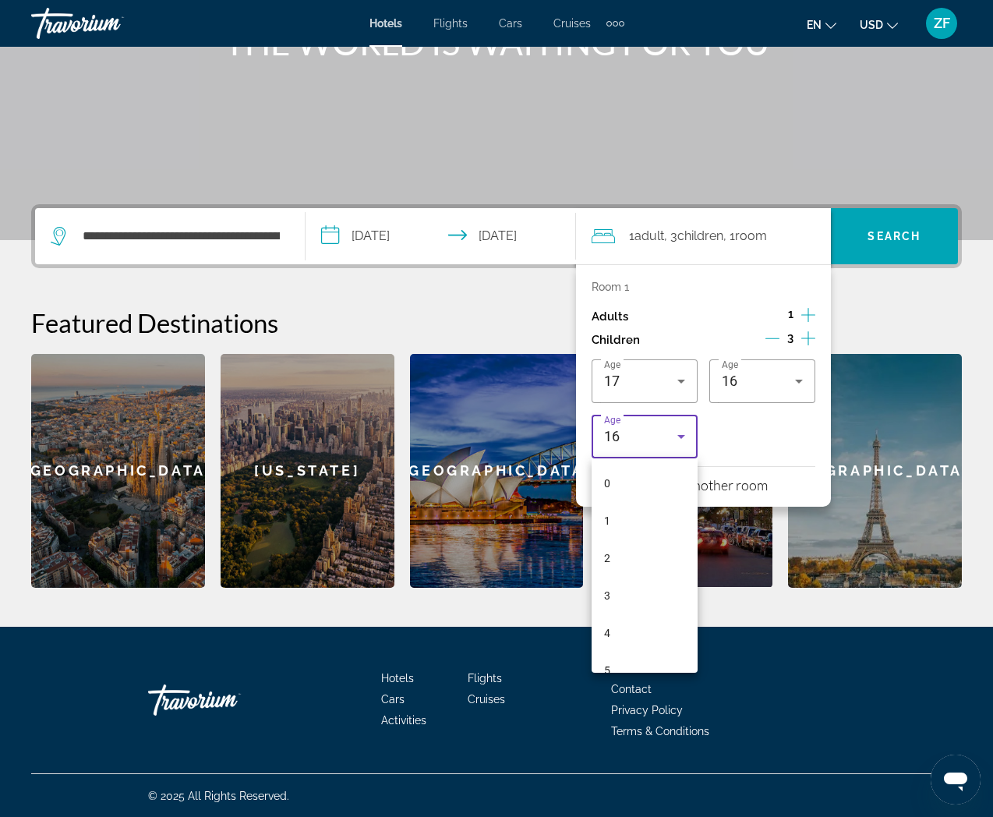
scroll to position [428, 0]
click at [641, 538] on mat-option "13" at bounding box center [644, 541] width 106 height 37
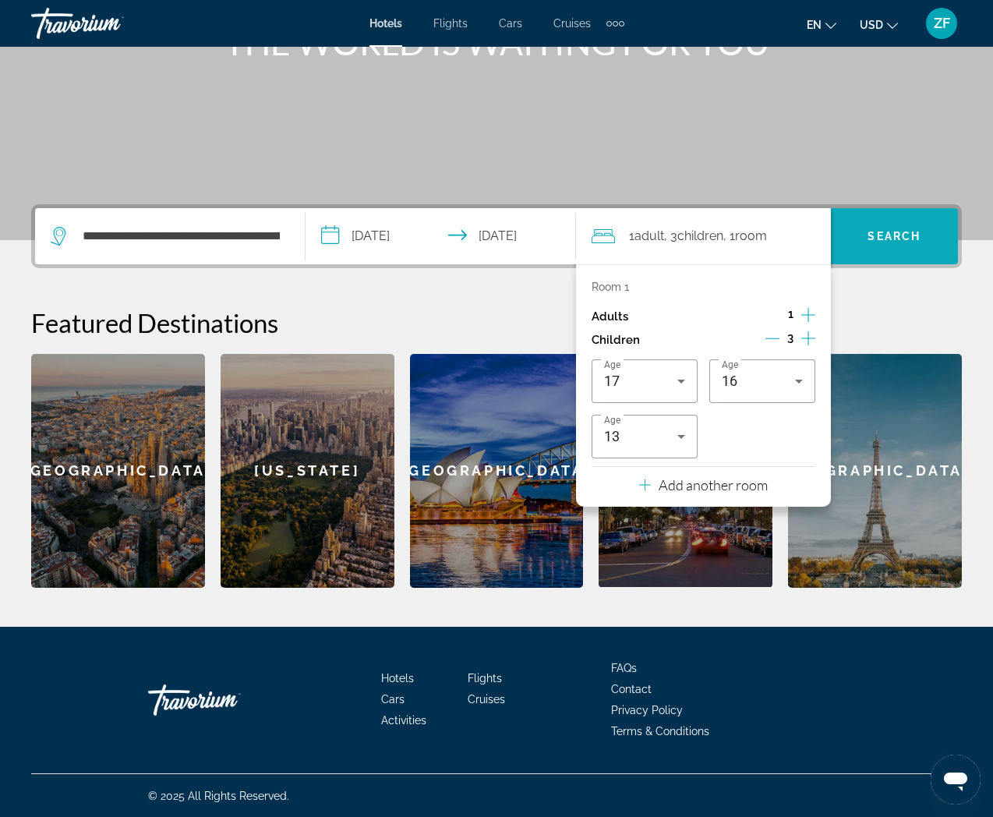
click at [882, 244] on span "Search" at bounding box center [894, 235] width 127 height 37
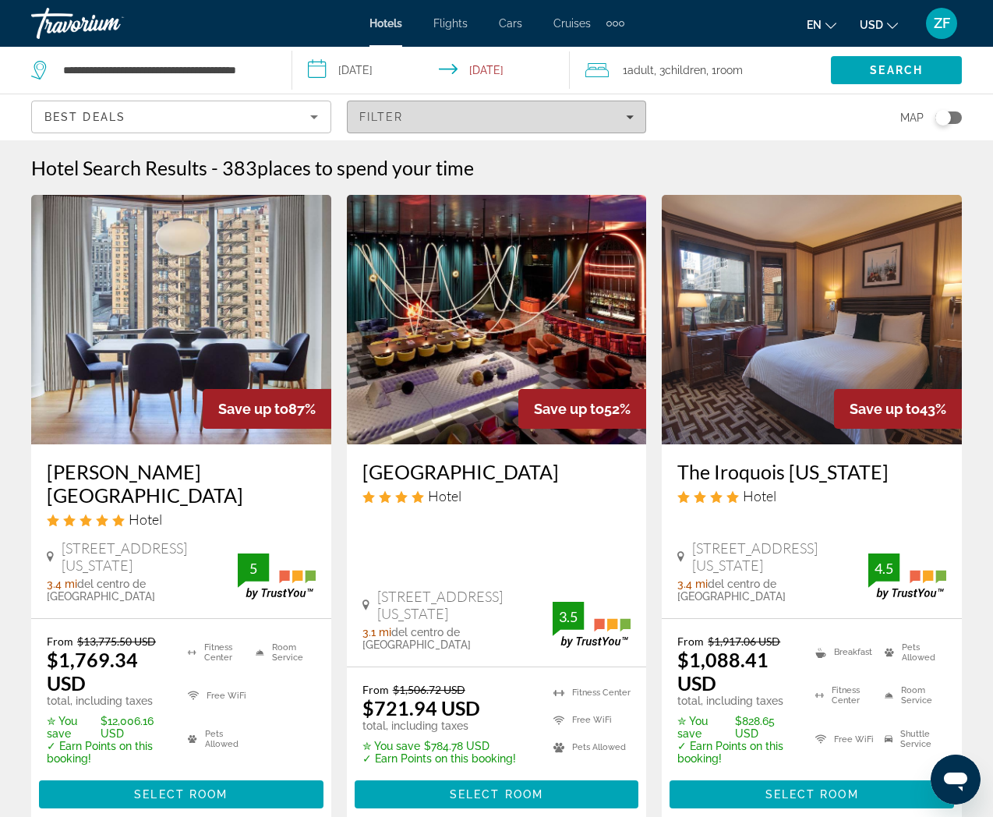
click at [466, 129] on span "Filters" at bounding box center [497, 116] width 298 height 37
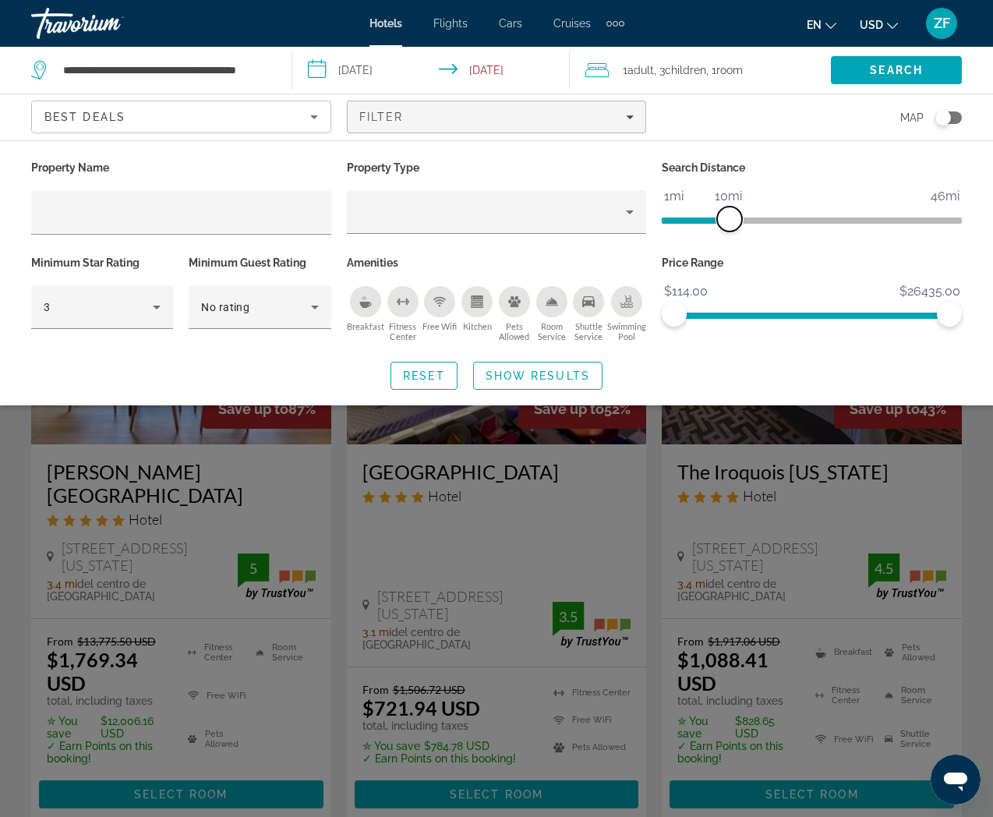
drag, startPoint x: 845, startPoint y: 218, endPoint x: 731, endPoint y: 224, distance: 113.9
click at [731, 224] on span "ngx-slider" at bounding box center [729, 218] width 25 height 25
drag, startPoint x: 946, startPoint y: 316, endPoint x: 676, endPoint y: 343, distance: 271.8
click at [676, 343] on div "Price Range $114.00 $26435.00 $114.00 $239.00 $114.00 - $239.00" at bounding box center [812, 299] width 316 height 94
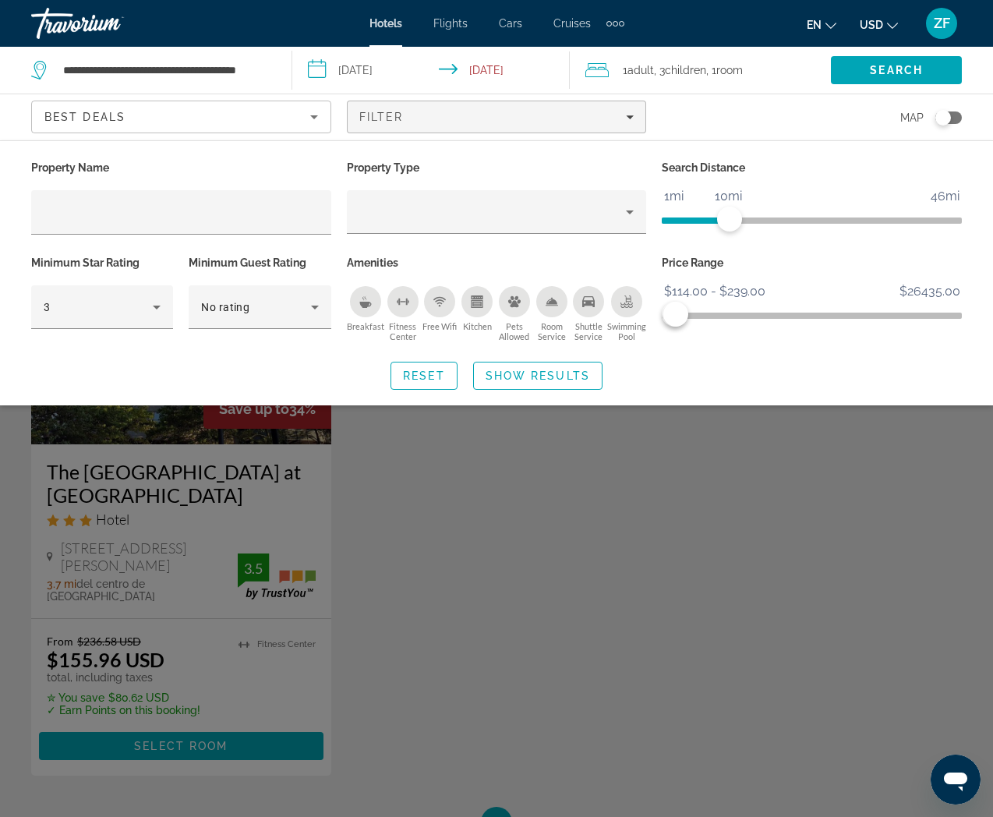
click at [219, 489] on div "Search widget" at bounding box center [496, 525] width 993 height 583
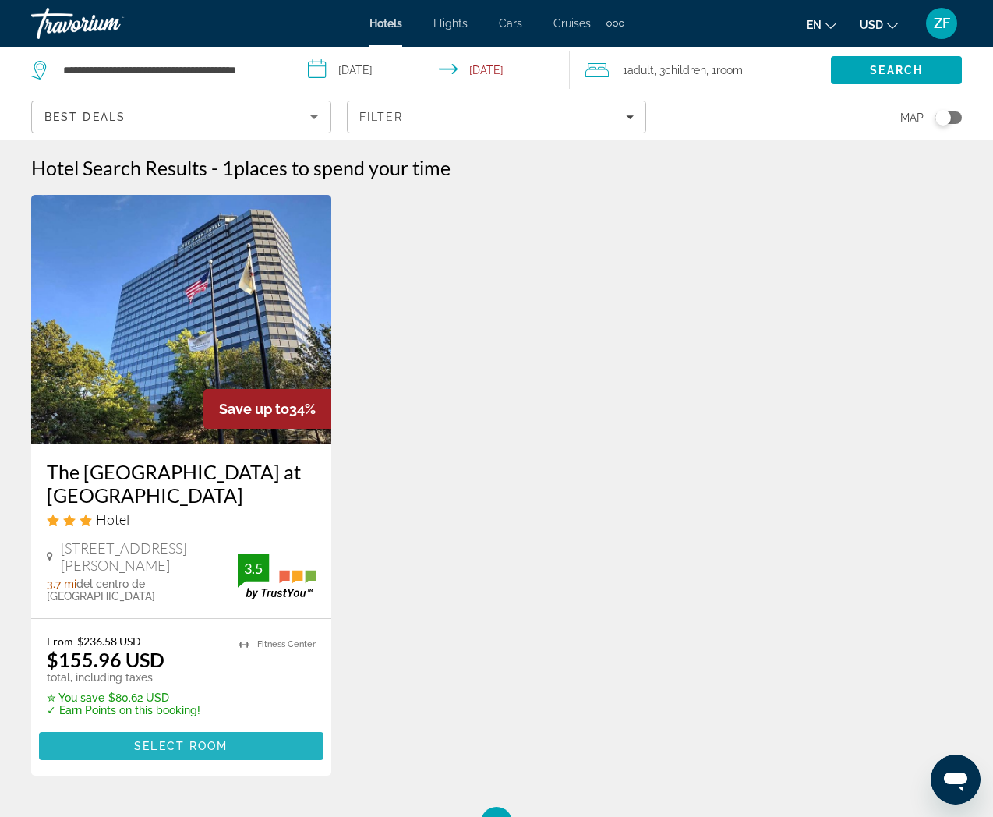
click at [192, 739] on span "Select Room" at bounding box center [181, 745] width 94 height 12
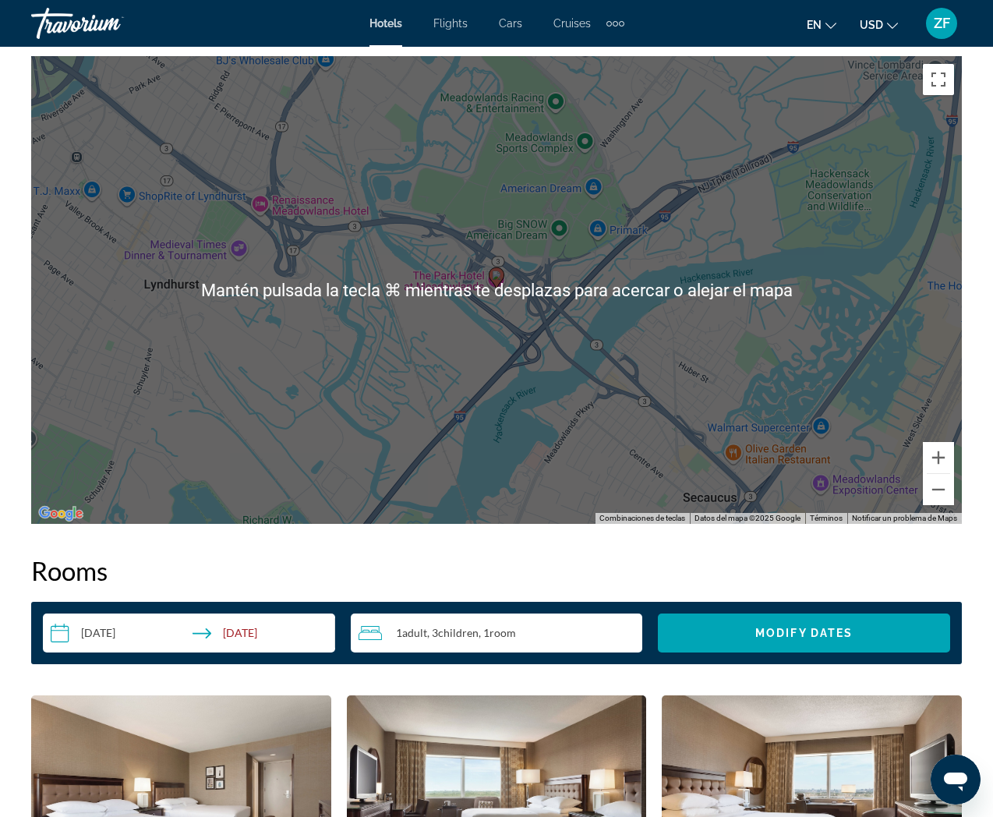
scroll to position [1783, 0]
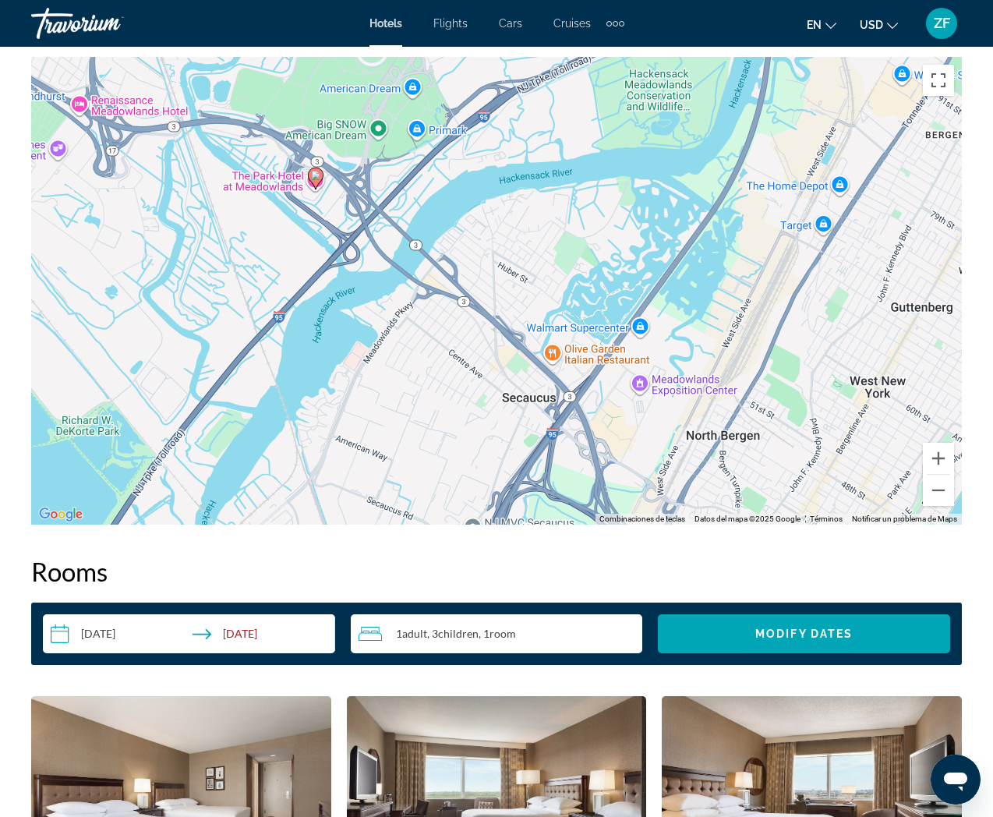
drag, startPoint x: 658, startPoint y: 373, endPoint x: 487, endPoint y: 267, distance: 201.5
click at [485, 266] on div "Para activar la función de arrastre con el teclado, pulsa Alt + Intro. Cuando h…" at bounding box center [496, 291] width 930 height 468
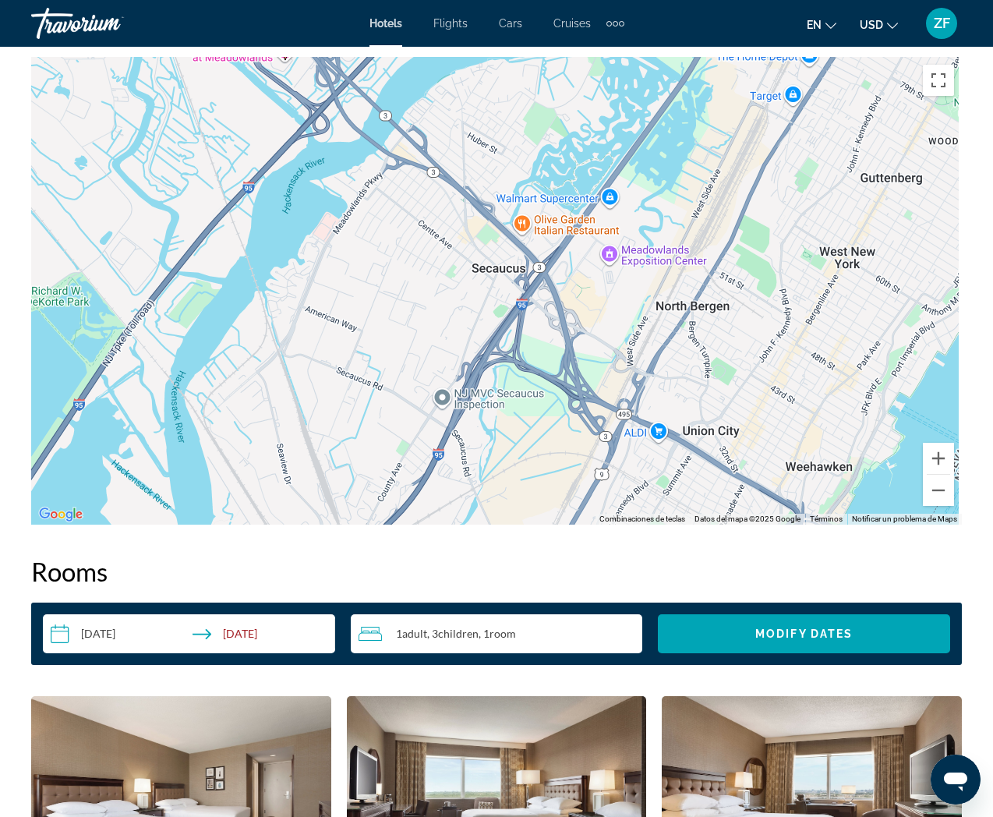
drag, startPoint x: 738, startPoint y: 451, endPoint x: 697, endPoint y: 329, distance: 129.1
click at [697, 329] on div "Para activar la función de arrastre con el teclado, pulsa Alt + Intro. Cuando h…" at bounding box center [496, 291] width 930 height 468
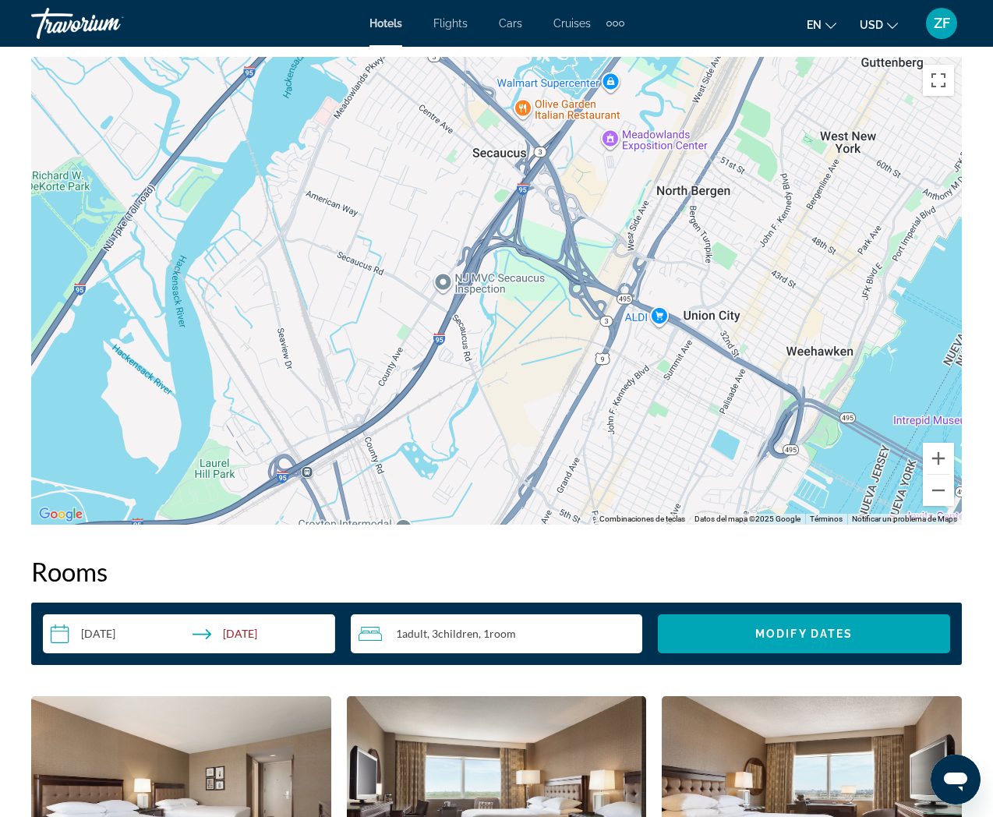
drag, startPoint x: 641, startPoint y: 464, endPoint x: 642, endPoint y: 350, distance: 114.6
click at [641, 348] on div "Para activar la función de arrastre con el teclado, pulsa Alt + Intro. Cuando h…" at bounding box center [496, 291] width 930 height 468
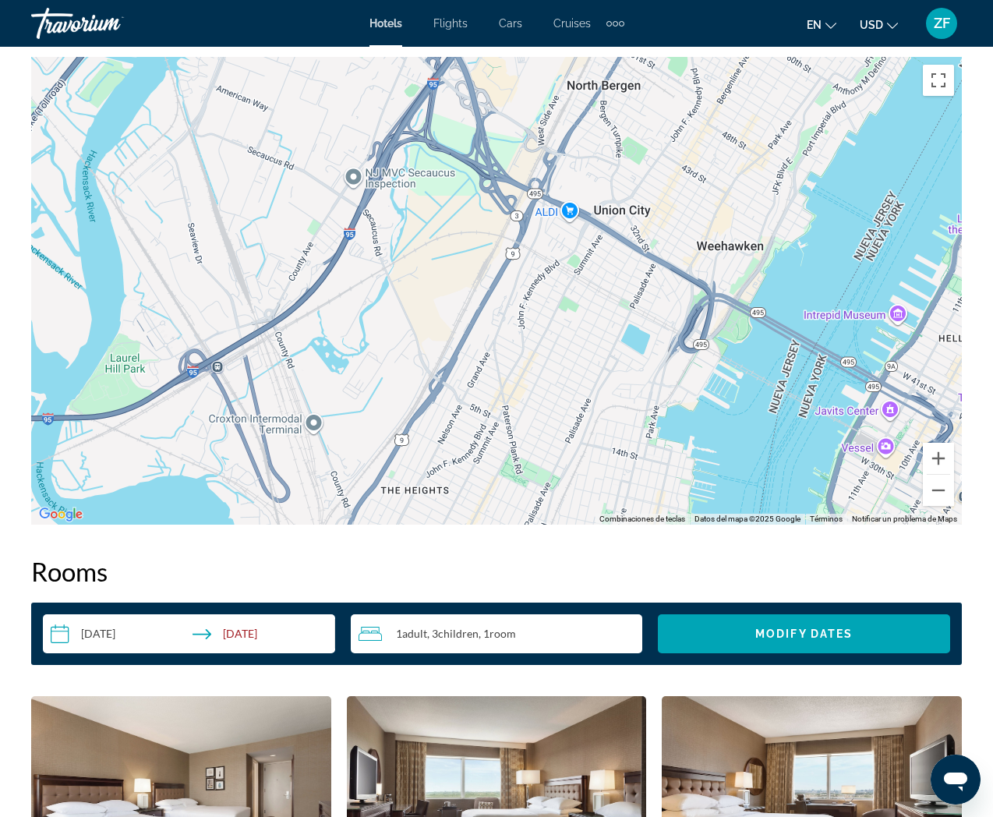
drag, startPoint x: 702, startPoint y: 458, endPoint x: 638, endPoint y: 376, distance: 104.4
click at [612, 348] on div "Para activar la función de arrastre con el teclado, pulsa Alt + Intro. Cuando h…" at bounding box center [496, 291] width 930 height 468
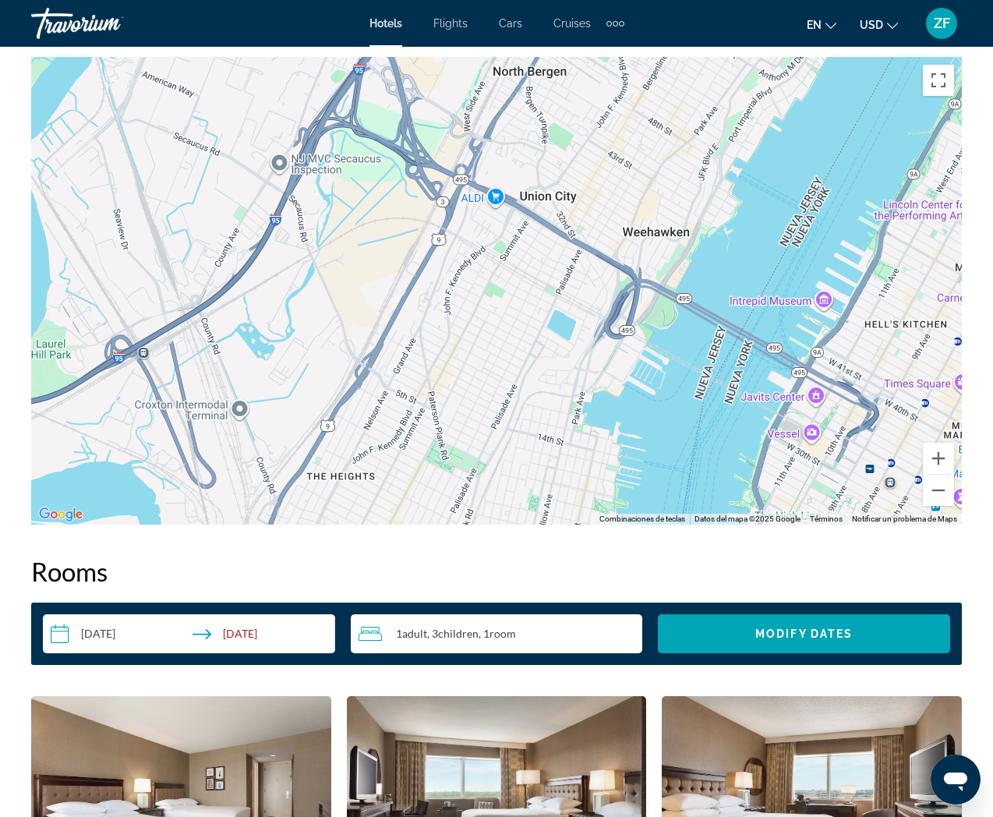
drag, startPoint x: 704, startPoint y: 425, endPoint x: 623, endPoint y: 409, distance: 81.8
click at [623, 409] on div "Main content" at bounding box center [496, 291] width 930 height 468
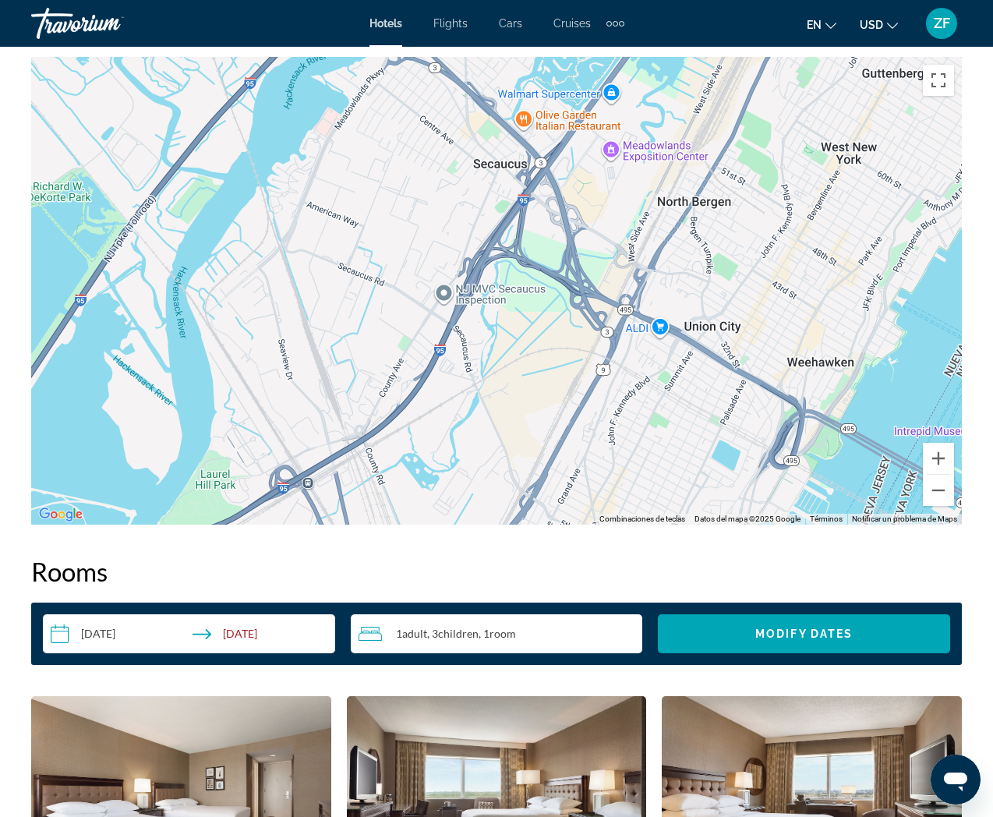
drag, startPoint x: 482, startPoint y: 345, endPoint x: 612, endPoint y: 446, distance: 164.9
click at [641, 471] on div "Main content" at bounding box center [496, 291] width 930 height 468
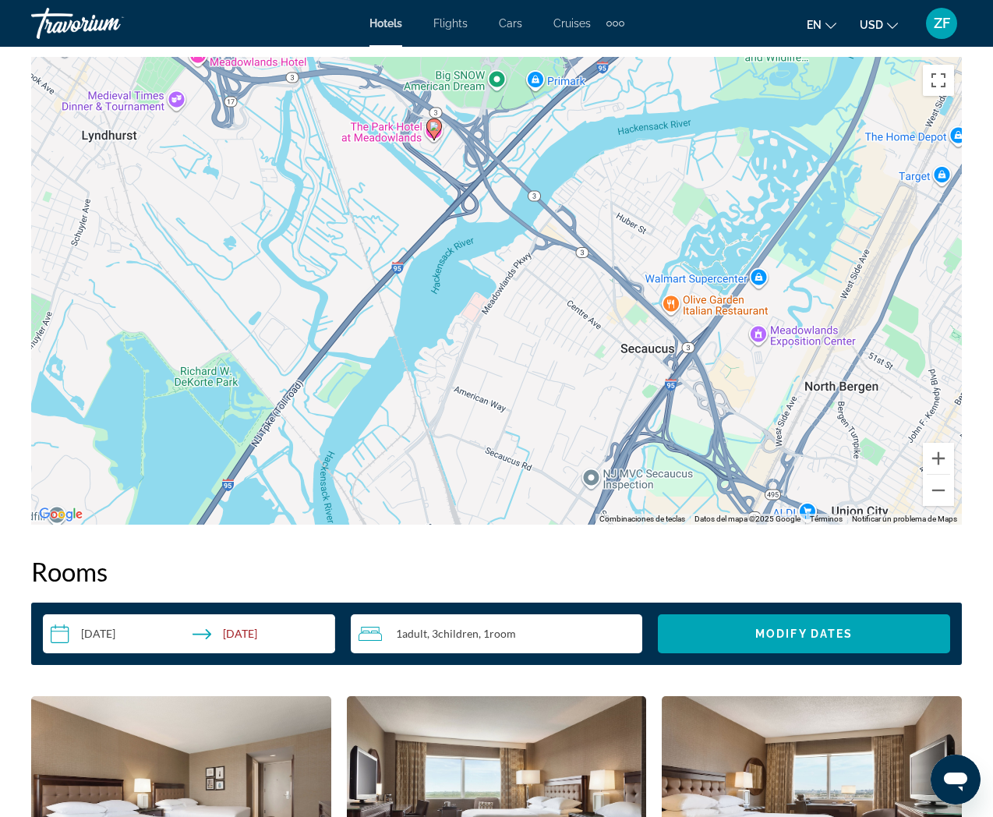
drag, startPoint x: 490, startPoint y: 277, endPoint x: 637, endPoint y: 457, distance: 233.2
click at [637, 457] on div "Para activar la función de arrastre con el teclado, pulsa Alt + Intro. Cuando h…" at bounding box center [496, 291] width 930 height 468
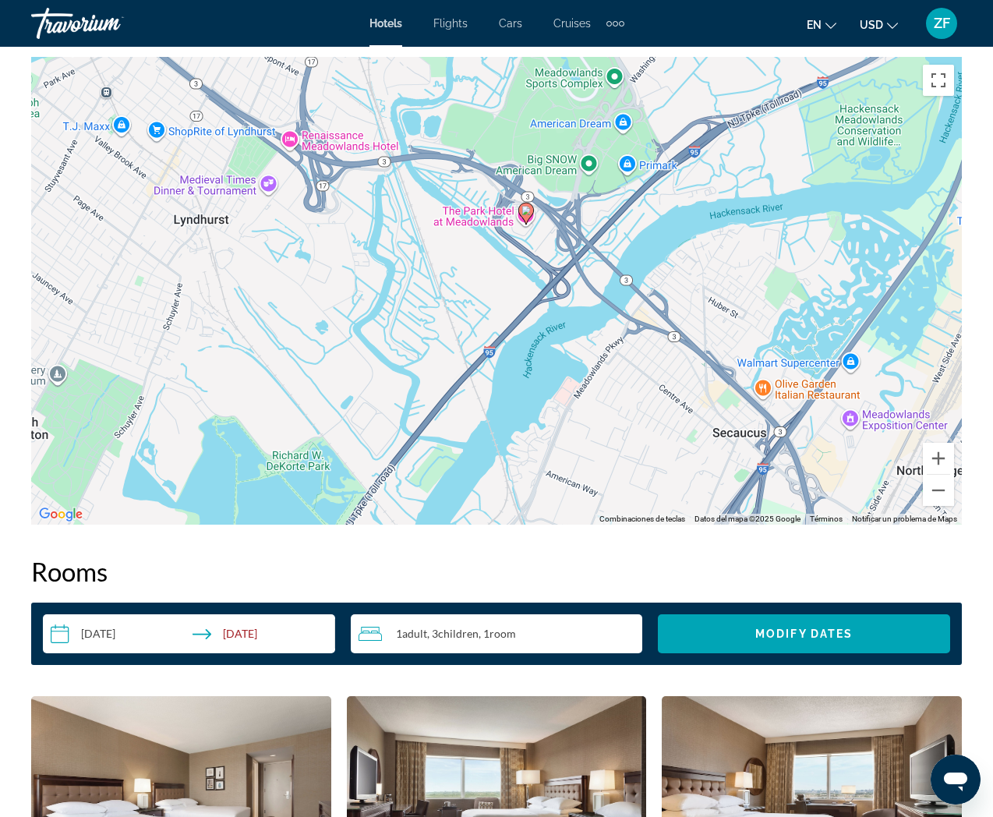
drag, startPoint x: 493, startPoint y: 325, endPoint x: 554, endPoint y: 383, distance: 84.3
click at [554, 383] on div "Para activar la función de arrastre con el teclado, pulsa Alt + Intro. Cuando h…" at bounding box center [496, 291] width 930 height 468
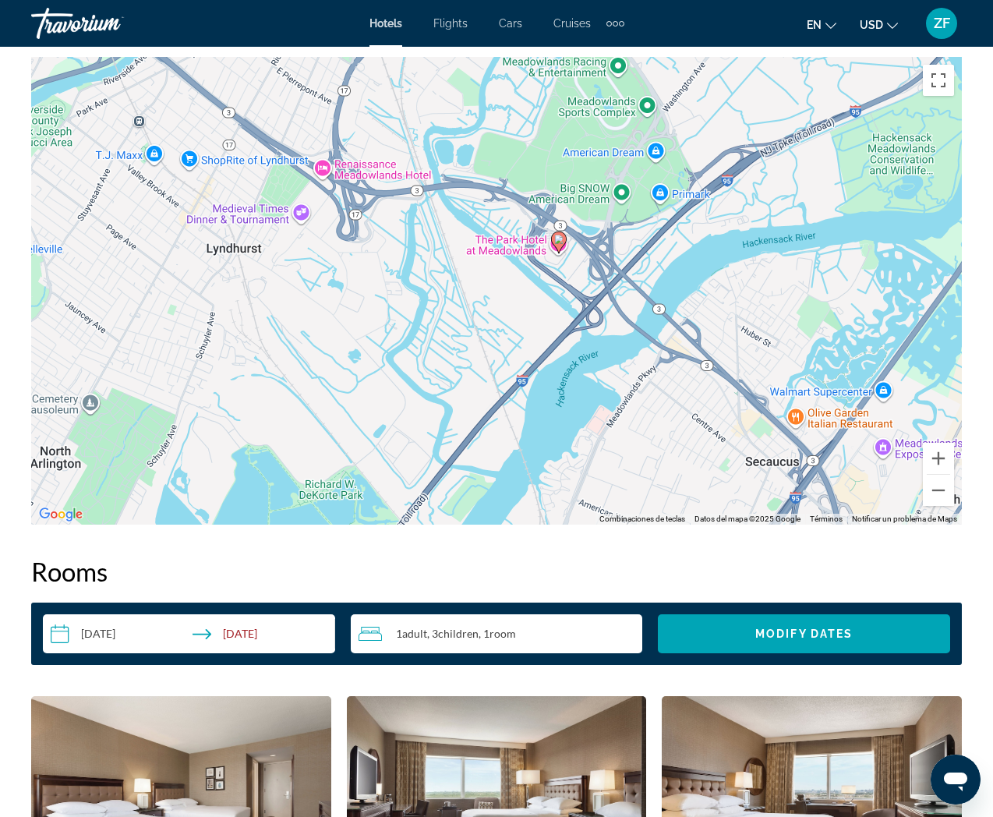
click at [562, 242] on image "Main content" at bounding box center [558, 239] width 9 height 9
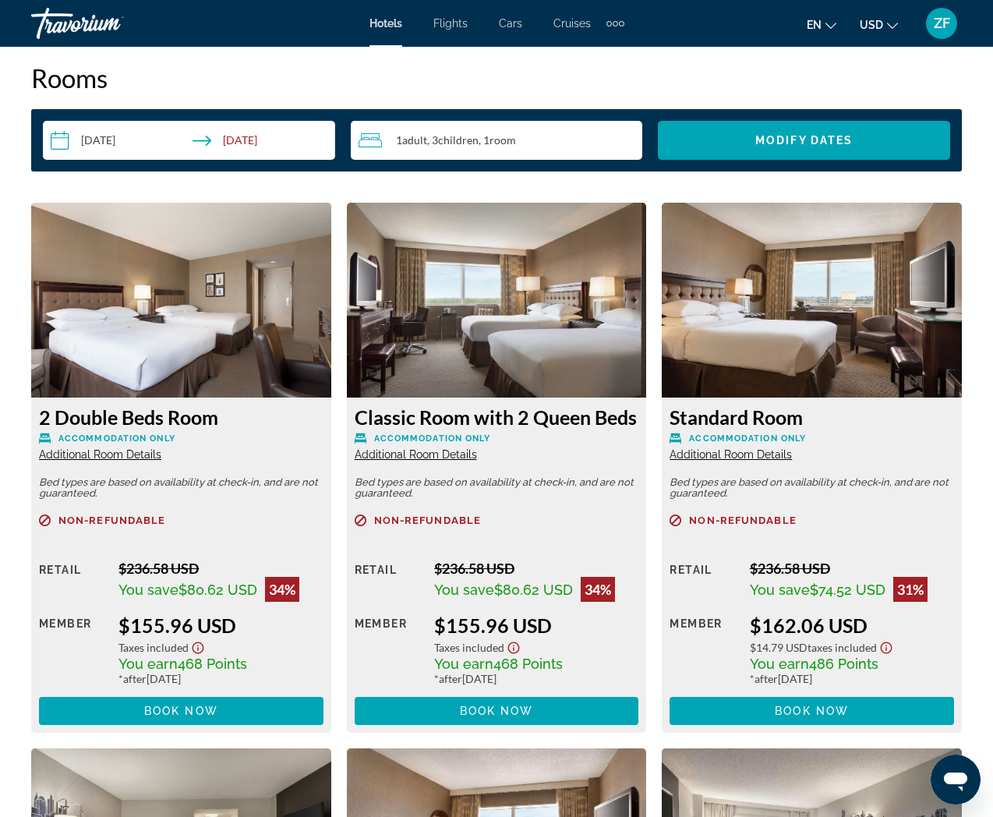
scroll to position [2279, 0]
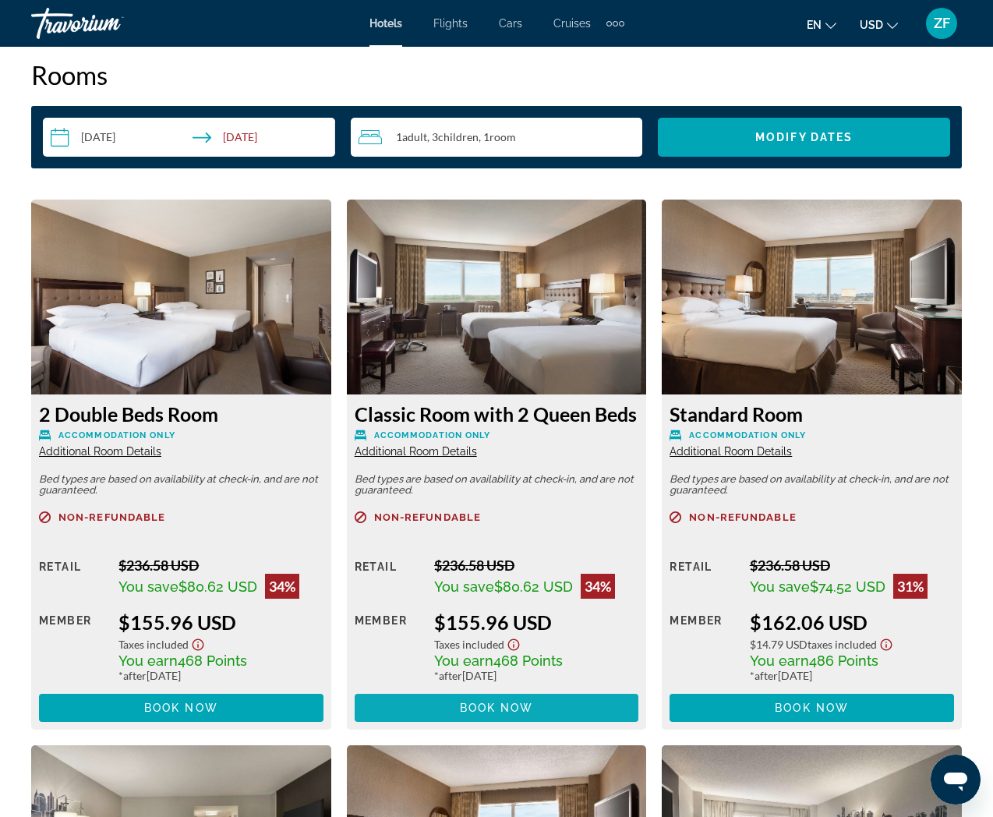
click at [499, 708] on span "Book now" at bounding box center [497, 707] width 74 height 12
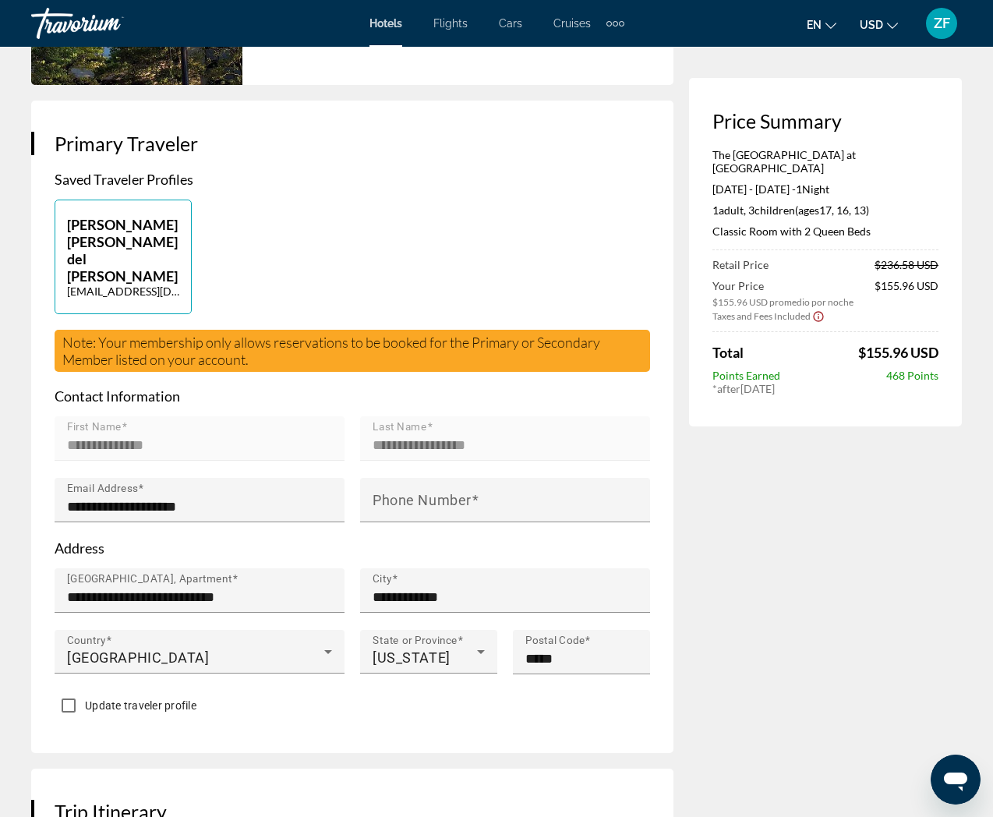
scroll to position [351, 0]
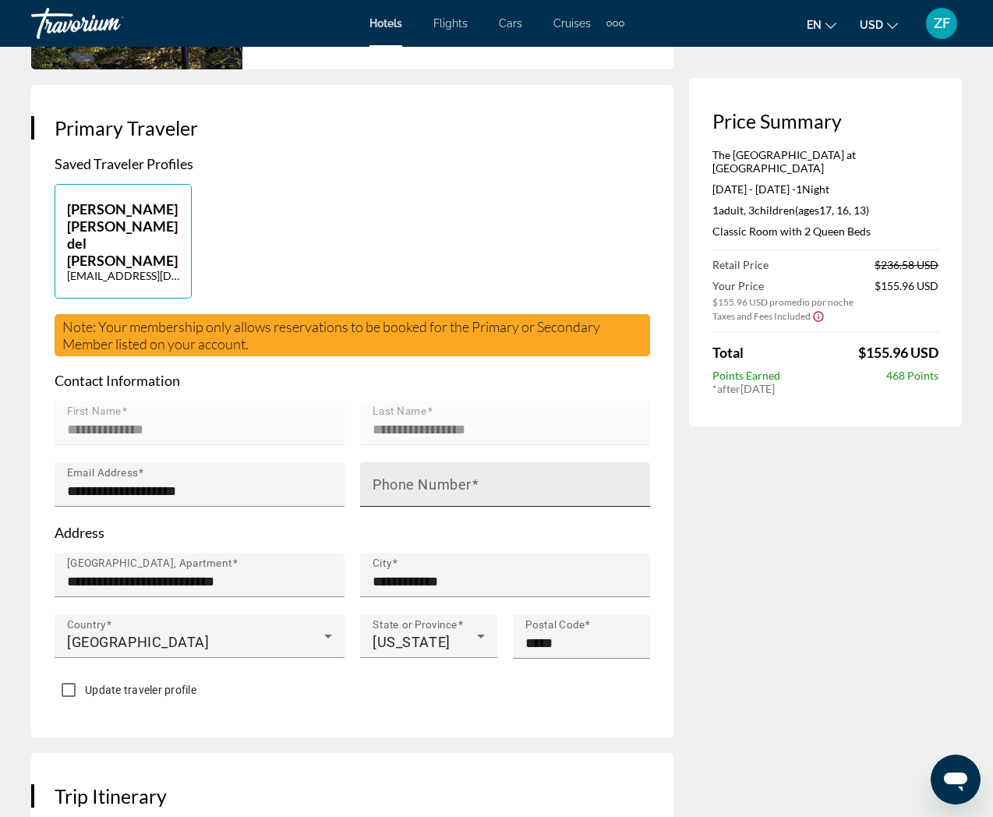
click at [386, 476] on mat-label "Phone Number" at bounding box center [421, 484] width 99 height 16
click at [386, 482] on input "Phone Number" at bounding box center [509, 491] width 274 height 19
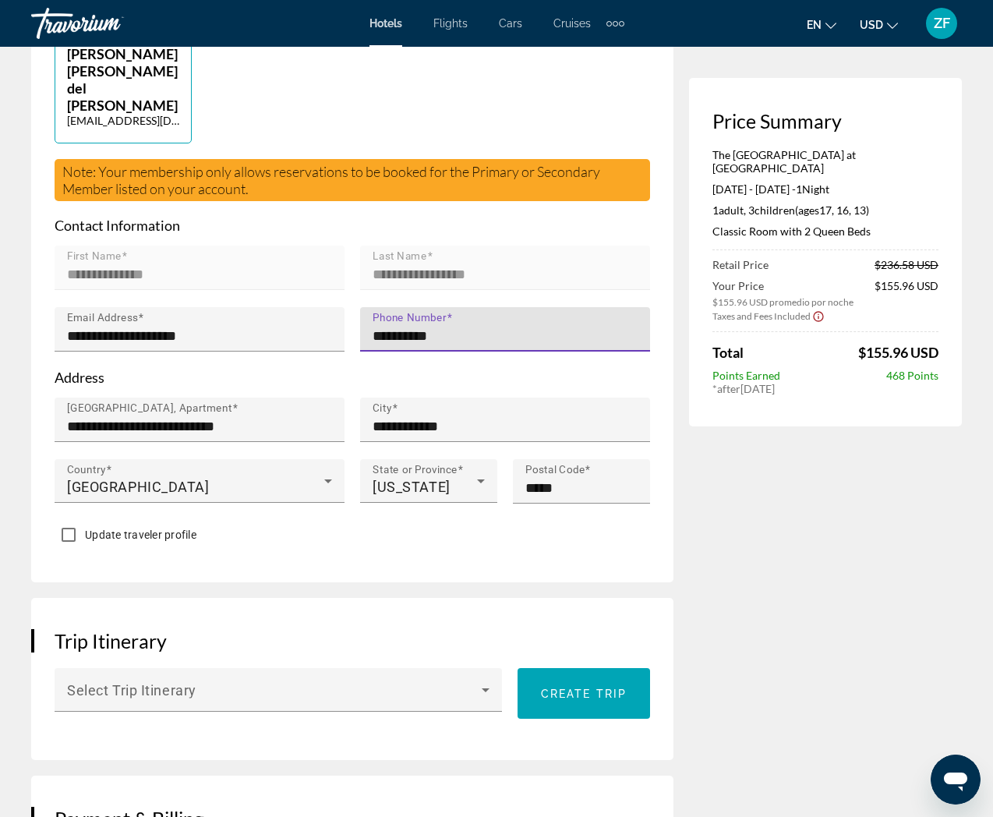
scroll to position [520, 0]
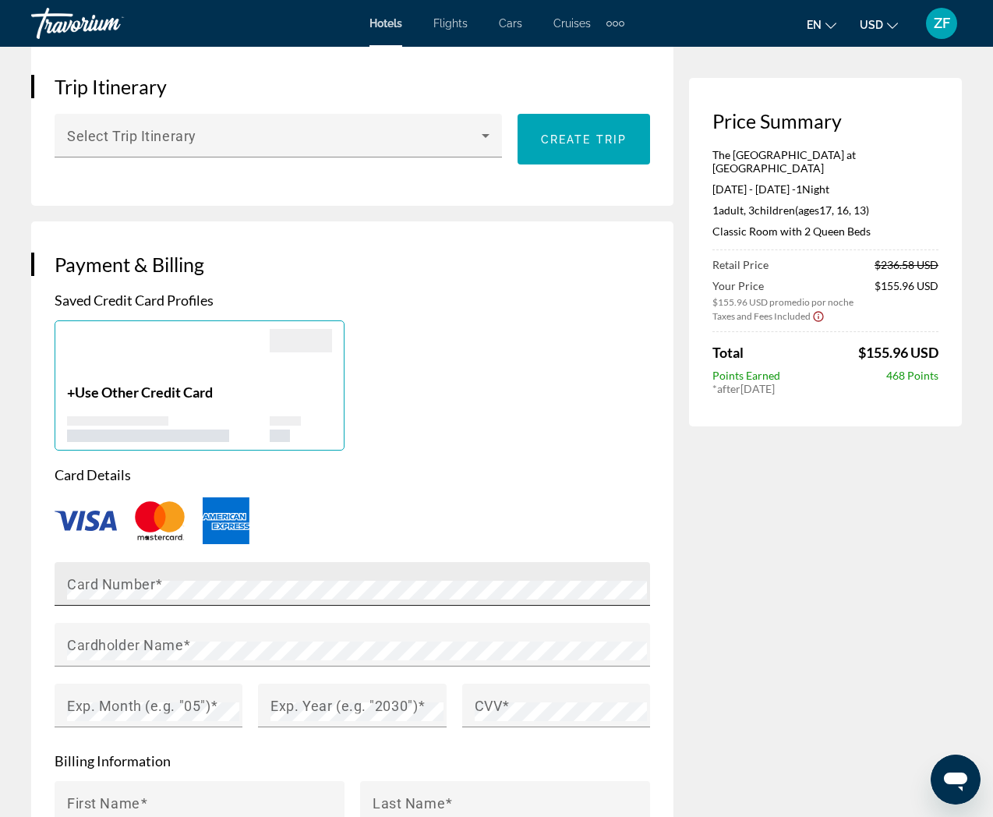
type input "**********"
click at [132, 575] on mat-label "Card Number" at bounding box center [111, 583] width 88 height 16
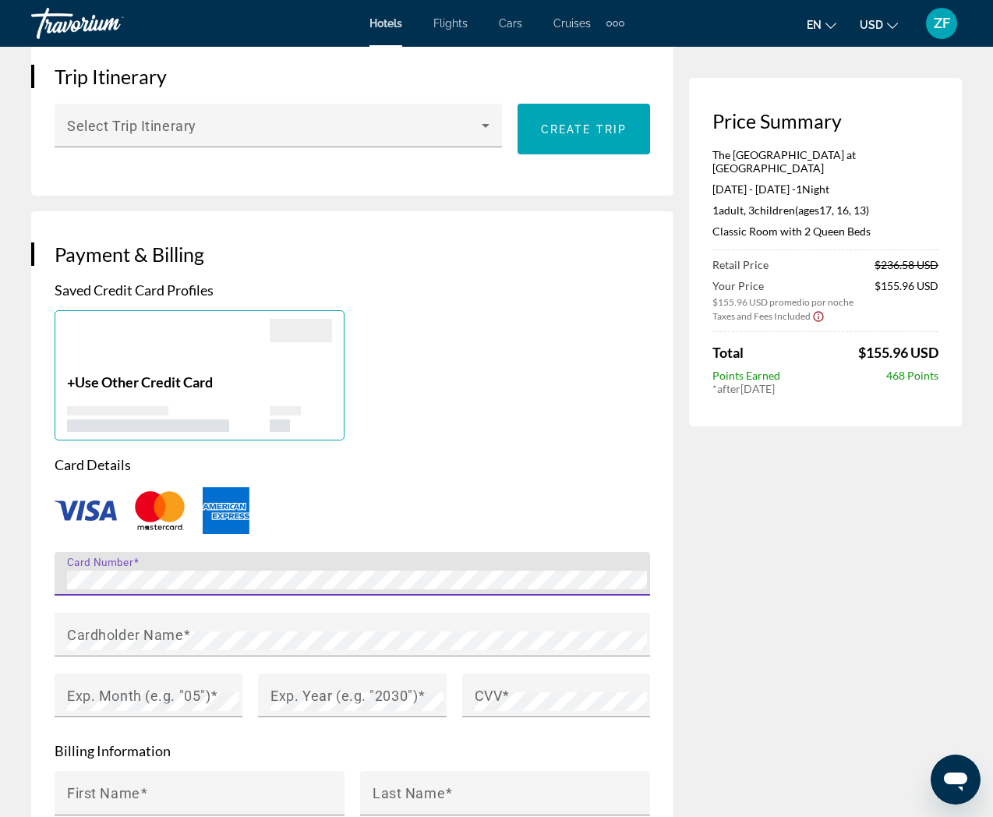
scroll to position [1071, 0]
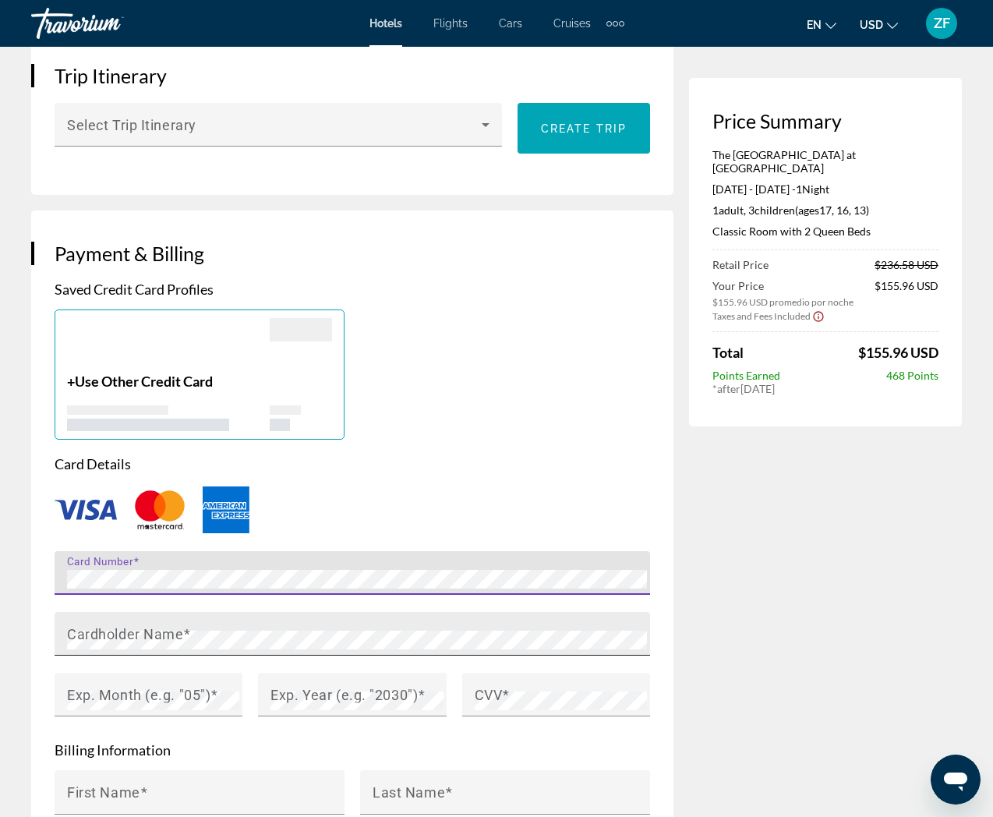
click at [115, 625] on mat-label "Cardholder Name" at bounding box center [125, 633] width 116 height 16
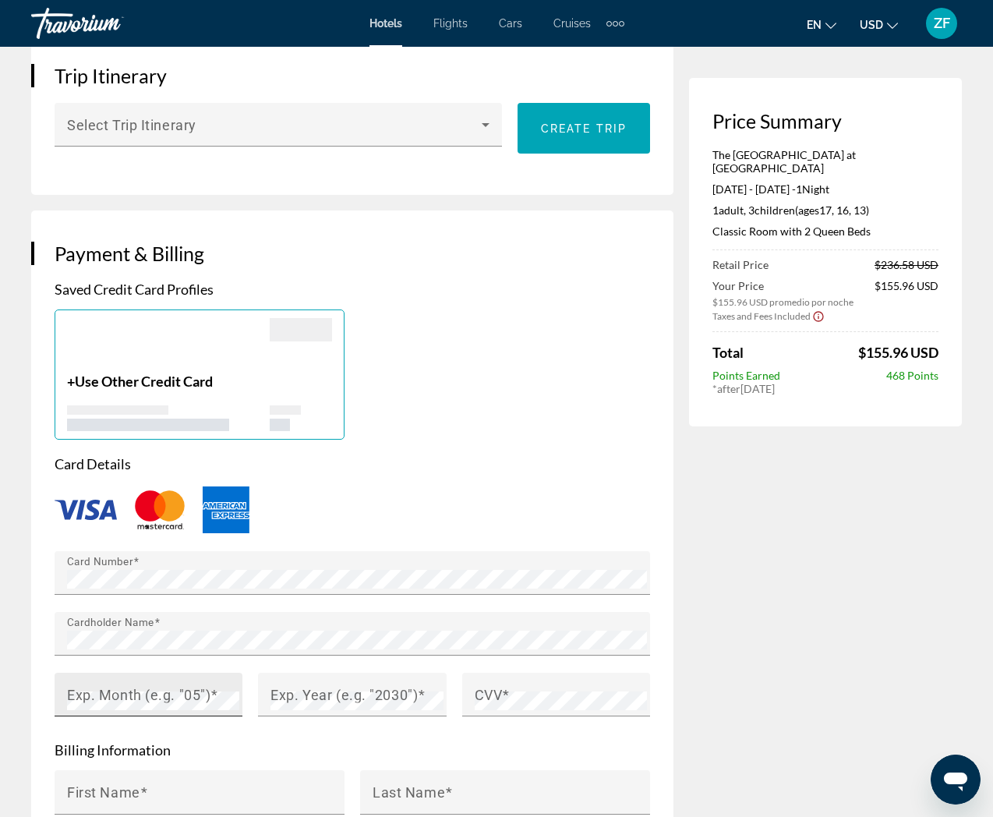
scroll to position [1069, 0]
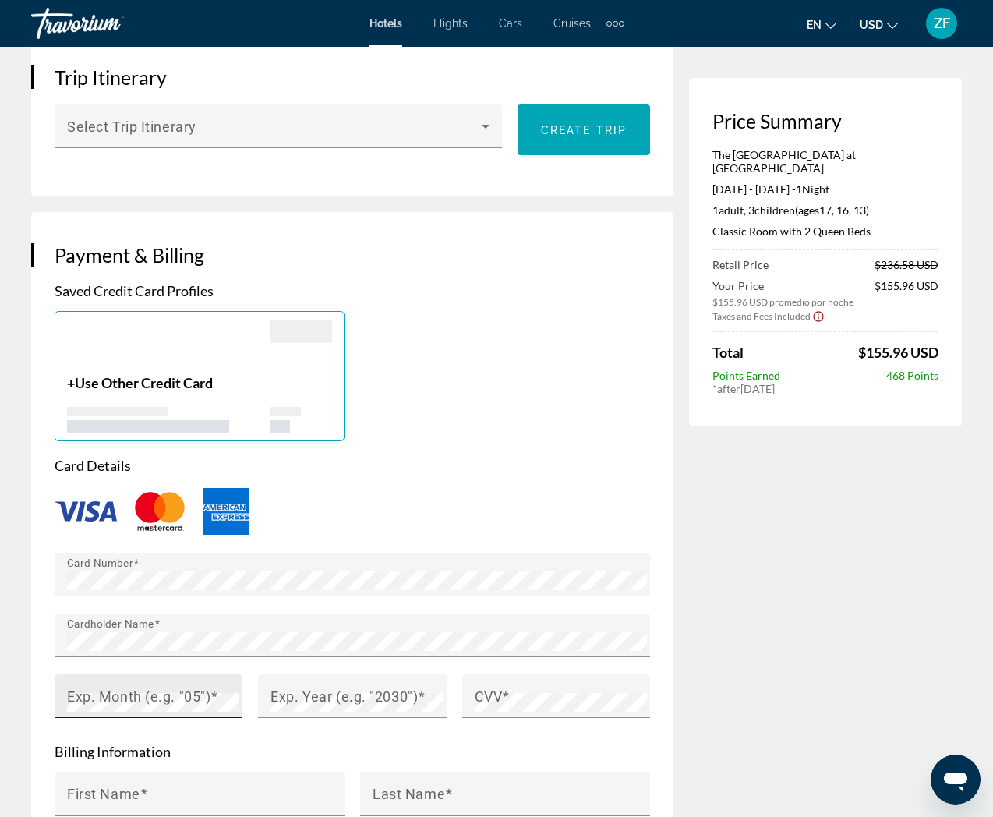
click at [88, 687] on mat-label "Exp. Month (e.g. "05")" at bounding box center [138, 695] width 143 height 16
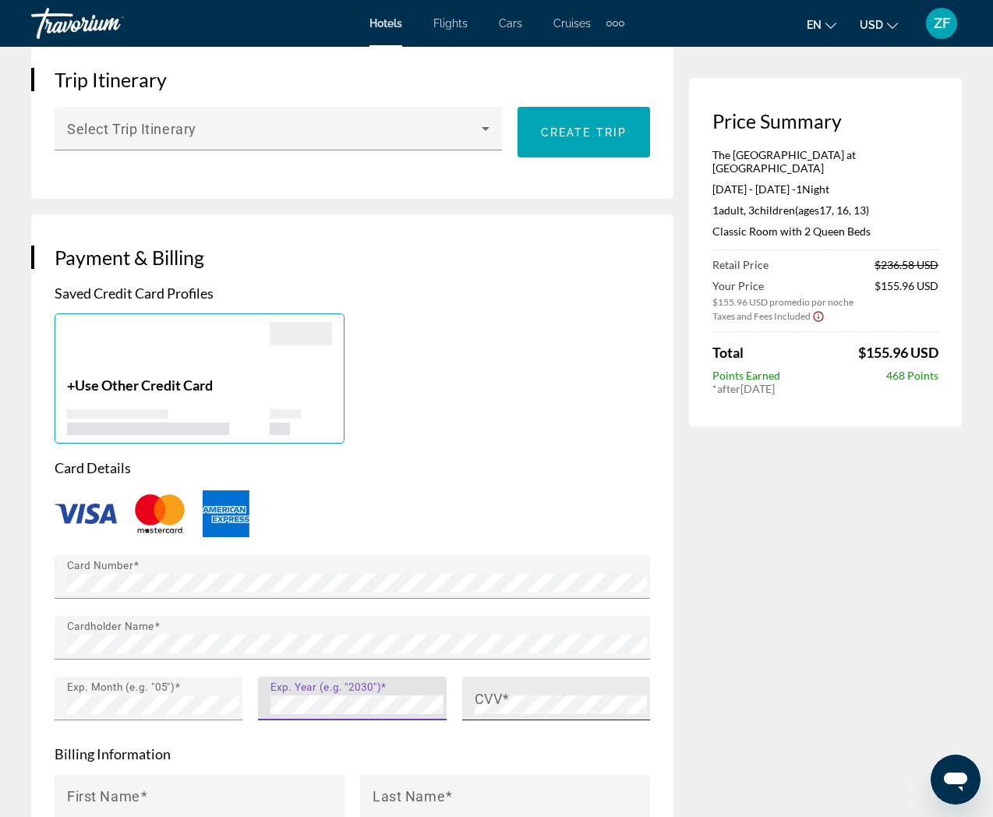
click at [482, 690] on mat-label "CVV" at bounding box center [489, 698] width 28 height 16
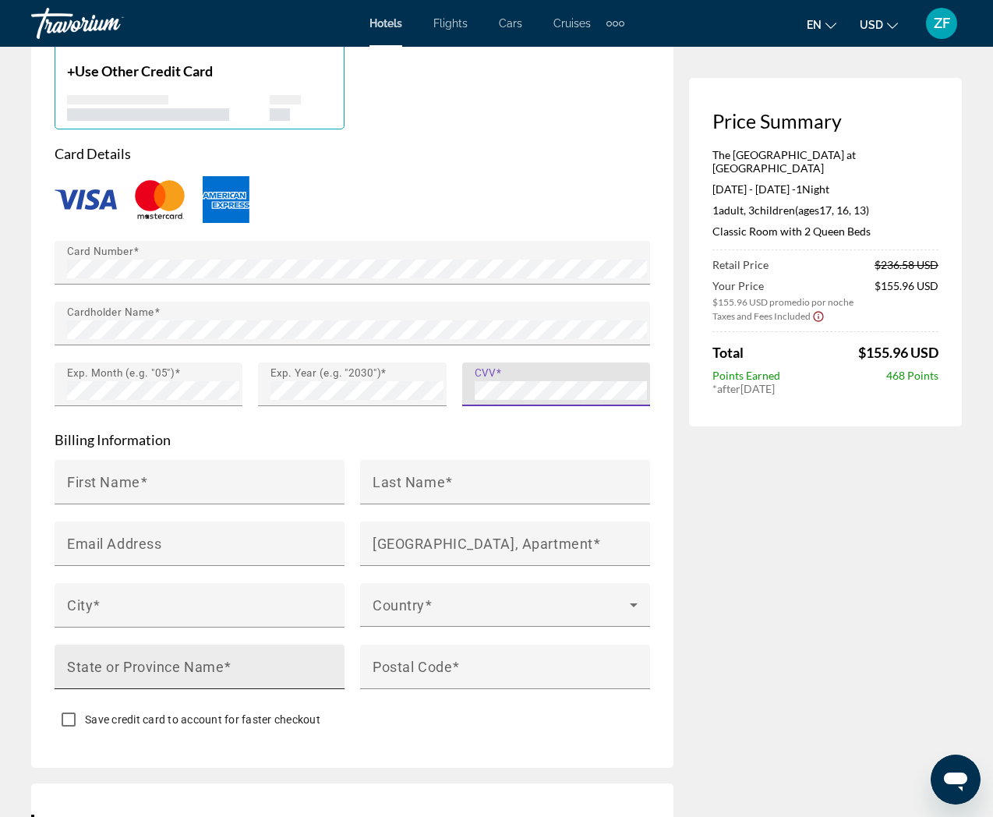
scroll to position [1382, 0]
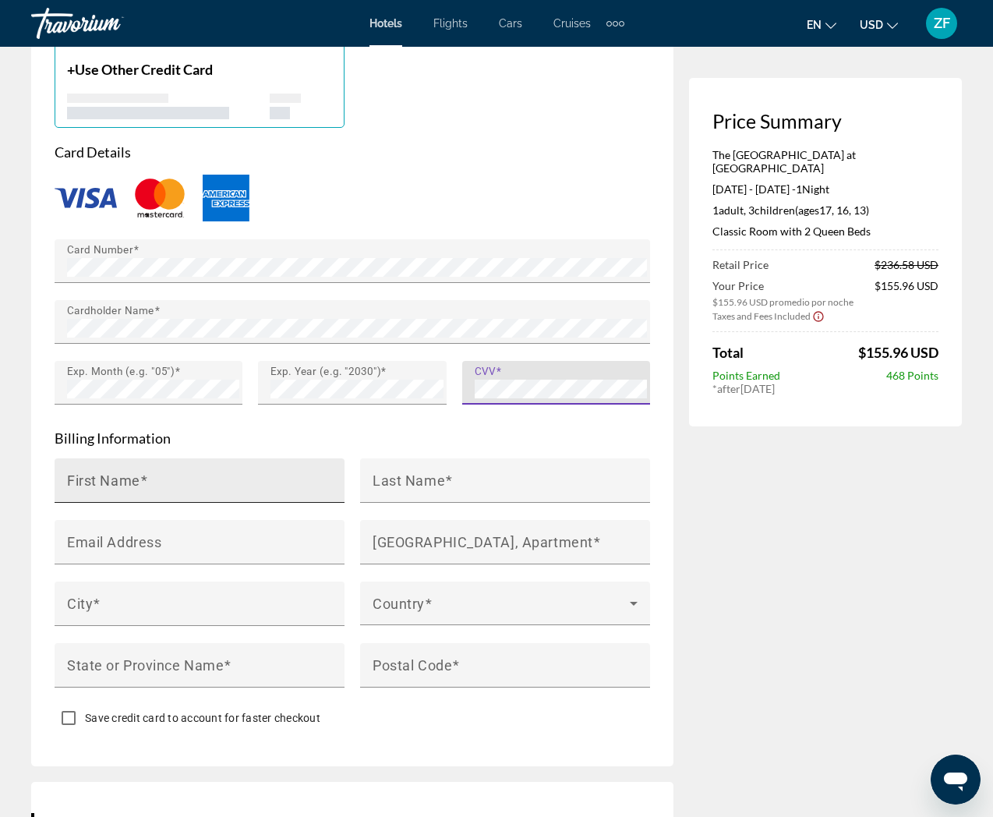
click at [143, 471] on span "Main content" at bounding box center [144, 479] width 8 height 16
click at [143, 478] on input "First Name" at bounding box center [204, 487] width 274 height 19
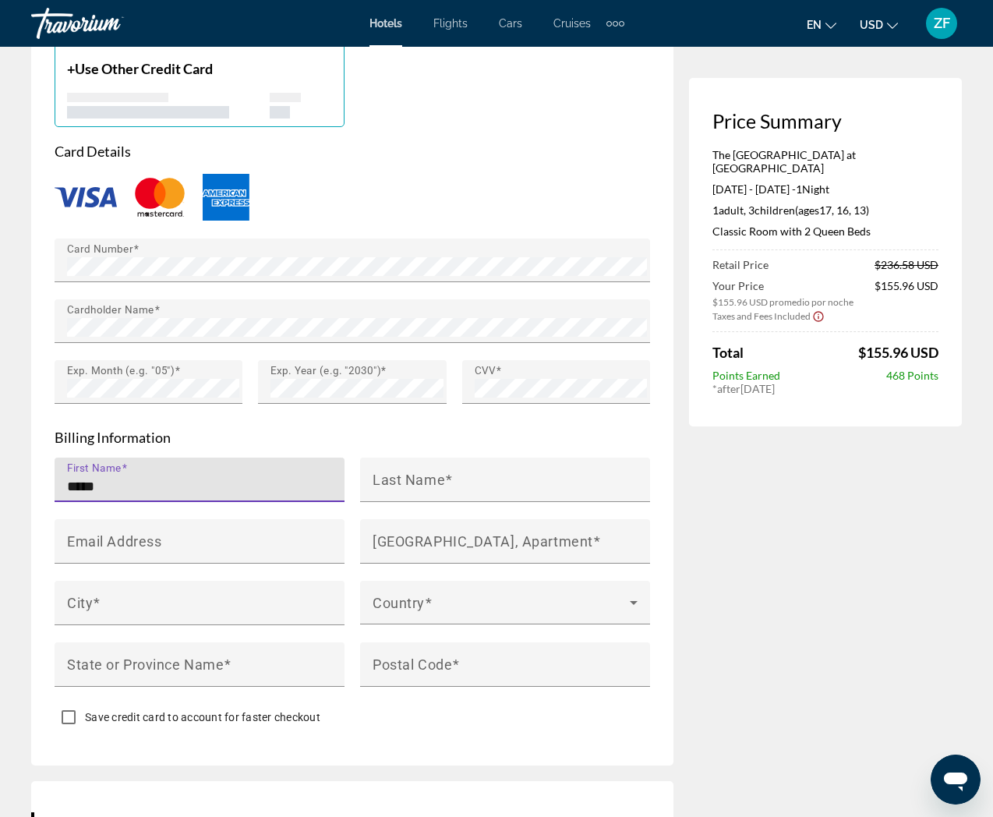
scroll to position [1376, 0]
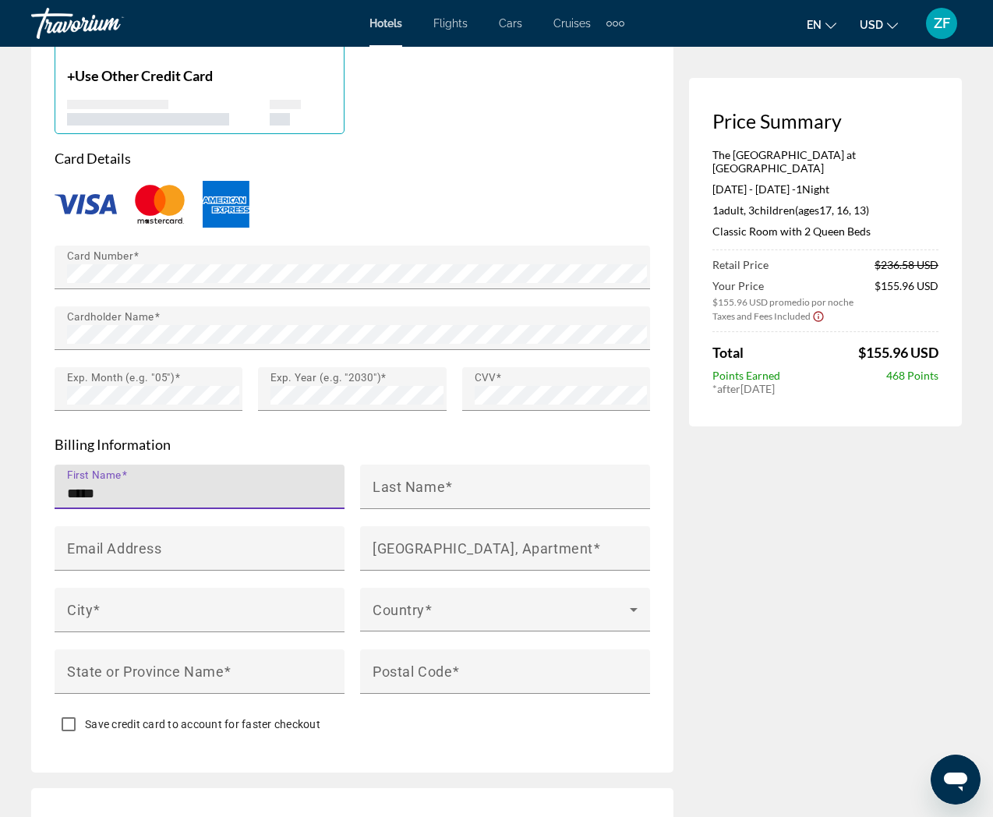
type input "*****"
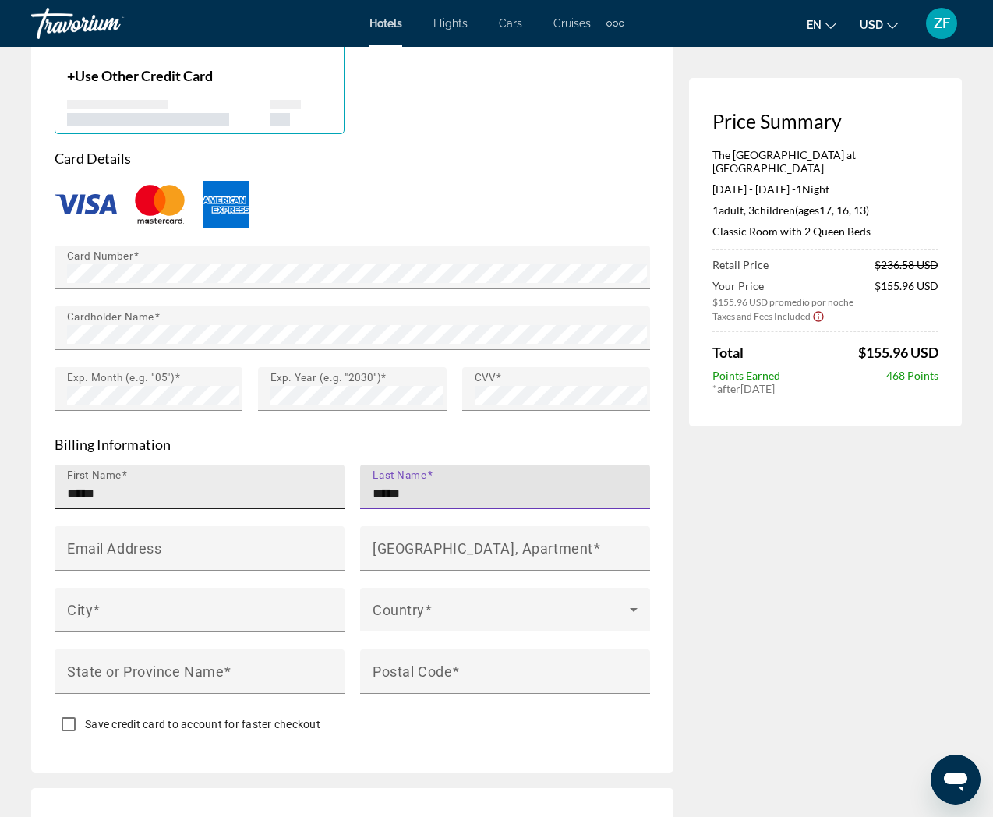
type input "*****"
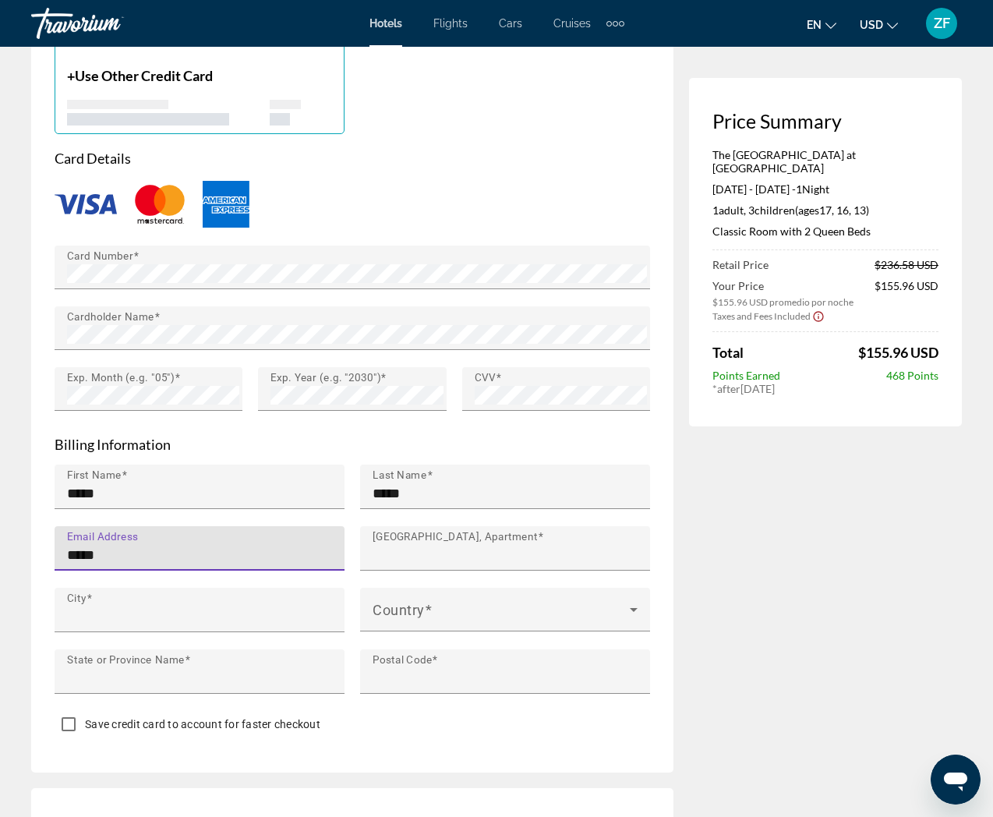
type input "**********"
type input "**"
type input "*****"
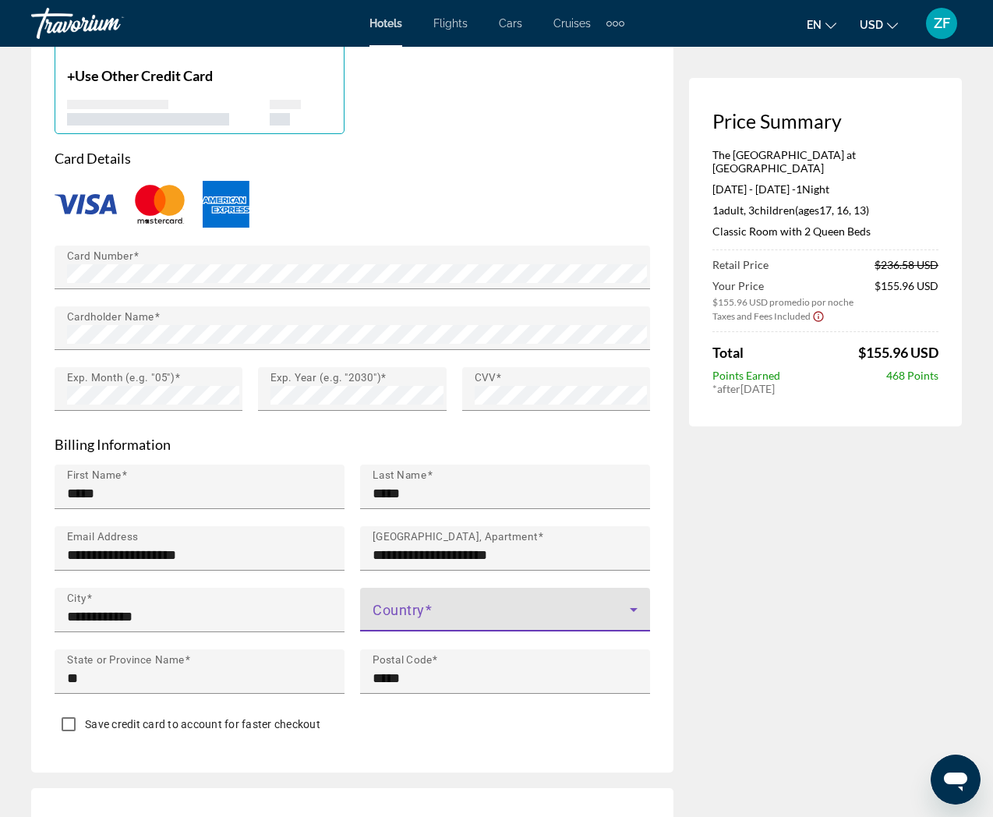
click at [392, 606] on span "Main content" at bounding box center [500, 615] width 257 height 19
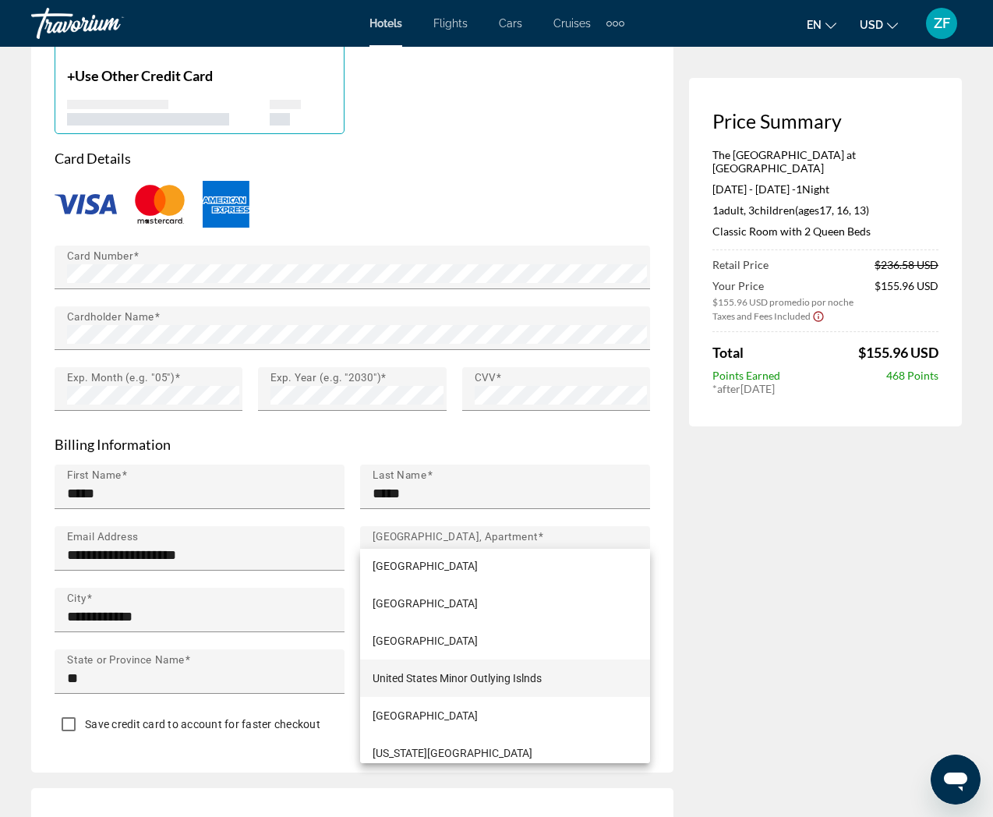
scroll to position [8992, 0]
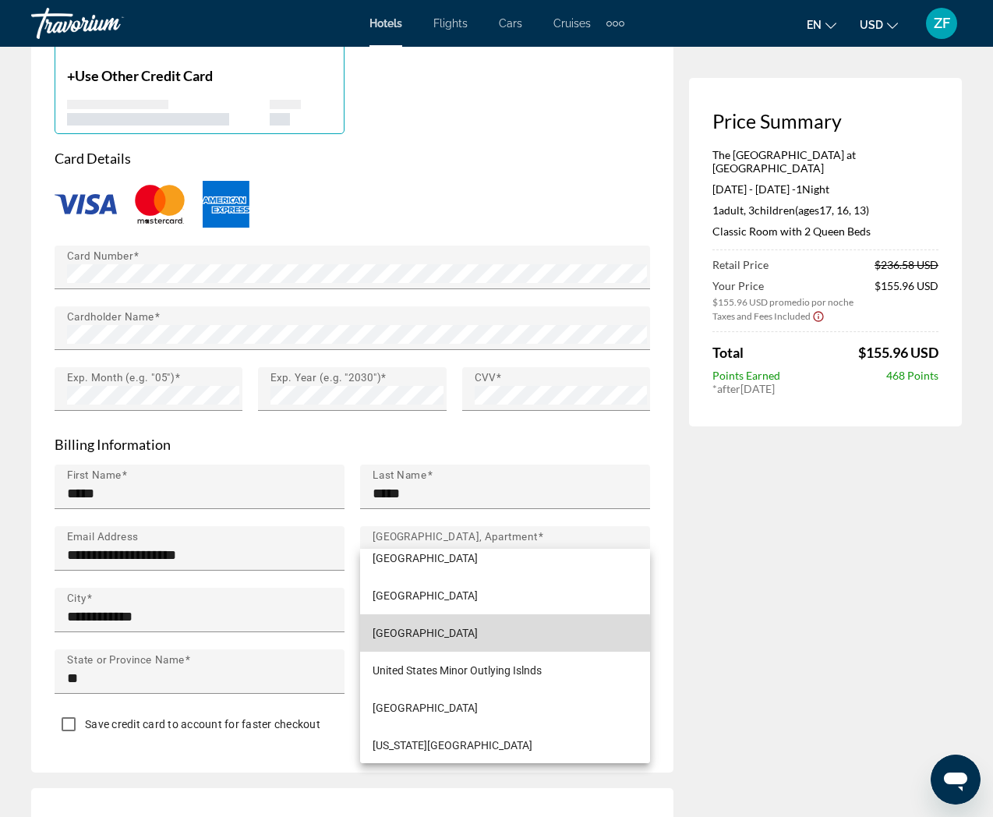
click at [445, 635] on span "United States of America" at bounding box center [424, 632] width 105 height 19
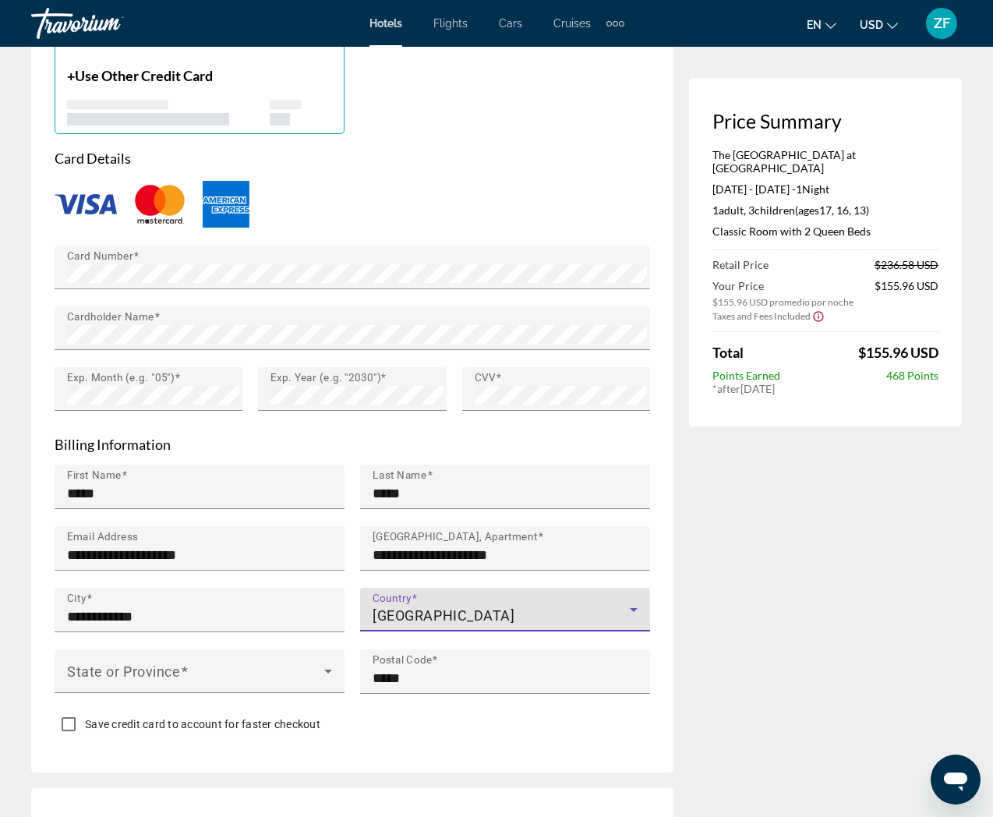
scroll to position [1373, 0]
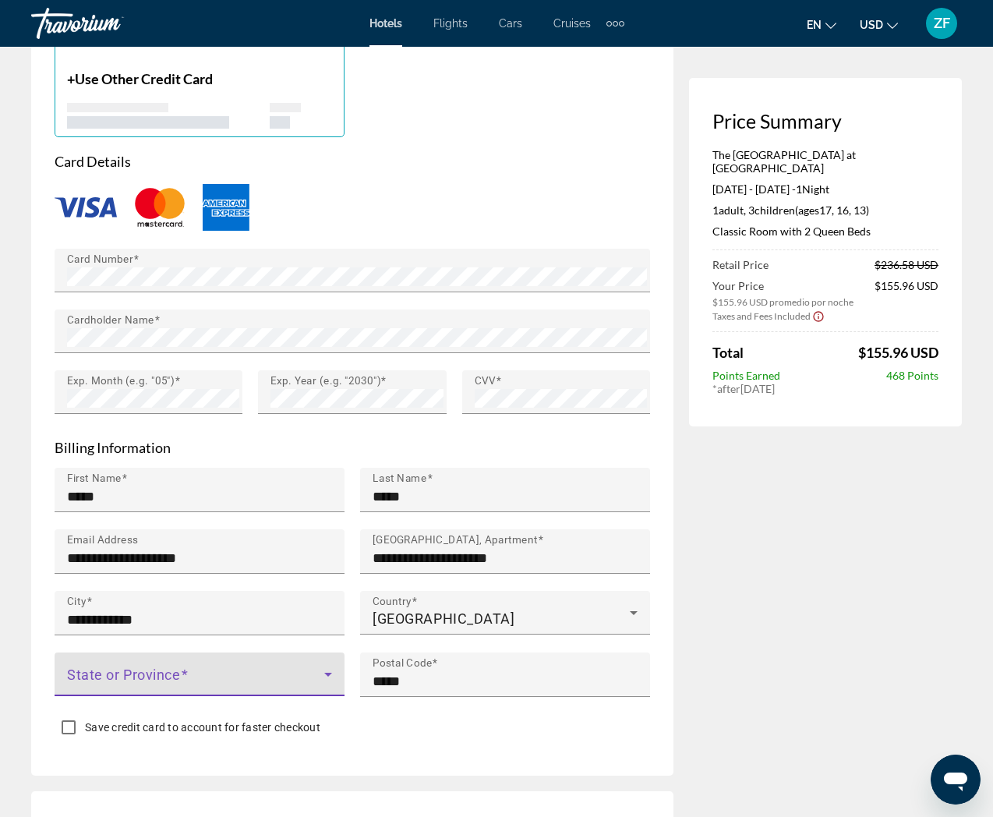
click at [231, 671] on span "Main content" at bounding box center [195, 680] width 257 height 19
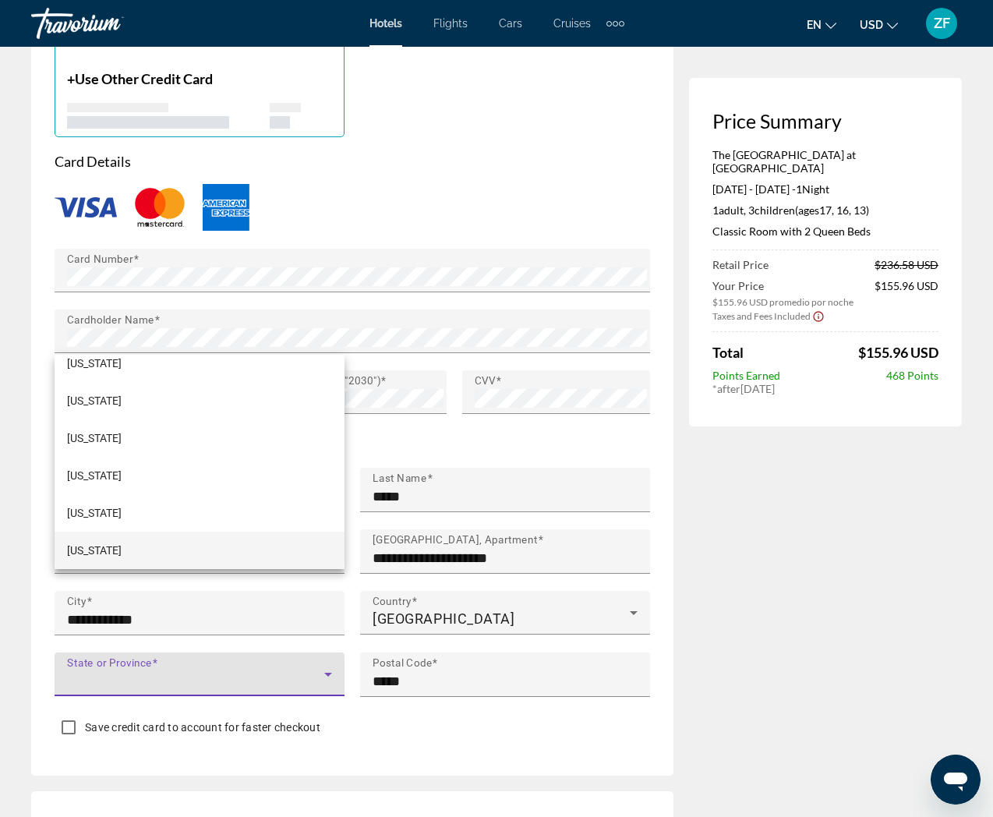
scroll to position [1374, 0]
click at [122, 542] on span "Pennsylvania" at bounding box center [94, 549] width 55 height 19
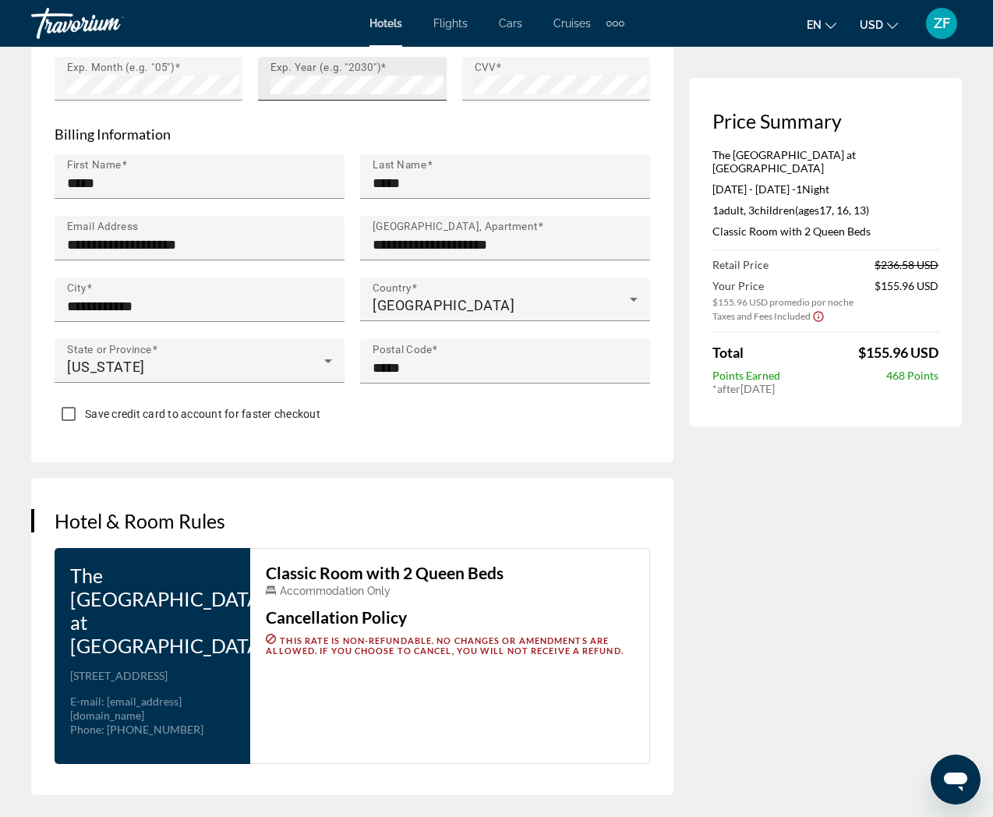
scroll to position [1957, 0]
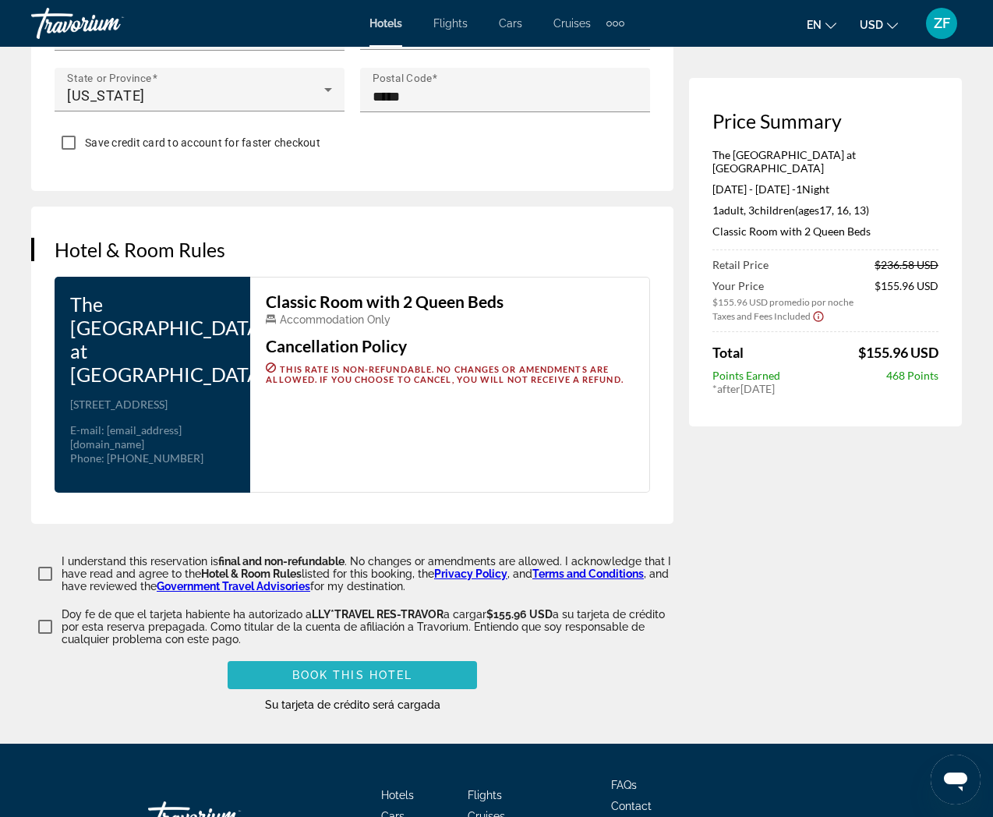
click at [335, 669] on span "Book this hotel" at bounding box center [352, 675] width 121 height 12
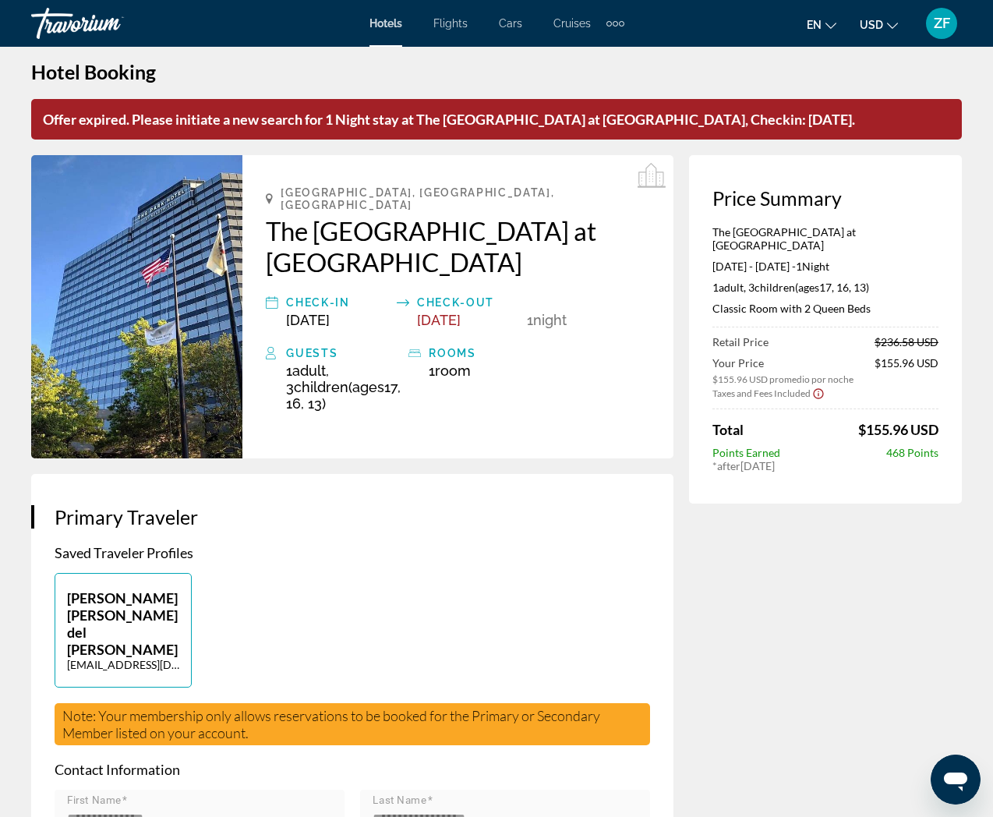
scroll to position [0, 0]
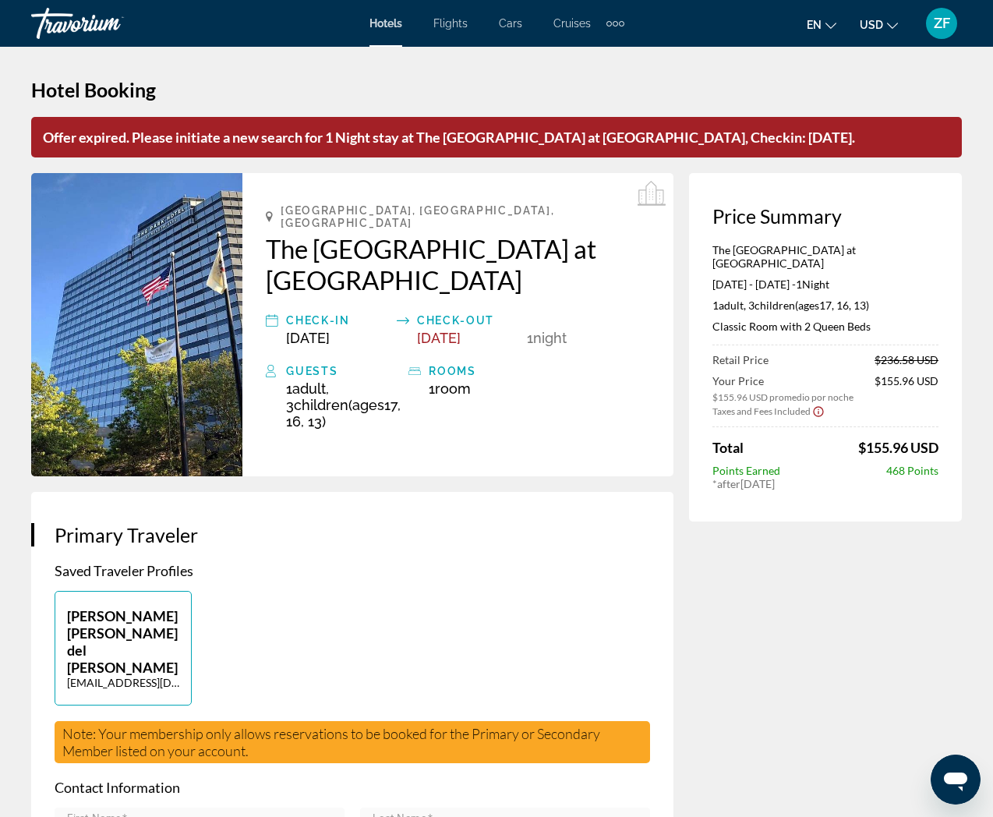
click at [397, 25] on span "Hotels" at bounding box center [385, 23] width 33 height 12
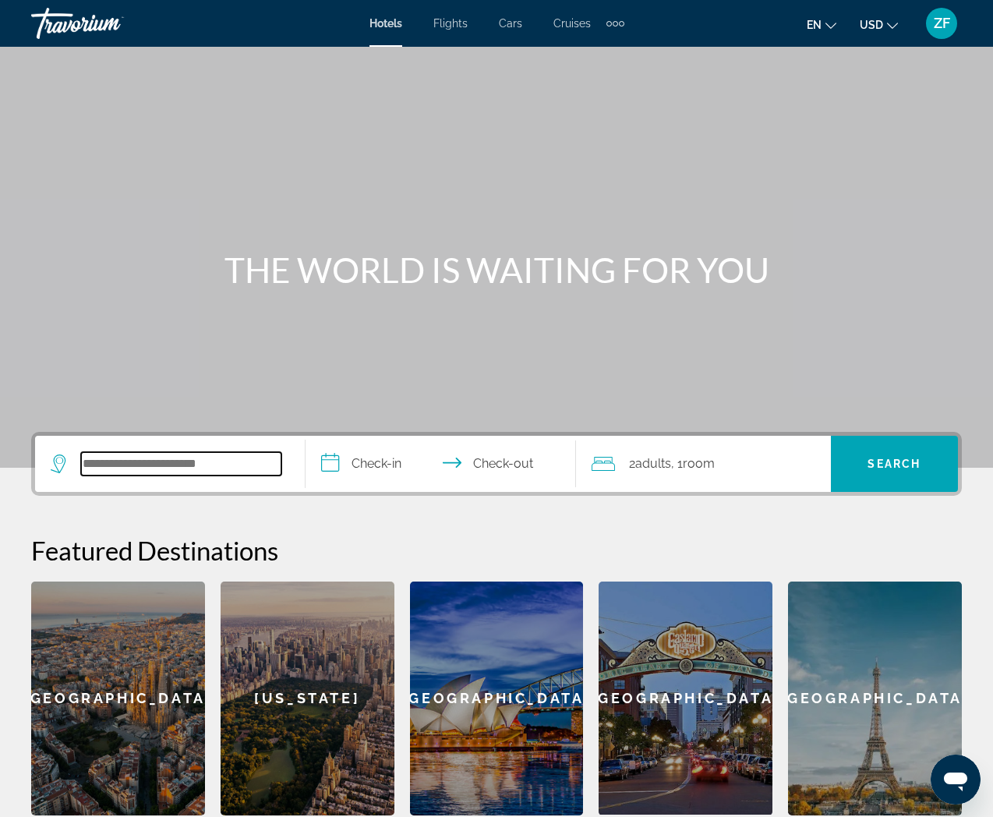
click at [219, 474] on input "Search hotel destination" at bounding box center [181, 463] width 200 height 23
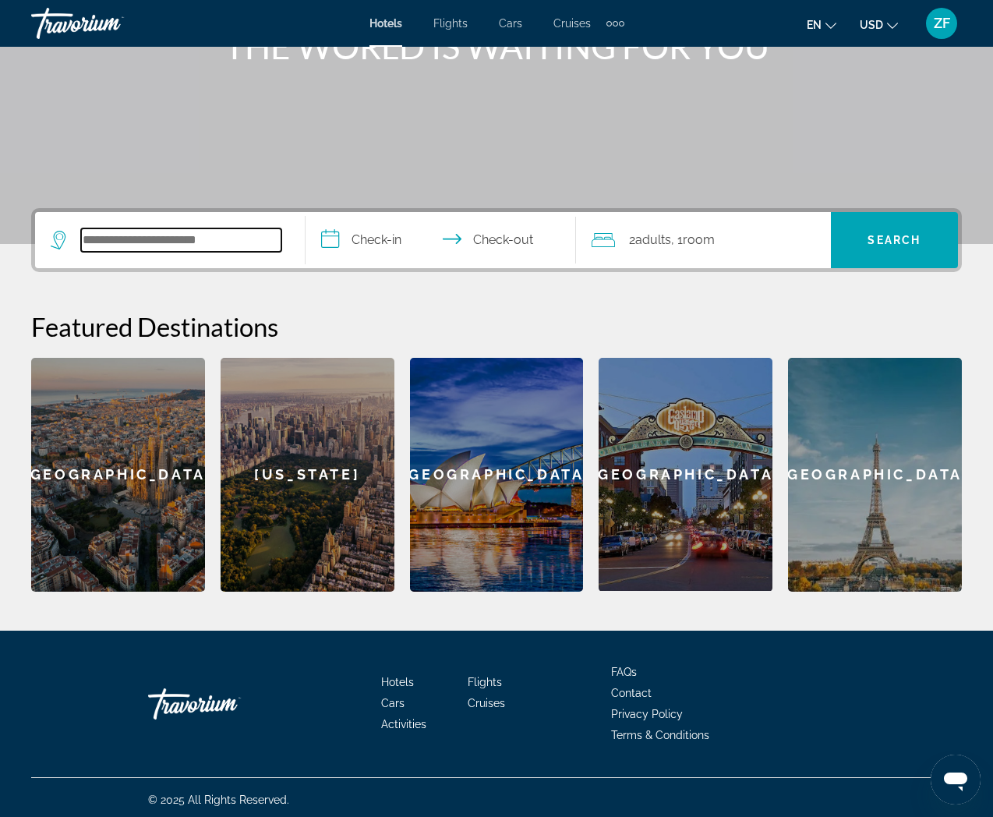
scroll to position [228, 0]
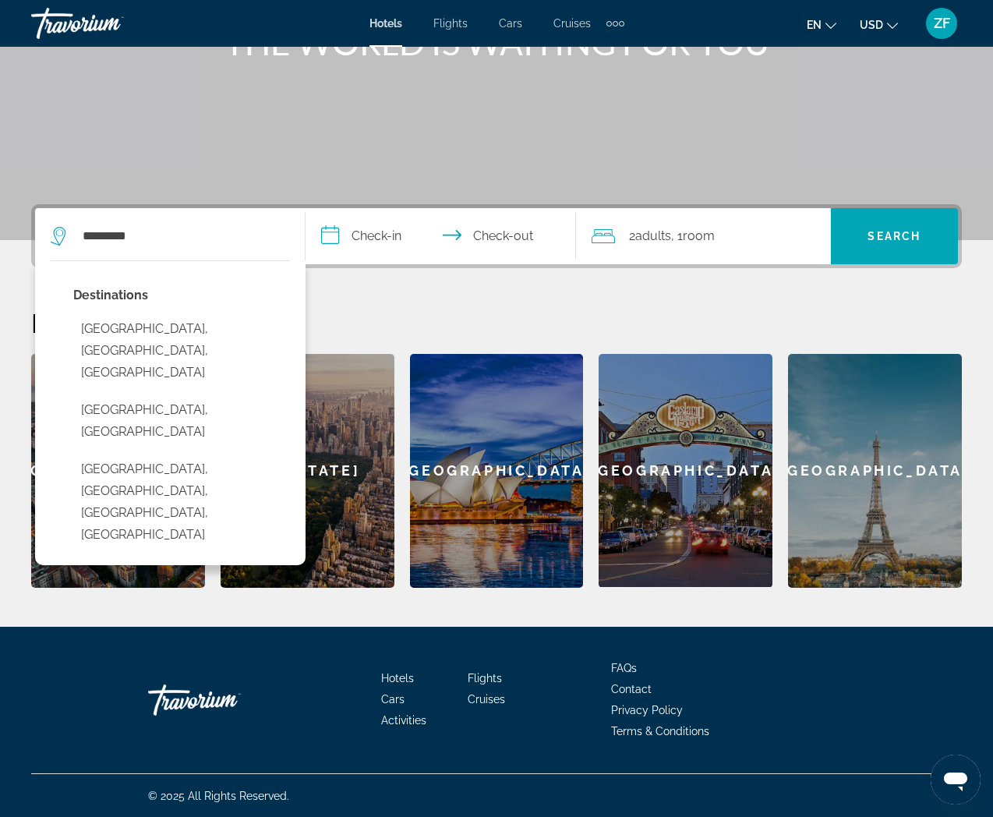
click at [130, 454] on button "North Bergen, Jersey City, NJ, United States" at bounding box center [181, 501] width 217 height 95
type input "**********"
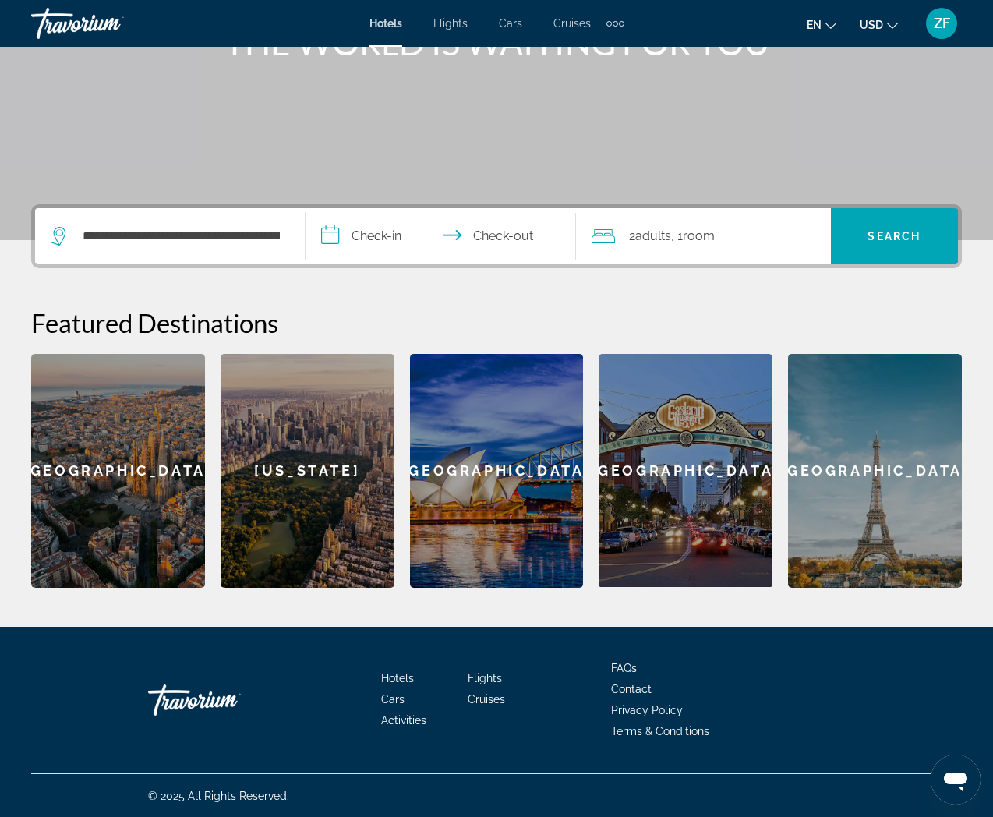
click at [395, 237] on input "**********" at bounding box center [443, 238] width 277 height 61
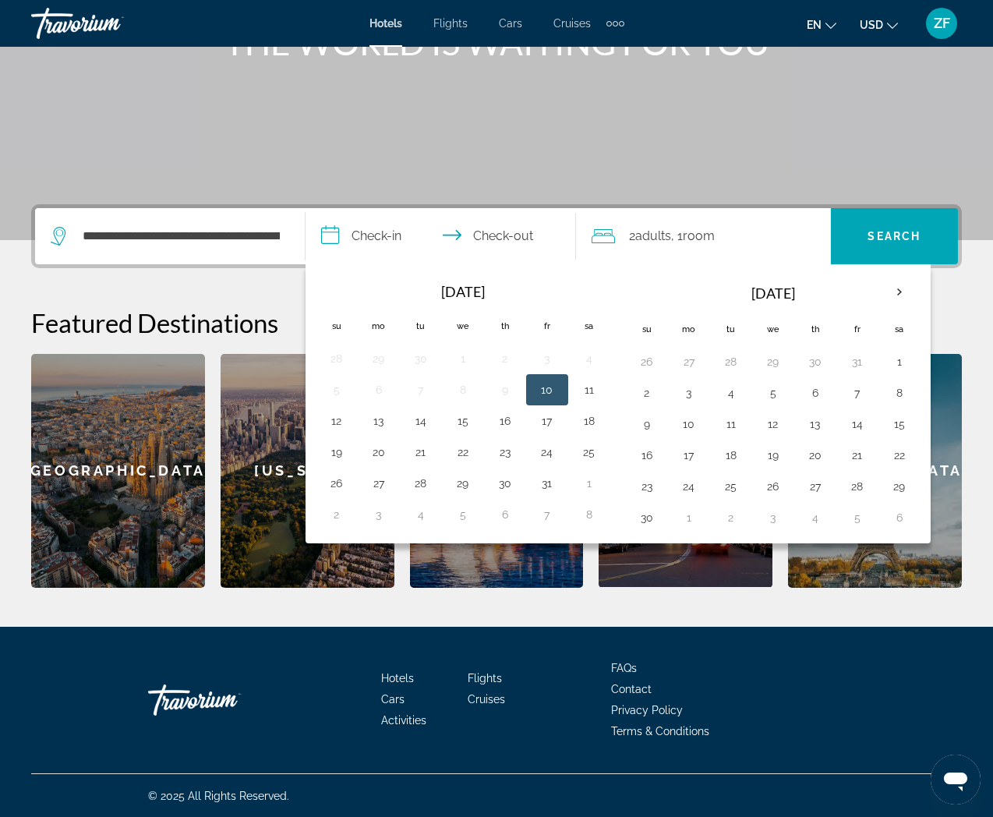
click at [549, 379] on button "10" at bounding box center [547, 390] width 25 height 22
click at [510, 237] on input "**********" at bounding box center [443, 238] width 277 height 61
click at [596, 387] on button "11" at bounding box center [589, 390] width 25 height 22
type input "**********"
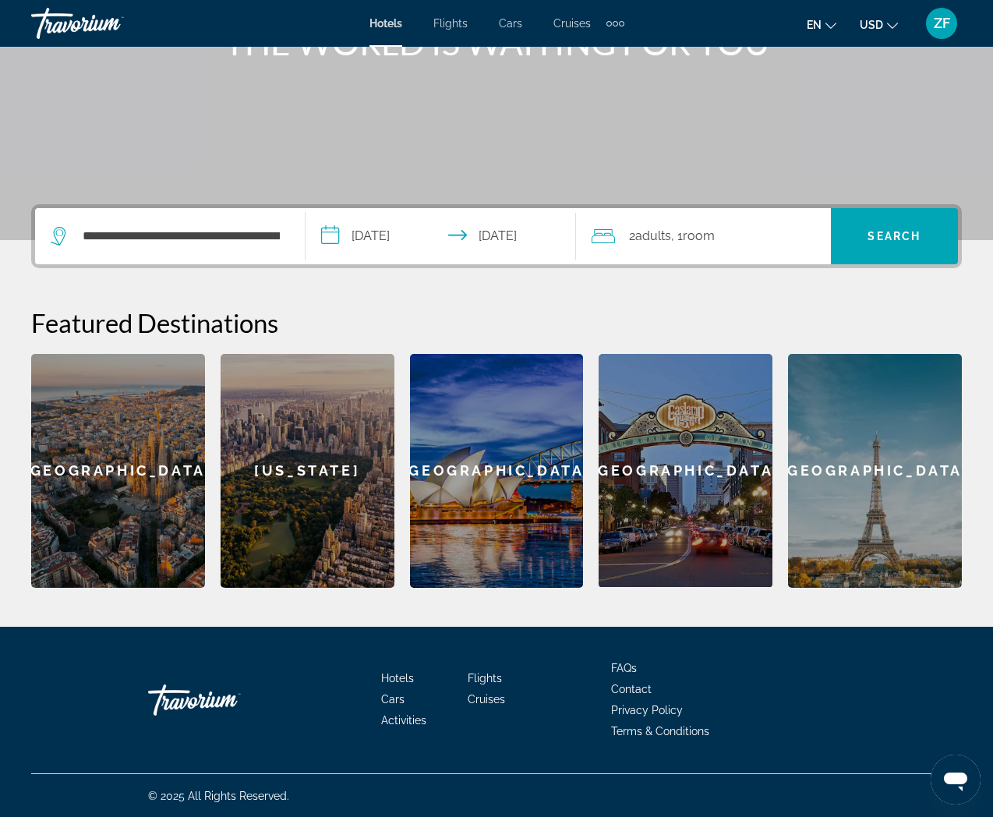
click at [711, 238] on span "Room" at bounding box center [699, 235] width 32 height 15
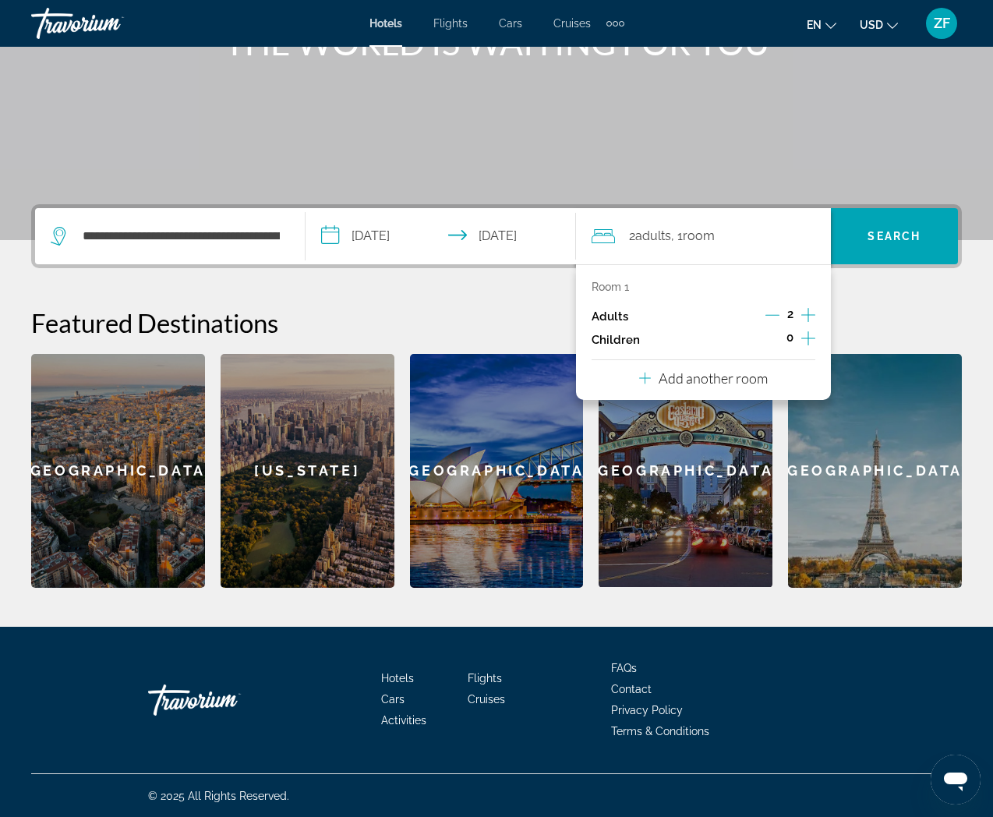
click at [771, 313] on icon "Decrement adults" at bounding box center [772, 315] width 14 height 14
click at [816, 339] on div "Room 1 Adults 1 Children 0 Add another room" at bounding box center [703, 332] width 255 height 136
click at [810, 338] on icon "Increment children" at bounding box center [808, 338] width 14 height 19
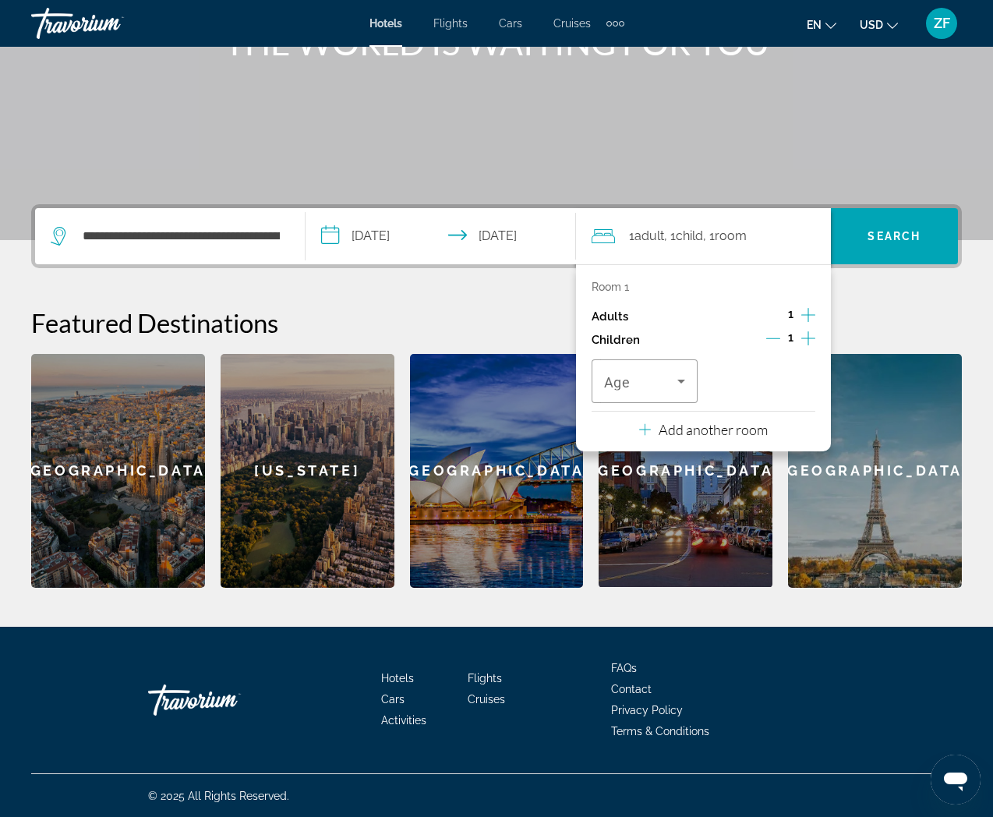
click at [810, 338] on icon "Increment children" at bounding box center [808, 338] width 14 height 19
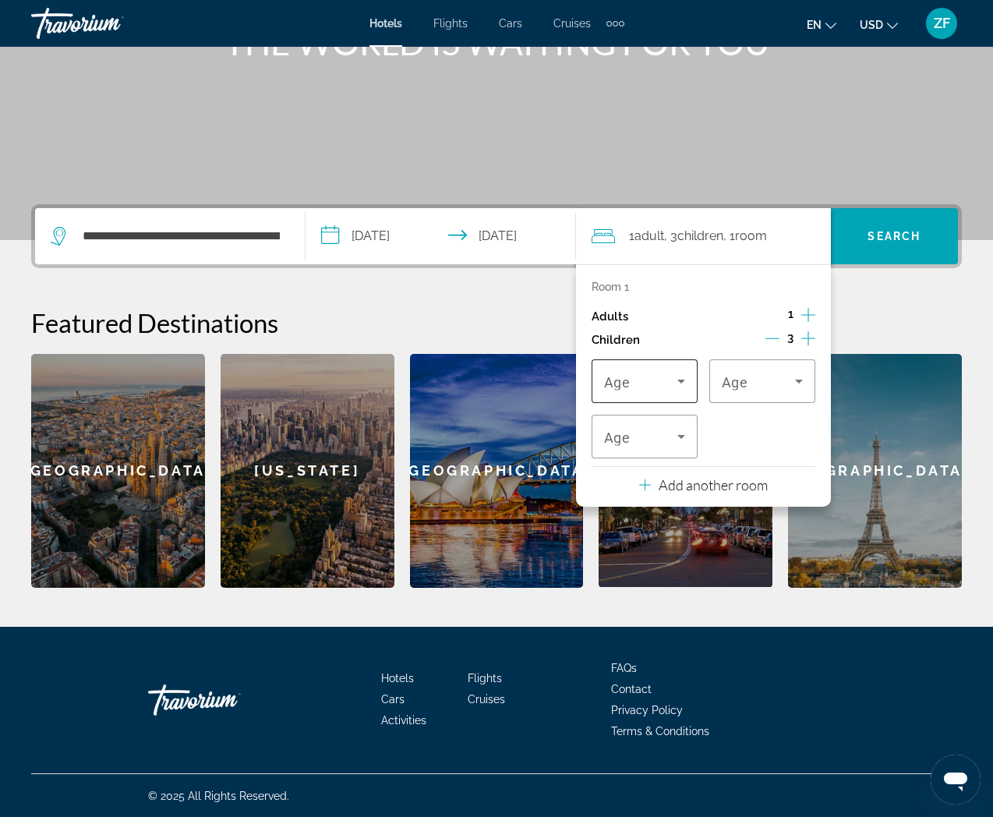
click at [665, 386] on span "Travelers: 1 adult, 3 children" at bounding box center [640, 381] width 73 height 19
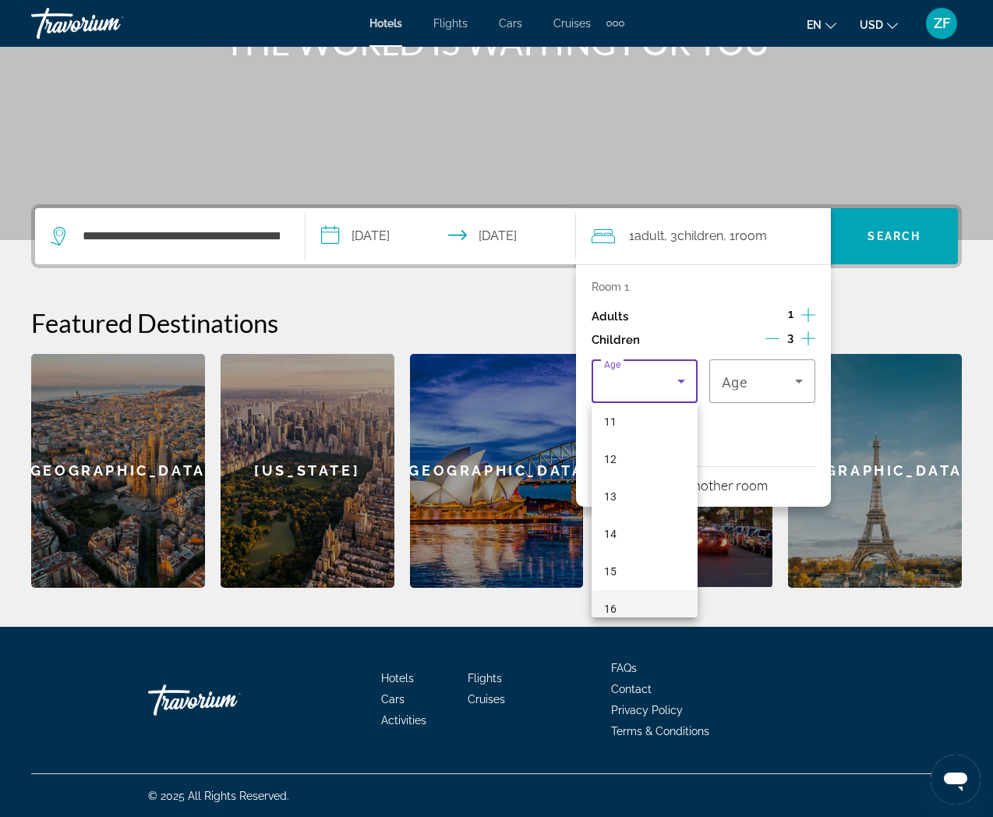
scroll to position [471, 0]
click at [616, 589] on mat-option "17" at bounding box center [644, 592] width 106 height 37
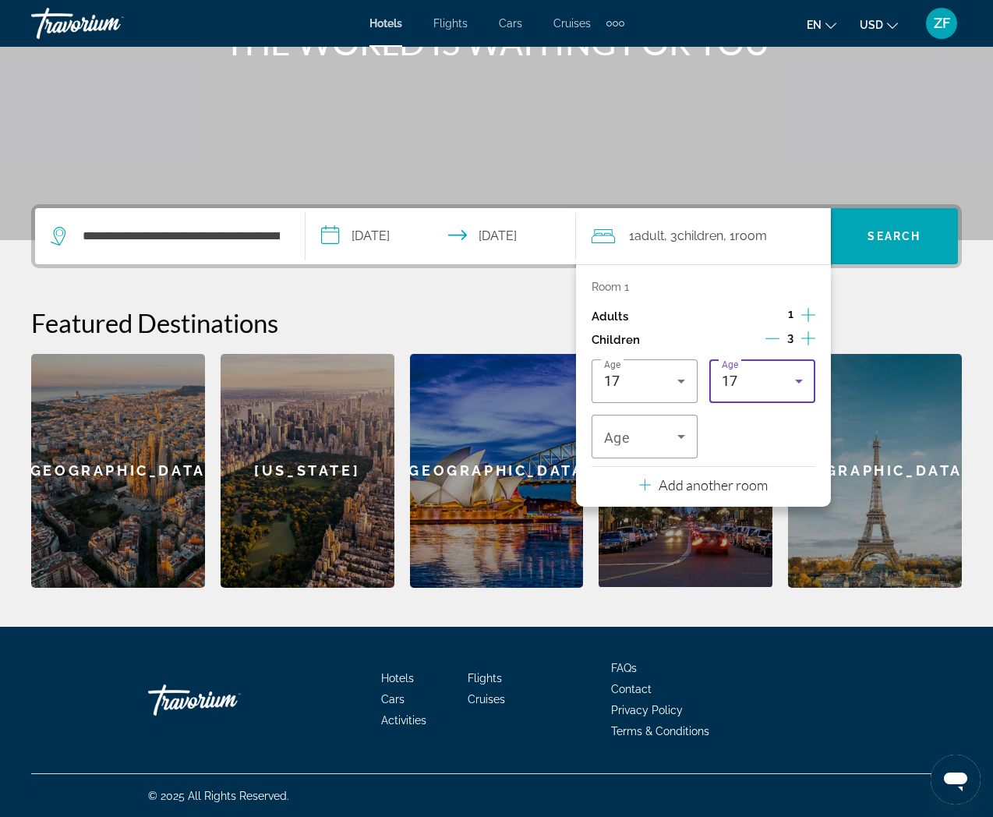
click at [753, 389] on div "17" at bounding box center [758, 381] width 73 height 19
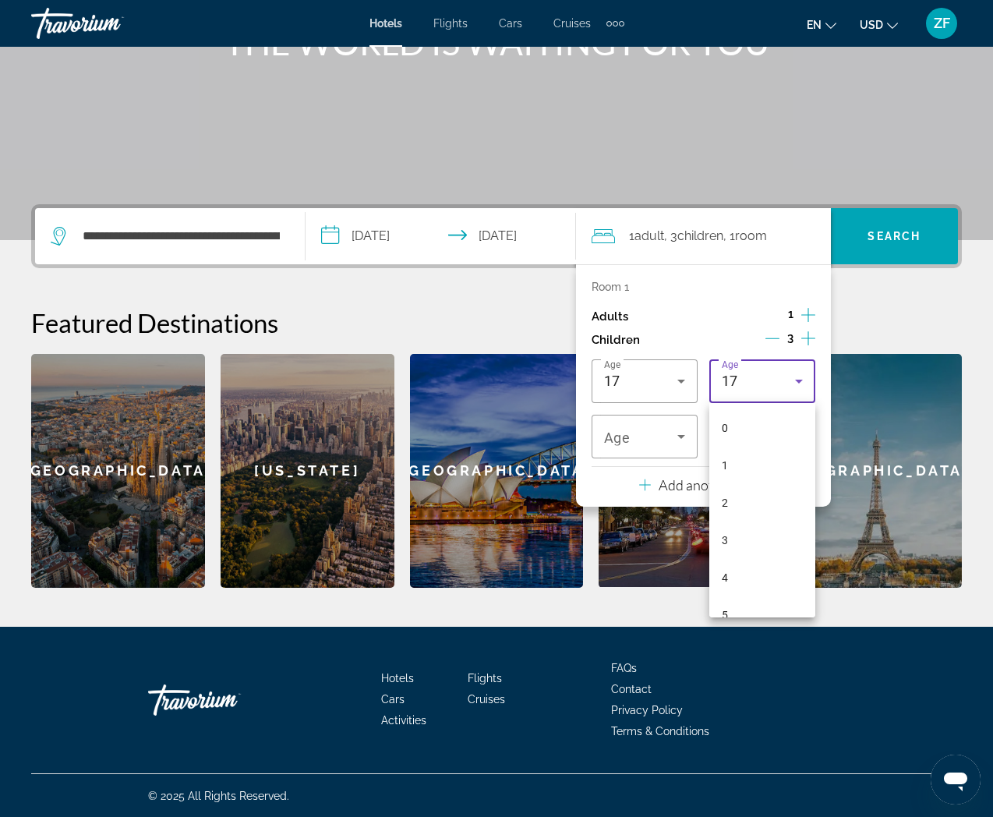
scroll to position [465, 0]
click at [729, 556] on span "16" at bounding box center [728, 561] width 12 height 19
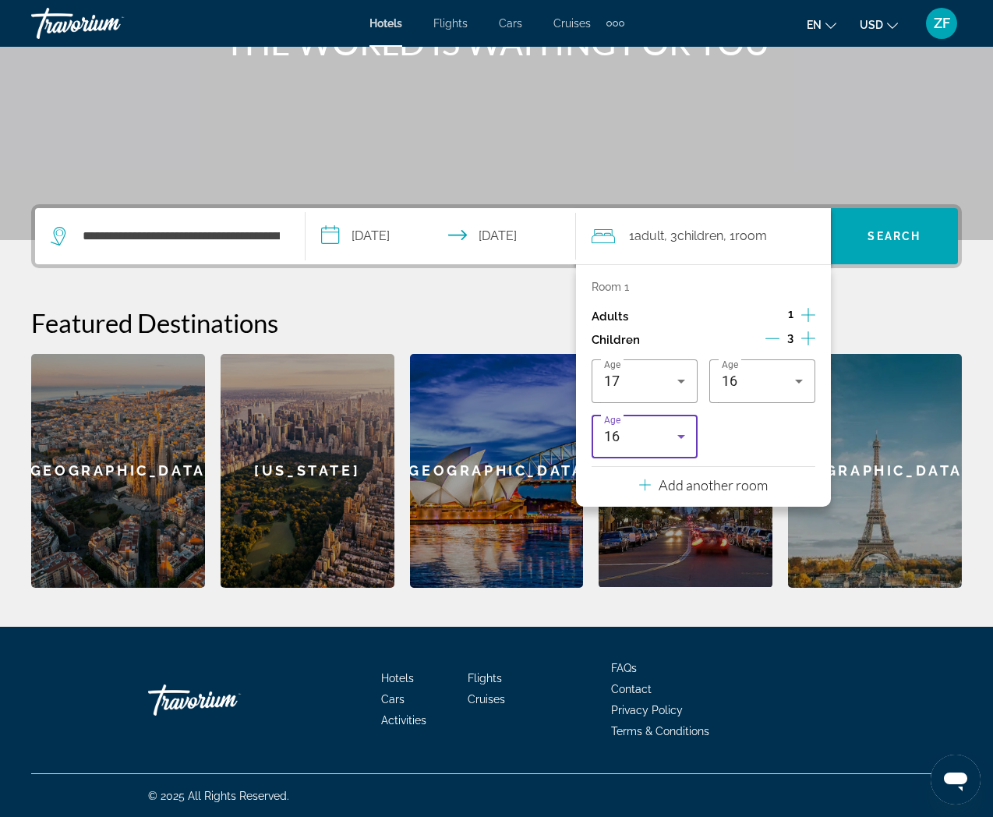
click at [651, 440] on div "16" at bounding box center [640, 436] width 73 height 19
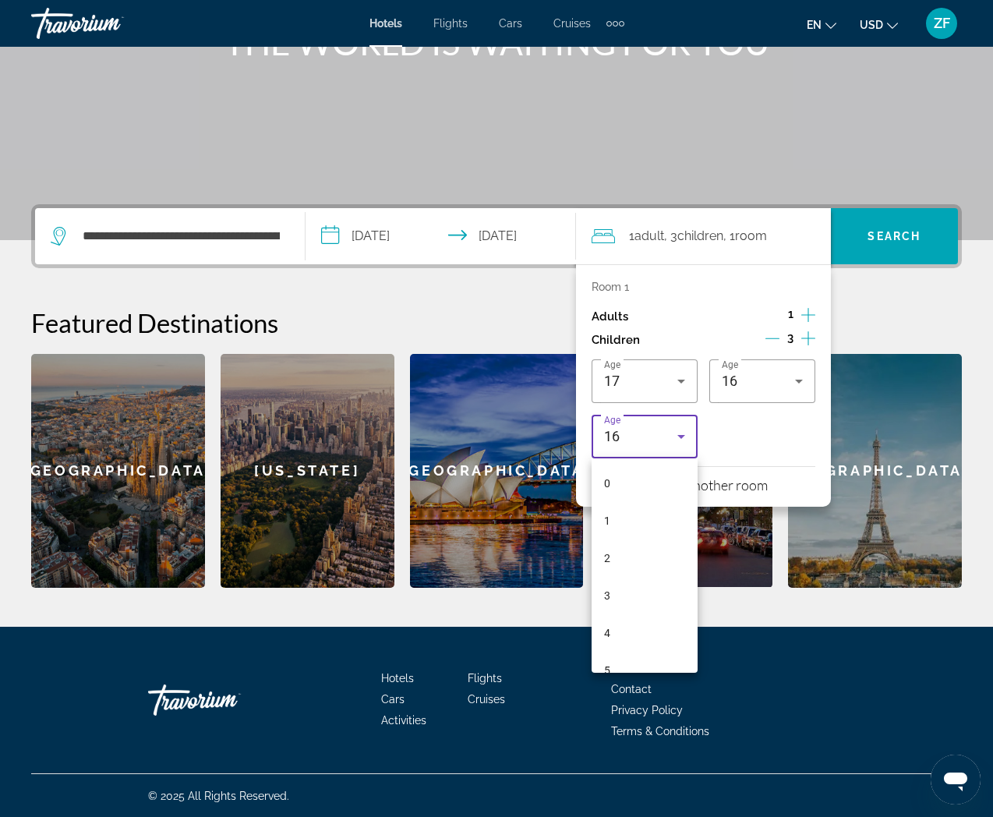
scroll to position [428, 0]
click at [634, 538] on mat-option "13" at bounding box center [644, 541] width 106 height 37
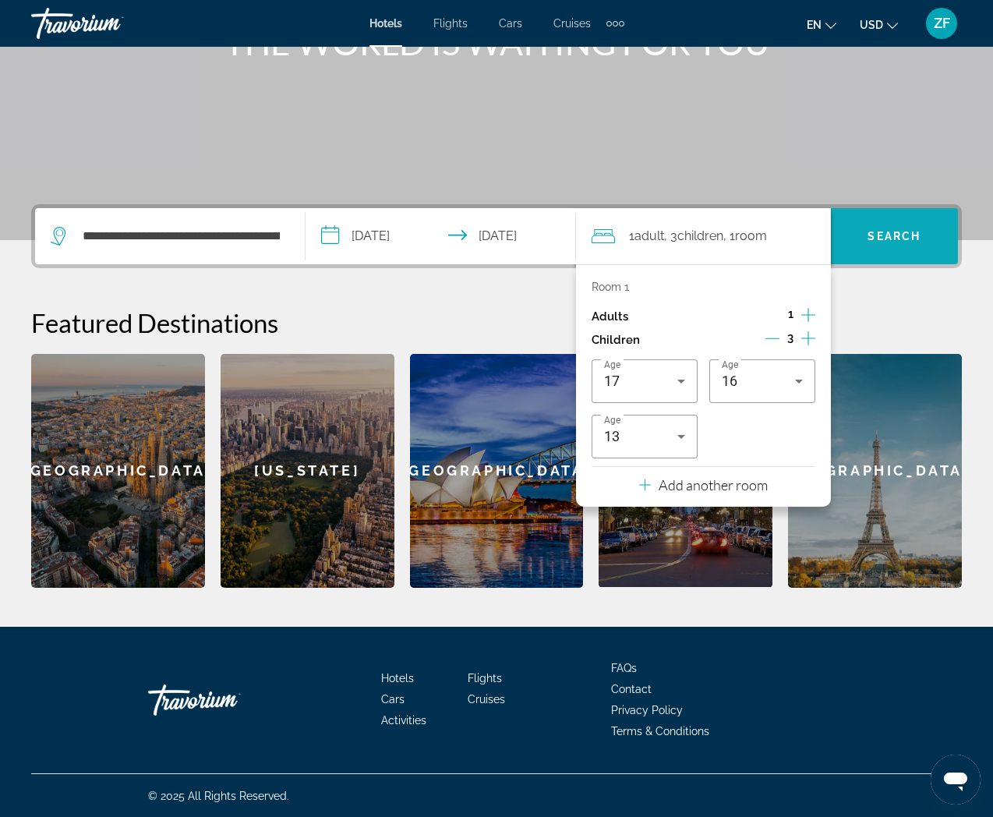
click at [880, 243] on span "Search" at bounding box center [894, 235] width 127 height 37
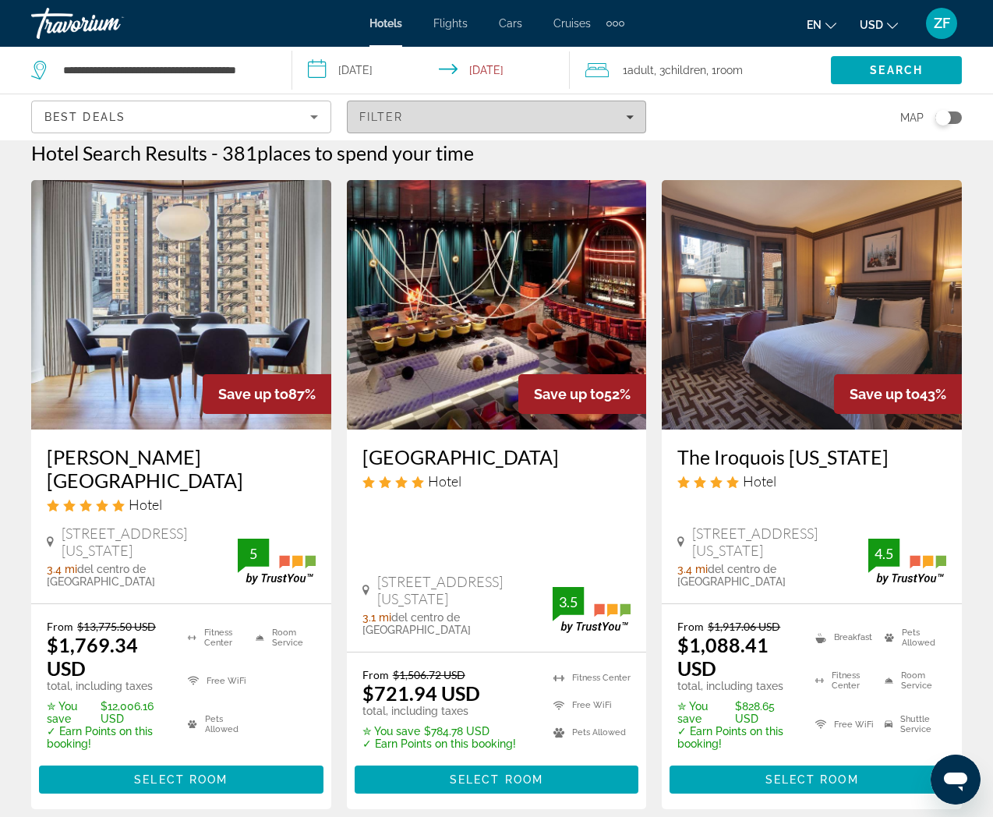
click at [468, 119] on div "Filter" at bounding box center [496, 117] width 275 height 12
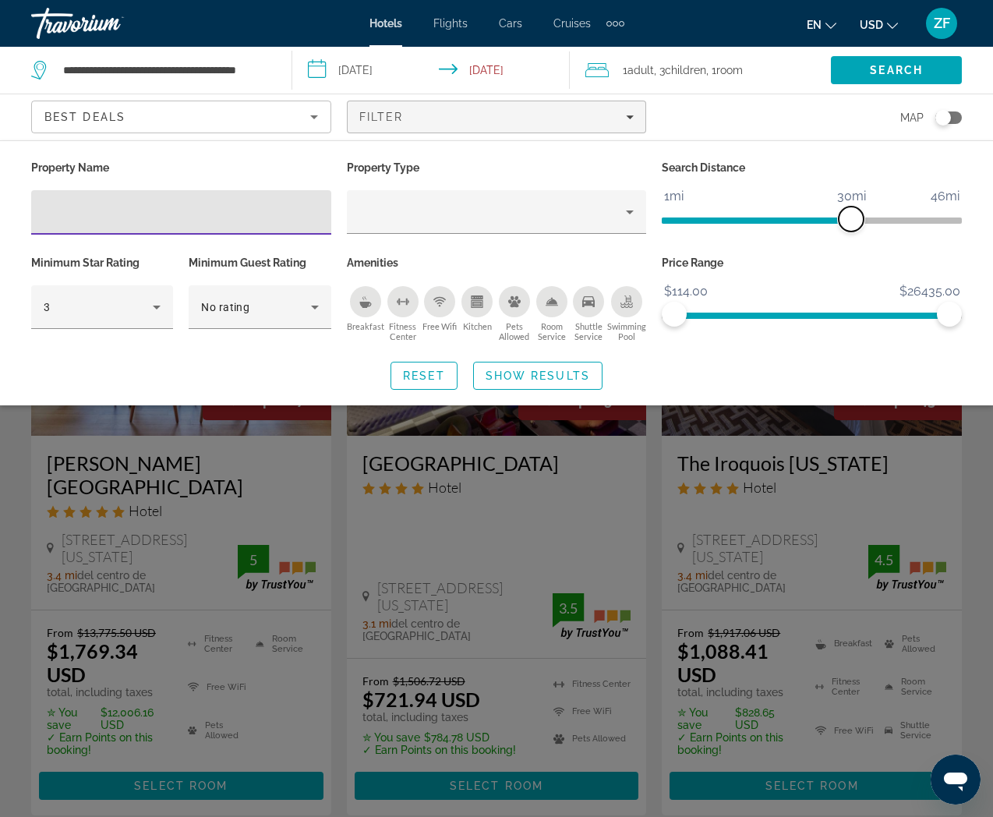
scroll to position [10, 0]
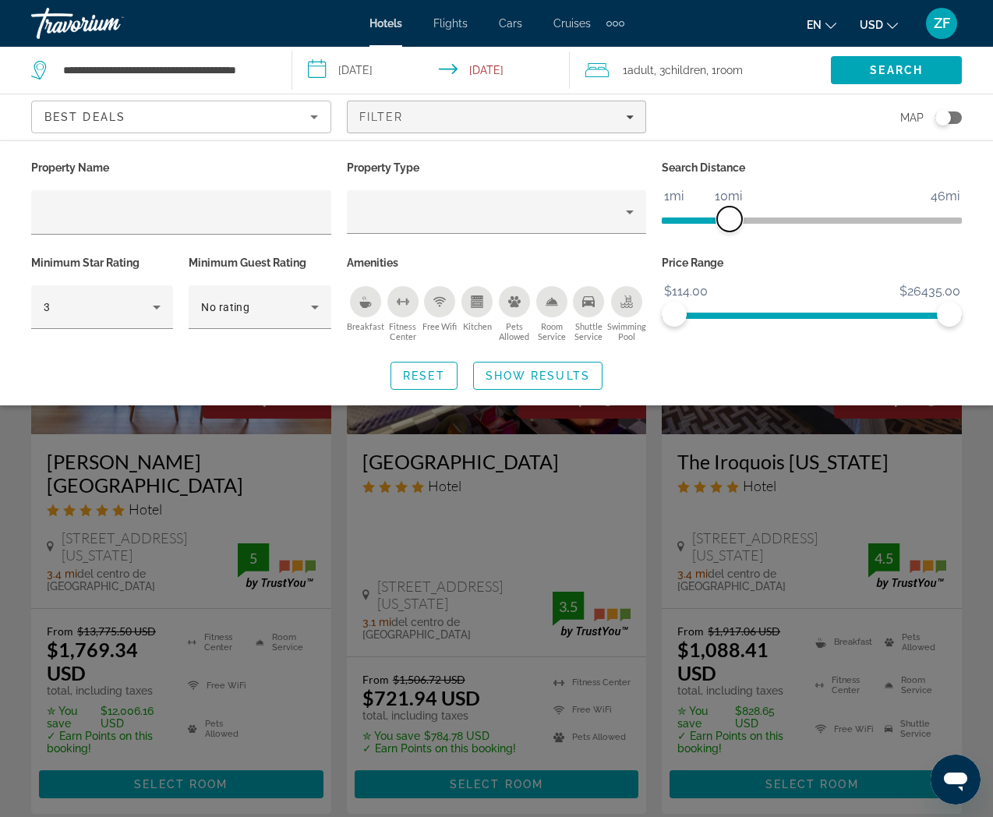
drag, startPoint x: 842, startPoint y: 217, endPoint x: 727, endPoint y: 220, distance: 114.6
click at [727, 220] on span "ngx-slider" at bounding box center [729, 218] width 25 height 25
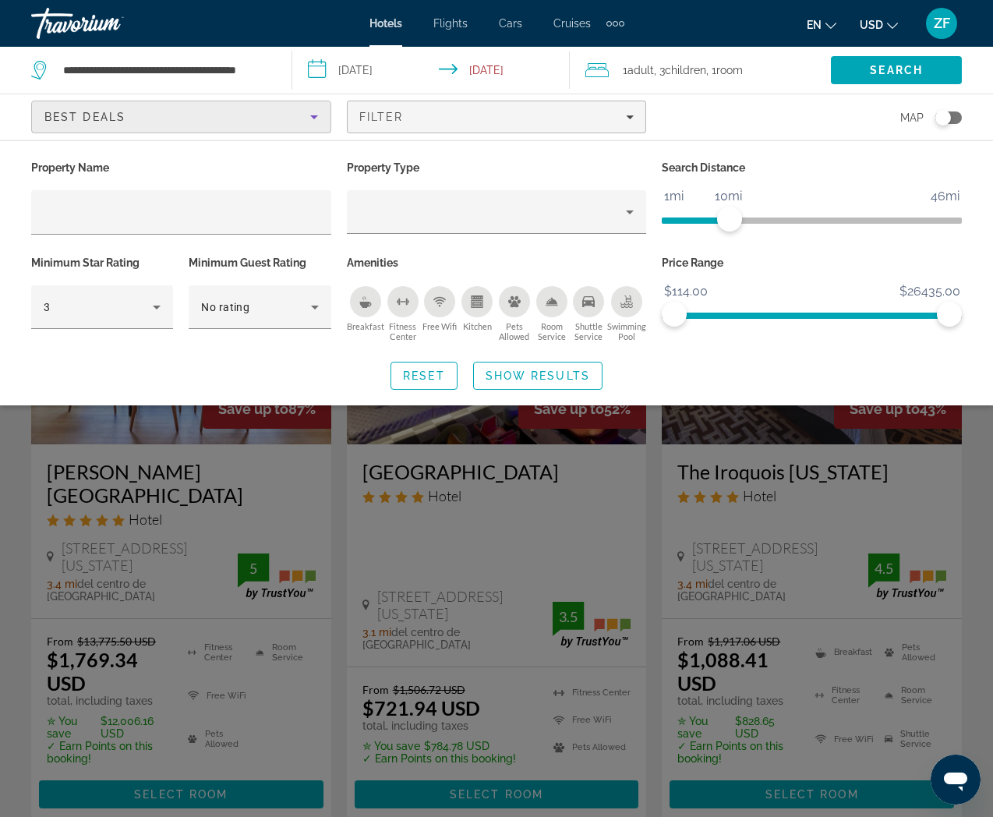
click at [213, 120] on div "Best Deals" at bounding box center [177, 117] width 266 height 19
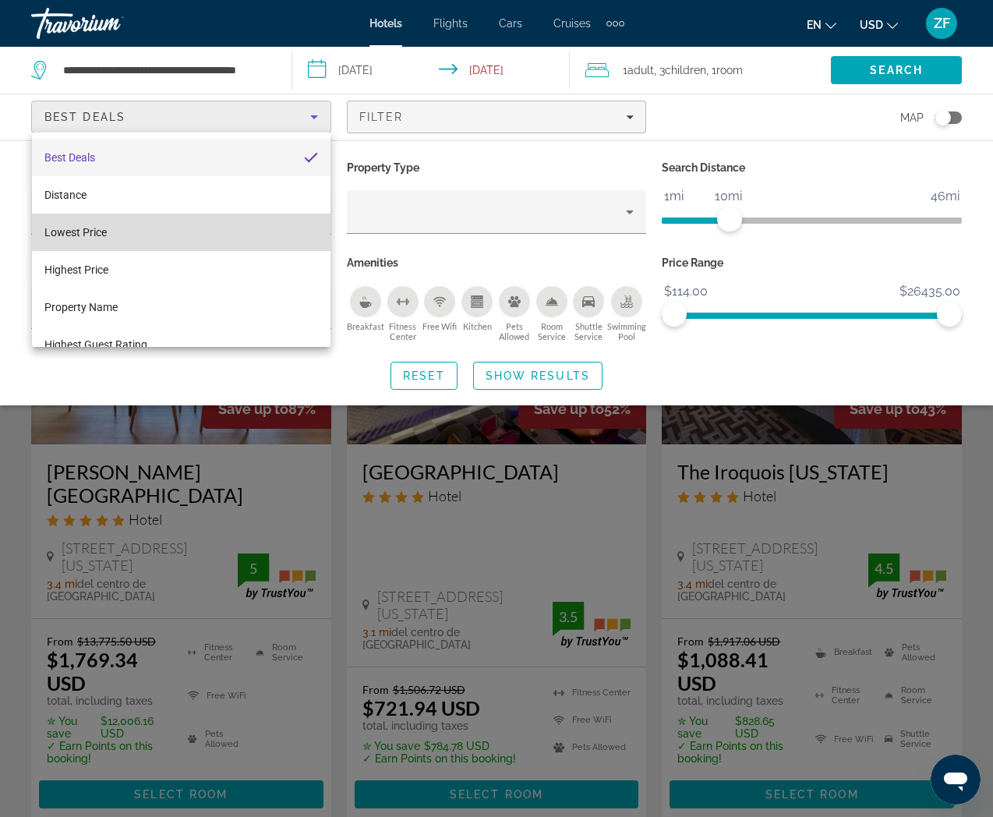
click at [111, 232] on mat-option "Lowest Price" at bounding box center [181, 232] width 298 height 37
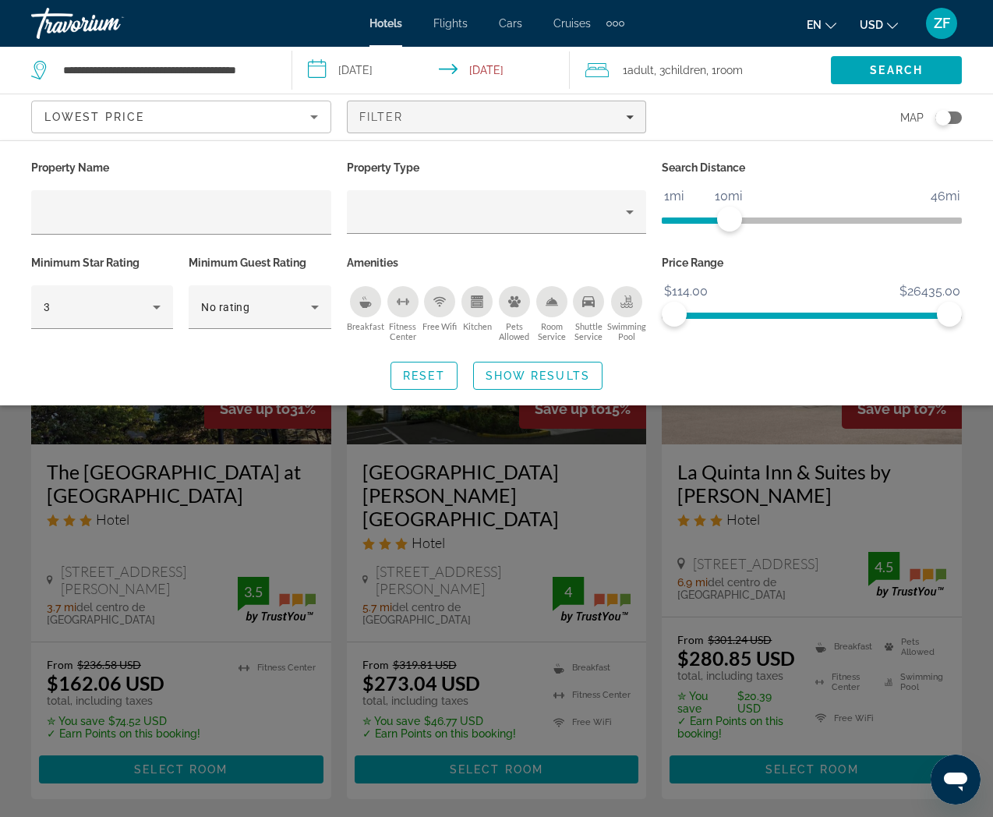
click at [252, 504] on div "Search widget" at bounding box center [496, 525] width 993 height 583
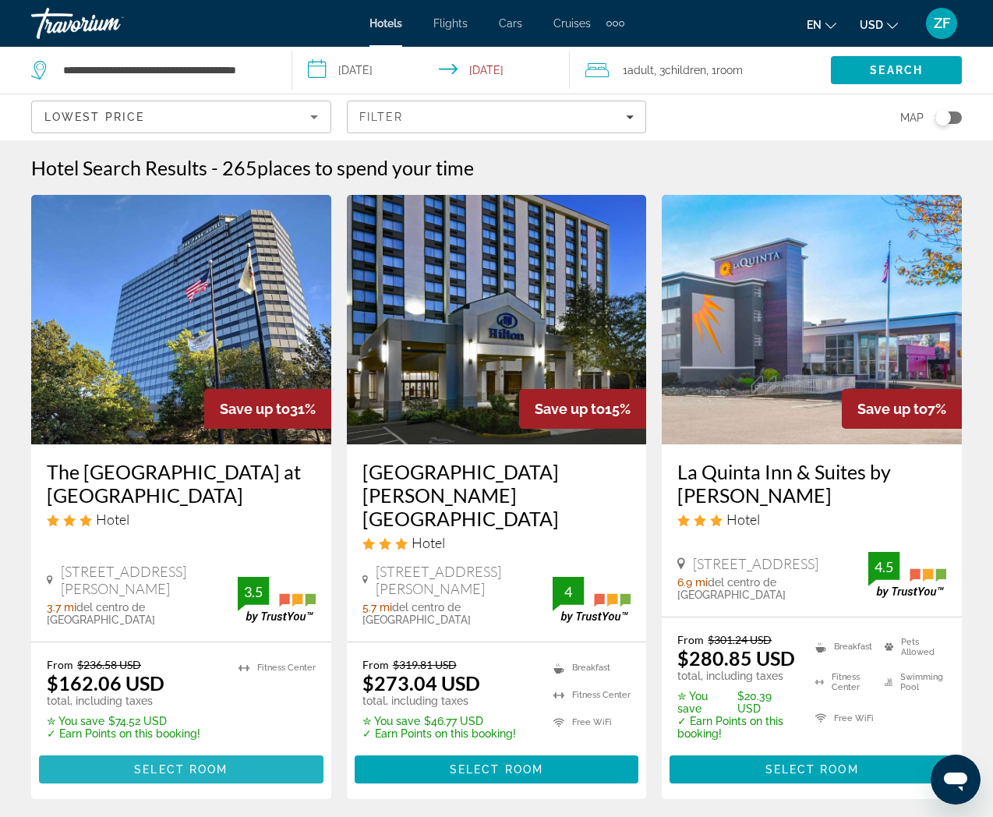
click at [206, 763] on span "Select Room" at bounding box center [181, 769] width 94 height 12
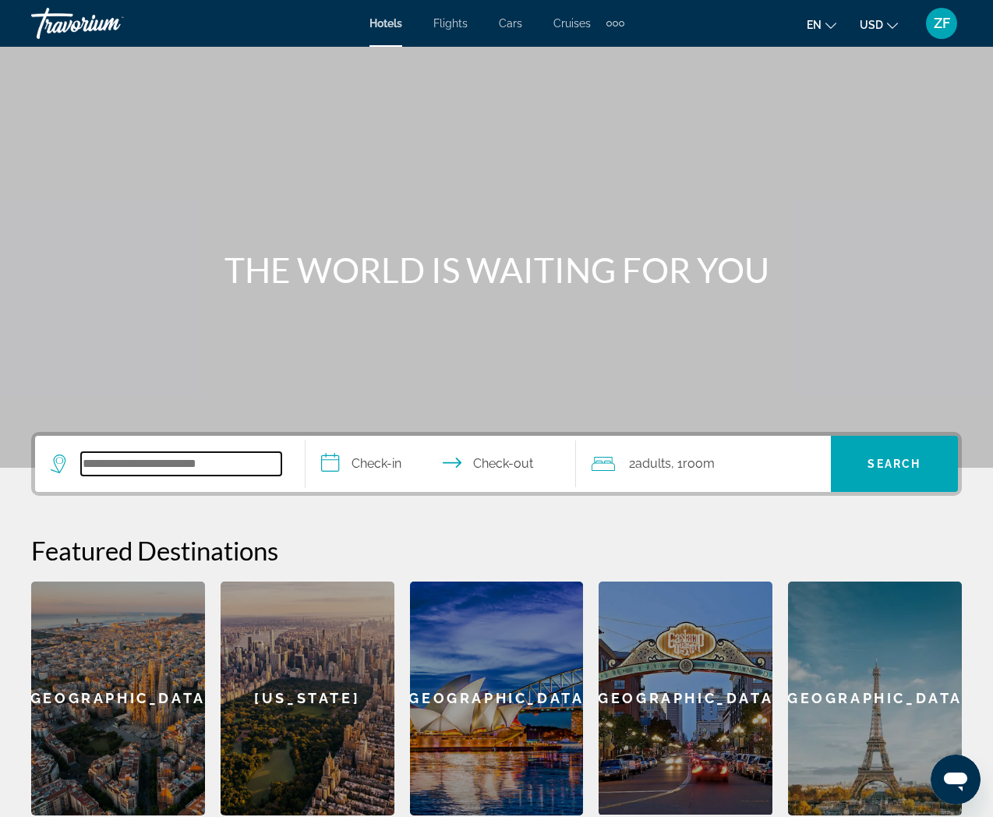
click at [145, 465] on input "Search hotel destination" at bounding box center [181, 463] width 200 height 23
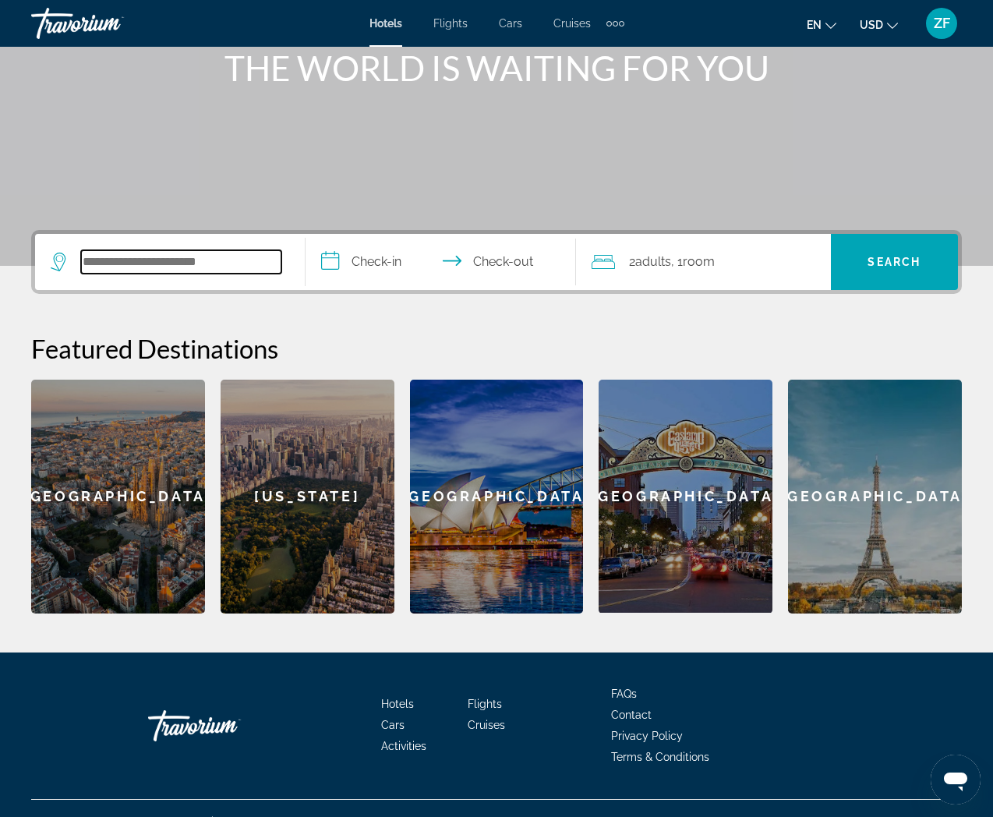
scroll to position [228, 0]
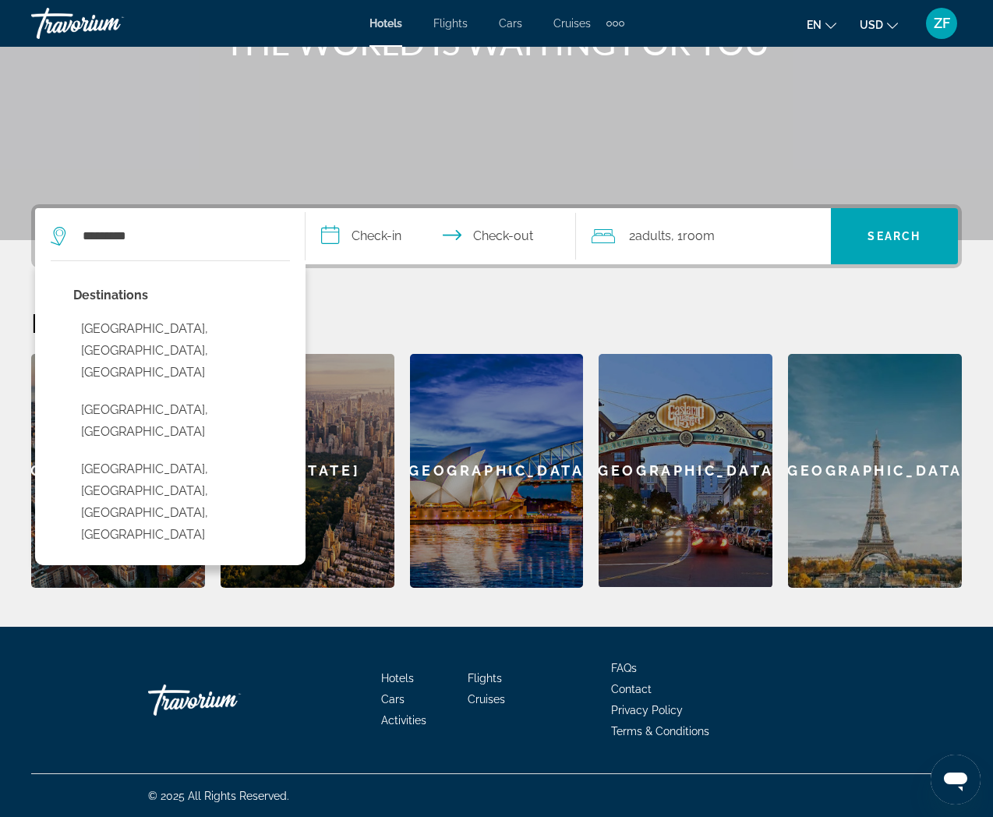
drag, startPoint x: 217, startPoint y: 424, endPoint x: 236, endPoint y: 392, distance: 37.0
click at [218, 454] on button "[GEOGRAPHIC_DATA], [GEOGRAPHIC_DATA], [GEOGRAPHIC_DATA], [GEOGRAPHIC_DATA]" at bounding box center [181, 501] width 217 height 95
type input "**********"
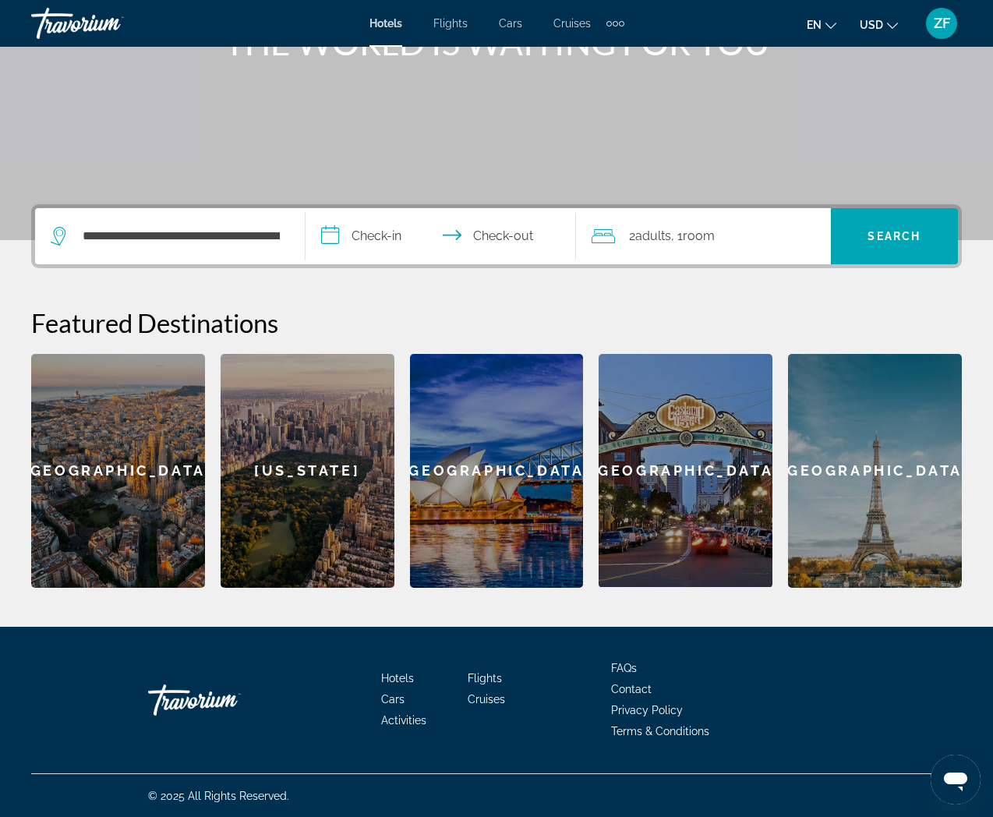
click at [370, 235] on input "**********" at bounding box center [443, 238] width 277 height 61
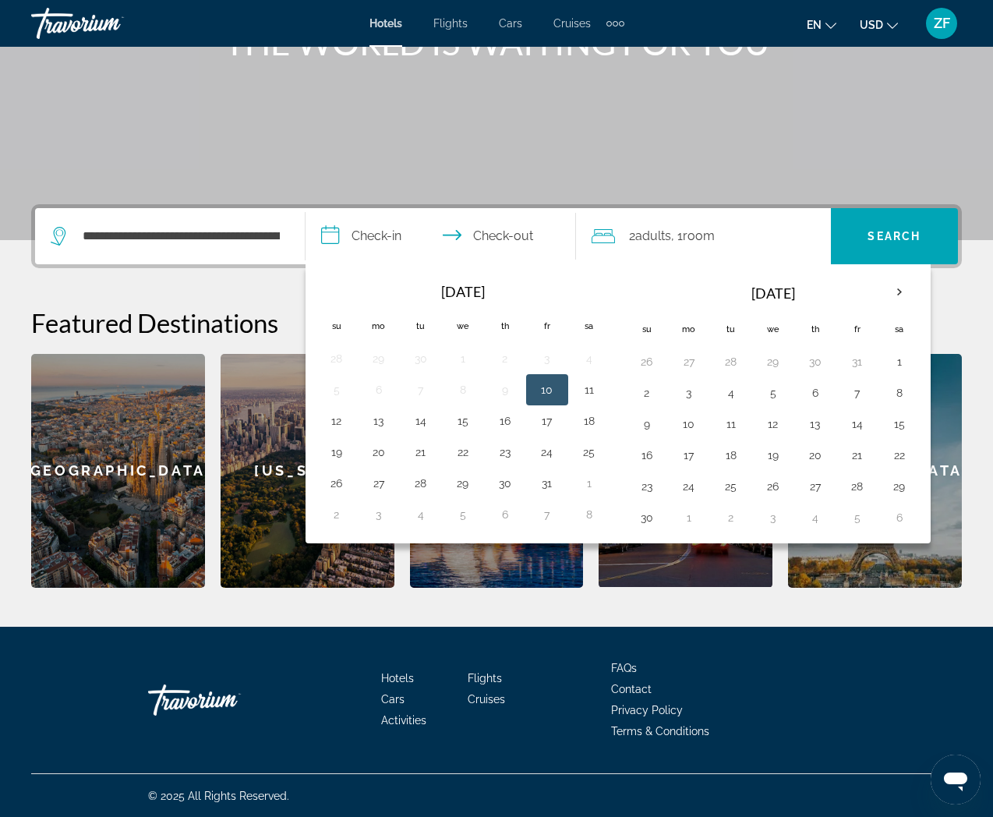
drag, startPoint x: 545, startPoint y: 379, endPoint x: 552, endPoint y: 363, distance: 17.5
click at [545, 379] on button "10" at bounding box center [547, 390] width 25 height 22
click at [589, 393] on button "11" at bounding box center [589, 390] width 25 height 22
type input "**********"
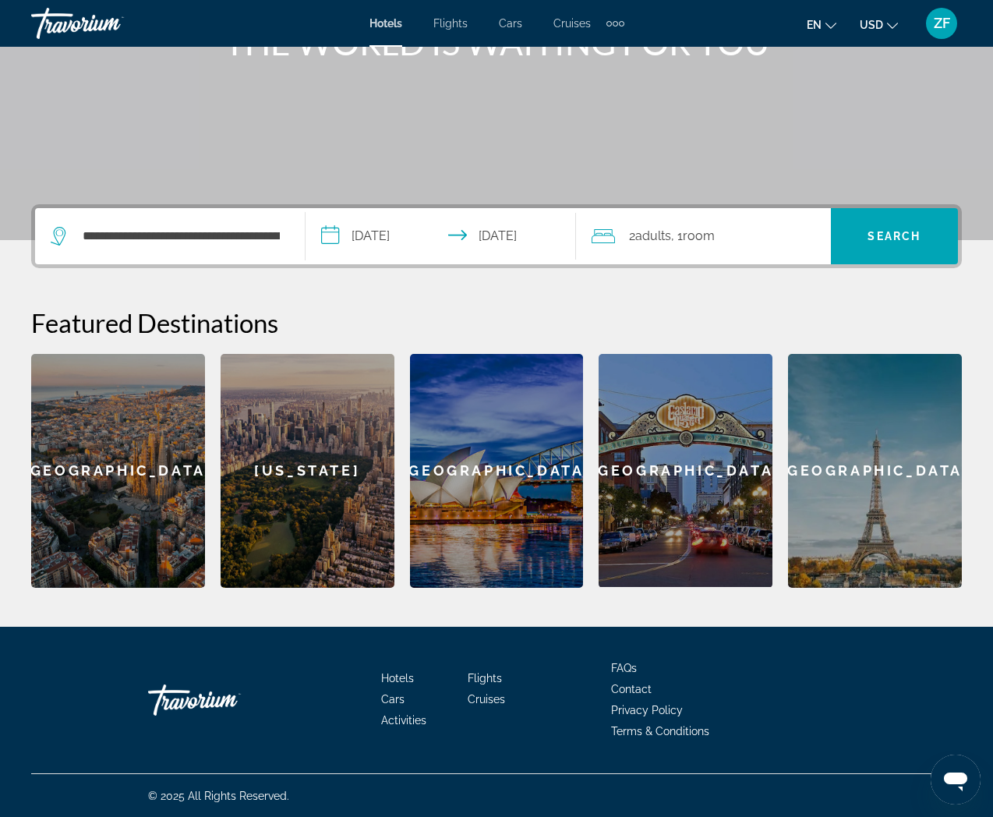
click at [676, 242] on span ", 1 Room rooms" at bounding box center [693, 236] width 44 height 22
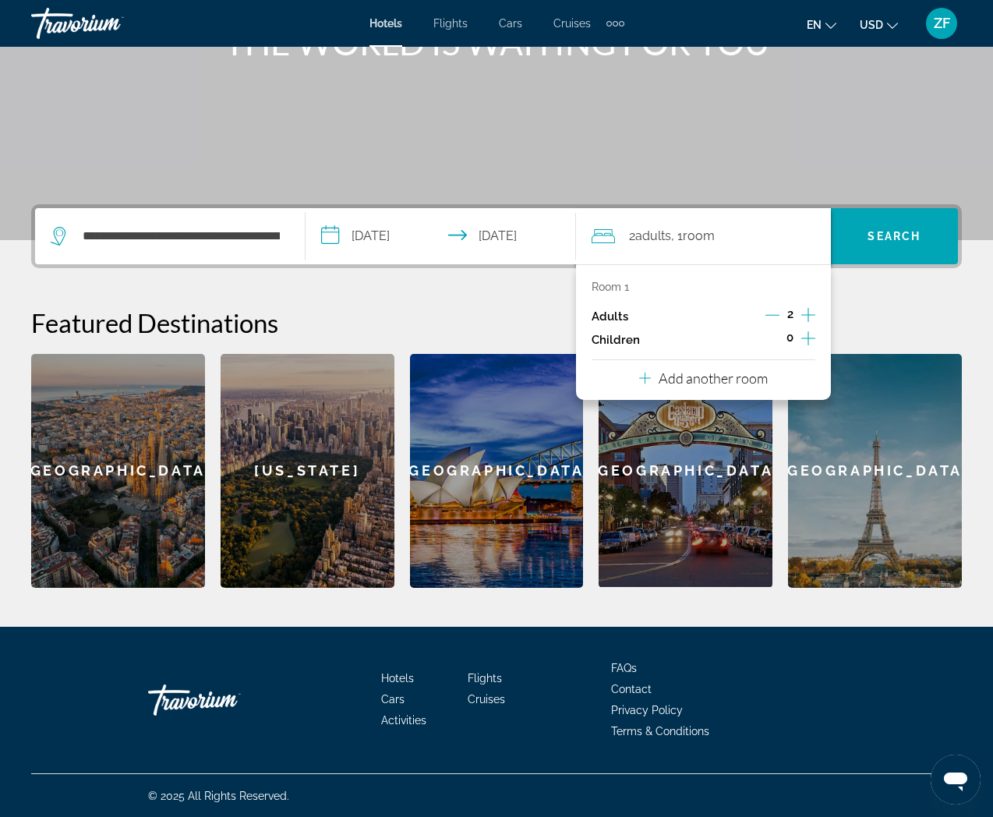
click at [775, 316] on icon "Decrement adults" at bounding box center [772, 315] width 14 height 14
click at [804, 338] on icon "Increment children" at bounding box center [808, 338] width 14 height 19
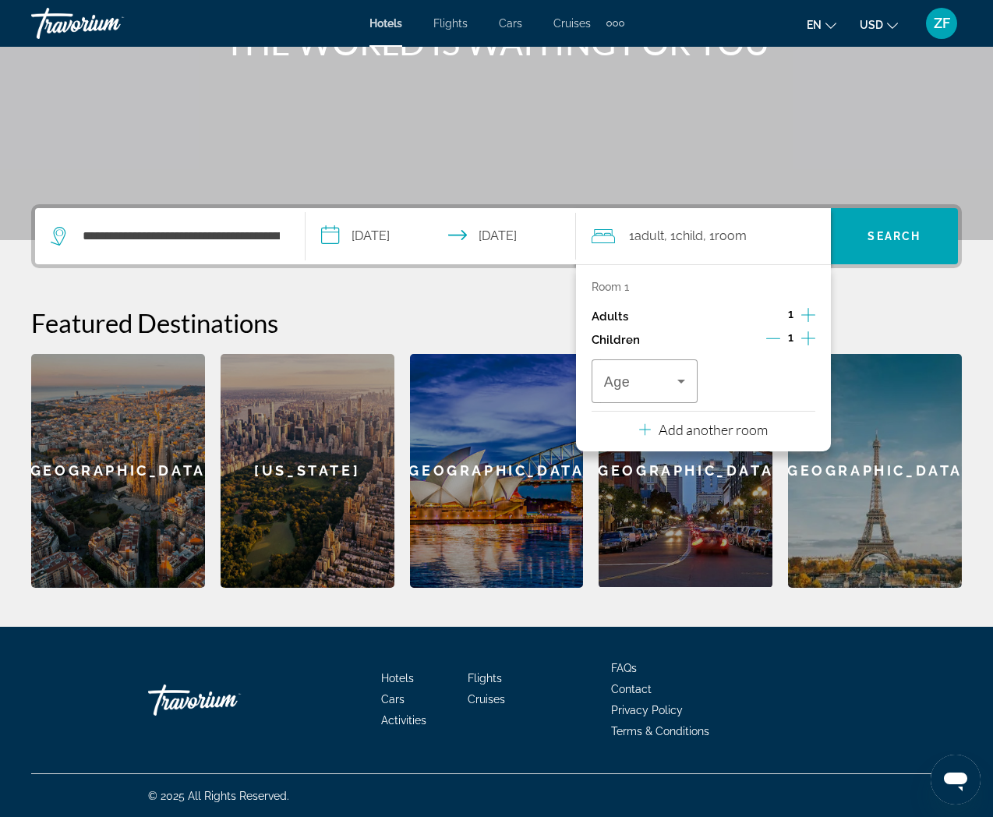
click at [804, 338] on icon "Increment children" at bounding box center [808, 338] width 14 height 19
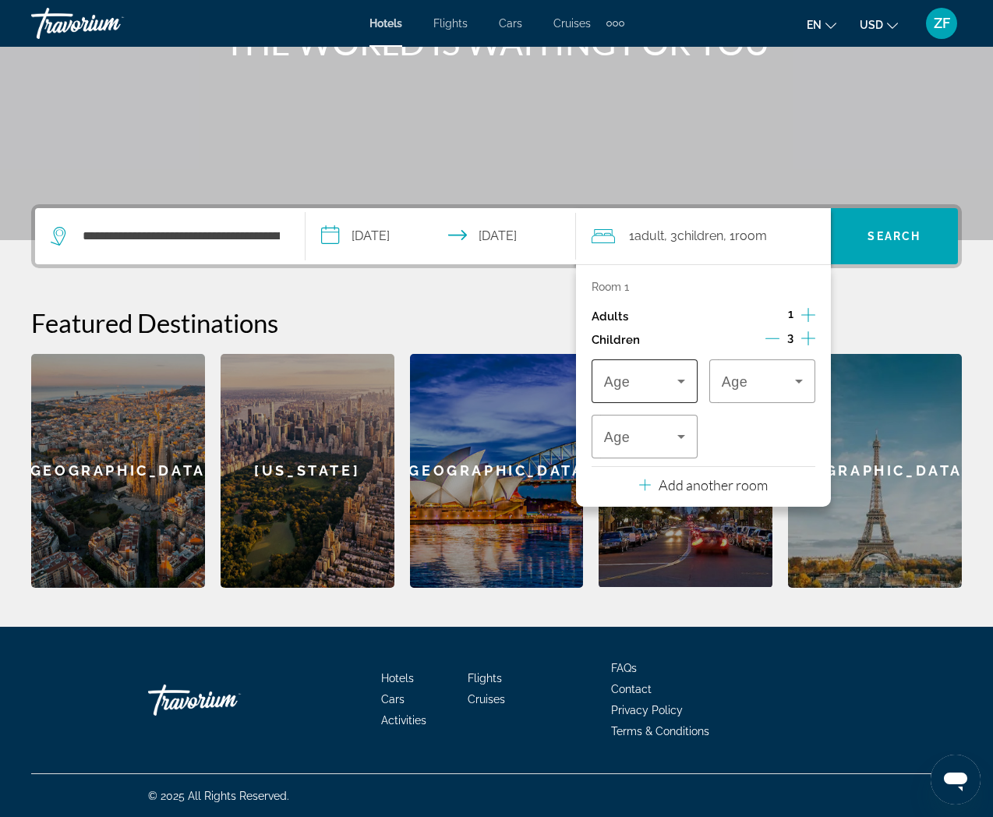
click at [662, 376] on span "Travelers: 1 adult, 3 children" at bounding box center [640, 381] width 73 height 19
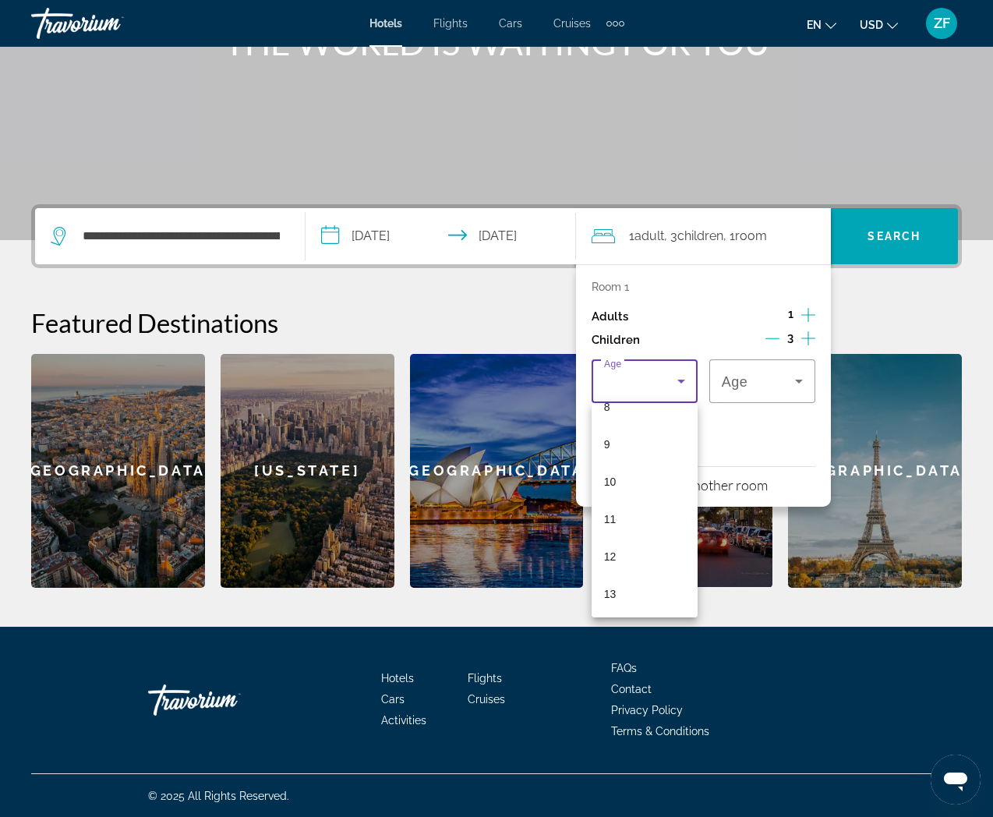
scroll to position [471, 0]
drag, startPoint x: 603, startPoint y: 594, endPoint x: 607, endPoint y: 584, distance: 10.9
click at [603, 594] on mat-option "17" at bounding box center [644, 592] width 106 height 37
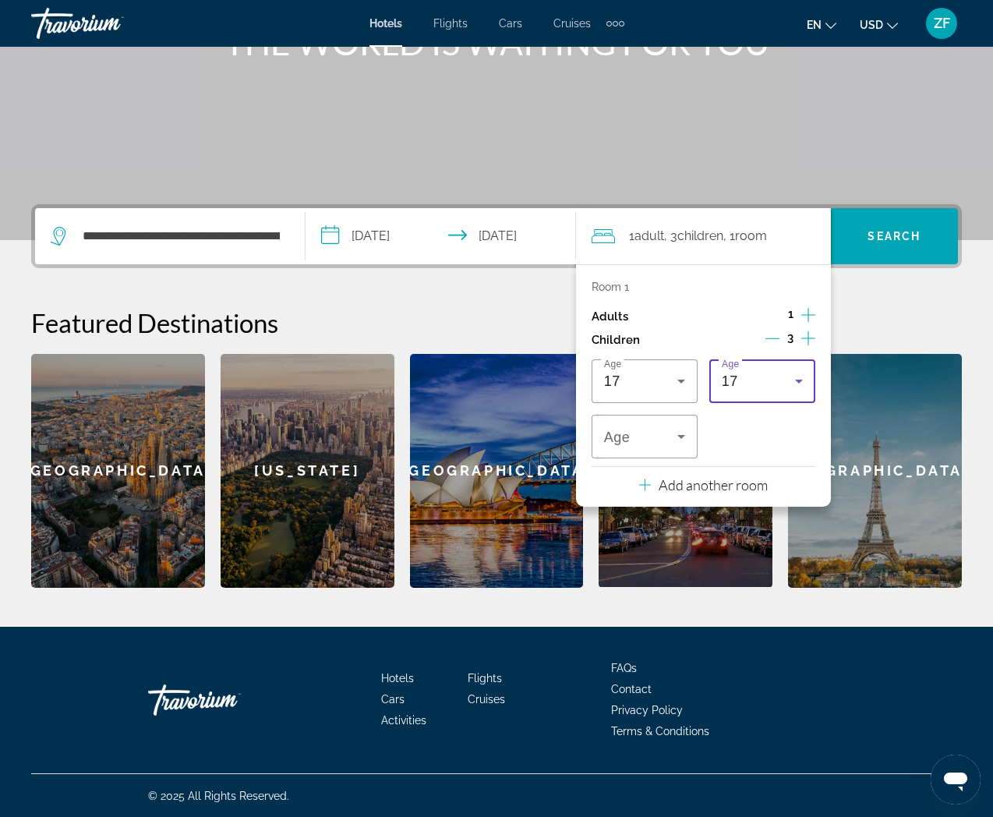
click at [739, 388] on div "17" at bounding box center [758, 381] width 73 height 19
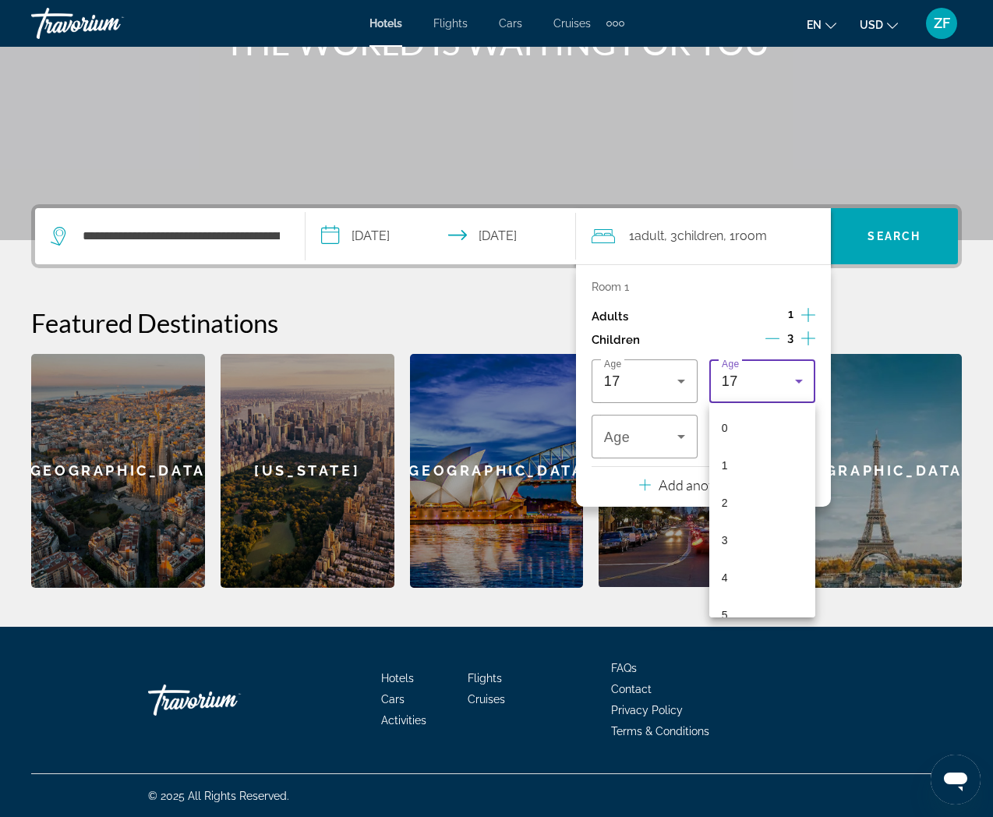
scroll to position [465, 0]
drag, startPoint x: 734, startPoint y: 557, endPoint x: 706, endPoint y: 528, distance: 40.2
click at [732, 555] on mat-option "16" at bounding box center [762, 560] width 106 height 37
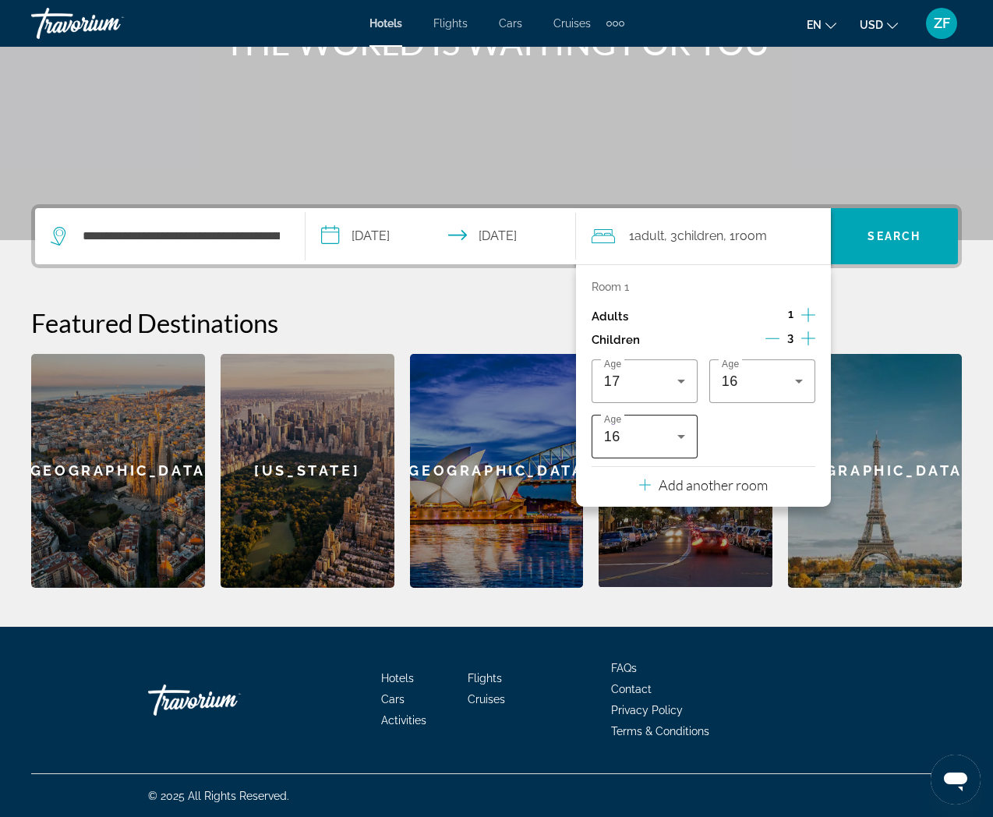
click at [655, 444] on div "16" at bounding box center [644, 437] width 81 height 44
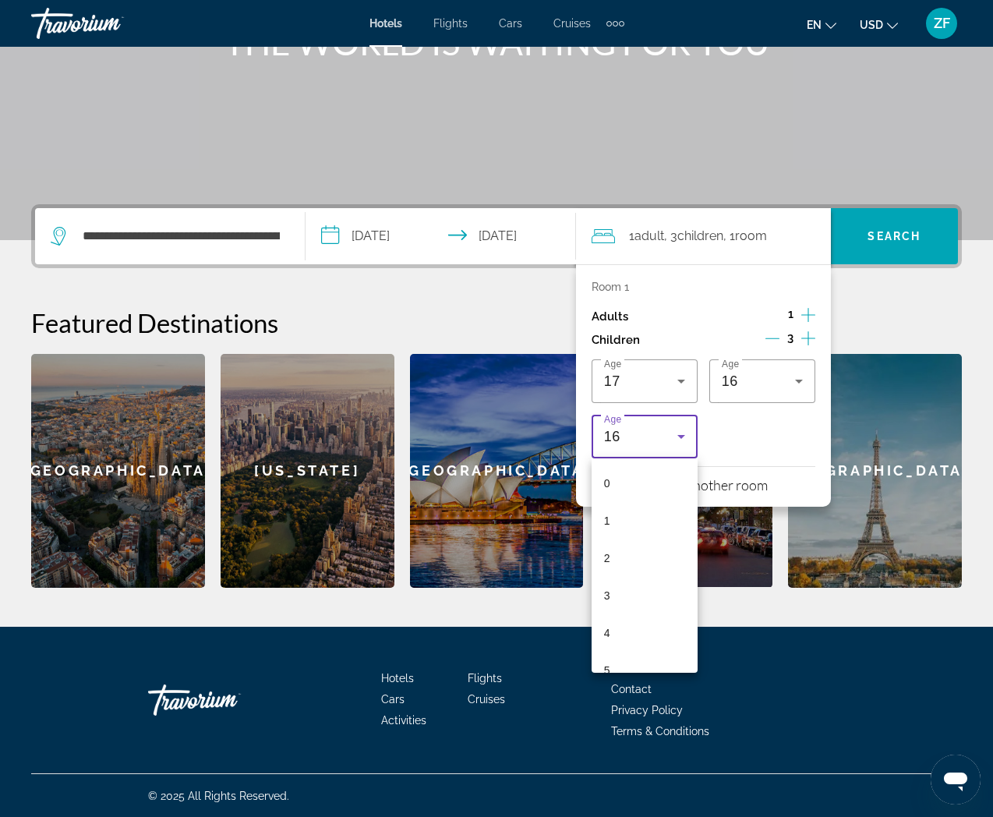
scroll to position [428, 0]
click at [641, 542] on mat-option "13" at bounding box center [644, 541] width 106 height 37
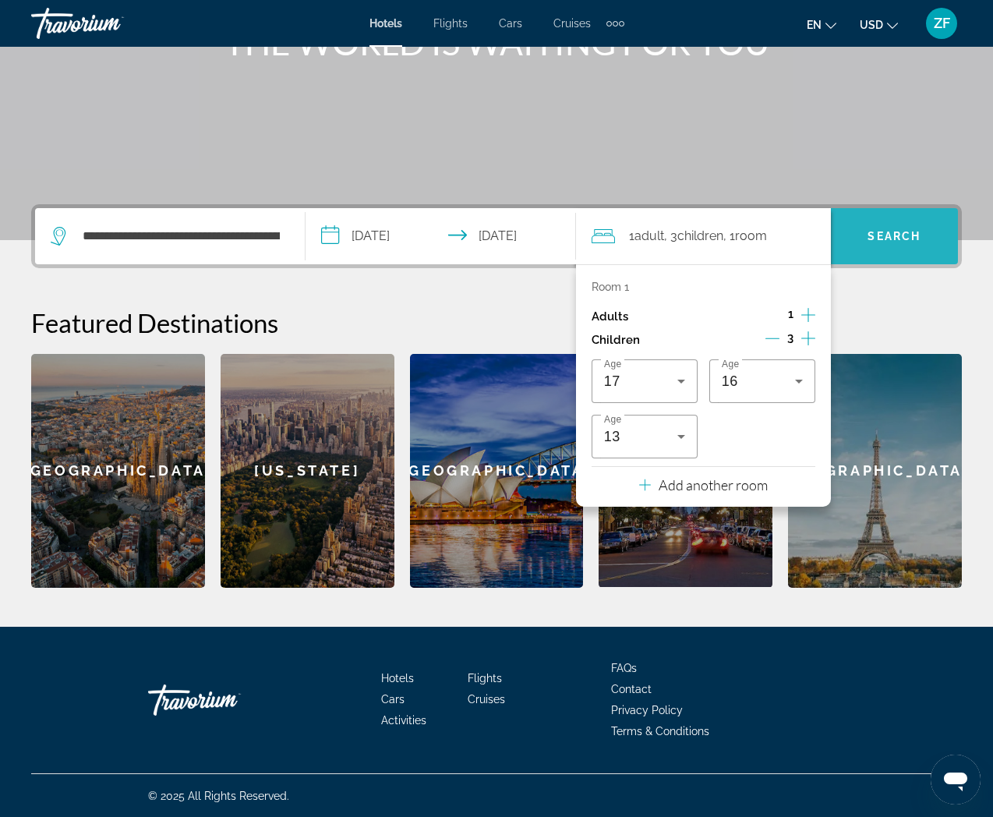
click at [908, 223] on span "Search" at bounding box center [894, 235] width 127 height 37
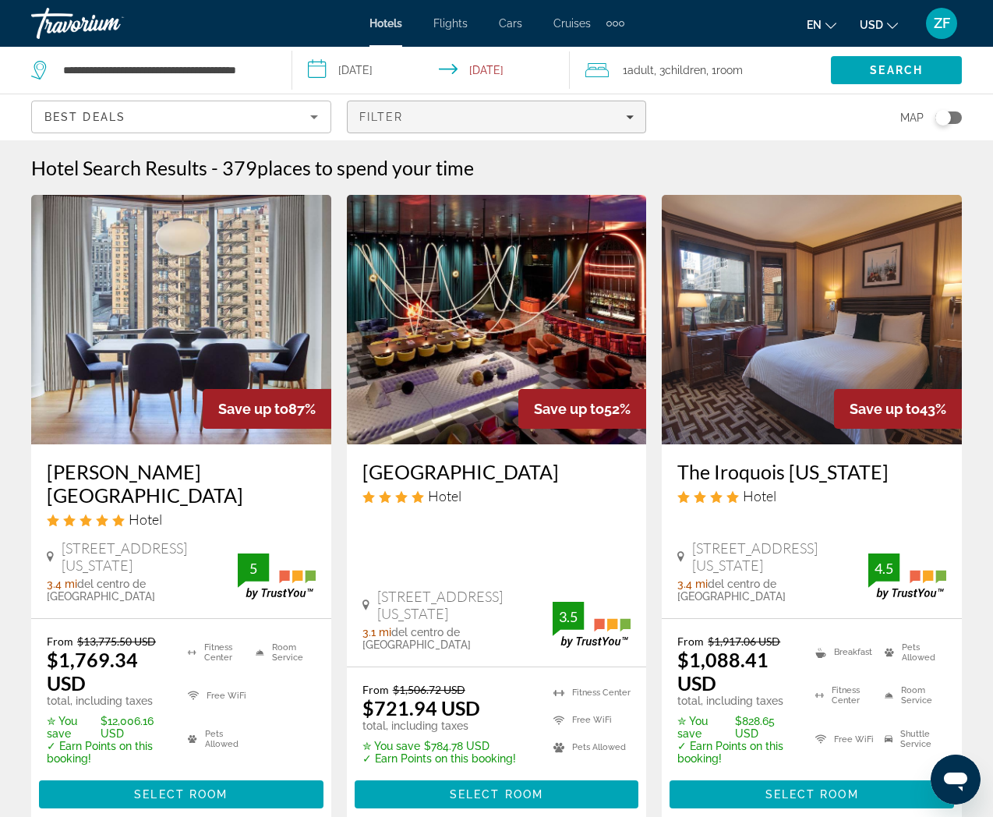
click at [520, 120] on div "Filter" at bounding box center [496, 117] width 275 height 12
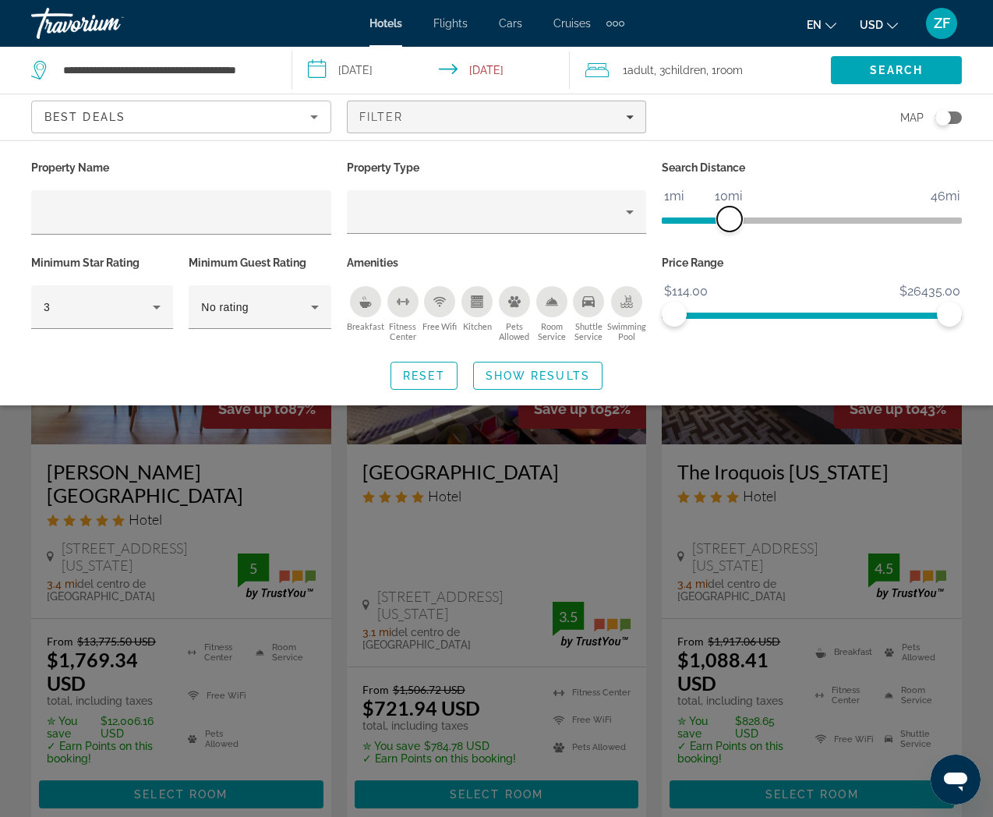
drag, startPoint x: 855, startPoint y: 217, endPoint x: 730, endPoint y: 231, distance: 125.5
click at [729, 232] on div "Search Distance 1mi 46mi 10mi" at bounding box center [812, 204] width 316 height 95
click at [239, 118] on div "Best Deals" at bounding box center [177, 117] width 266 height 19
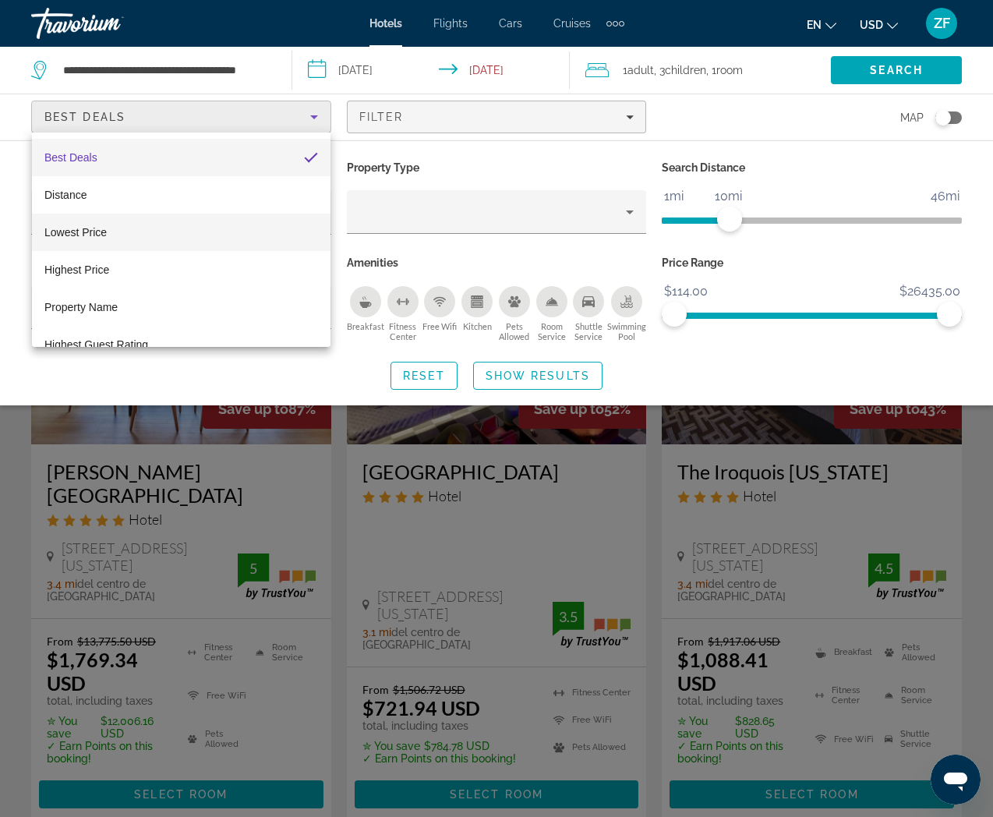
click at [183, 233] on mat-option "Lowest Price" at bounding box center [181, 232] width 298 height 37
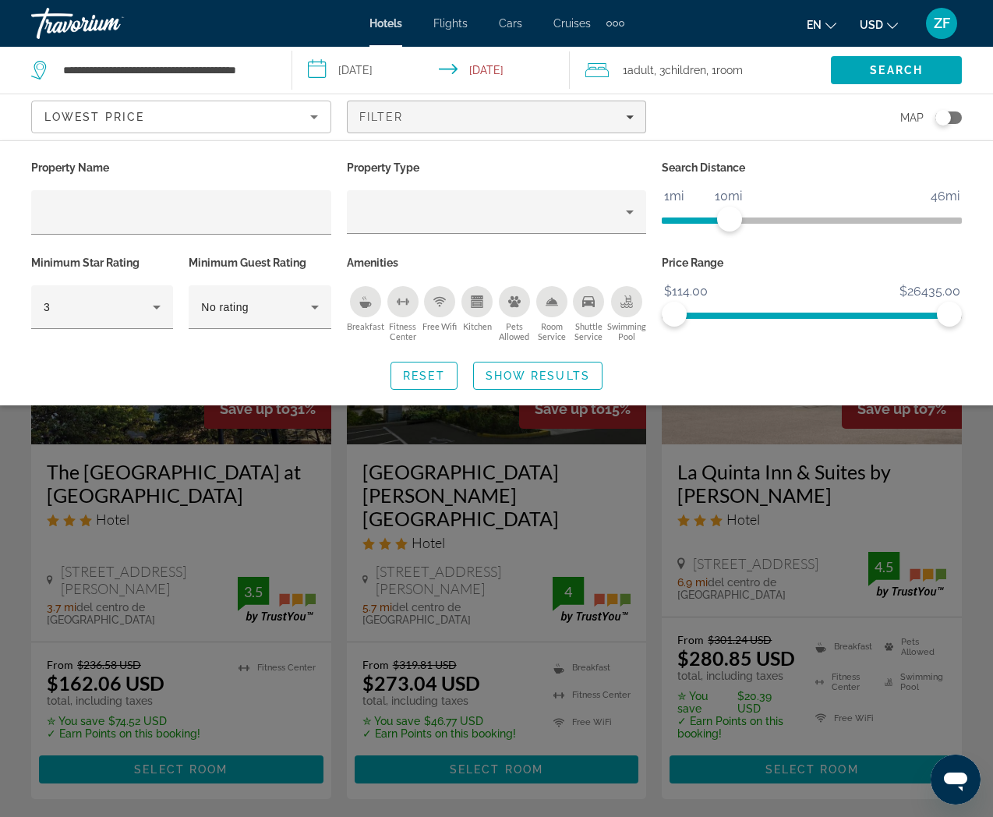
click at [180, 556] on div "Search widget" at bounding box center [496, 525] width 993 height 583
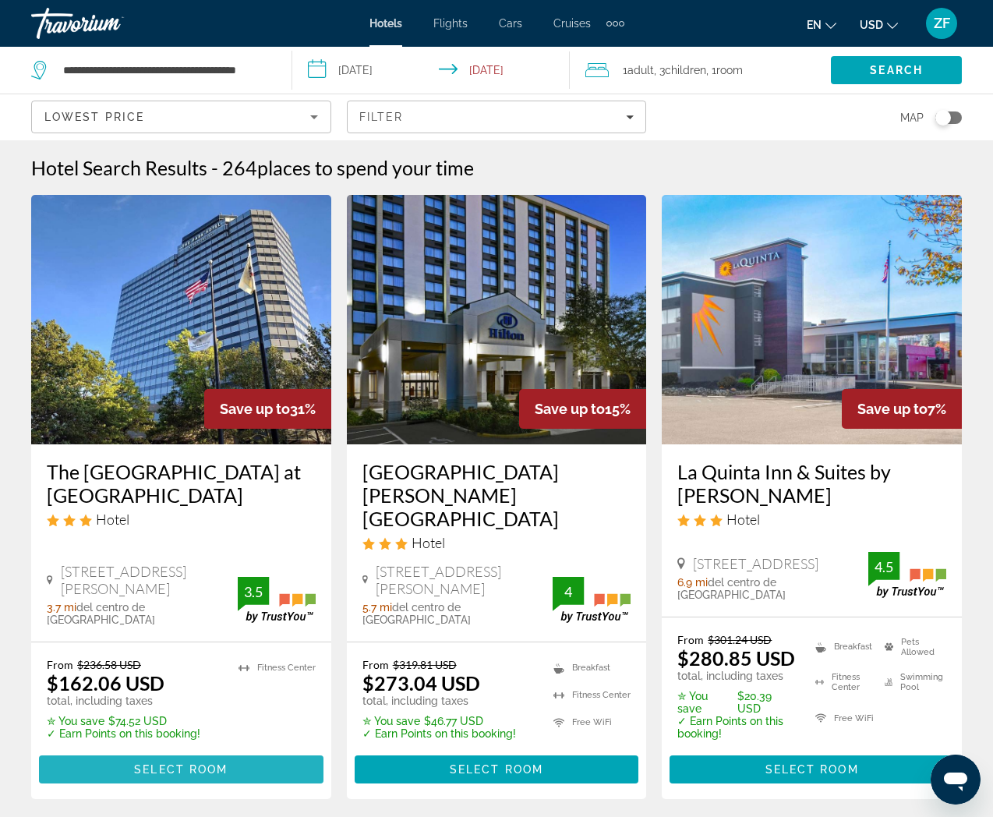
click at [210, 763] on span "Select Room" at bounding box center [181, 769] width 94 height 12
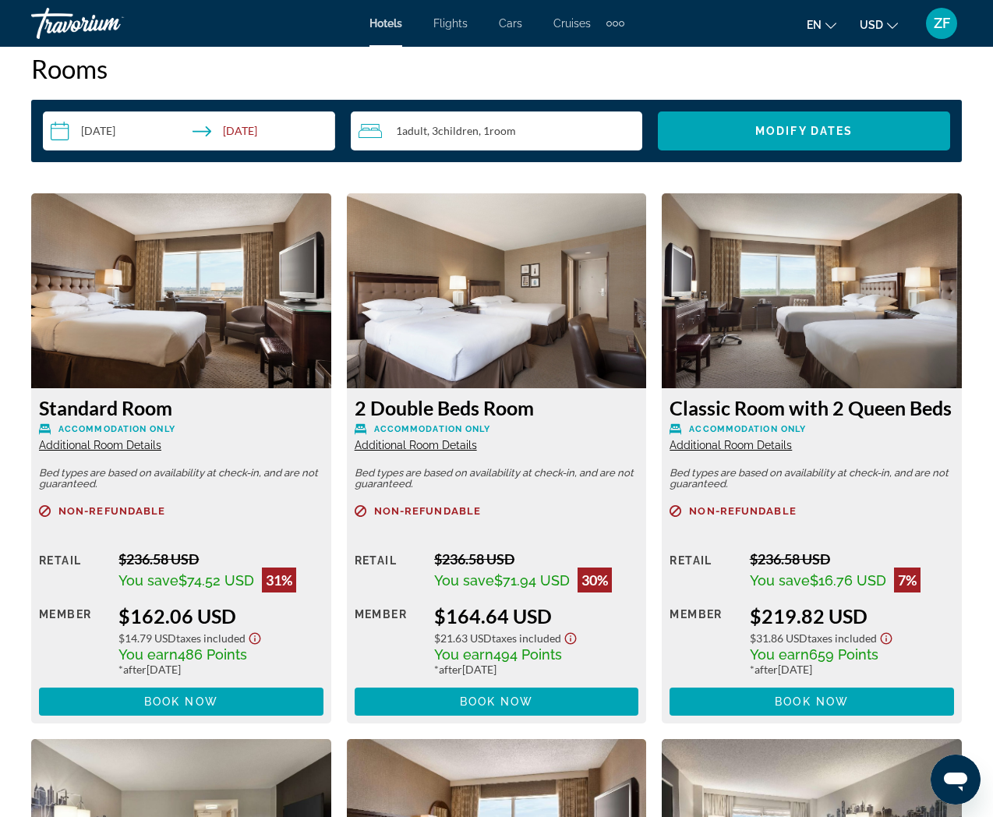
scroll to position [2277, 0]
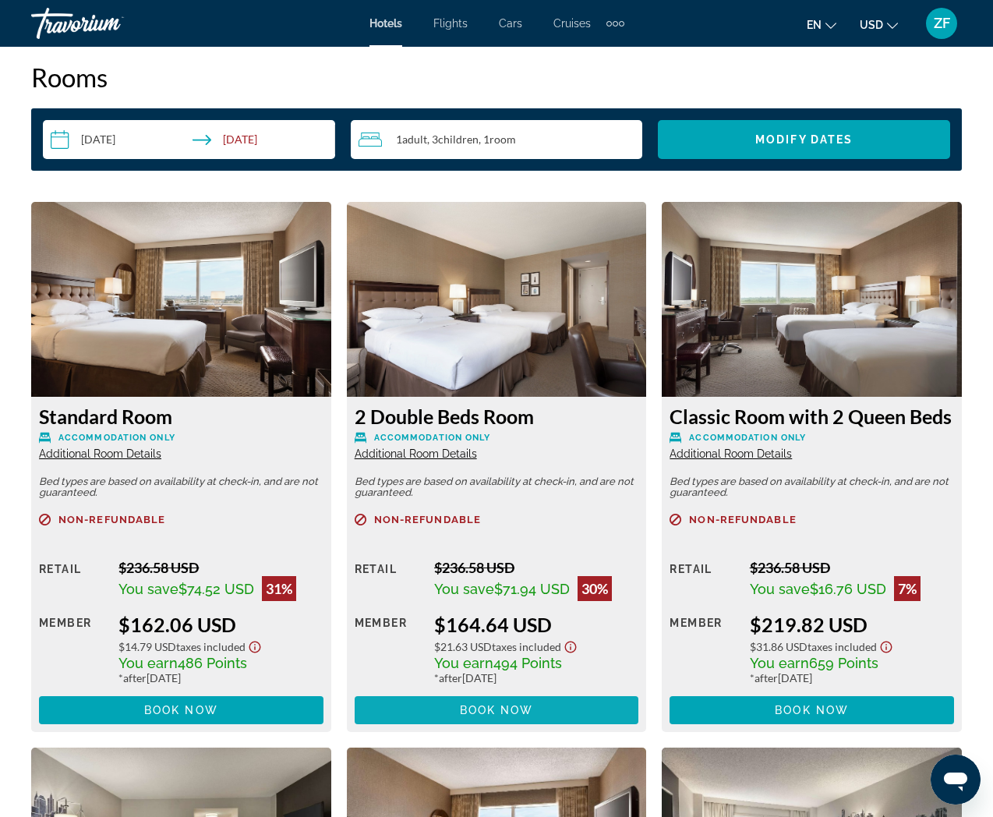
click at [485, 710] on span "Book now" at bounding box center [497, 710] width 74 height 12
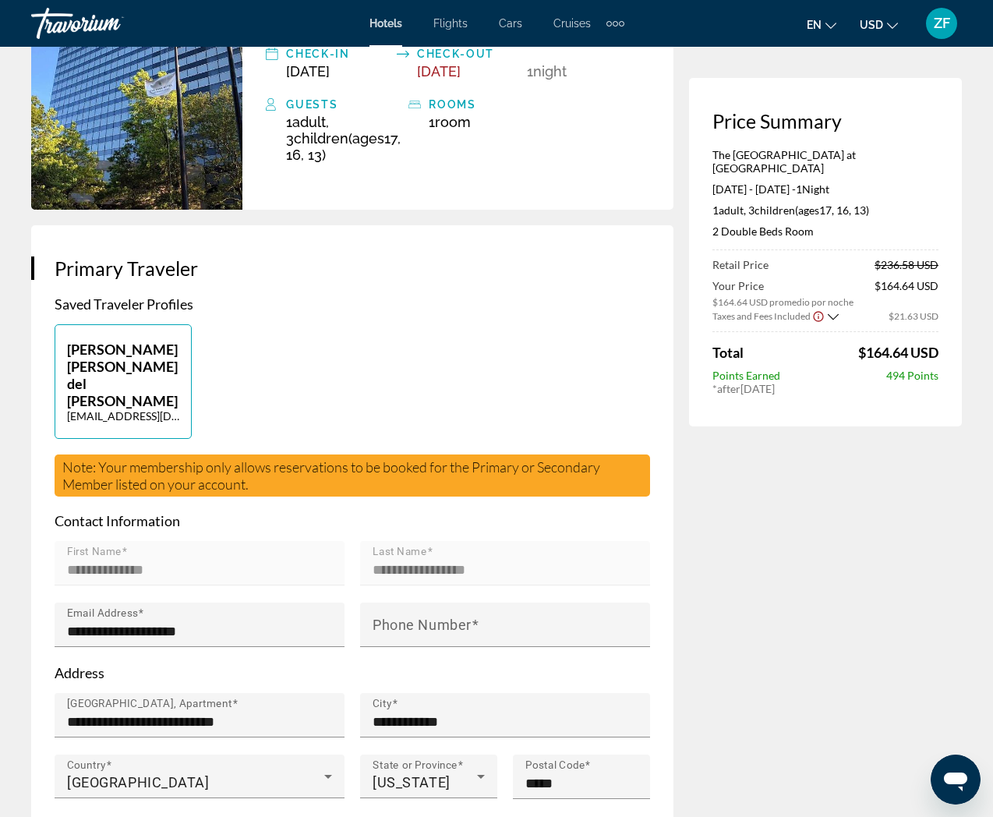
scroll to position [246, 0]
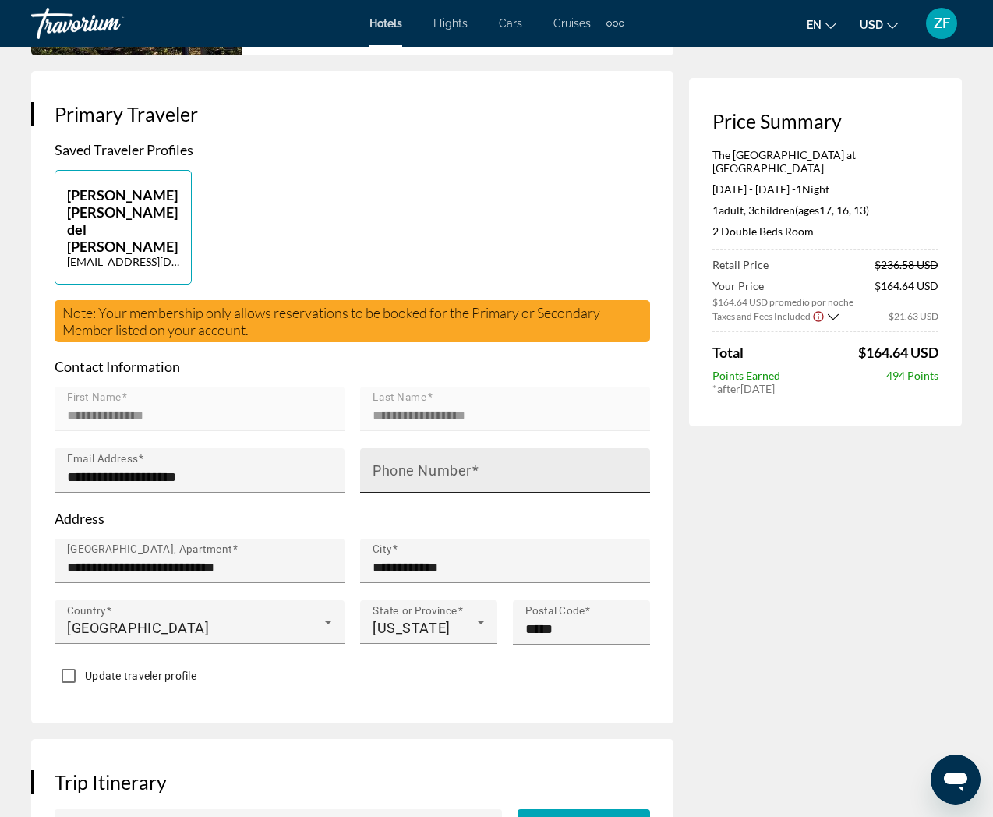
click at [402, 462] on mat-label "Phone Number" at bounding box center [421, 470] width 99 height 16
click at [402, 468] on input "Phone Number" at bounding box center [509, 477] width 274 height 19
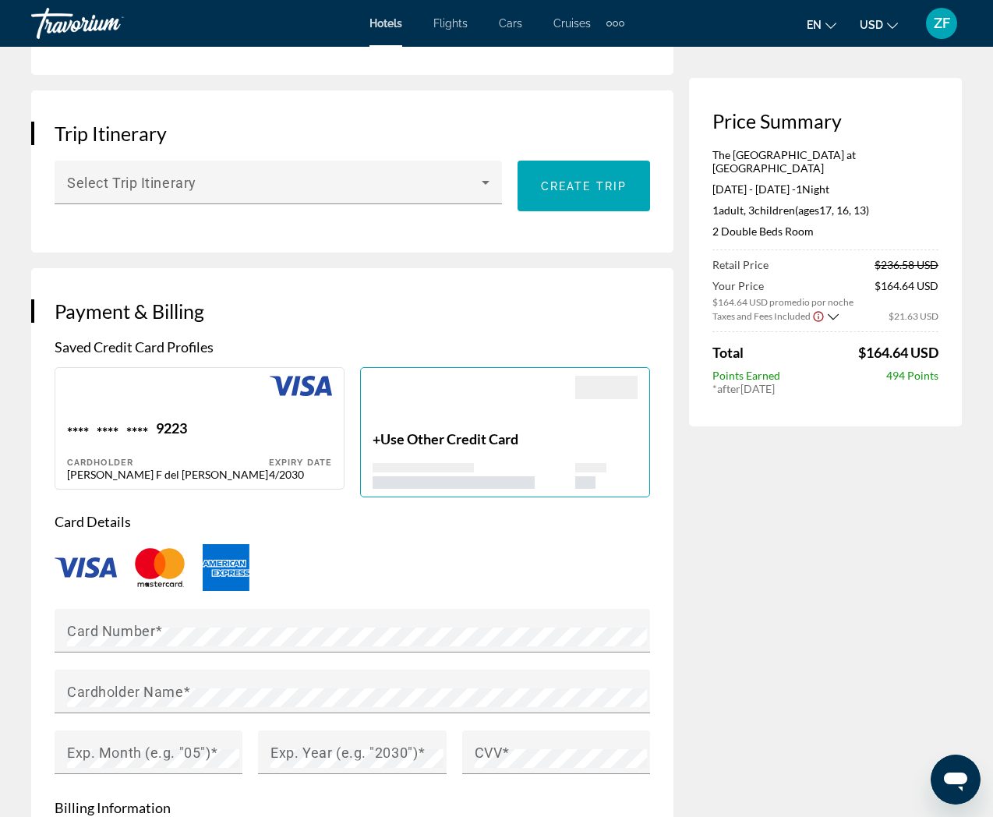
scroll to position [1024, 0]
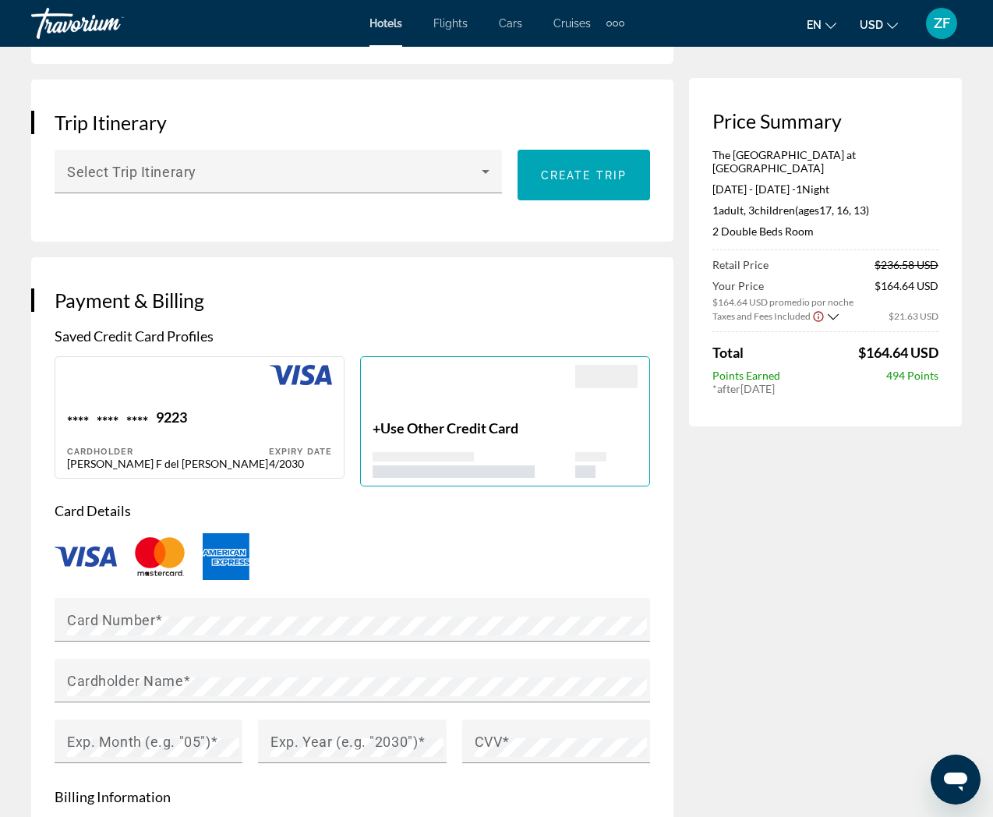
type input "**********"
click at [211, 408] on div "**** **** **** 9223 Cardholder Zaida F del Rosario" at bounding box center [168, 439] width 202 height 62
type input "*****"
type input "**********"
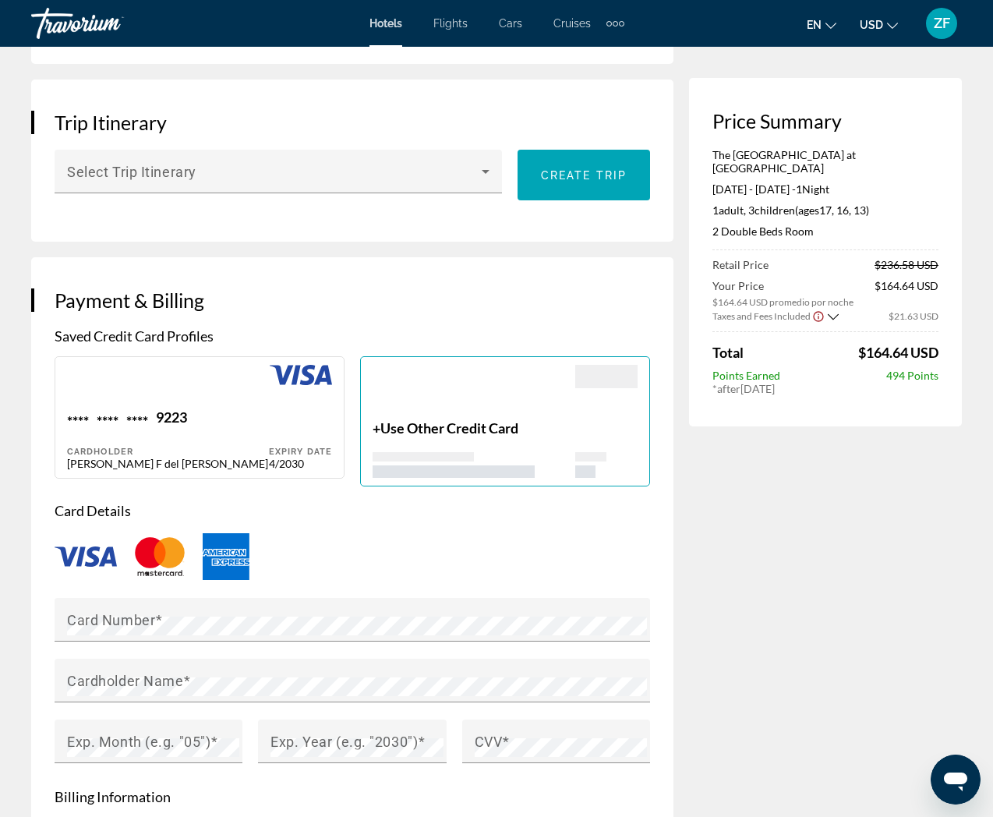
type input "**********"
type input "*****"
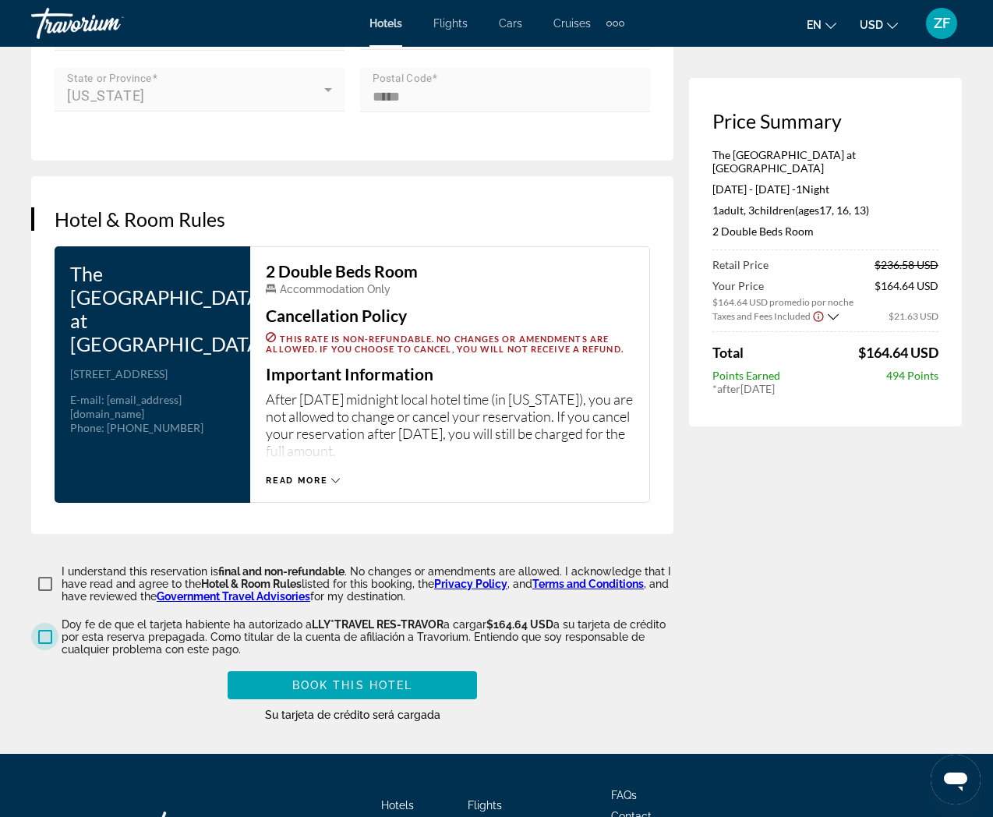
scroll to position [2001, 0]
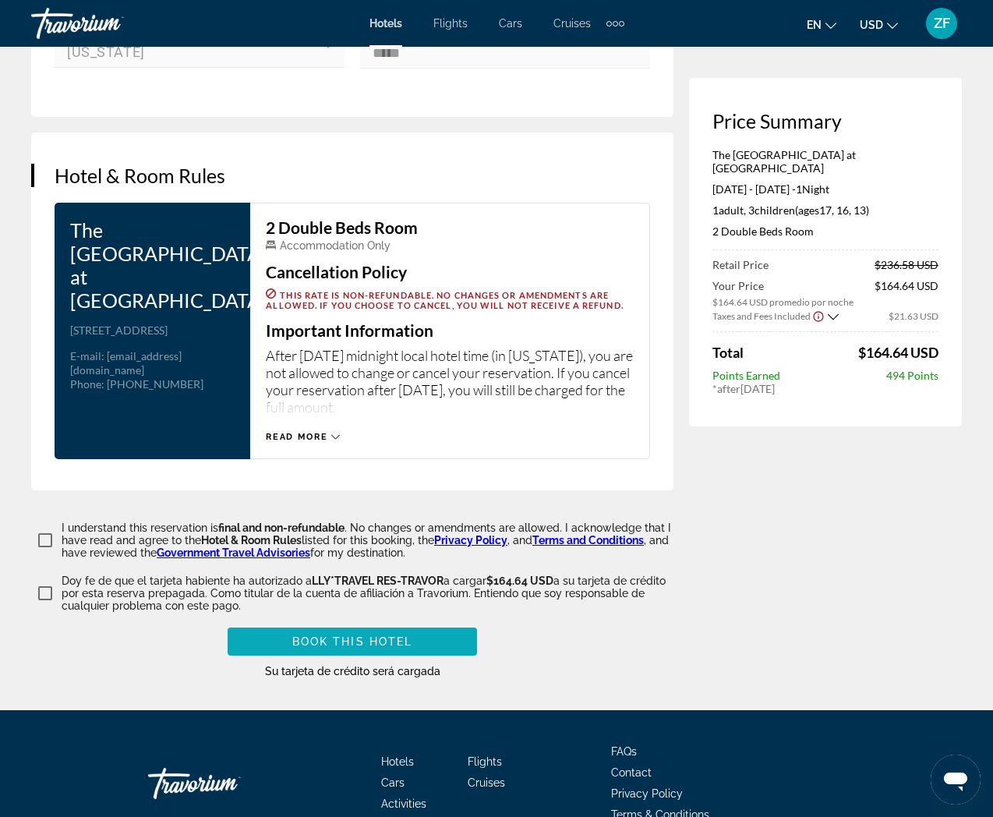
click at [350, 635] on span "Book this hotel" at bounding box center [352, 641] width 121 height 12
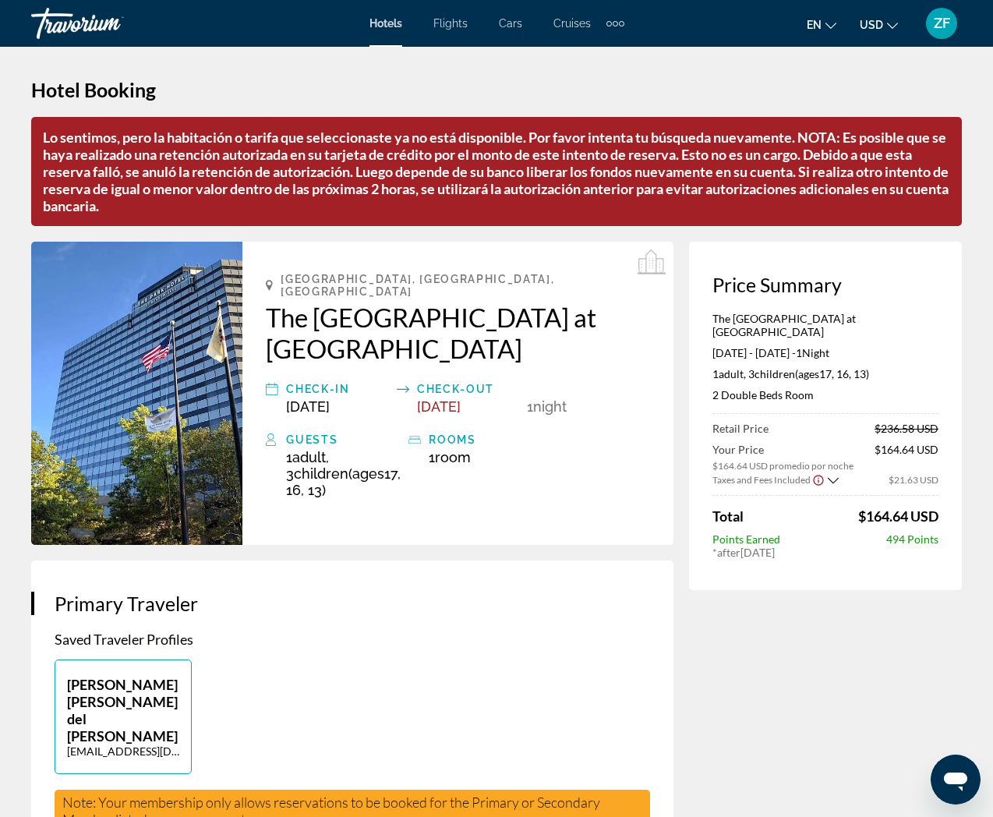
scroll to position [19, 0]
